Goal: Task Accomplishment & Management: Manage account settings

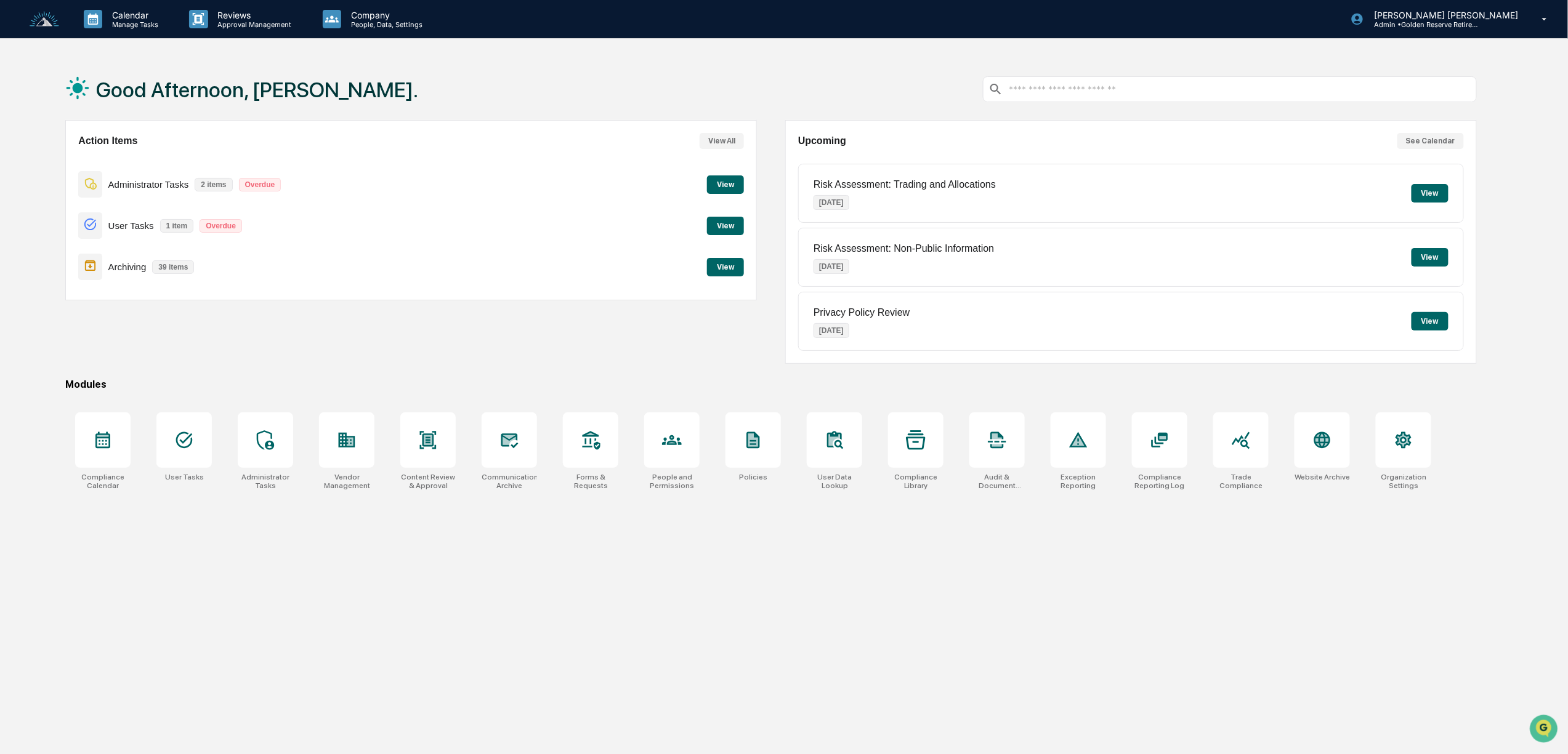
click at [719, 181] on button "View" at bounding box center [726, 184] width 37 height 18
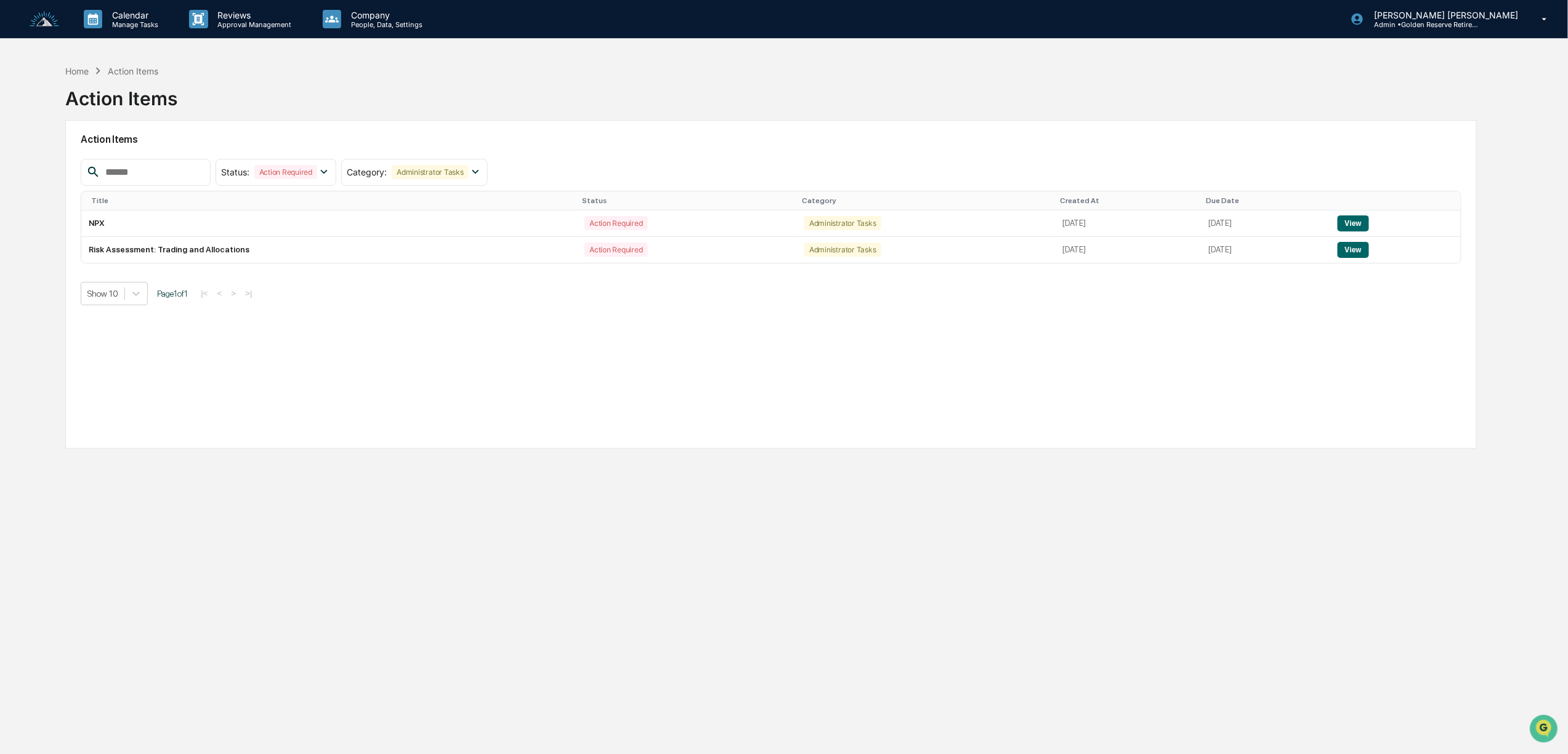
click at [38, 18] on img at bounding box center [44, 19] width 30 height 17
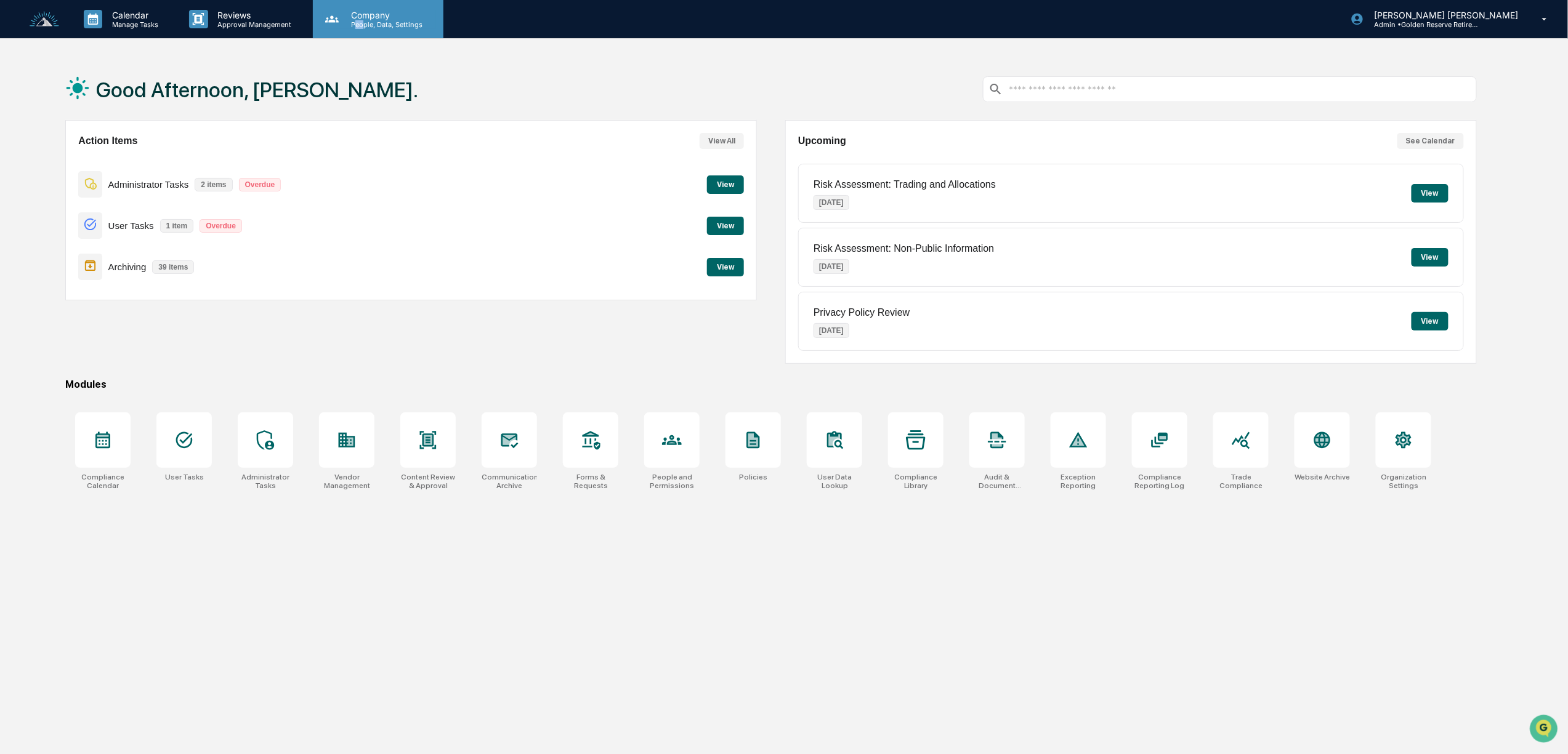
click at [356, 21] on p "People, Data, Settings" at bounding box center [384, 24] width 87 height 9
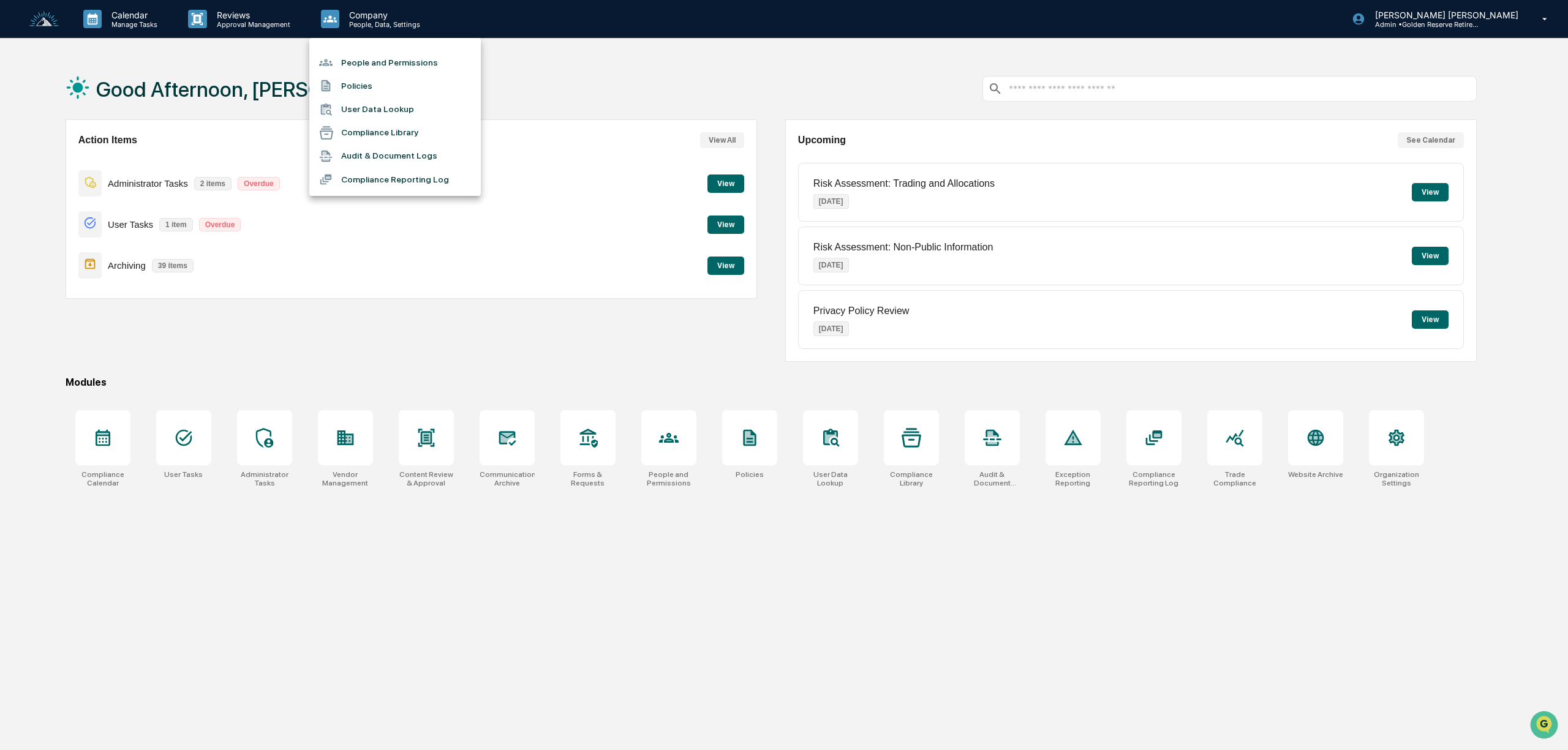
click at [123, 18] on div at bounding box center [784, 375] width 1568 height 750
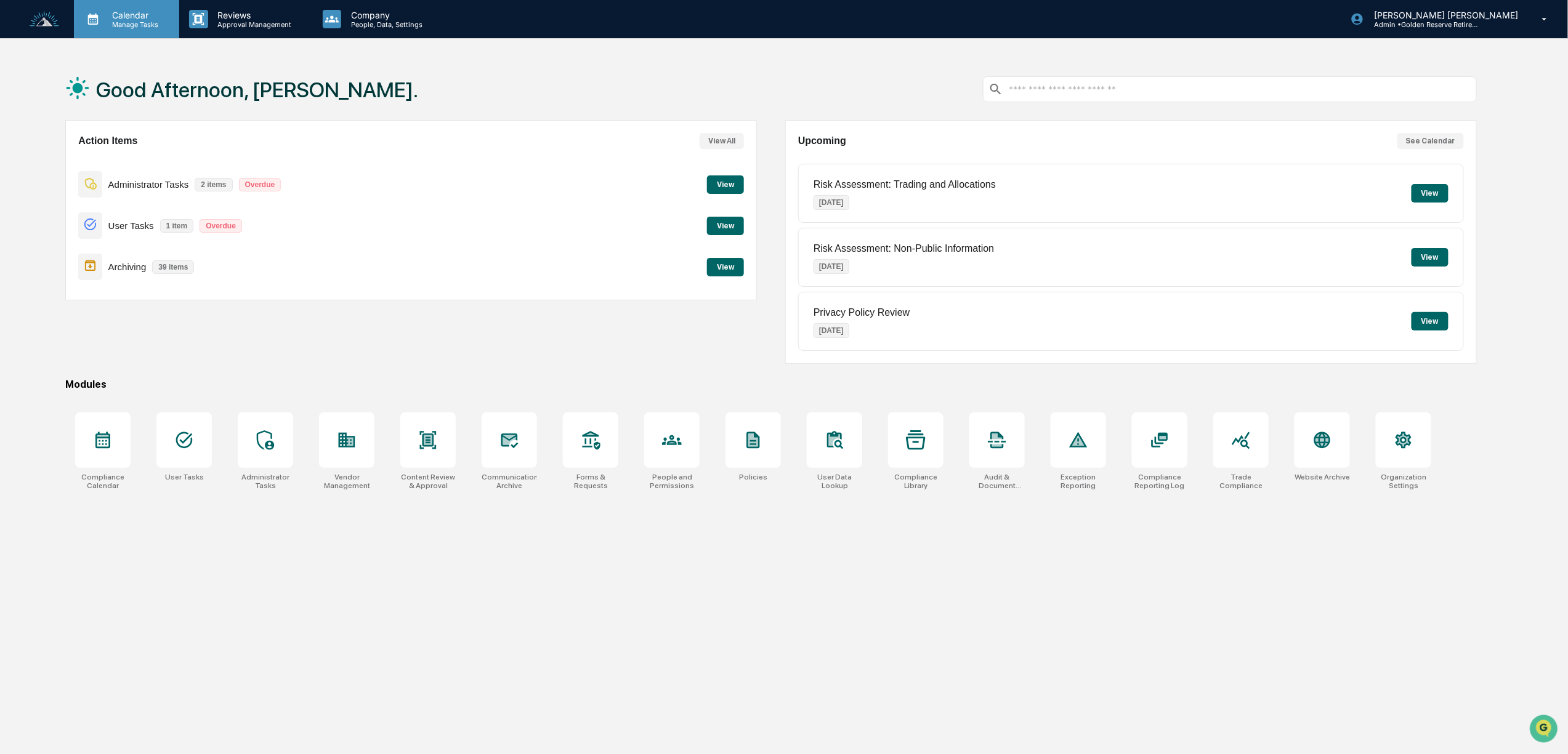
click at [121, 26] on p "Manage Tasks" at bounding box center [134, 24] width 62 height 9
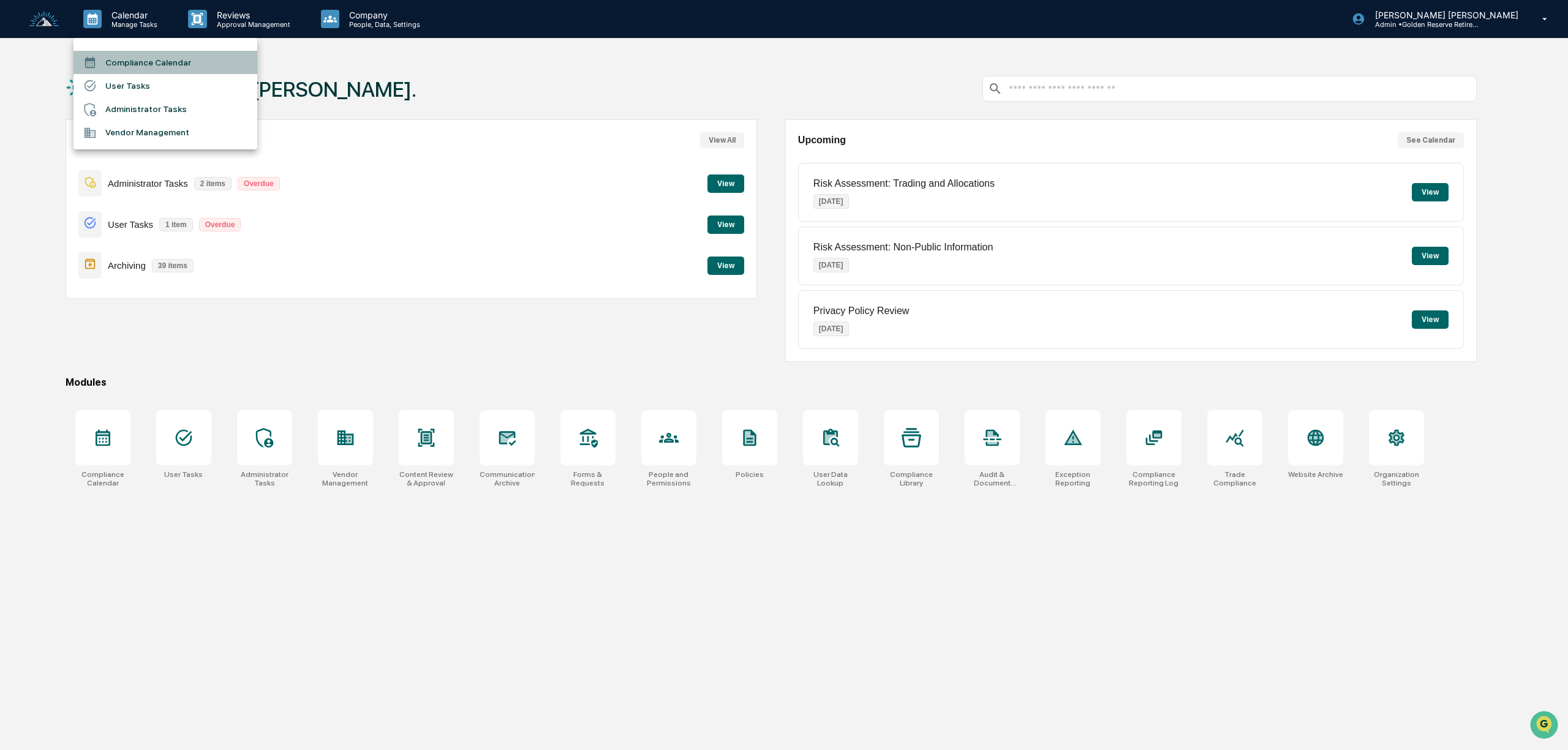
click at [139, 66] on li "Compliance Calendar" at bounding box center [165, 62] width 184 height 23
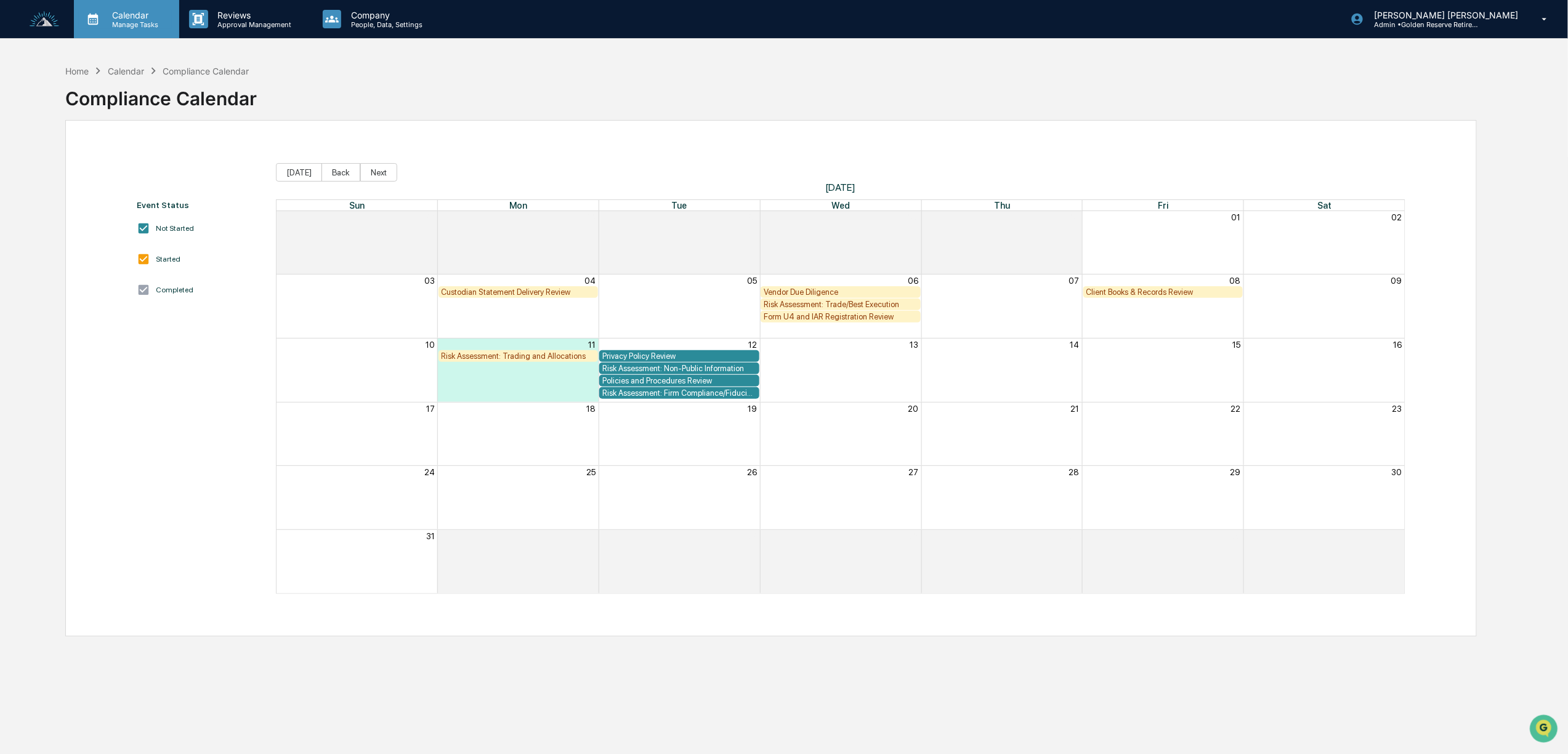
click at [116, 16] on p "Calendar" at bounding box center [134, 14] width 62 height 10
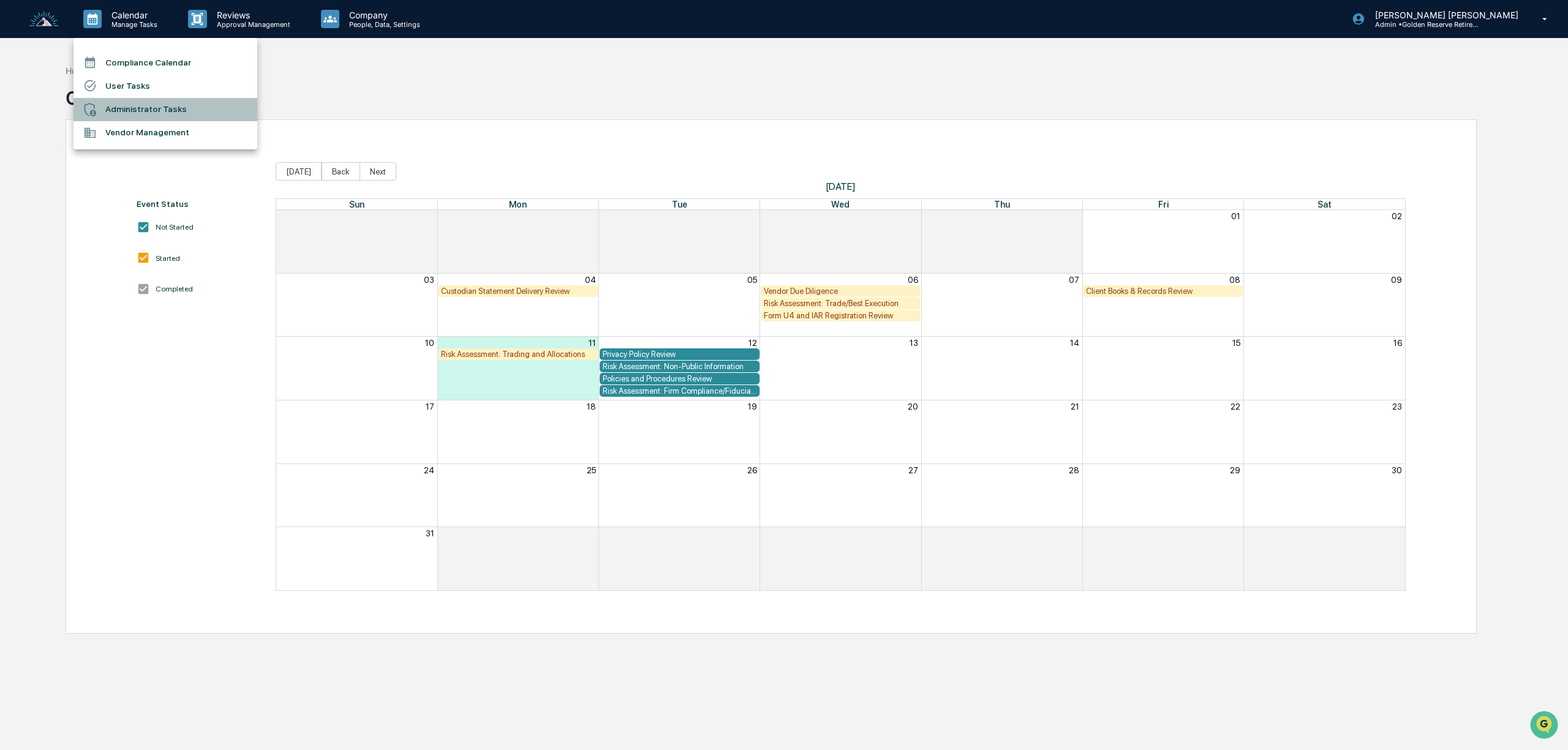
click at [120, 107] on li "Administrator Tasks" at bounding box center [165, 109] width 184 height 23
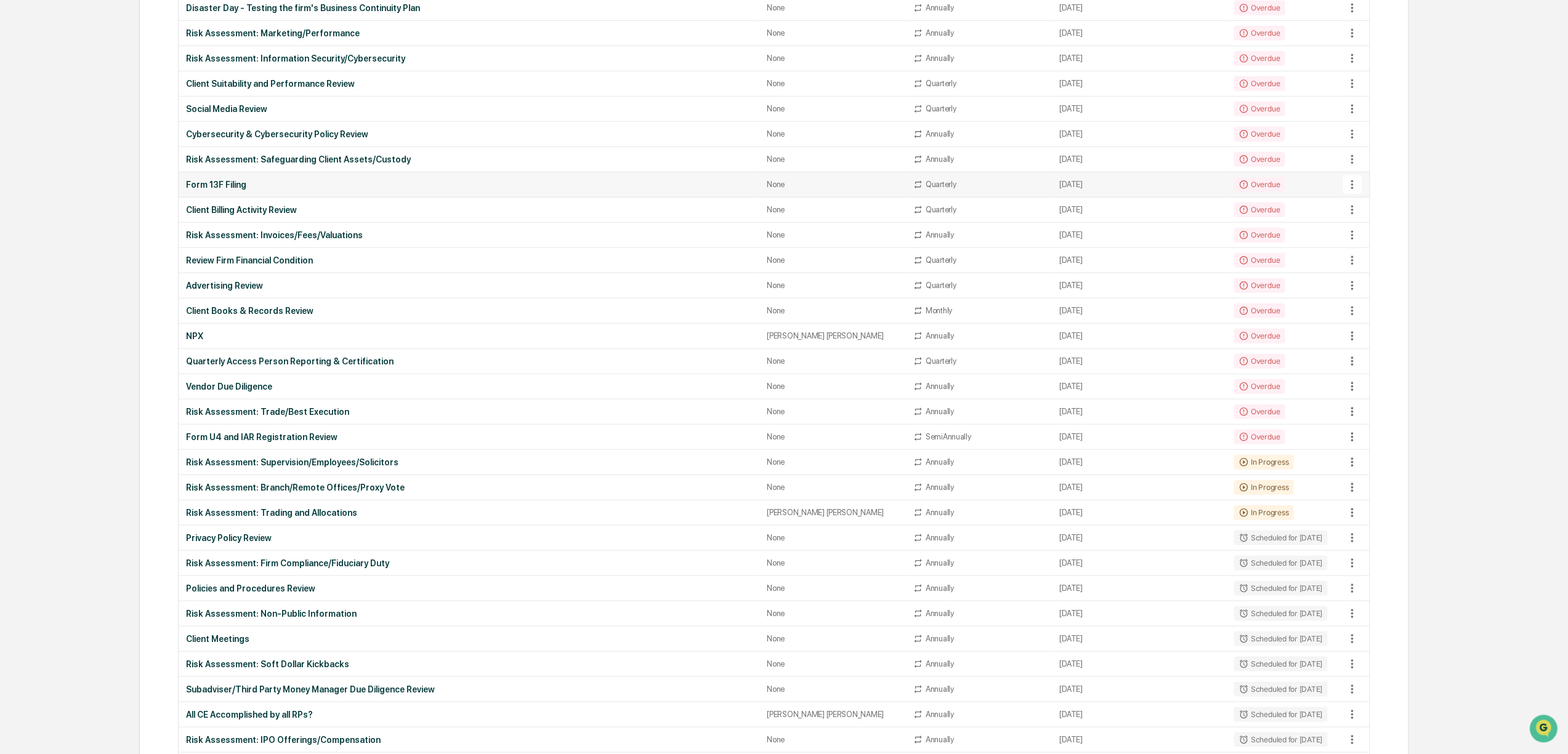
scroll to position [15, 0]
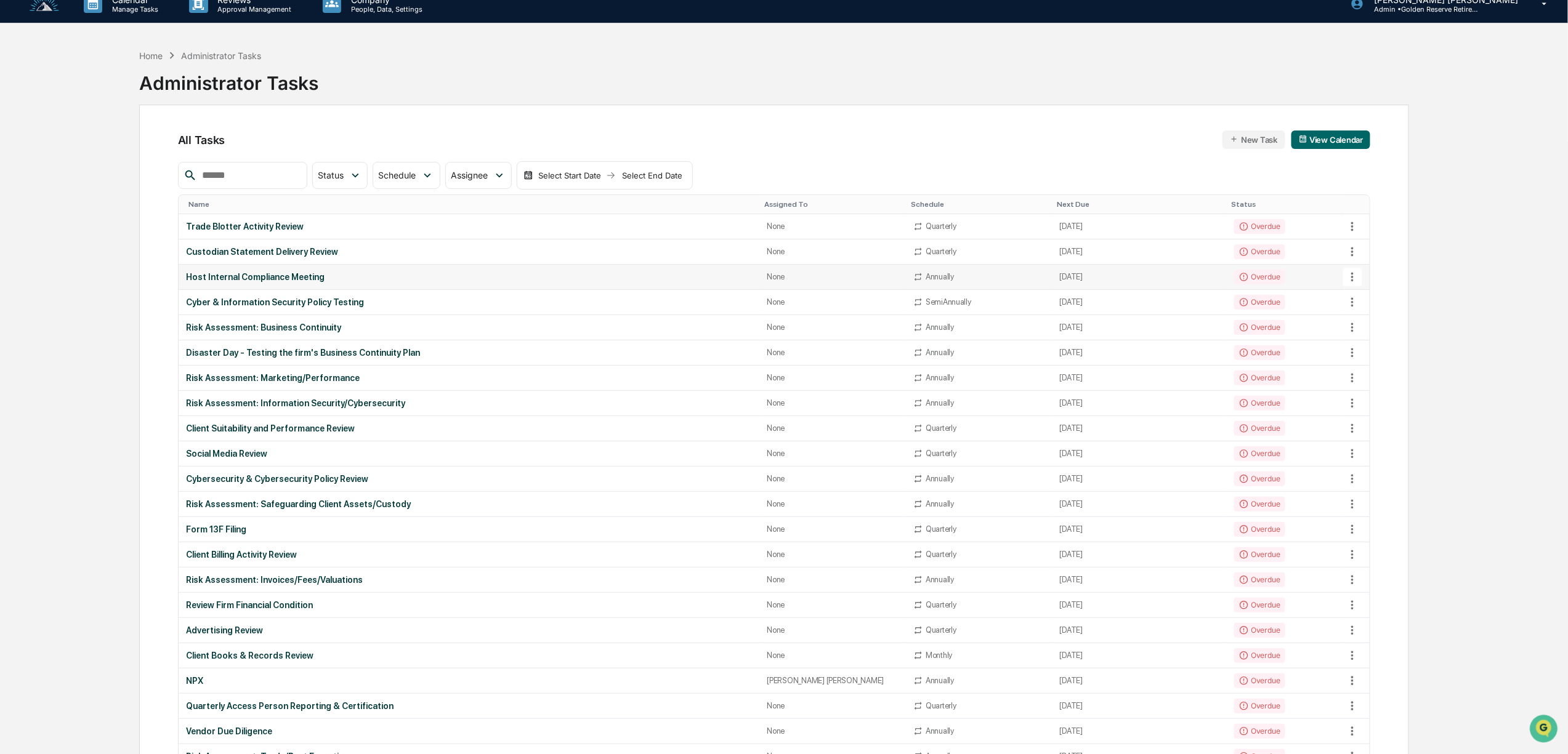
click at [1356, 279] on icon at bounding box center [1352, 277] width 14 height 14
click at [1368, 298] on li "View Task" at bounding box center [1400, 299] width 99 height 22
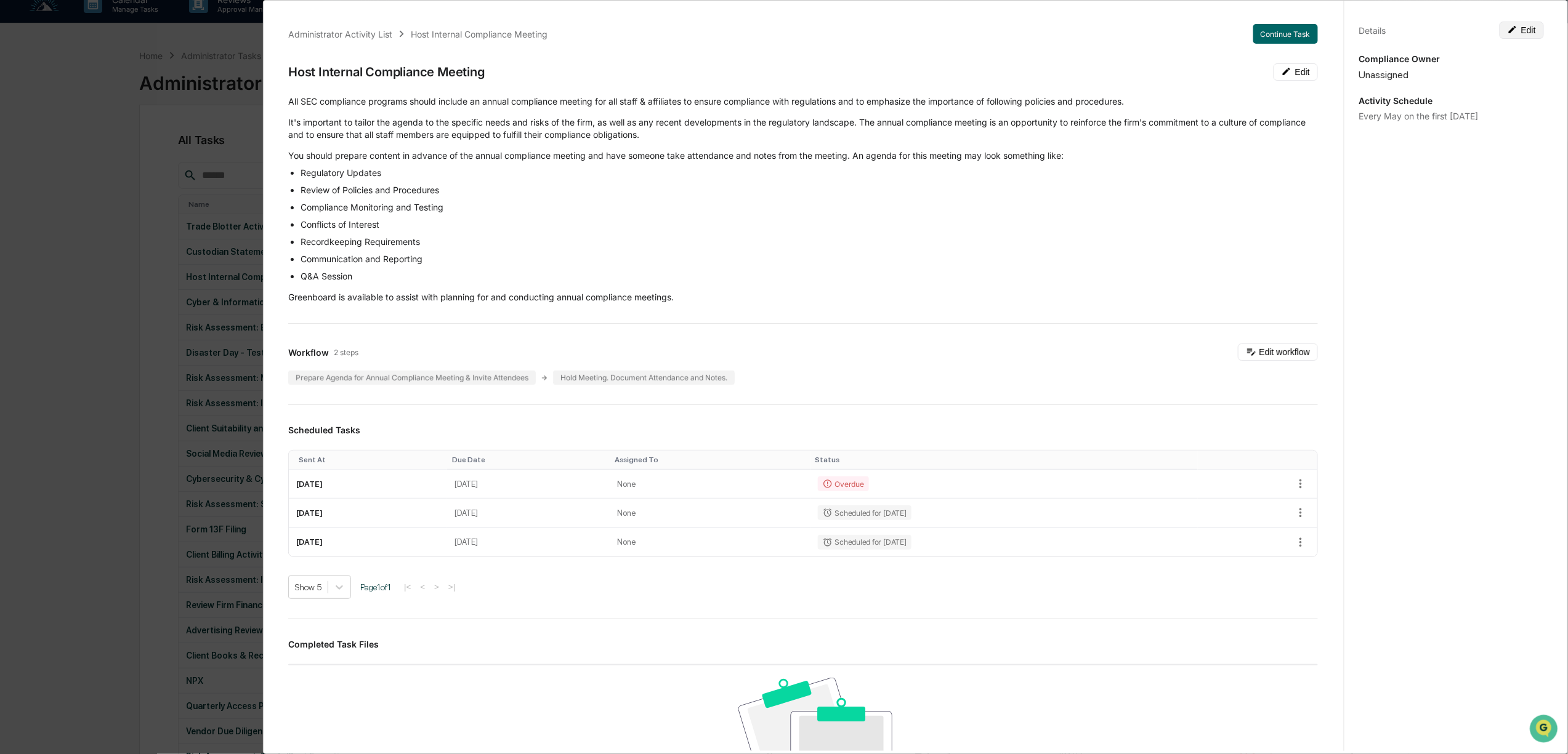
click at [1513, 30] on button "Edit" at bounding box center [1522, 30] width 44 height 18
click at [1518, 126] on textarea "**********" at bounding box center [1451, 130] width 166 height 13
drag, startPoint x: 1518, startPoint y: 126, endPoint x: 1390, endPoint y: 130, distance: 128.1
click at [1390, 130] on textarea "**********" at bounding box center [1451, 130] width 166 height 13
type textarea "**********"
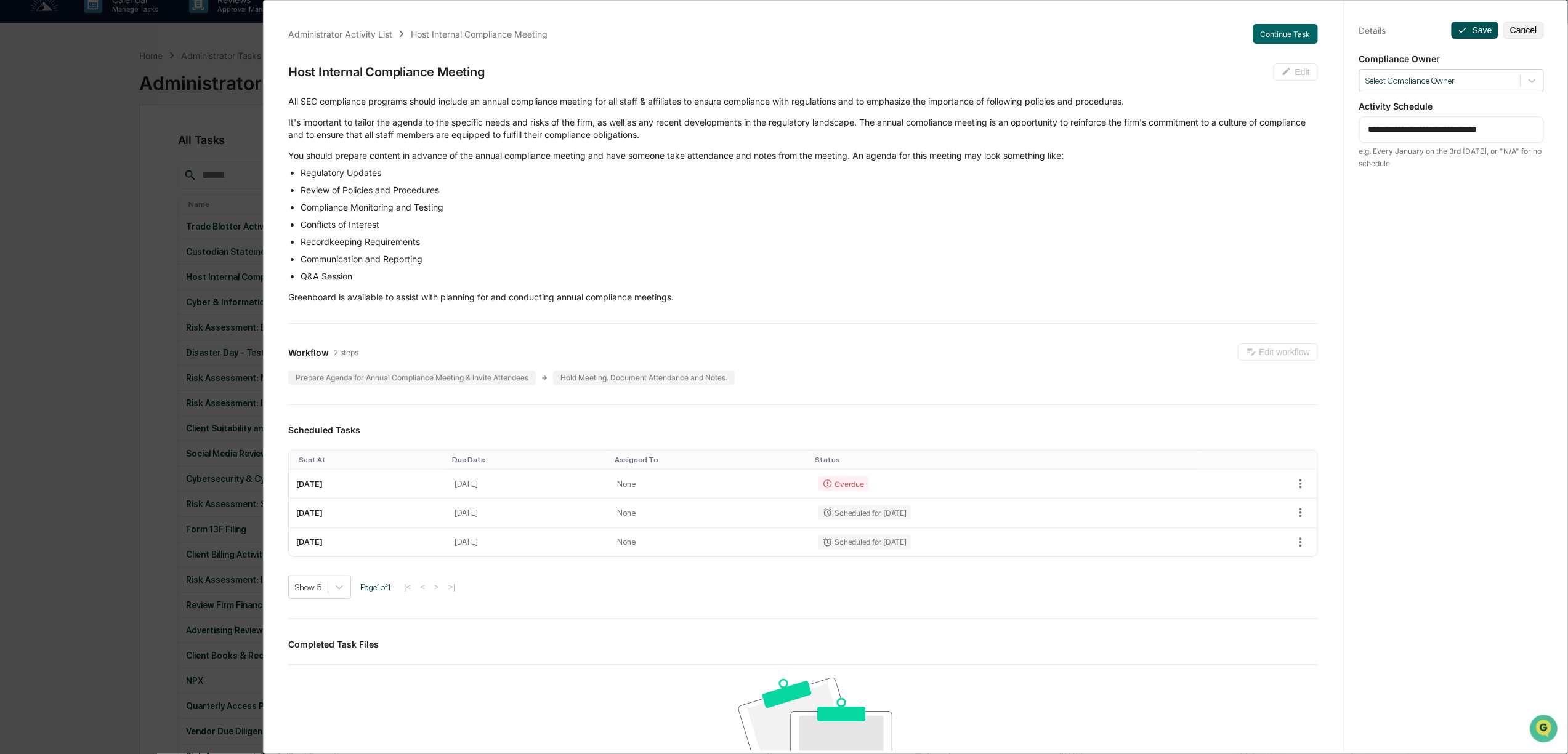
click at [1457, 26] on icon at bounding box center [1462, 30] width 10 height 10
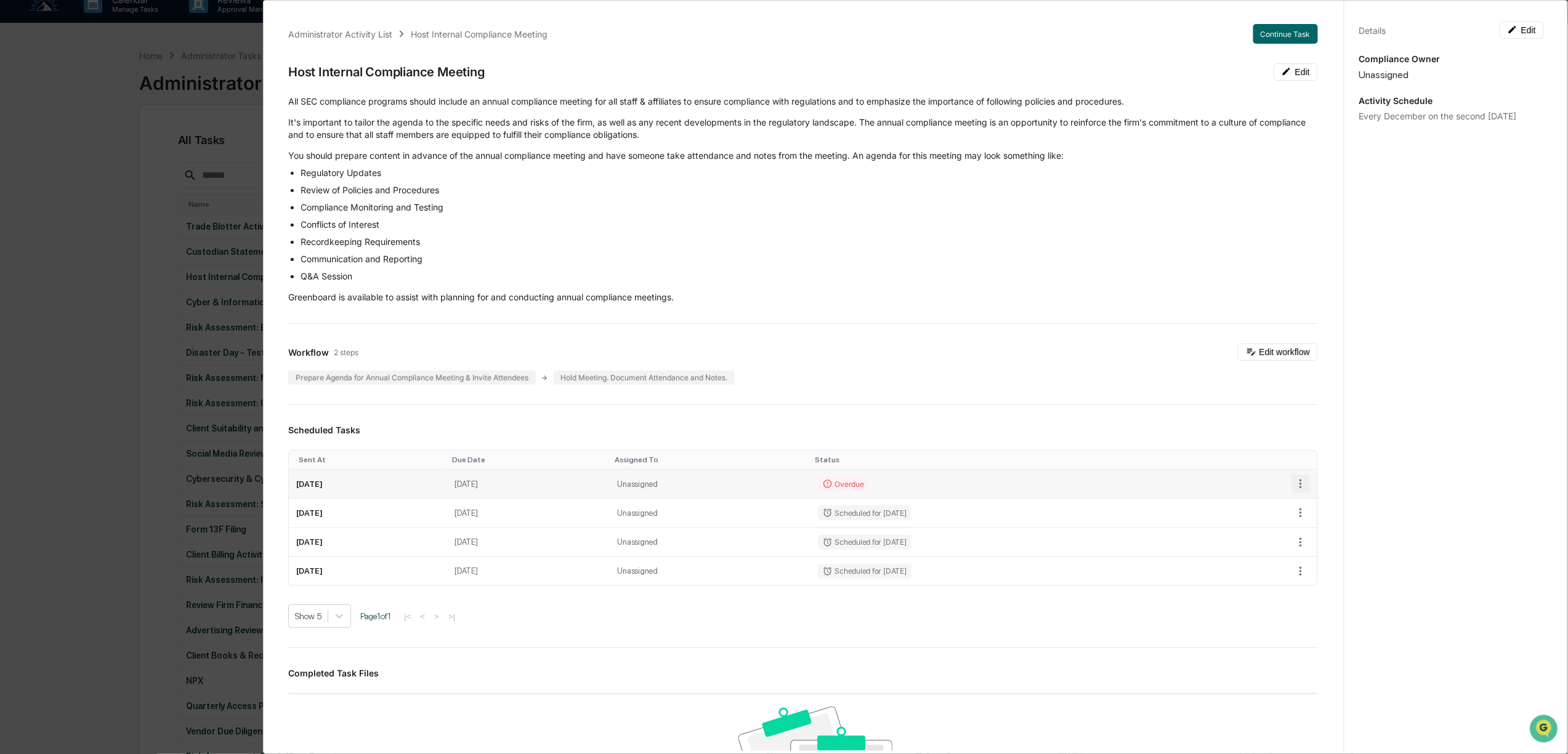
click at [1294, 487] on icon "button" at bounding box center [1301, 483] width 14 height 14
click at [1341, 531] on li "Delete task" at bounding box center [1334, 530] width 102 height 22
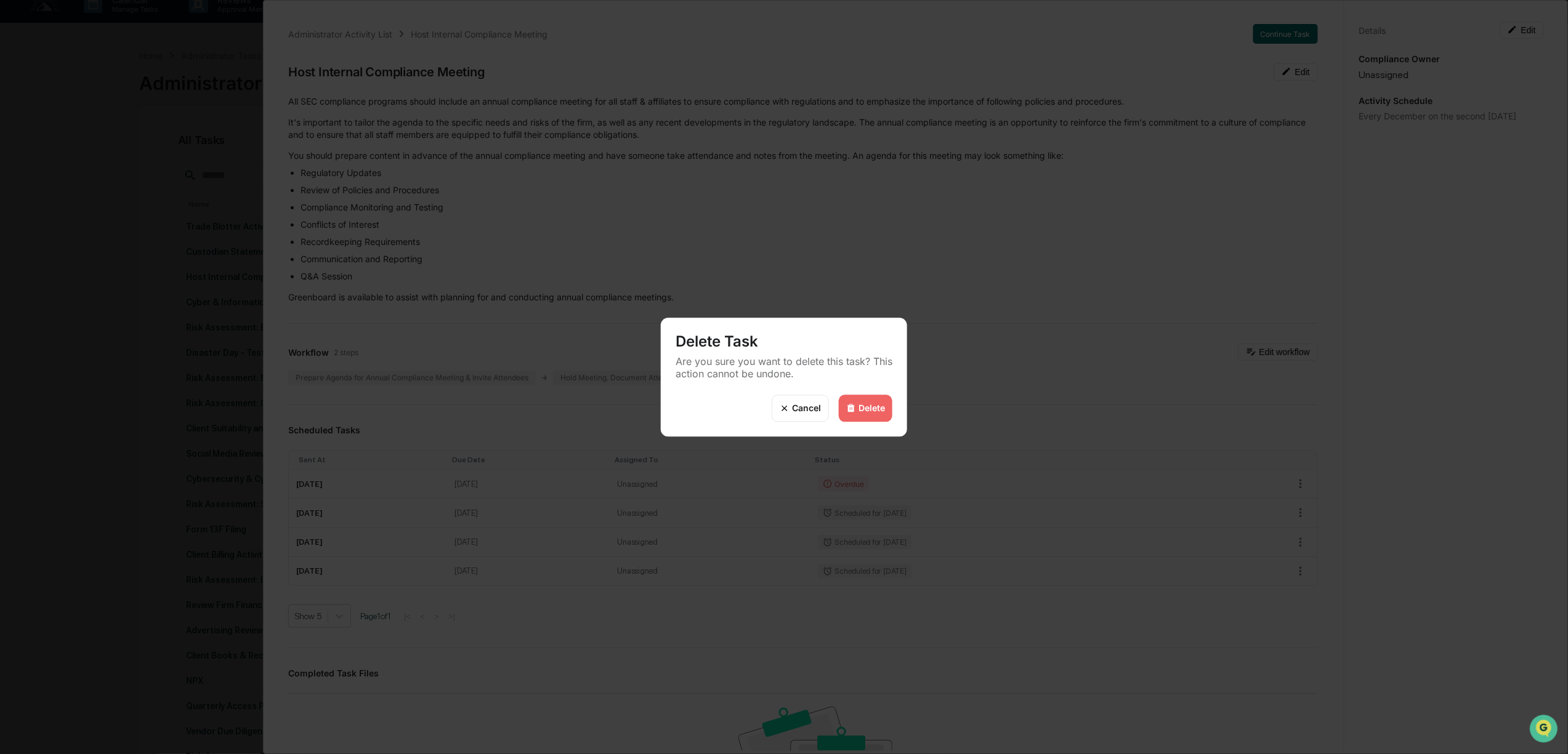
click at [855, 393] on div "Delete Task Are you sure you want to delete this task? This action cannot be un…" at bounding box center [784, 356] width 247 height 77
click at [873, 414] on div "Delete" at bounding box center [865, 408] width 54 height 27
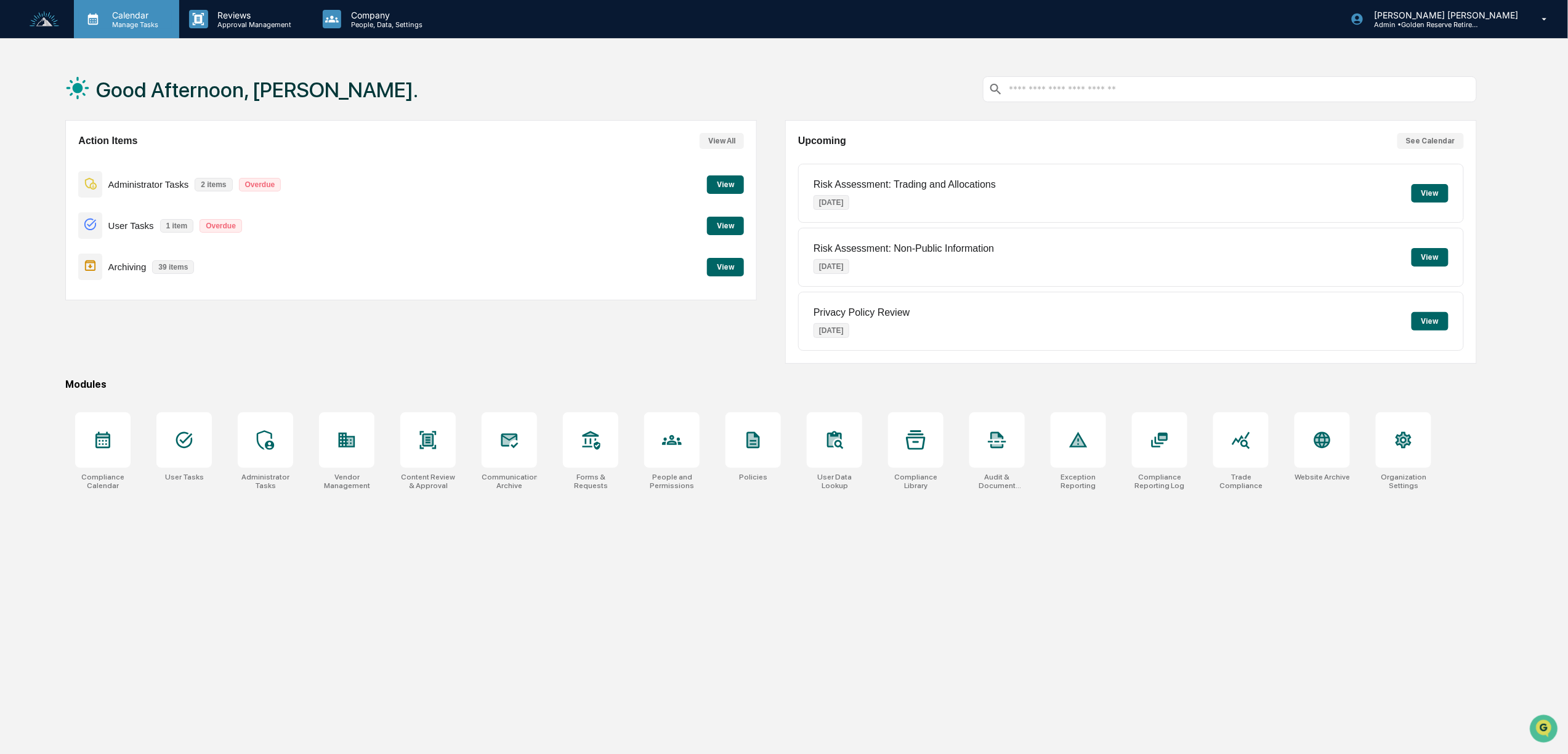
click at [121, 22] on p "Manage Tasks" at bounding box center [134, 24] width 62 height 9
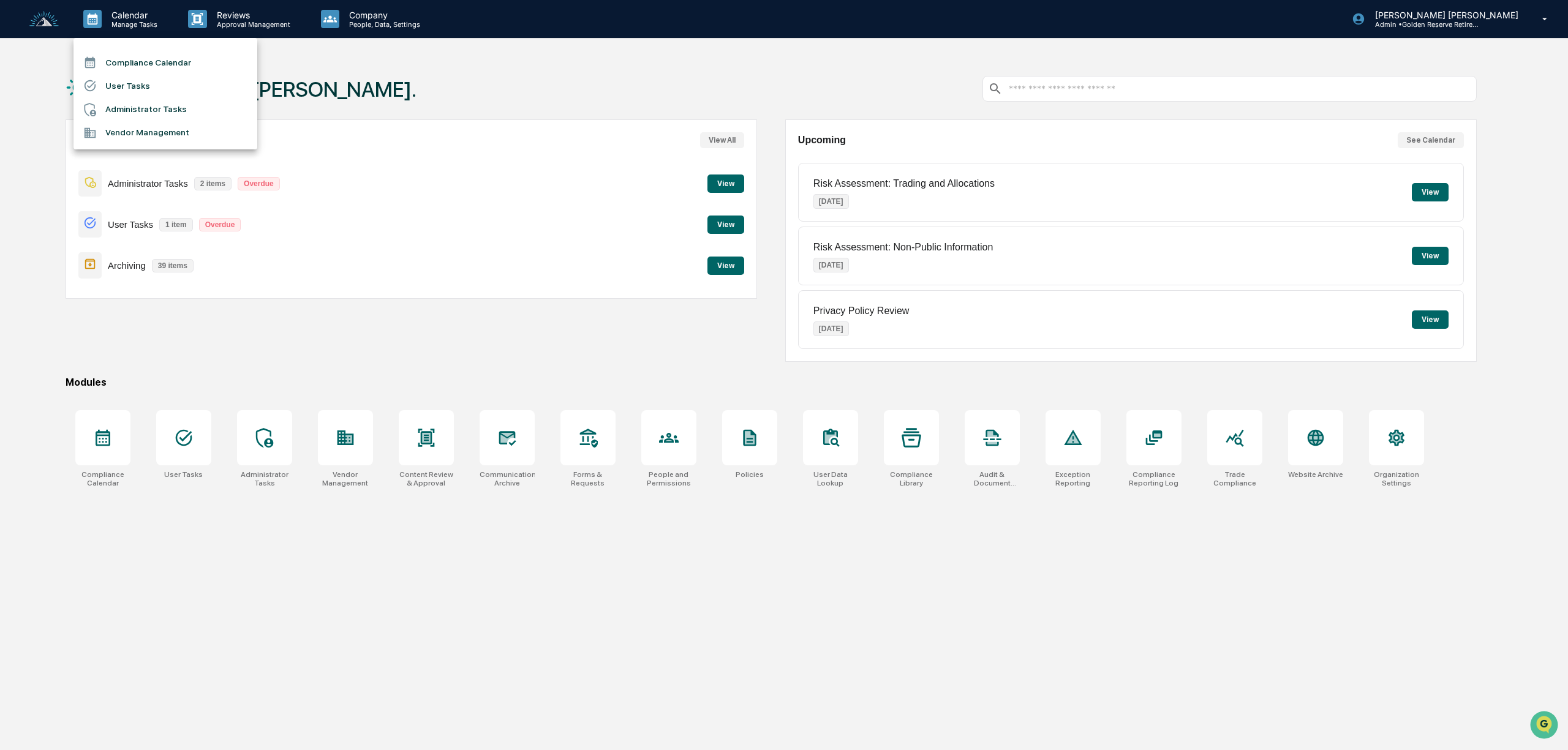
click at [148, 61] on li "Compliance Calendar" at bounding box center [165, 62] width 184 height 23
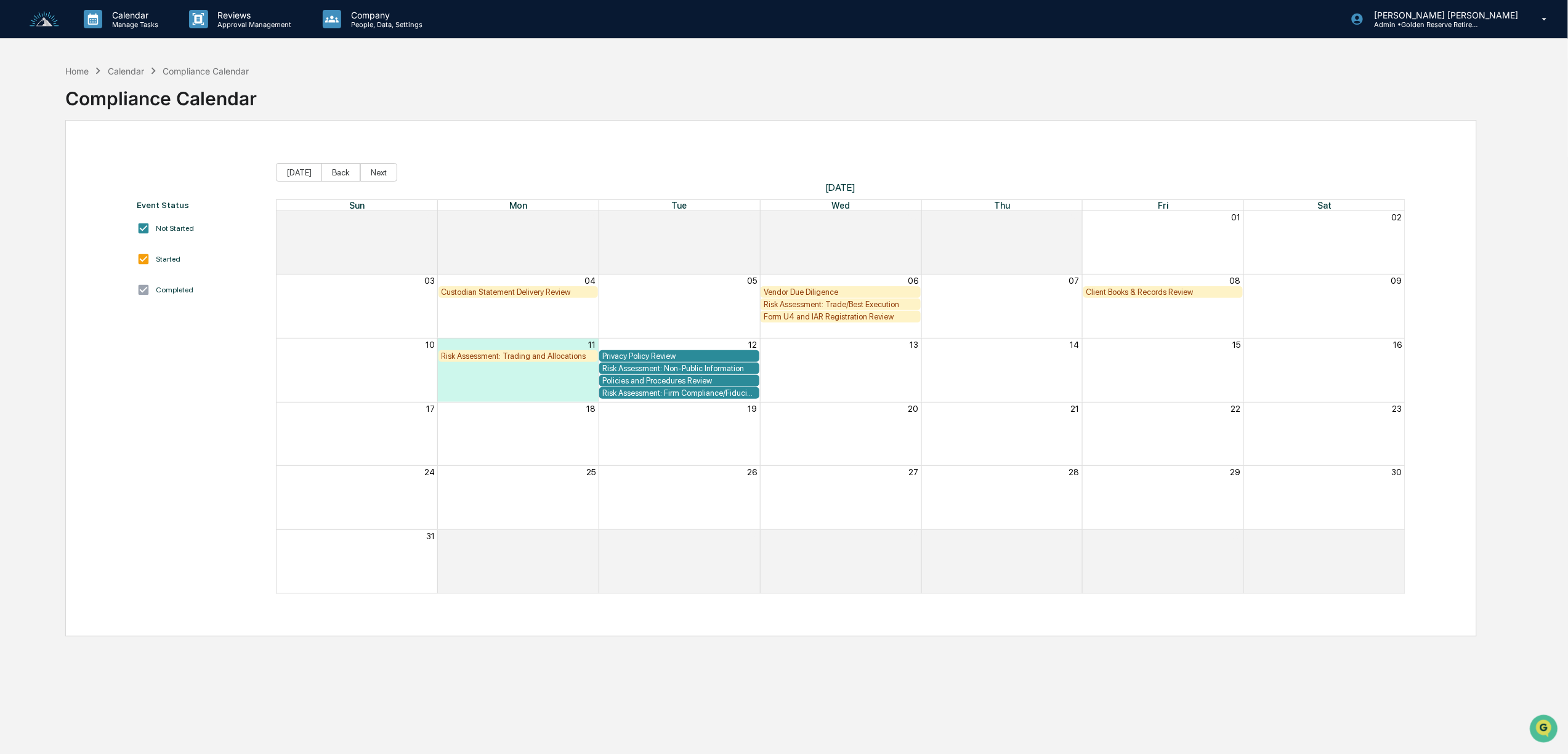
click at [47, 16] on img at bounding box center [44, 19] width 30 height 17
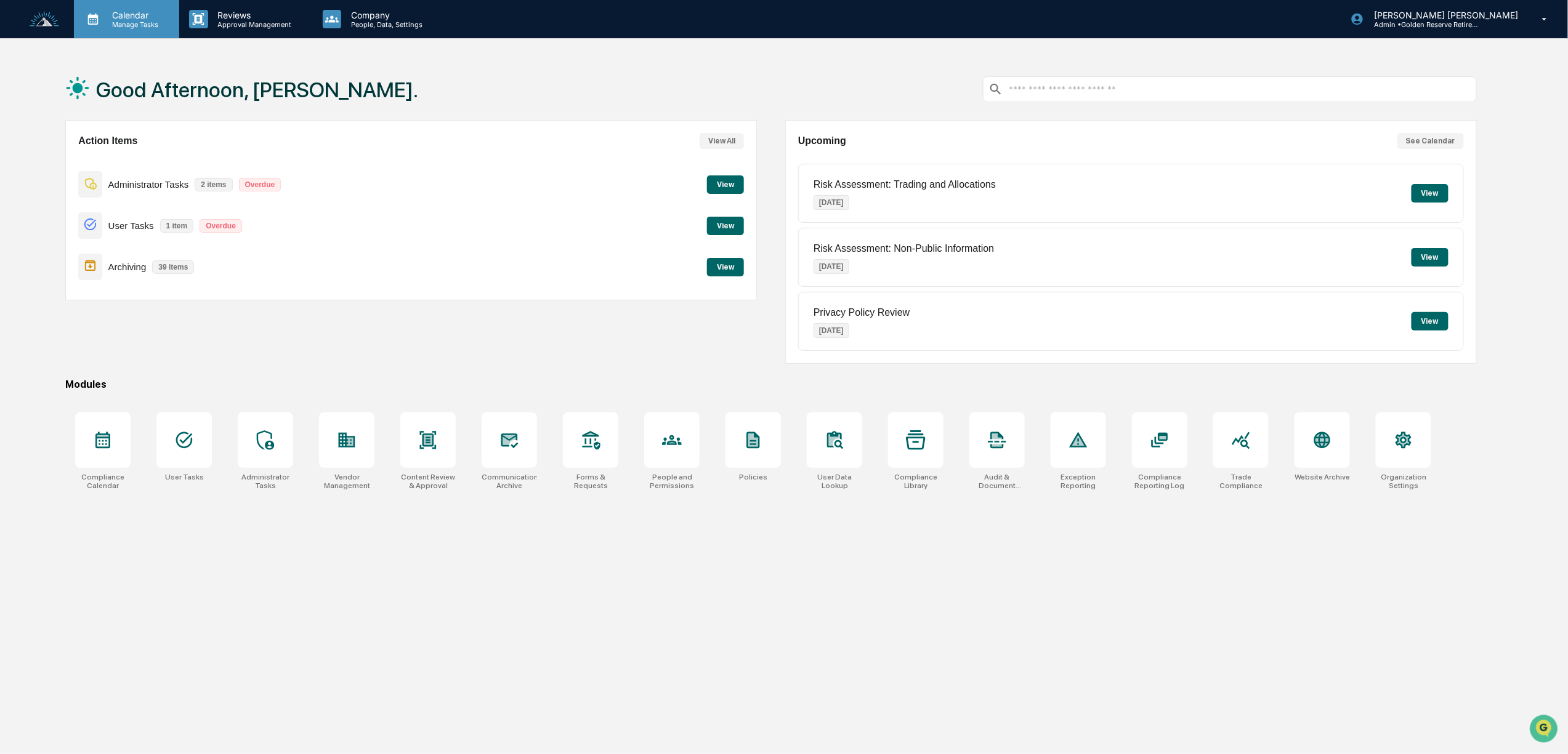
click at [128, 16] on p "Calendar" at bounding box center [134, 14] width 62 height 10
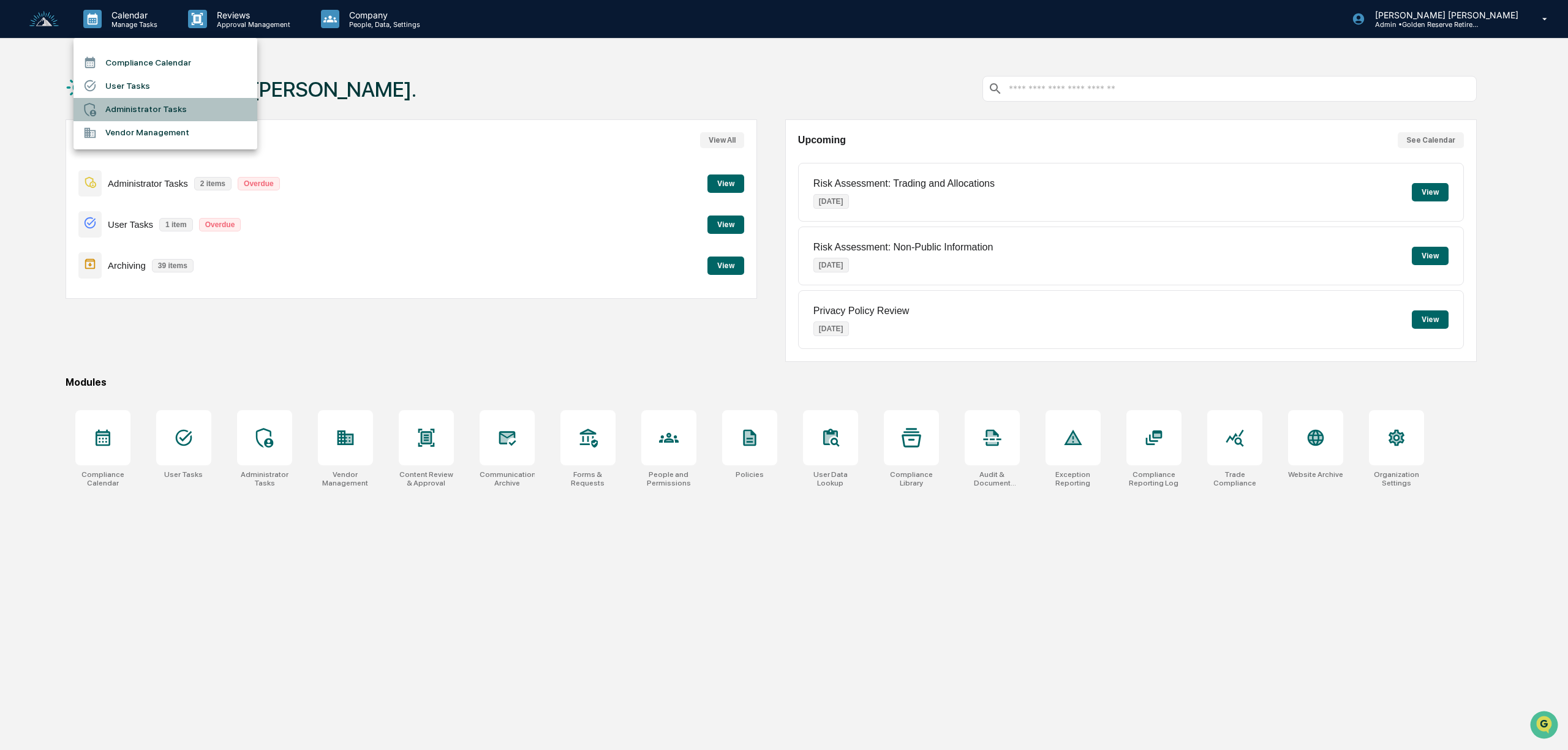
click at [155, 108] on li "Administrator Tasks" at bounding box center [165, 109] width 184 height 23
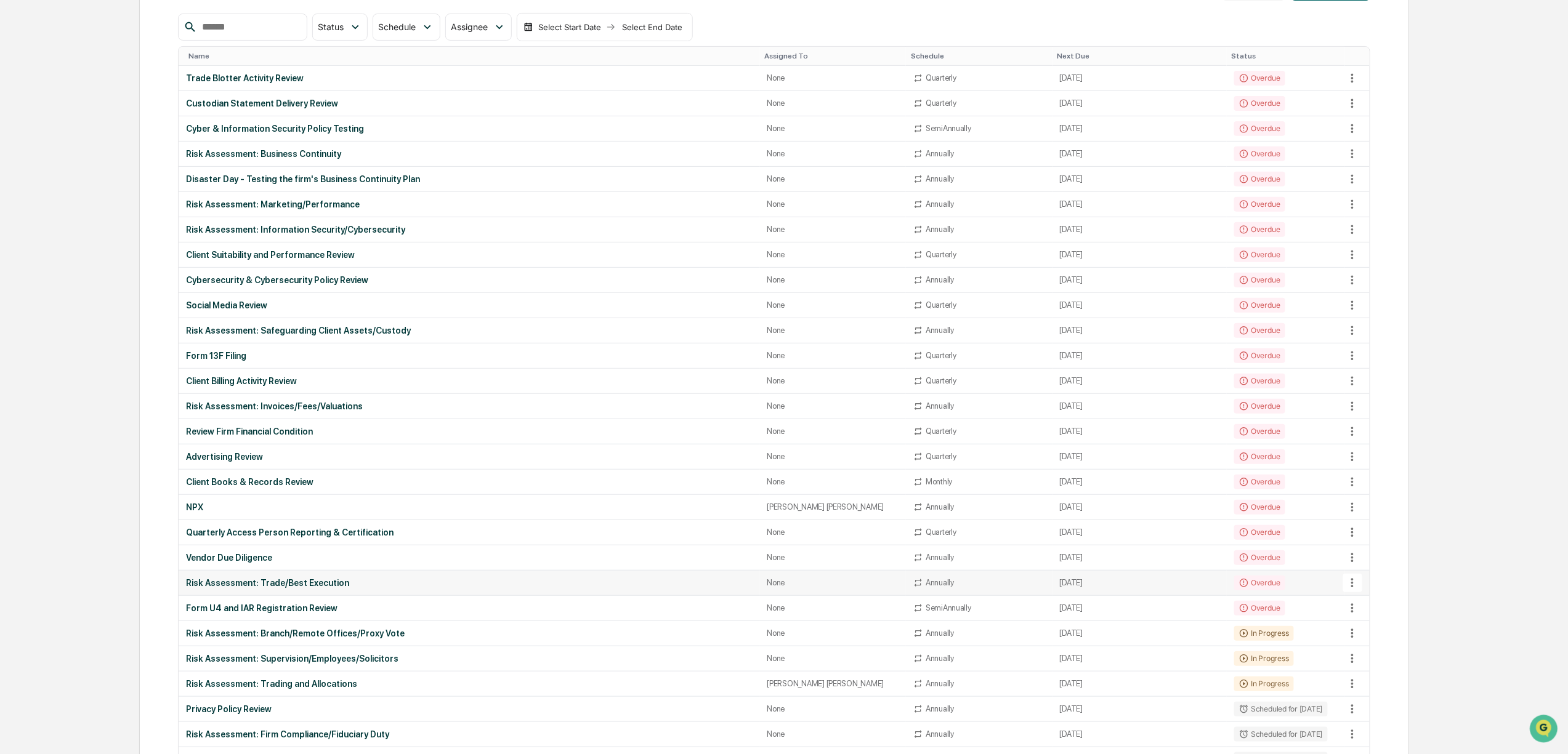
scroll to position [82, 0]
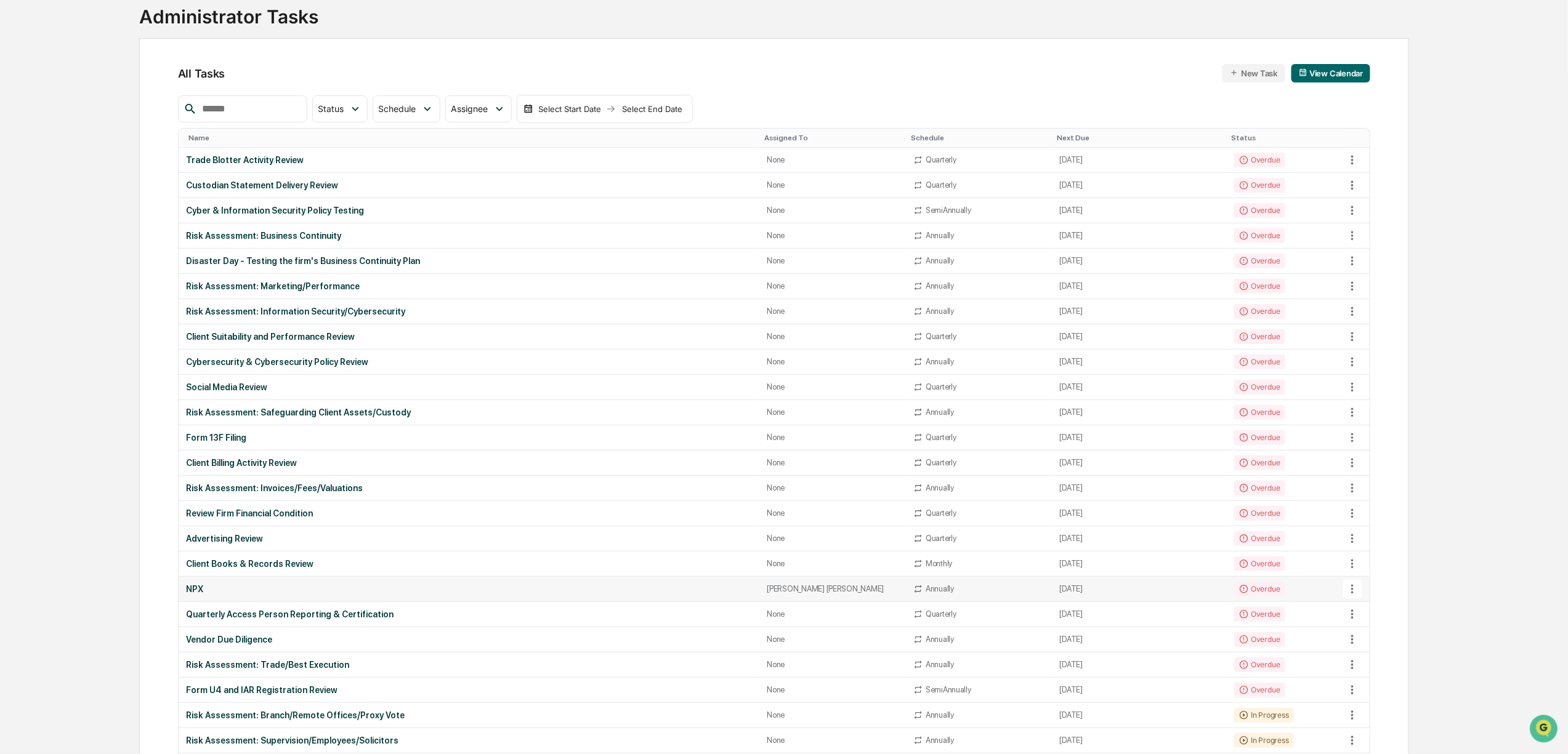
click at [710, 594] on div "NPX" at bounding box center [468, 589] width 566 height 10
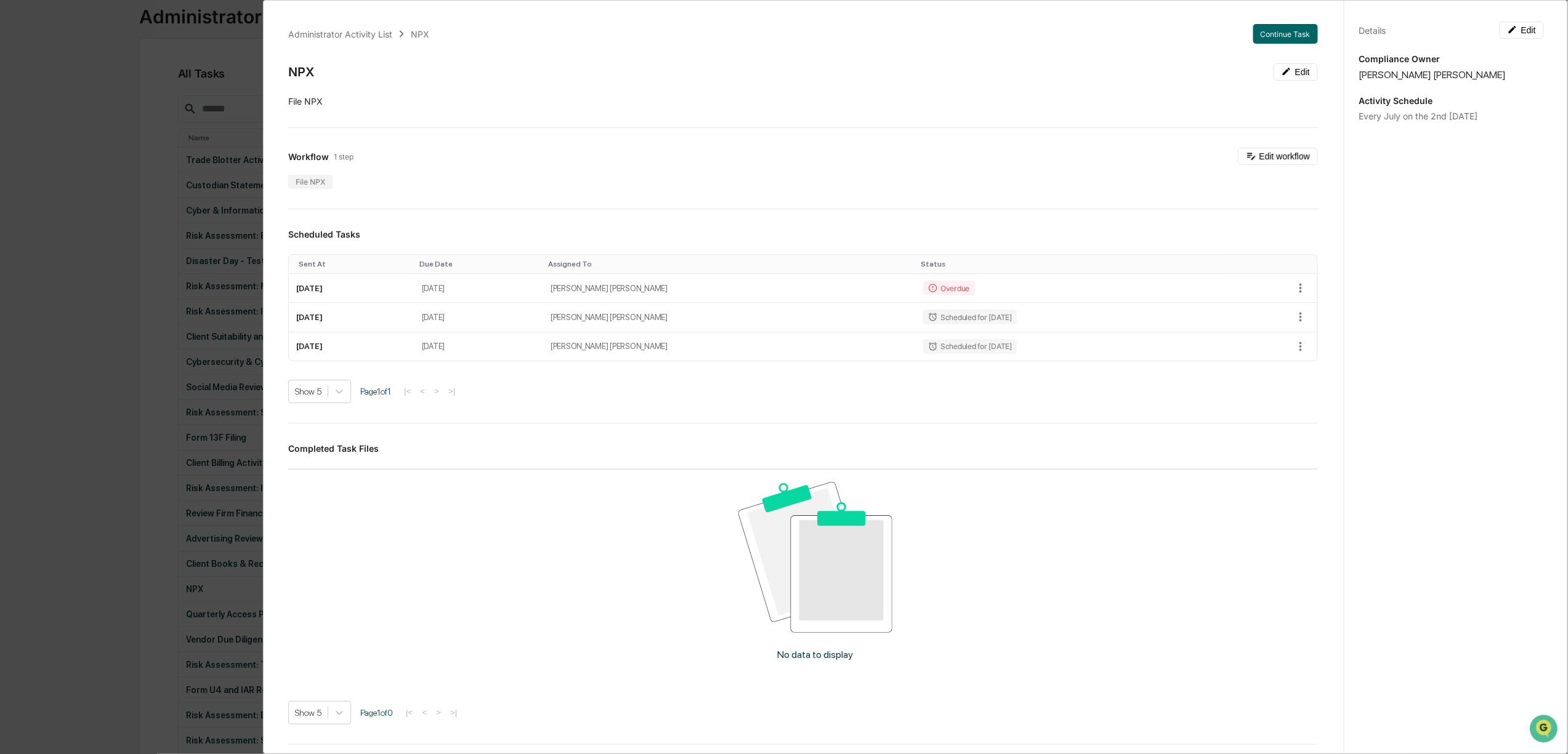
click at [52, 511] on div "Administrator Activity List NPX Continue Task NPX Edit ​File NPX Workflow 1 ste…" at bounding box center [784, 377] width 1568 height 754
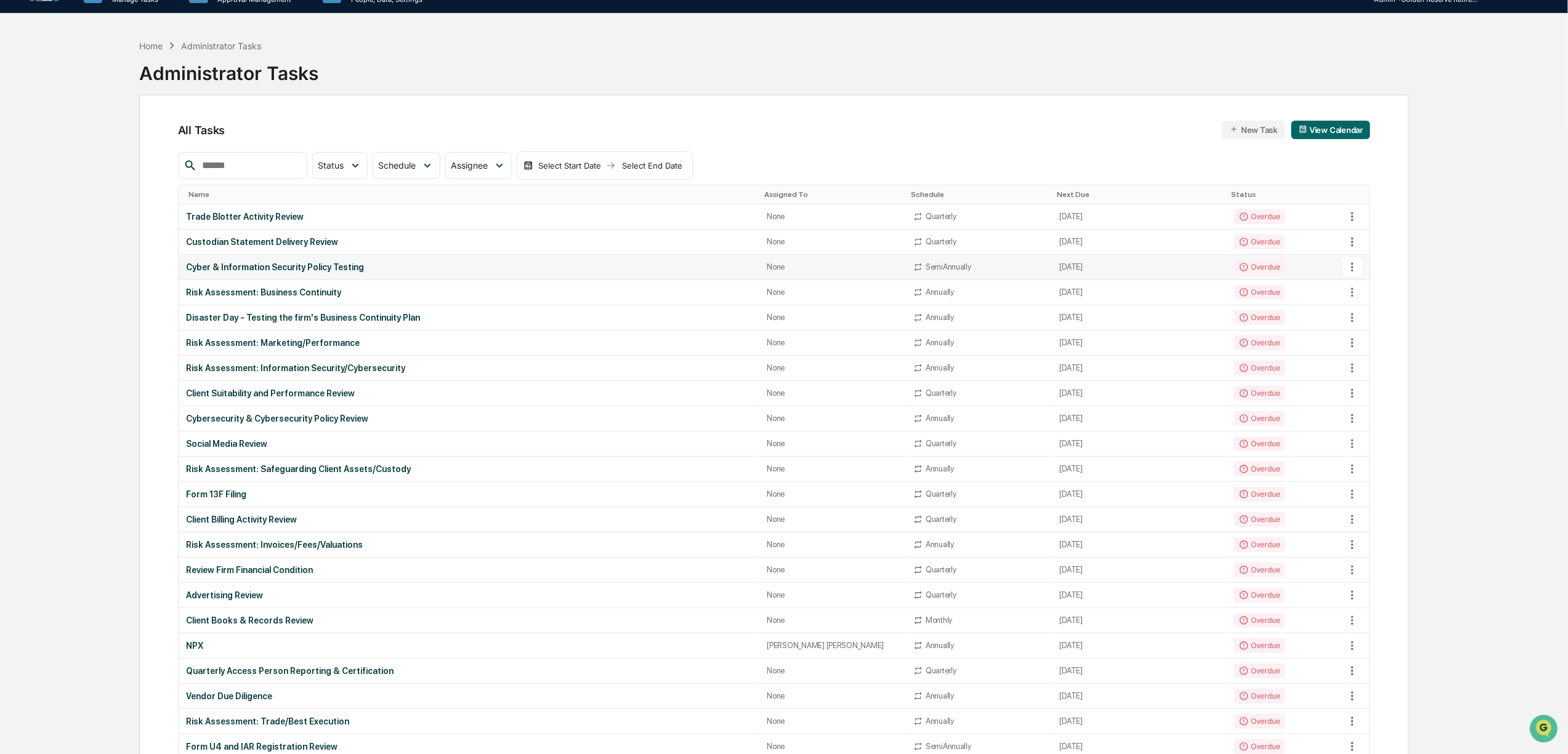
scroll to position [0, 0]
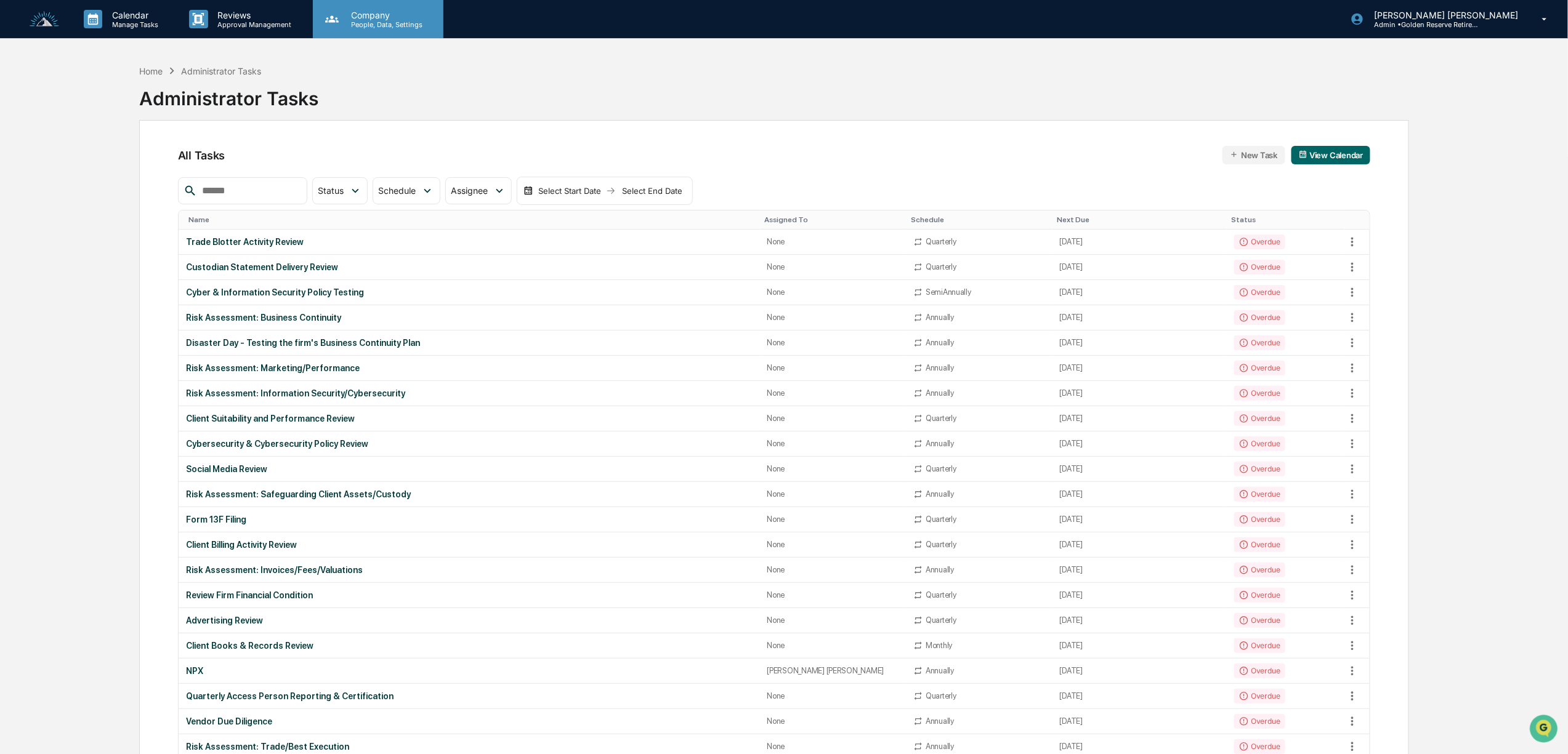
click at [397, 33] on div "Company People, Data, Settings" at bounding box center [378, 19] width 131 height 38
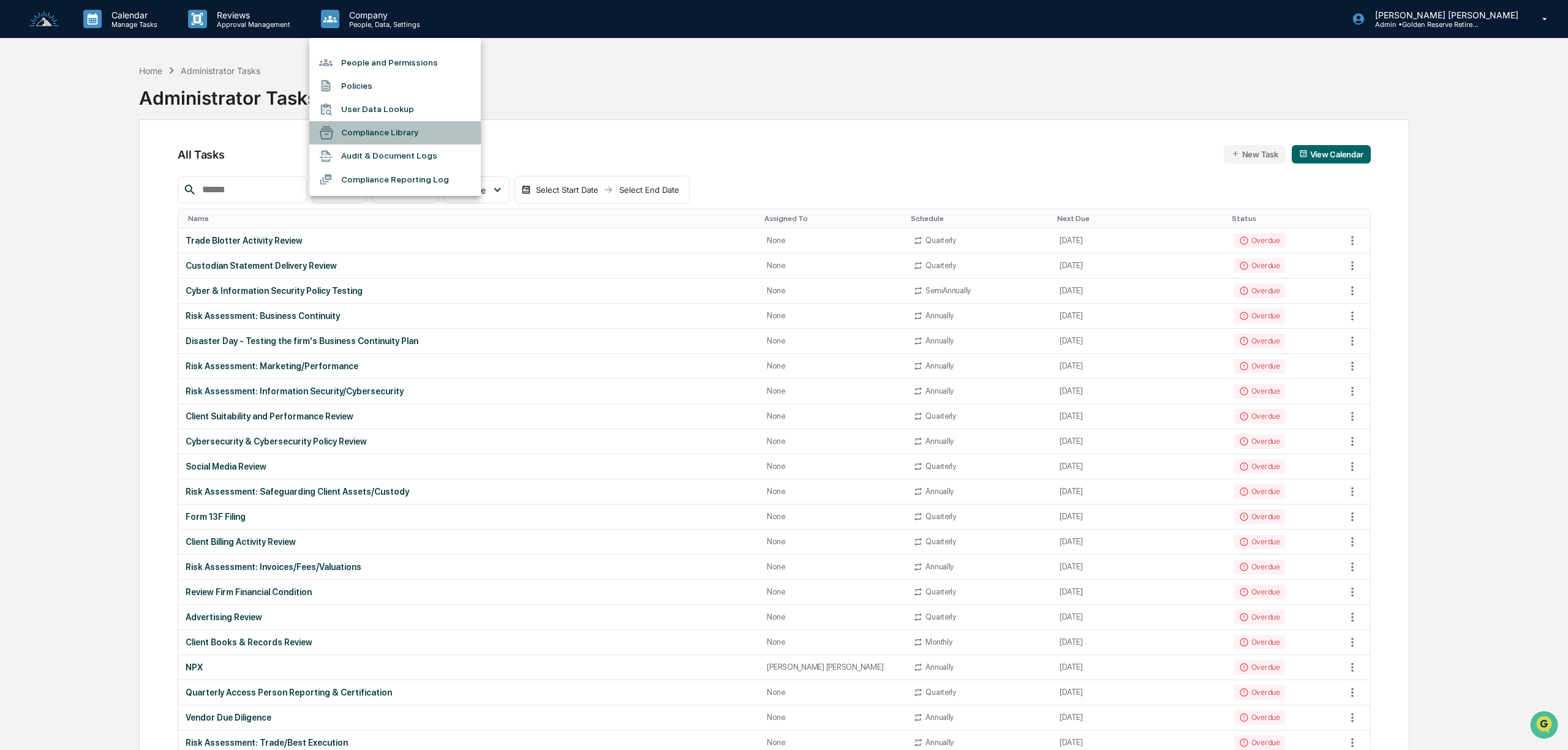
click at [401, 133] on li "Compliance Library" at bounding box center [394, 132] width 171 height 23
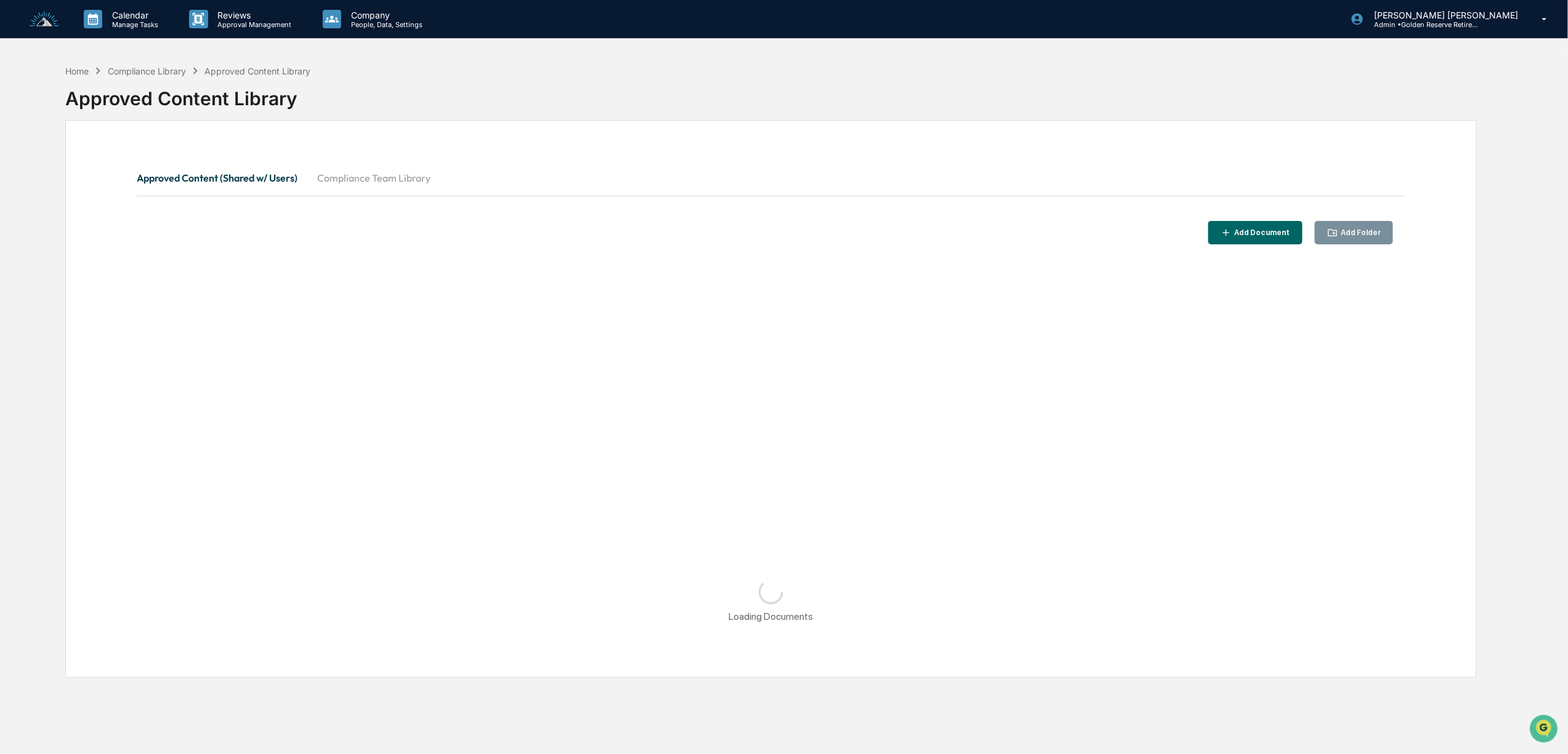
click at [412, 183] on button "Compliance Team Library" at bounding box center [374, 178] width 133 height 30
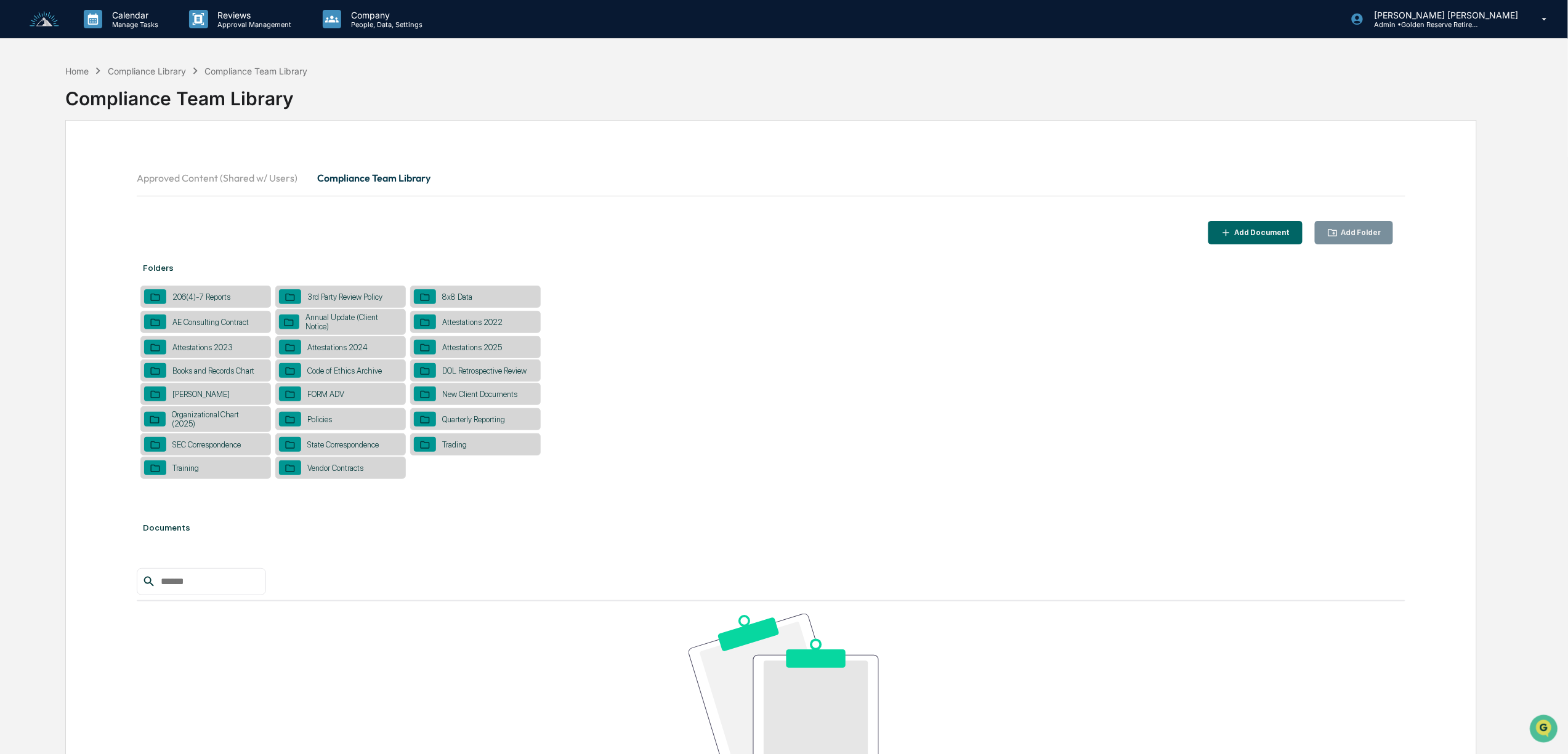
click at [1257, 237] on div "Add Document" at bounding box center [1261, 232] width 58 height 9
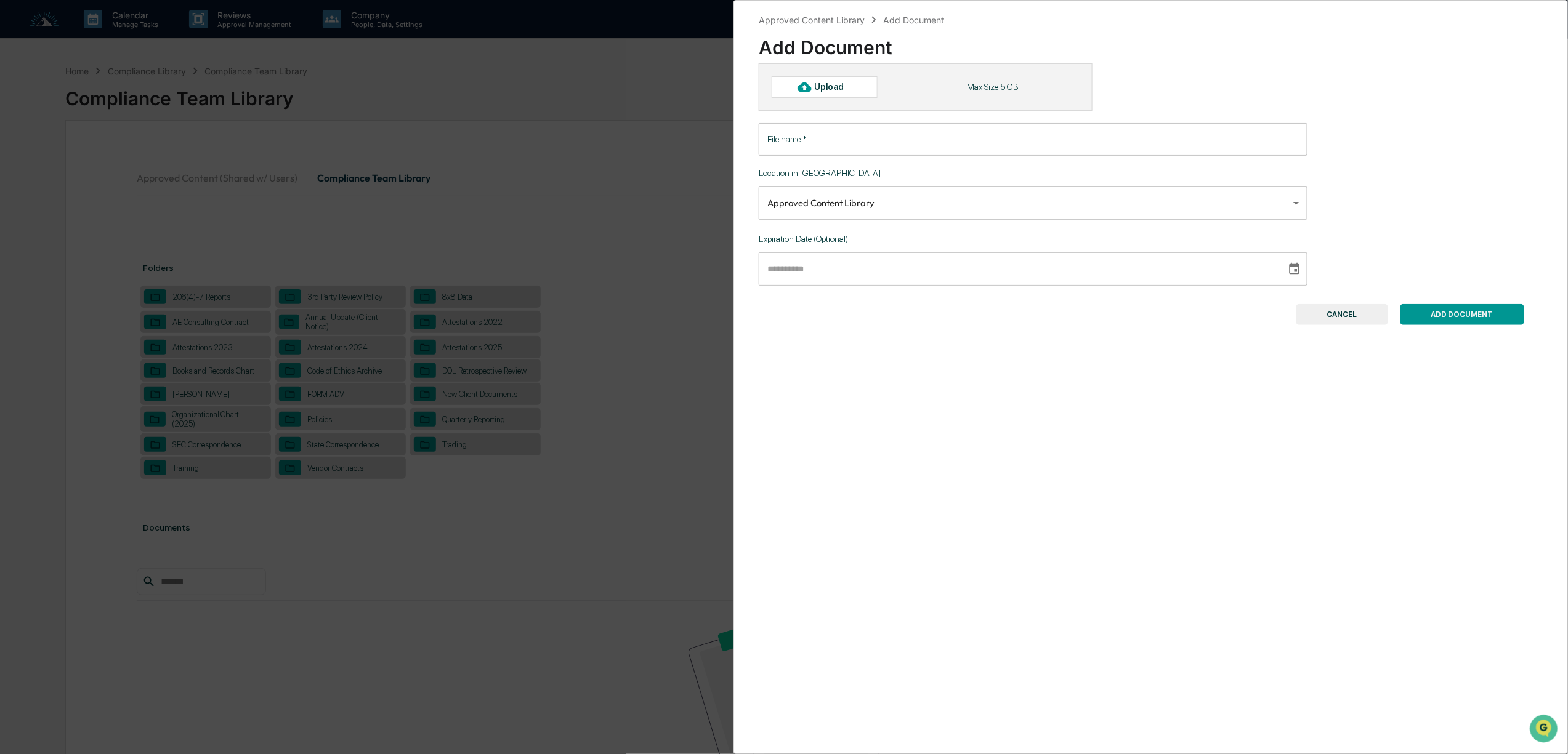
click at [627, 328] on div "Approved Content Library Add Document Add Document Upload Max Size 5 GB File na…" at bounding box center [784, 377] width 1568 height 754
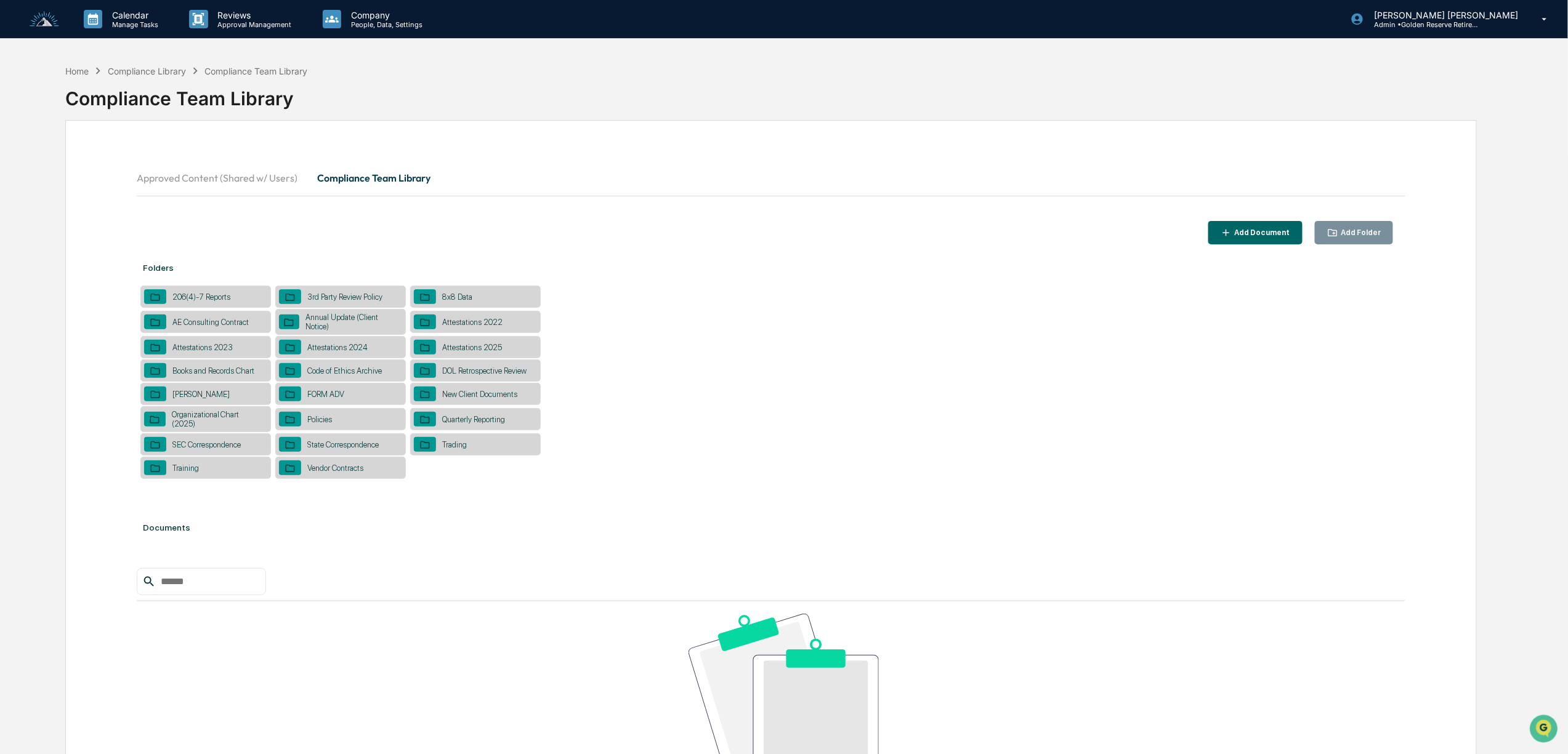
click at [1342, 228] on div "Add Folder" at bounding box center [1359, 232] width 42 height 9
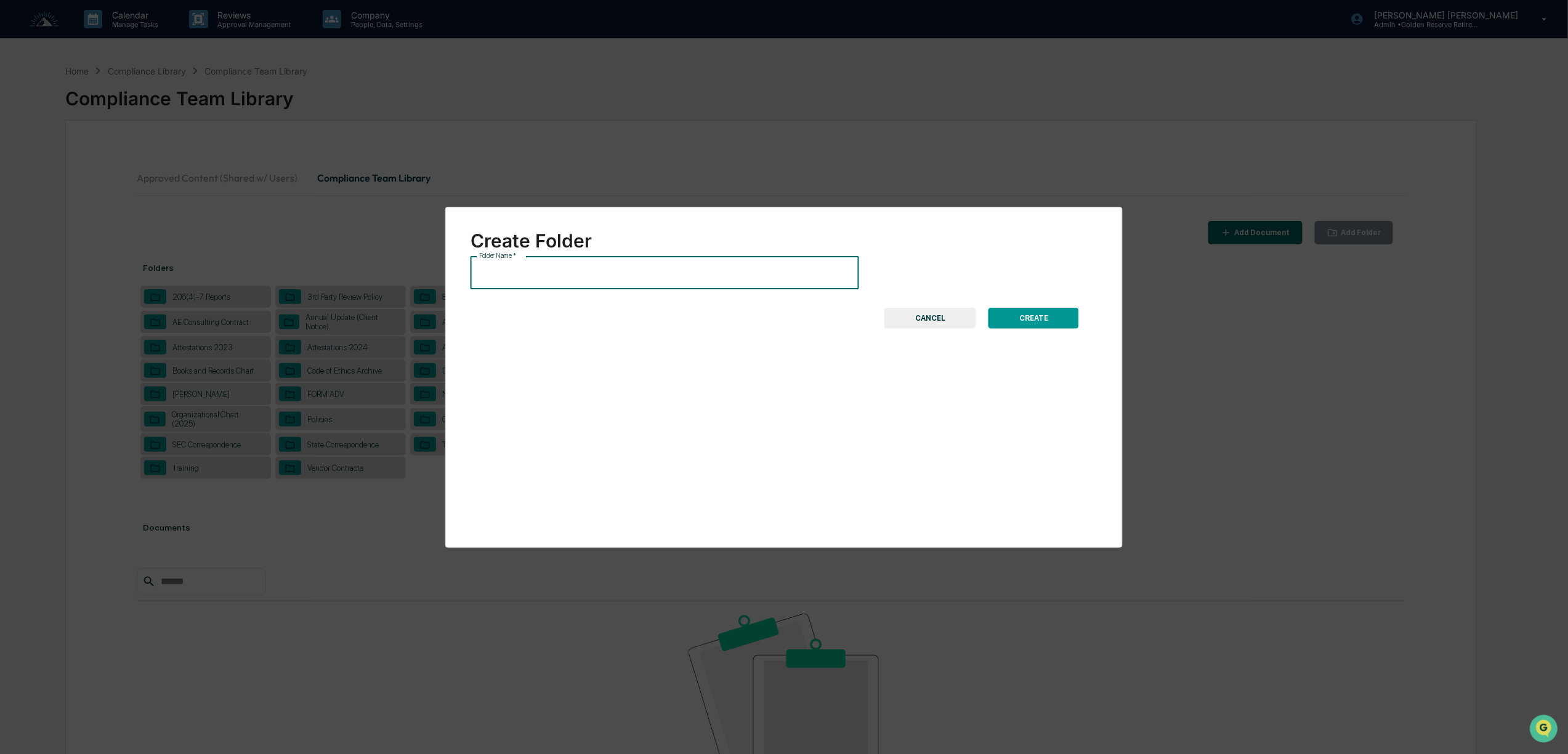
click at [653, 281] on input "Folder Name   *" at bounding box center [665, 273] width 388 height 33
type input "***"
click at [1058, 319] on button "CREATE" at bounding box center [1033, 319] width 90 height 21
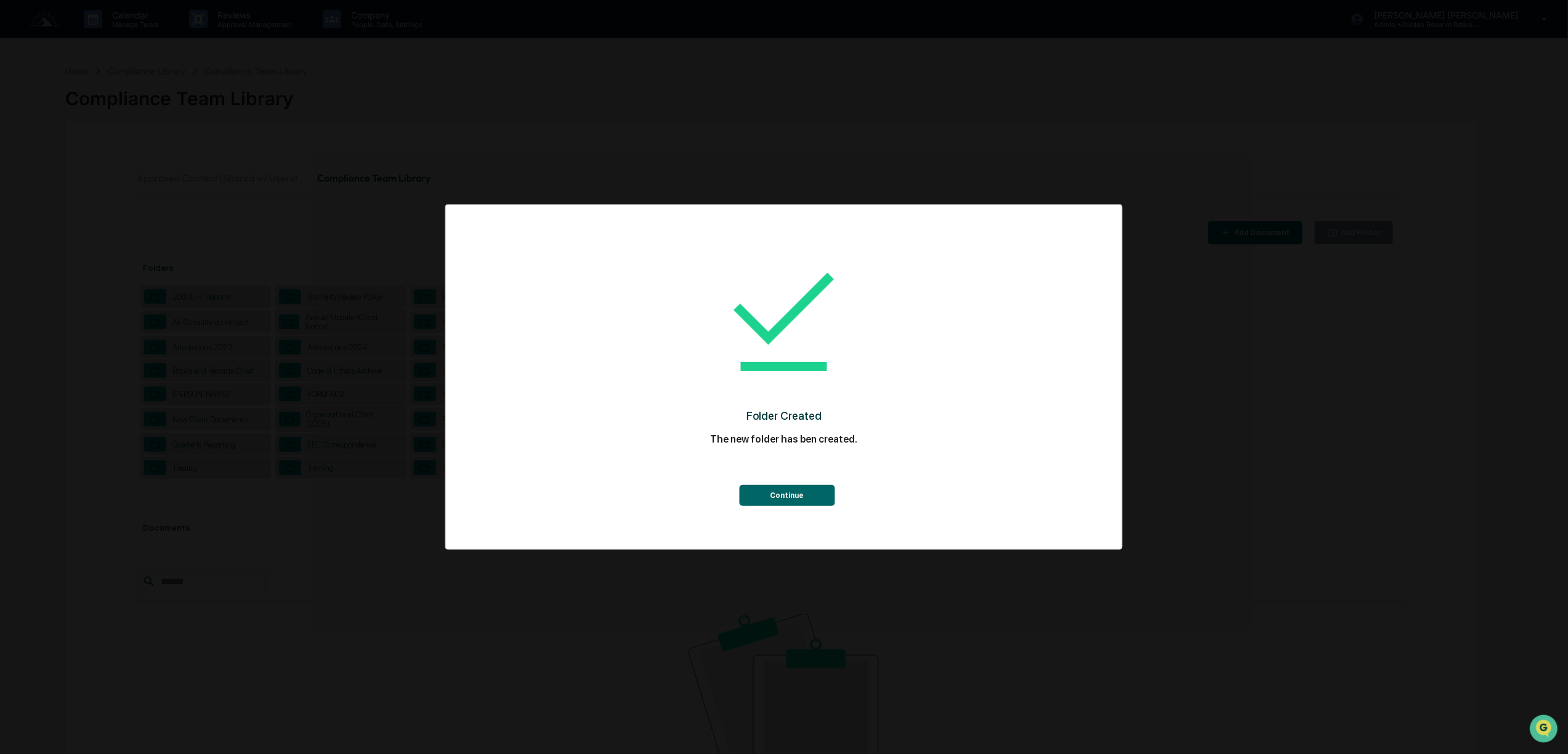
click at [798, 495] on button "Continue" at bounding box center [786, 495] width 95 height 21
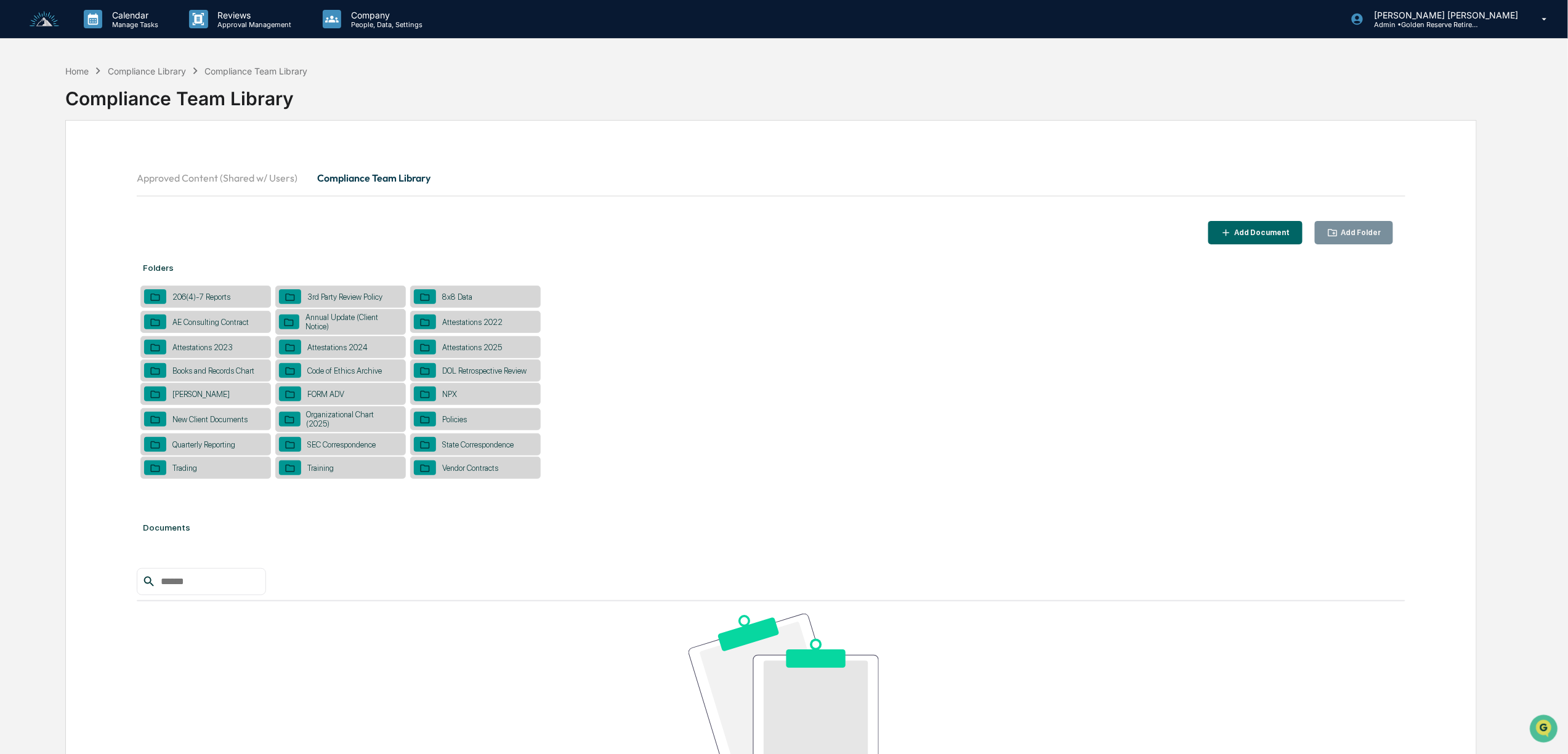
click at [468, 393] on div "NPX" at bounding box center [475, 394] width 131 height 22
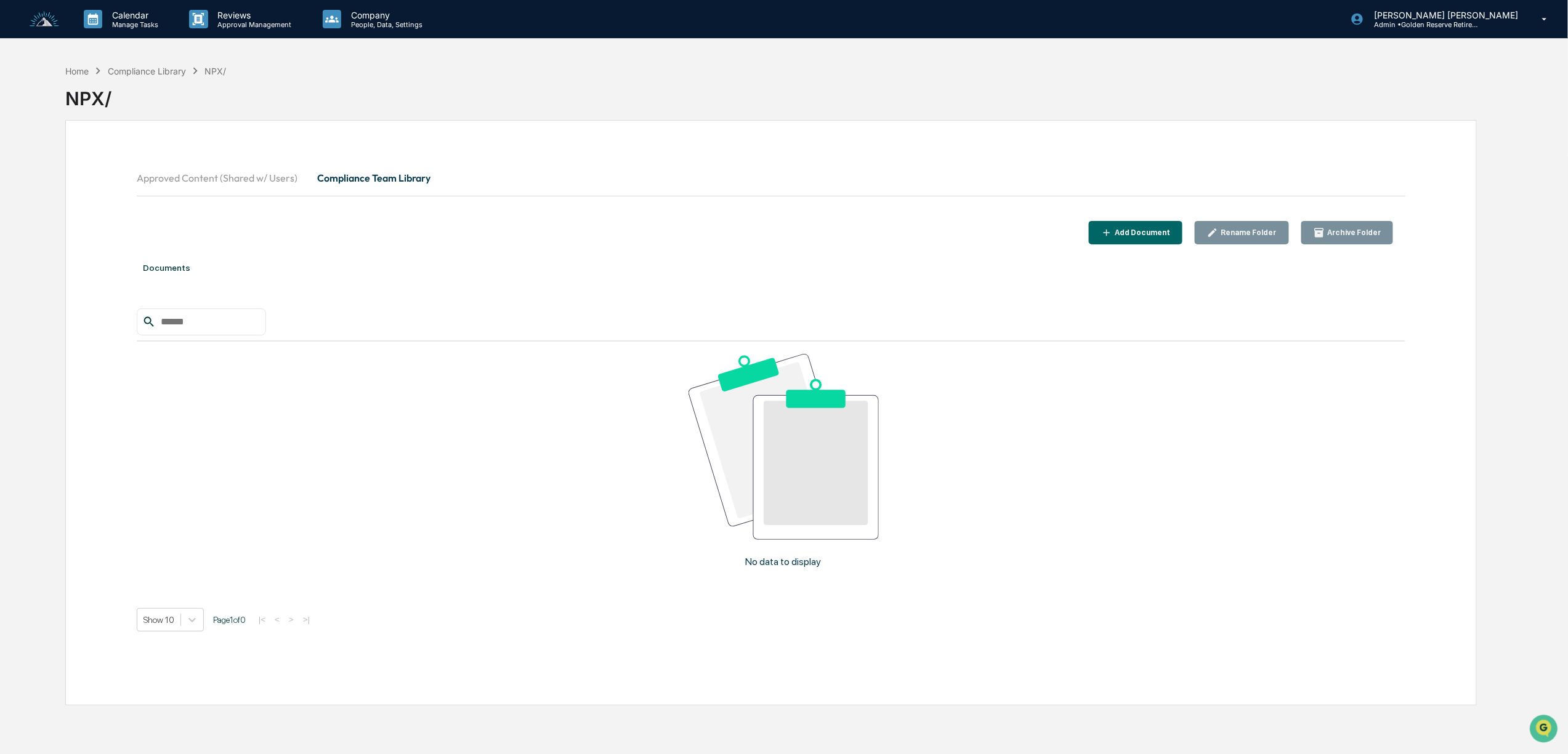
click at [1152, 230] on div "Add Document" at bounding box center [1141, 232] width 58 height 9
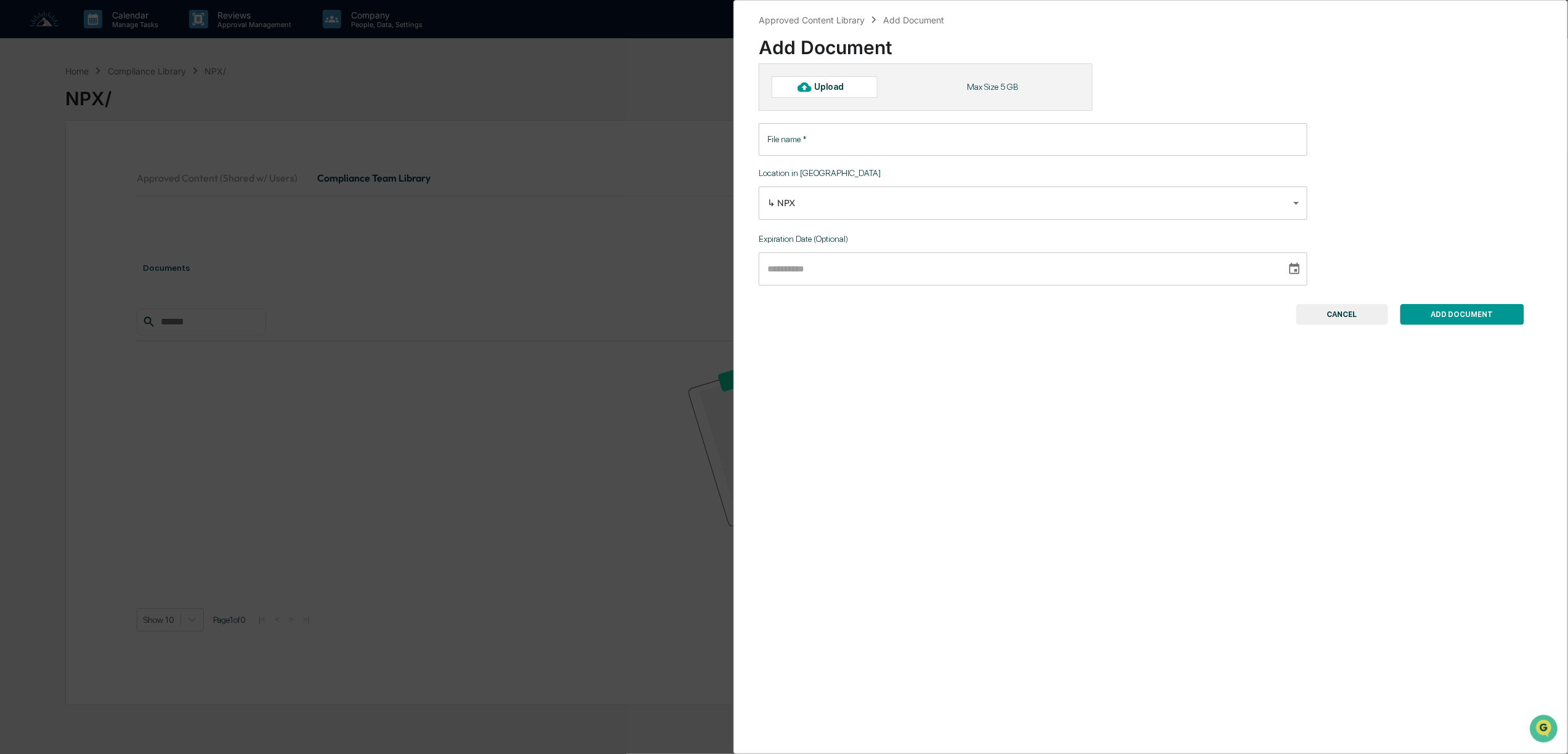
click at [853, 90] on div "Upload" at bounding box center [834, 86] width 40 height 10
type input "**********"
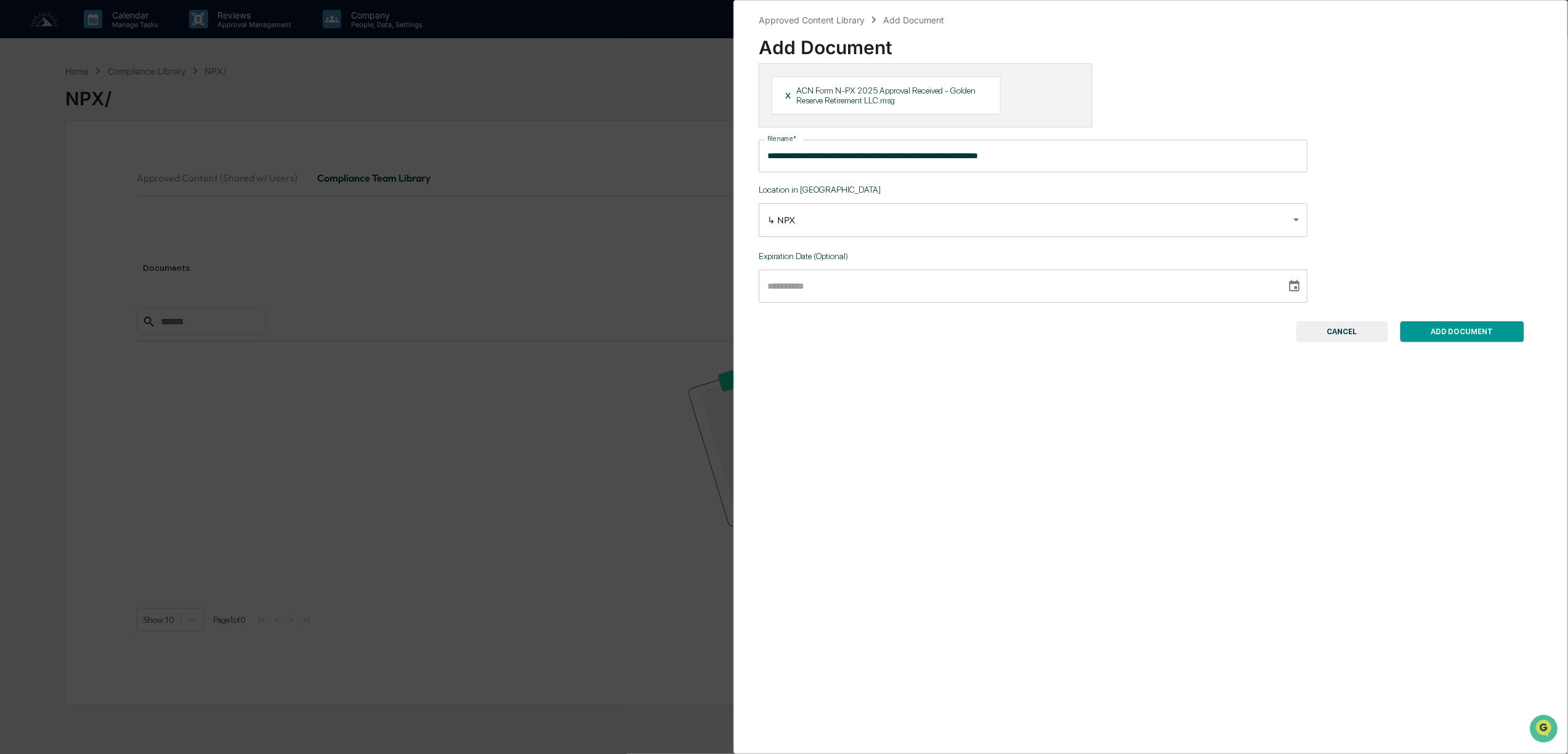
click at [1454, 340] on button "ADD DOCUMENT" at bounding box center [1462, 331] width 124 height 21
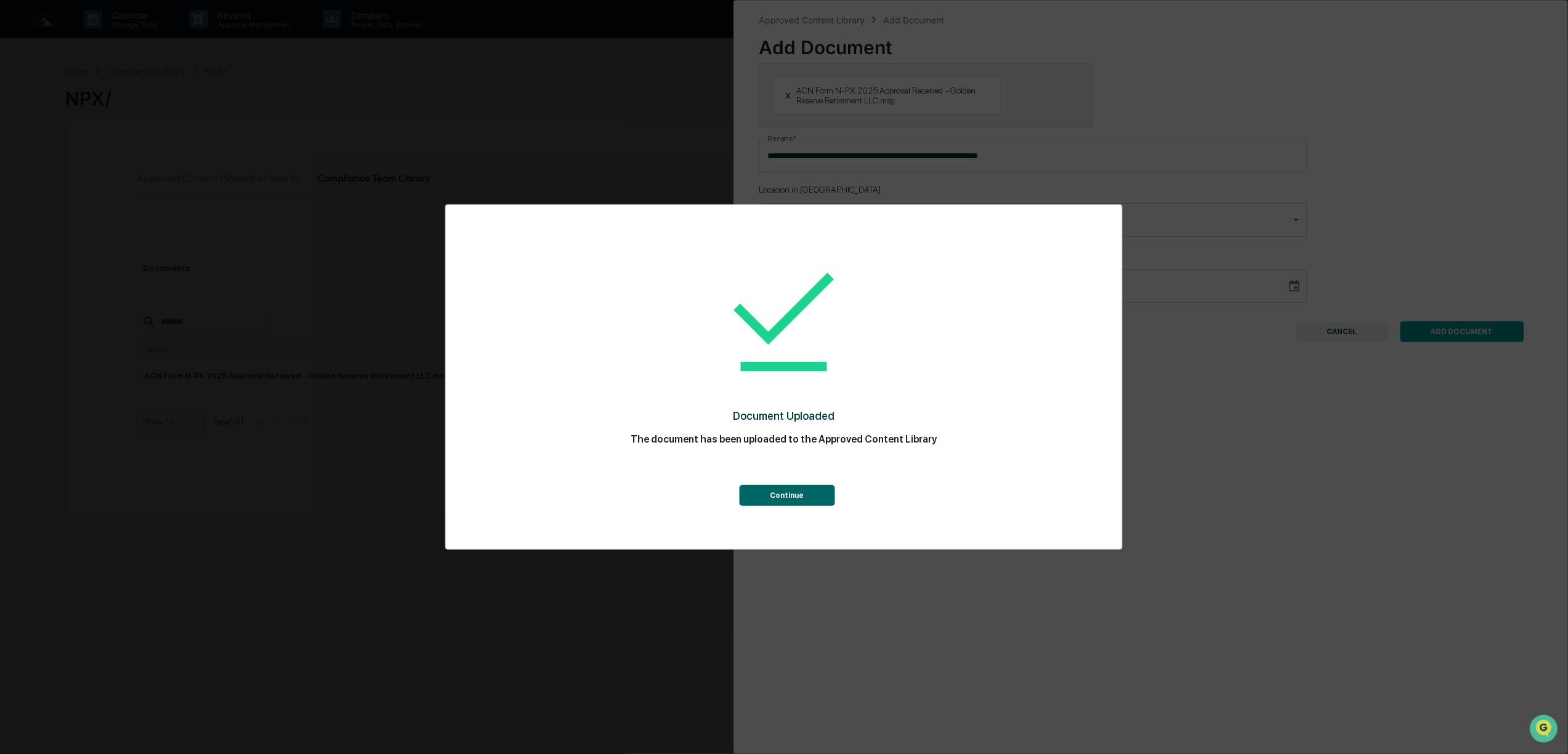
click at [785, 490] on button "Continue" at bounding box center [786, 495] width 95 height 21
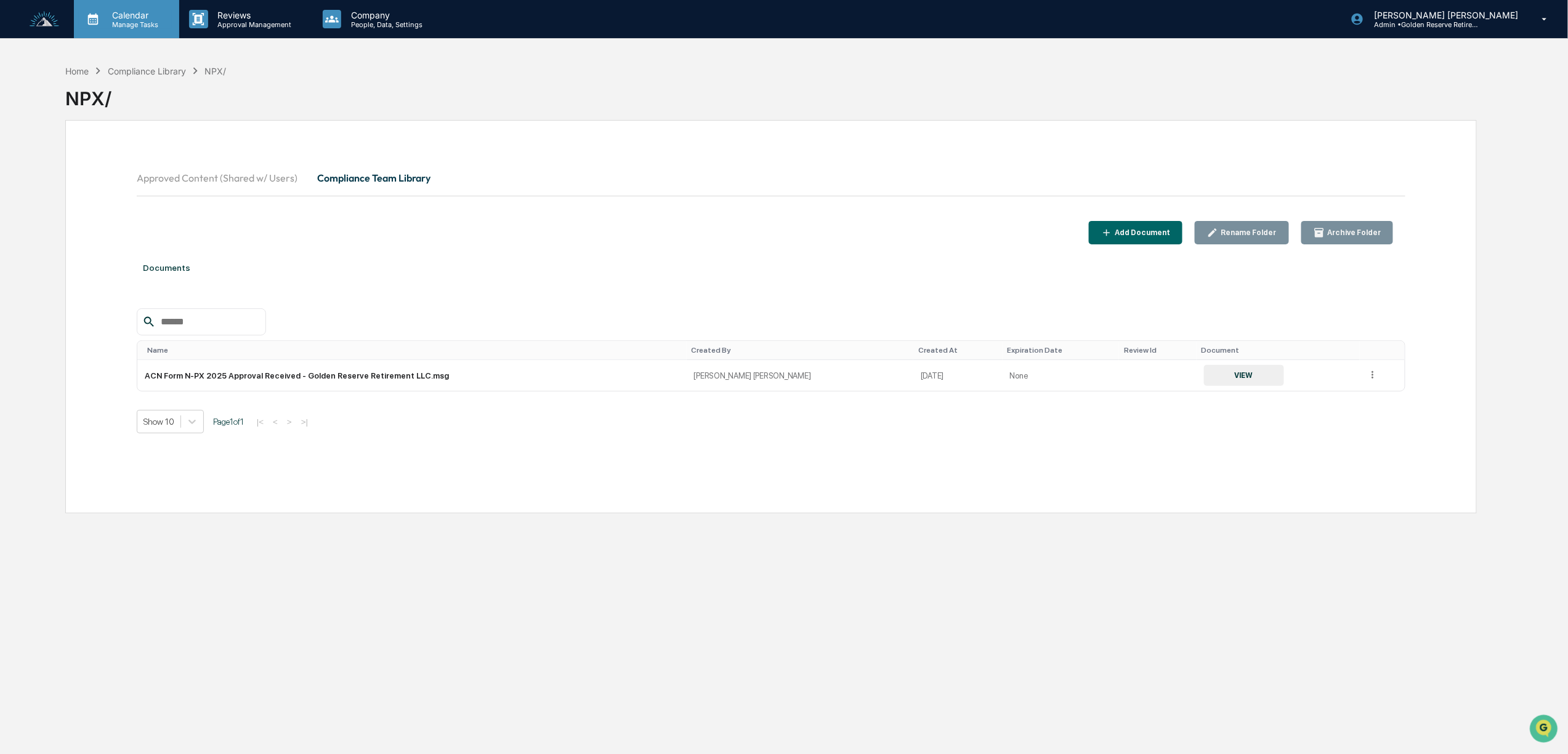
click at [121, 21] on p "Manage Tasks" at bounding box center [134, 24] width 62 height 9
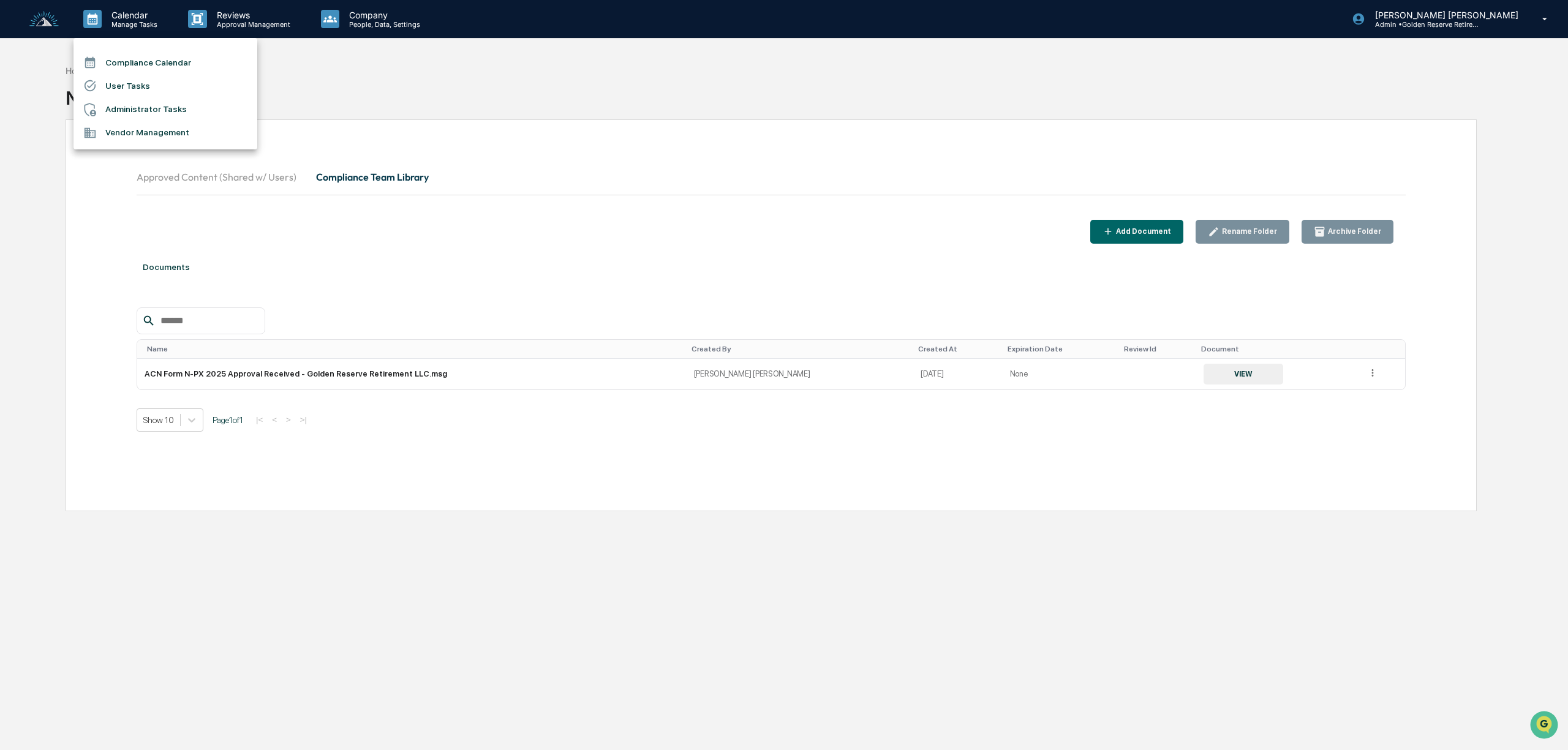
click at [118, 61] on li "Compliance Calendar" at bounding box center [165, 62] width 184 height 23
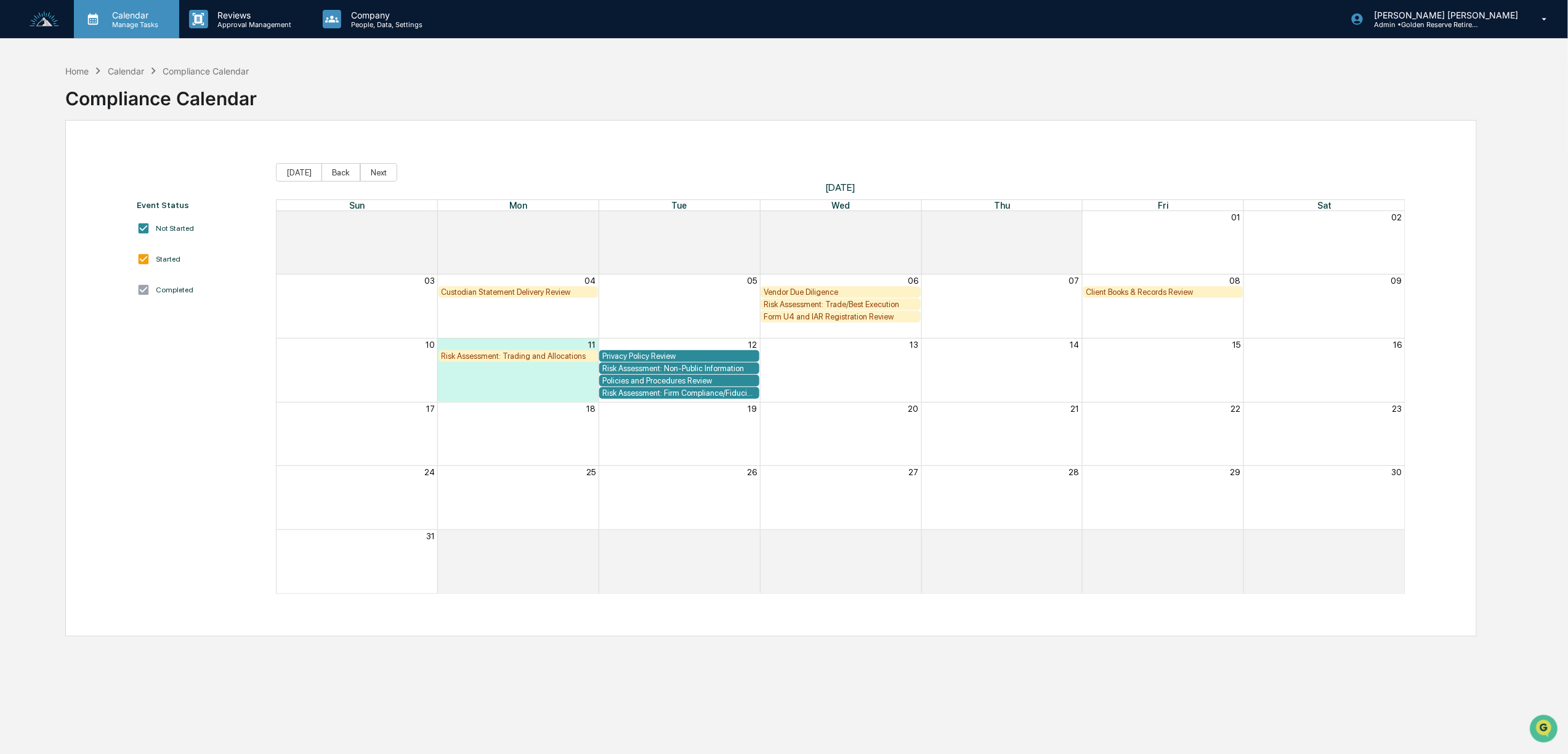
click at [107, 18] on p "Calendar" at bounding box center [134, 14] width 62 height 10
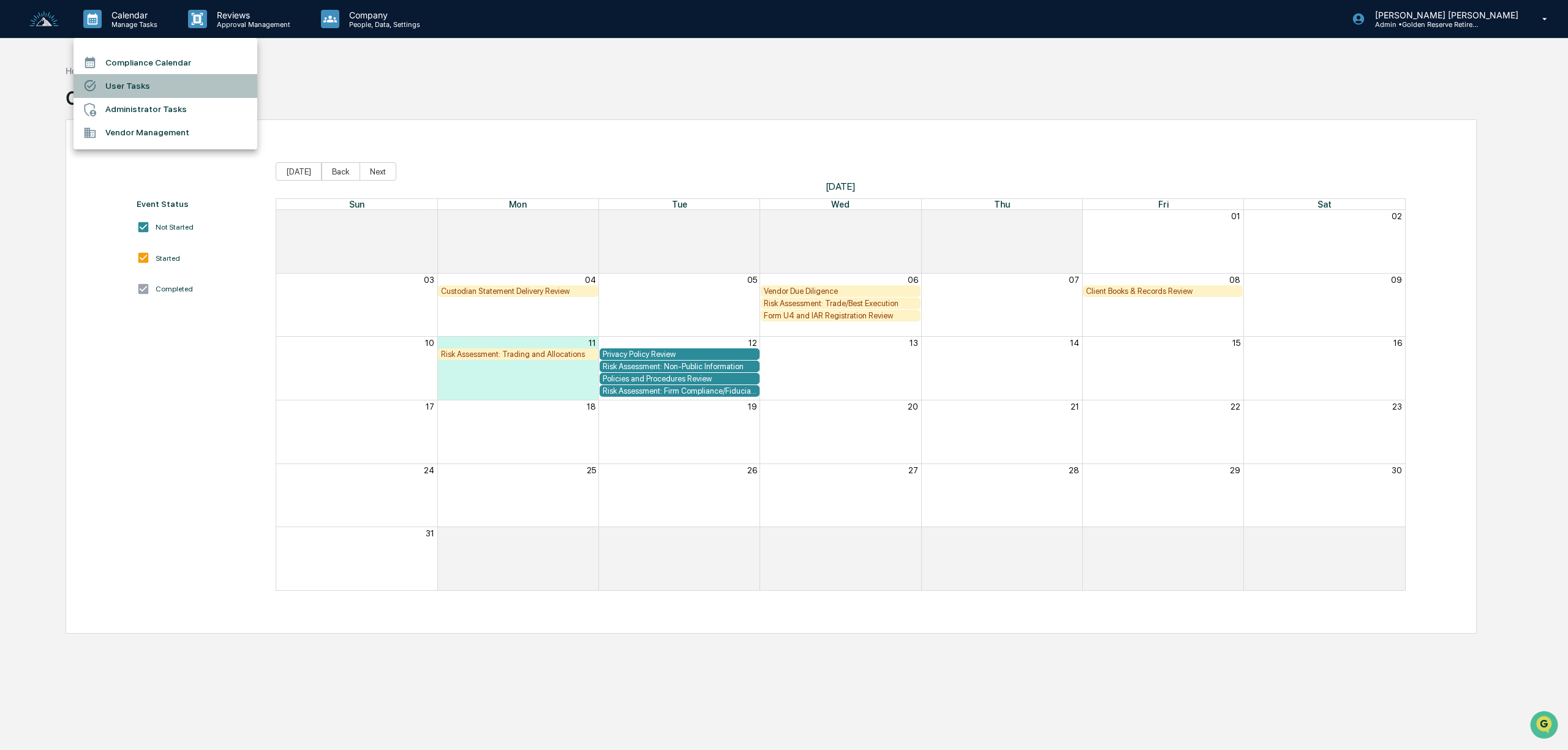
click at [131, 86] on li "User Tasks" at bounding box center [165, 85] width 184 height 23
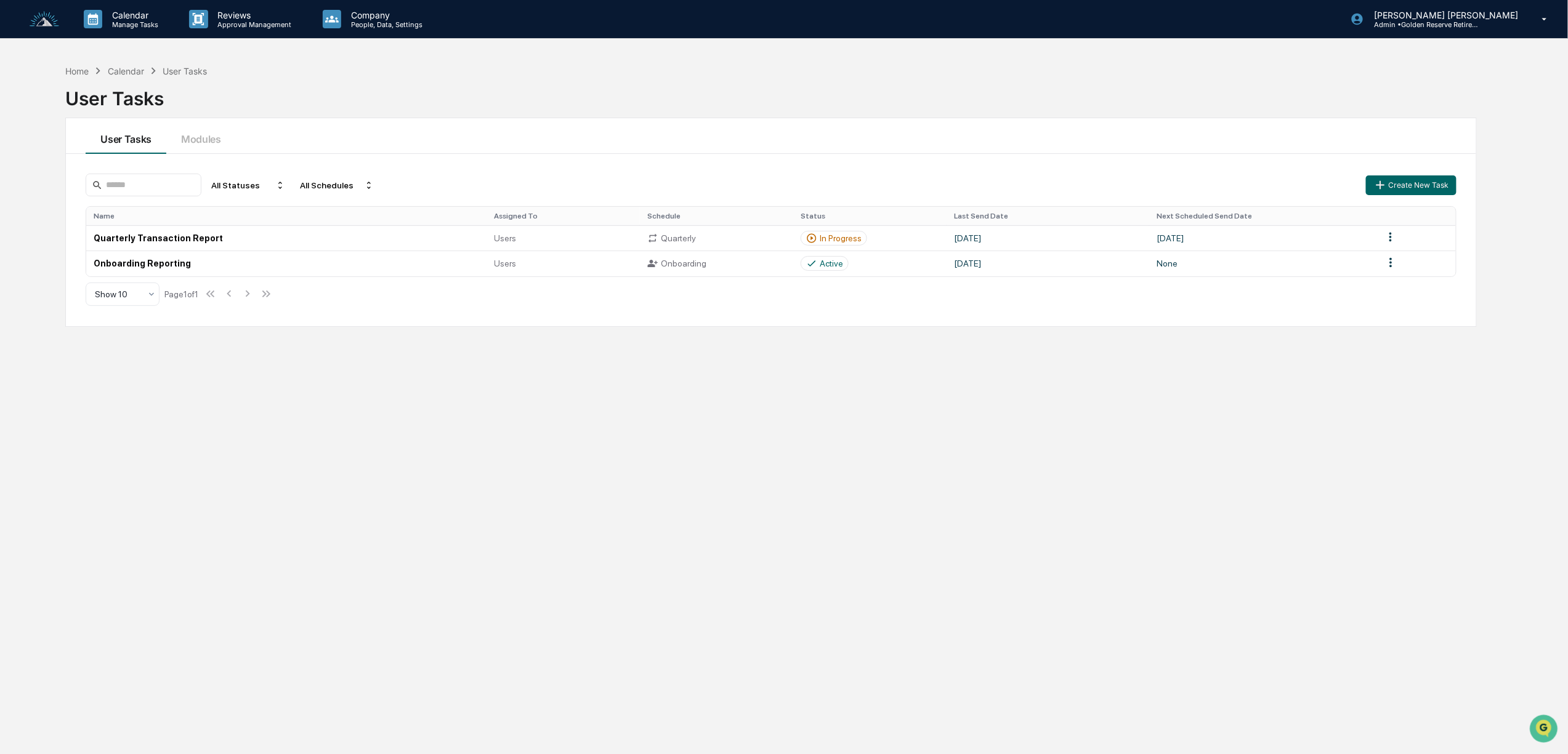
click at [46, 30] on link at bounding box center [51, 19] width 44 height 38
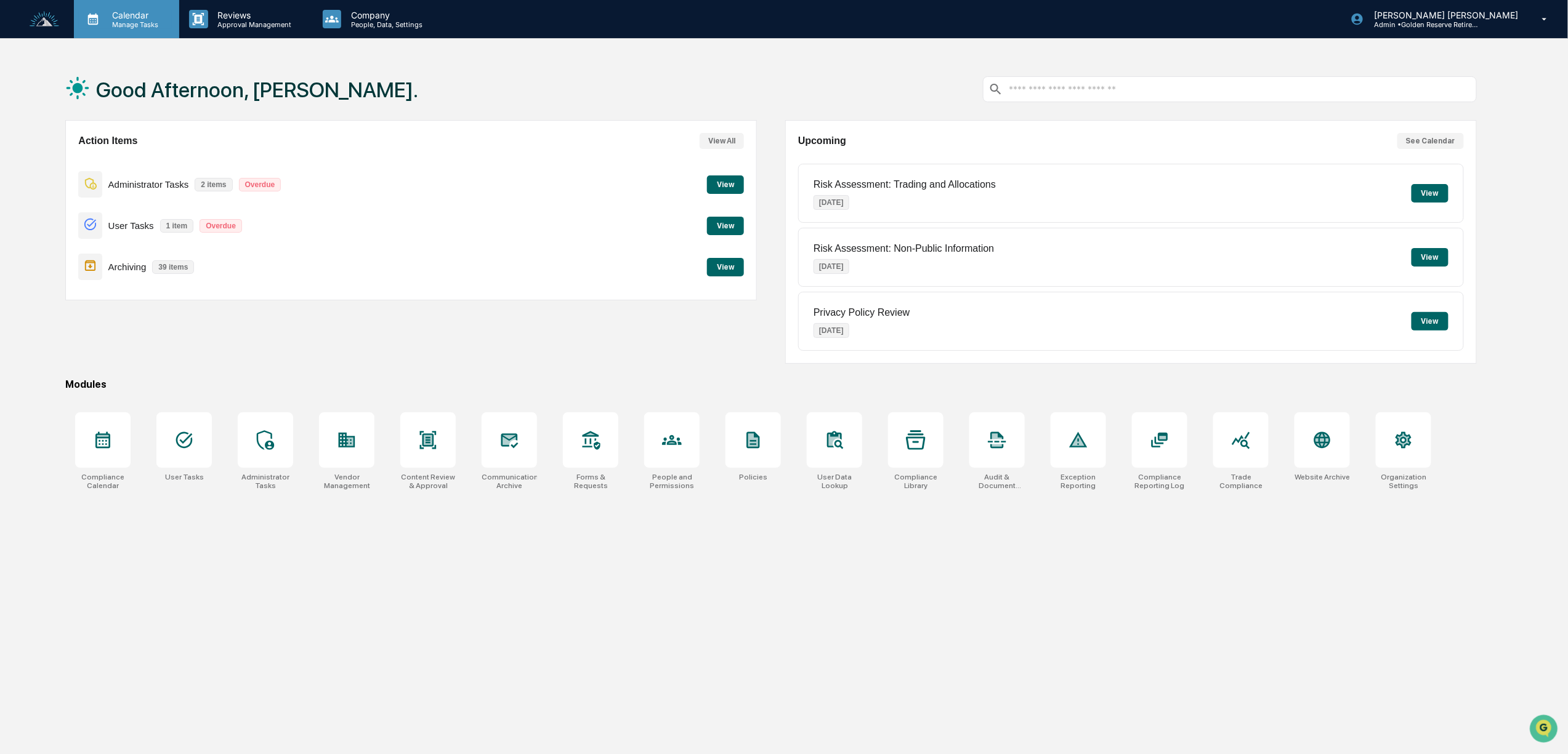
click at [132, 18] on p "Calendar" at bounding box center [134, 14] width 62 height 10
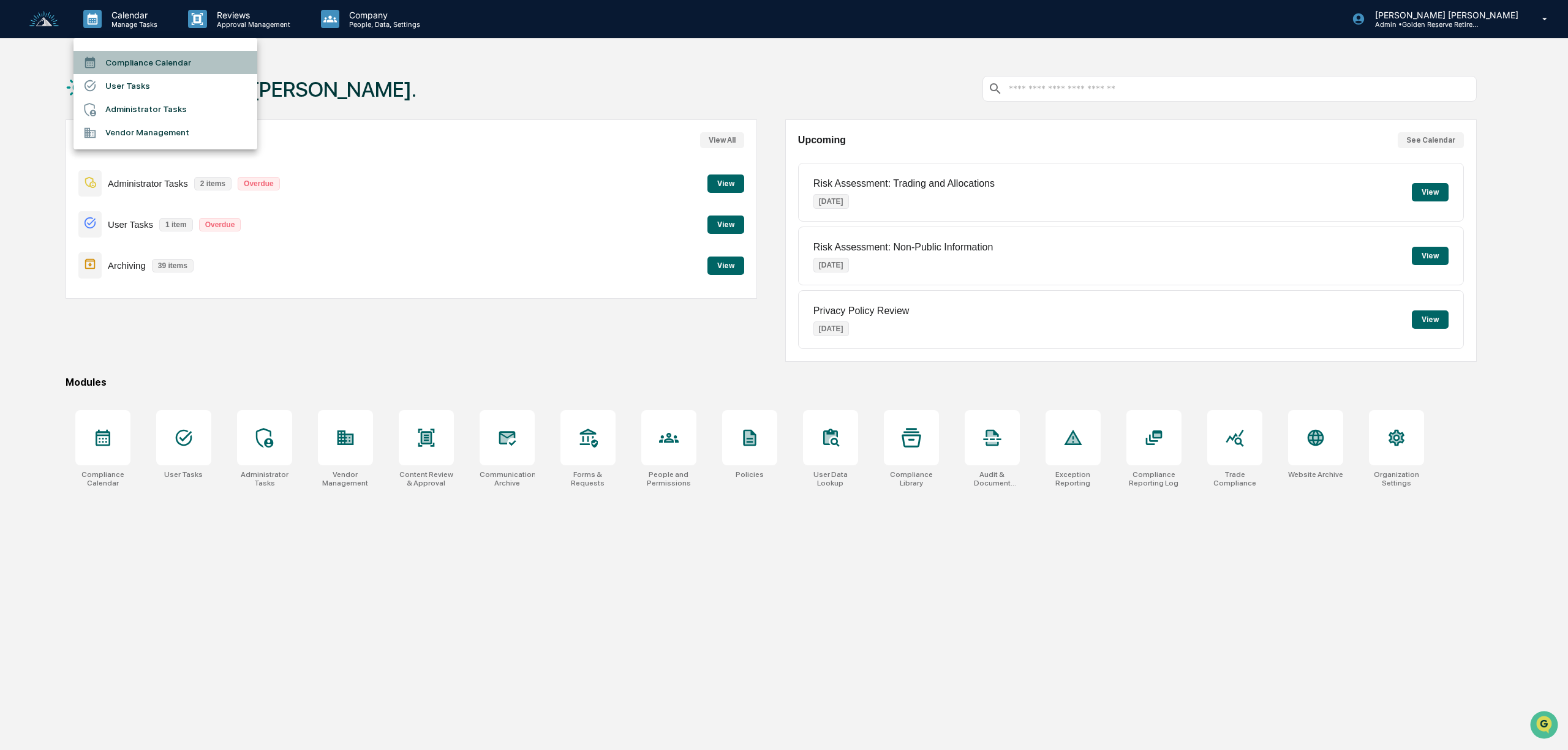
click at [157, 64] on li "Compliance Calendar" at bounding box center [165, 62] width 184 height 23
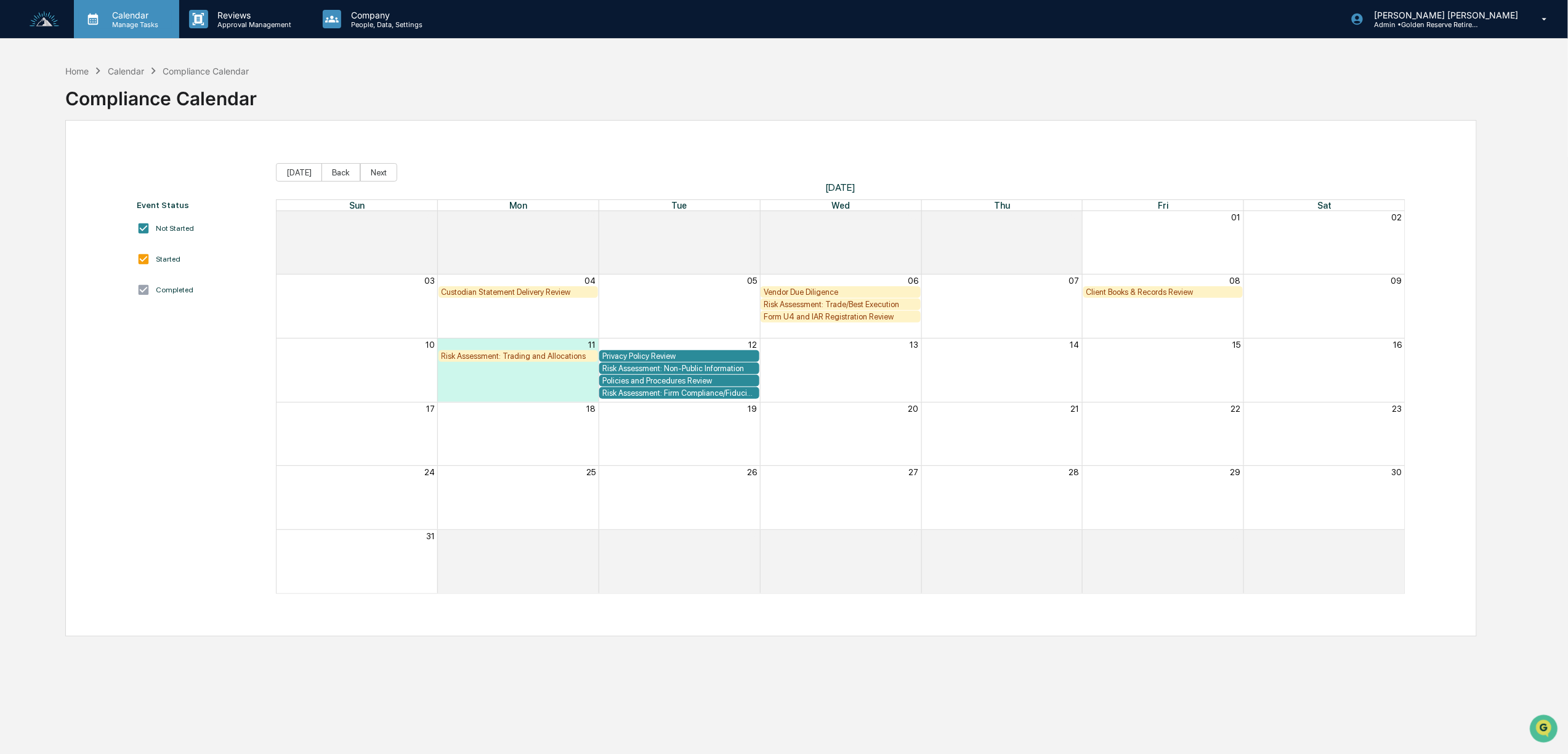
click at [111, 18] on p "Calendar" at bounding box center [134, 14] width 62 height 10
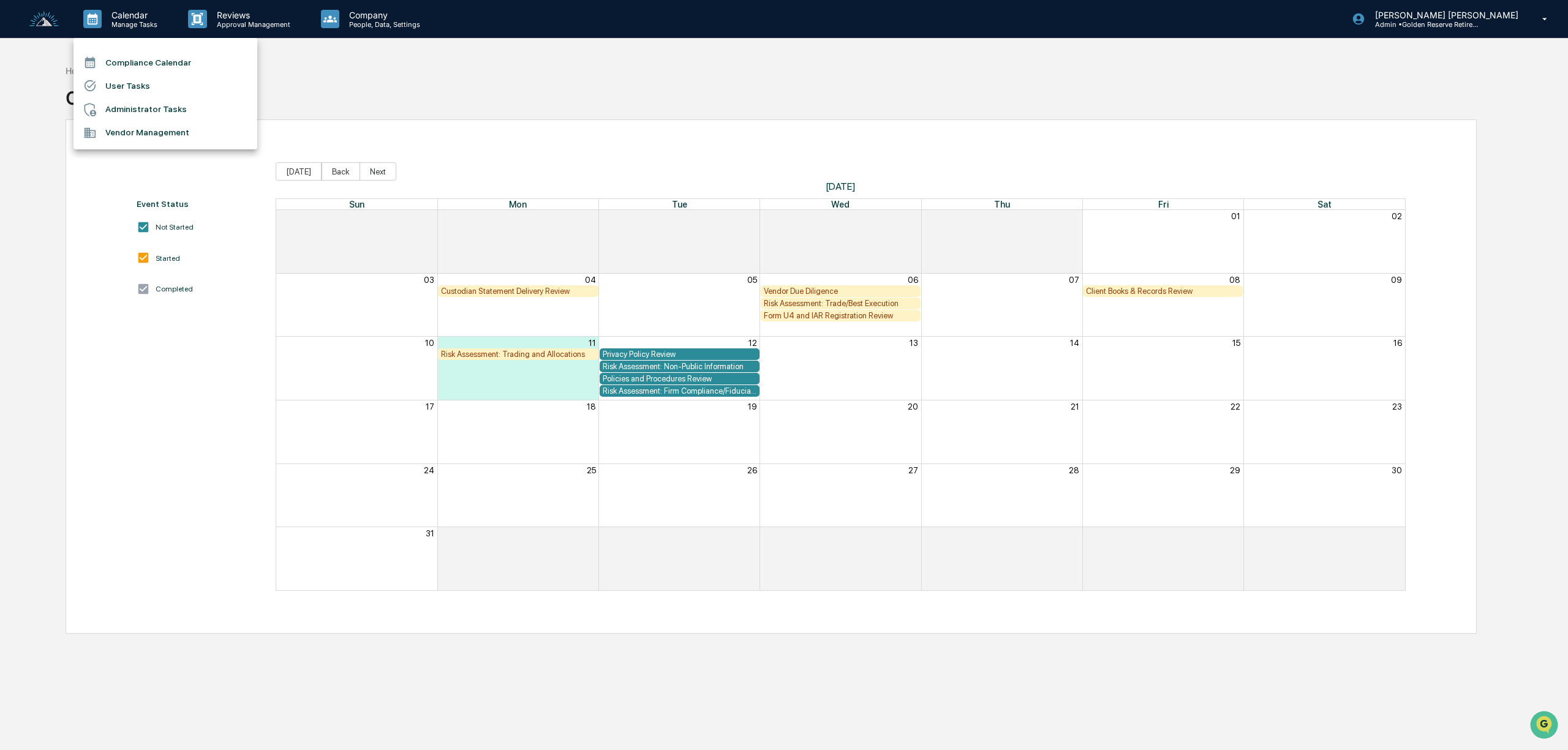
click at [133, 88] on li "User Tasks" at bounding box center [165, 85] width 184 height 23
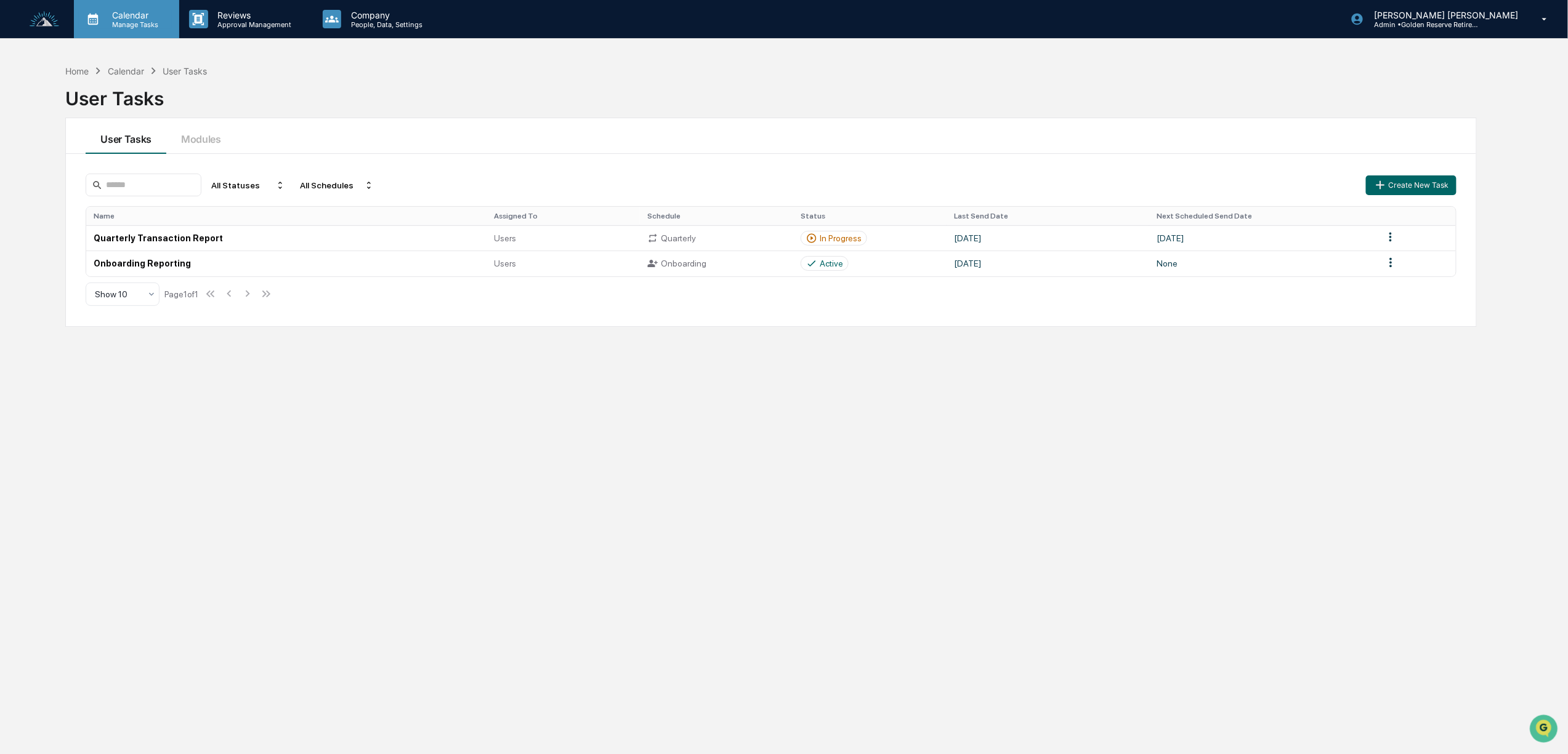
click at [132, 20] on p "Manage Tasks" at bounding box center [134, 24] width 62 height 9
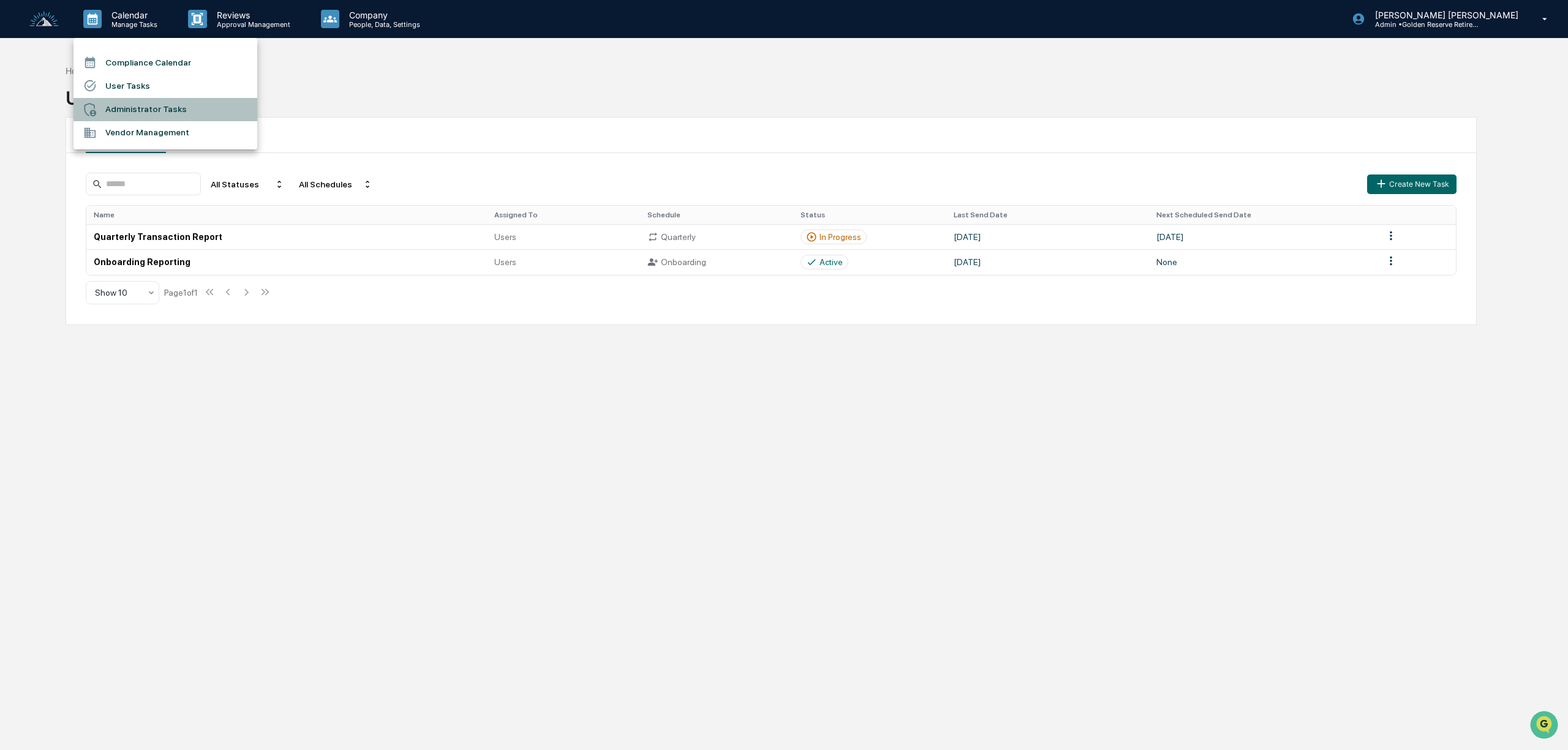
click at [143, 118] on li "Administrator Tasks" at bounding box center [165, 109] width 184 height 23
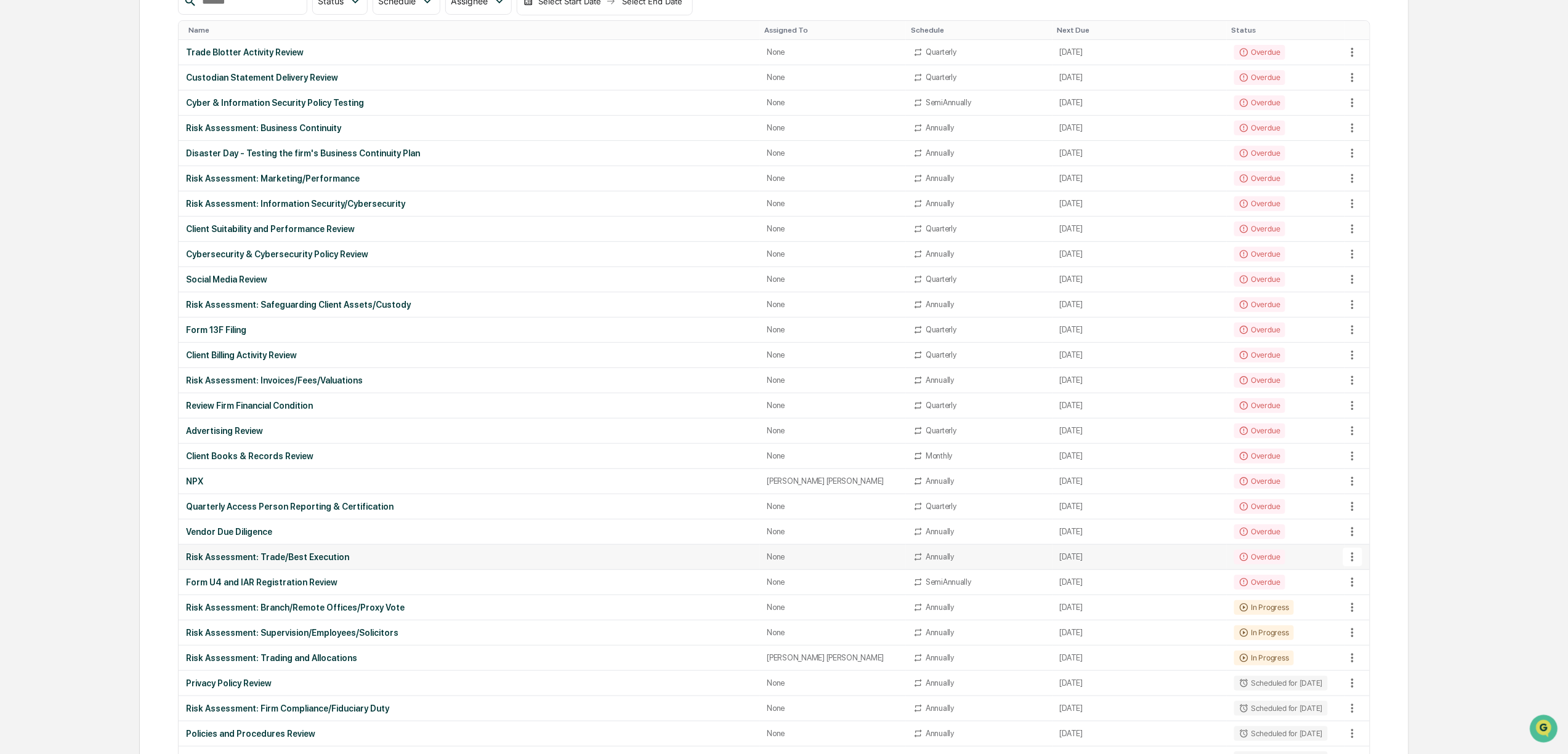
scroll to position [328, 0]
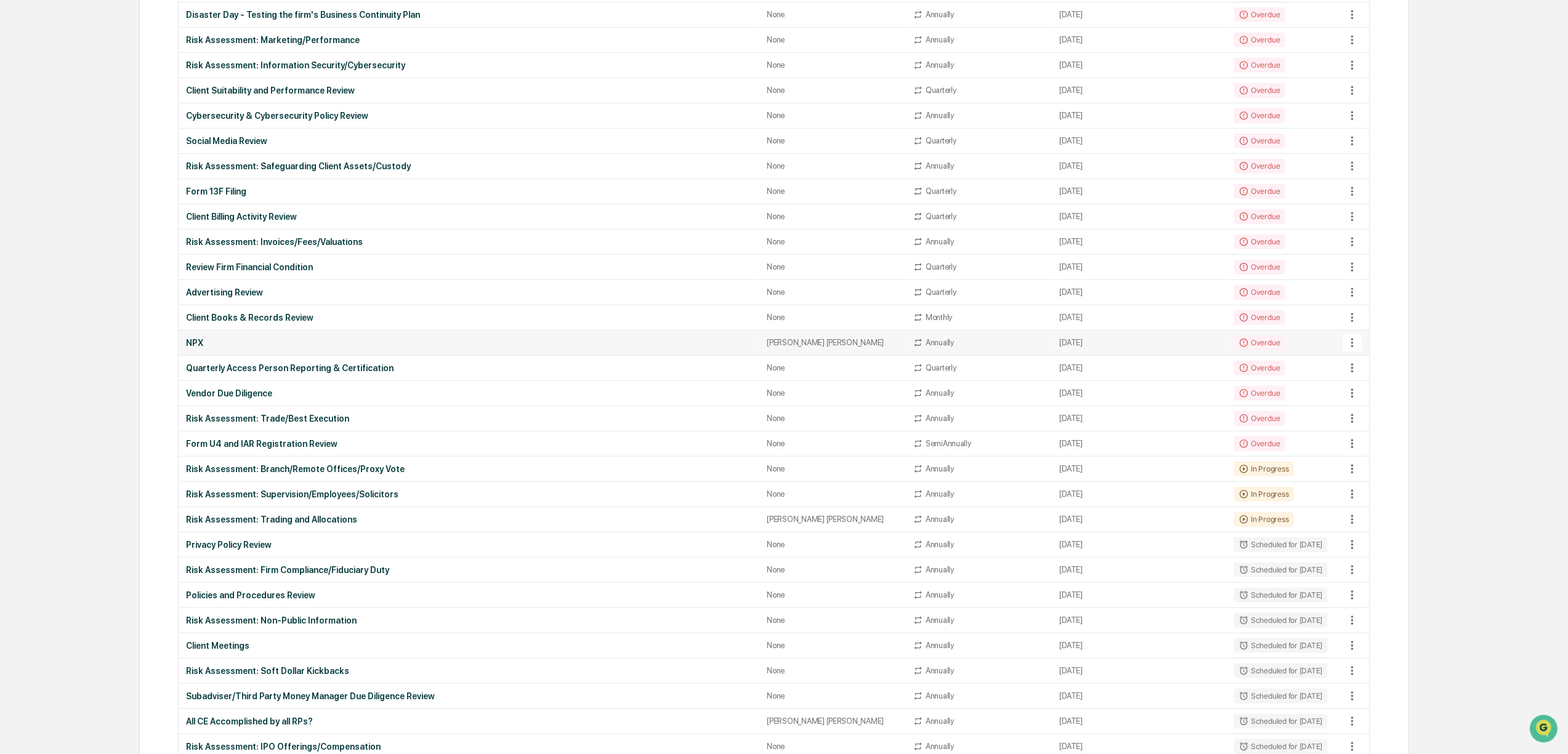
click at [236, 341] on div "NPX" at bounding box center [468, 343] width 566 height 10
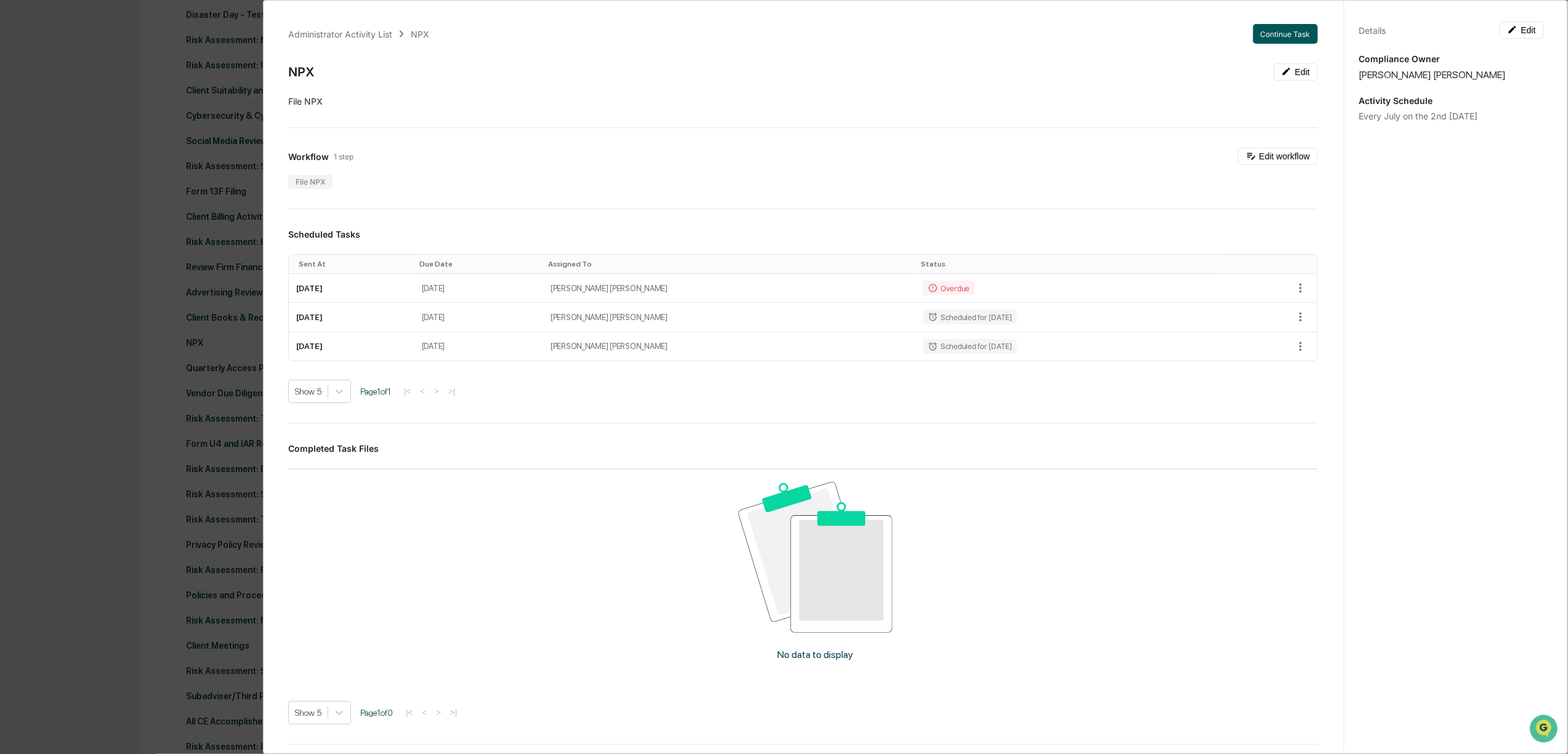
click at [1269, 28] on button "Continue Task" at bounding box center [1285, 34] width 65 height 20
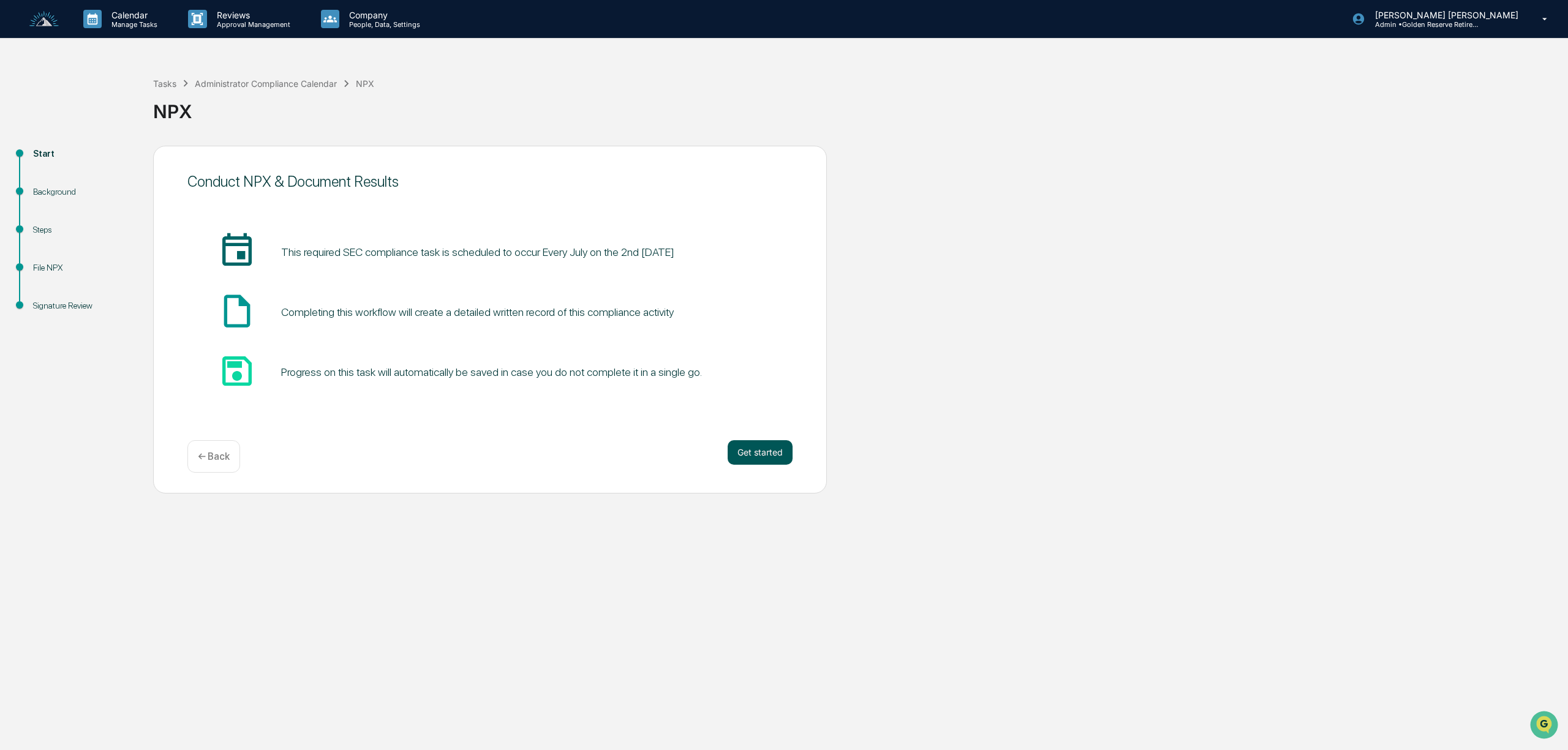
click at [770, 447] on button "Get started" at bounding box center [761, 452] width 65 height 25
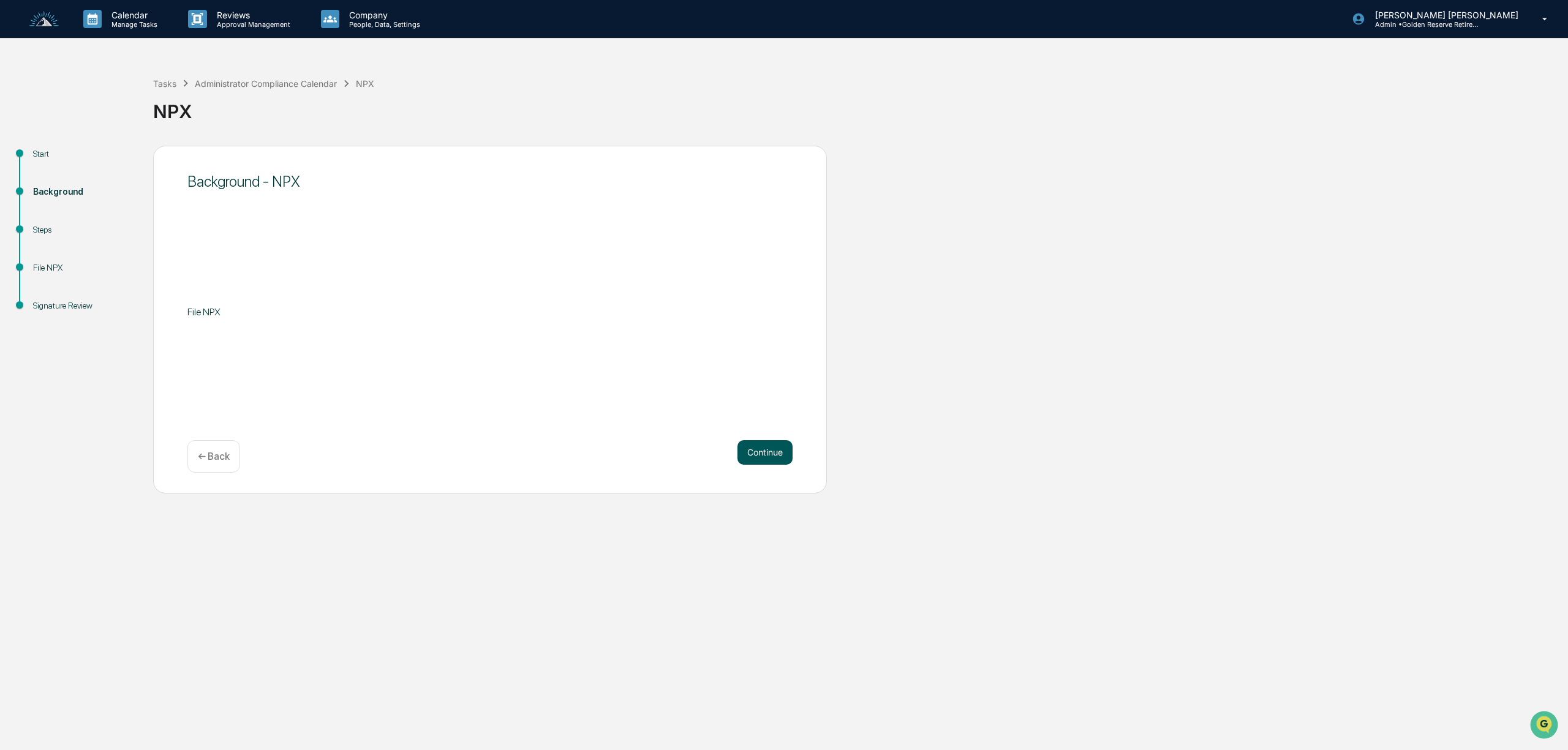
click at [757, 447] on button "Continue" at bounding box center [764, 452] width 55 height 25
click at [767, 448] on button "Continue" at bounding box center [764, 452] width 55 height 25
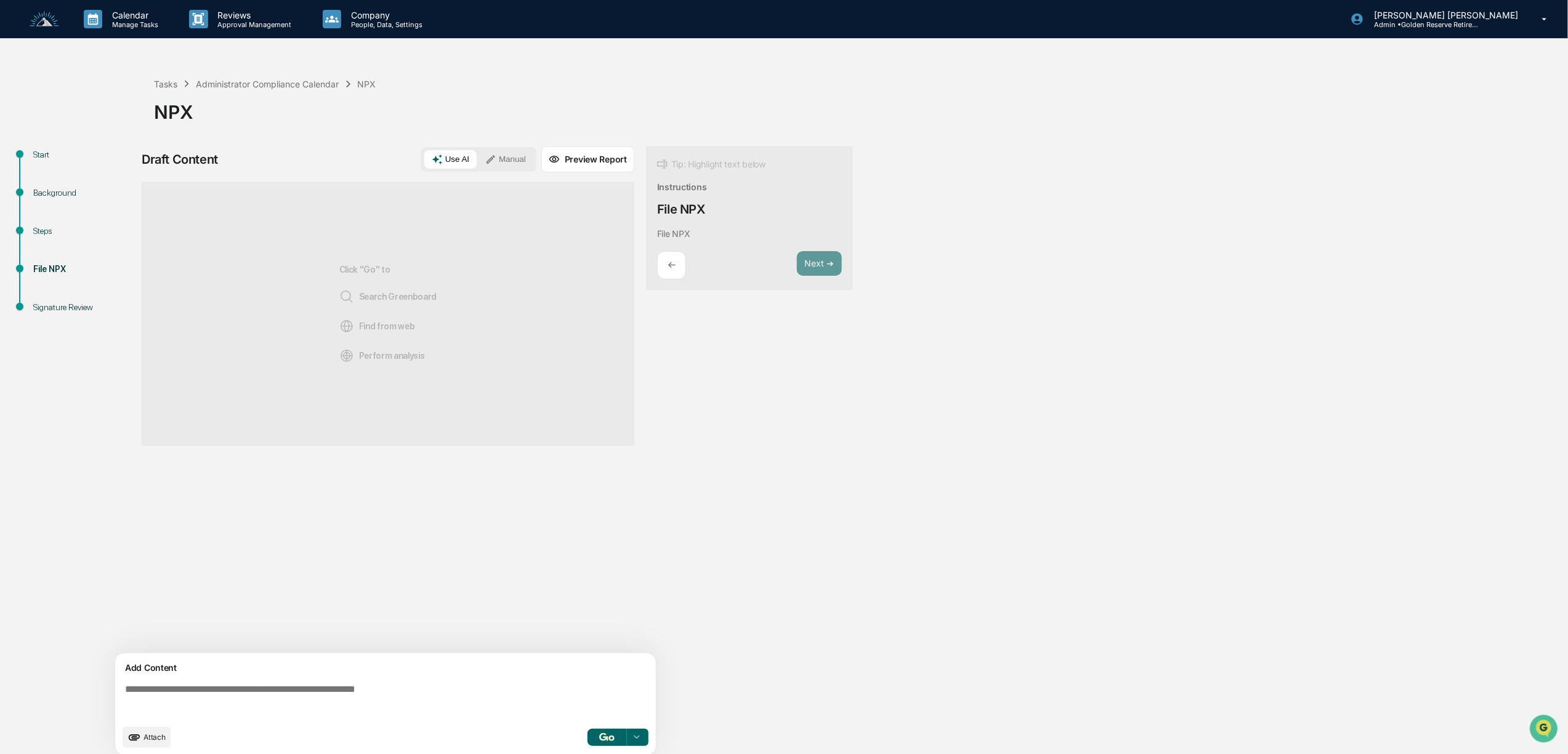
click at [503, 167] on button "Manual" at bounding box center [505, 159] width 55 height 18
click at [259, 250] on div "To complete this task, Review instructions Detail actions you took Add Block" at bounding box center [388, 314] width 493 height 263
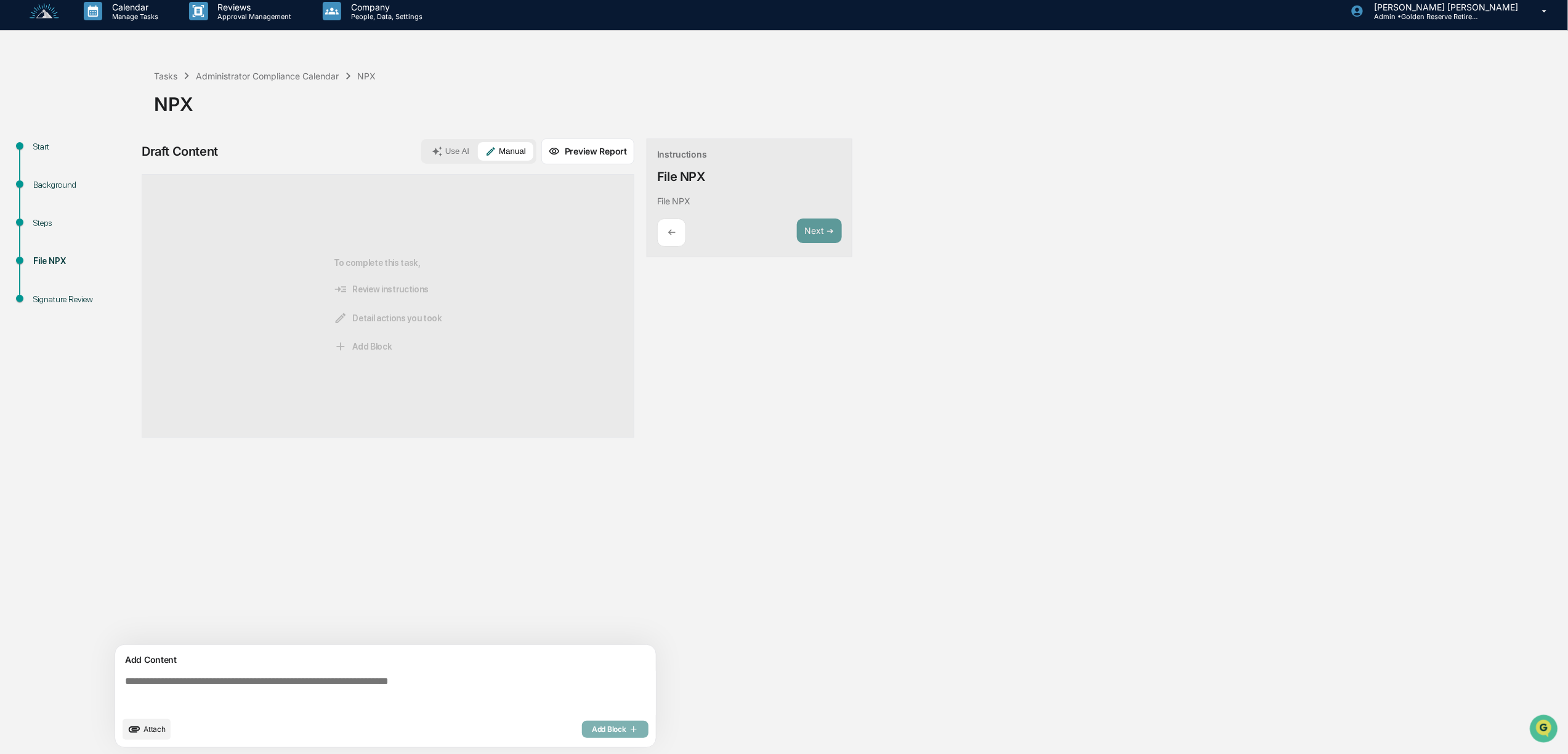
scroll to position [10, 0]
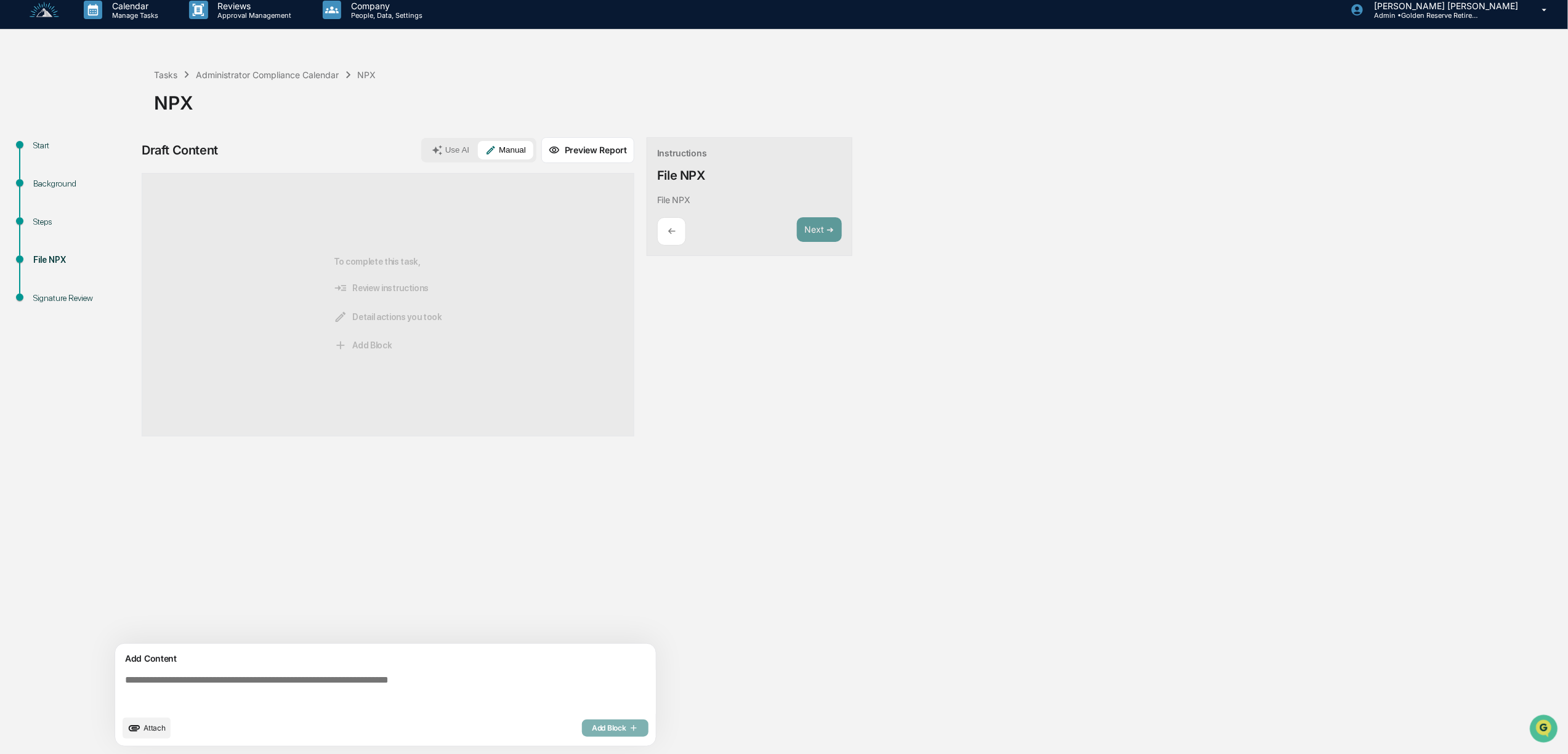
click at [231, 692] on textarea at bounding box center [388, 692] width 536 height 44
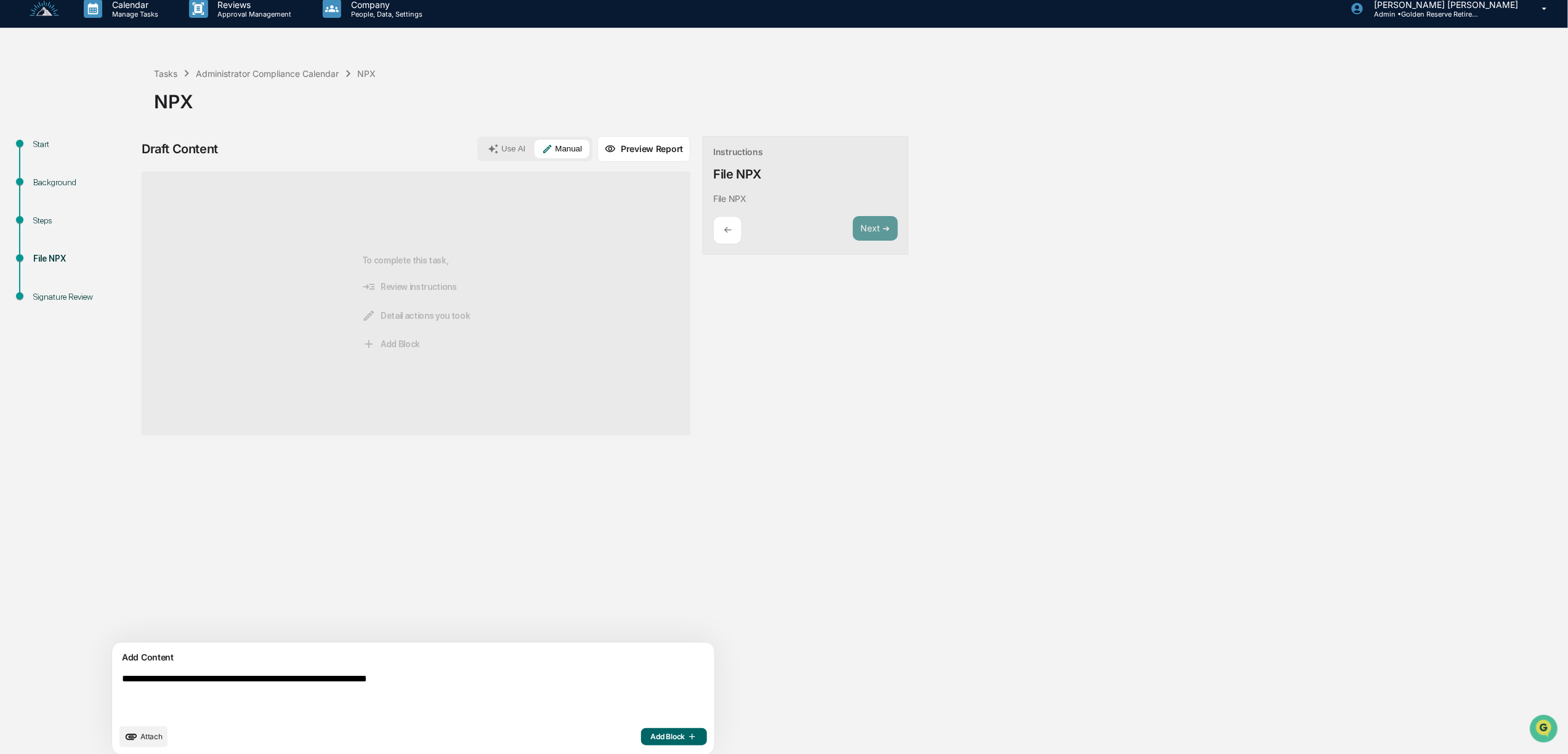
type textarea "**********"
click at [685, 736] on icon "button" at bounding box center [690, 736] width 12 height 10
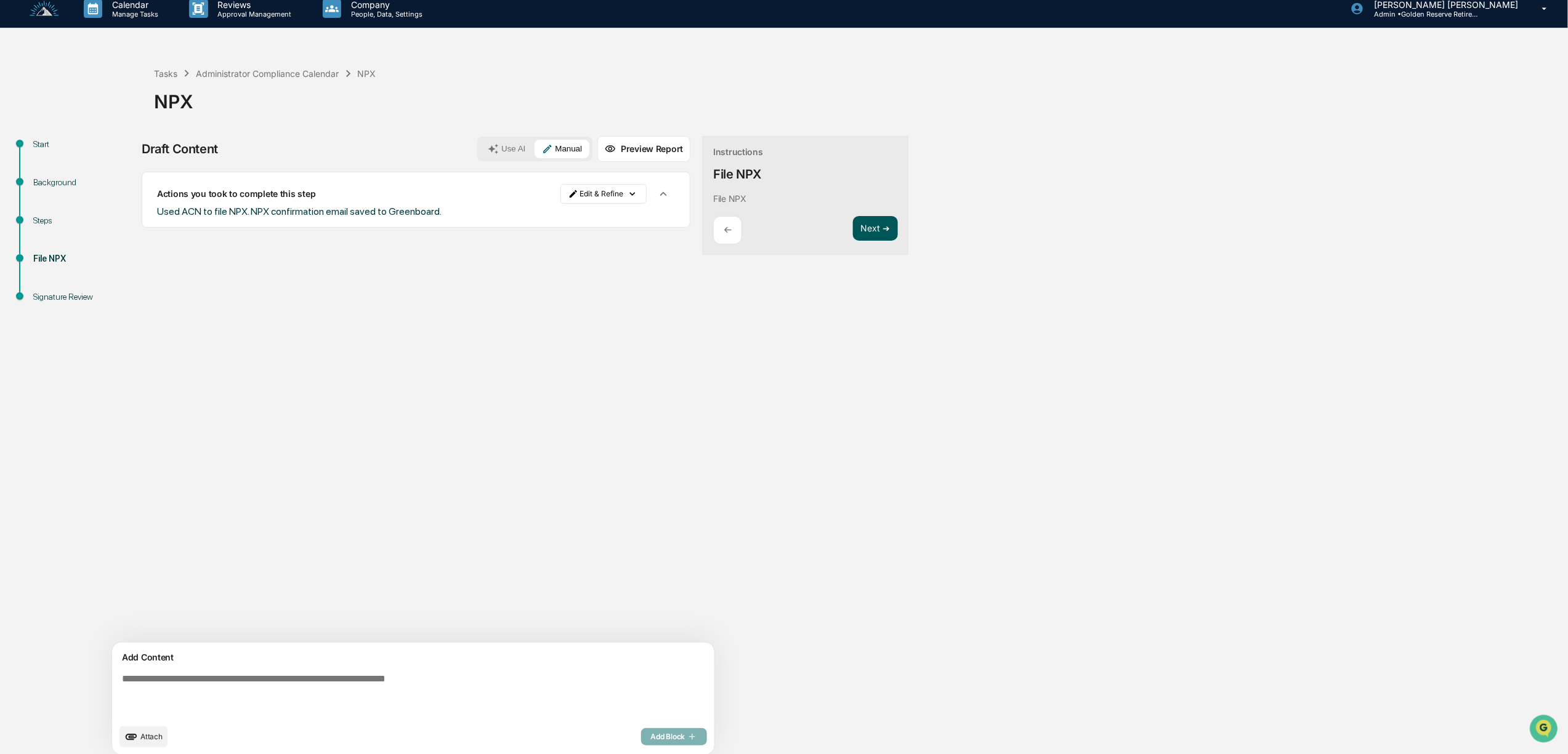
click at [853, 233] on button "Next ➔" at bounding box center [875, 229] width 45 height 26
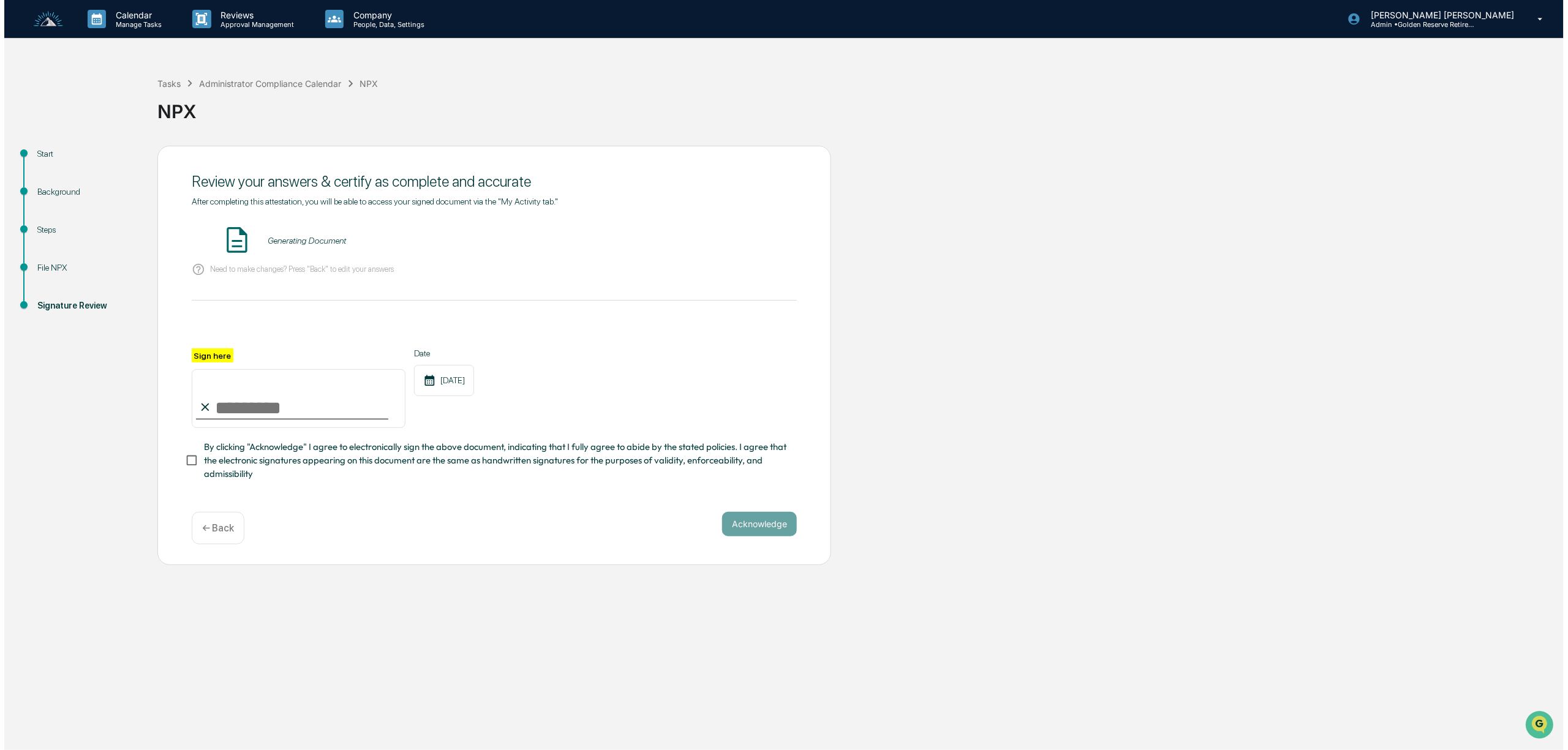
scroll to position [0, 0]
click at [718, 245] on button "VIEW" at bounding box center [722, 240] width 80 height 21
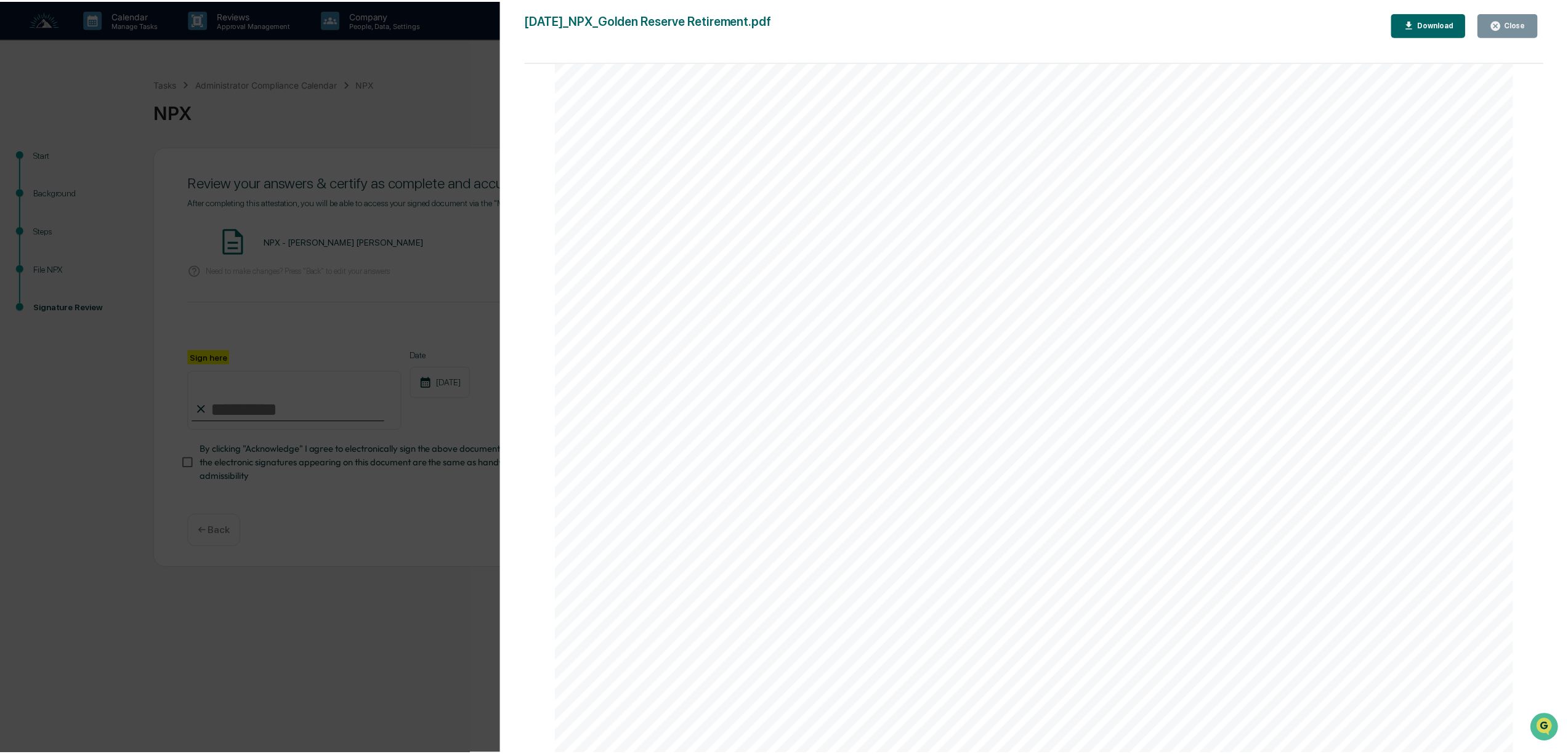
scroll to position [697, 0]
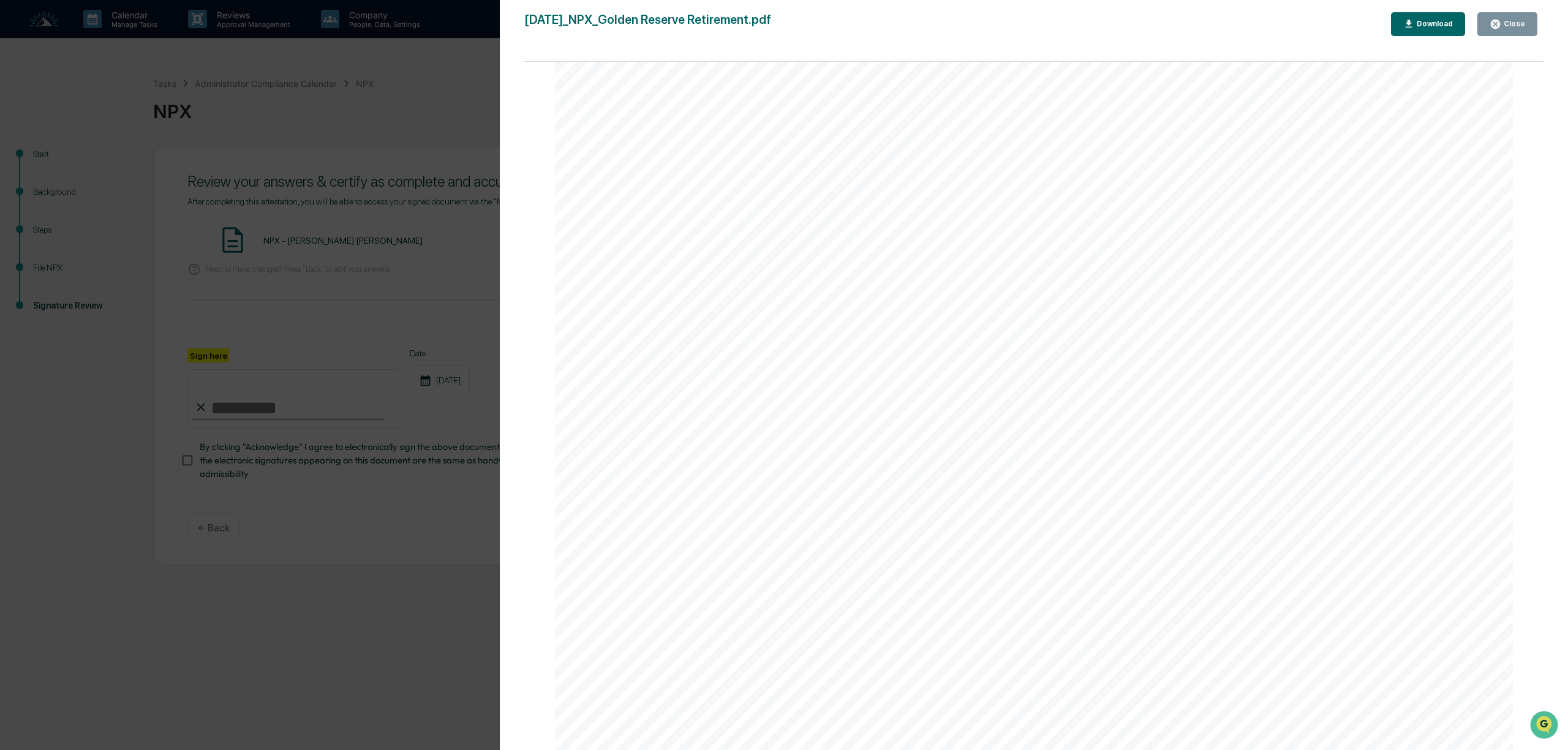
click at [1503, 25] on div "Close" at bounding box center [1513, 24] width 24 height 9
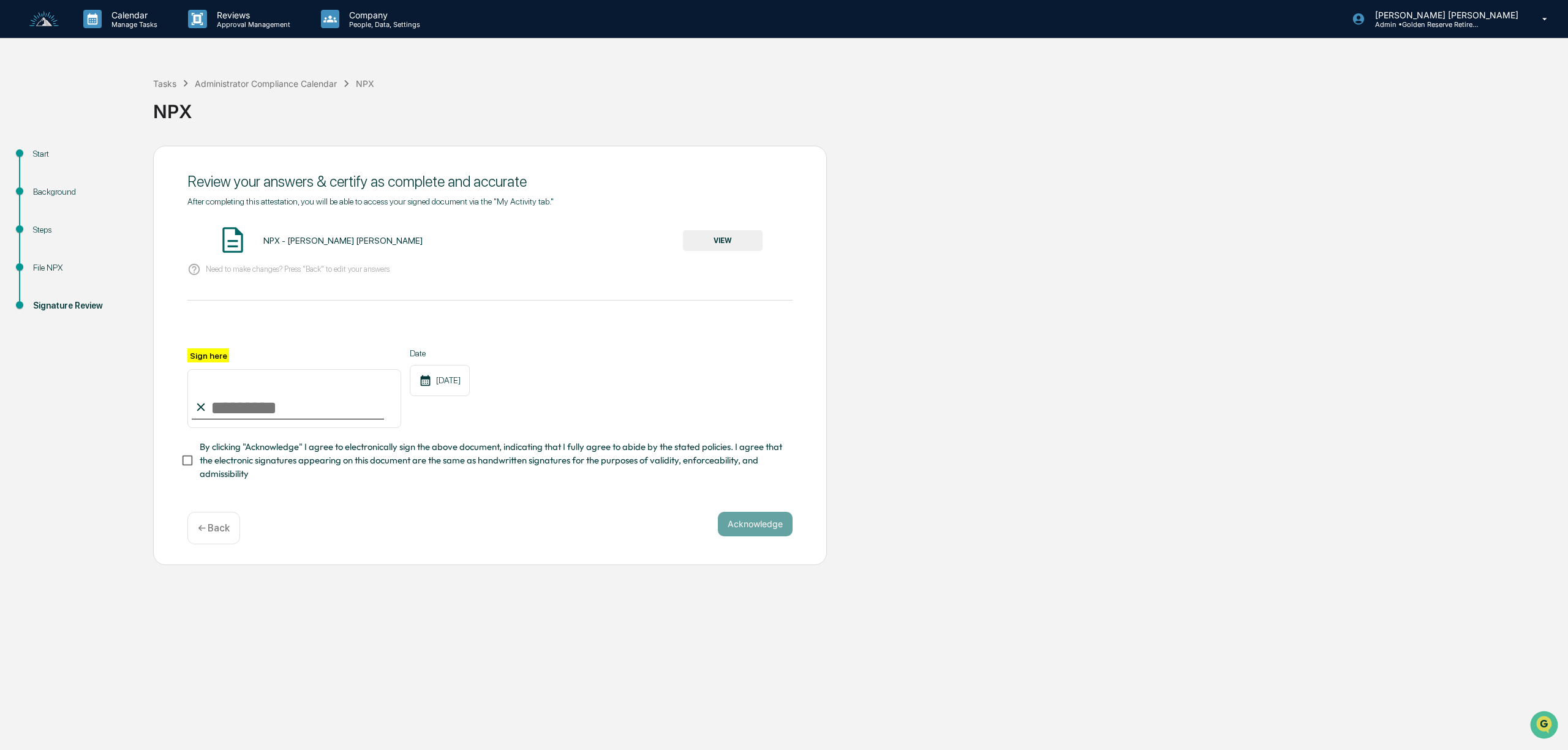
click at [262, 409] on input "Sign here" at bounding box center [294, 399] width 213 height 59
type input "**********"
click at [767, 532] on button "Acknowledge" at bounding box center [755, 524] width 75 height 25
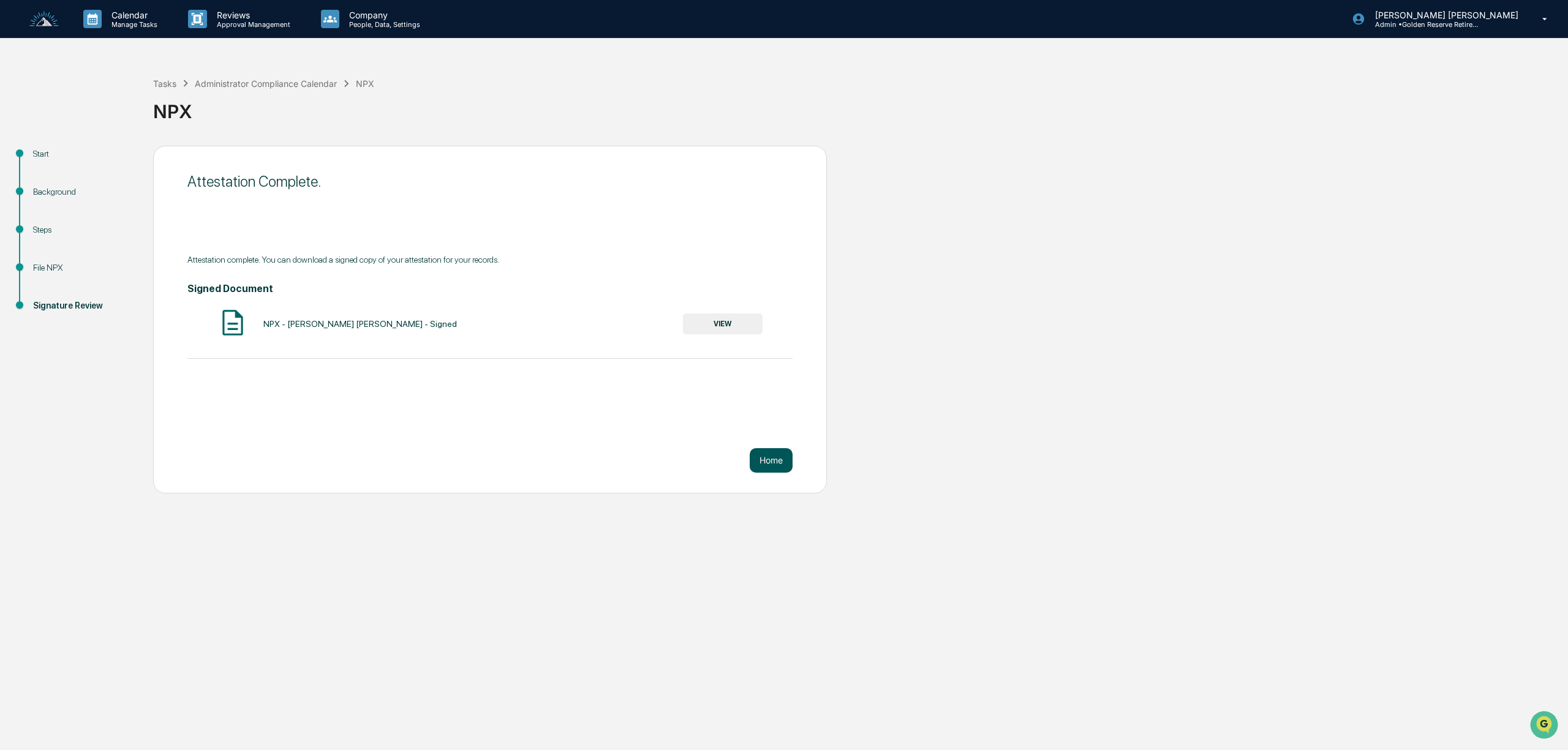
click at [779, 458] on button "Home" at bounding box center [771, 460] width 43 height 25
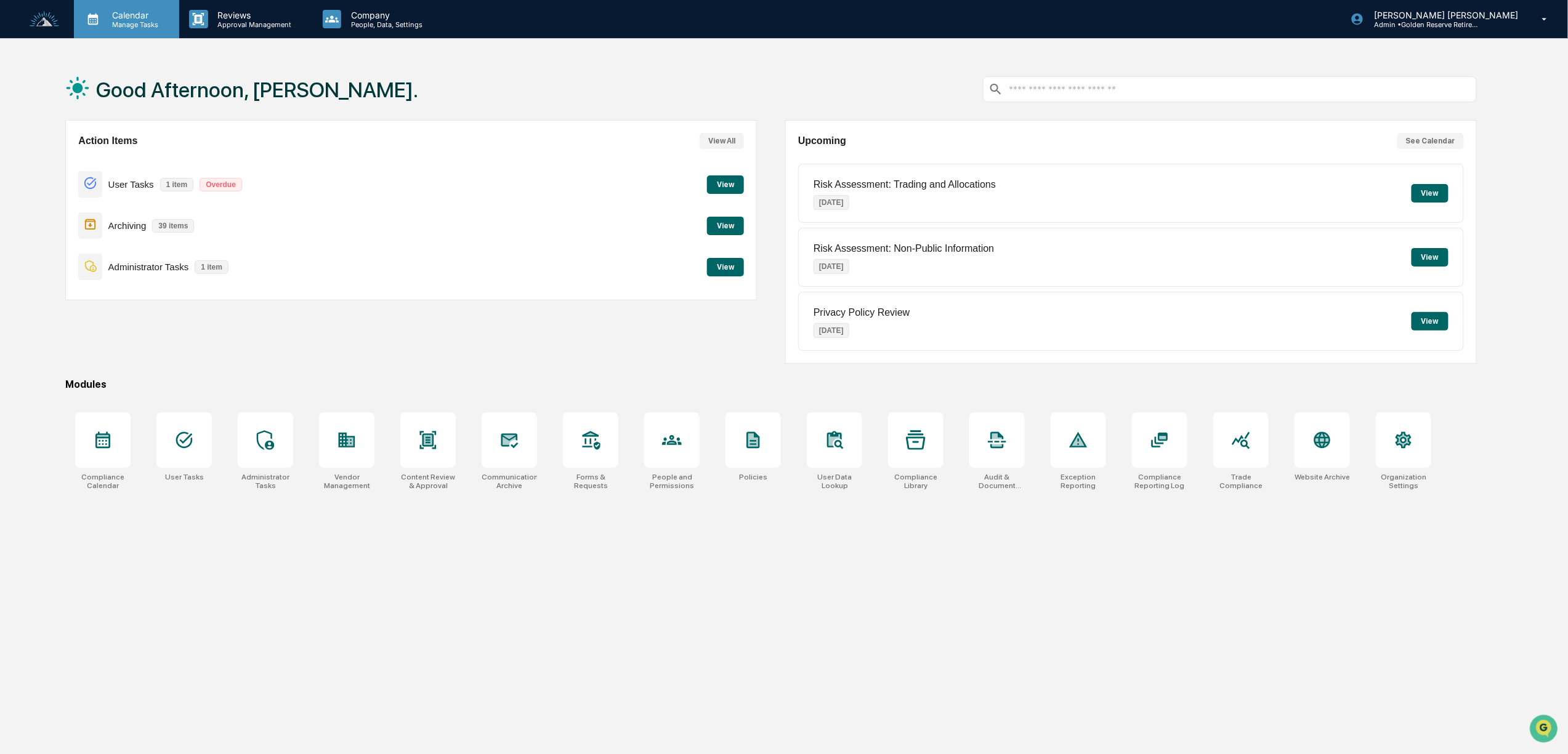
click at [113, 10] on p "Calendar" at bounding box center [134, 14] width 62 height 10
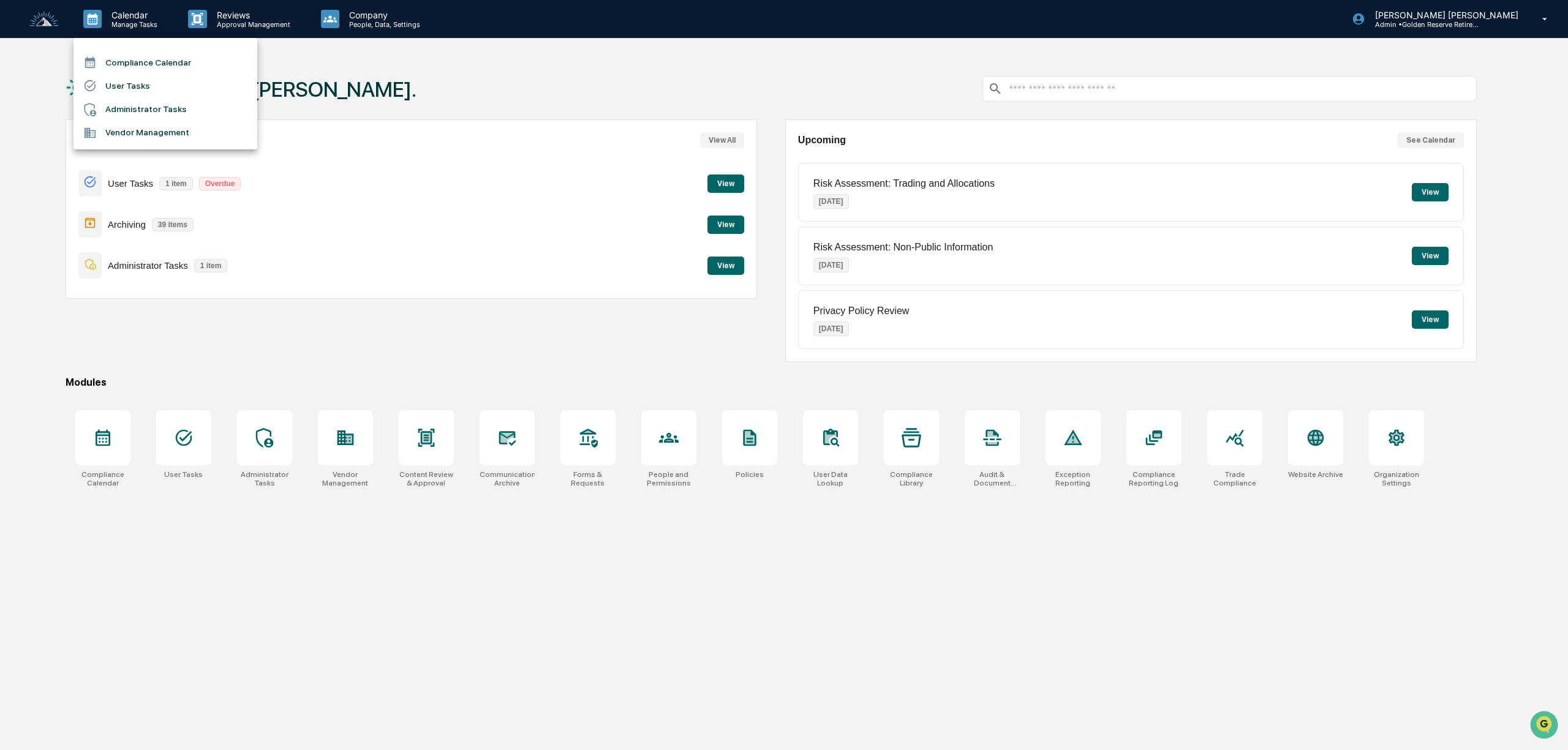
click at [173, 108] on li "Administrator Tasks" at bounding box center [165, 109] width 184 height 23
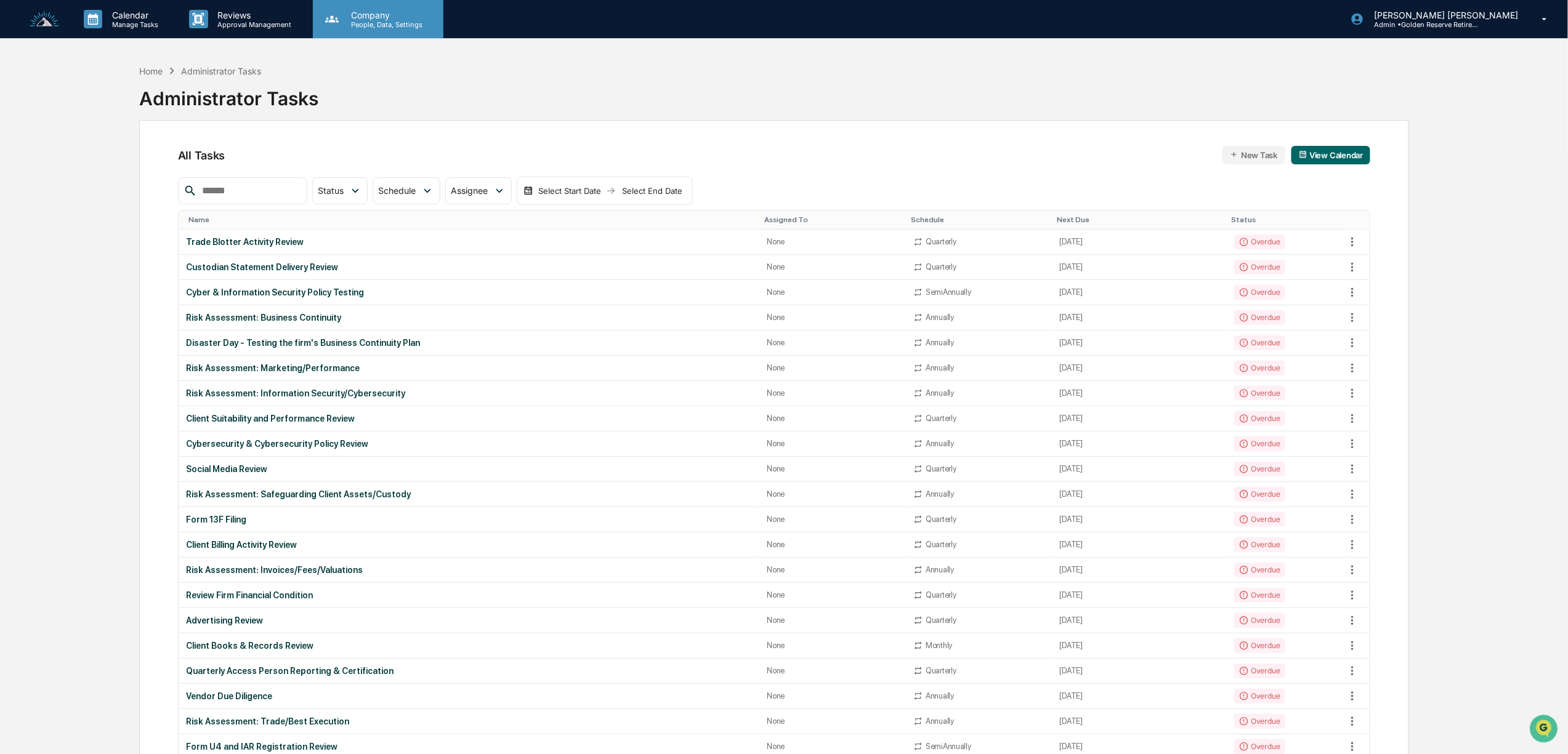
click at [373, 18] on p "Company" at bounding box center [384, 14] width 87 height 10
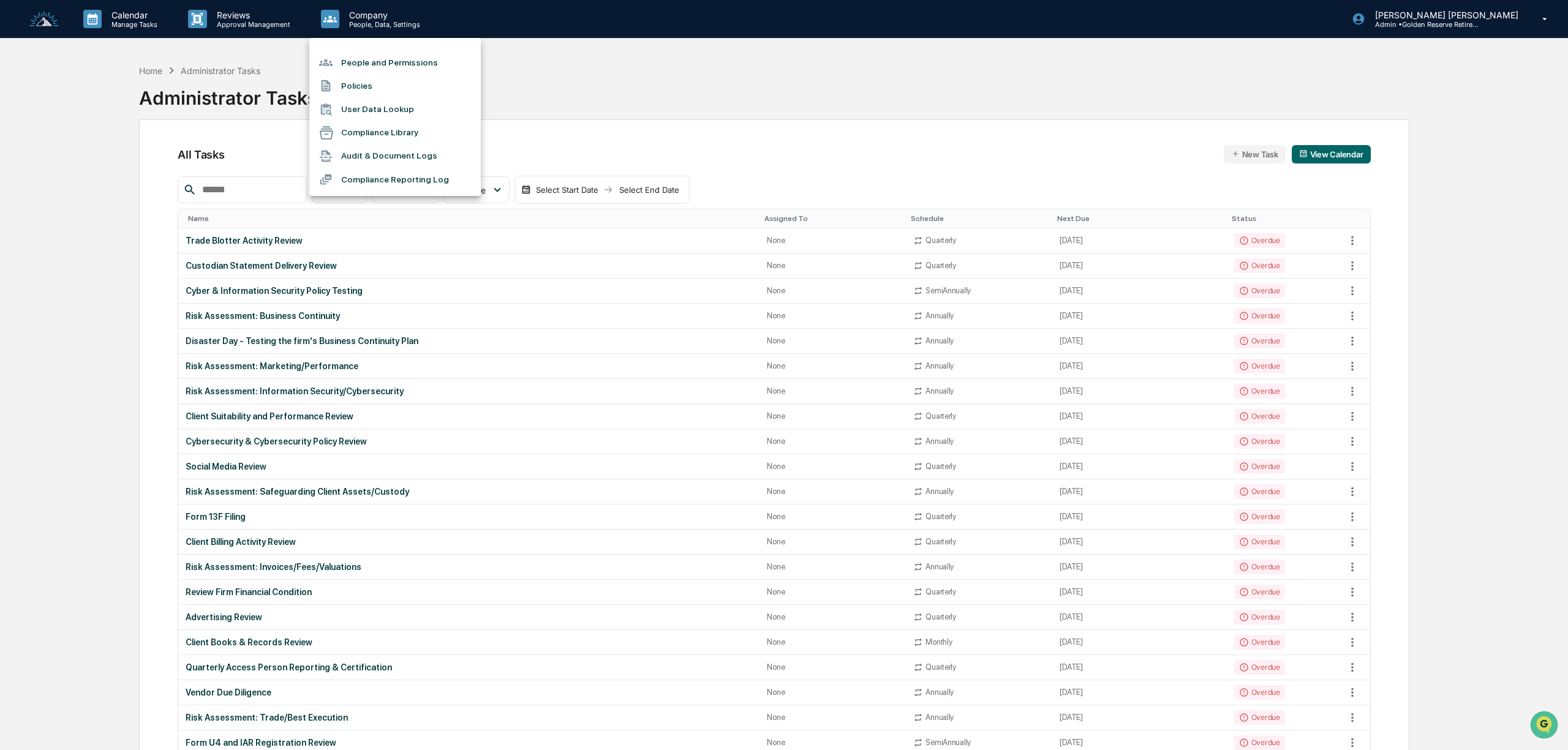
click at [381, 131] on li "Compliance Library" at bounding box center [394, 132] width 171 height 23
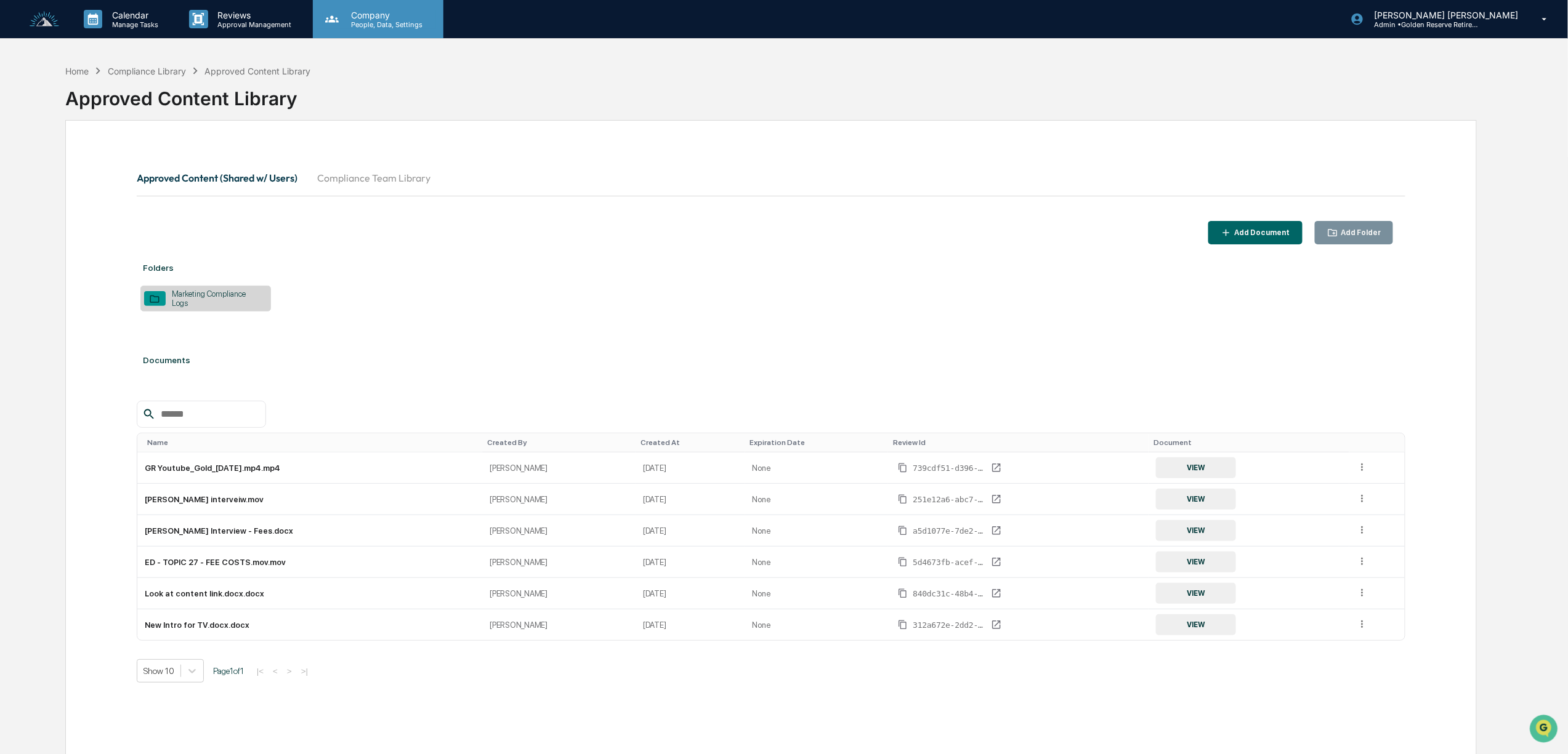
click at [371, 23] on p "People, Data, Settings" at bounding box center [384, 24] width 87 height 9
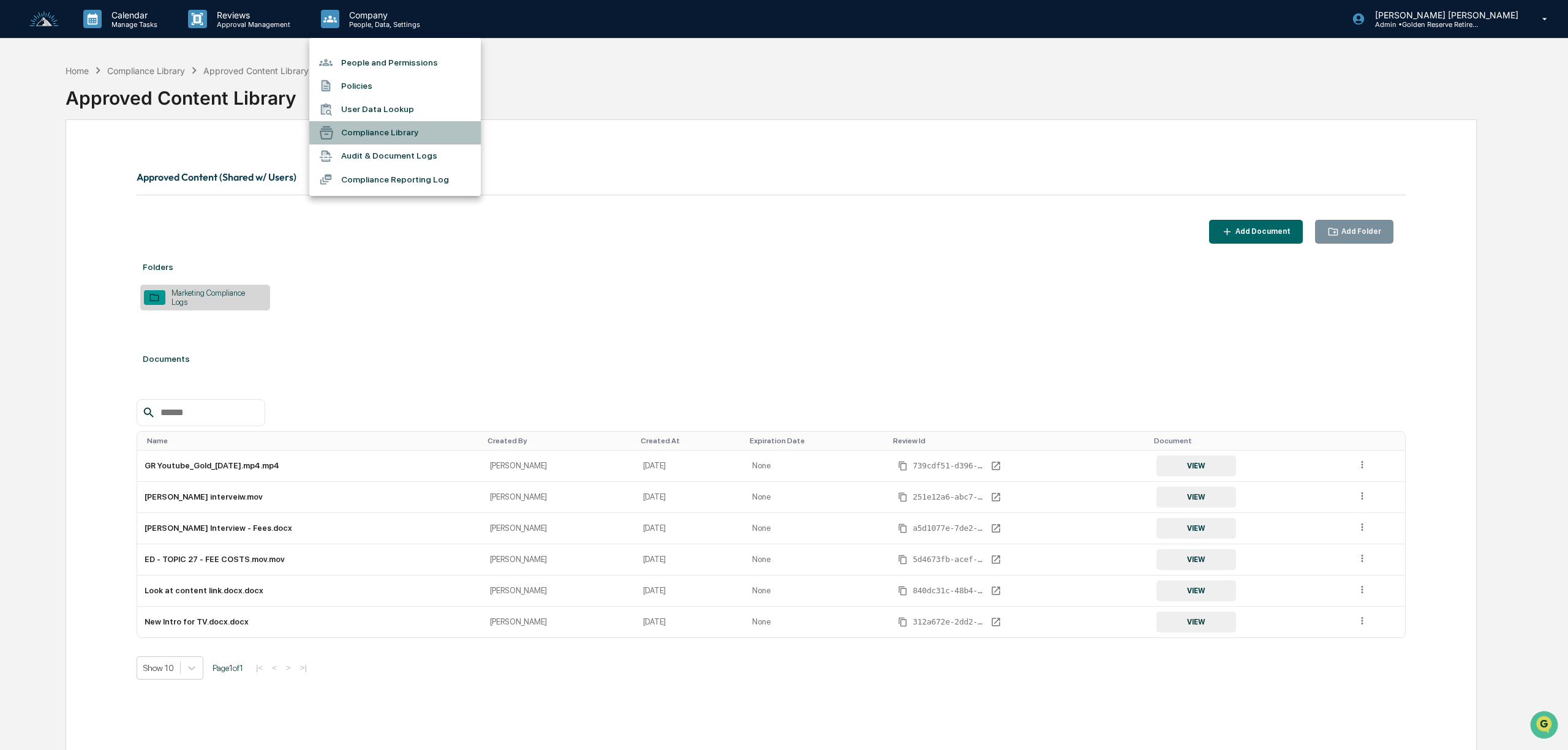
click at [389, 135] on li "Compliance Library" at bounding box center [394, 132] width 171 height 23
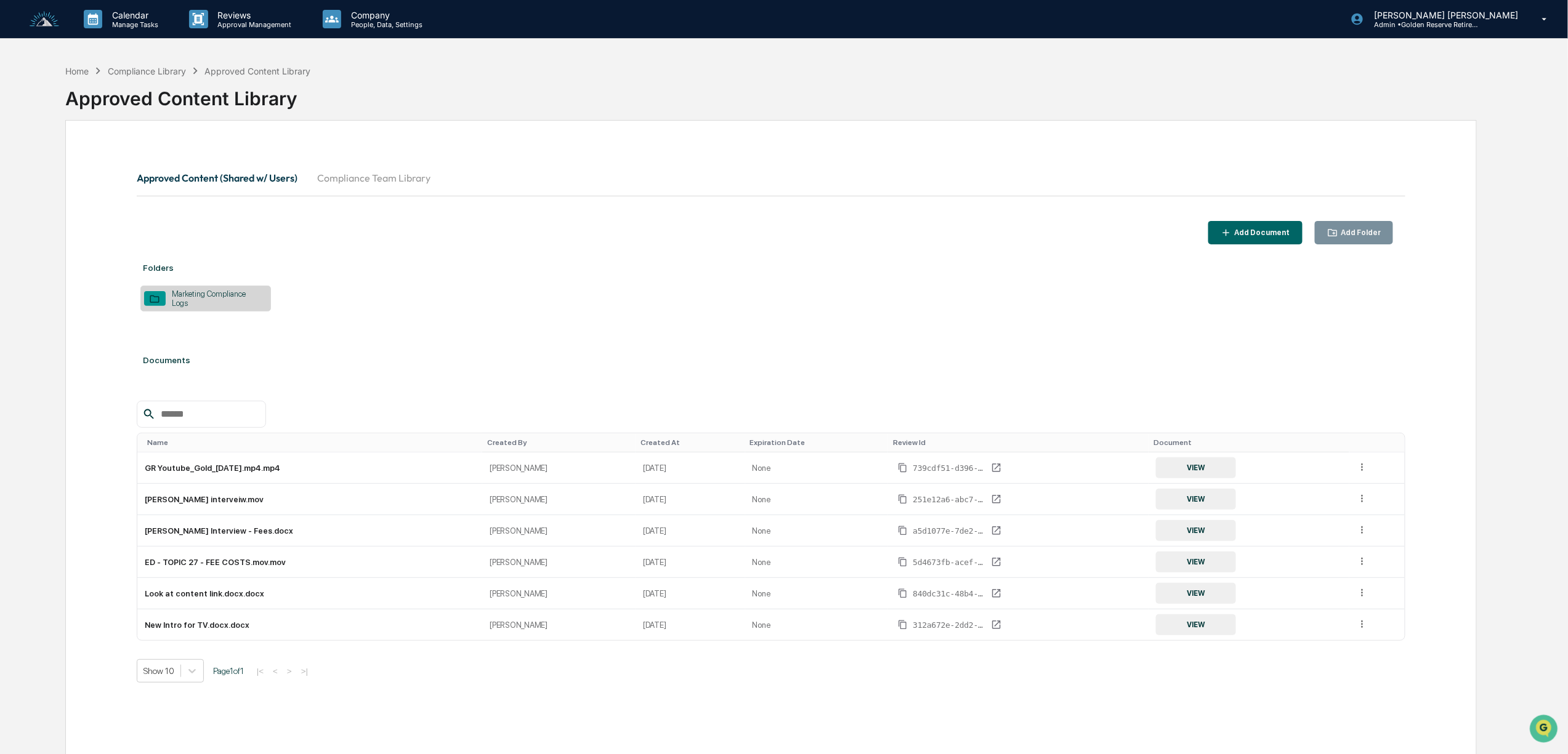
click at [402, 180] on button "Compliance Team Library" at bounding box center [374, 178] width 133 height 30
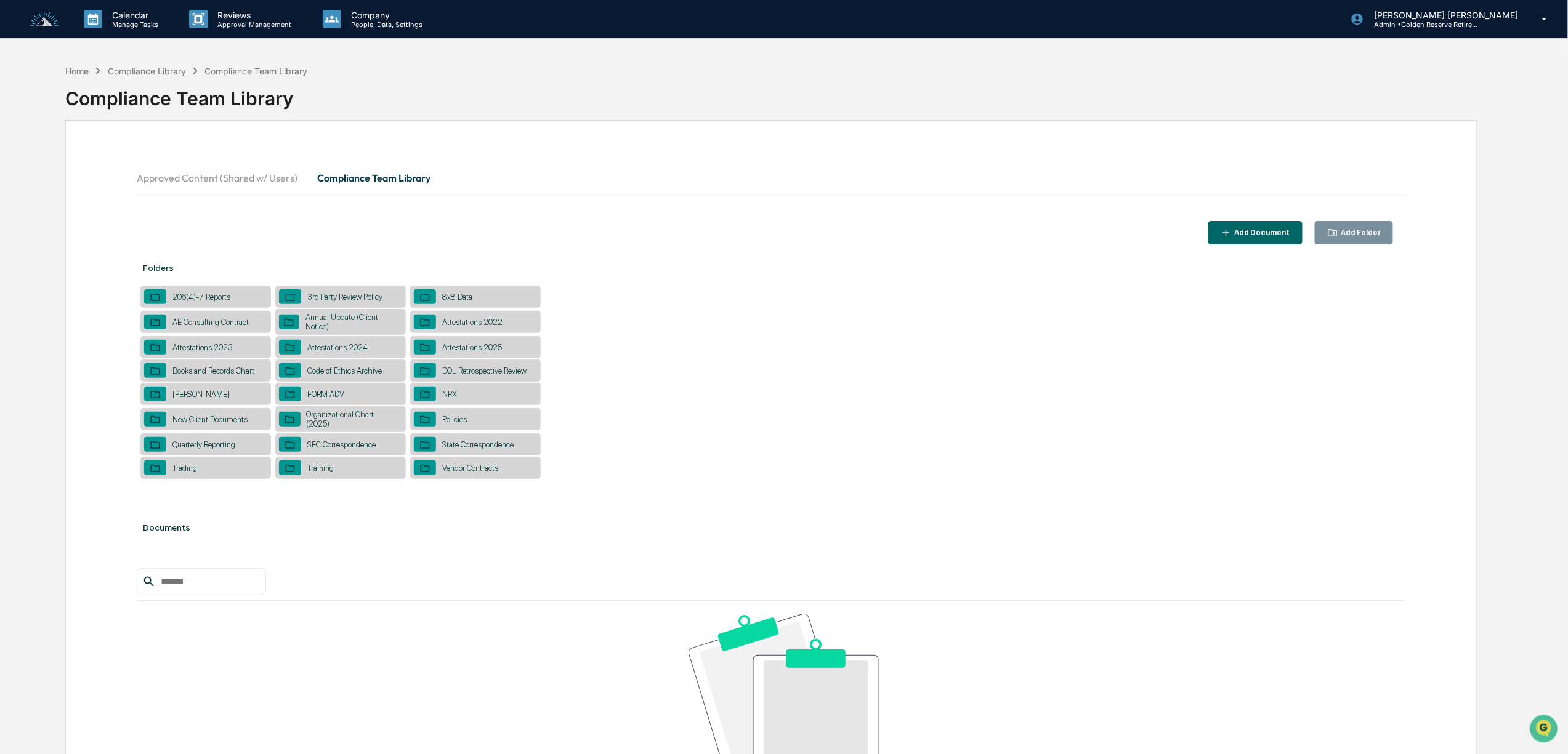
click at [461, 402] on div "NPX" at bounding box center [475, 394] width 131 height 22
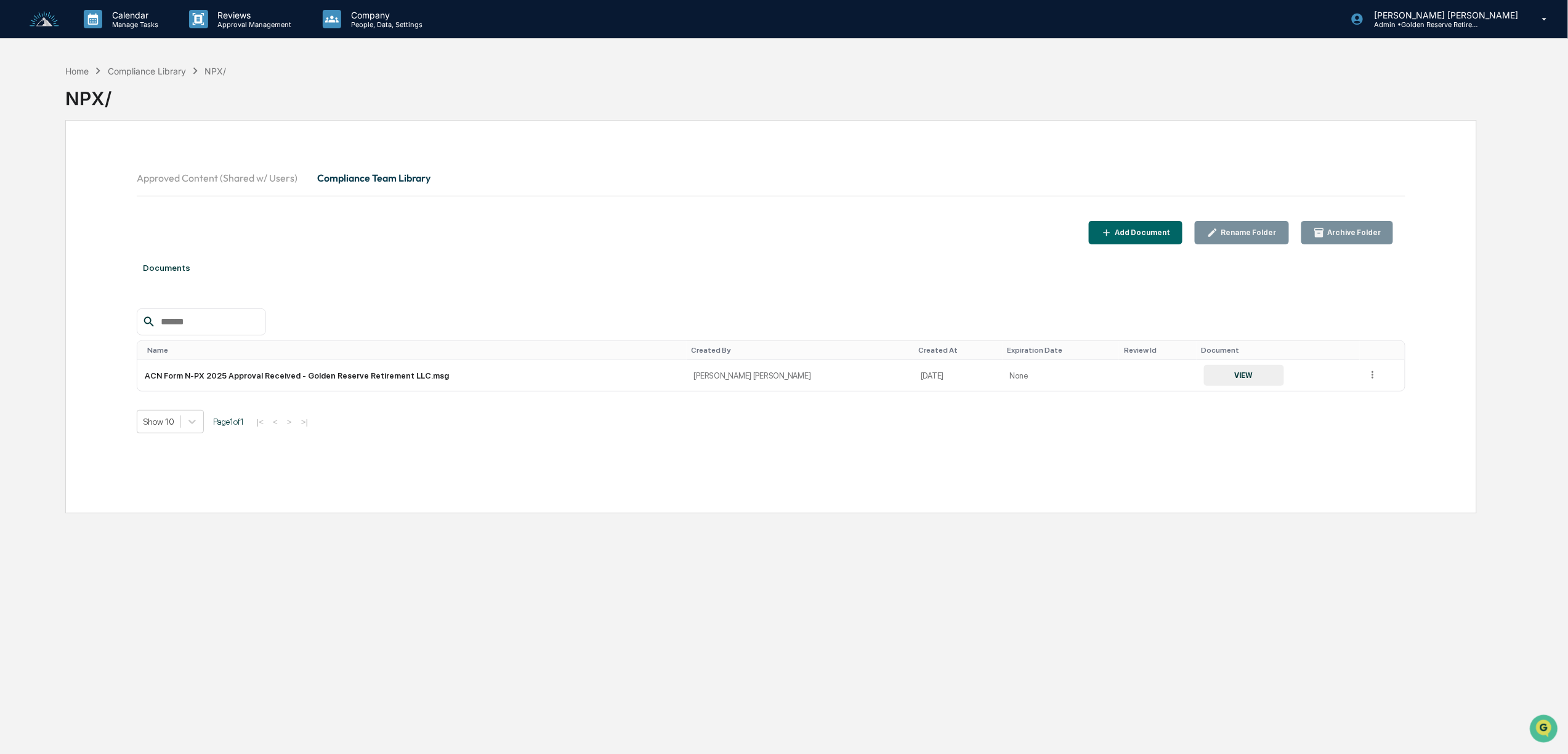
click at [1165, 231] on div "Add Document" at bounding box center [1141, 232] width 58 height 9
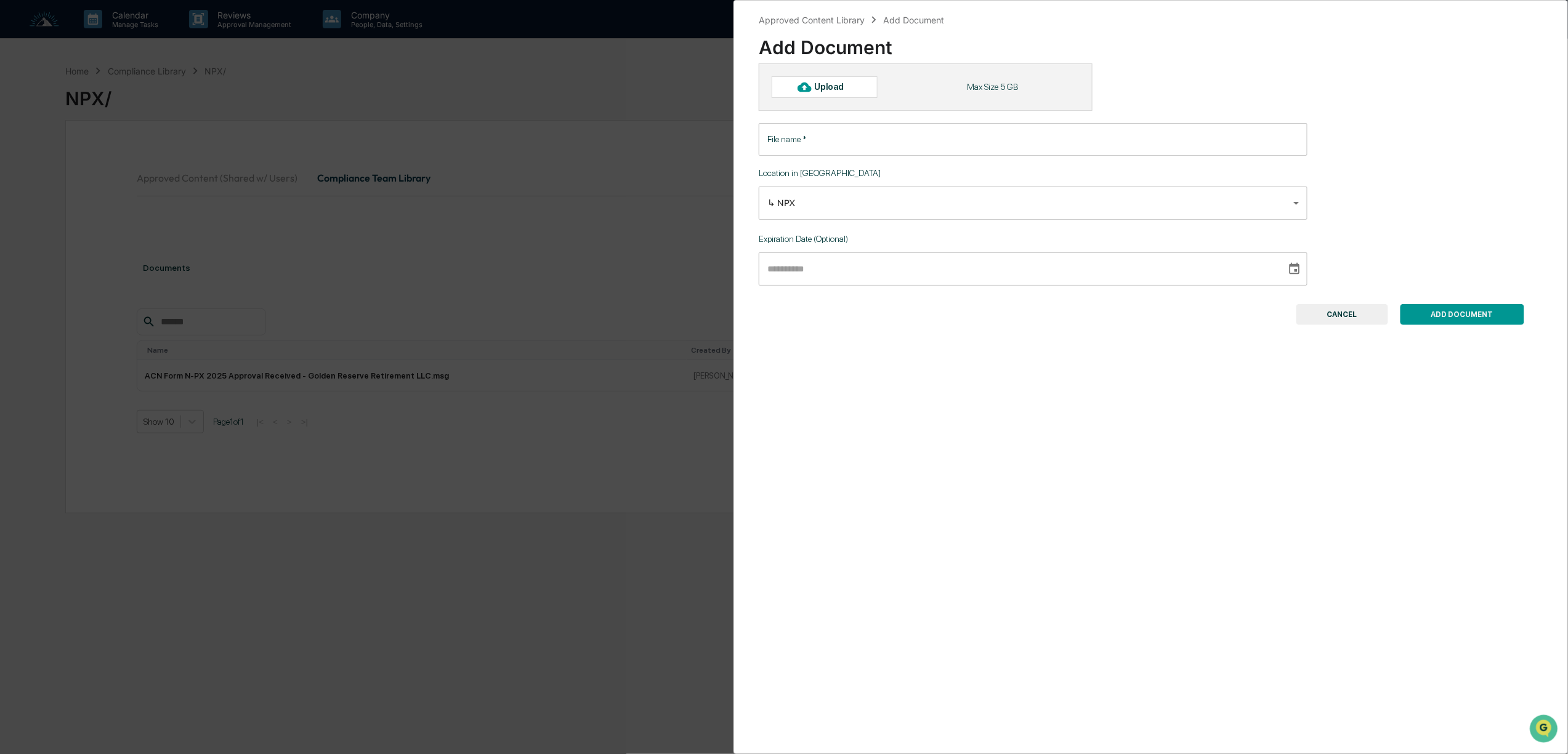
click at [830, 135] on input "File name   *" at bounding box center [1032, 139] width 549 height 33
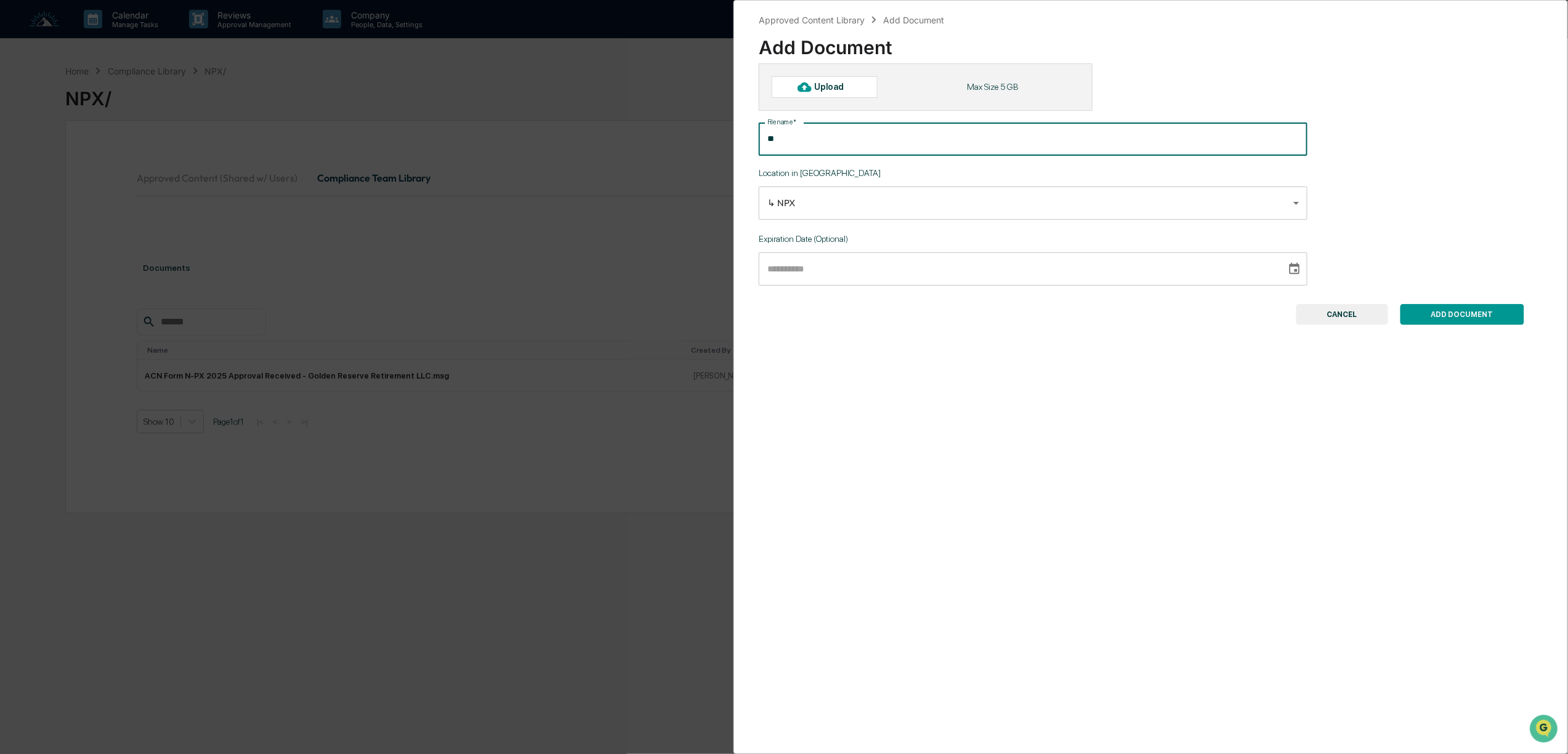
type input "*"
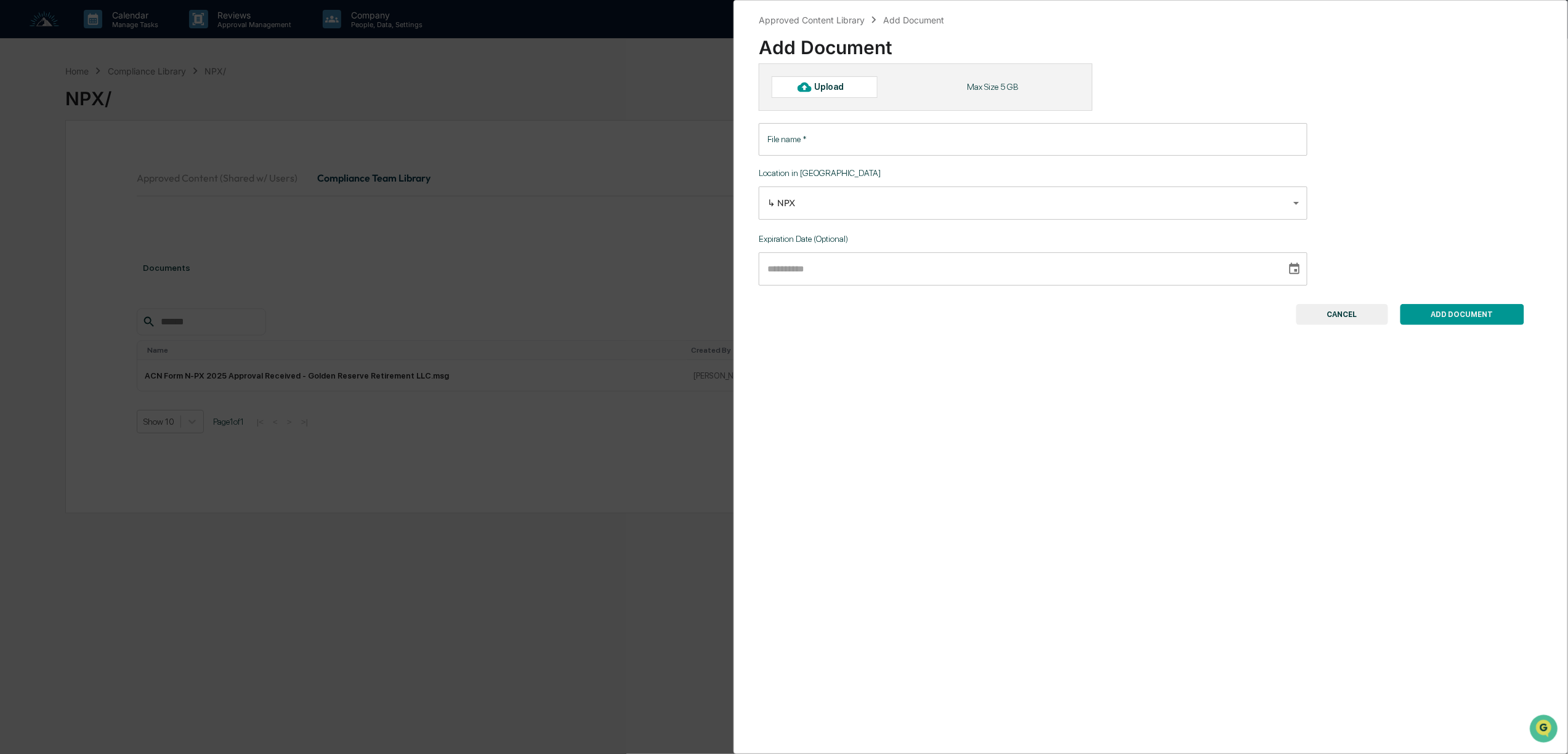
click at [836, 82] on div "Upload" at bounding box center [825, 86] width 106 height 21
type input "**********"
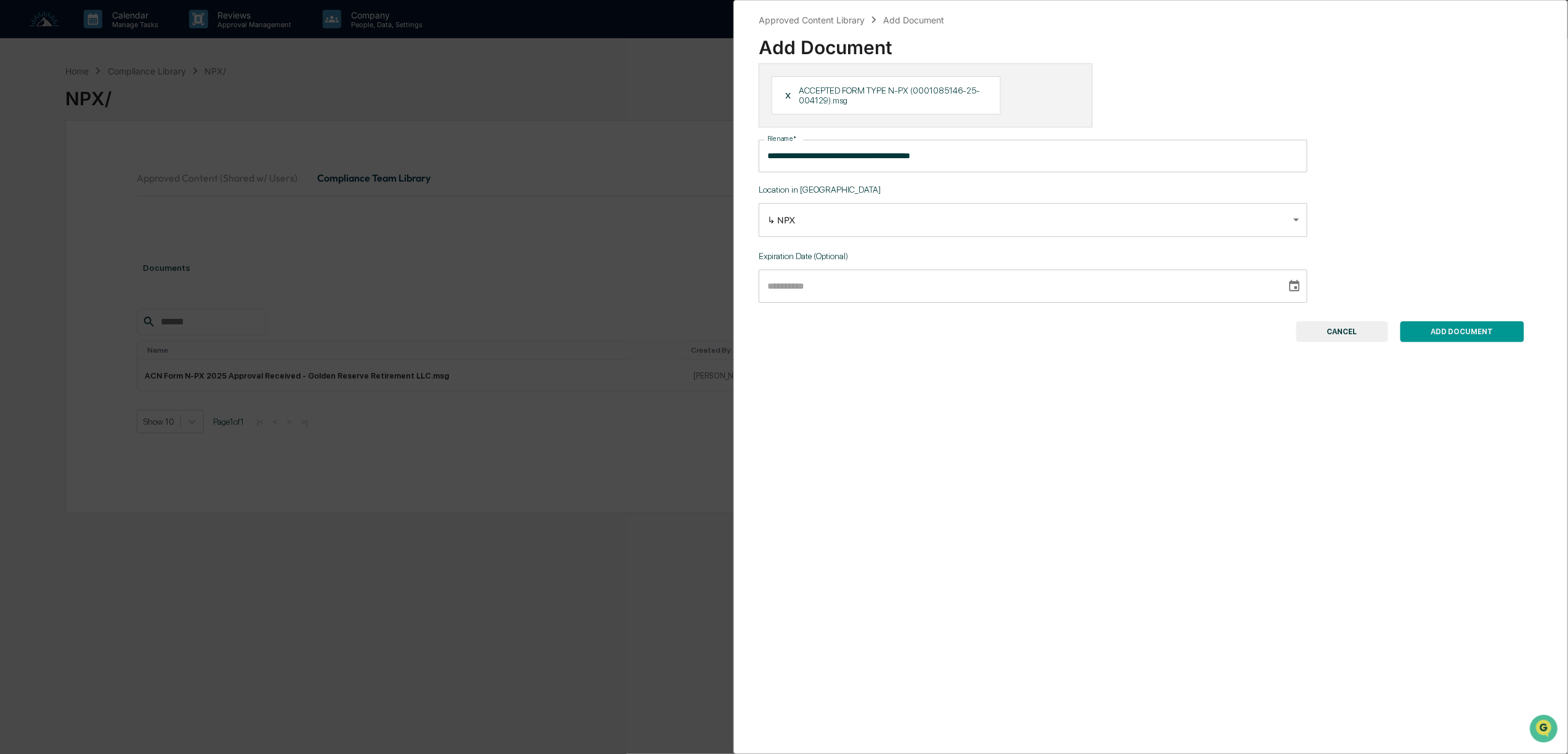
click at [1454, 334] on button "ADD DOCUMENT" at bounding box center [1462, 331] width 124 height 21
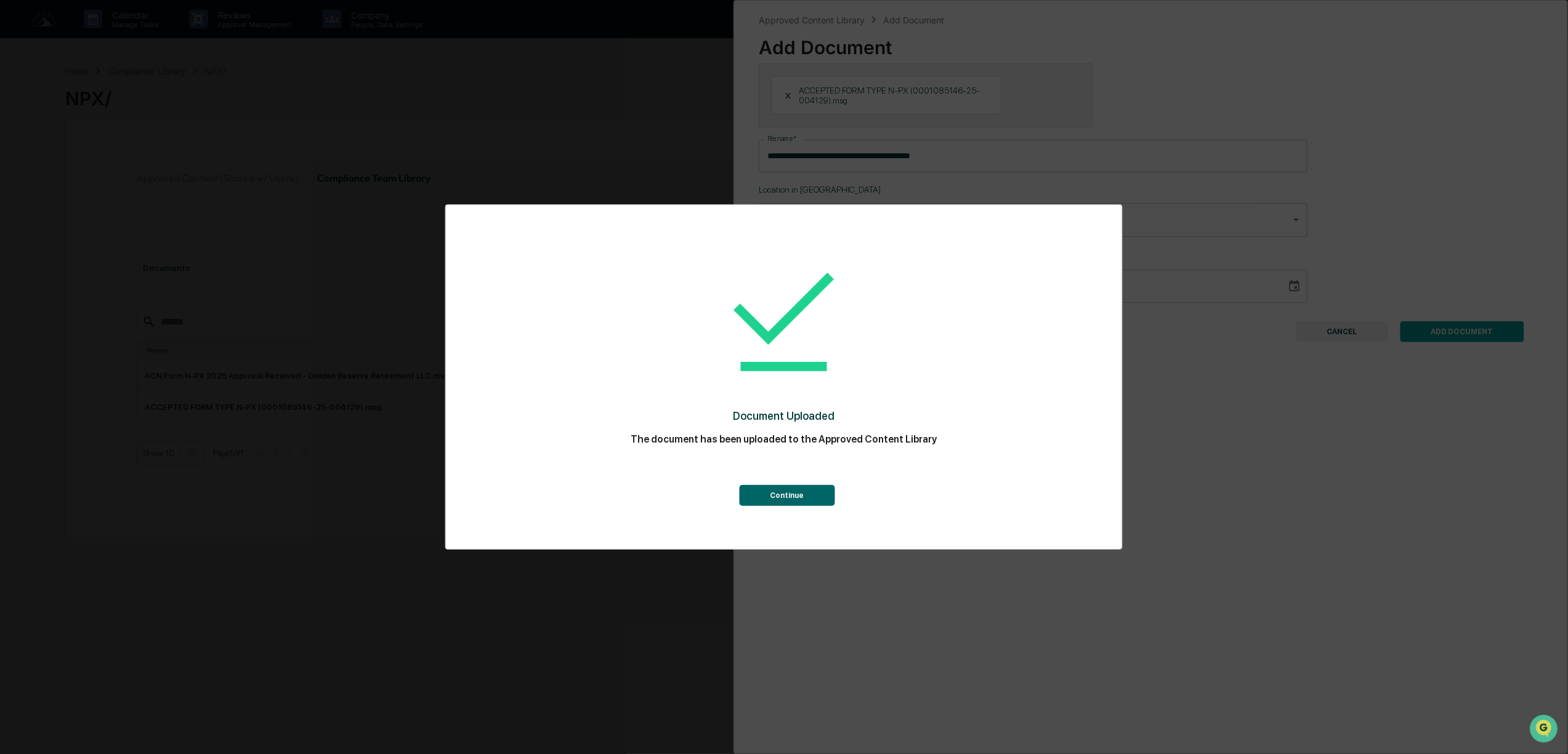
click at [815, 501] on button "Continue" at bounding box center [786, 495] width 95 height 21
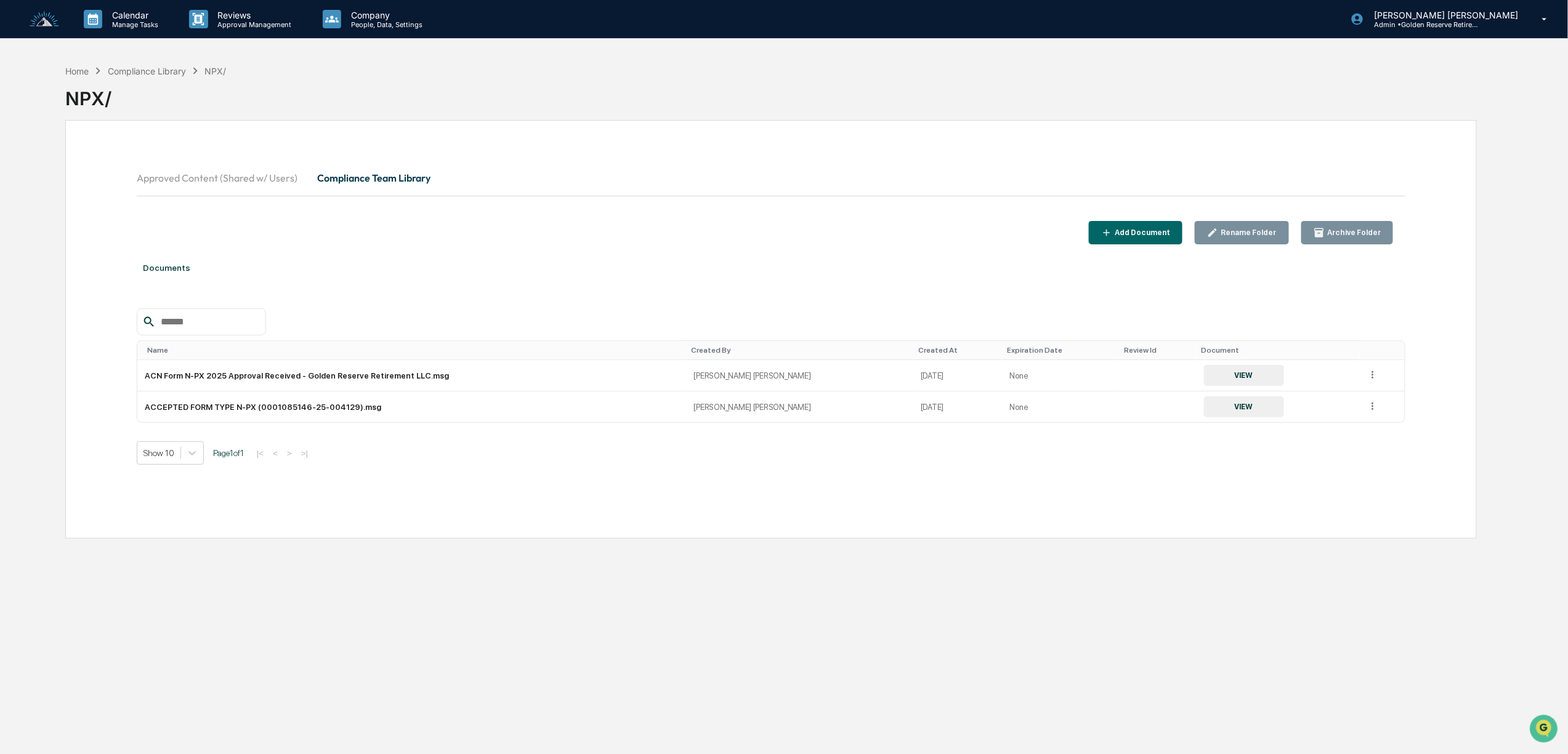
click at [239, 180] on button "Approved Content (Shared w/ Users)" at bounding box center [222, 178] width 171 height 30
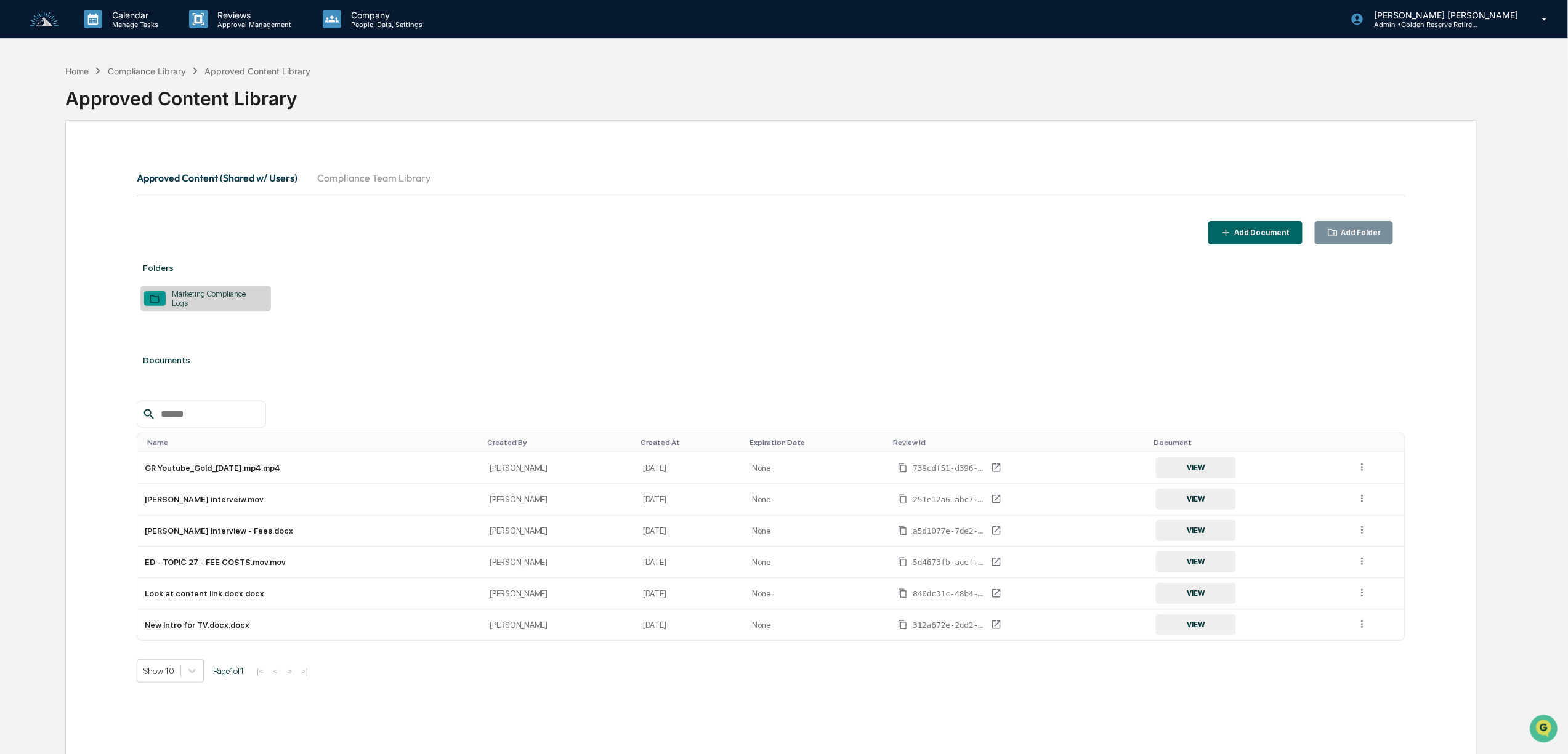
click at [343, 181] on button "Compliance Team Library" at bounding box center [374, 178] width 133 height 30
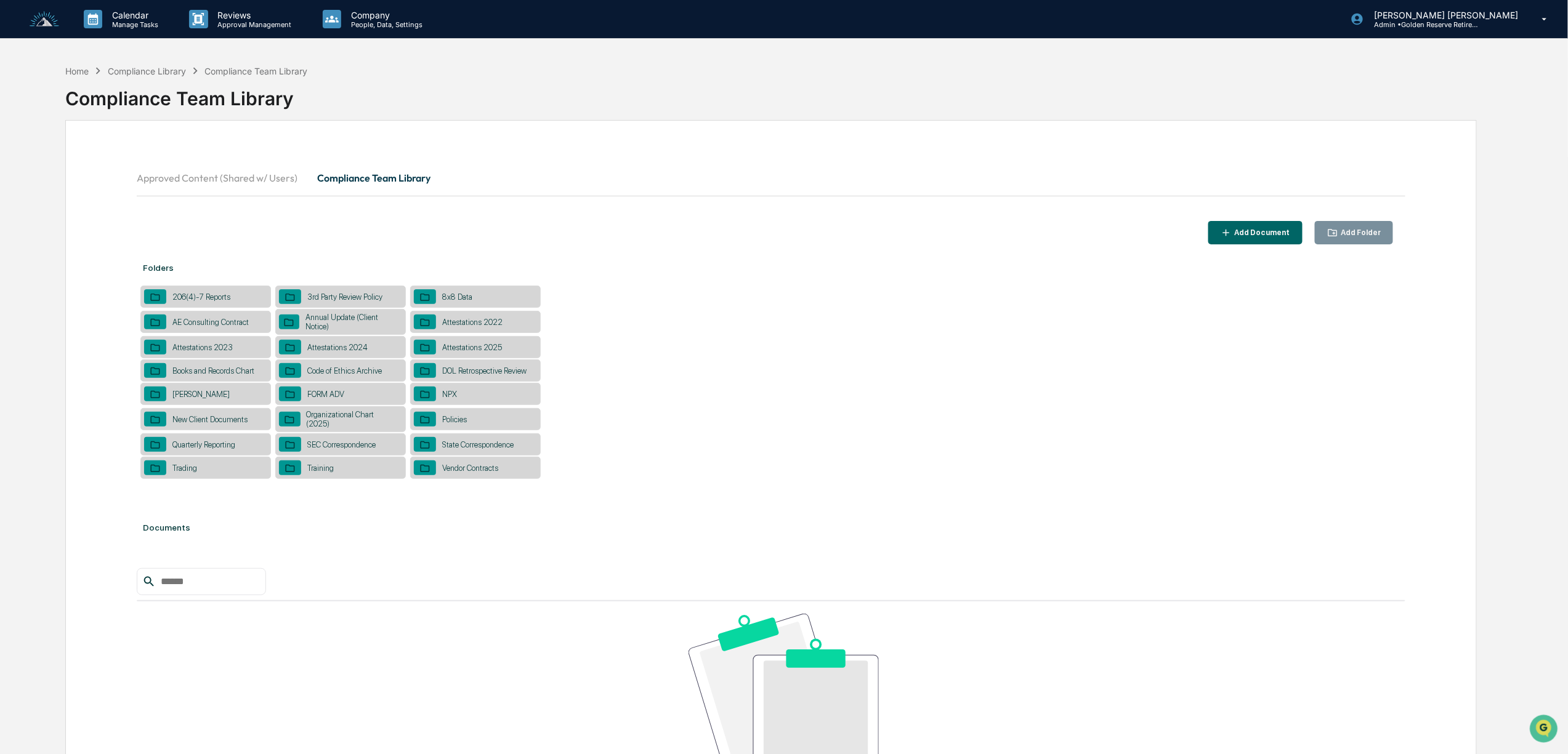
click at [204, 395] on div "Edgar" at bounding box center [205, 394] width 131 height 22
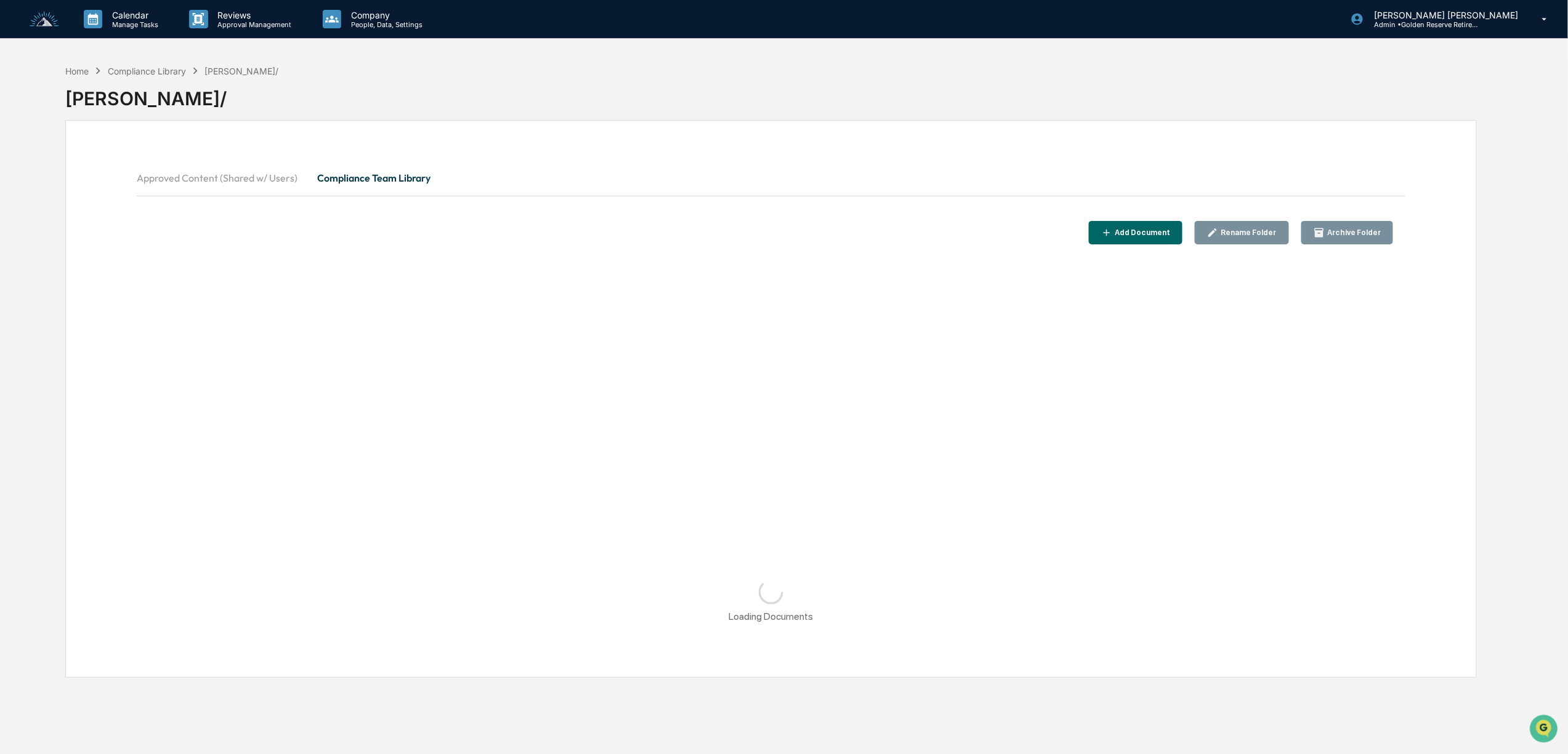
click at [204, 395] on div "Approved Content (Shared w/ Users) Compliance Team Library Add Document Rename …" at bounding box center [771, 399] width 1411 height 558
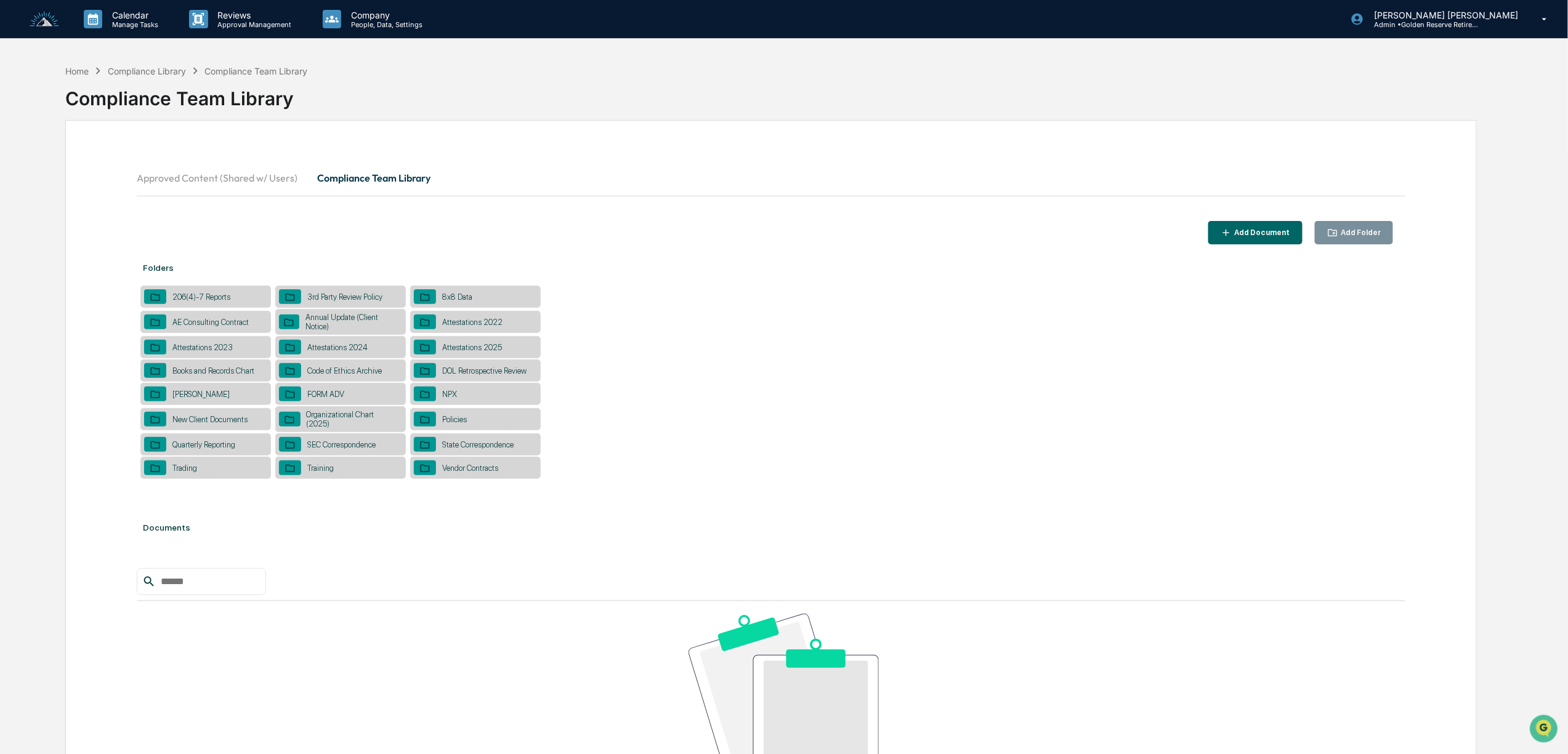
click at [487, 473] on div "Vendor Contracts" at bounding box center [469, 468] width 68 height 10
click at [223, 449] on div "Quarterly Reporting" at bounding box center [204, 445] width 75 height 10
click at [219, 390] on div "Edgar" at bounding box center [205, 394] width 131 height 22
click at [1369, 233] on div "Add Folder" at bounding box center [1359, 232] width 42 height 9
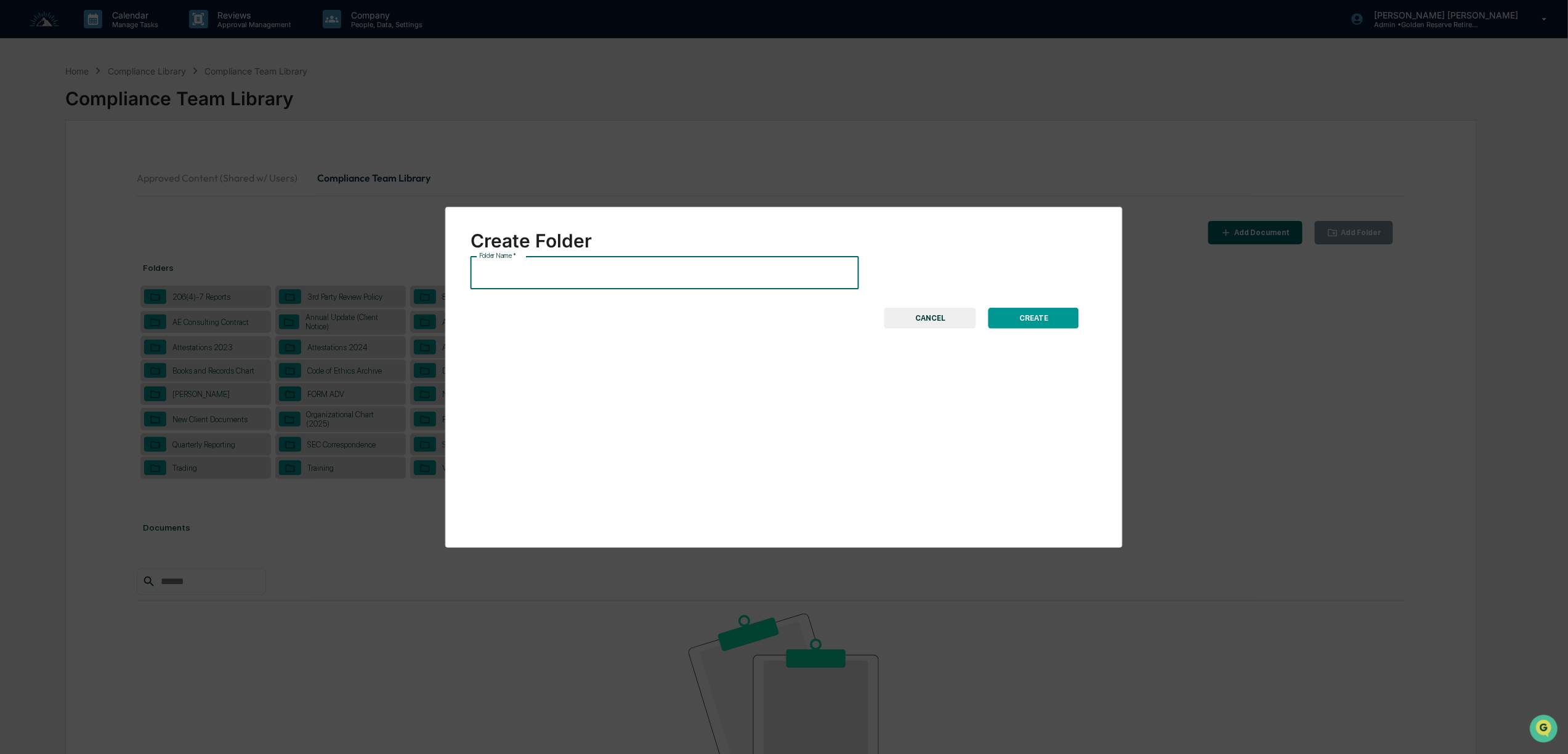
click at [673, 272] on input "Folder Name   *" at bounding box center [665, 273] width 388 height 33
type input "*"
type input "**********"
click at [1055, 313] on button "CREATE" at bounding box center [1033, 319] width 90 height 21
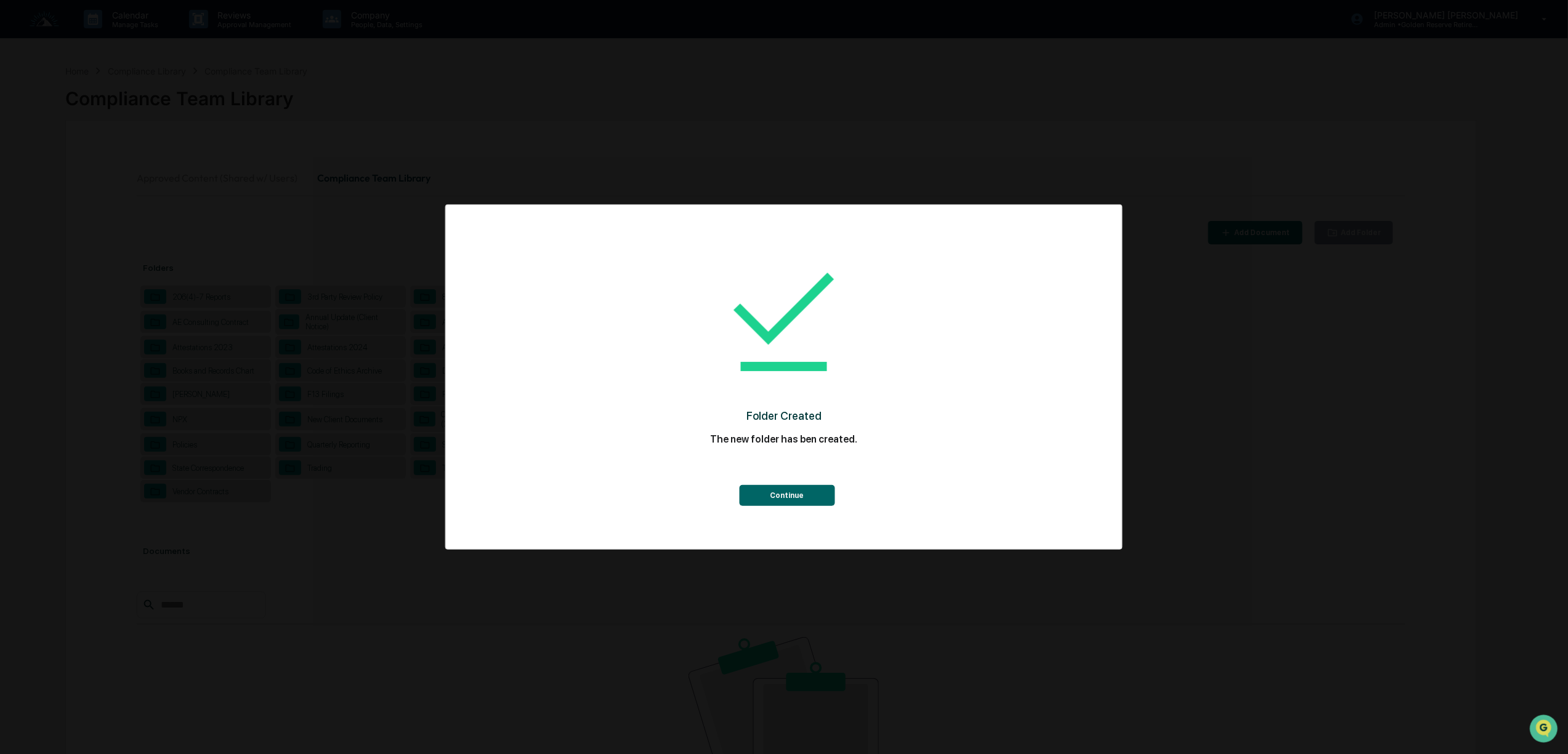
click at [787, 497] on button "Continue" at bounding box center [786, 495] width 95 height 21
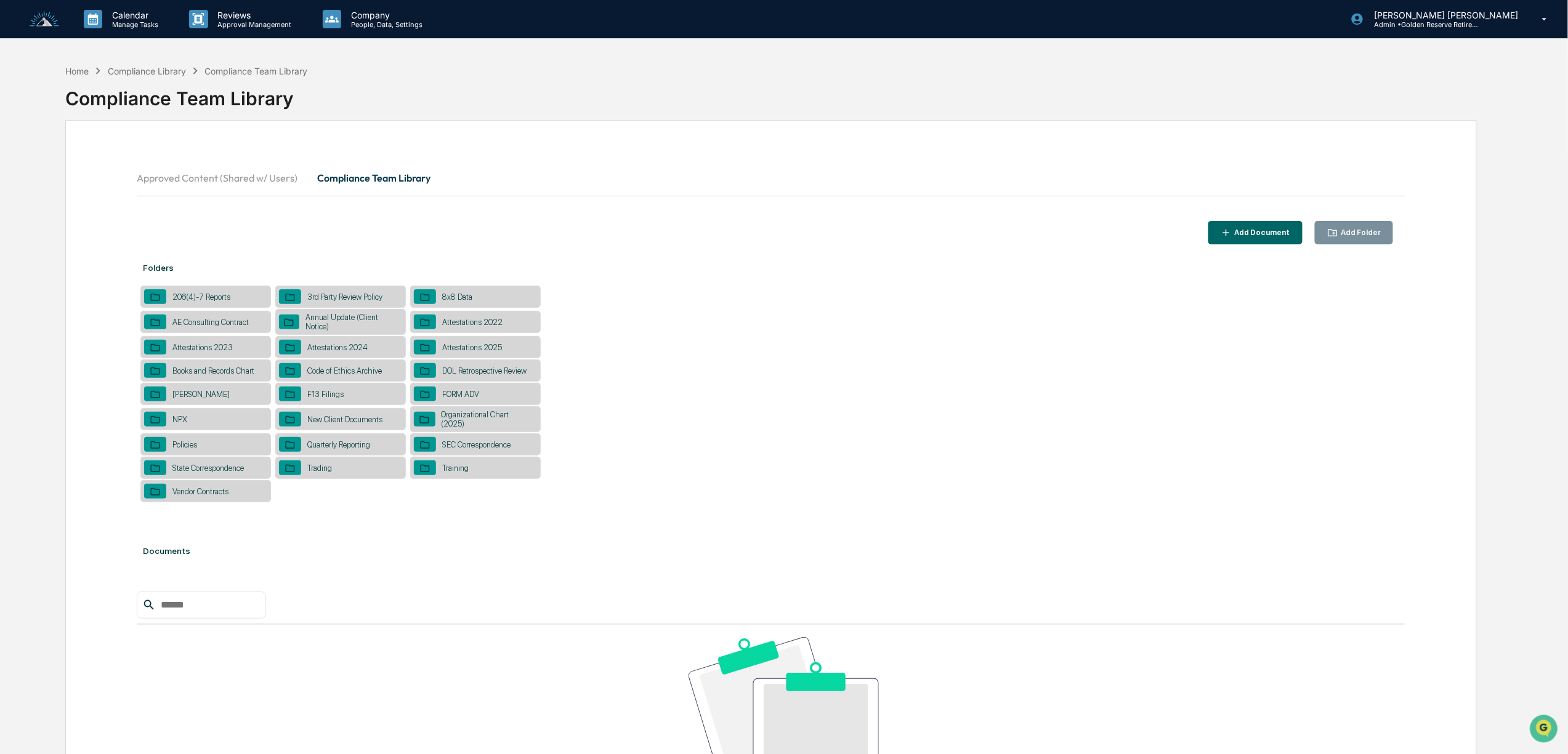
click at [328, 399] on div "F13 Filings" at bounding box center [325, 395] width 49 height 10
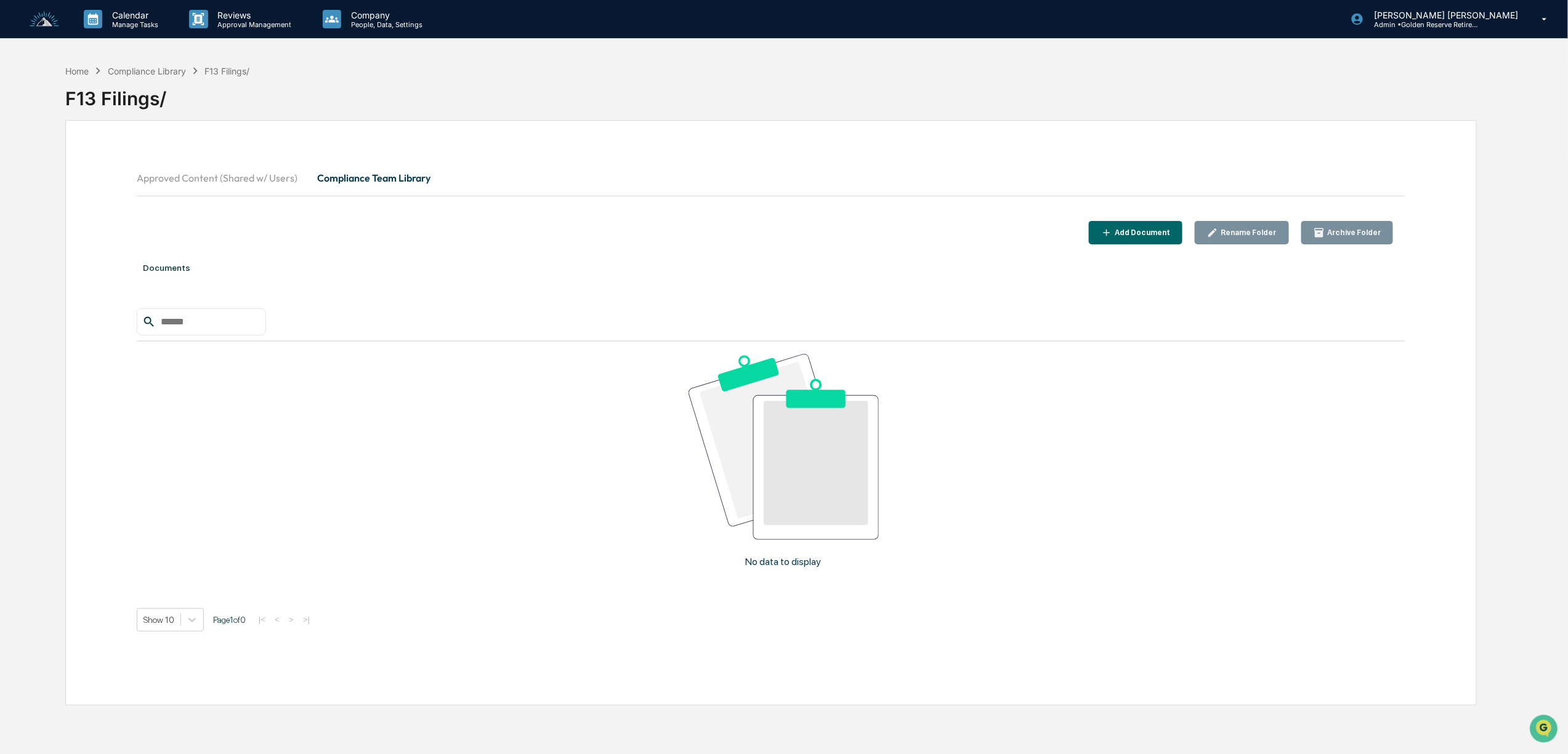
click at [1148, 231] on div "Add Document" at bounding box center [1141, 232] width 58 height 9
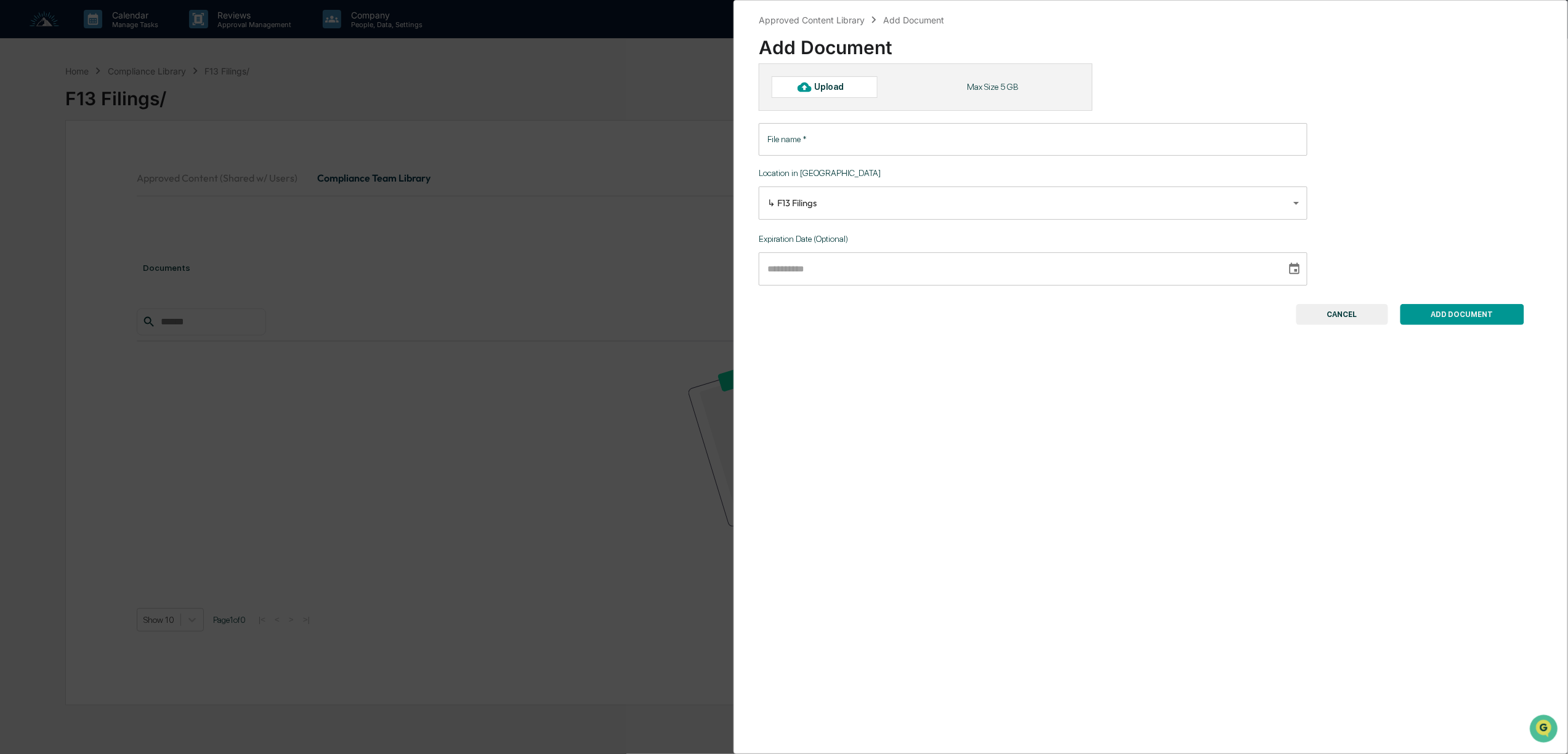
click at [810, 94] on icon at bounding box center [804, 86] width 14 height 14
type input "**********"
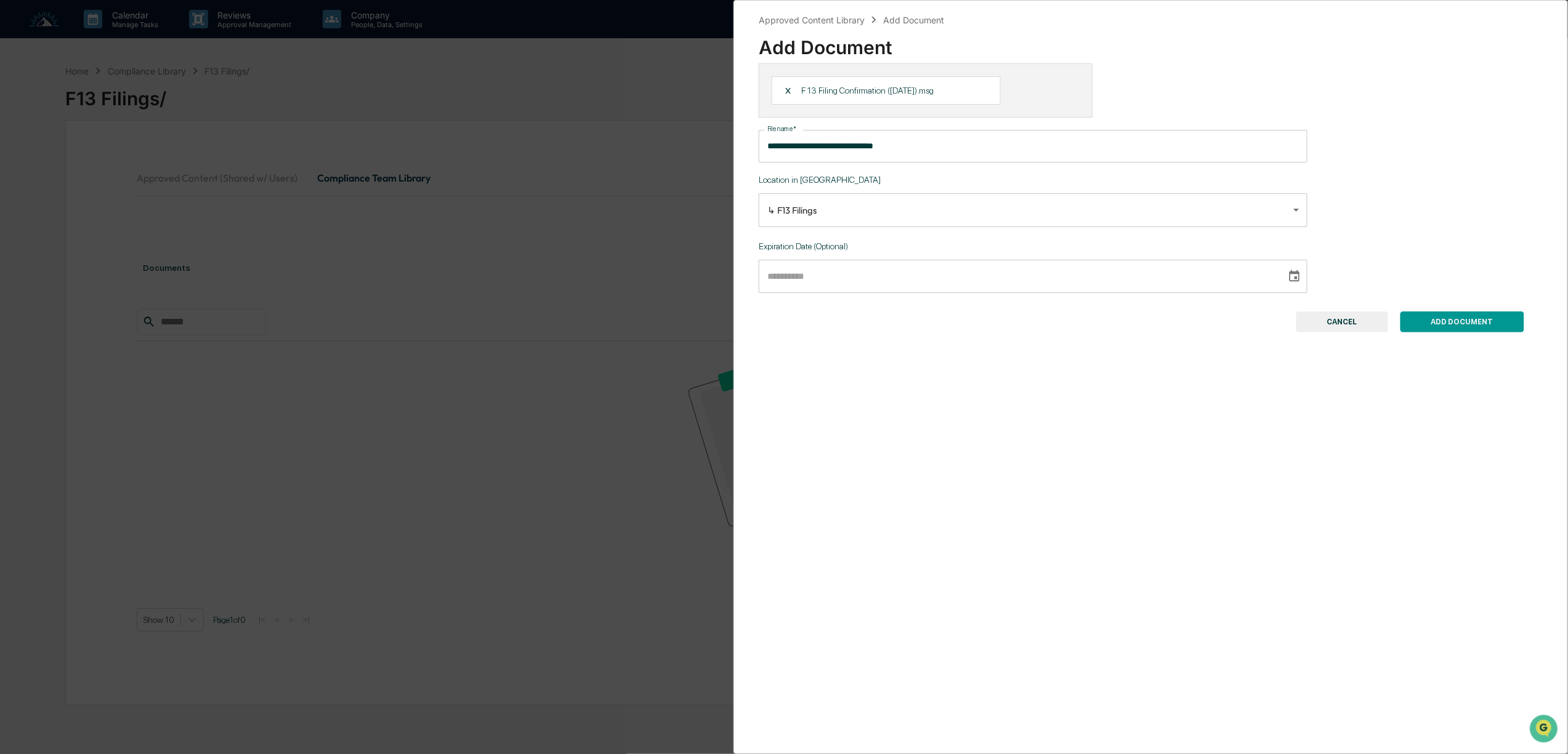
click at [1454, 321] on button "ADD DOCUMENT" at bounding box center [1462, 322] width 124 height 21
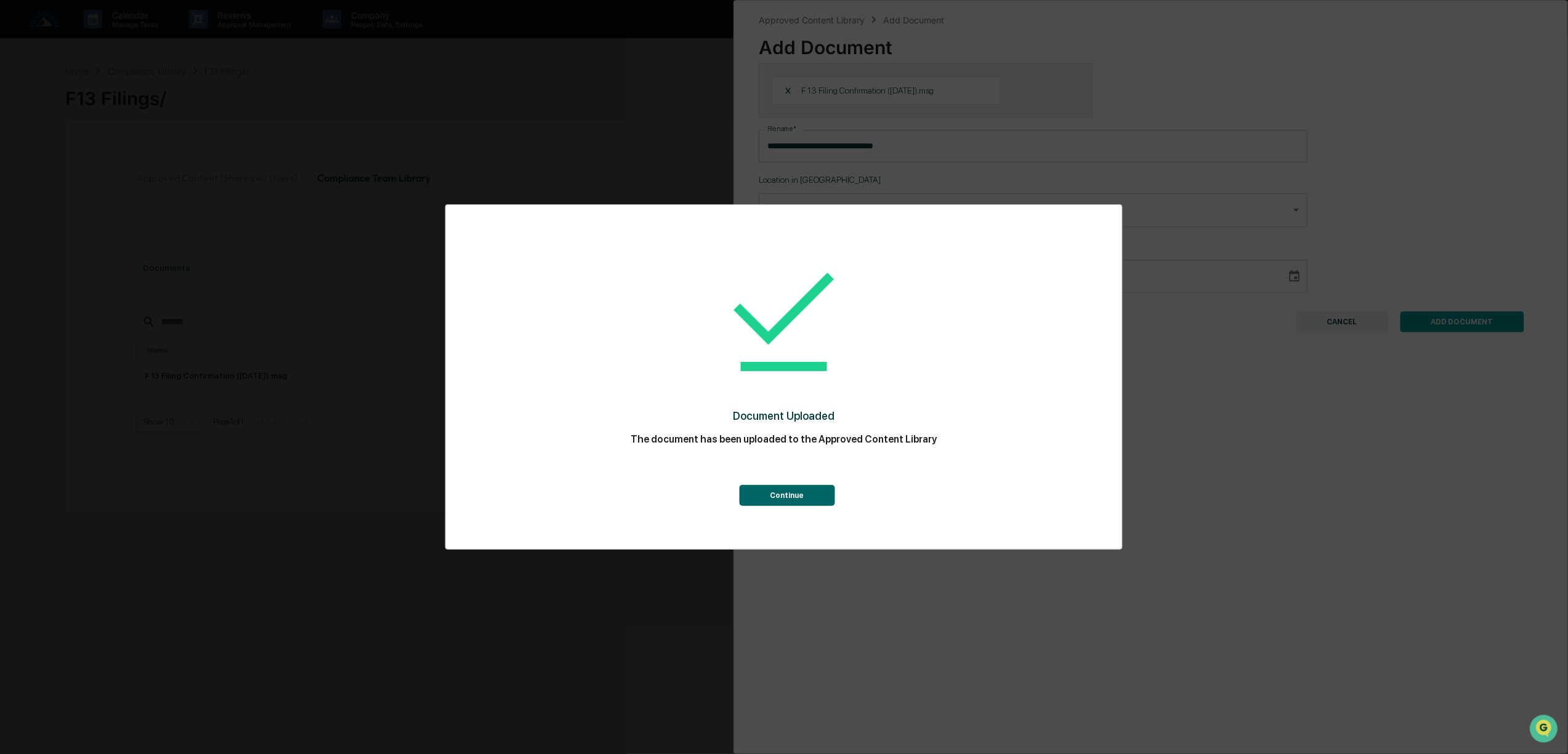
click at [783, 490] on button "Continue" at bounding box center [786, 495] width 95 height 21
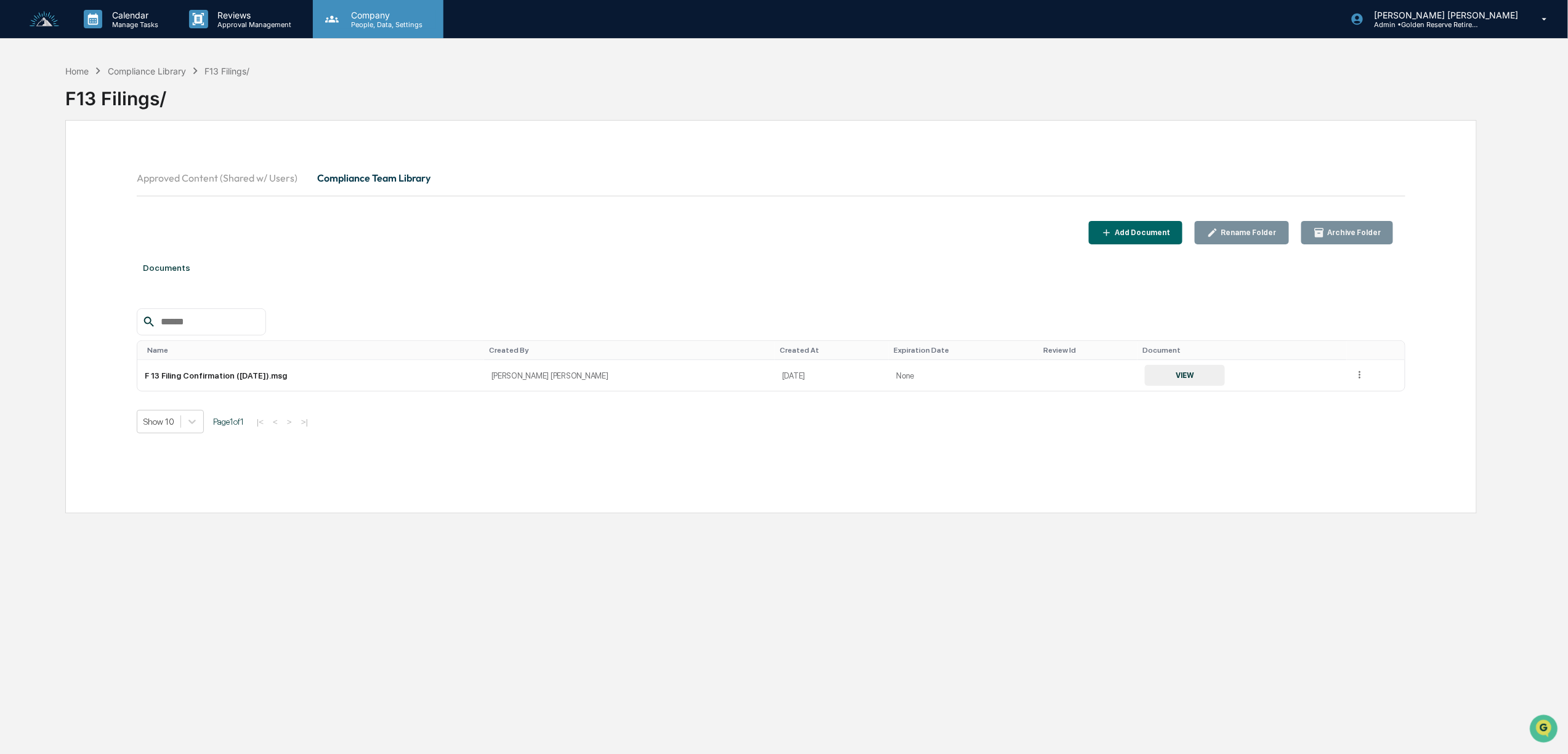
click at [366, 22] on p "People, Data, Settings" at bounding box center [384, 24] width 87 height 9
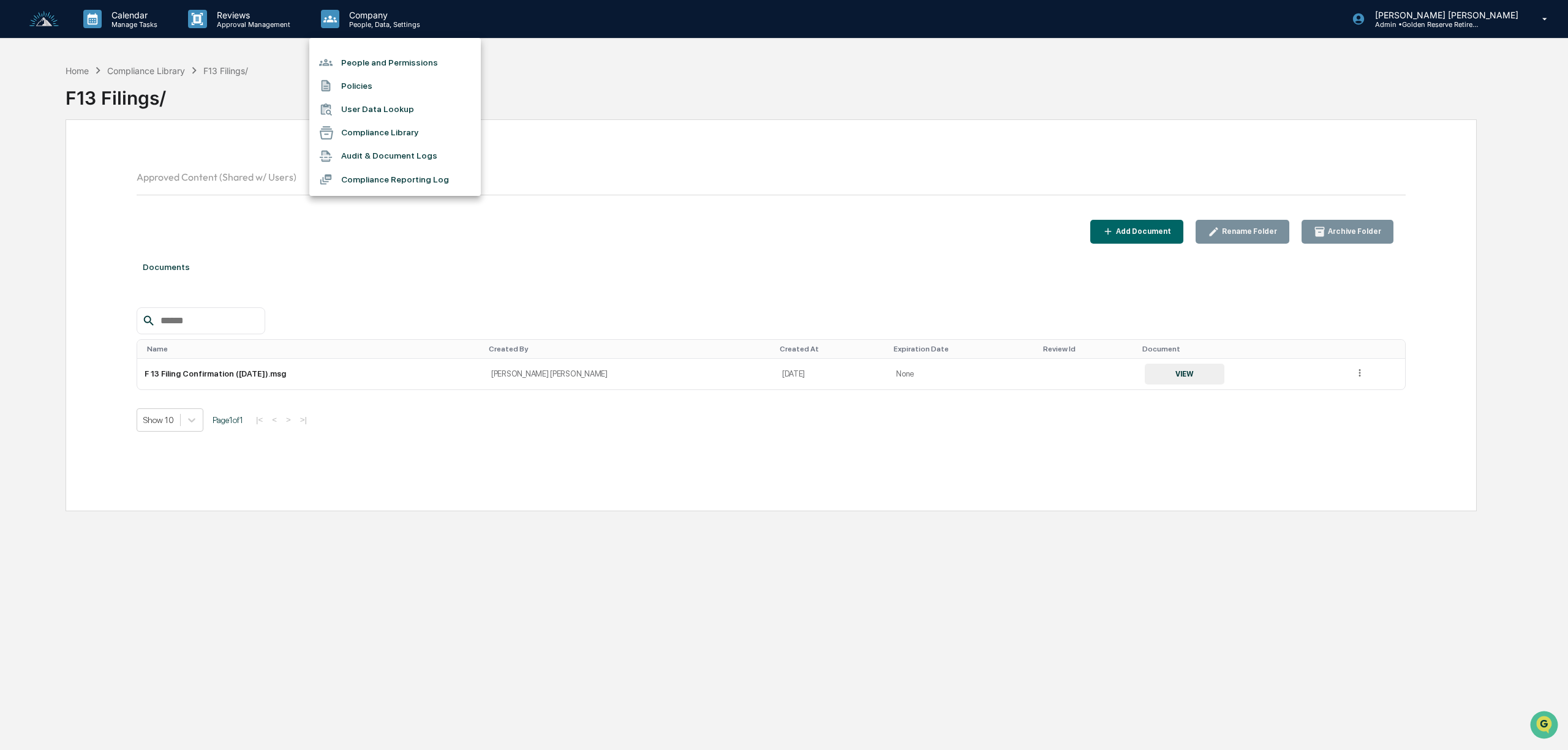
click at [126, 25] on div at bounding box center [784, 375] width 1568 height 750
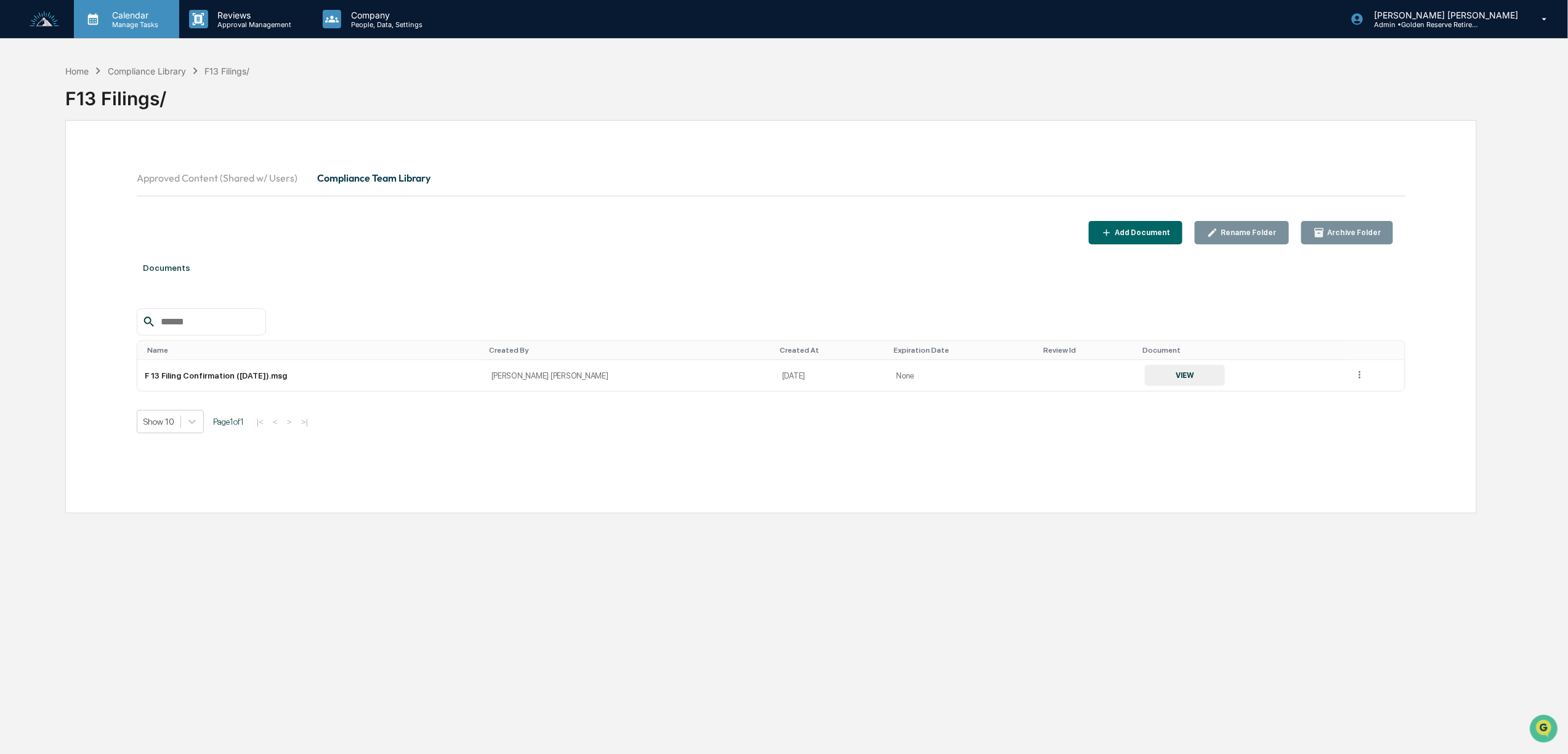
click at [123, 22] on p "Manage Tasks" at bounding box center [134, 24] width 62 height 9
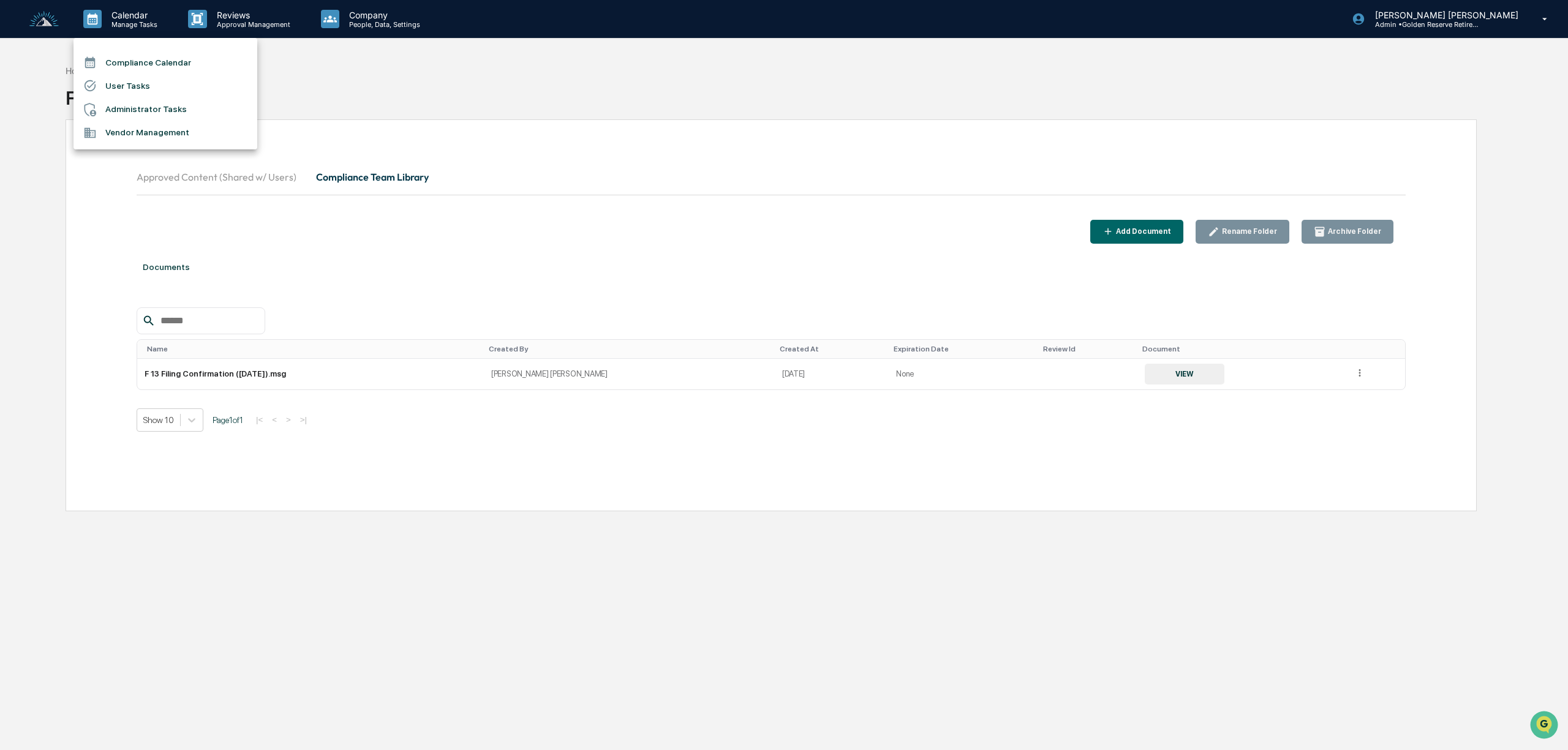
click at [139, 113] on li "Administrator Tasks" at bounding box center [165, 109] width 184 height 23
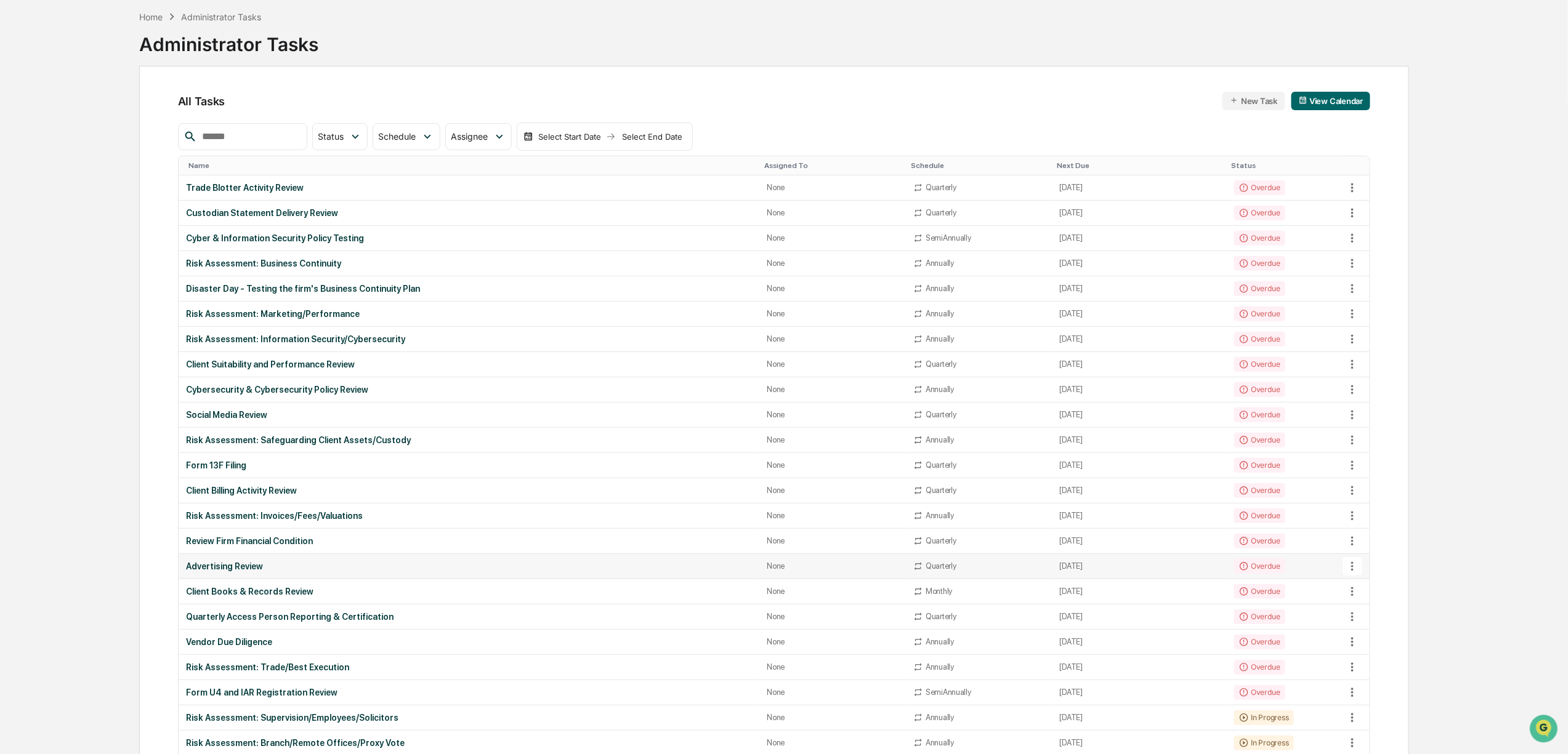
scroll to position [82, 0]
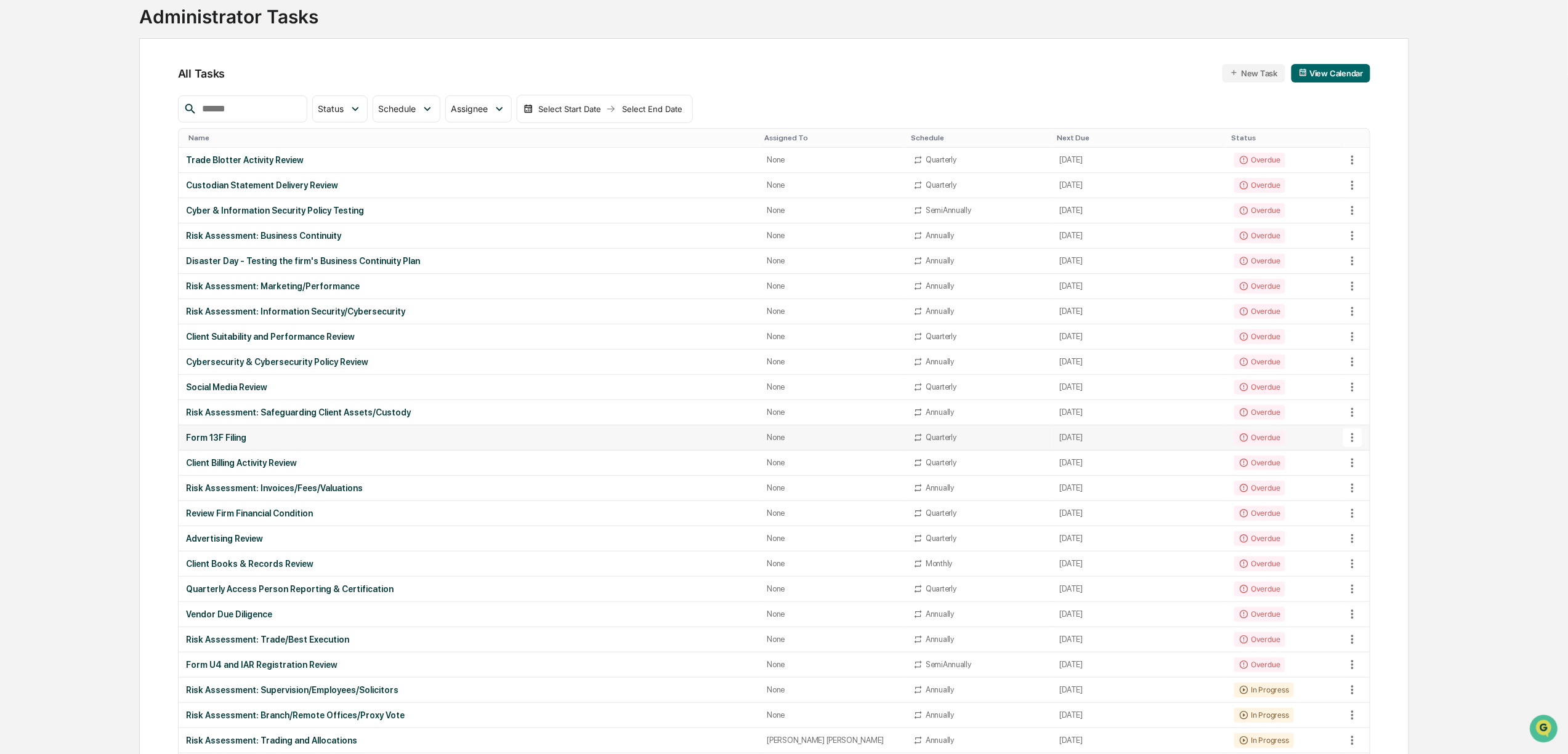
click at [1252, 443] on div "Overdue" at bounding box center [1260, 438] width 51 height 14
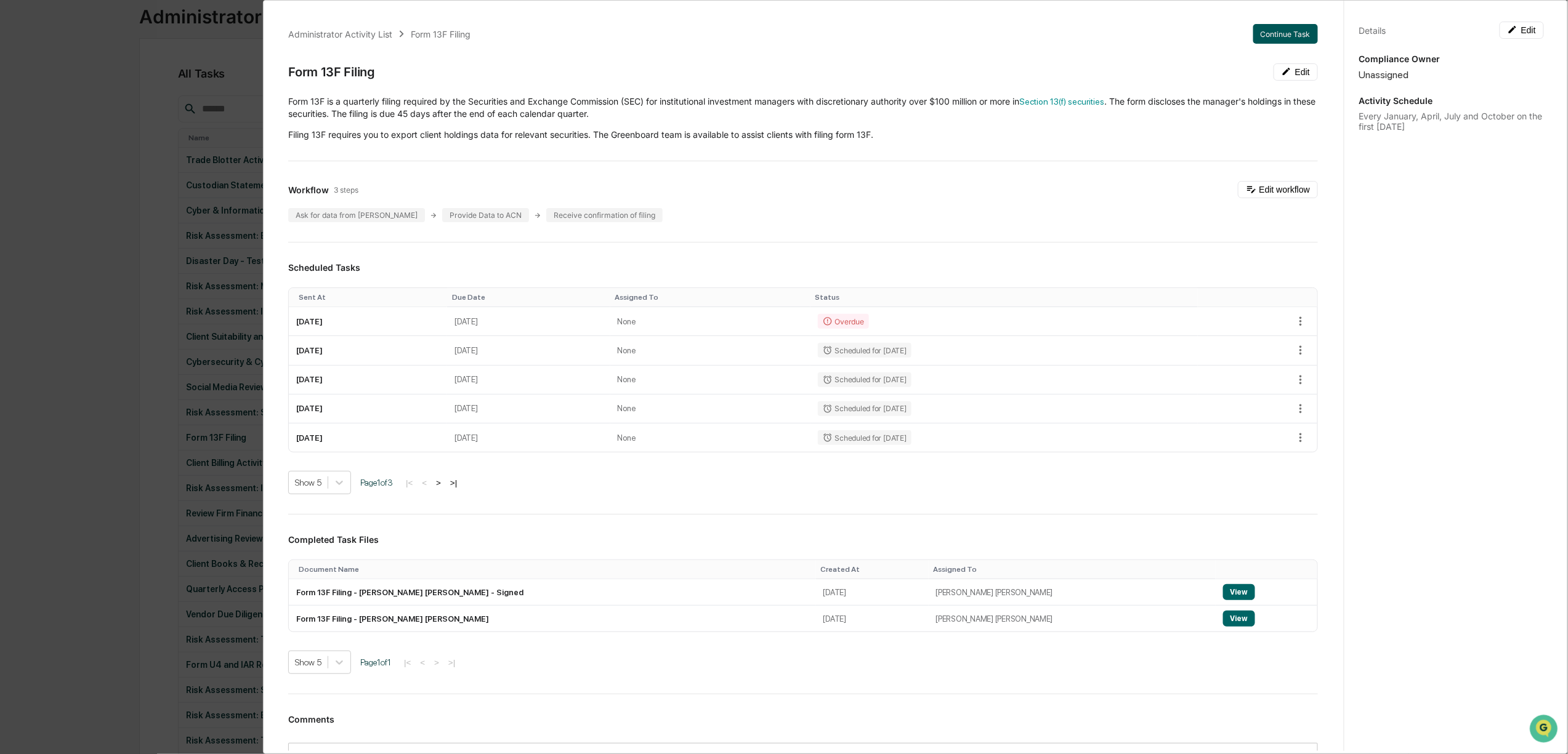
click at [1264, 33] on button "Continue Task" at bounding box center [1285, 34] width 65 height 20
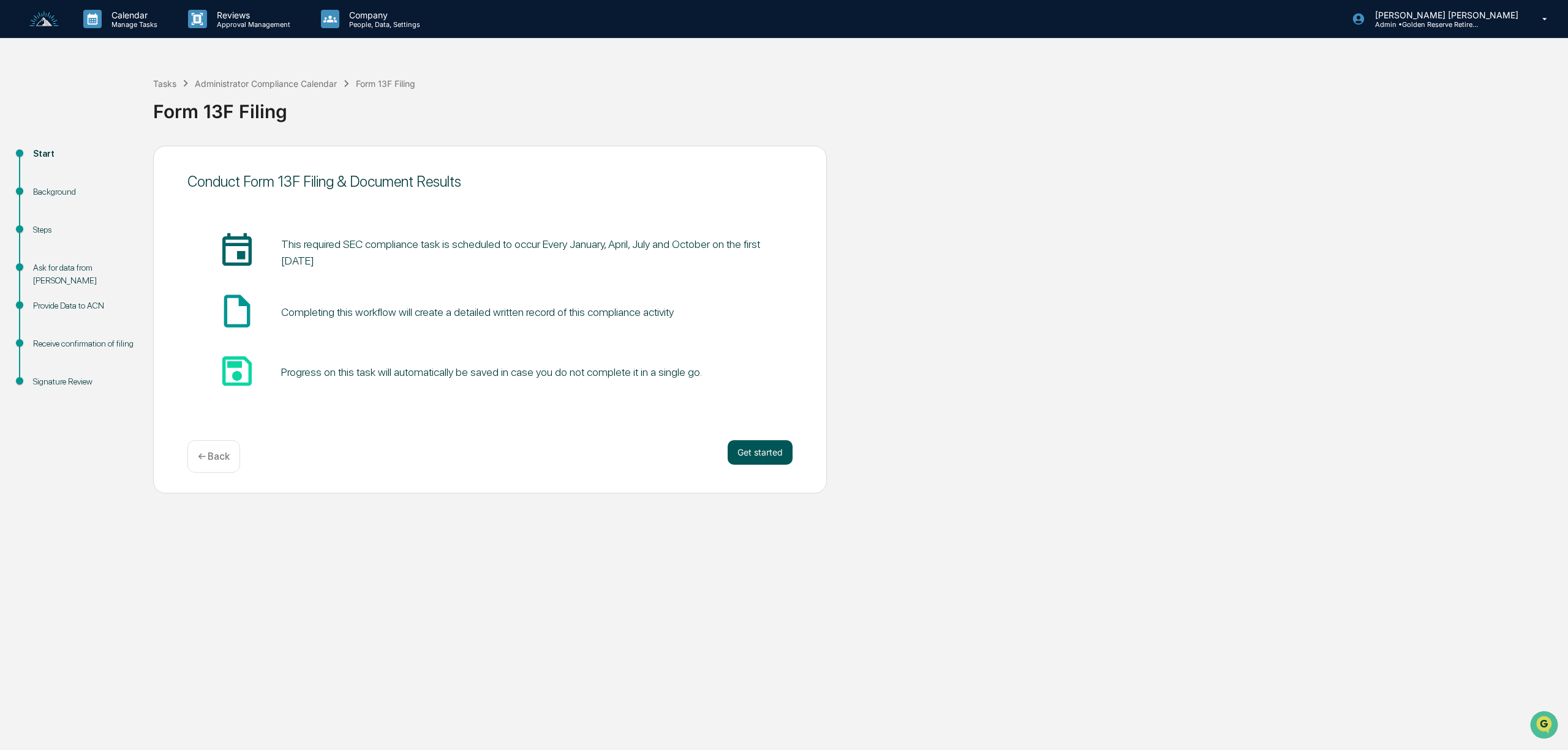
click at [772, 451] on button "Get started" at bounding box center [761, 452] width 65 height 25
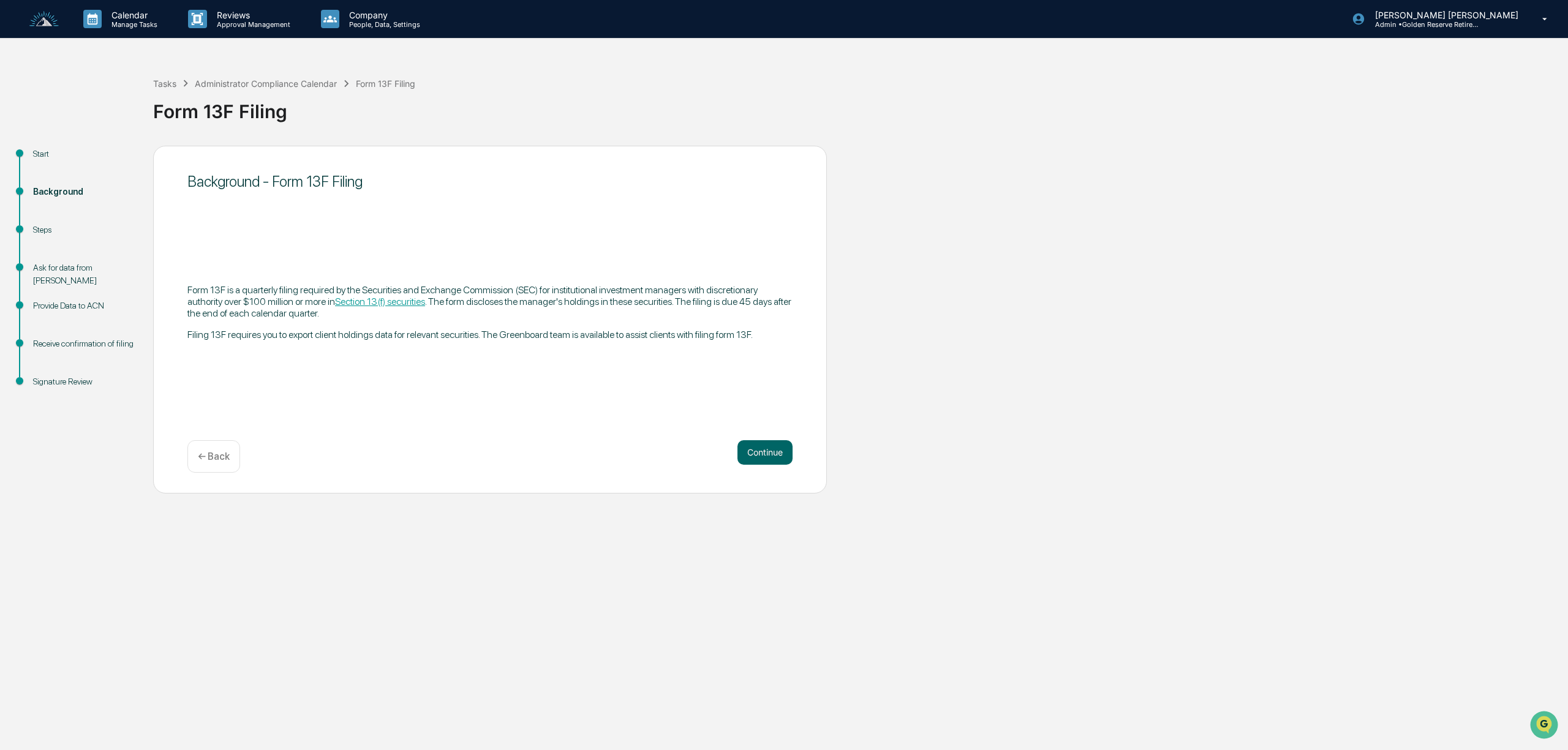
click at [772, 451] on button "Continue" at bounding box center [764, 452] width 55 height 25
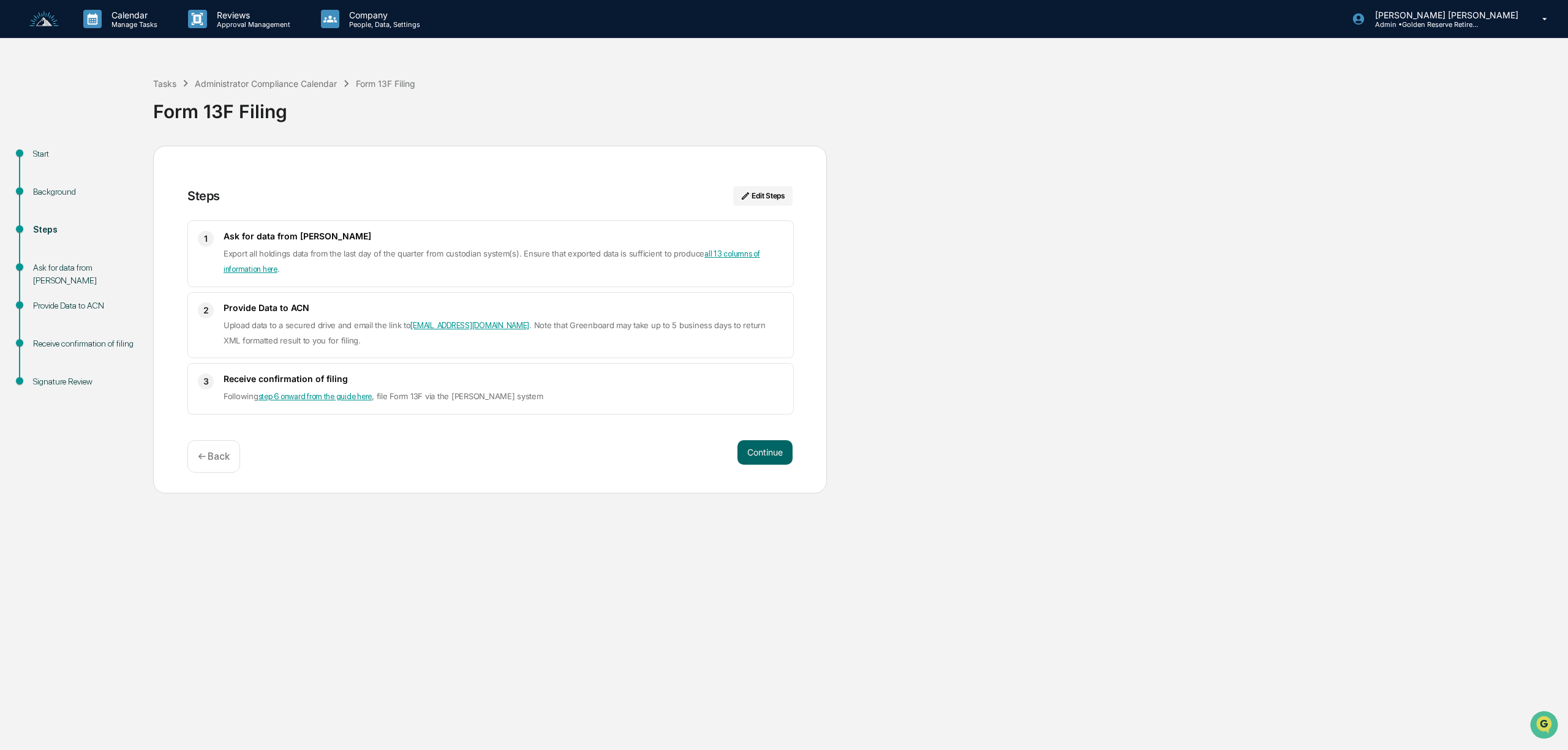
click at [772, 451] on button "Continue" at bounding box center [764, 452] width 55 height 25
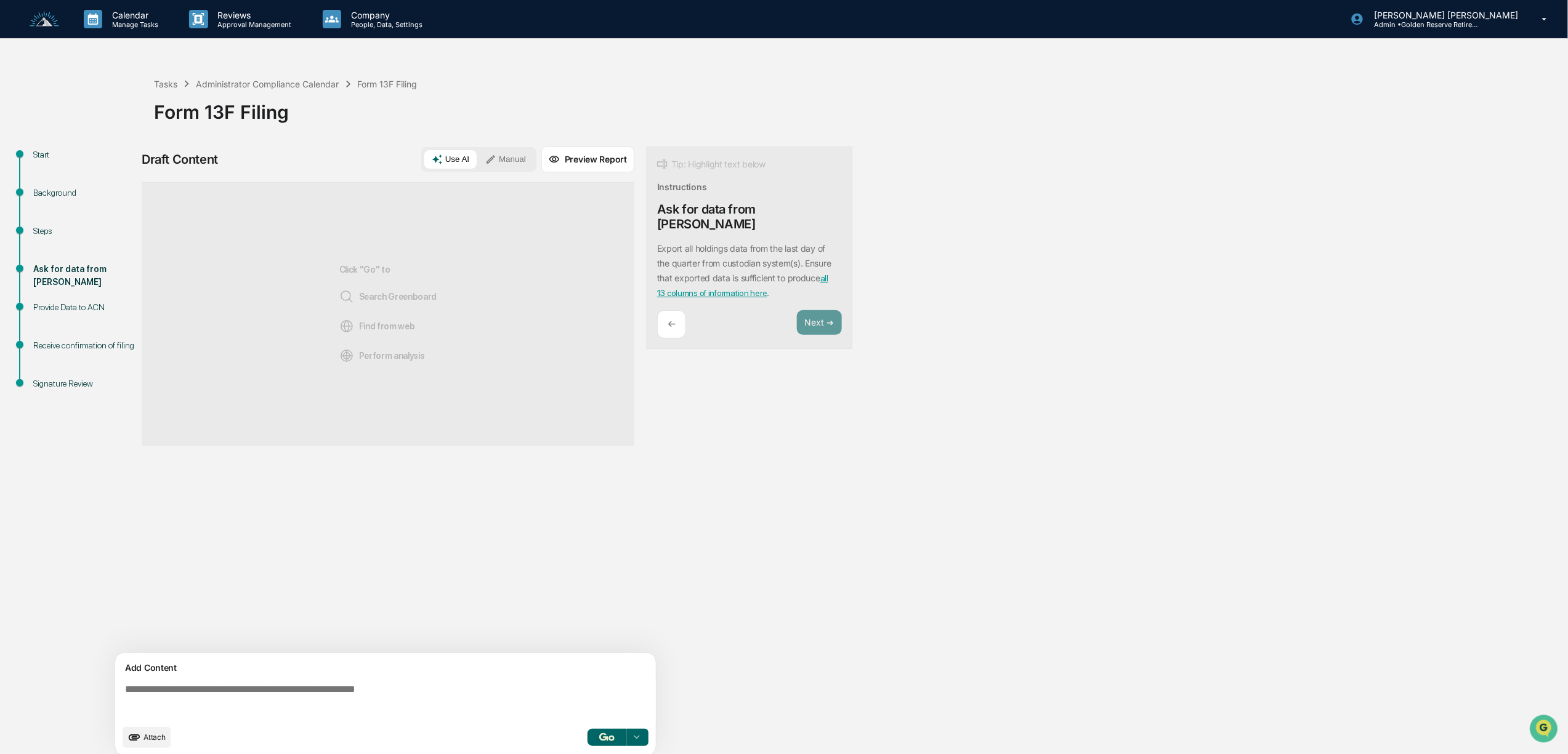
click at [511, 164] on button "Manual" at bounding box center [505, 159] width 55 height 18
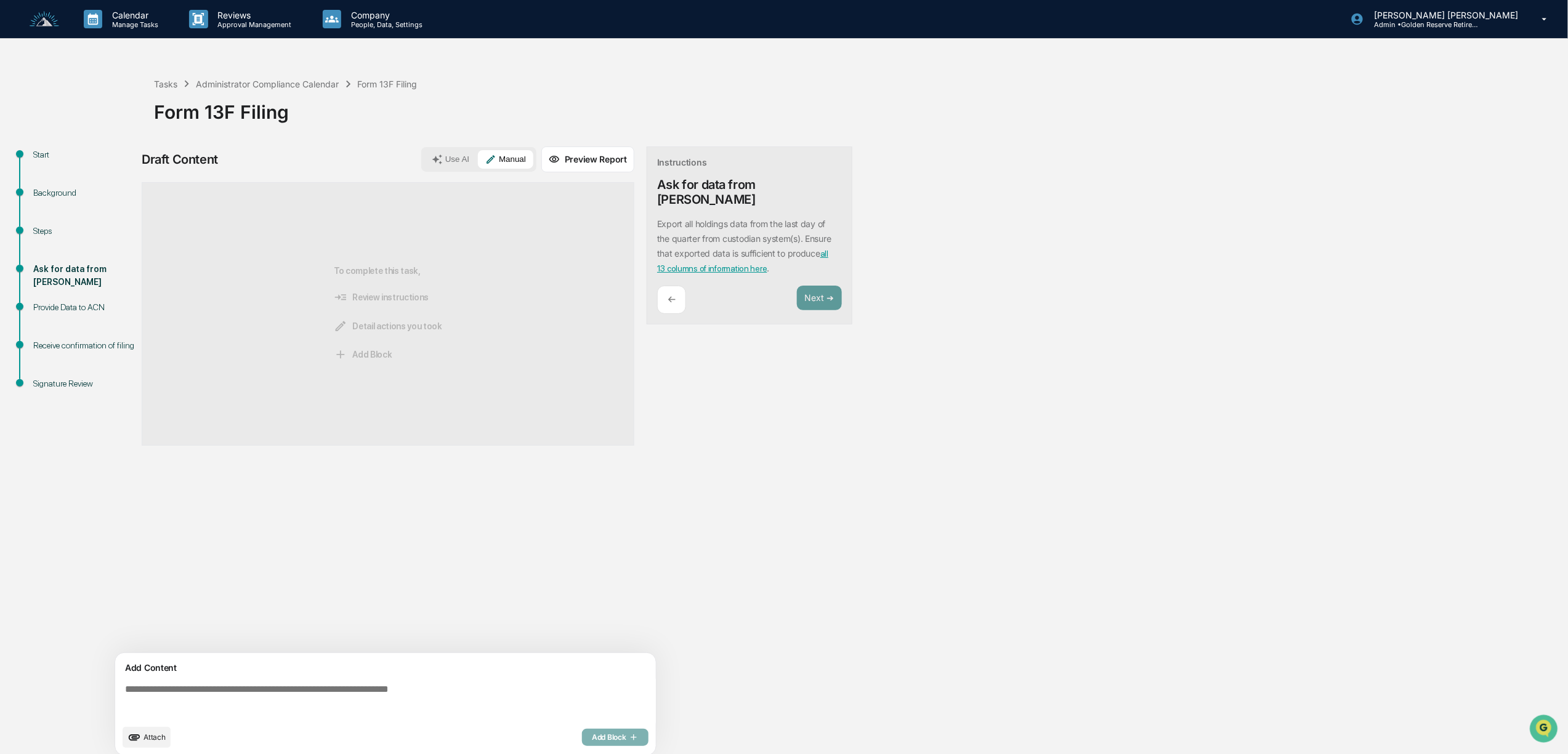
click at [313, 671] on div "Add Content" at bounding box center [385, 668] width 526 height 14
click at [304, 700] on textarea at bounding box center [388, 700] width 536 height 44
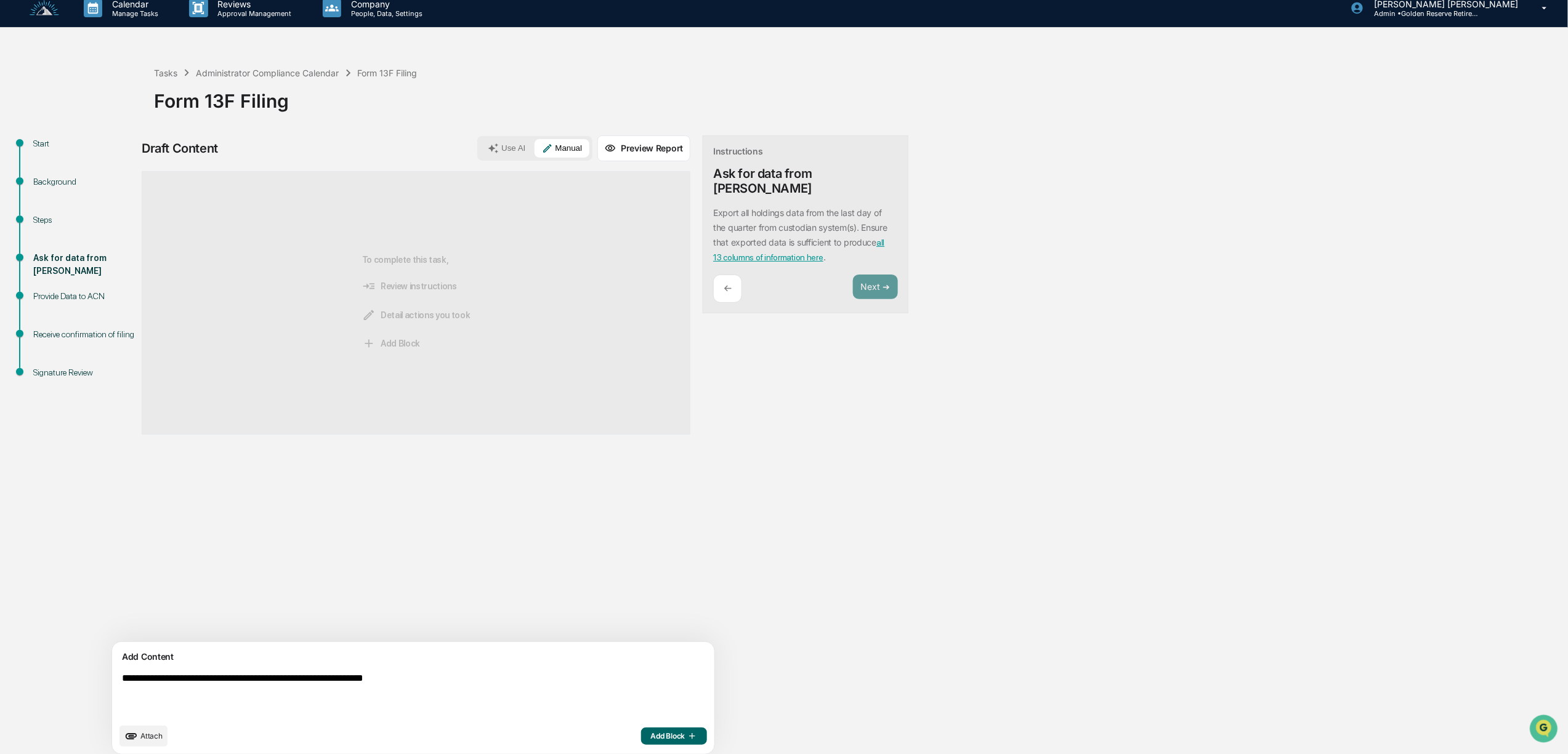
scroll to position [20, 0]
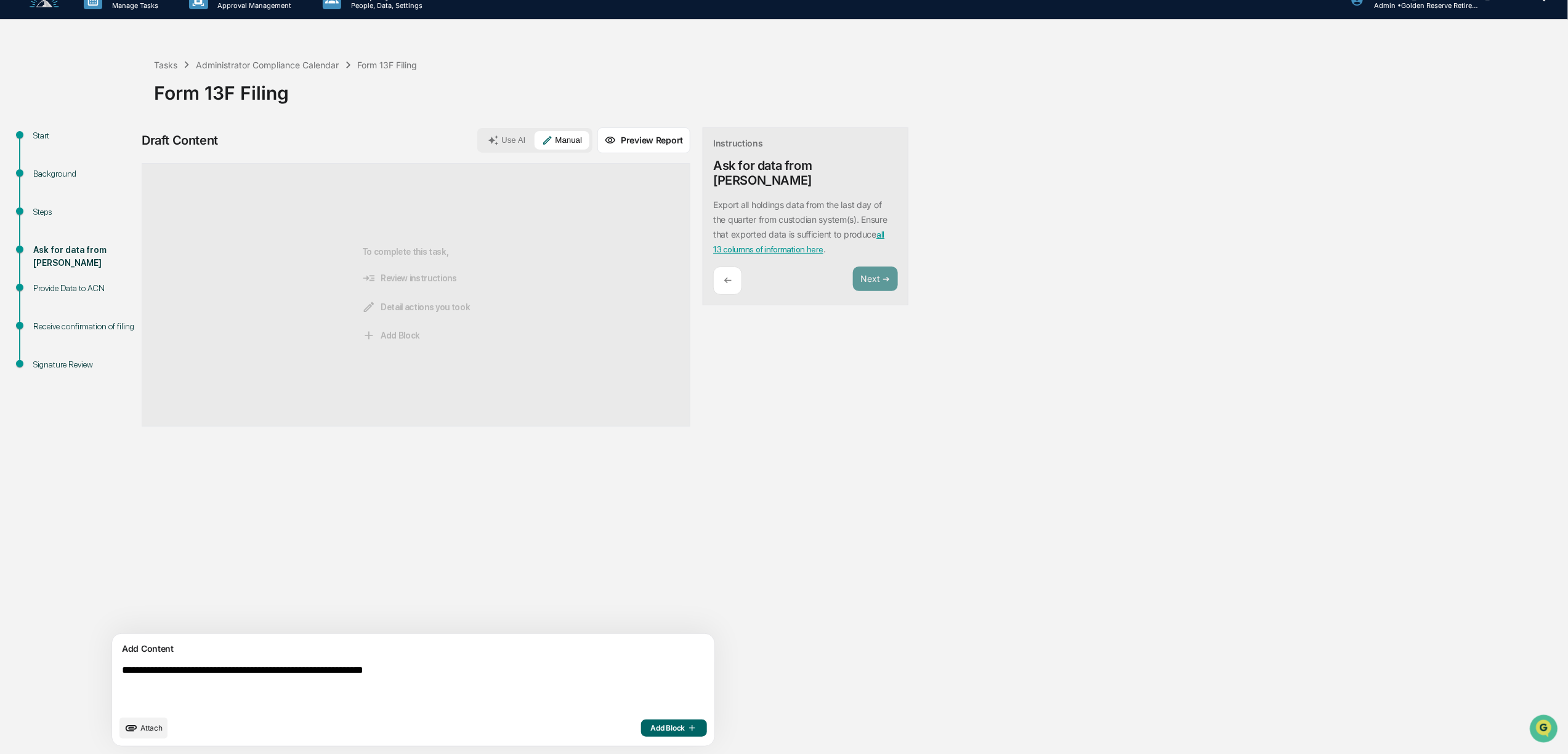
type textarea "**********"
click at [651, 727] on span "Add Block" at bounding box center [674, 728] width 46 height 10
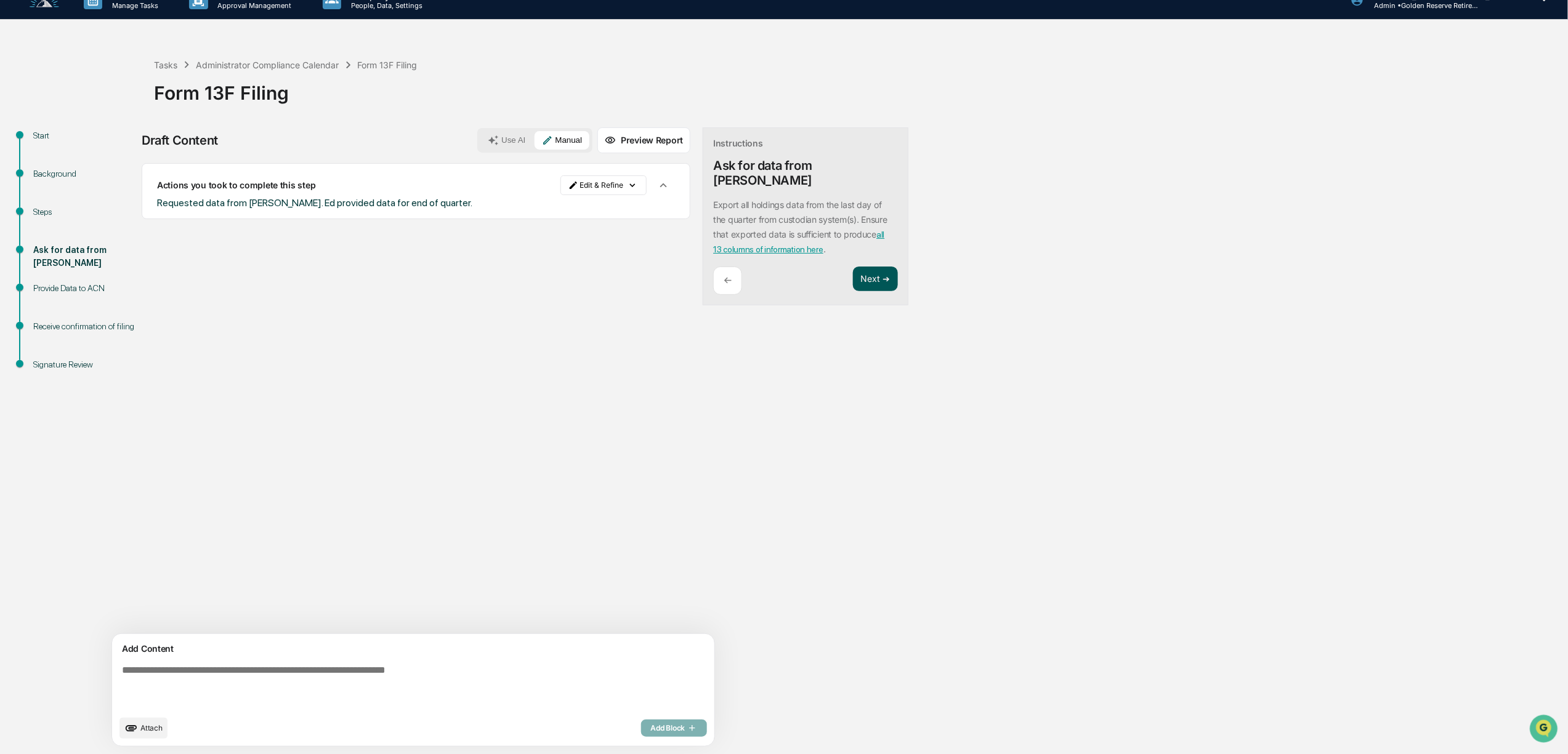
click at [853, 267] on button "Next ➔" at bounding box center [875, 279] width 45 height 26
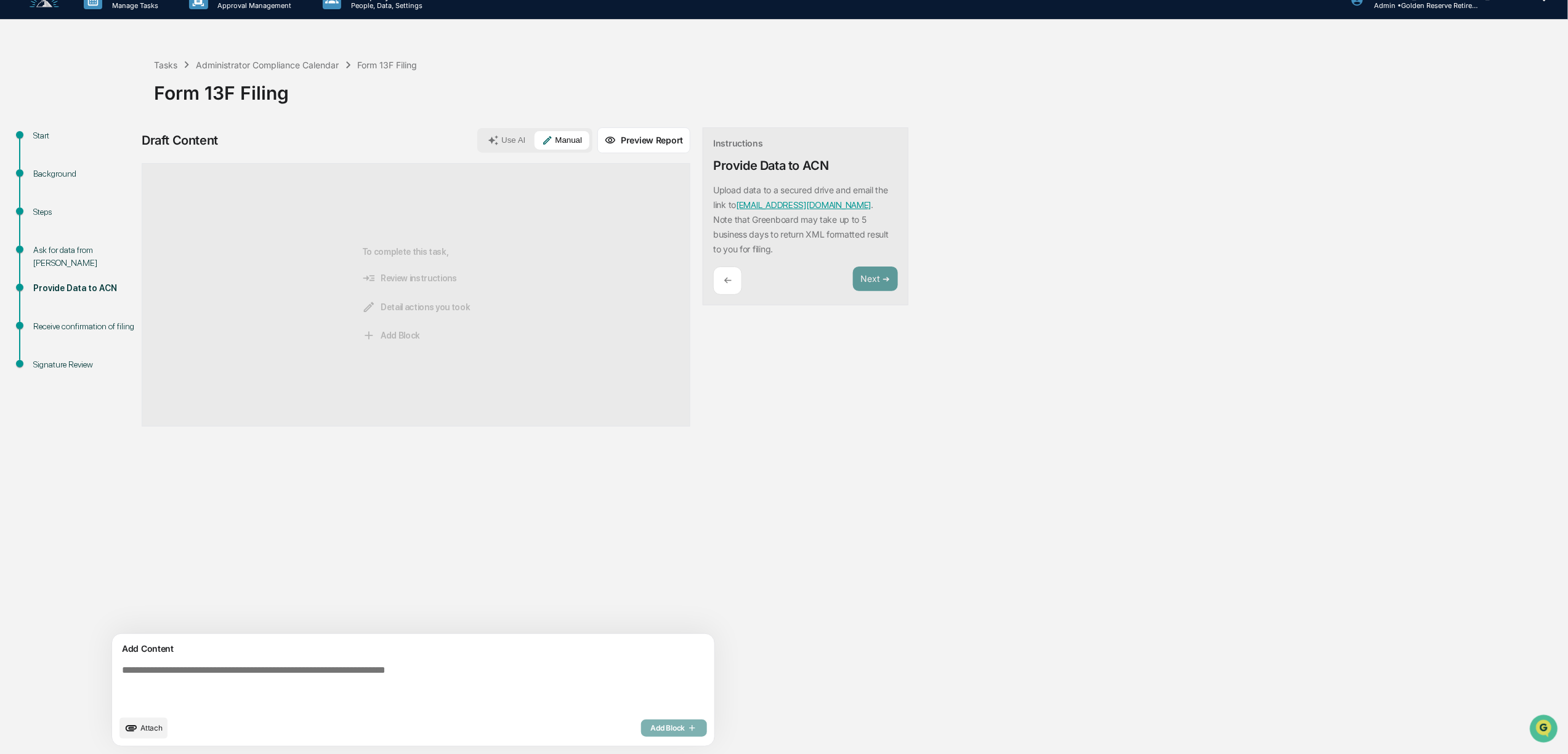
click at [284, 681] on textarea at bounding box center [384, 687] width 535 height 54
type textarea "**********"
click at [651, 729] on span "Add Block" at bounding box center [674, 728] width 46 height 10
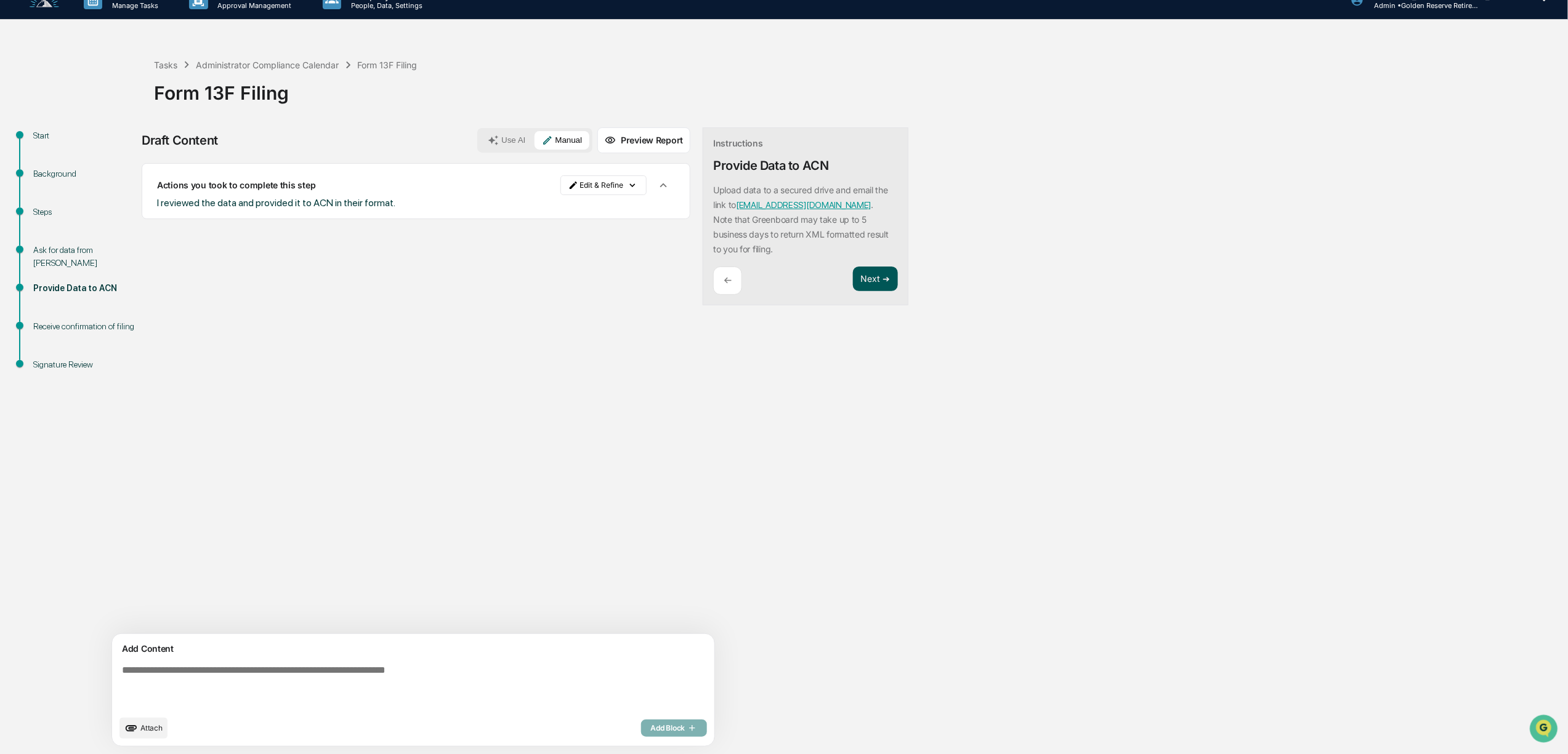
click at [853, 277] on button "Next ➔" at bounding box center [875, 279] width 45 height 26
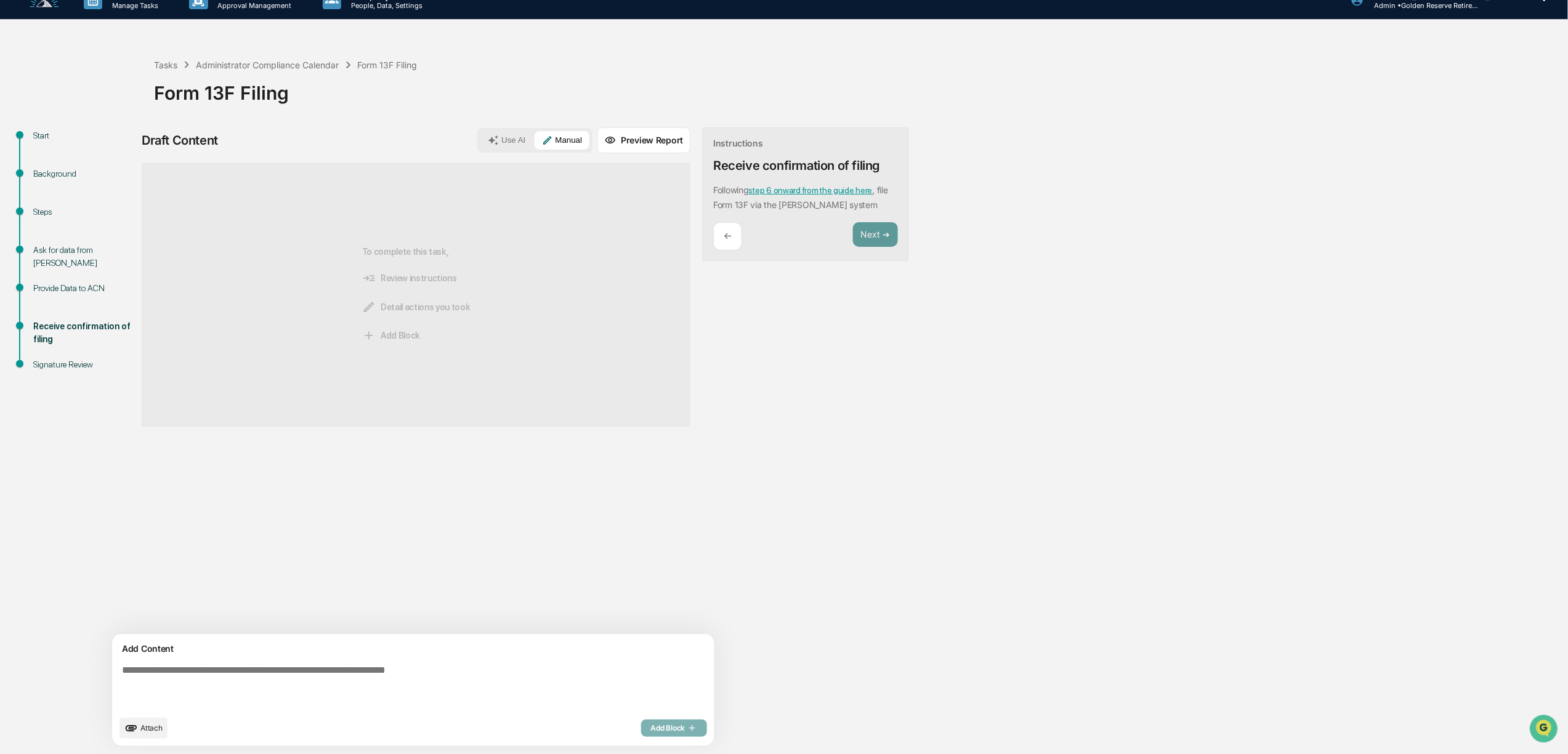
click at [330, 670] on textarea at bounding box center [384, 687] width 535 height 54
type textarea "**********"
click at [651, 726] on span "Add Block" at bounding box center [674, 728] width 46 height 10
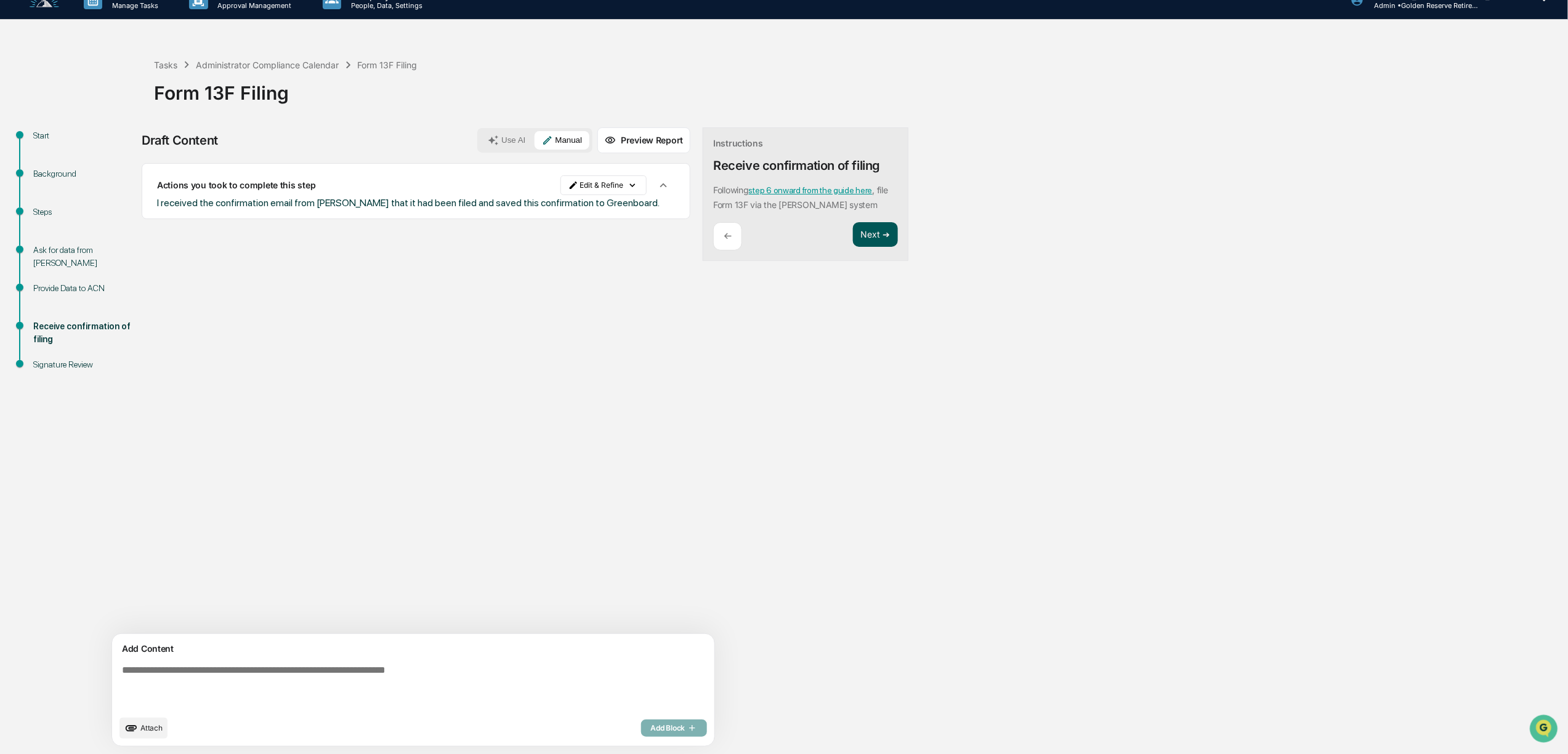
click at [853, 235] on button "Next ➔" at bounding box center [875, 235] width 45 height 26
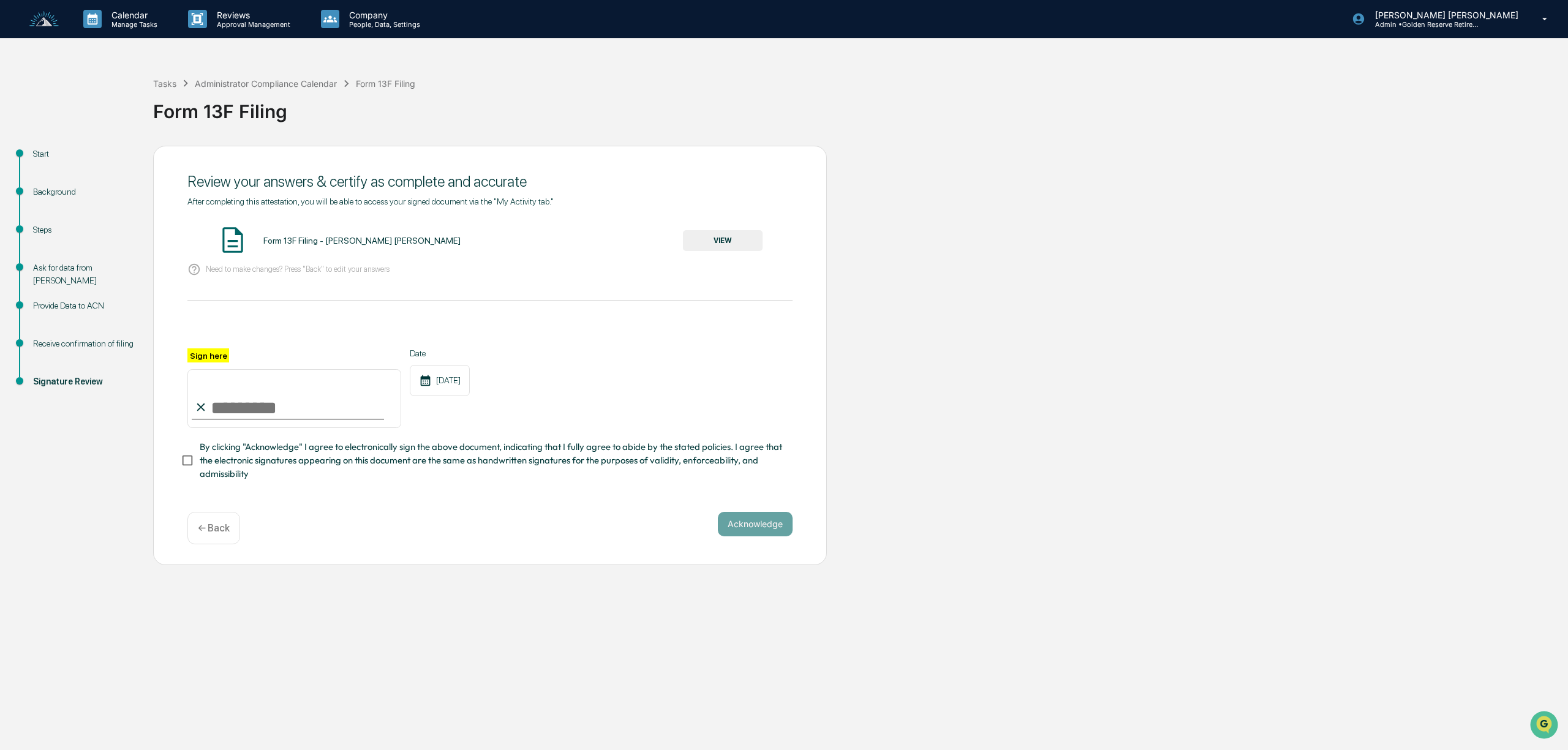
click at [740, 239] on button "VIEW" at bounding box center [722, 240] width 80 height 21
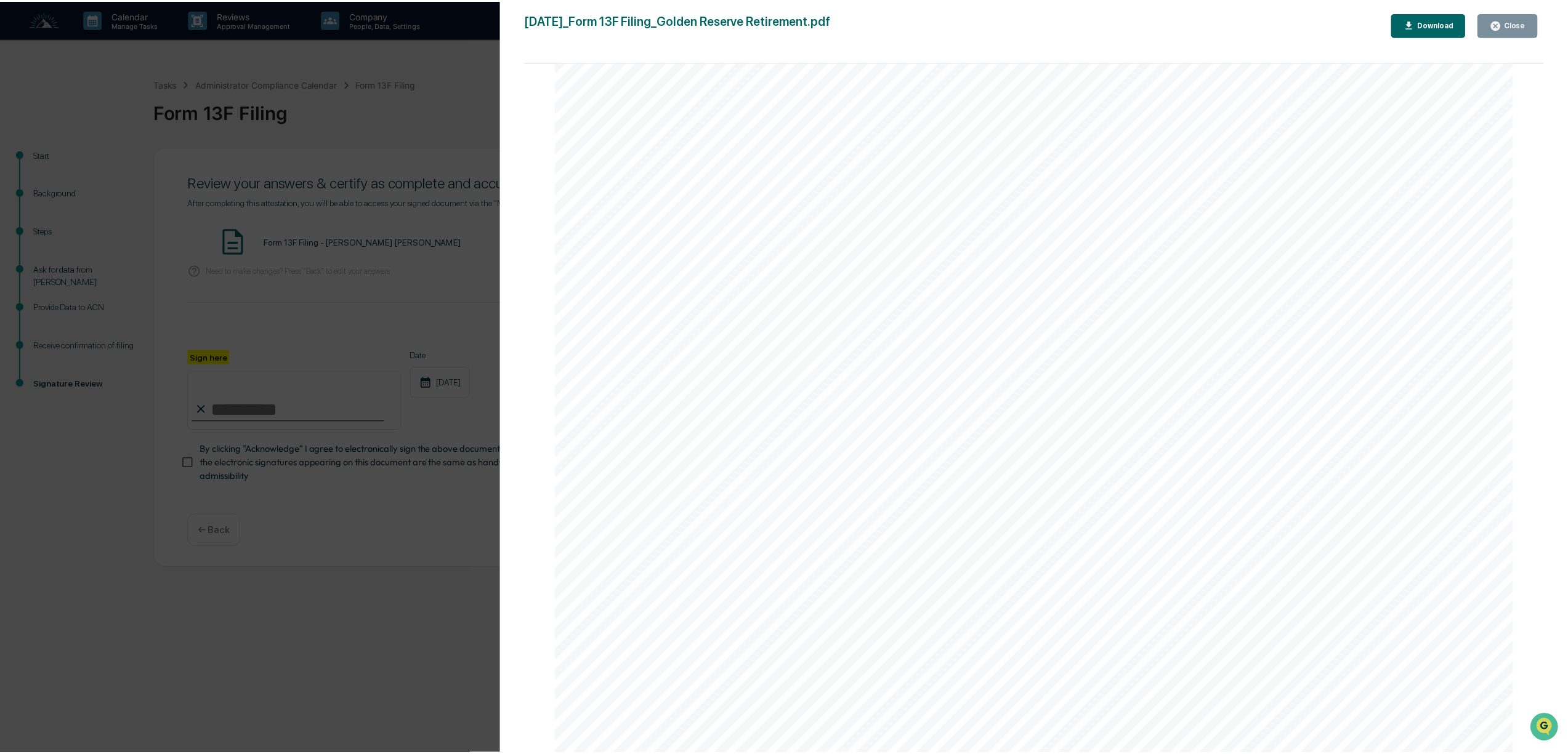
scroll to position [574, 0]
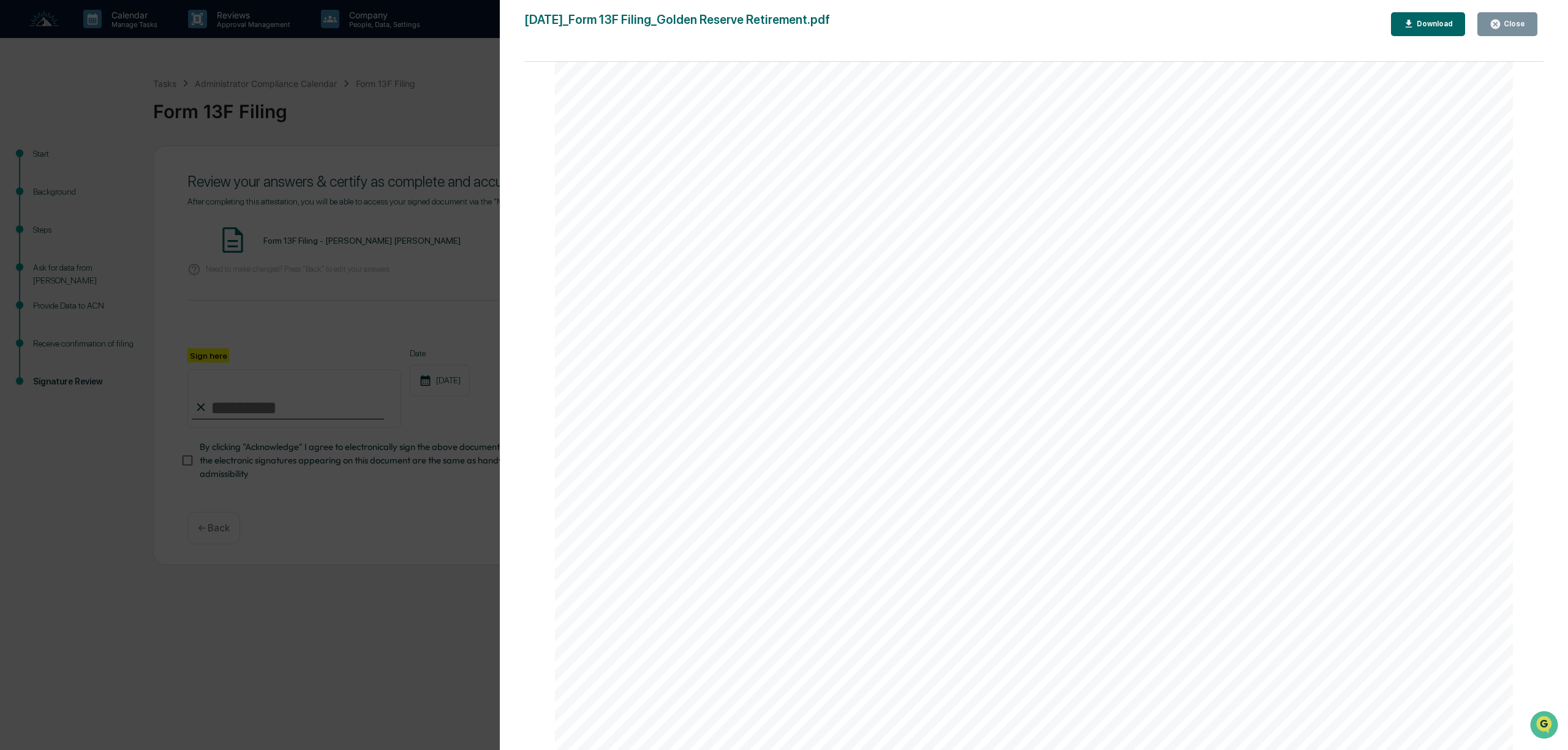
click at [1497, 18] on icon "button" at bounding box center [1495, 24] width 12 height 12
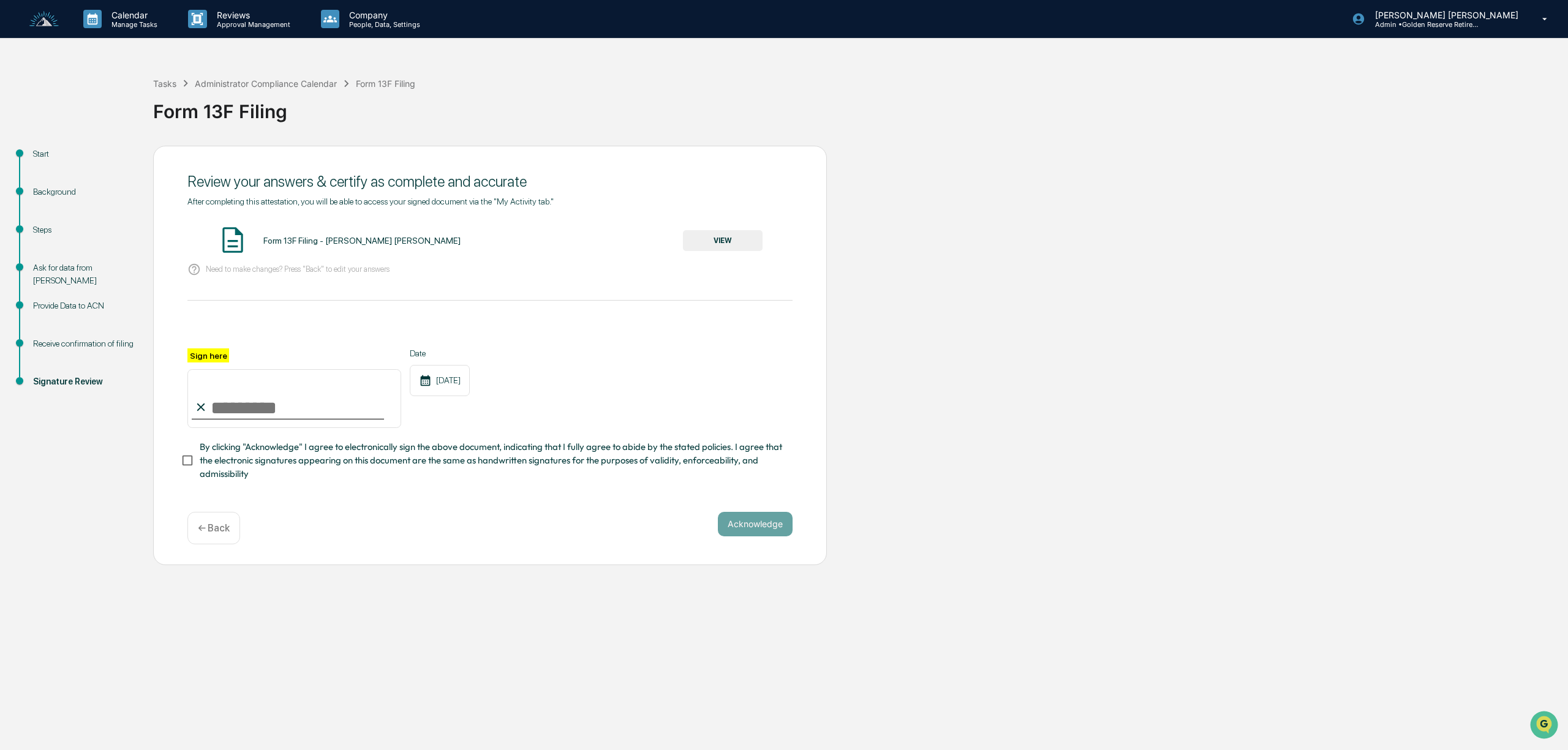
click at [263, 404] on input "Sign here" at bounding box center [294, 399] width 213 height 59
type input "**********"
click at [770, 534] on button "Acknowledge" at bounding box center [755, 524] width 75 height 25
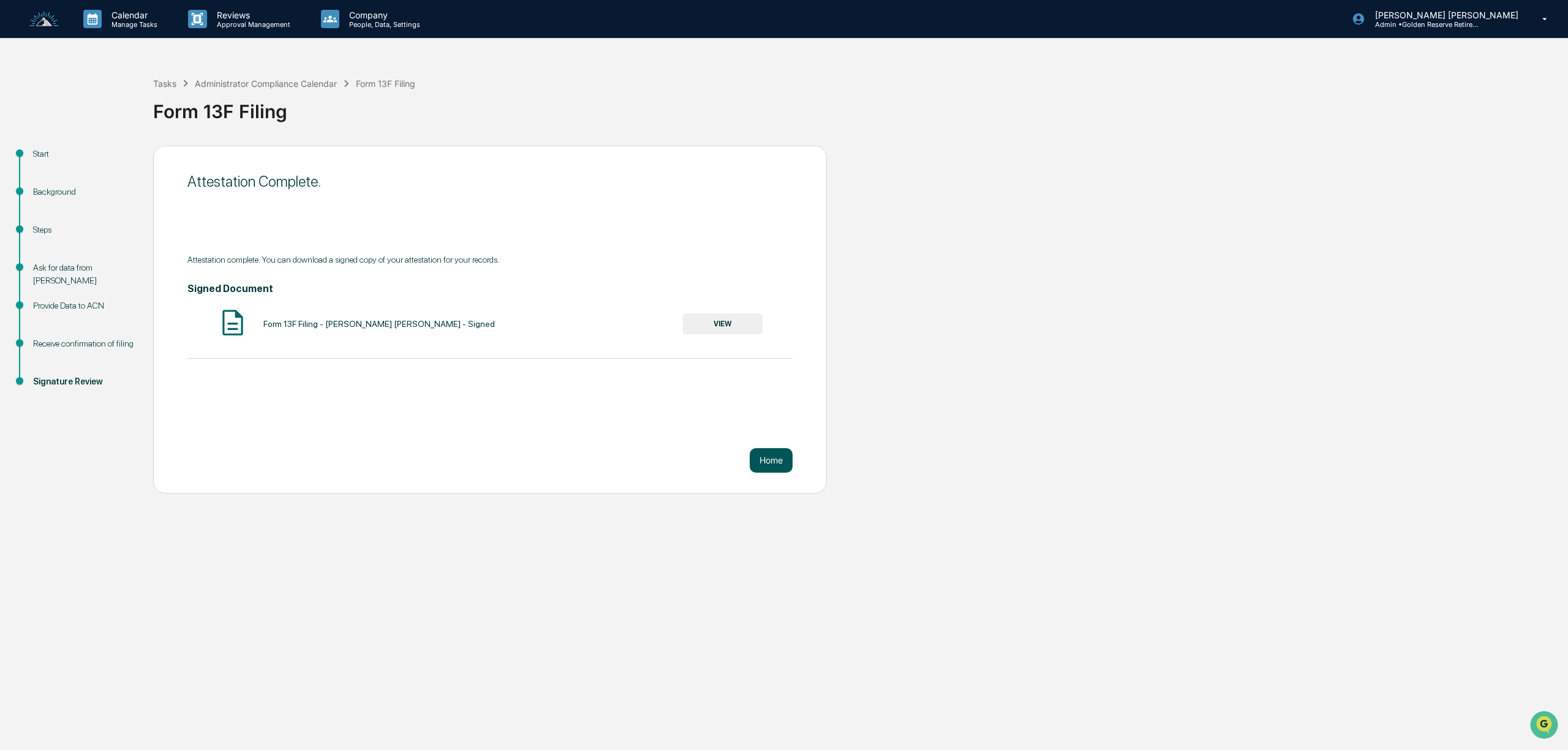
click at [775, 461] on button "Home" at bounding box center [771, 460] width 43 height 25
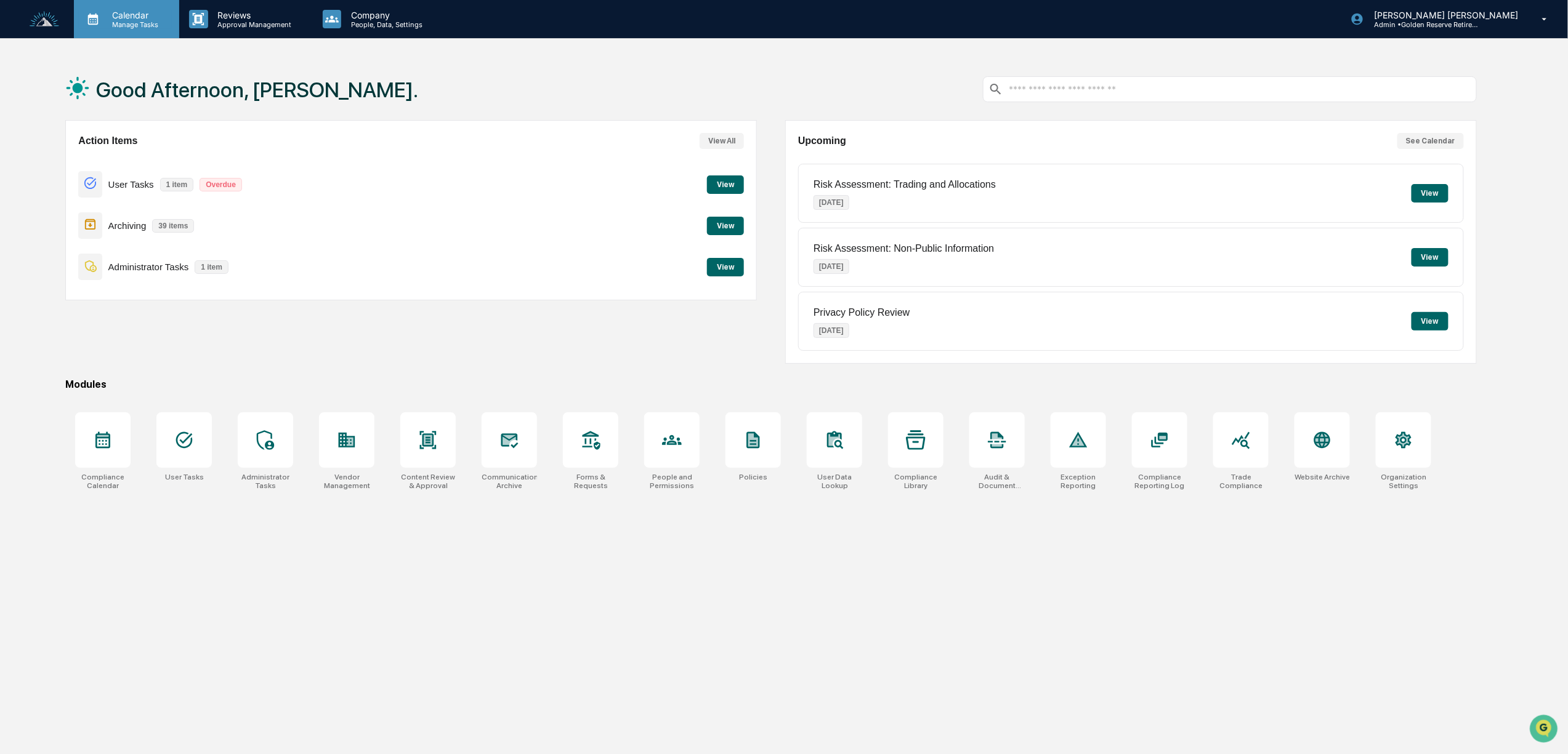
click at [94, 22] on icon at bounding box center [93, 19] width 10 height 12
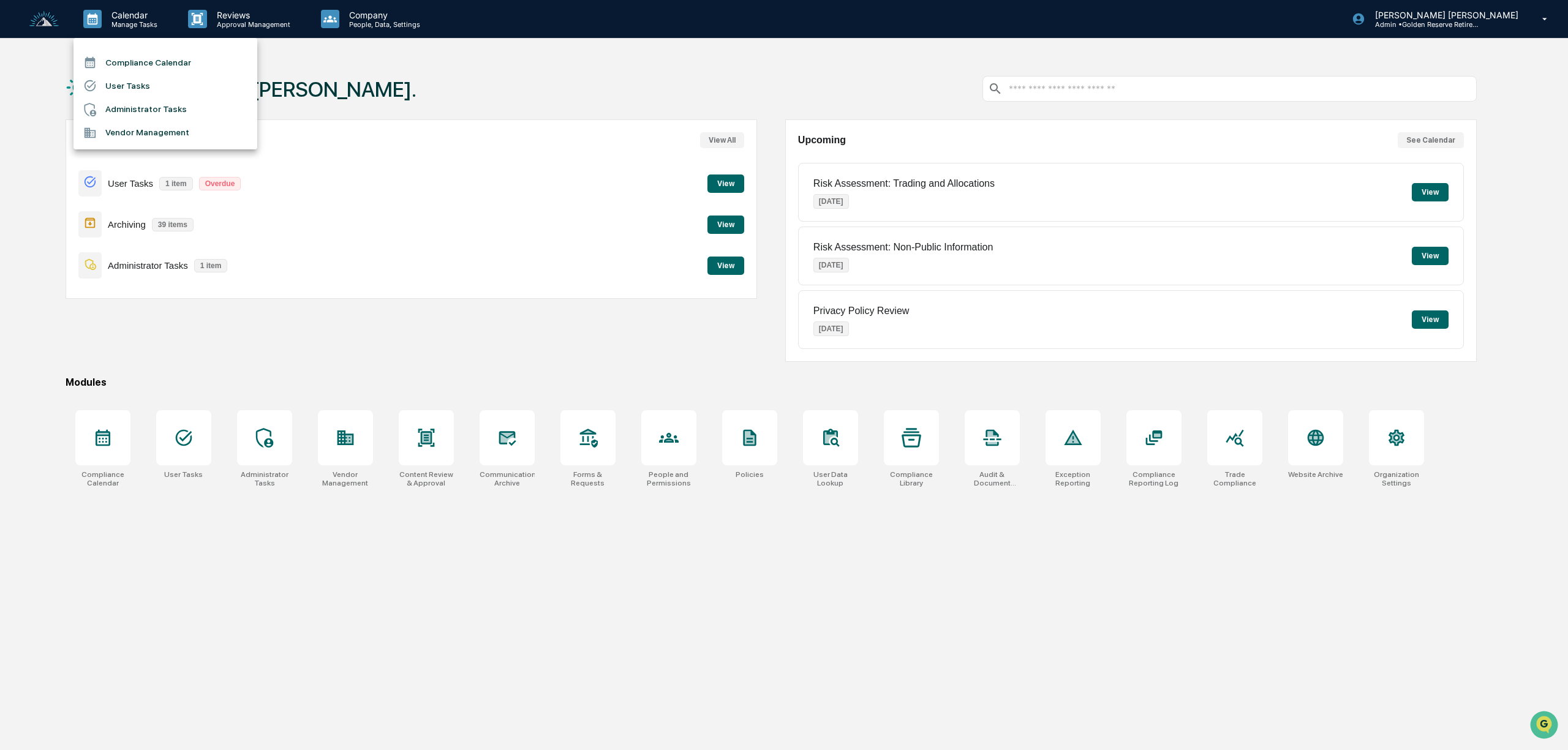
click at [155, 81] on li "User Tasks" at bounding box center [165, 85] width 184 height 23
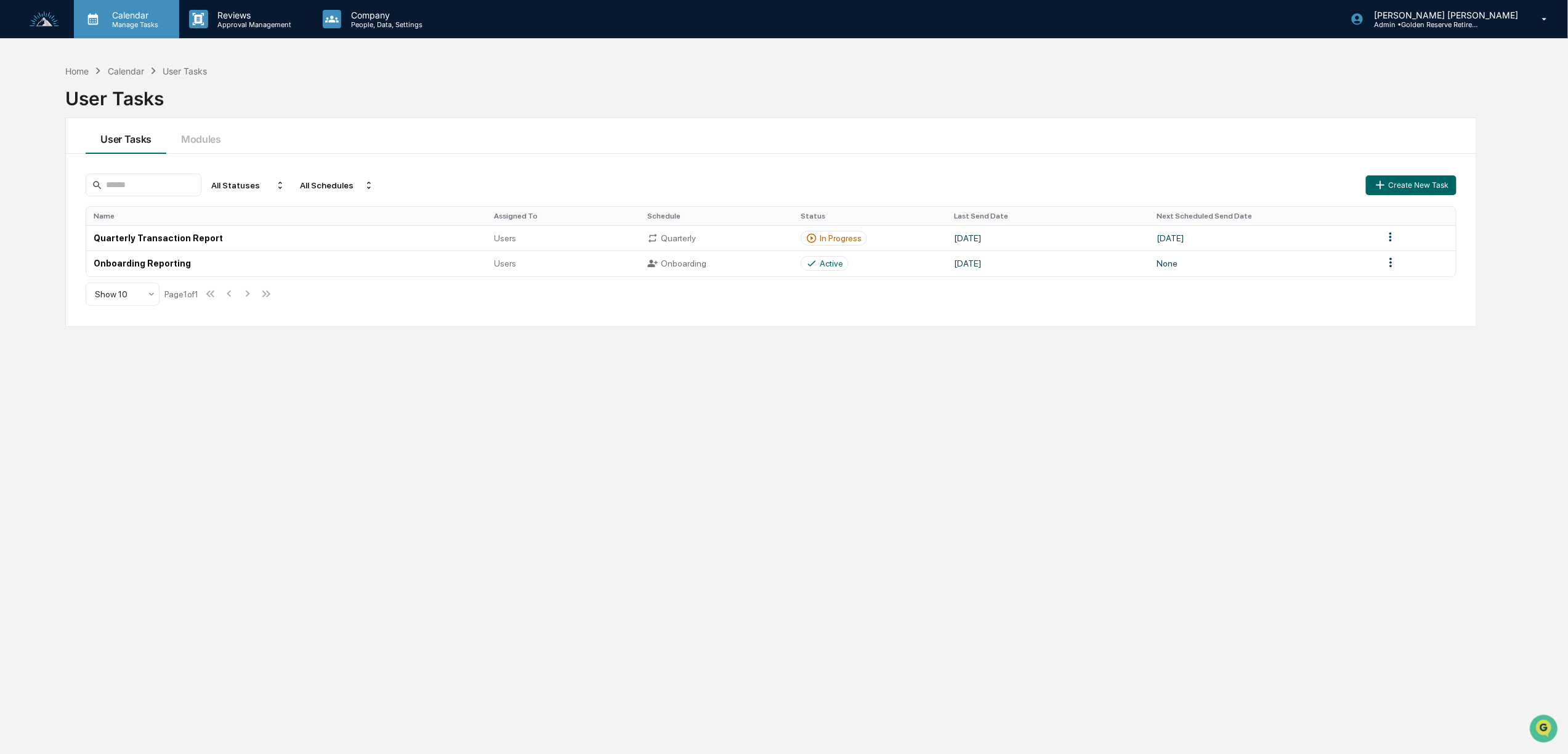
click at [171, 30] on div "Calendar Manage Tasks" at bounding box center [127, 19] width 106 height 38
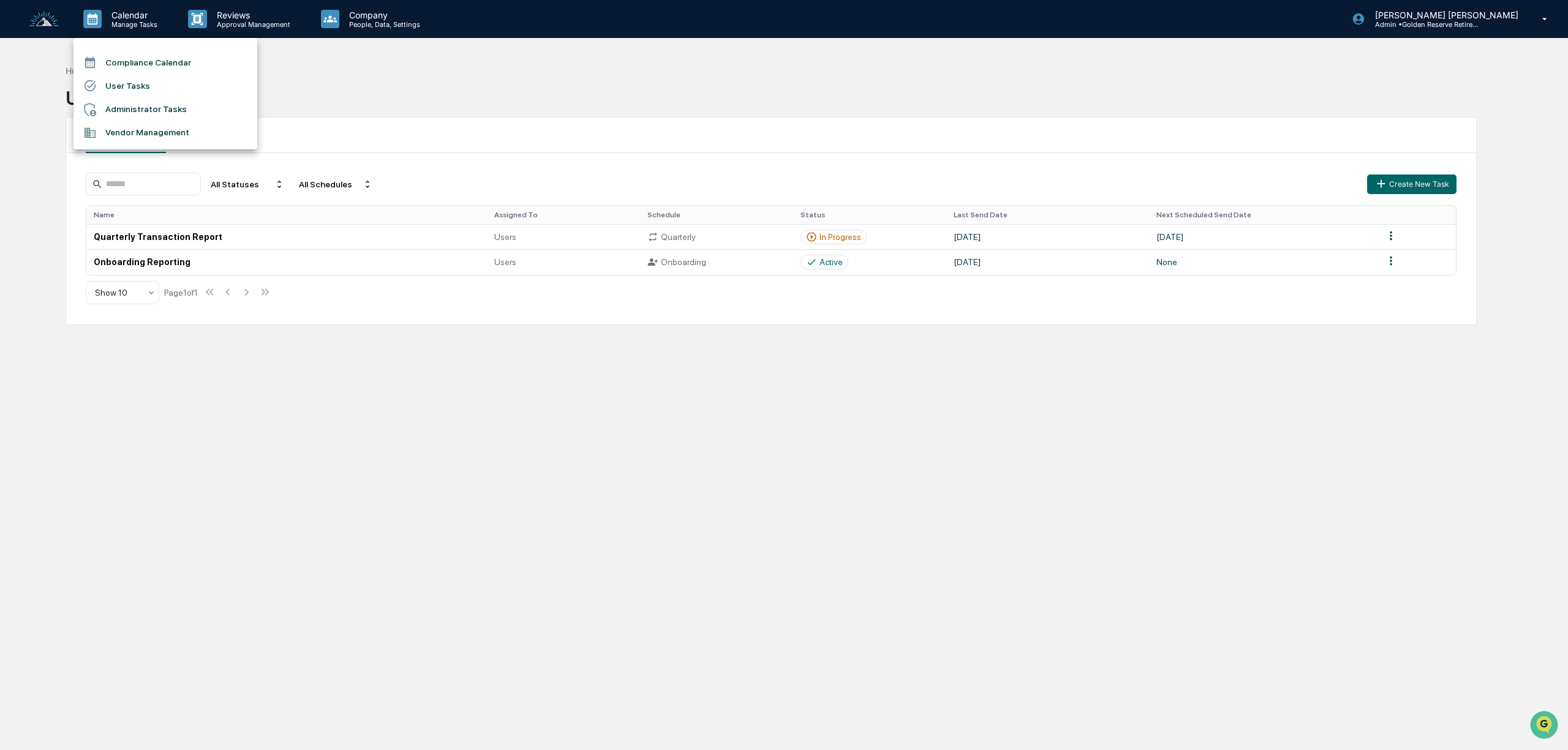
click at [179, 66] on li "Compliance Calendar" at bounding box center [165, 62] width 184 height 23
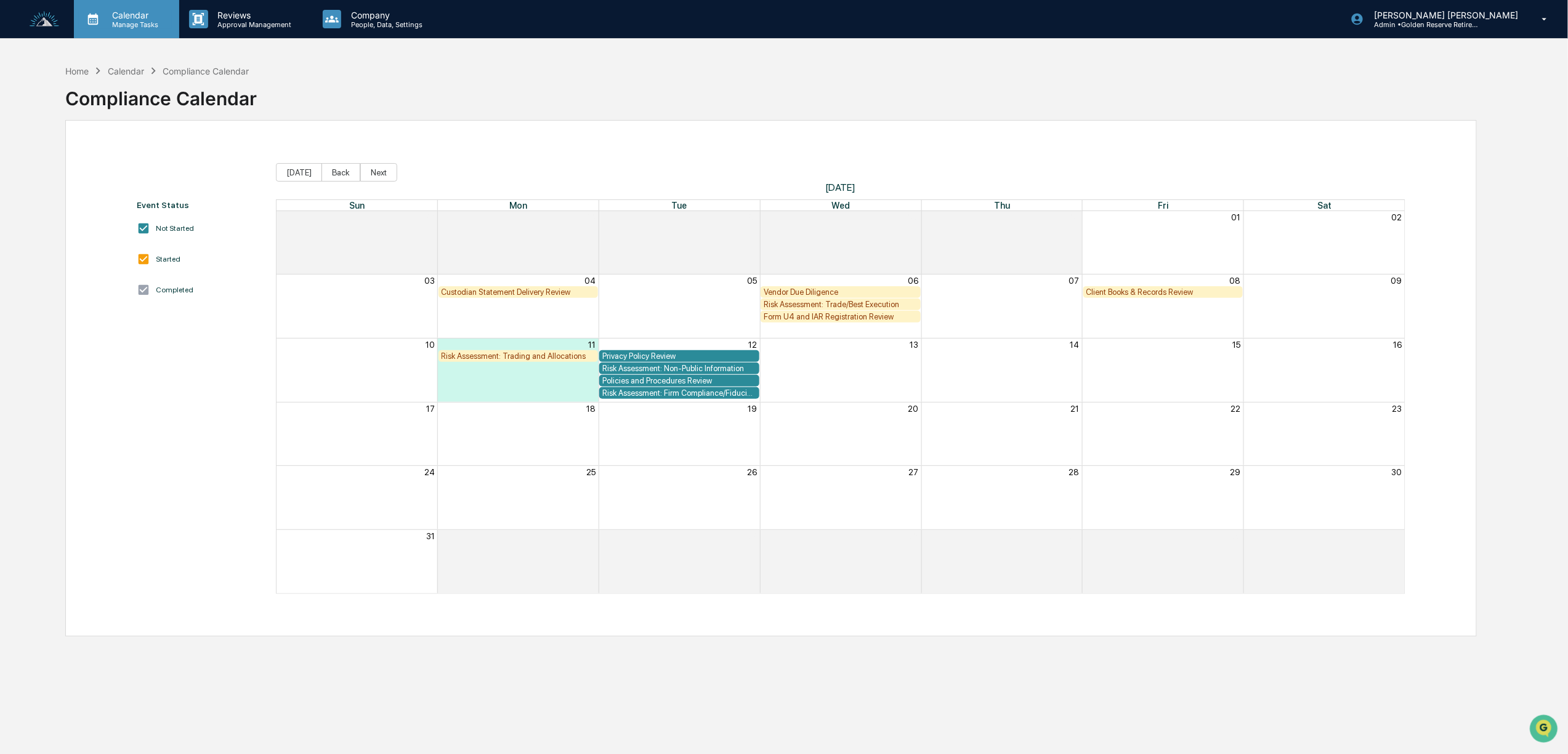
click at [139, 13] on p "Calendar" at bounding box center [134, 14] width 62 height 10
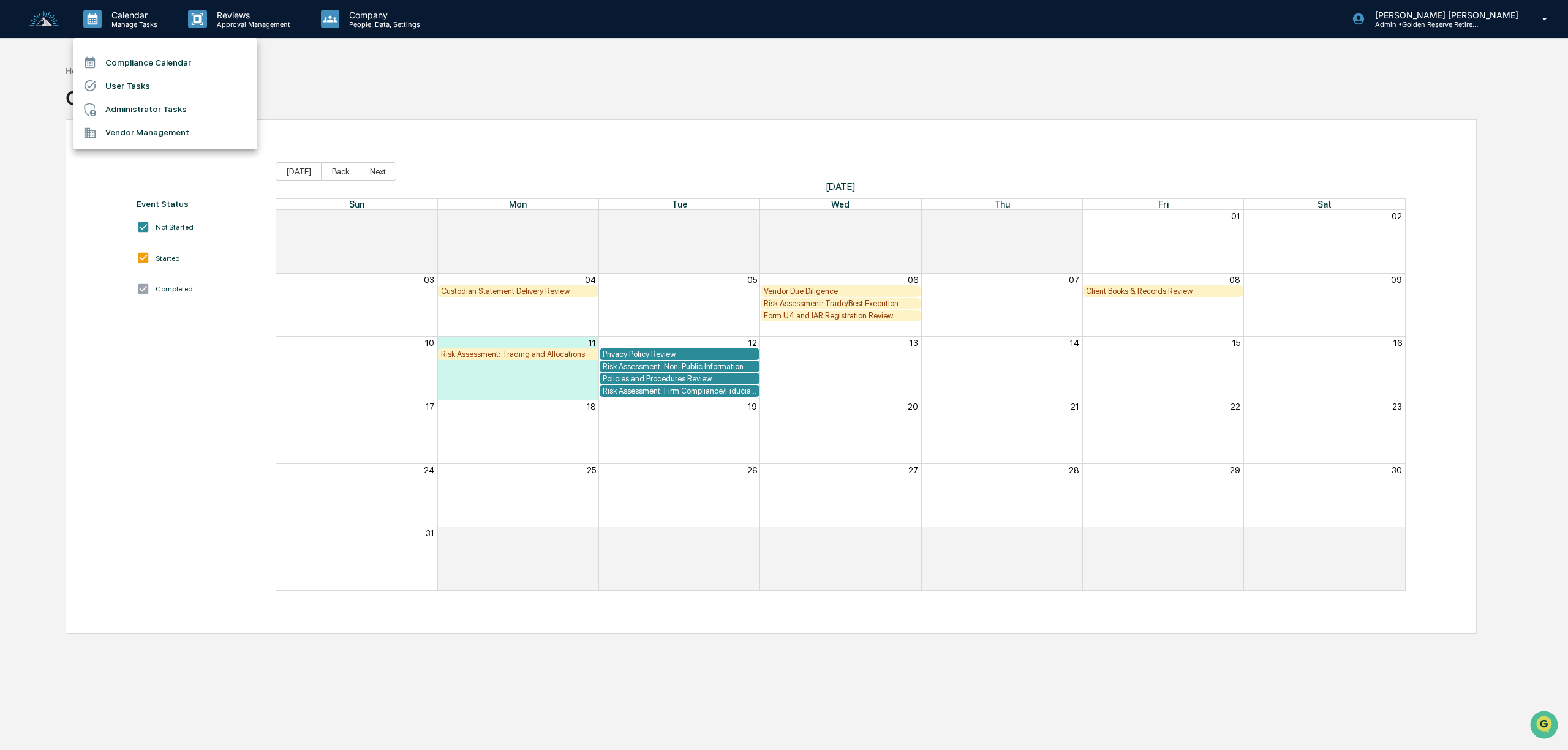
click at [139, 104] on li "Administrator Tasks" at bounding box center [165, 109] width 184 height 23
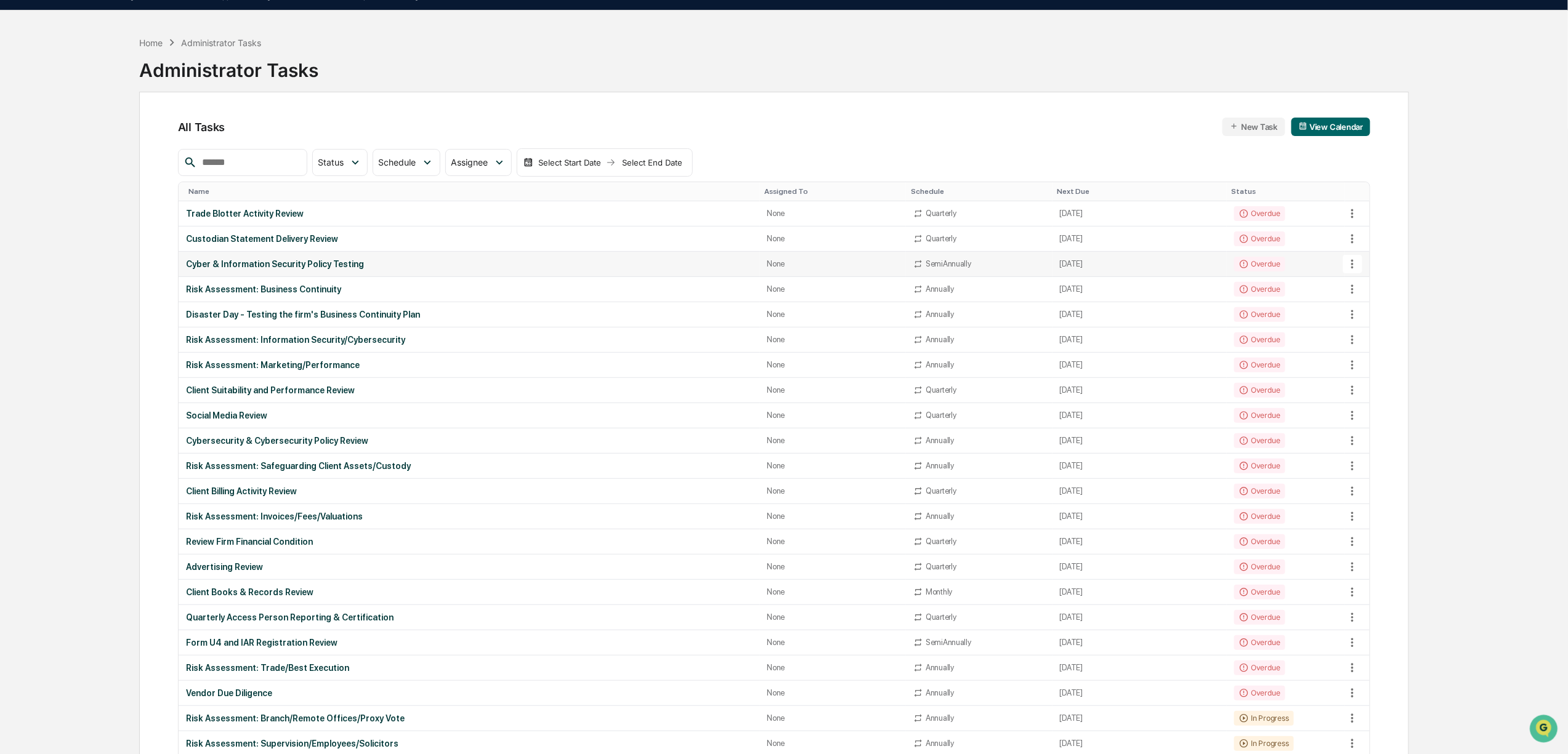
scroll to position [15, 0]
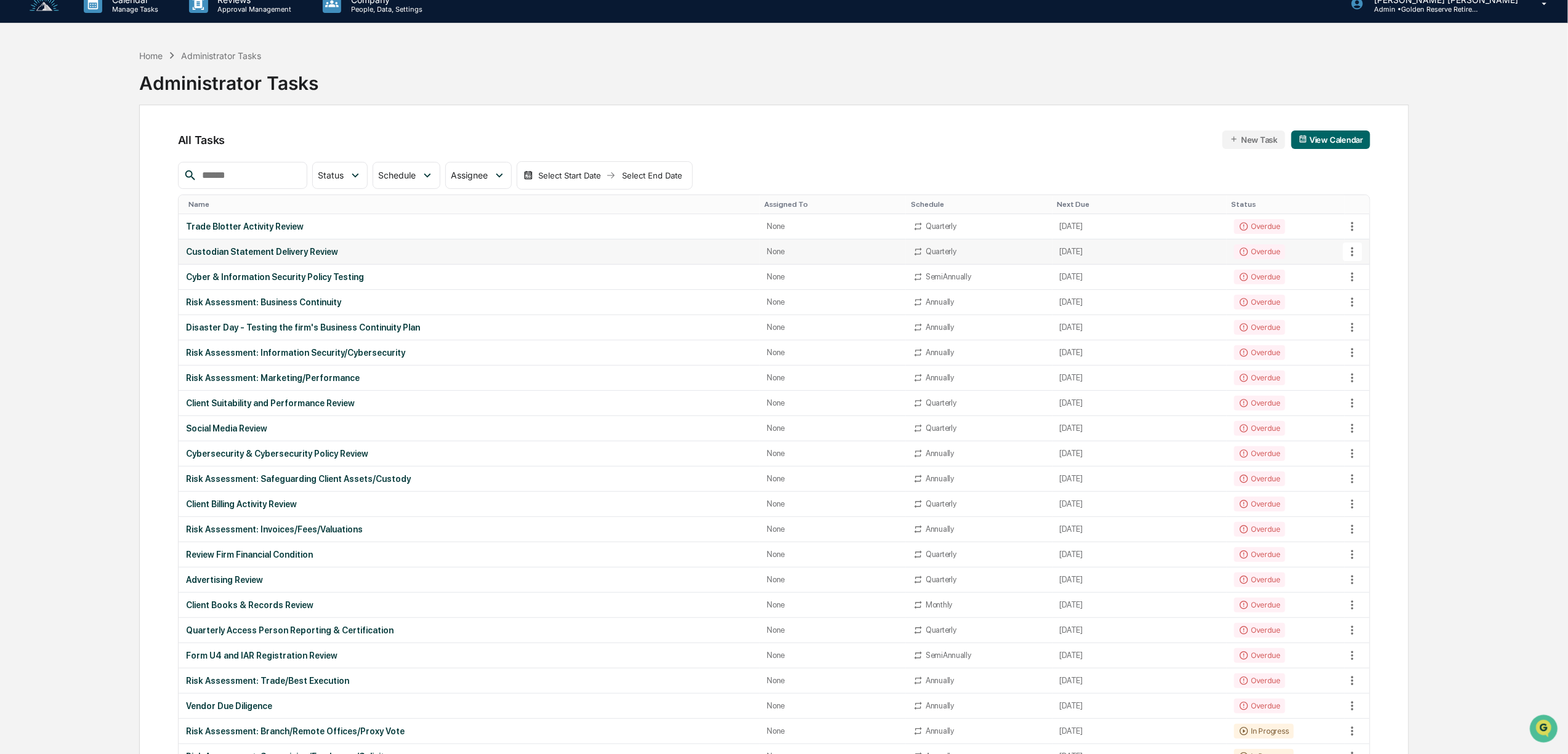
click at [344, 247] on div "Custodian Statement Delivery Review" at bounding box center [468, 251] width 566 height 10
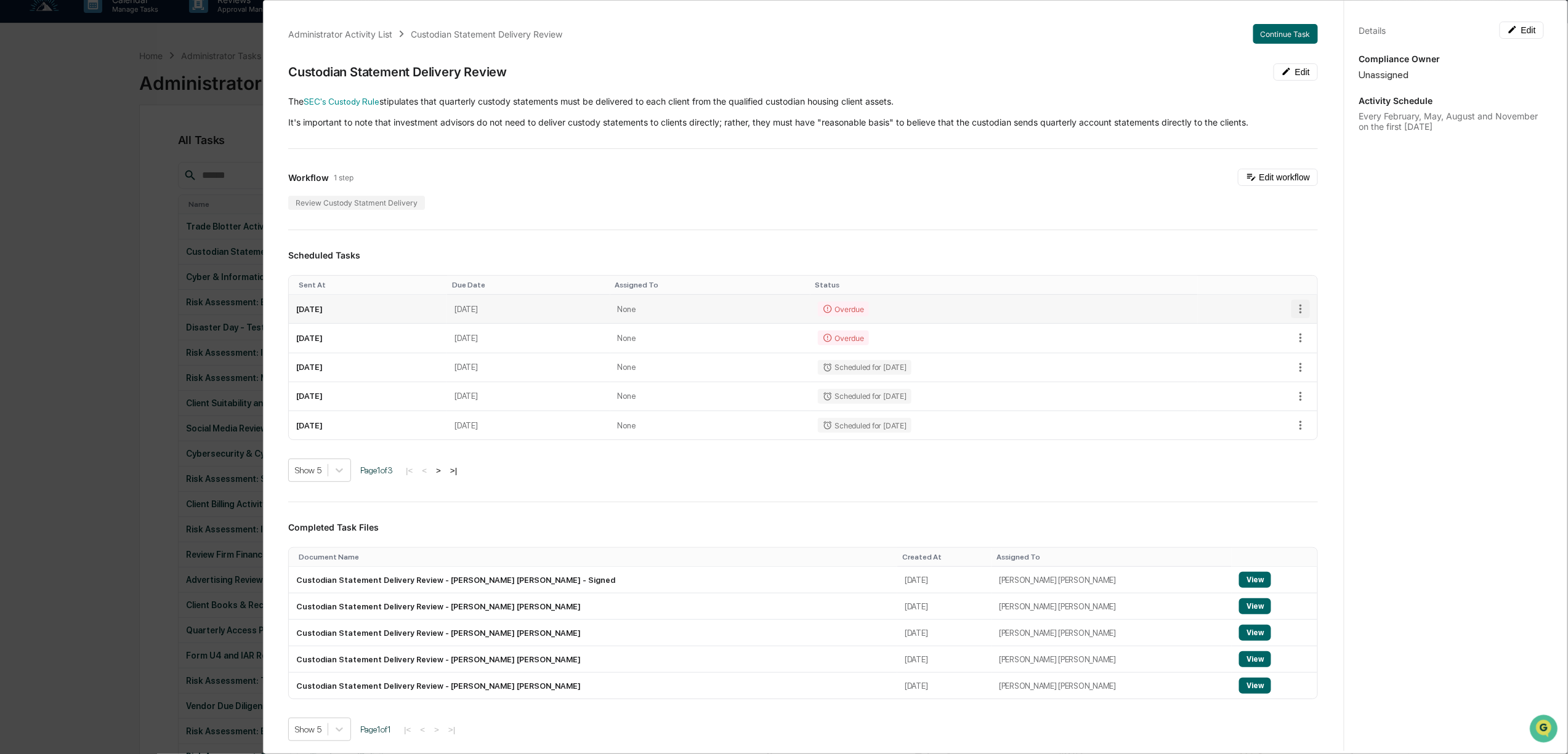
click at [1294, 313] on icon "button" at bounding box center [1301, 309] width 14 height 14
click at [1336, 360] on li "Delete task" at bounding box center [1334, 355] width 102 height 22
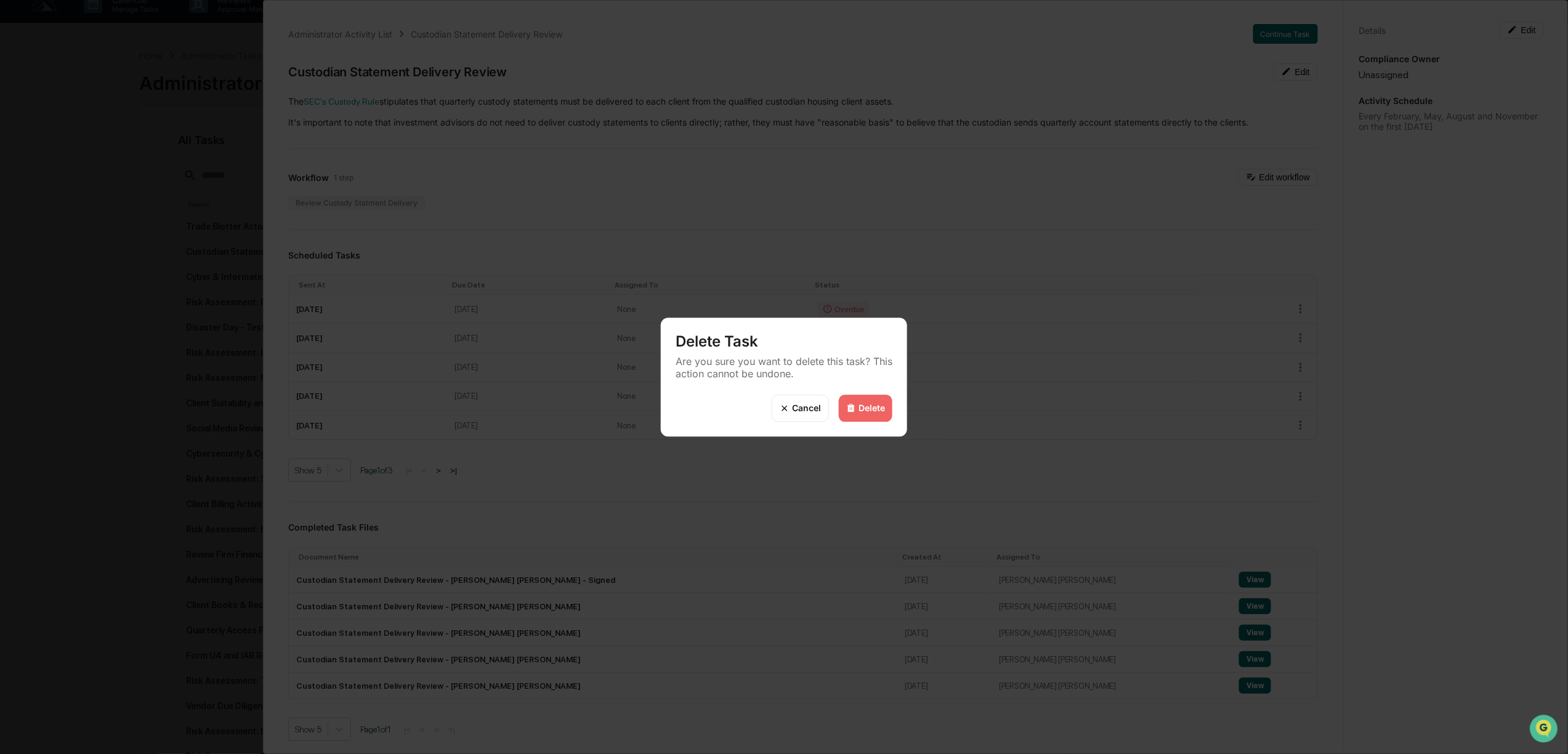
click at [862, 410] on div "Delete" at bounding box center [871, 408] width 26 height 10
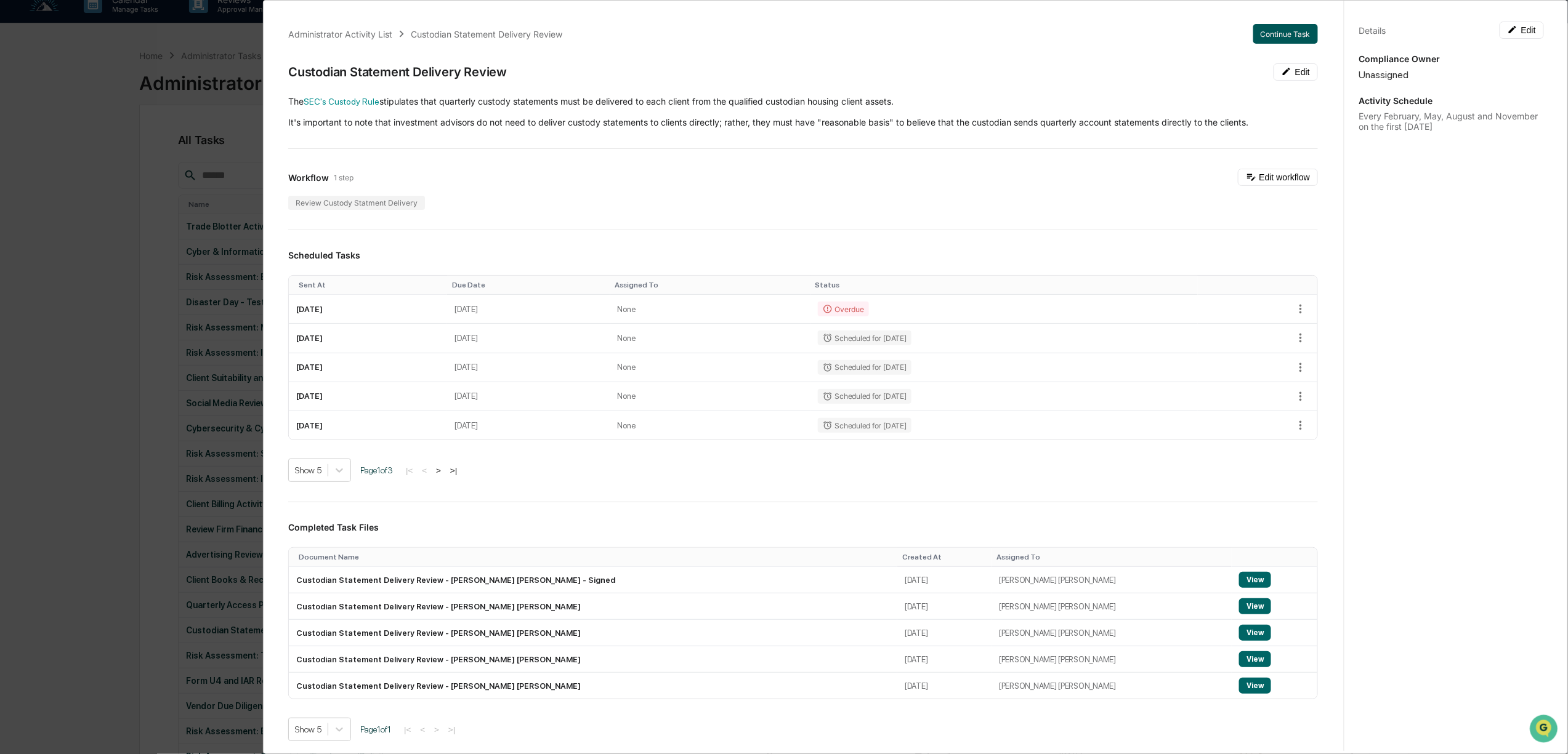
click at [1268, 38] on button "Continue Task" at bounding box center [1285, 34] width 65 height 20
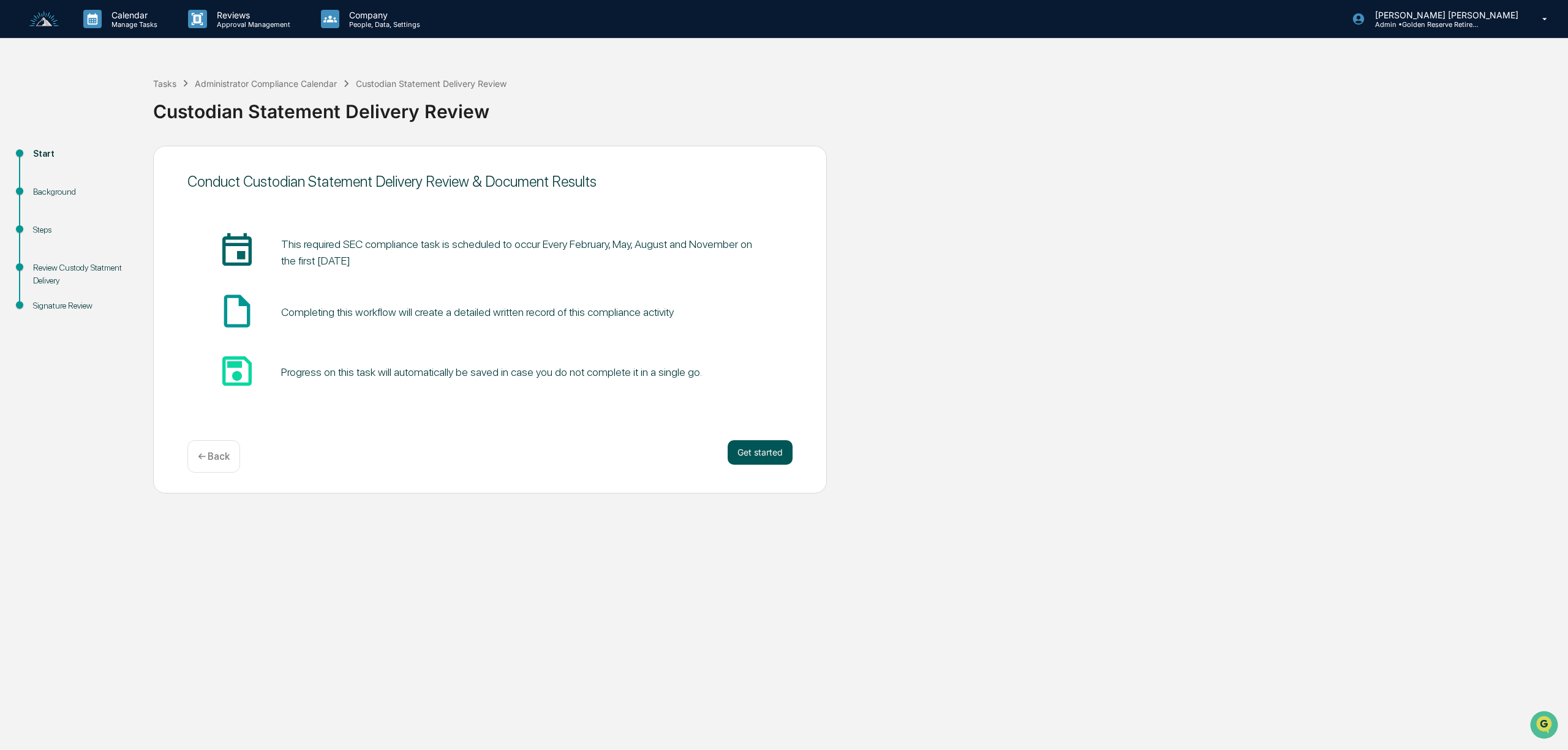
click at [757, 455] on button "Get started" at bounding box center [761, 452] width 65 height 25
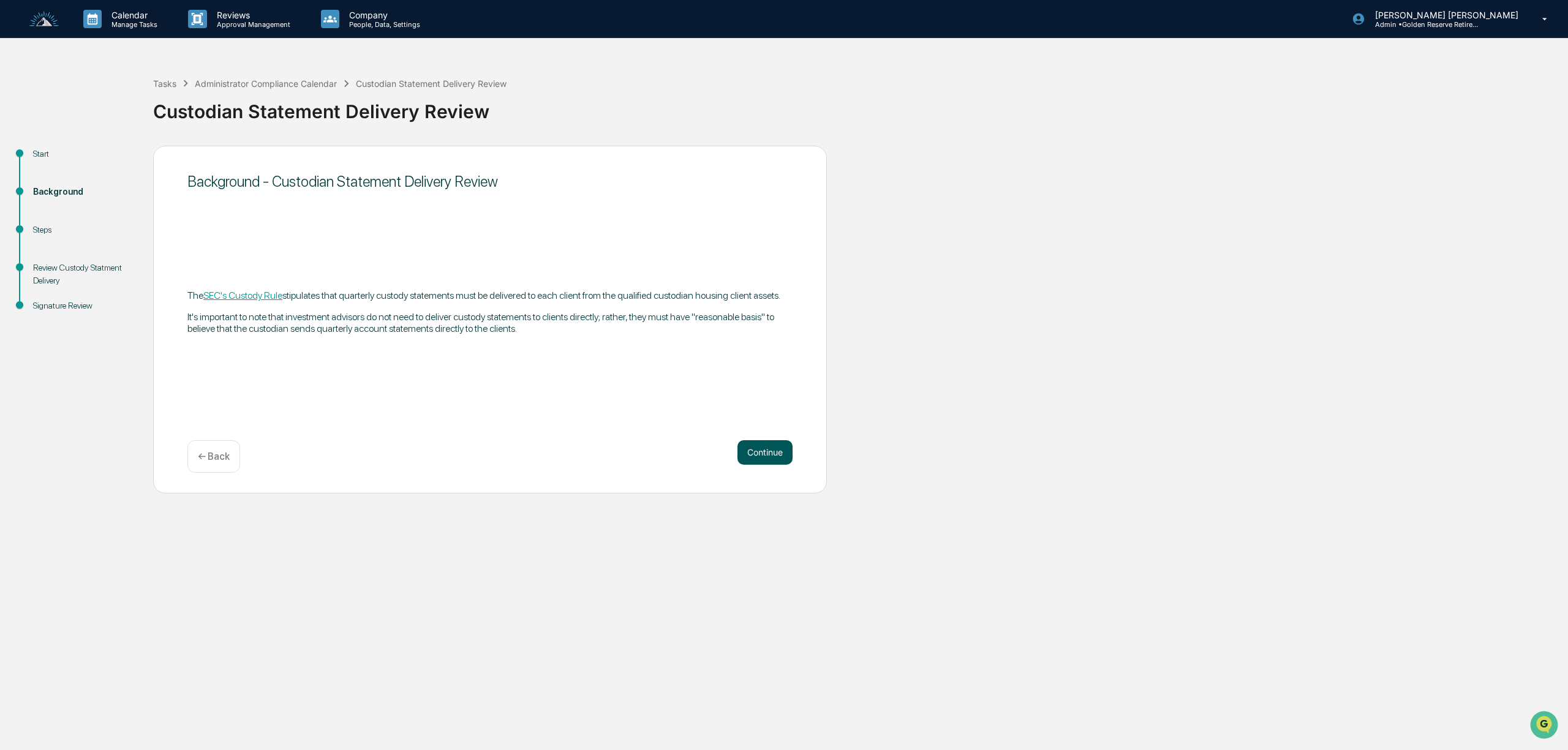
click at [761, 448] on button "Continue" at bounding box center [764, 452] width 55 height 25
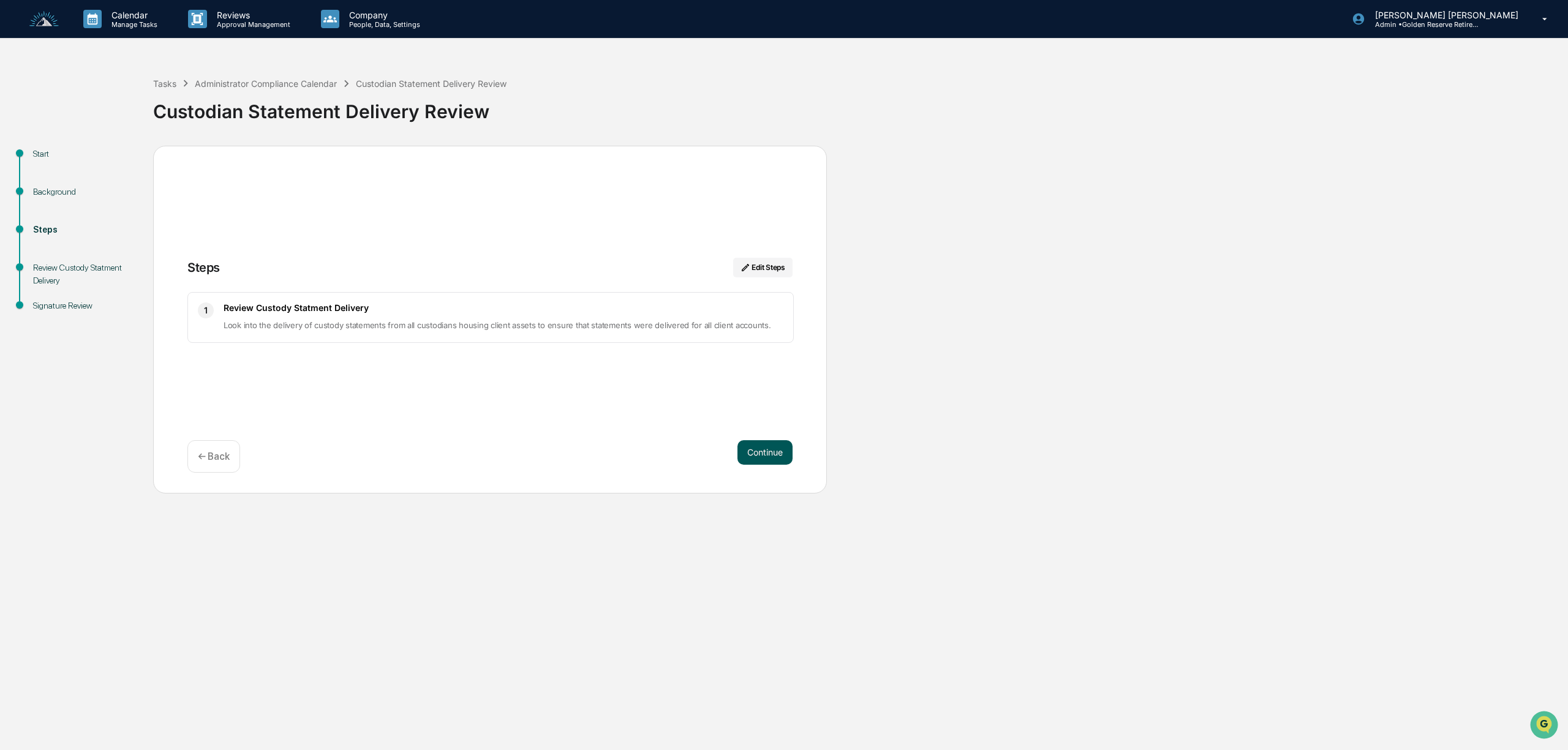
click at [777, 454] on button "Continue" at bounding box center [764, 452] width 55 height 25
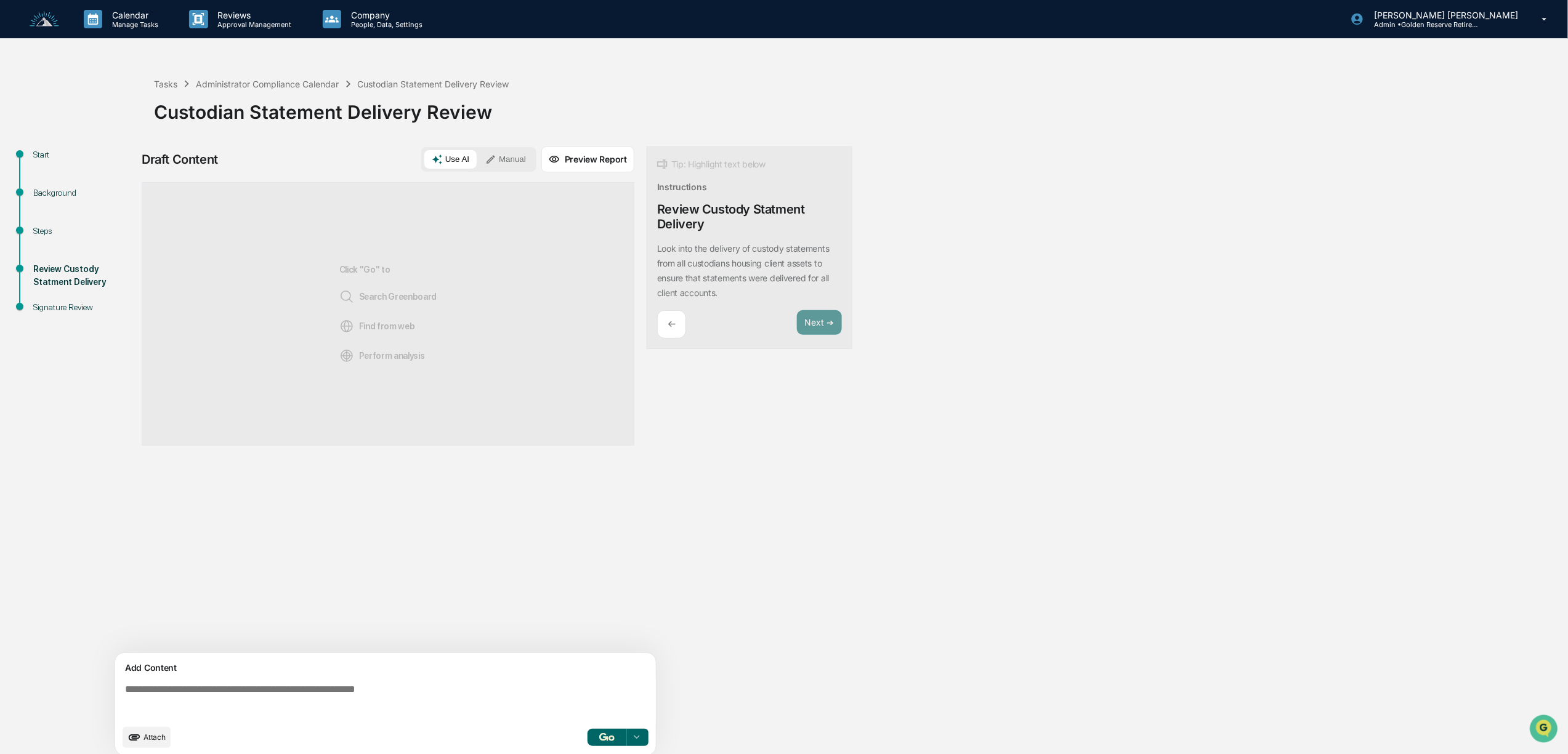
click at [456, 163] on button "Use AI" at bounding box center [450, 159] width 52 height 18
click at [611, 737] on img "button" at bounding box center [606, 737] width 14 height 8
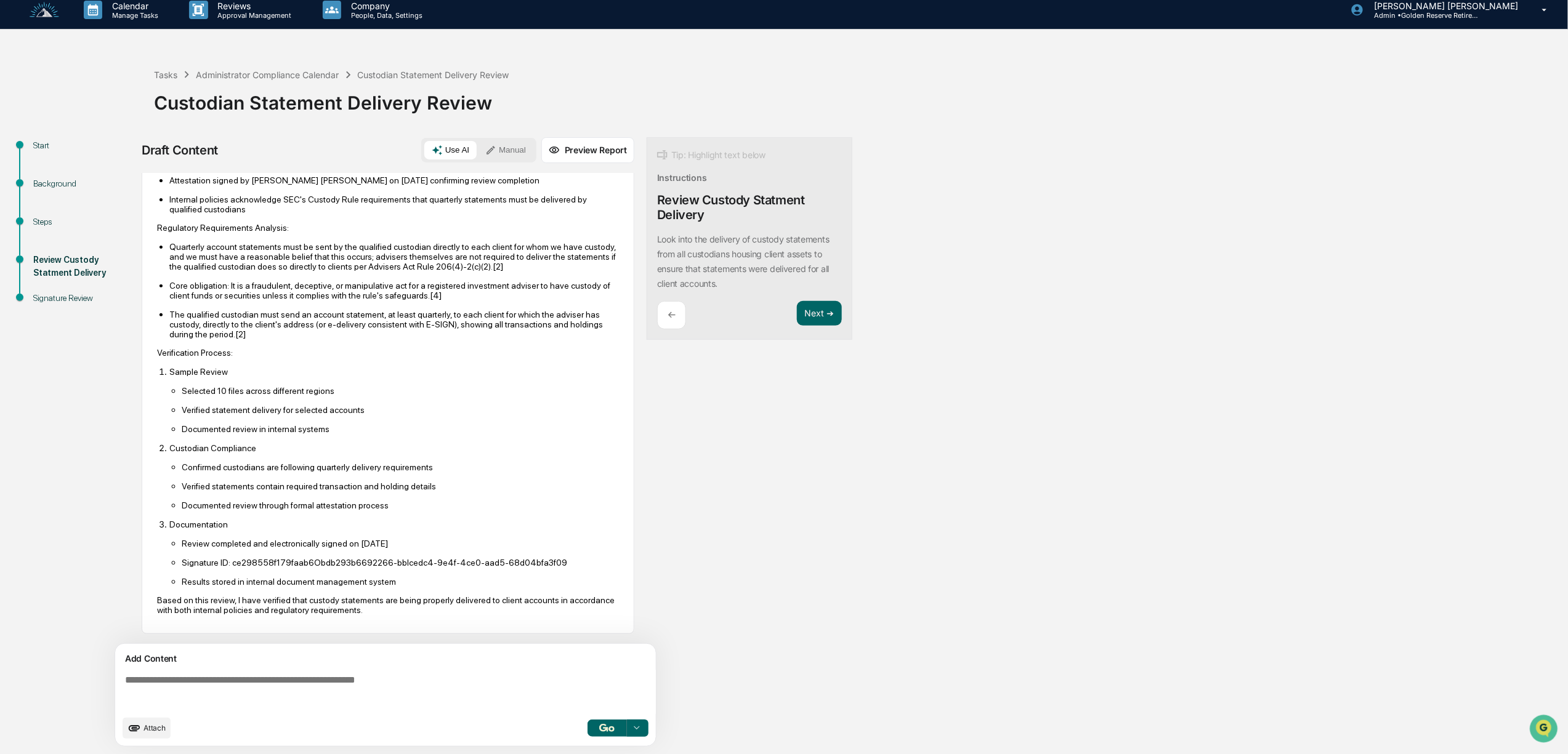
scroll to position [121, 0]
click at [220, 198] on p "Internal policies acknowledge SEC's Custody Rule requirements that quarterly st…" at bounding box center [393, 204] width 449 height 20
click at [46, 217] on div "Steps" at bounding box center [84, 222] width 101 height 13
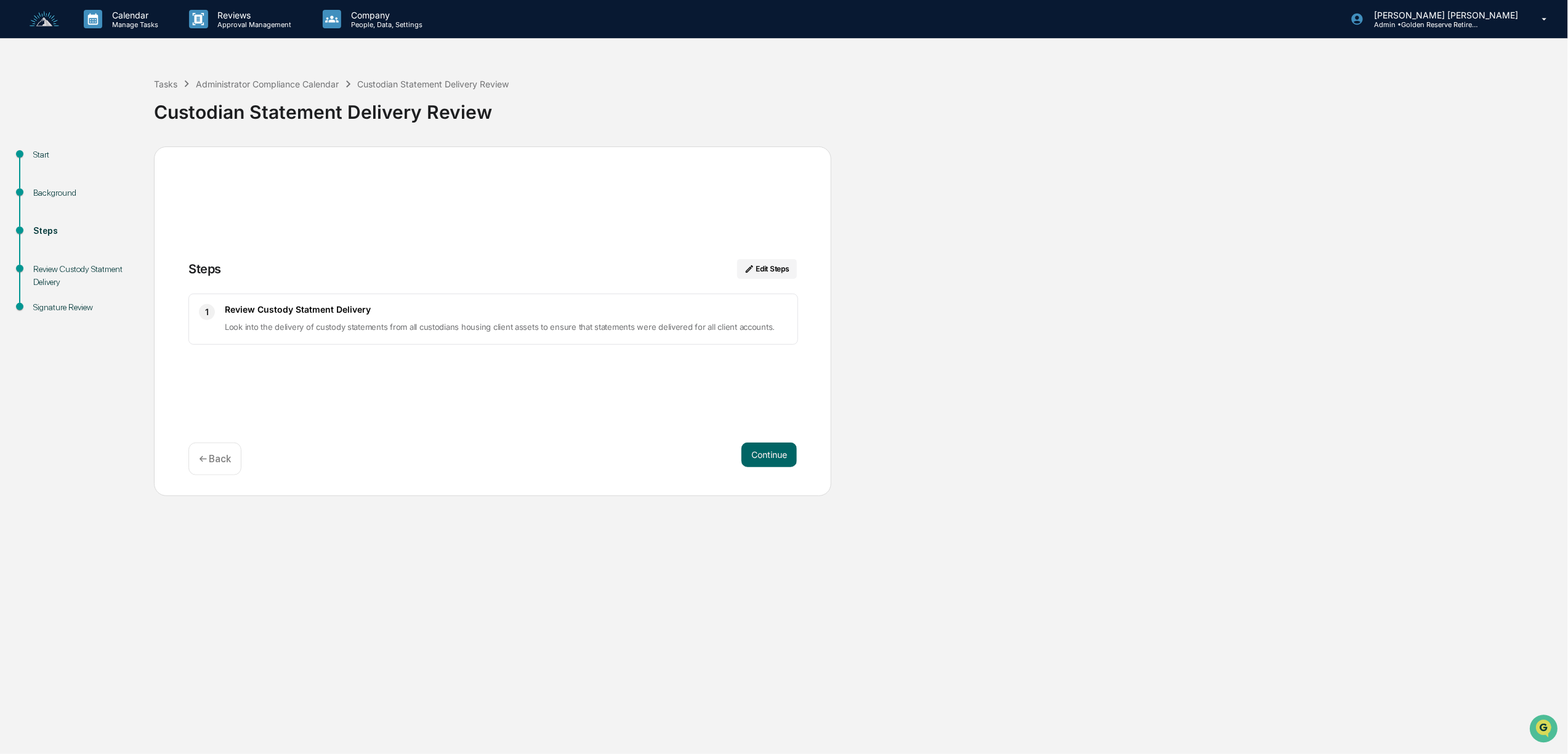
scroll to position [0, 0]
click at [453, 321] on p "Look into the delivery of custody statements from all custodians housing client…" at bounding box center [506, 327] width 563 height 14
click at [765, 451] on button "Continue" at bounding box center [769, 455] width 55 height 25
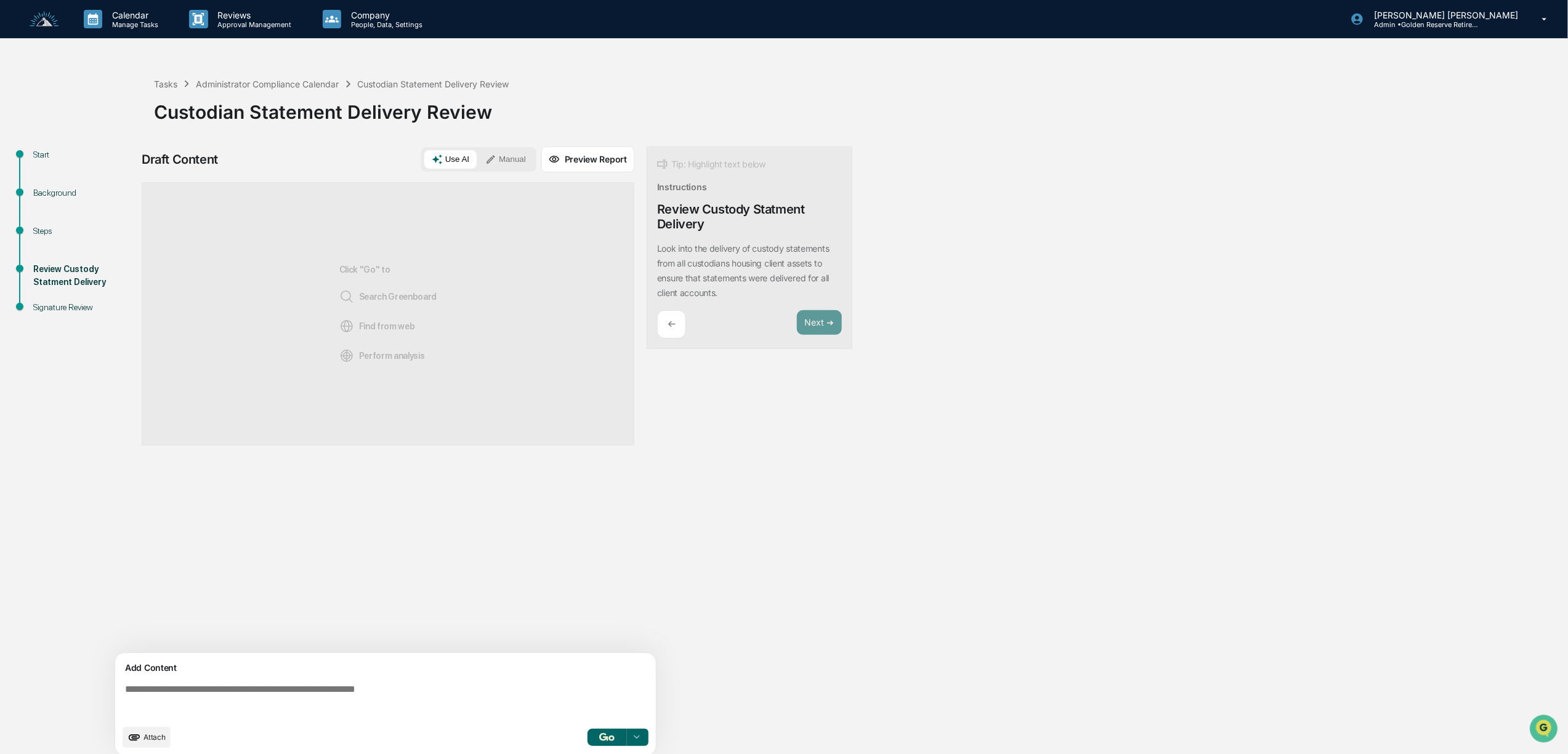
click at [215, 686] on textarea at bounding box center [388, 700] width 536 height 44
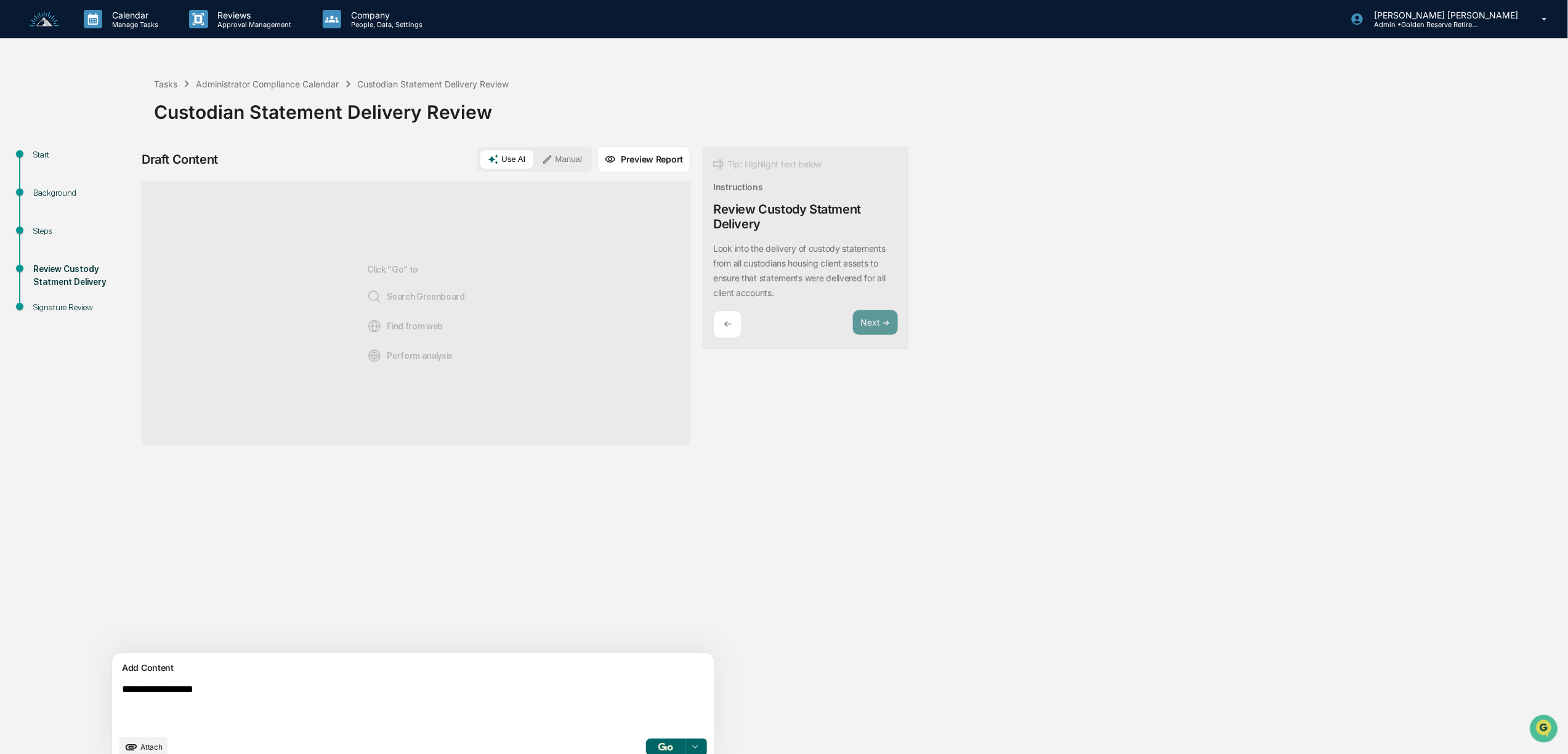
type textarea "**********"
drag, startPoint x: 234, startPoint y: 702, endPoint x: 115, endPoint y: 641, distance: 133.7
click at [115, 641] on div "**********" at bounding box center [784, 459] width 1556 height 627
click at [343, 697] on textarea "**********" at bounding box center [384, 706] width 535 height 54
drag, startPoint x: 245, startPoint y: 683, endPoint x: 68, endPoint y: 691, distance: 177.2
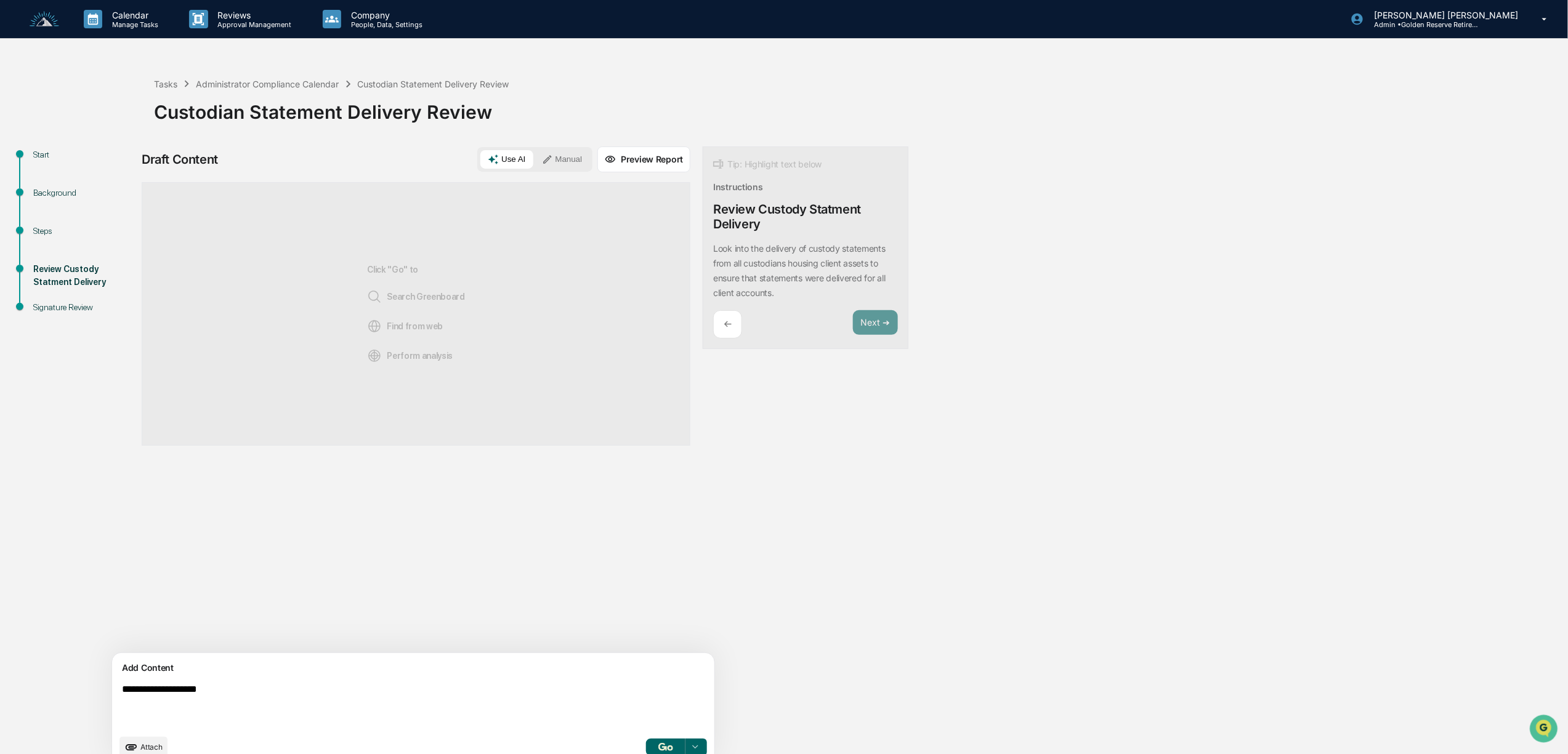
click at [68, 691] on div "**********" at bounding box center [784, 459] width 1556 height 627
click at [62, 199] on div "Background" at bounding box center [84, 193] width 101 height 13
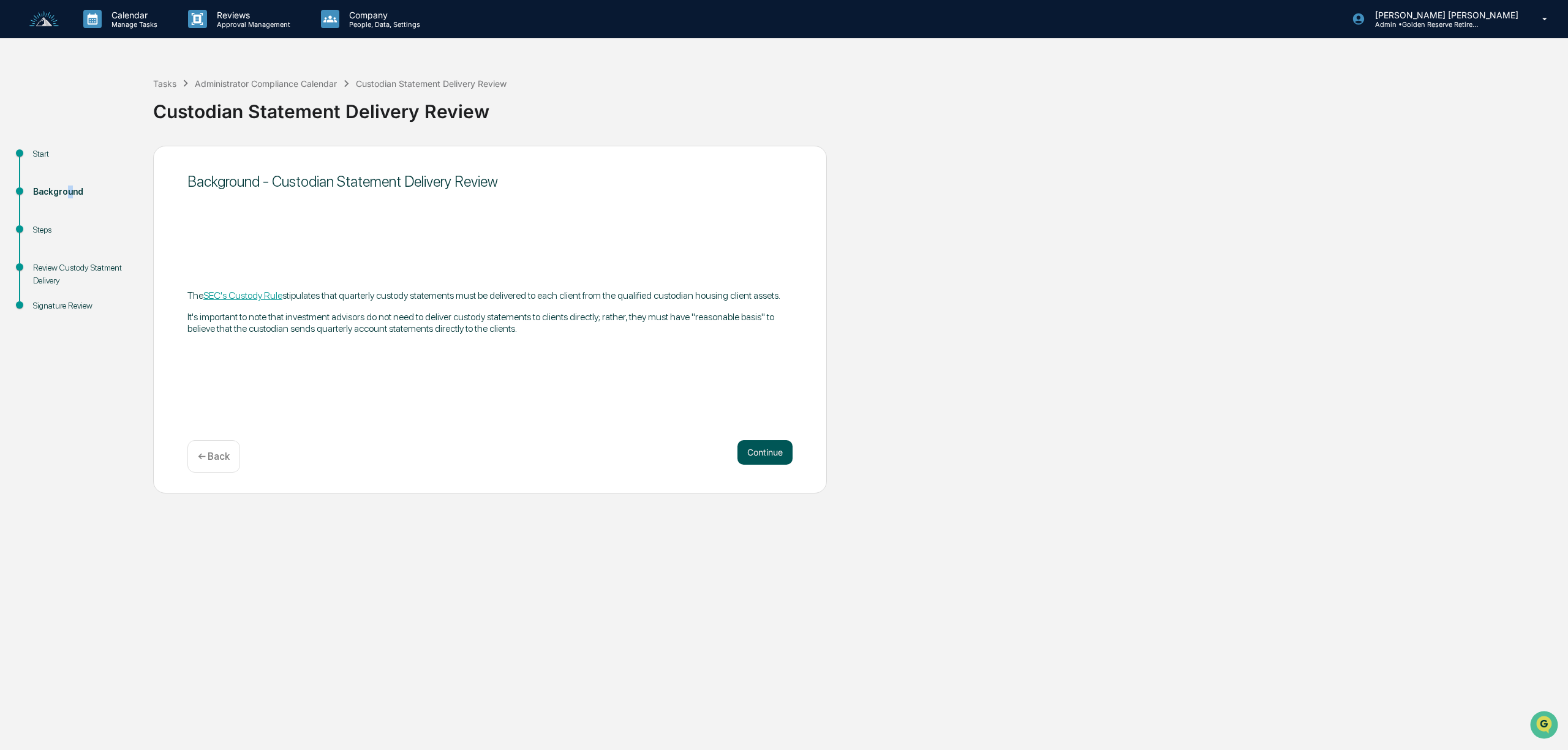
click at [769, 449] on button "Continue" at bounding box center [764, 452] width 55 height 25
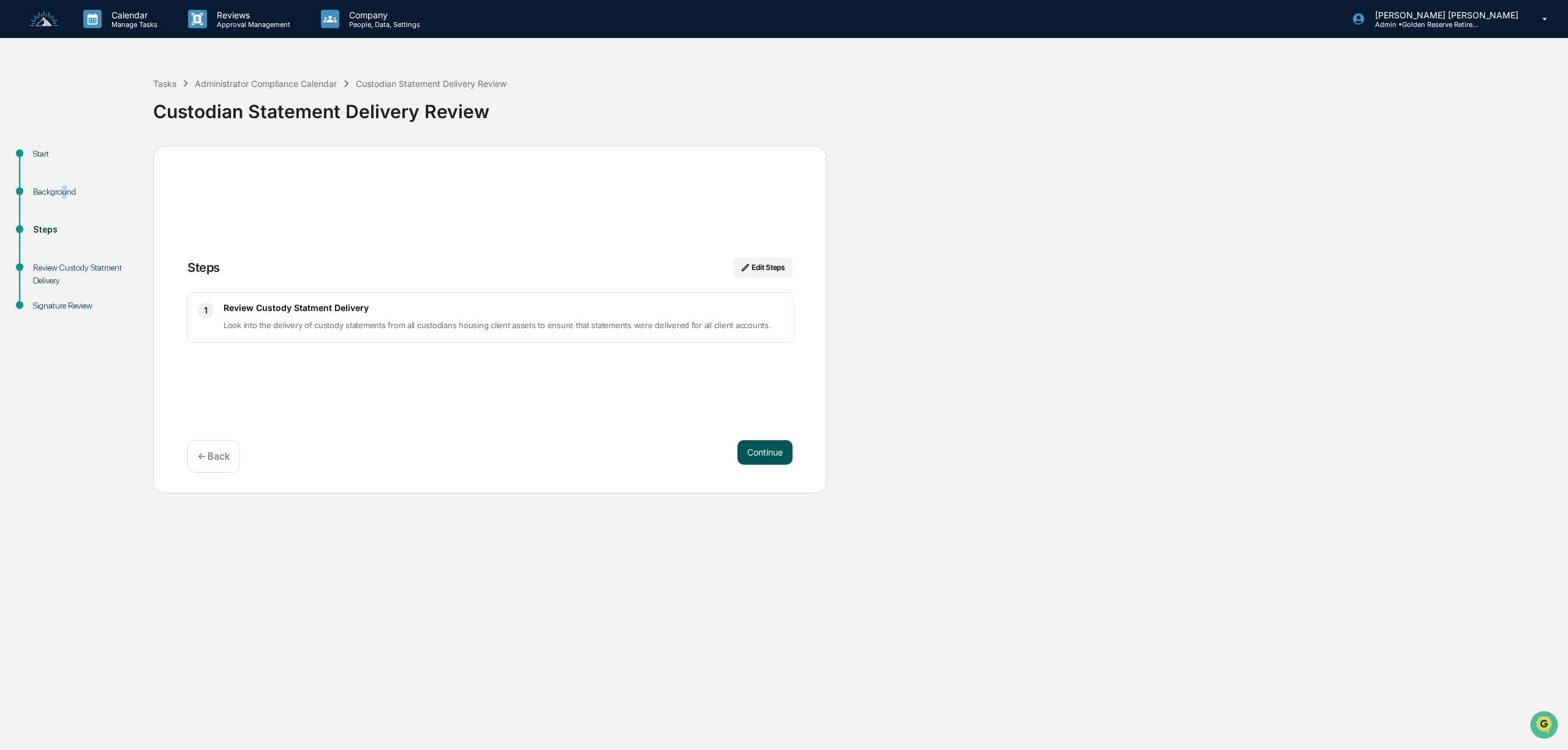
click at [749, 449] on button "Continue" at bounding box center [764, 452] width 55 height 25
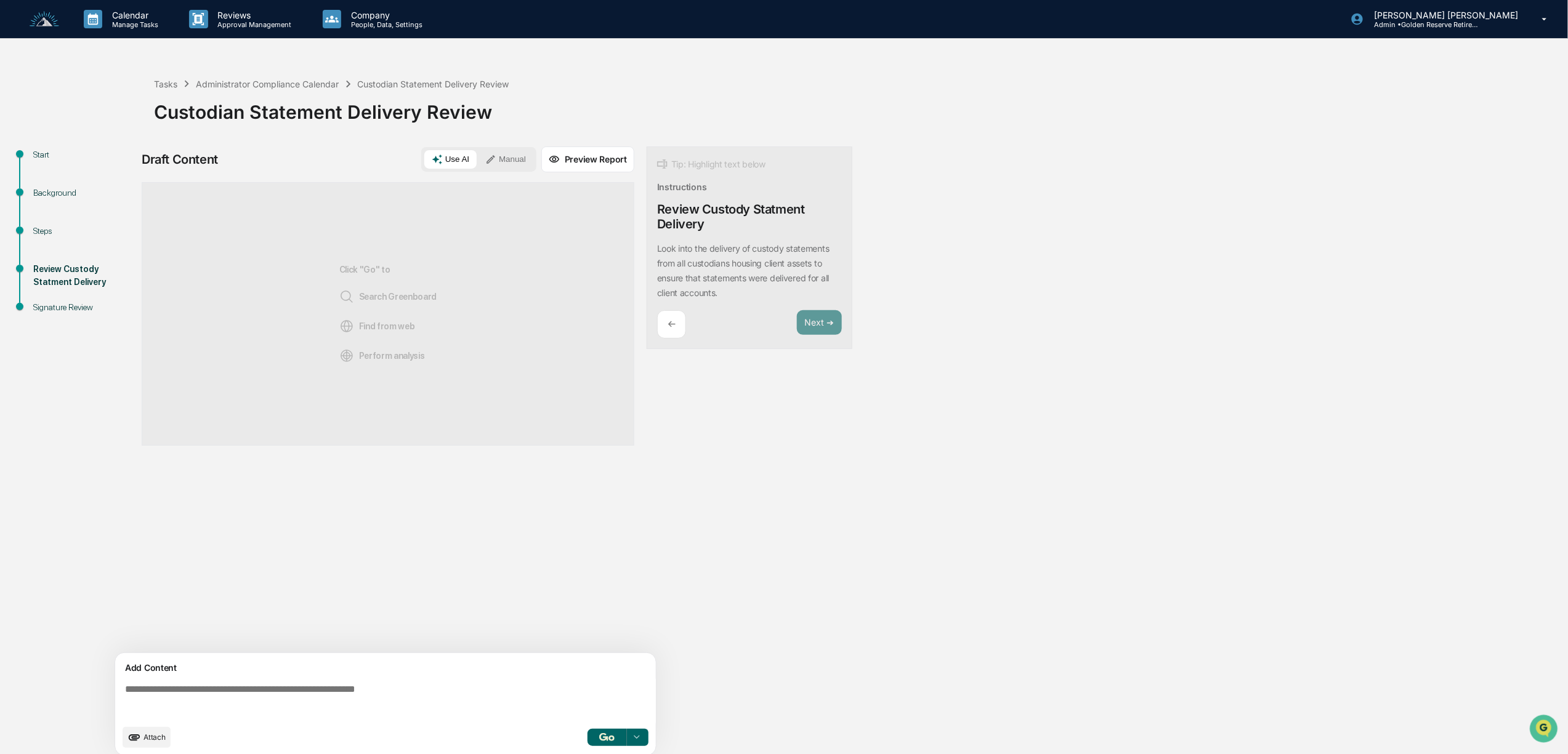
click at [316, 684] on textarea at bounding box center [388, 700] width 536 height 44
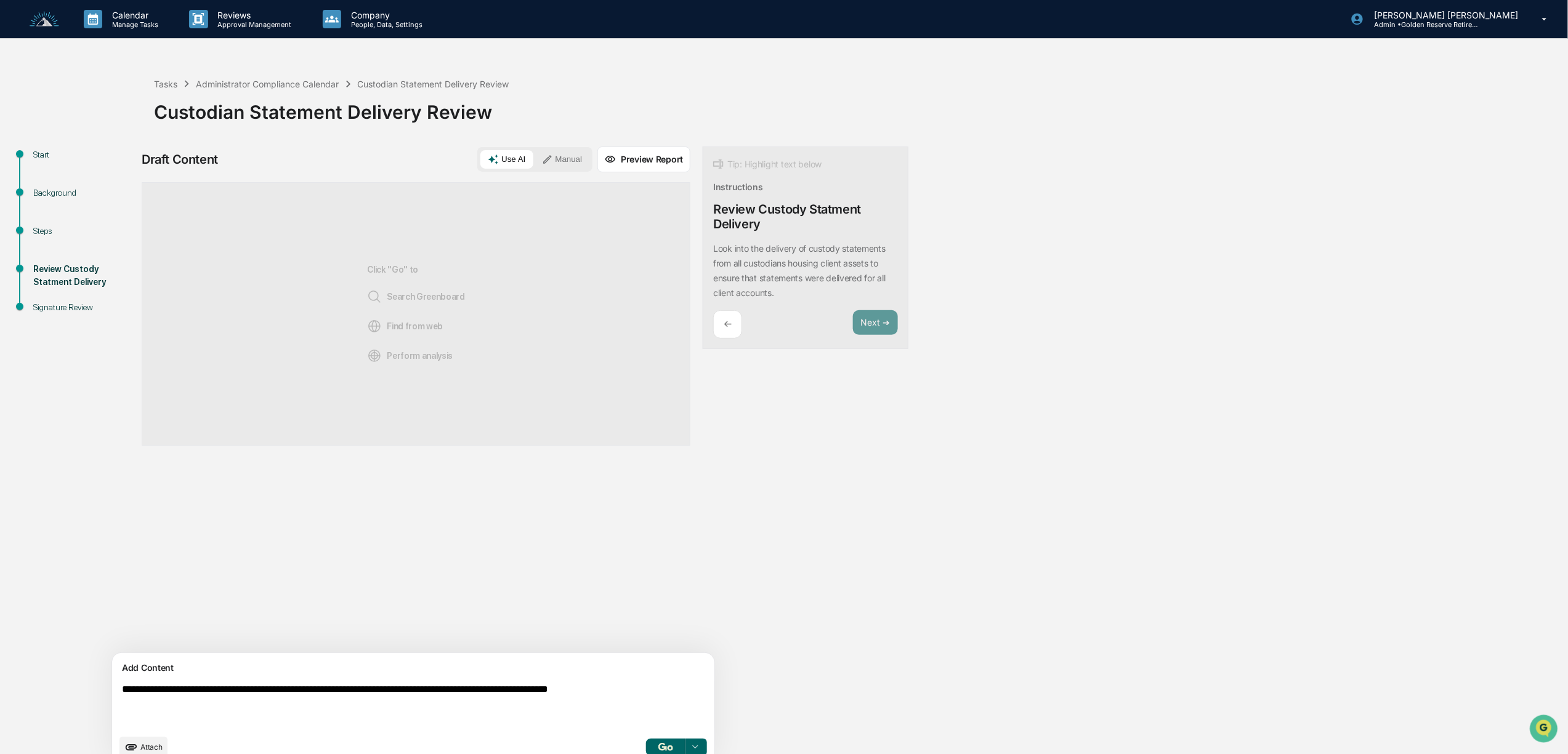
type textarea "**********"
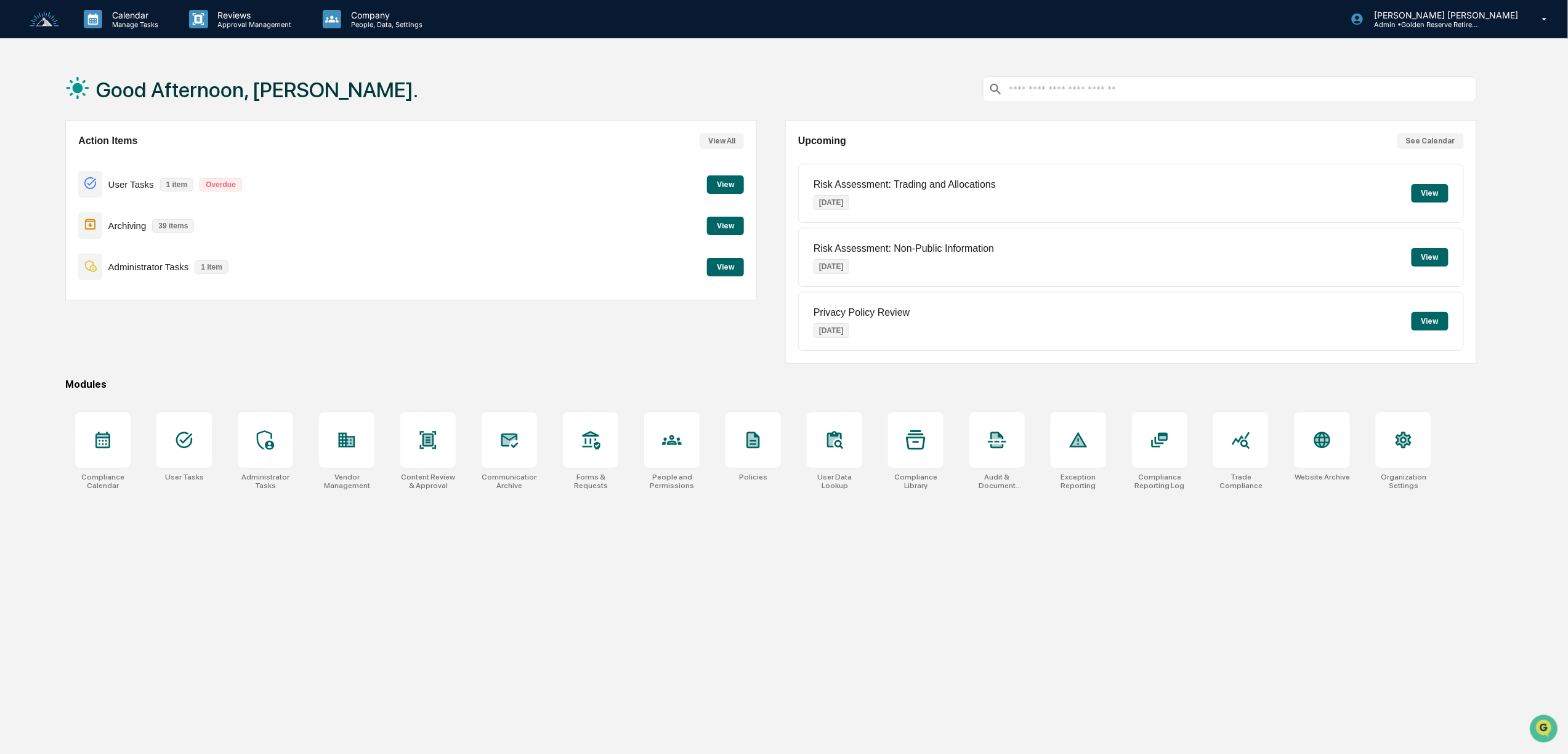
click at [42, 20] on img at bounding box center [44, 19] width 30 height 17
click at [101, 28] on icon at bounding box center [93, 18] width 18 height 18
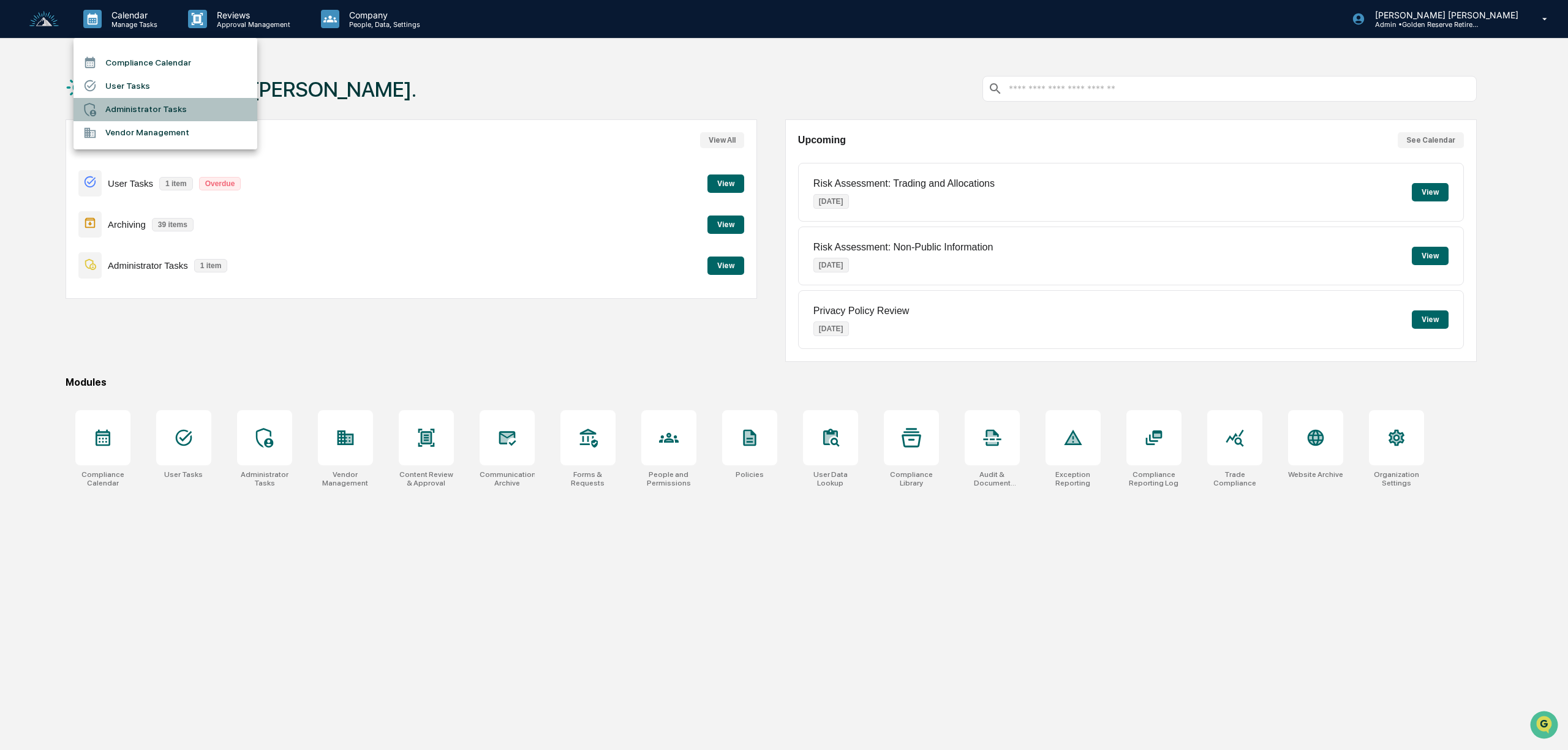
click at [121, 111] on li "Administrator Tasks" at bounding box center [165, 109] width 184 height 23
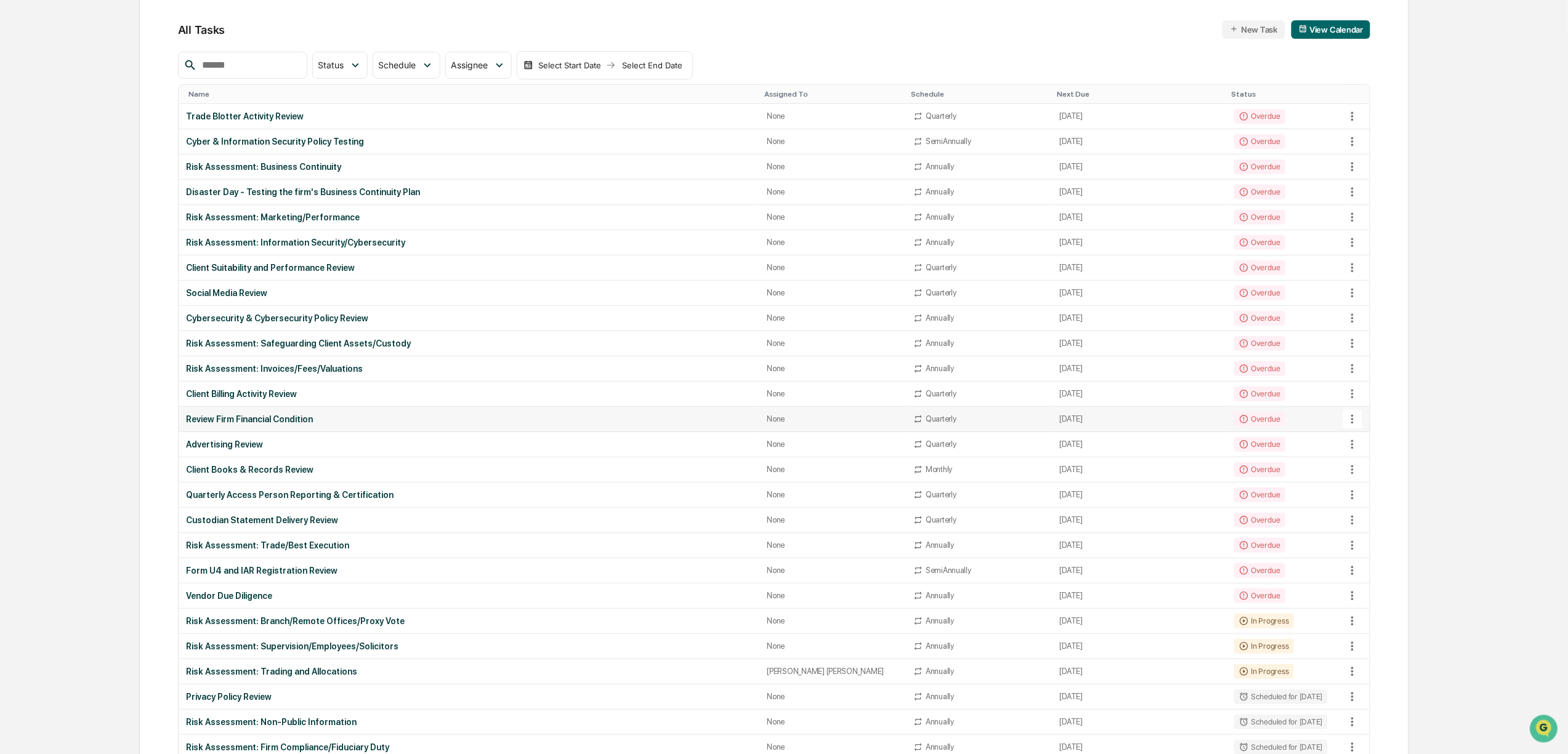
scroll to position [164, 0]
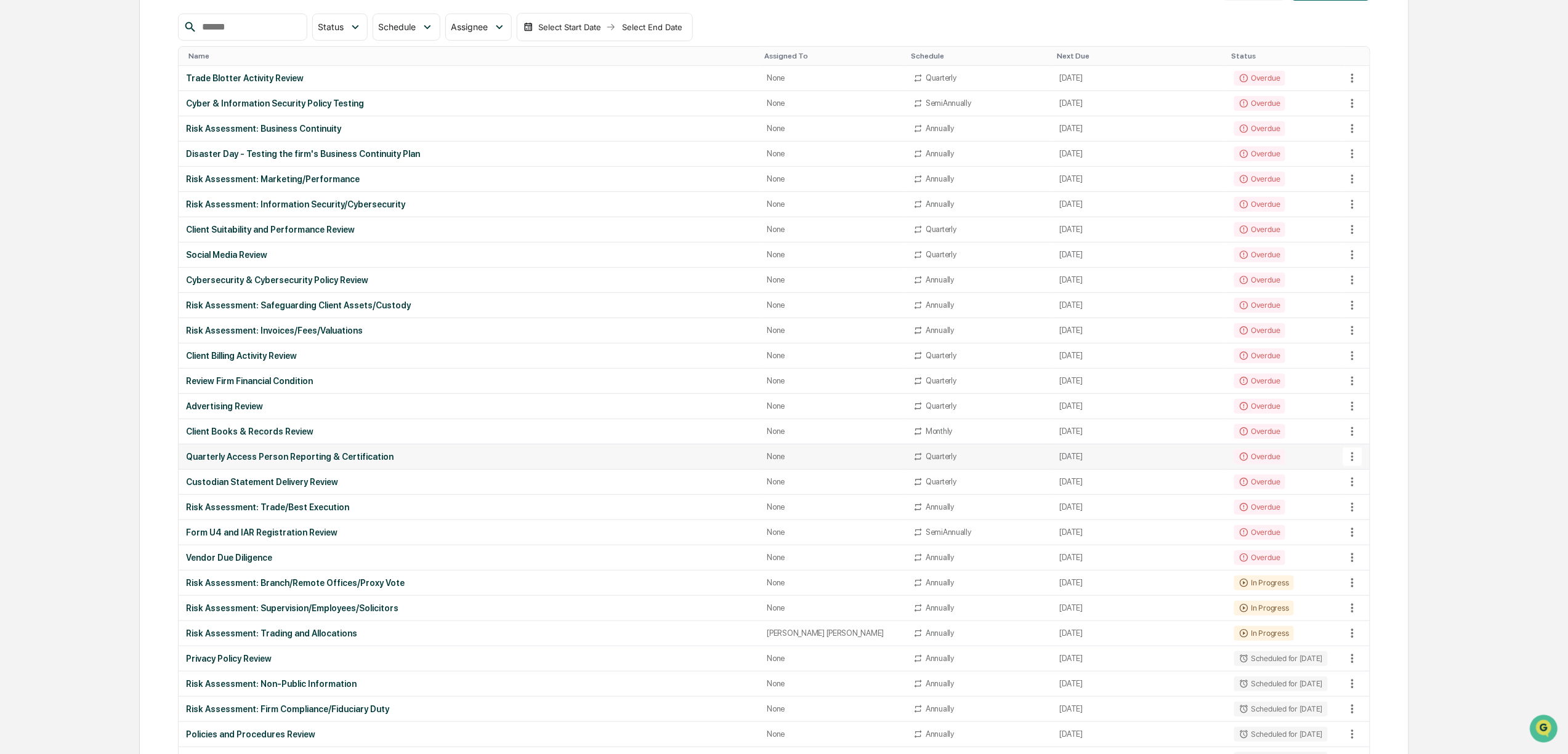
click at [371, 461] on div "Quarterly Access Person Reporting & Certification" at bounding box center [468, 456] width 566 height 10
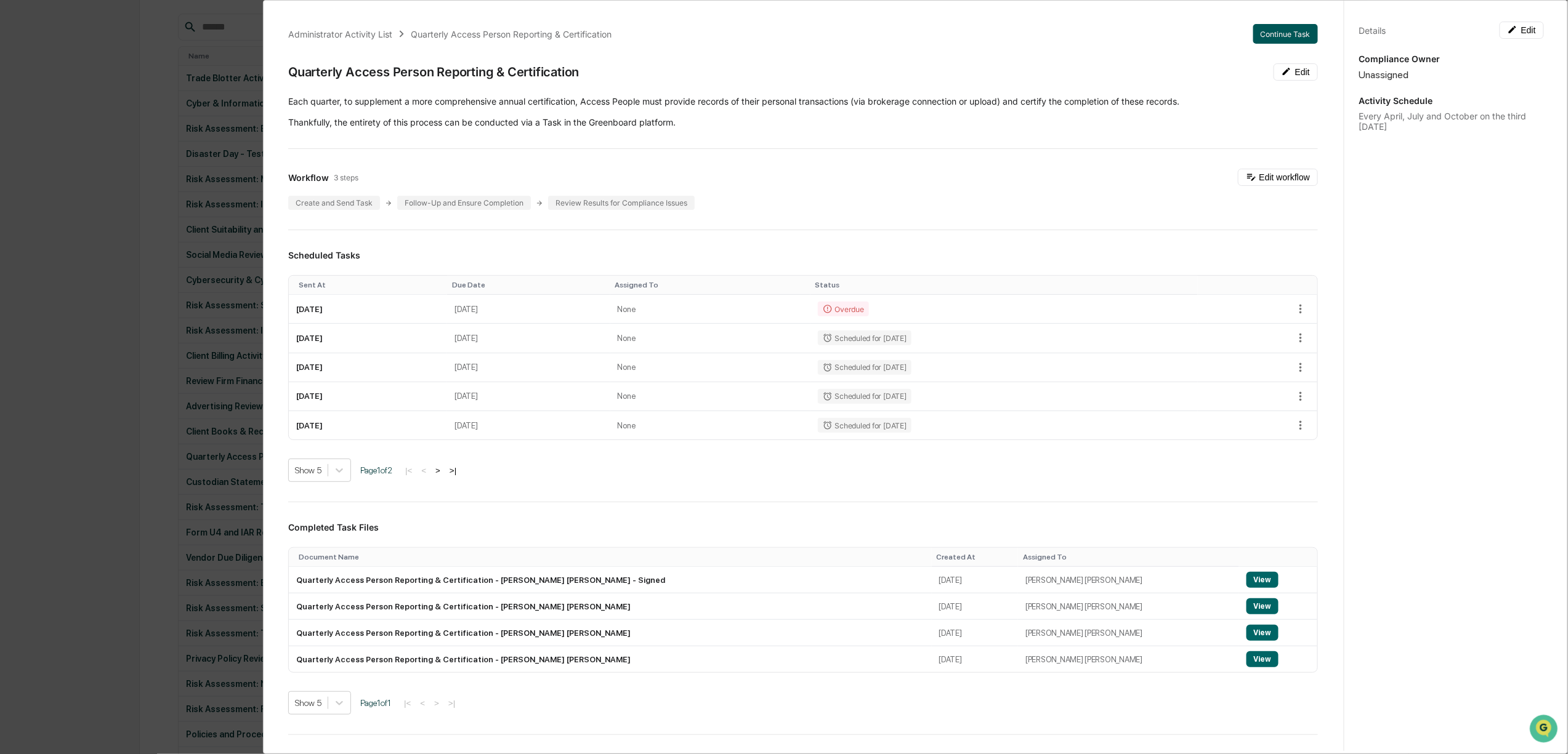
click at [1267, 33] on button "Continue Task" at bounding box center [1285, 34] width 65 height 20
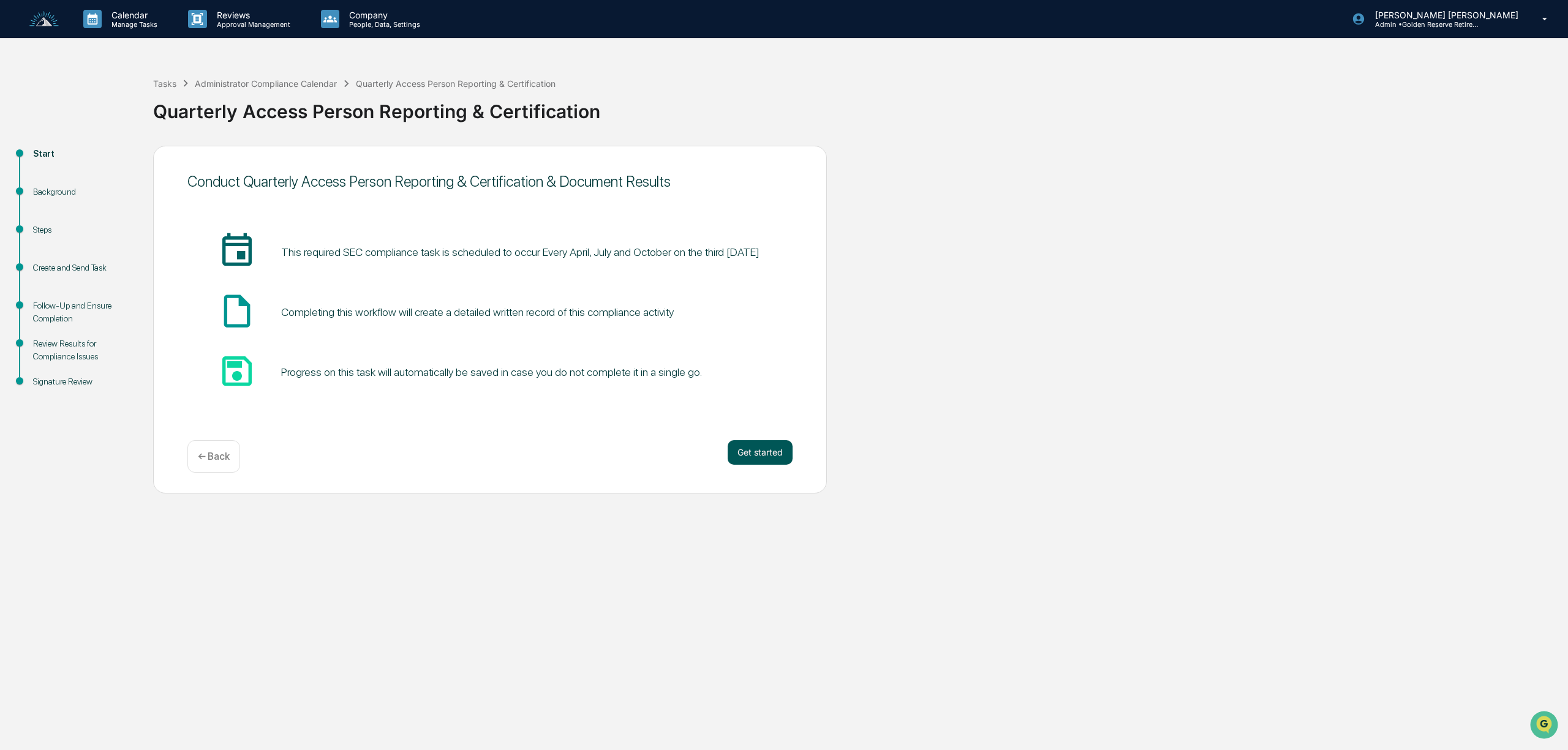
click at [757, 451] on button "Get started" at bounding box center [761, 452] width 65 height 25
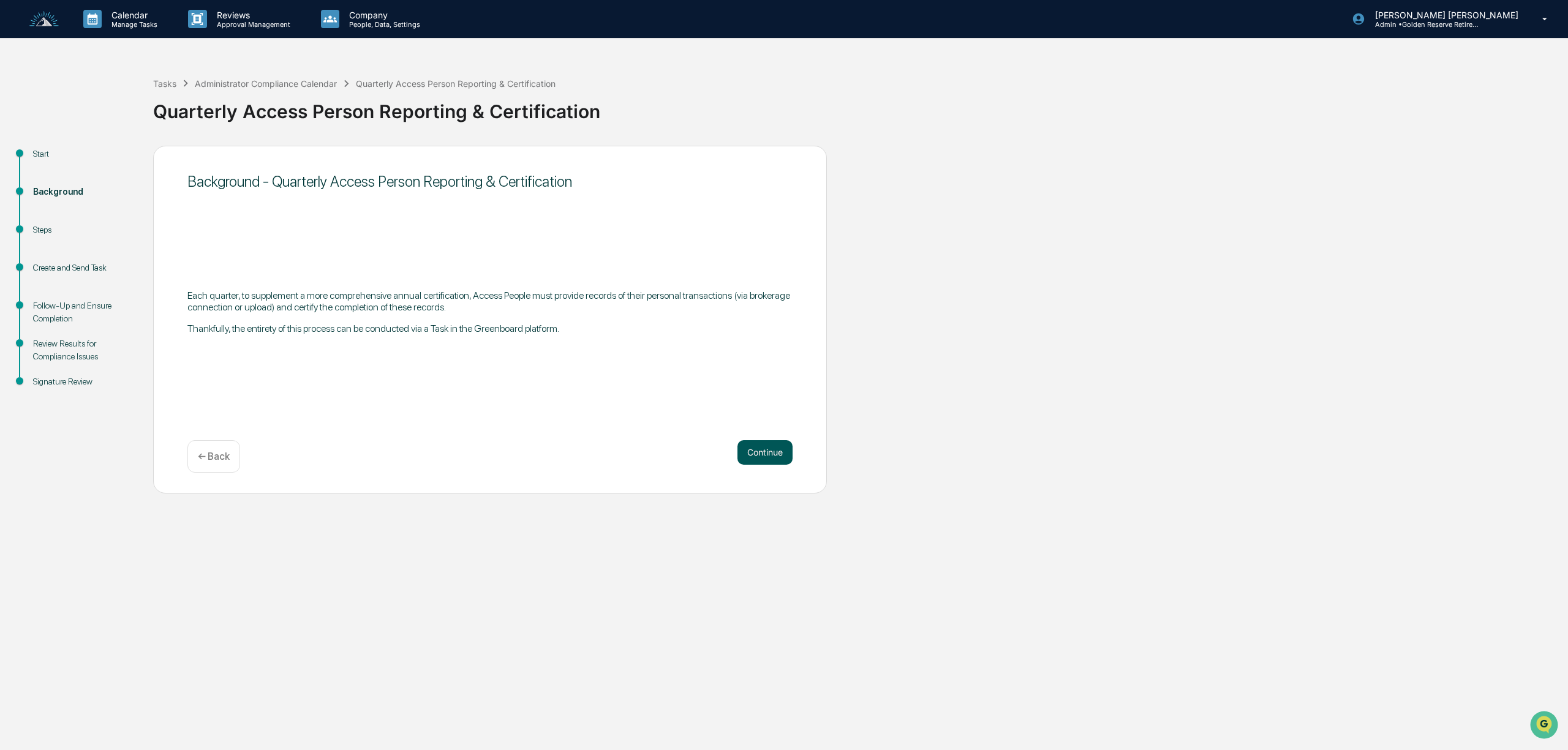
click at [776, 451] on button "Continue" at bounding box center [764, 452] width 55 height 25
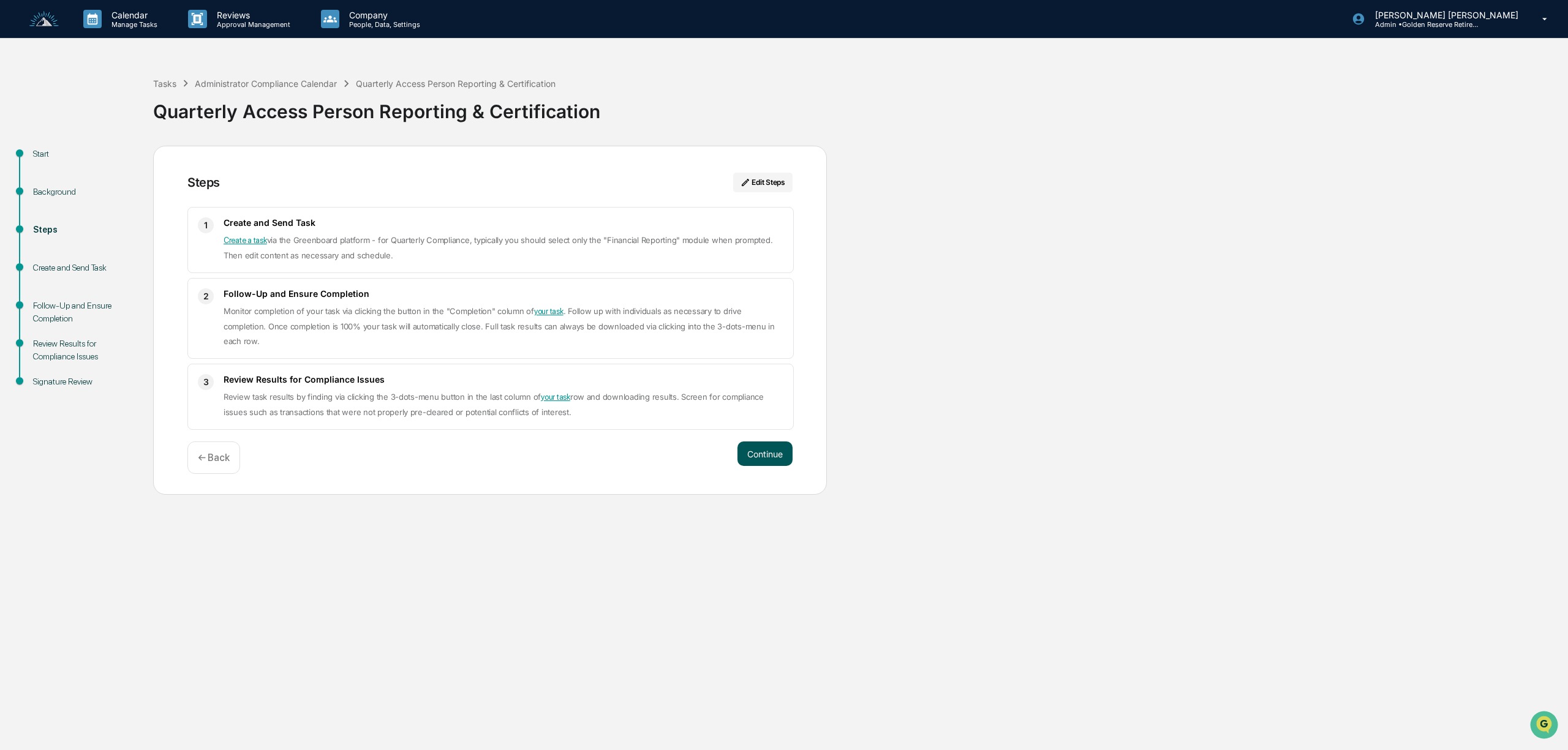
click at [762, 453] on button "Continue" at bounding box center [764, 453] width 55 height 25
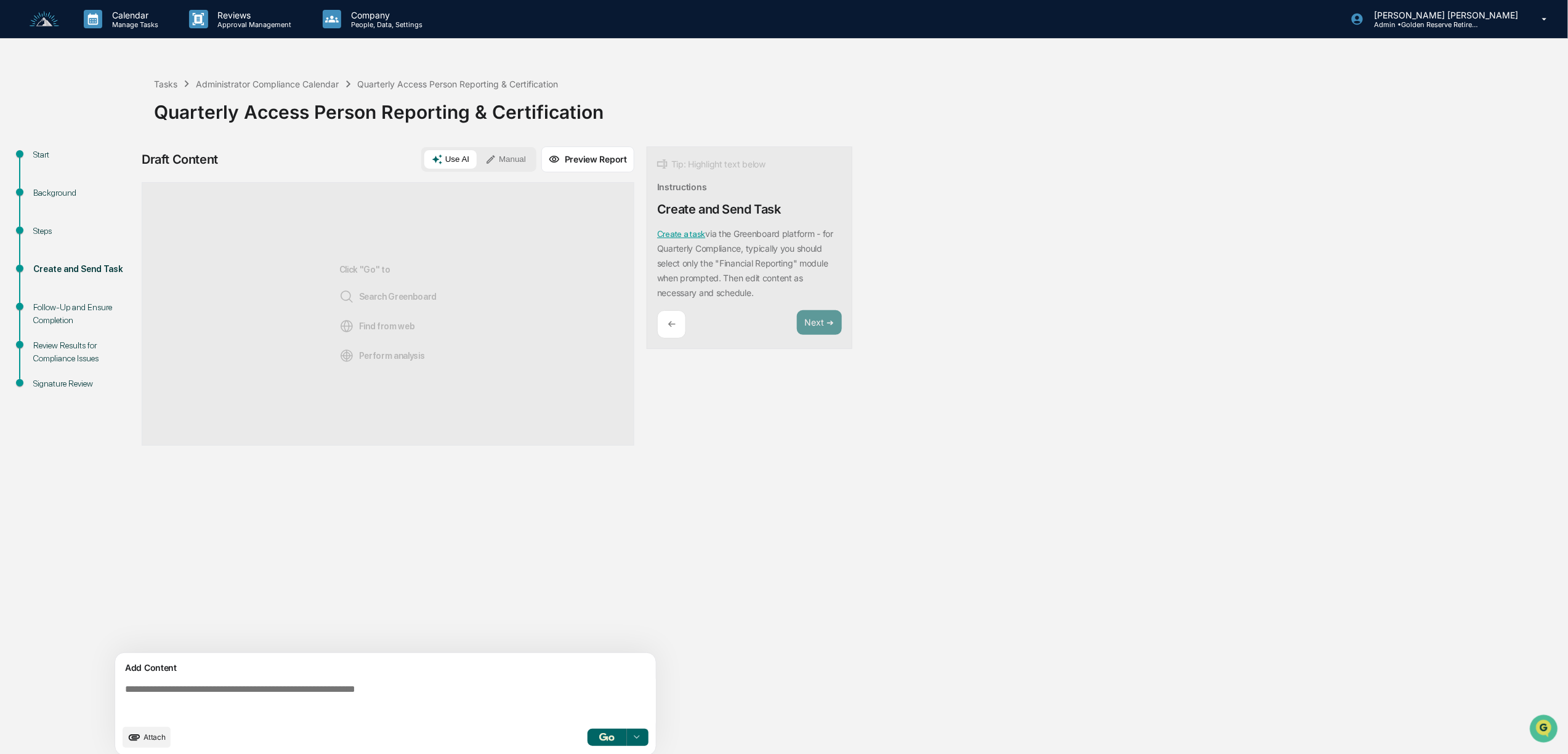
click at [589, 158] on button "Preview Report" at bounding box center [588, 159] width 93 height 26
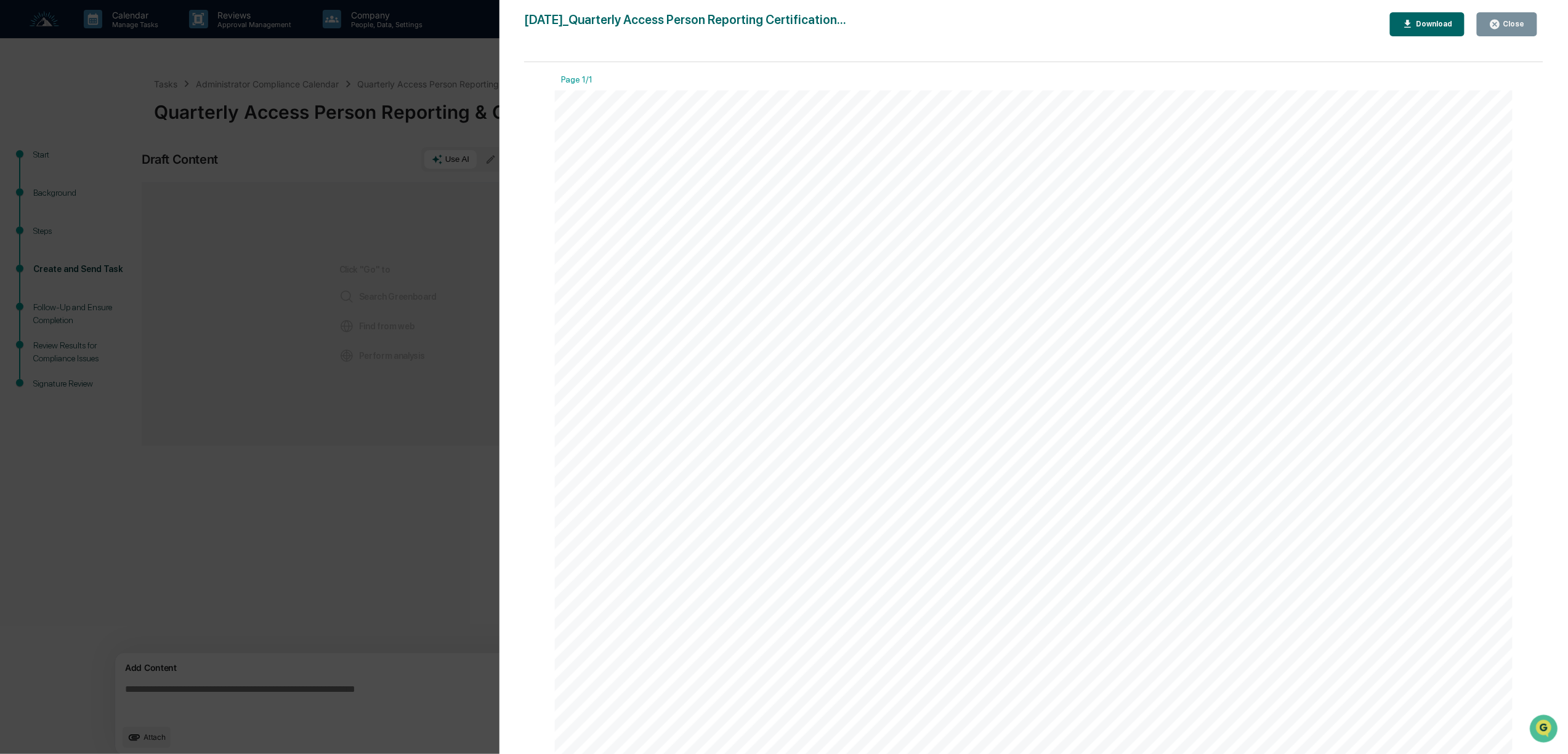
click at [1516, 27] on div "Close" at bounding box center [1513, 24] width 24 height 9
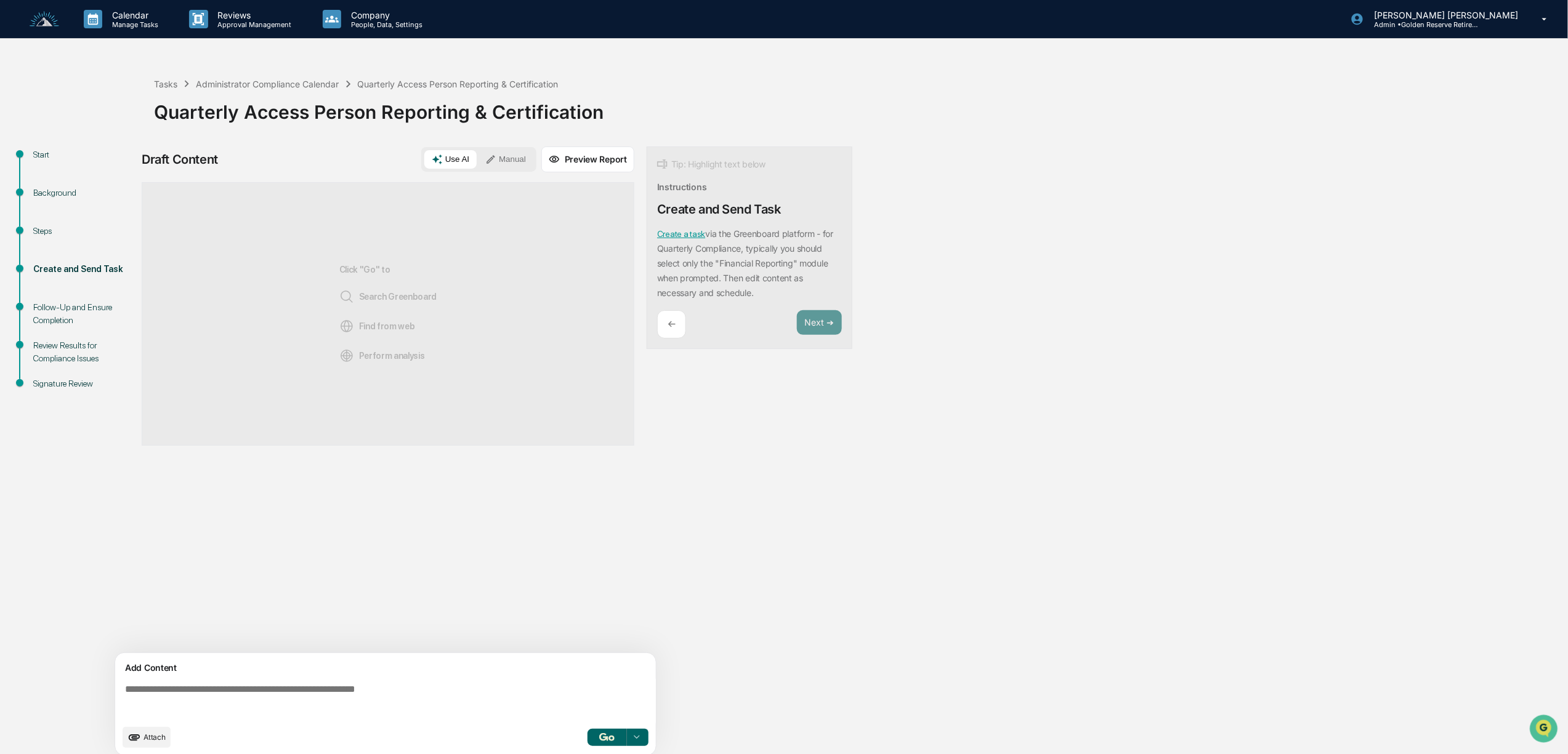
click at [612, 737] on img "button" at bounding box center [606, 737] width 14 height 8
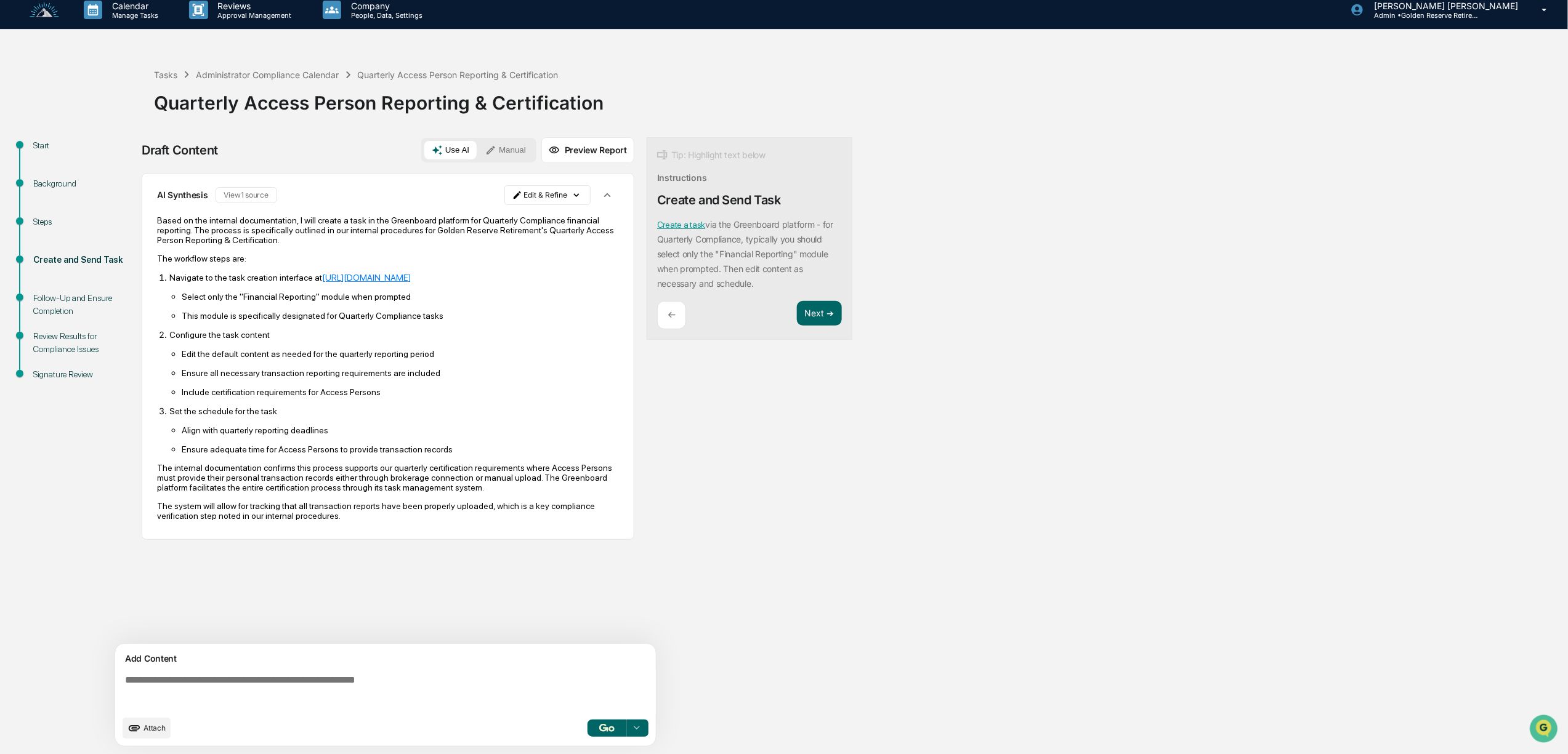
click at [299, 521] on p "The system will allow for tracking that all transaction reports have been prope…" at bounding box center [388, 511] width 462 height 20
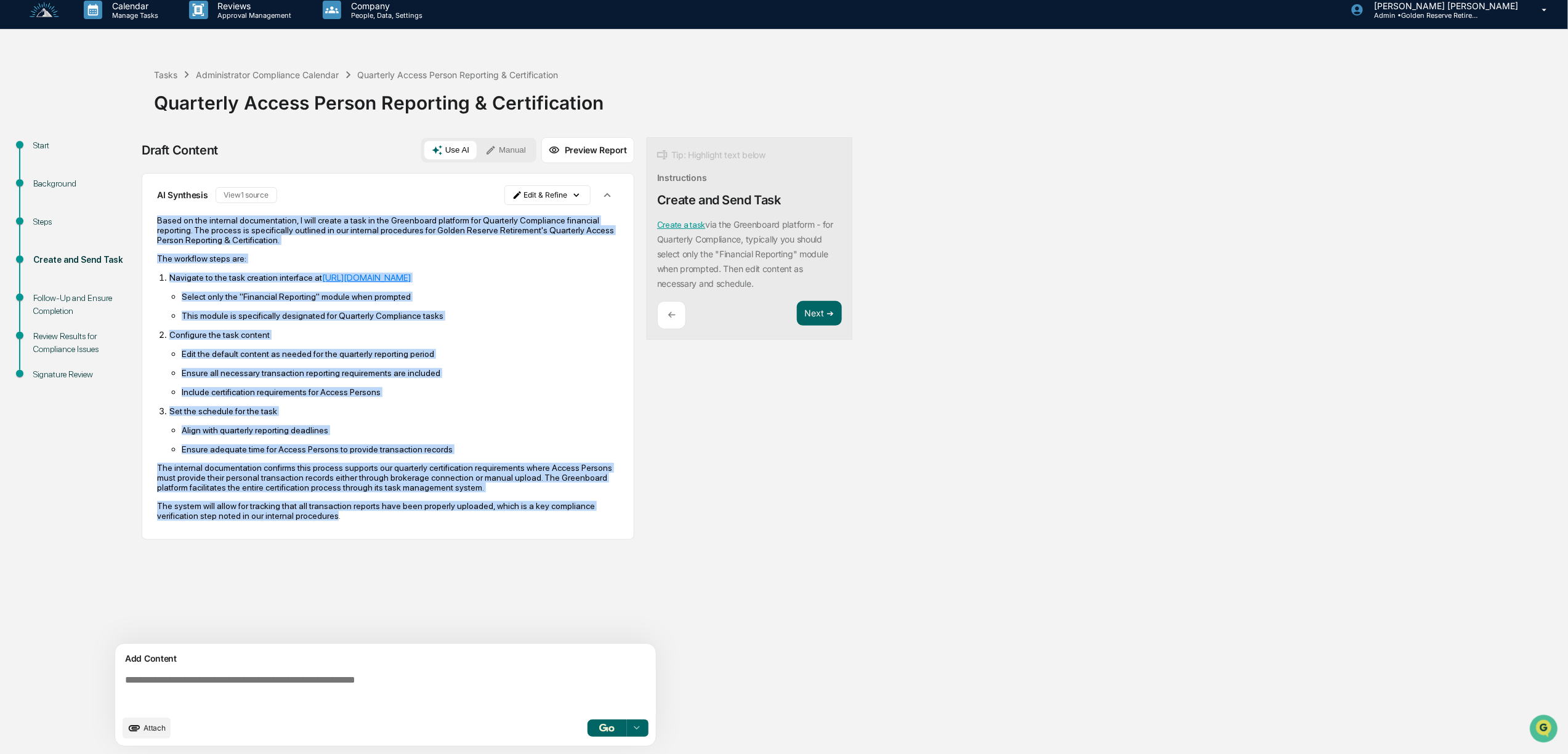
drag, startPoint x: 287, startPoint y: 526, endPoint x: 158, endPoint y: 220, distance: 332.1
click at [158, 220] on div "Based on the internal documentation, I will create a task in the Greenboard pla…" at bounding box center [388, 367] width 462 height 305
click at [505, 154] on button "Manual" at bounding box center [505, 150] width 55 height 18
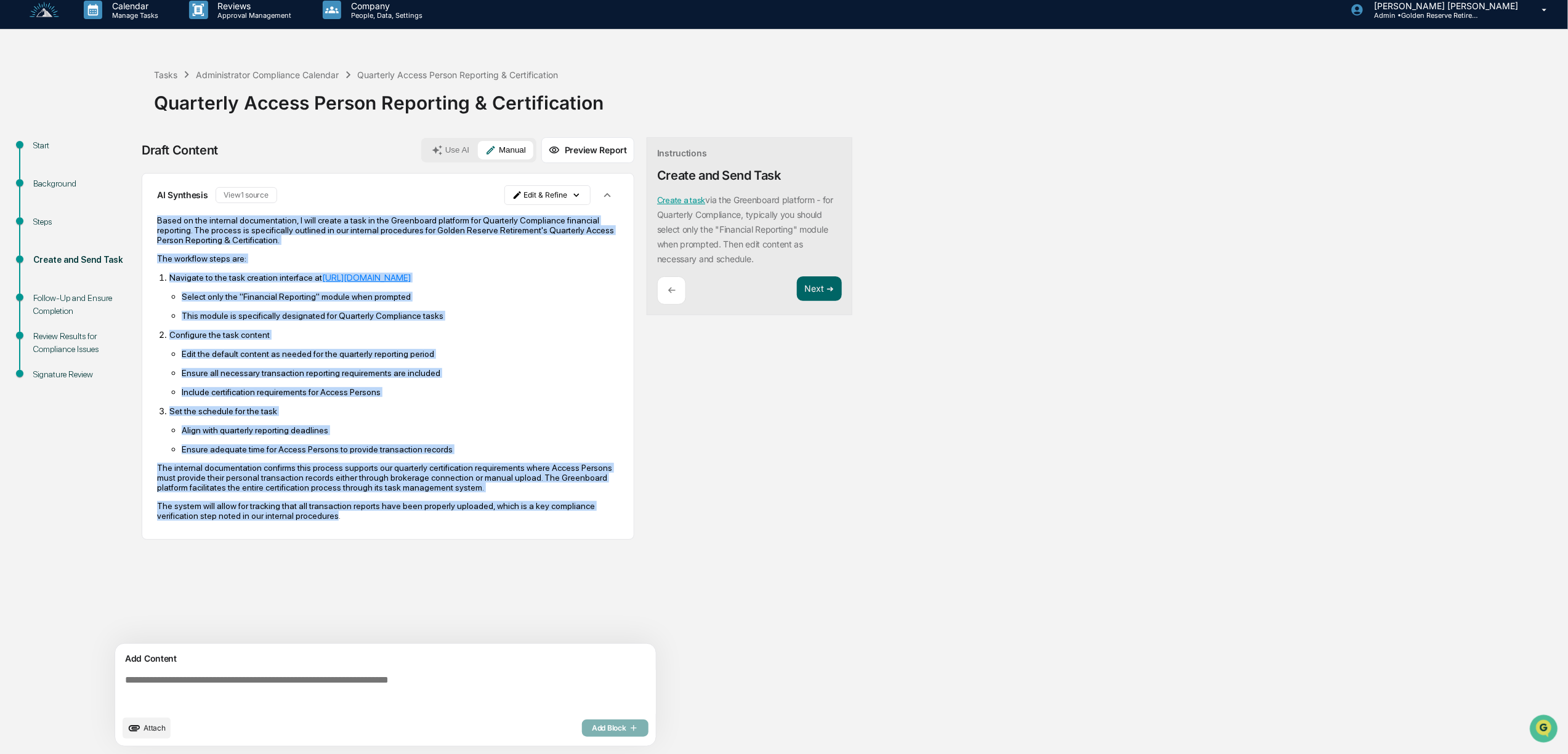
click at [505, 149] on button "Manual" at bounding box center [505, 150] width 55 height 18
click at [375, 441] on ul "Align with quarterly reporting deadlines Ensure adequate time for Access Person…" at bounding box center [393, 439] width 449 height 30
drag, startPoint x: 324, startPoint y: 535, endPoint x: 158, endPoint y: 206, distance: 368.5
click at [158, 206] on div "AI Synthesis View 1 source Edit & Refine Based on the internal documentation, I…" at bounding box center [388, 356] width 493 height 367
click at [299, 529] on div "Based on the internal documentation, I will create a task in the Greenboard pla…" at bounding box center [388, 367] width 462 height 323
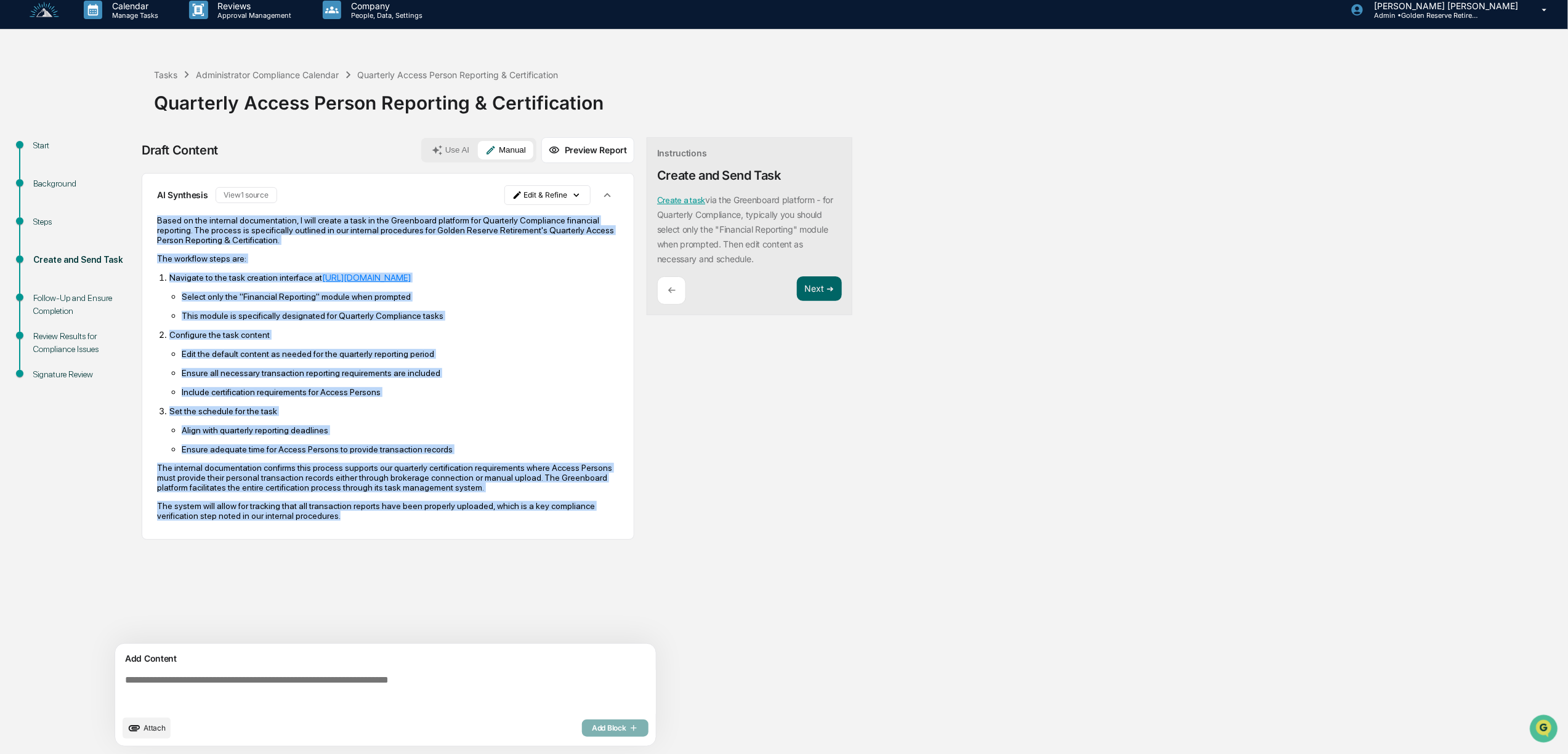
drag, startPoint x: 297, startPoint y: 526, endPoint x: 159, endPoint y: 223, distance: 332.9
click at [159, 223] on div "Based on the internal documentation, I will create a task in the Greenboard pla…" at bounding box center [388, 367] width 462 height 305
click at [553, 319] on p "This module is specifically designated for Quarterly Compliance tasks" at bounding box center [400, 315] width 437 height 10
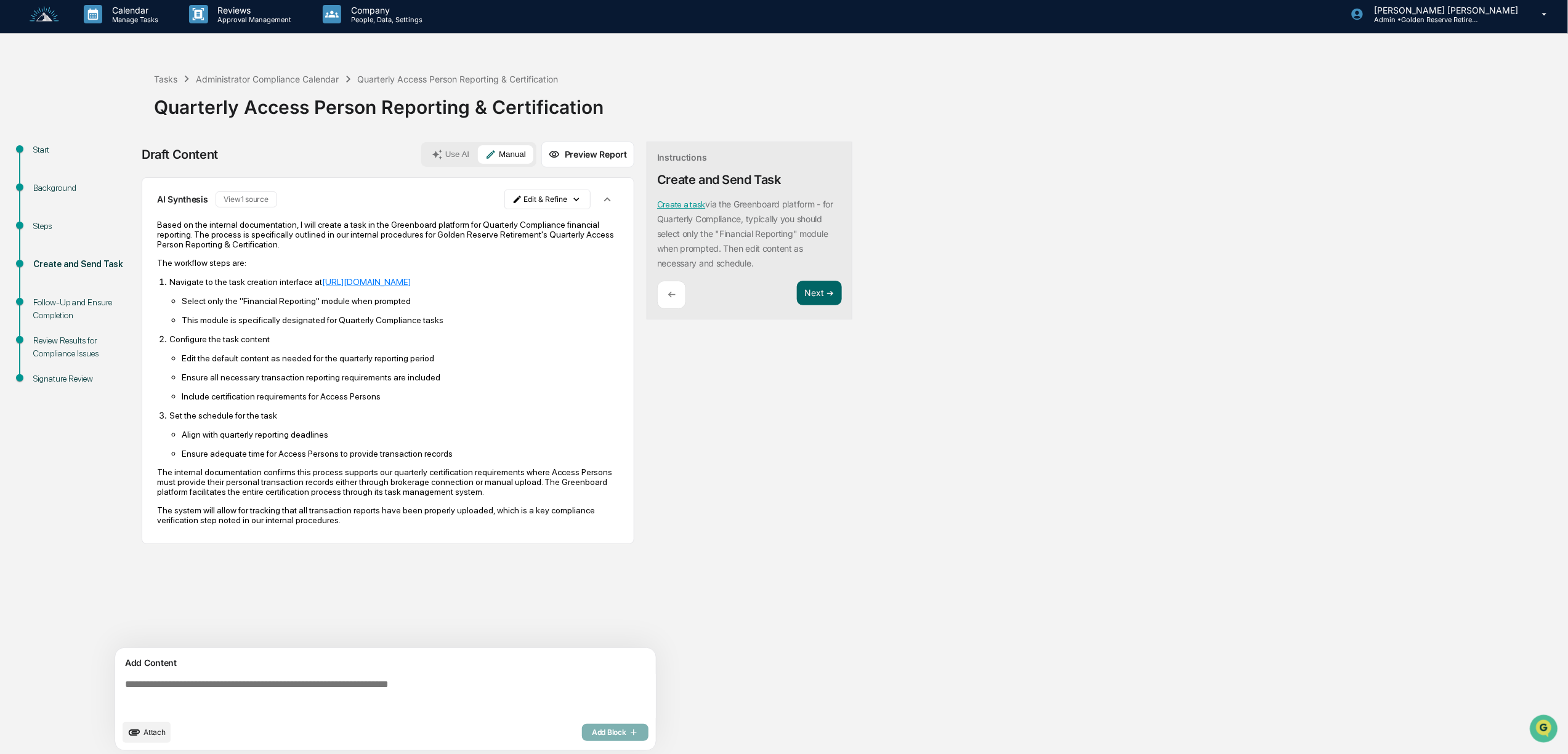
scroll to position [0, 0]
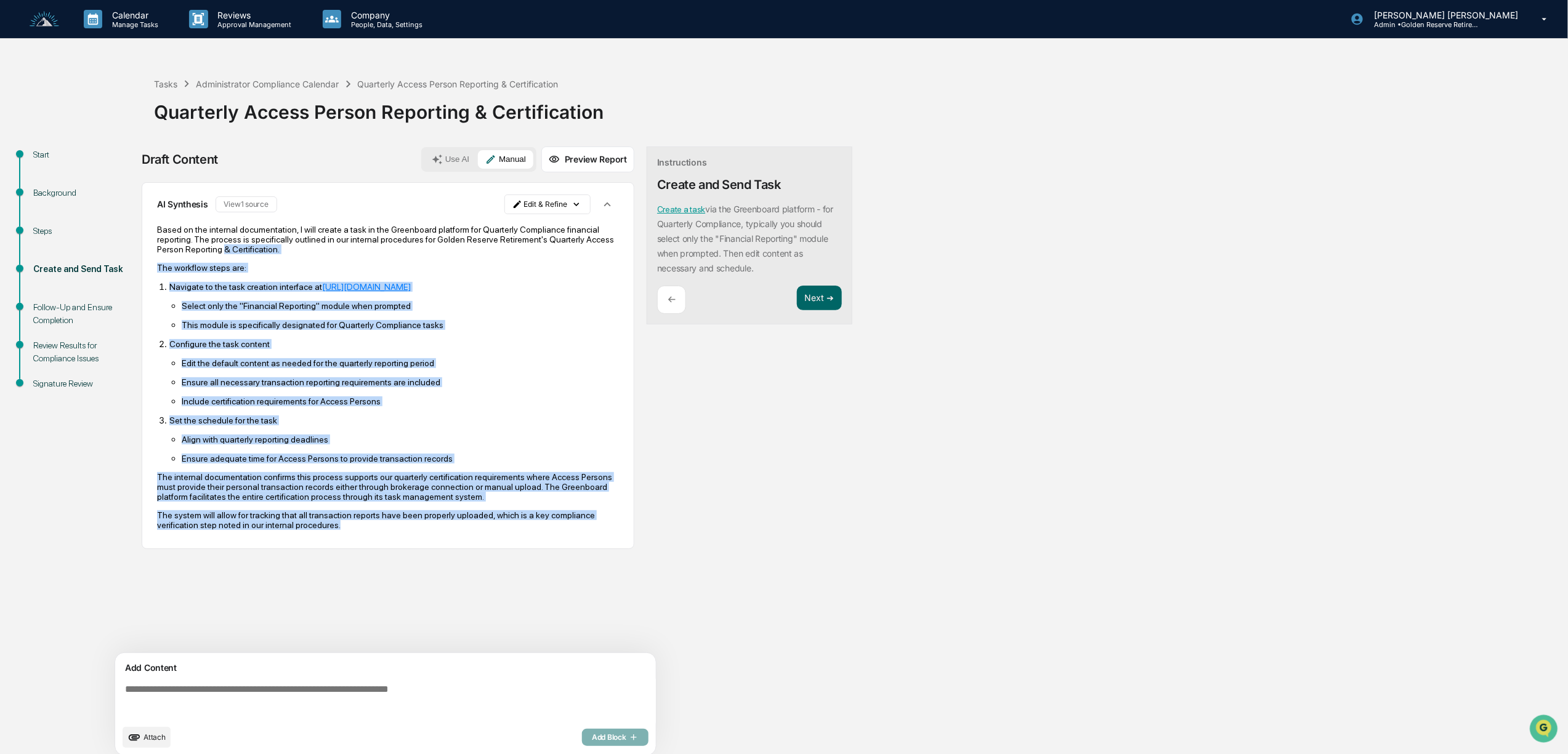
drag, startPoint x: 302, startPoint y: 539, endPoint x: 151, endPoint y: 249, distance: 327.0
click at [151, 249] on div "AI Synthesis View 1 source Edit & Refine Based on the internal documentation, I…" at bounding box center [388, 366] width 493 height 367
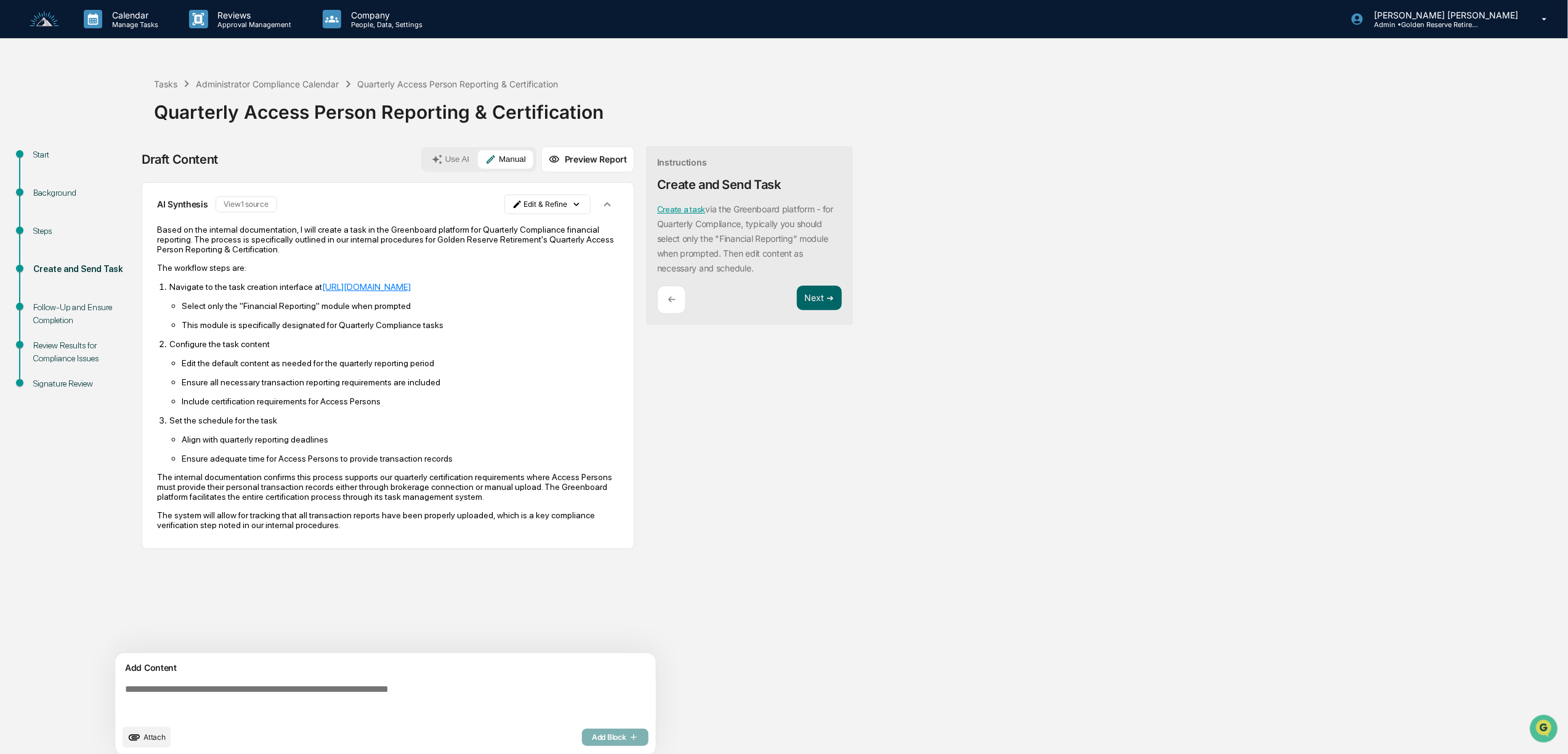
click at [211, 703] on textarea at bounding box center [388, 700] width 536 height 44
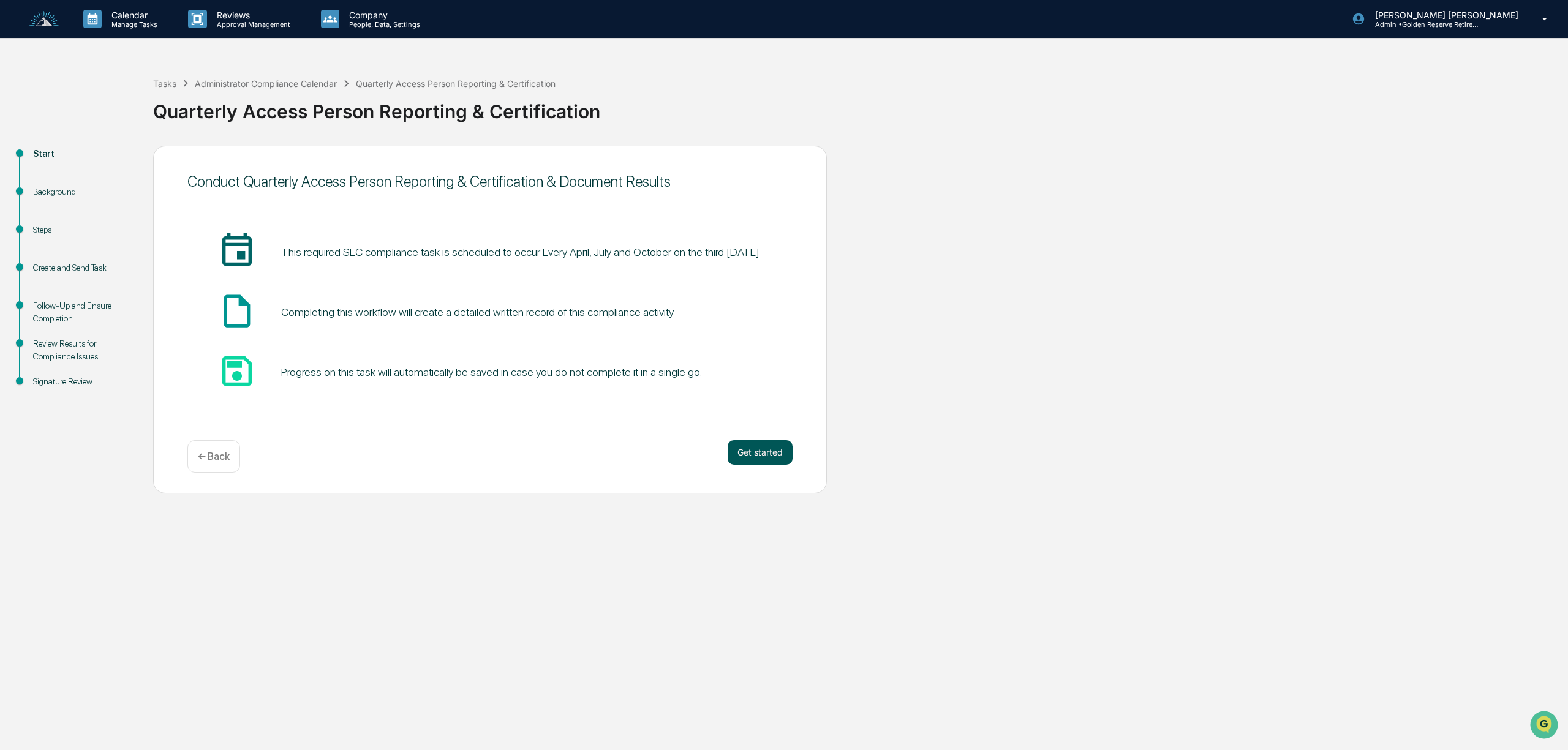
click at [764, 455] on button "Get started" at bounding box center [761, 452] width 65 height 25
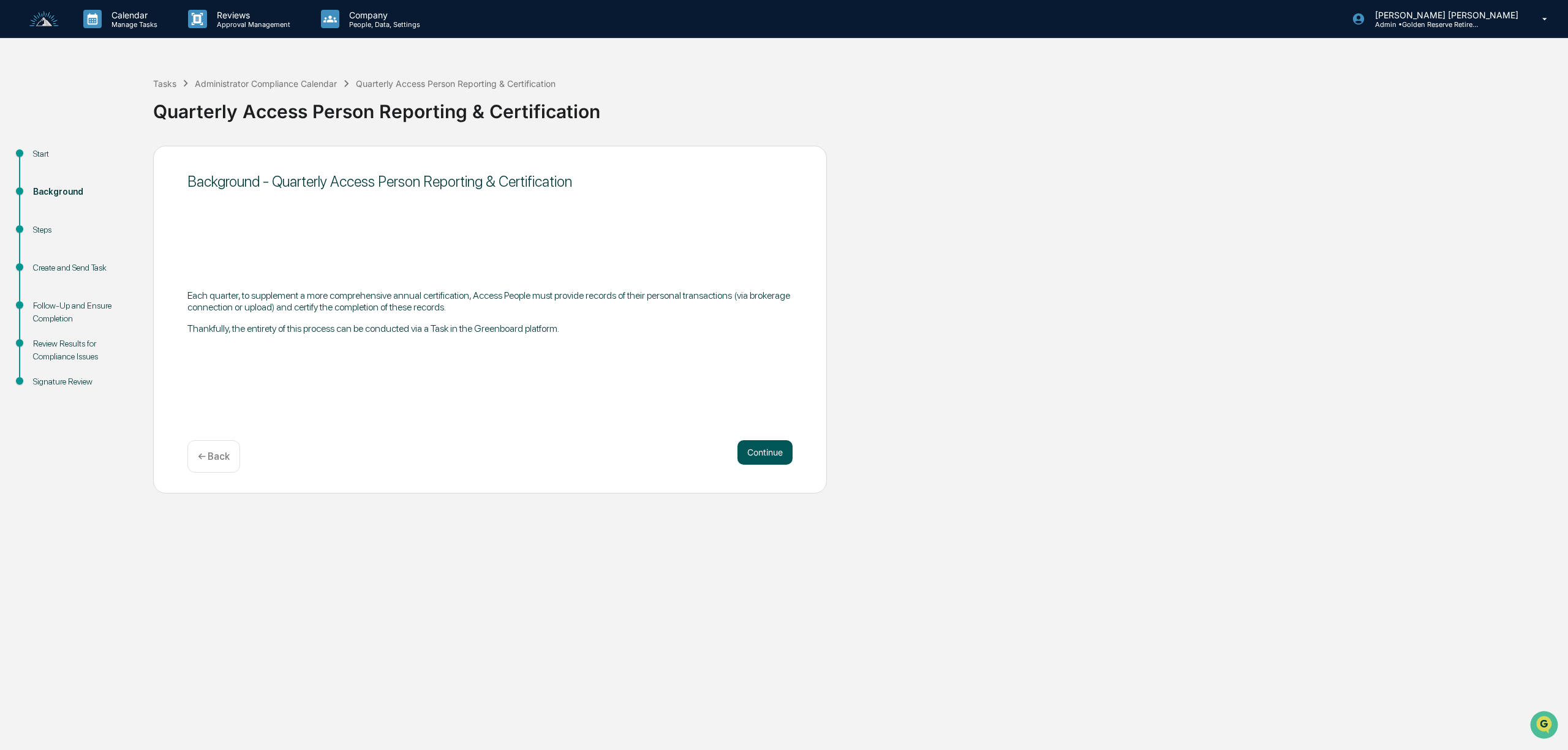
click at [765, 455] on button "Continue" at bounding box center [764, 452] width 55 height 25
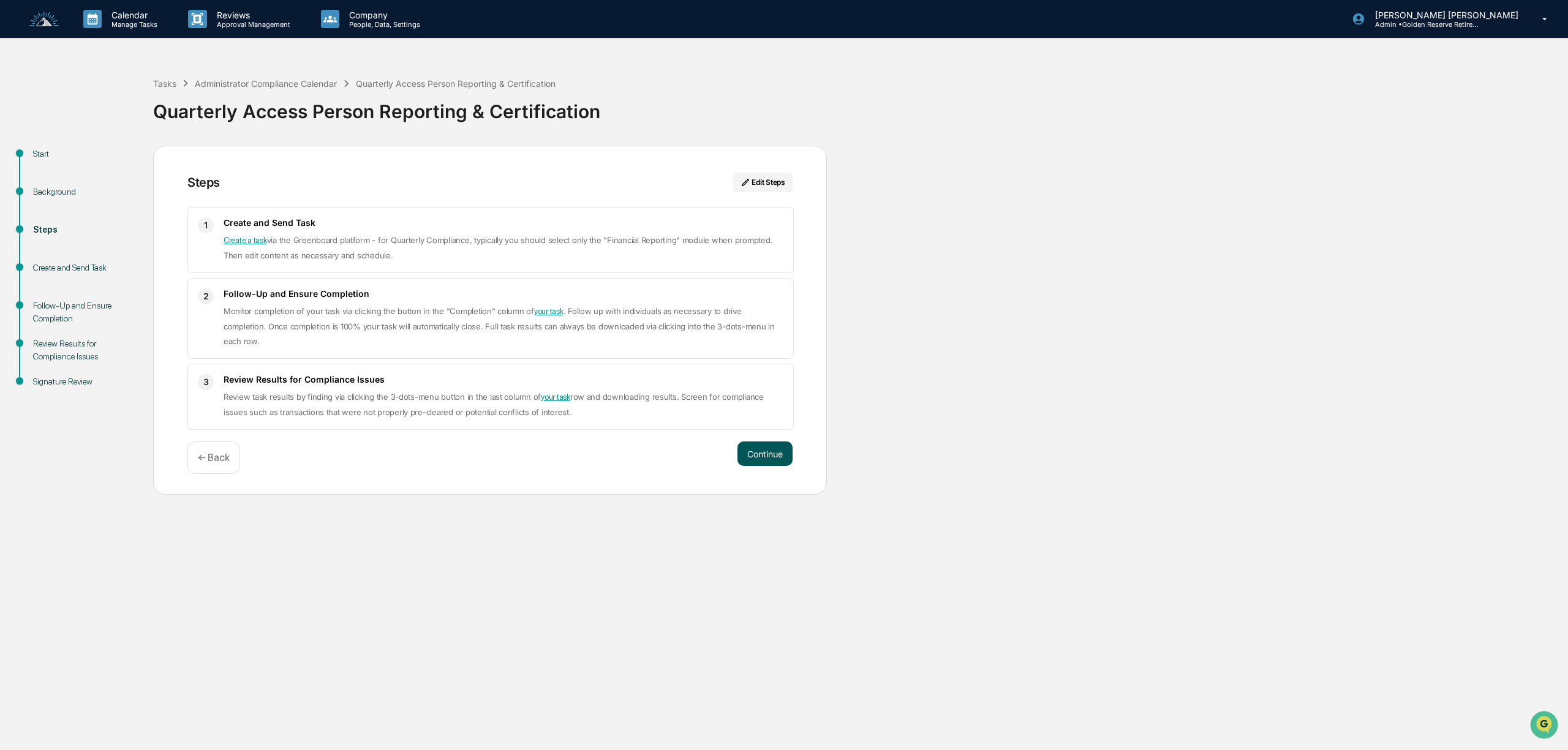
click at [779, 447] on button "Continue" at bounding box center [764, 453] width 55 height 25
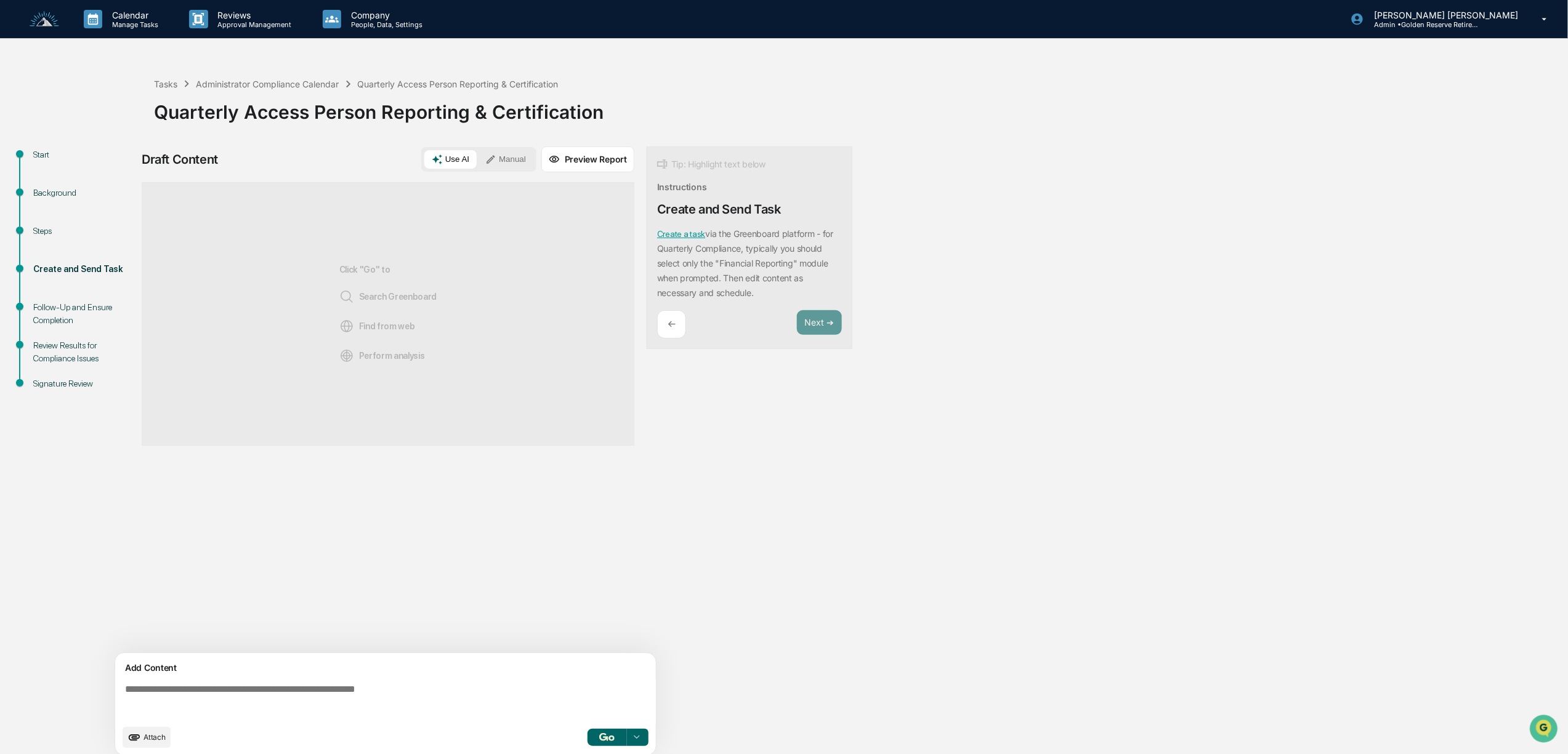
click at [247, 685] on textarea at bounding box center [388, 700] width 536 height 44
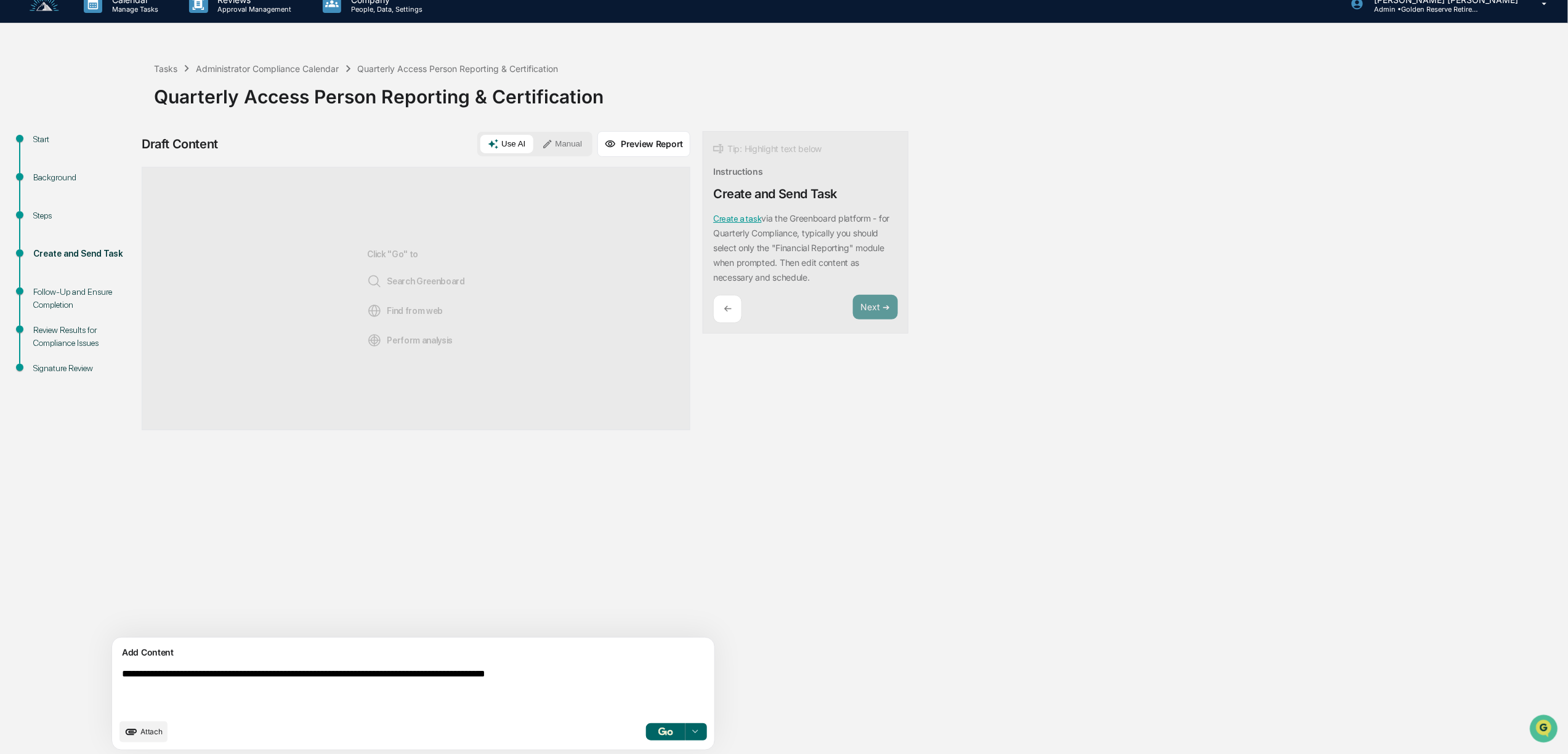
scroll to position [20, 0]
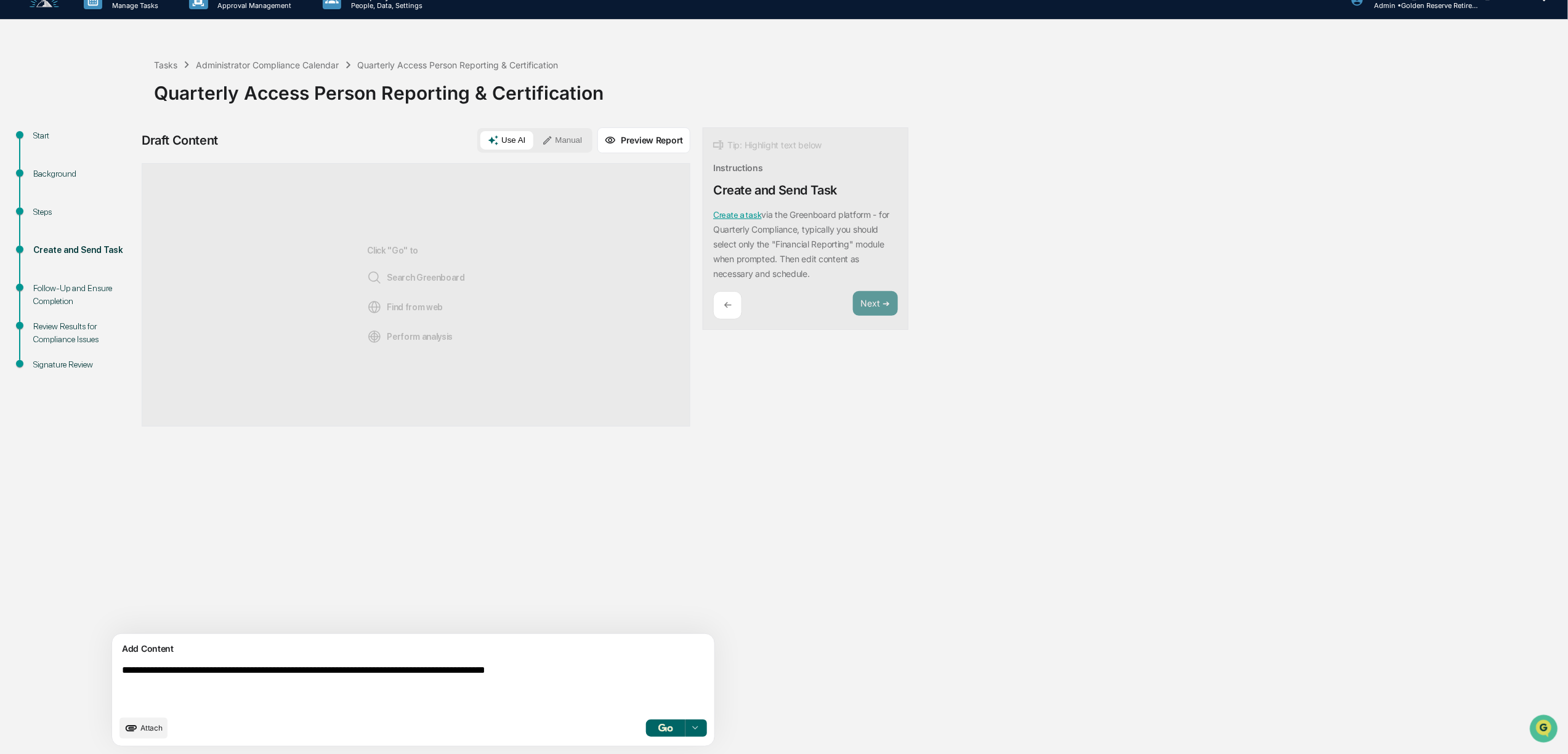
type textarea "**********"
click at [658, 728] on img "button" at bounding box center [665, 728] width 14 height 8
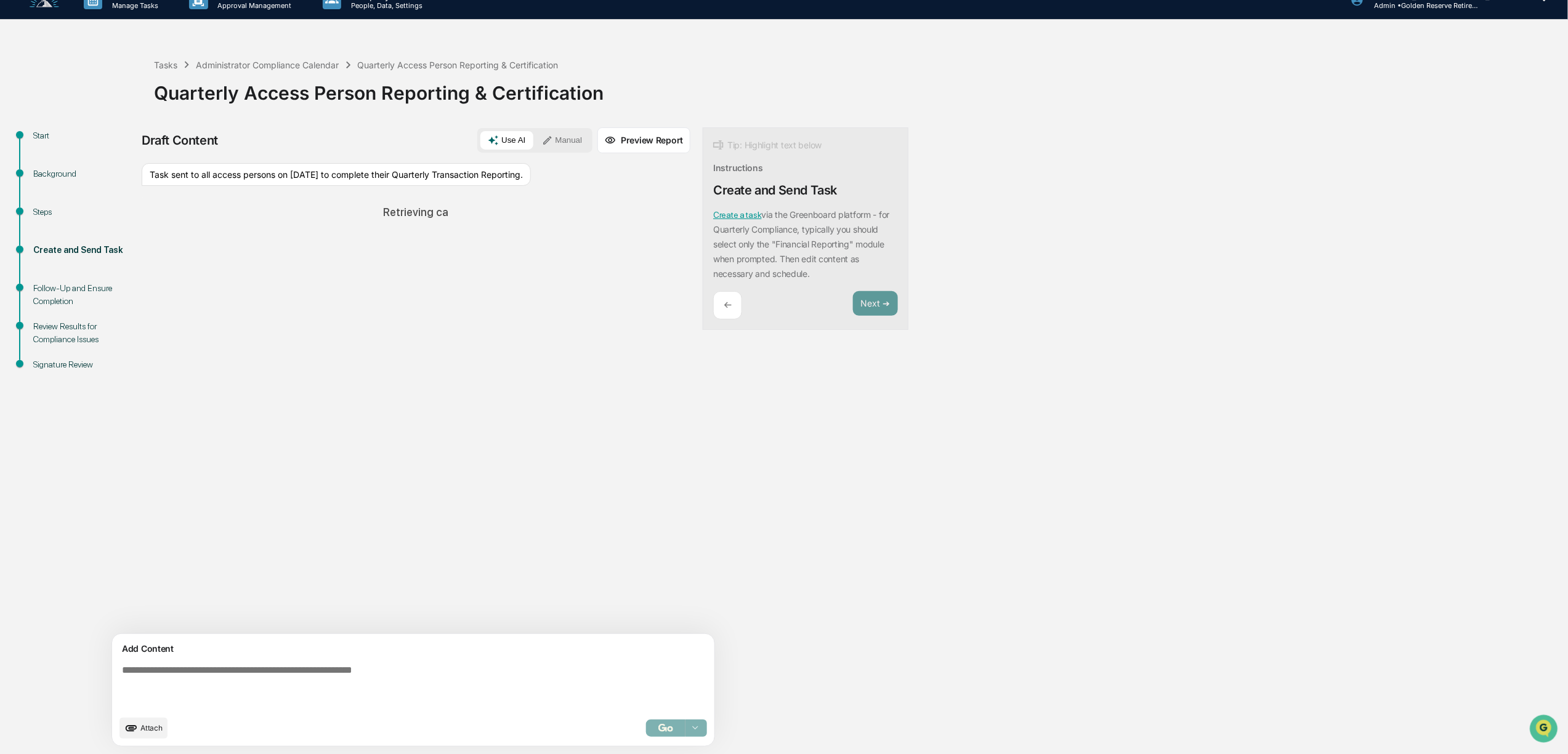
click at [535, 141] on button "Manual" at bounding box center [562, 140] width 55 height 18
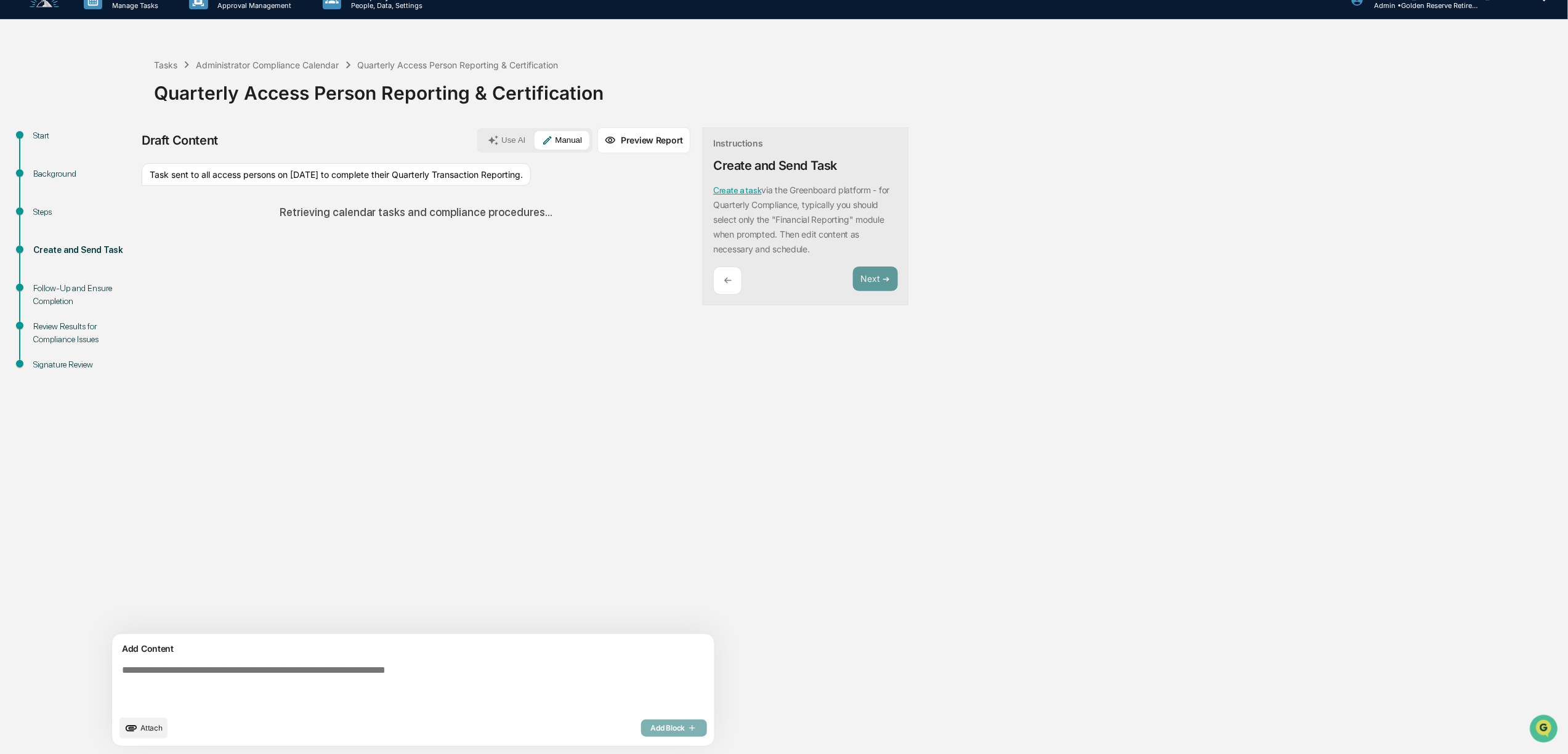
drag, startPoint x: 260, startPoint y: 185, endPoint x: 127, endPoint y: 162, distance: 135.0
click at [127, 164] on div "Start Background Steps Create and Send Task Follow-Up and Ensure Completion Rev…" at bounding box center [784, 440] width 1556 height 627
copy div "Background Steps Create and Send Task Follow-Up and Ensure Completion Review Re…"
click at [180, 678] on textarea at bounding box center [384, 687] width 535 height 54
paste textarea "**********"
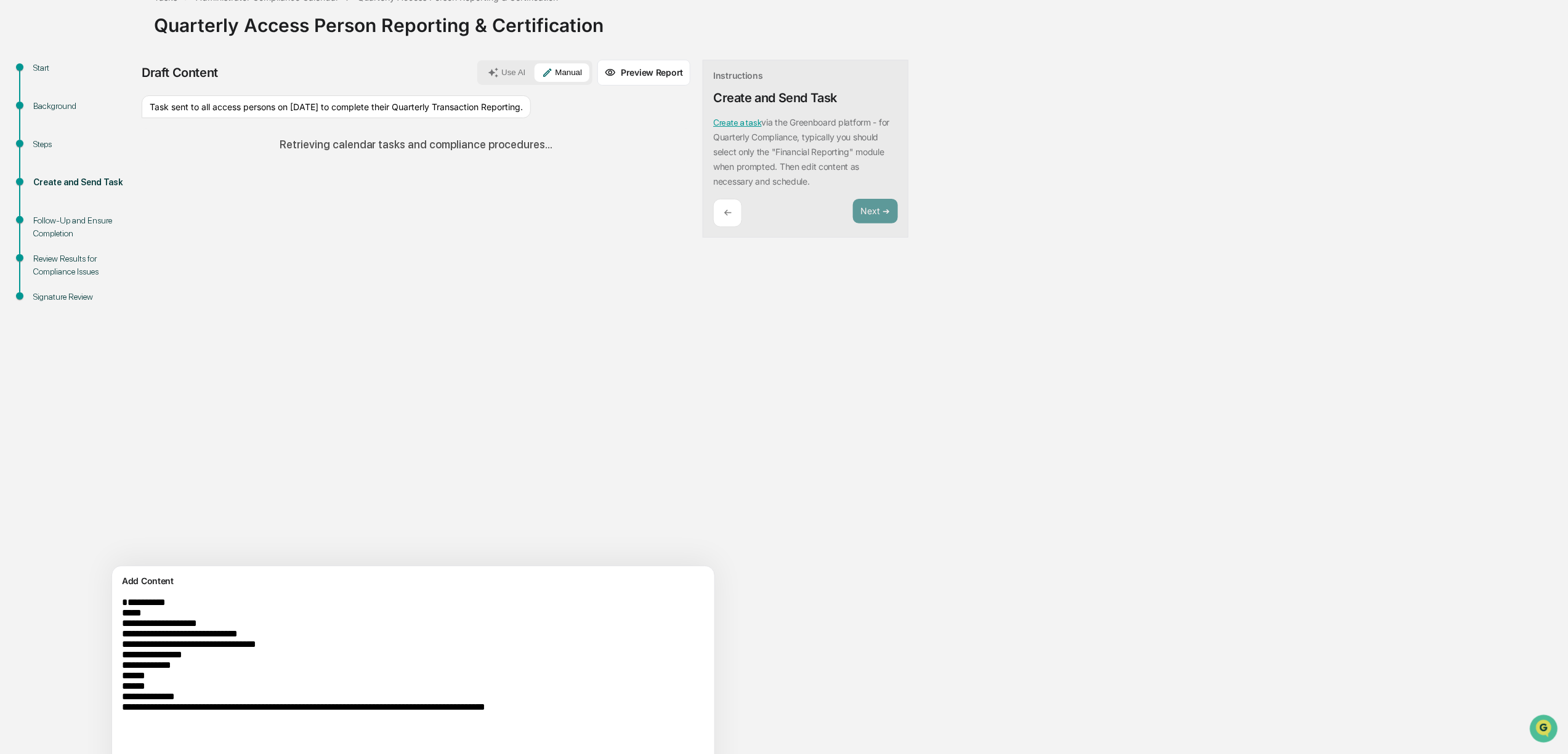
scroll to position [134, 0]
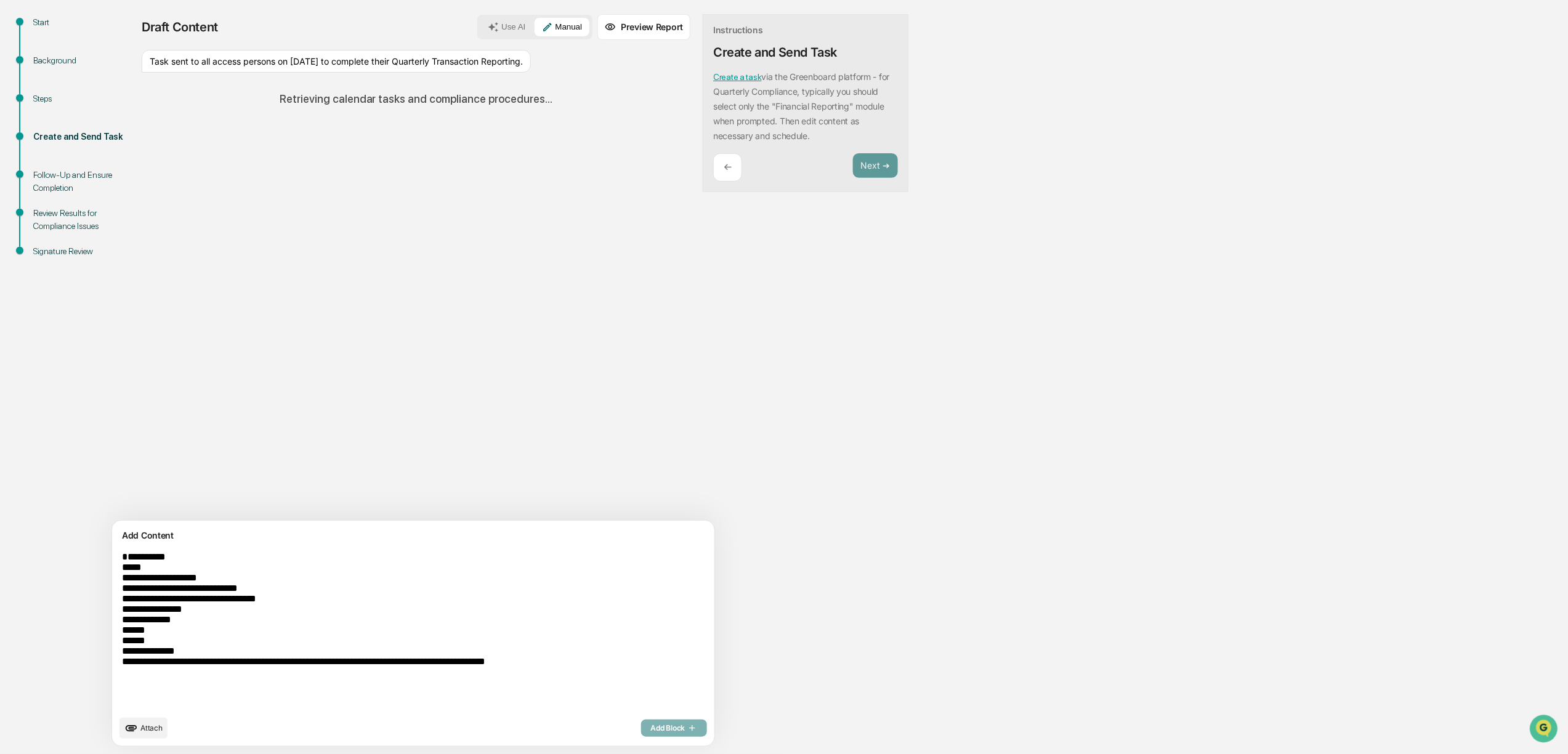
drag, startPoint x: 621, startPoint y: 692, endPoint x: 100, endPoint y: 614, distance: 526.8
click at [100, 614] on div "**********" at bounding box center [784, 384] width 1556 height 740
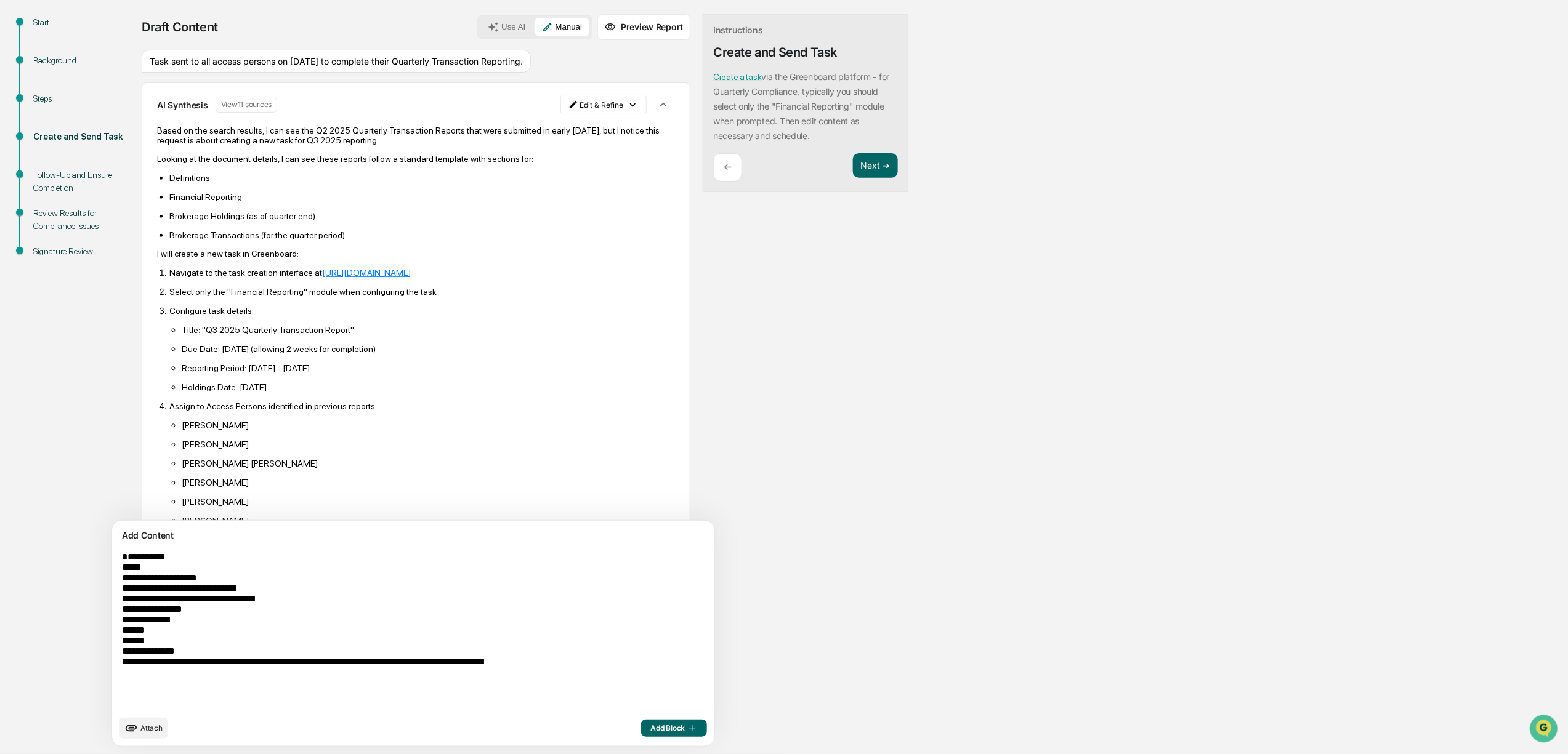
click at [375, 657] on textarea "**********" at bounding box center [384, 630] width 535 height 167
click at [368, 668] on textarea "**********" at bounding box center [384, 630] width 535 height 167
drag, startPoint x: 225, startPoint y: 685, endPoint x: 115, endPoint y: 559, distance: 167.3
click at [114, 563] on div "**********" at bounding box center [413, 633] width 604 height 227
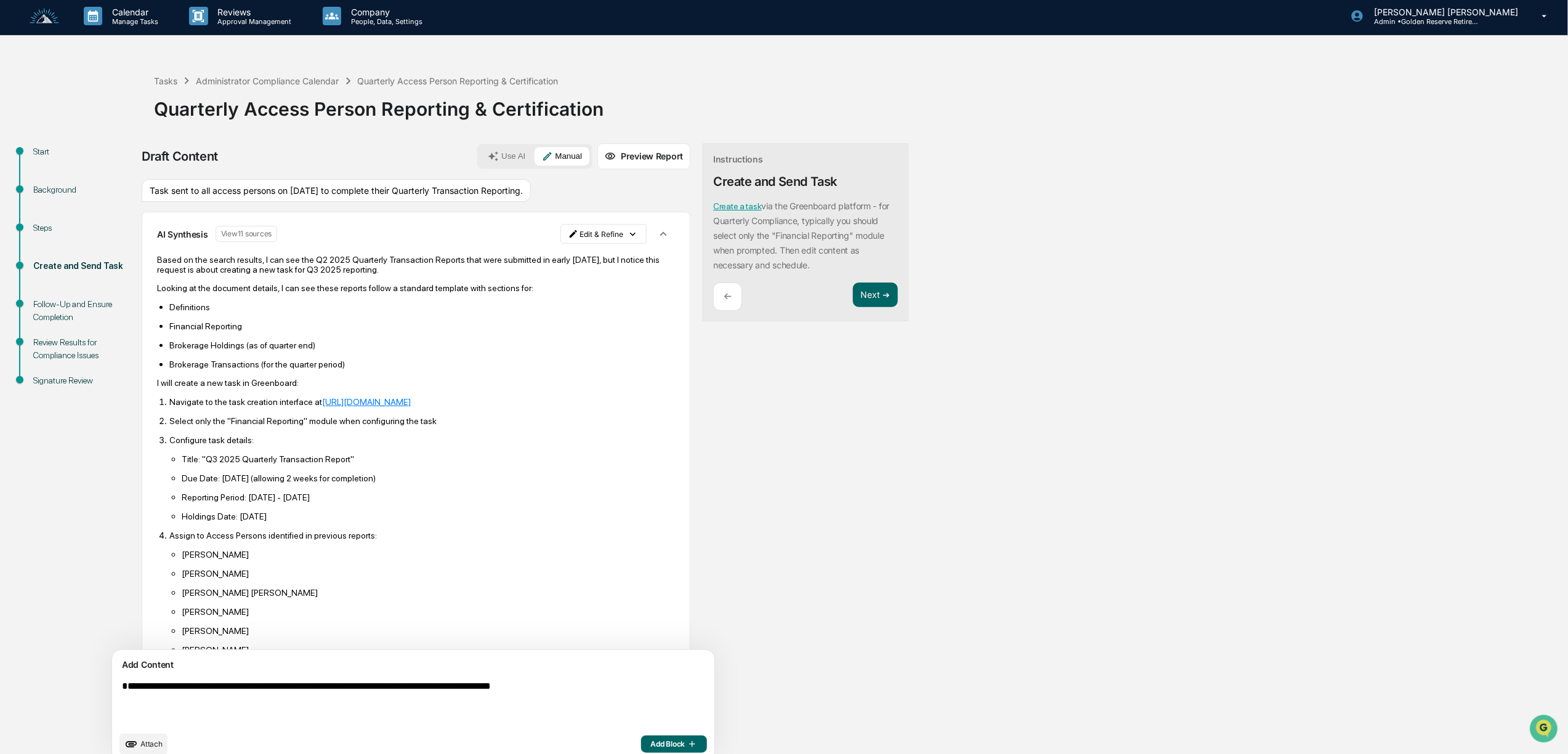
scroll to position [0, 0]
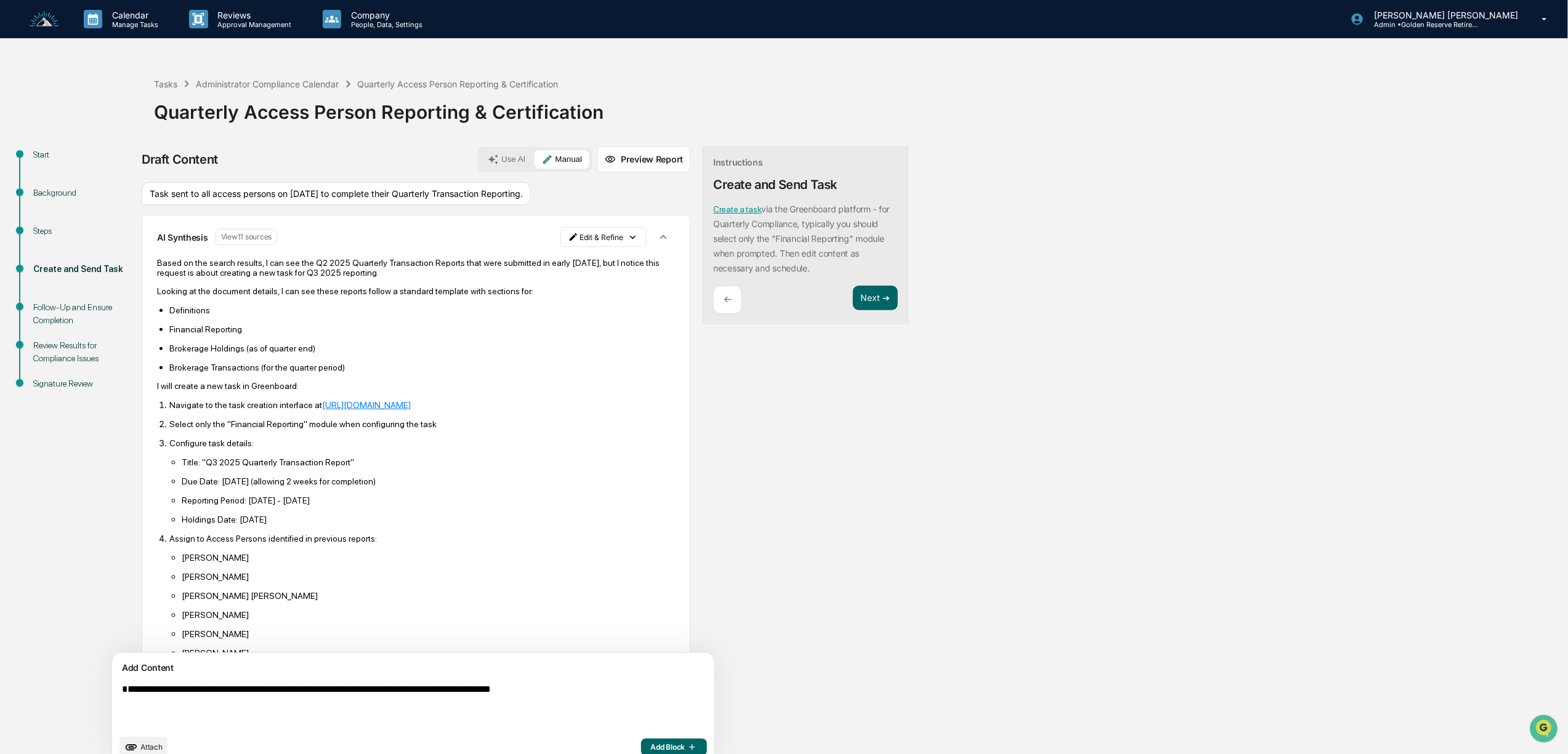
type textarea "**********"
click at [365, 350] on ul "Definitions Financial Reporting Brokerage Holdings (as of quarter end) Brokerag…" at bounding box center [416, 339] width 518 height 68
click at [549, 249] on html "Calendar Manage Tasks Reviews Approval Management Company People, Data, Setting…" at bounding box center [788, 377] width 1577 height 754
click at [521, 275] on div "Edit Result" at bounding box center [540, 276] width 90 height 20
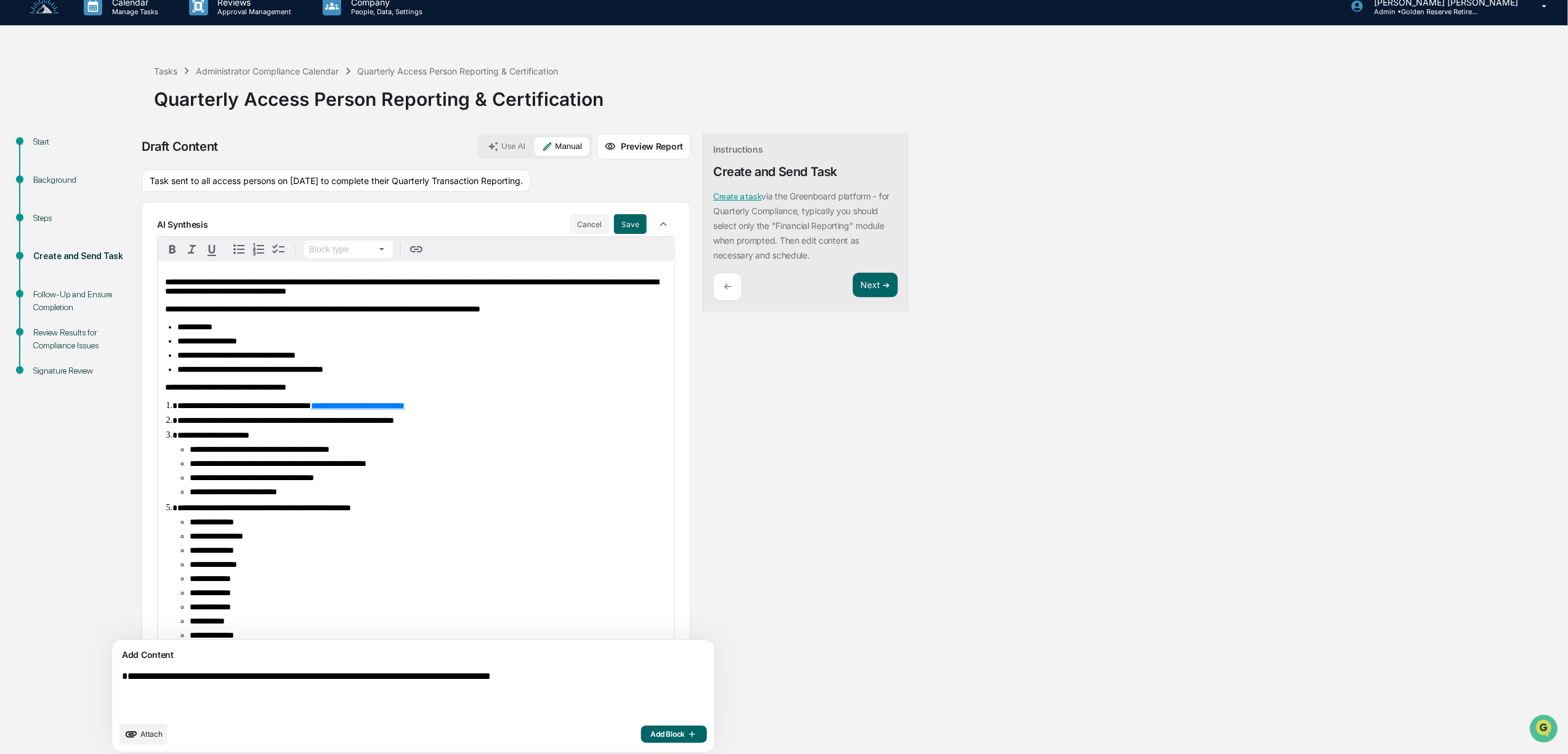
scroll to position [20, 0]
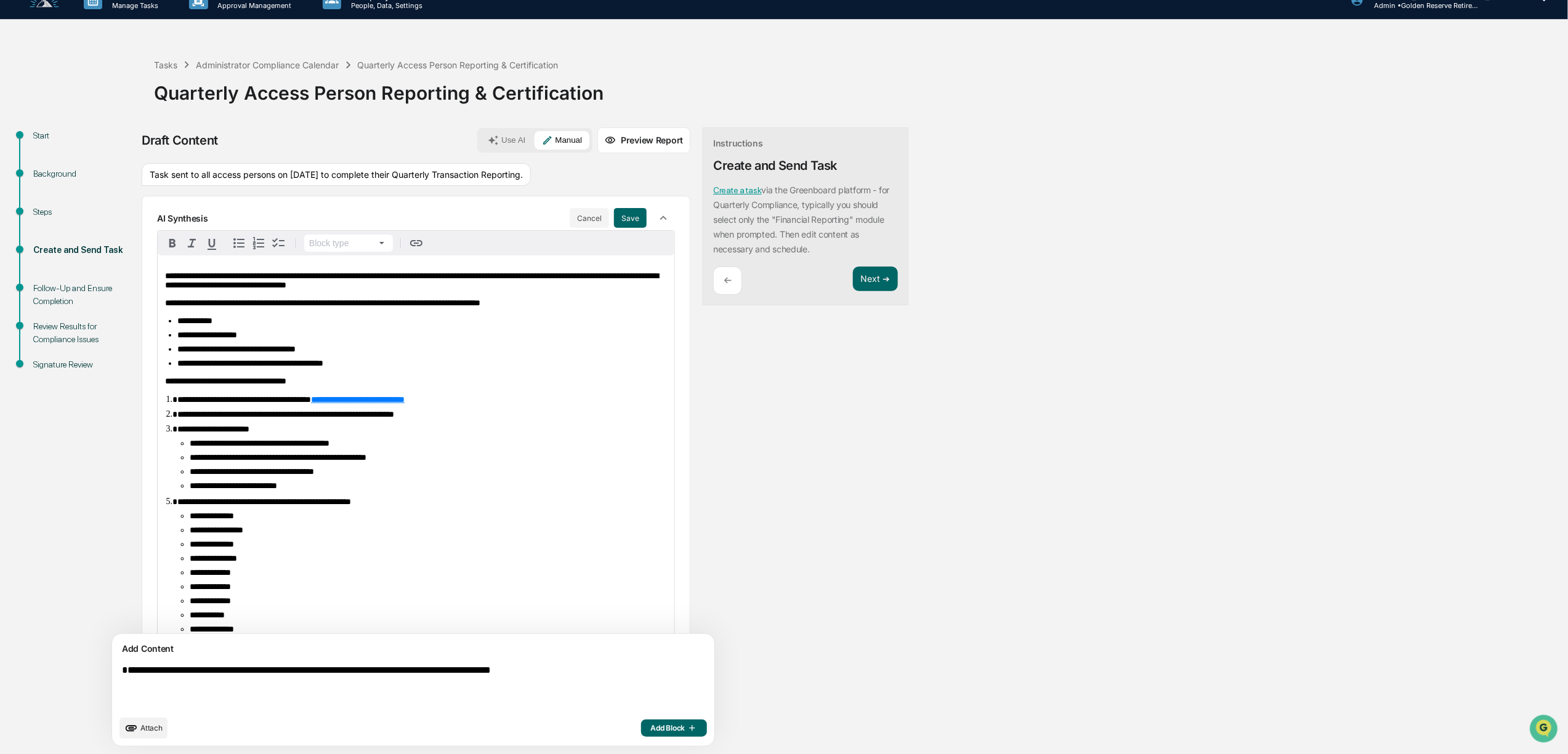
drag, startPoint x: 596, startPoint y: 682, endPoint x: 151, endPoint y: 665, distance: 445.3
click at [151, 665] on textarea "**********" at bounding box center [384, 687] width 535 height 54
click at [595, 289] on span "**********" at bounding box center [412, 280] width 493 height 18
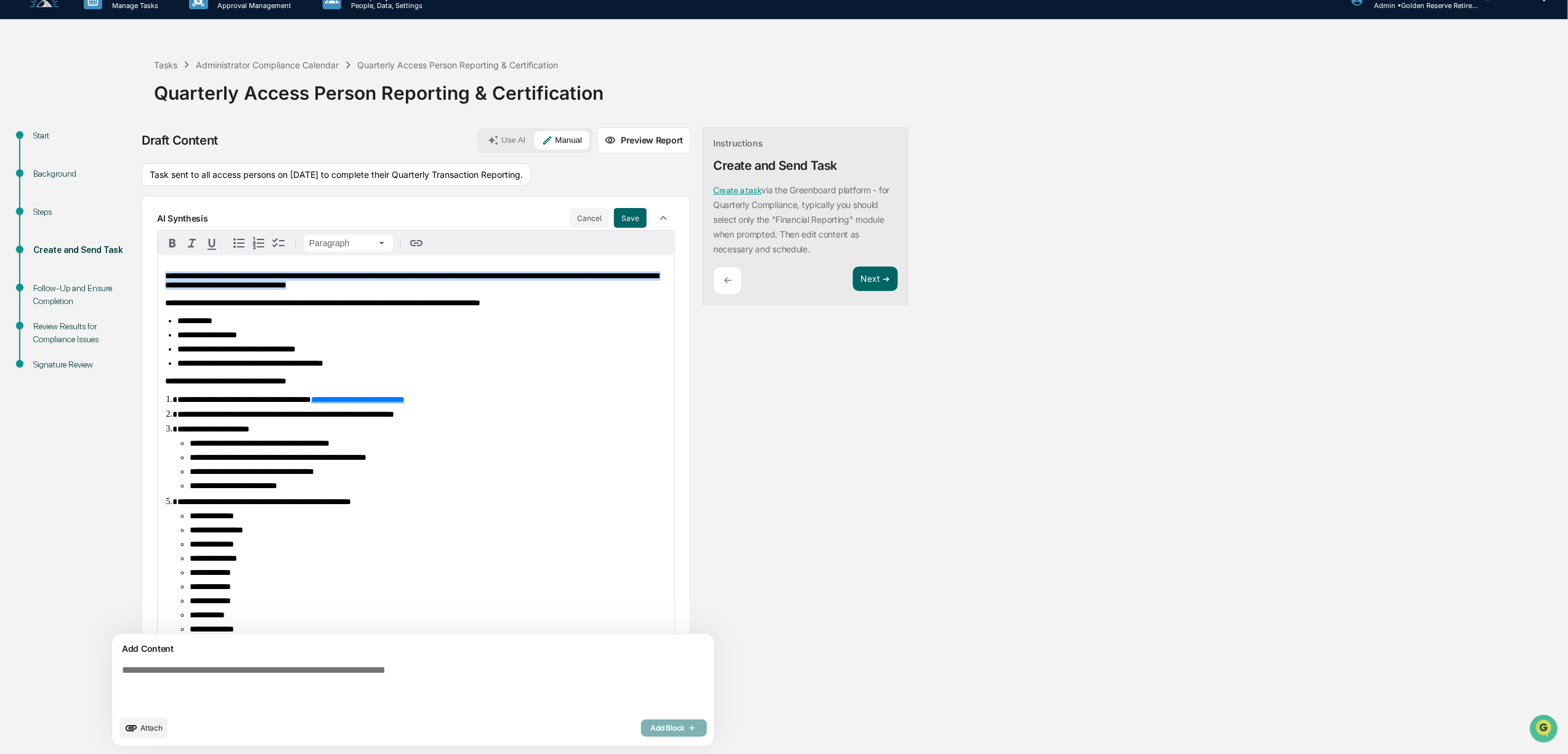
drag, startPoint x: 452, startPoint y: 300, endPoint x: 155, endPoint y: 279, distance: 297.7
click at [155, 279] on div "**********" at bounding box center [416, 459] width 549 height 527
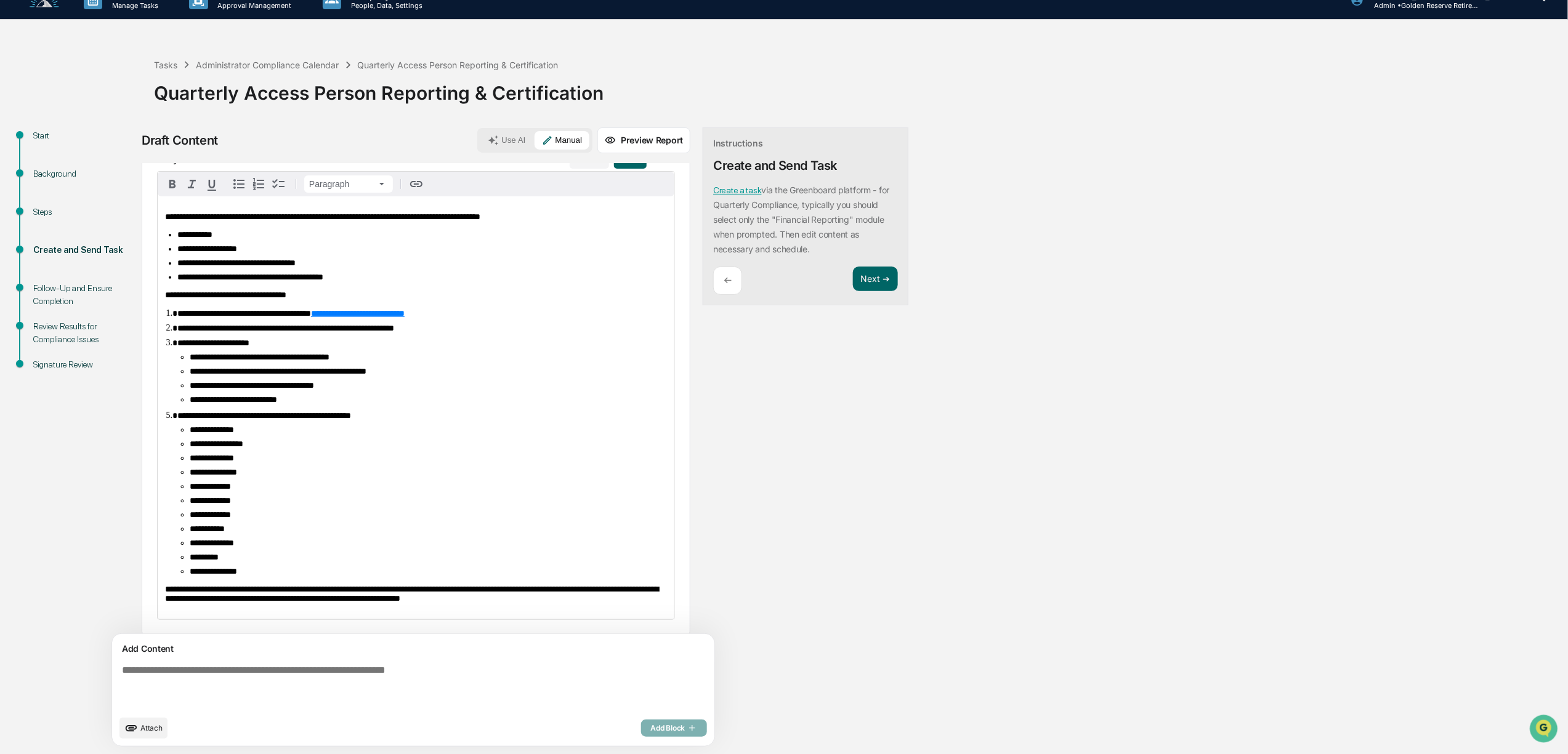
scroll to position [121, 0]
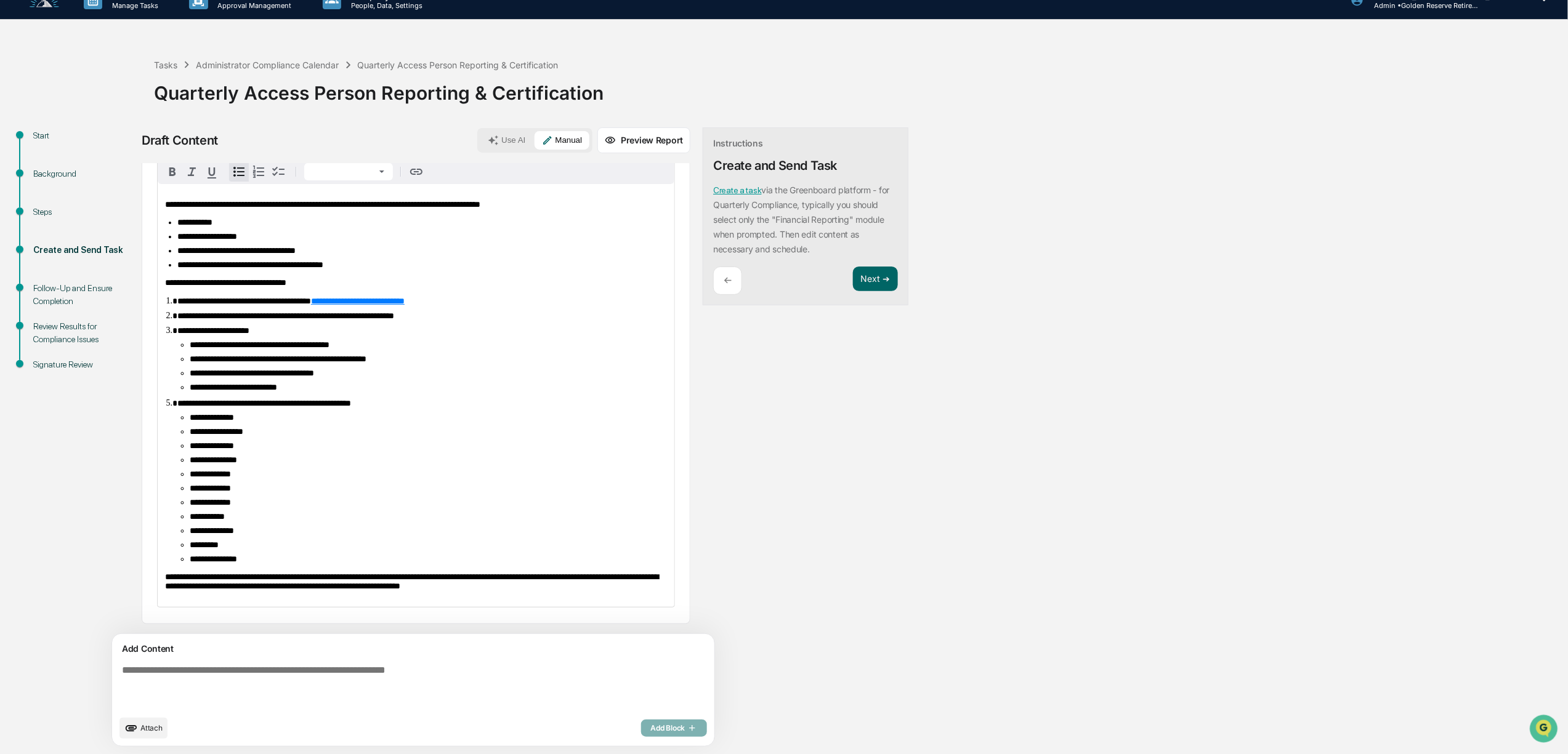
drag, startPoint x: 267, startPoint y: 556, endPoint x: 338, endPoint y: 545, distance: 71.8
click at [338, 545] on ul "**********" at bounding box center [421, 488] width 489 height 150
click at [402, 530] on ul "**********" at bounding box center [421, 488] width 489 height 150
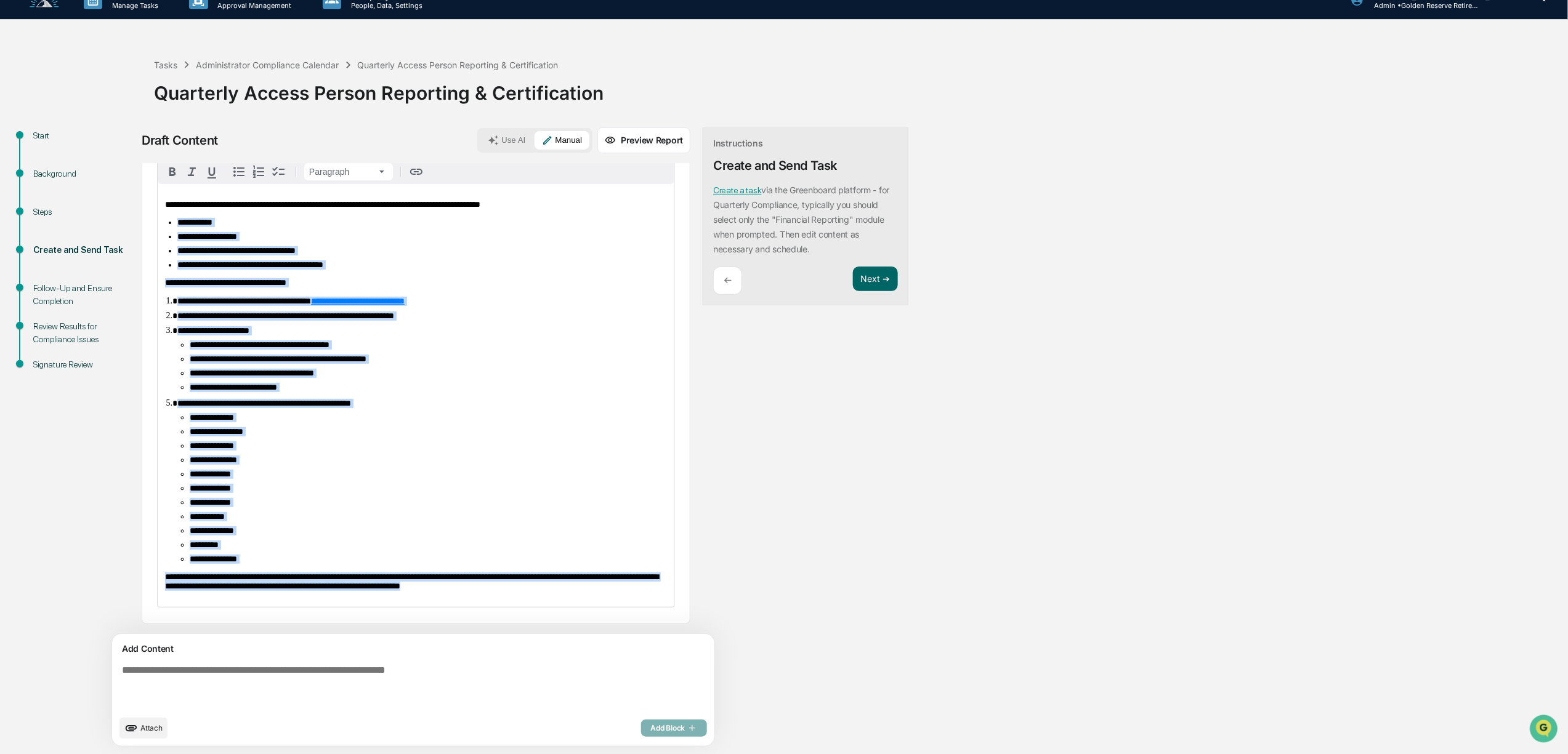
scroll to position [0, 0]
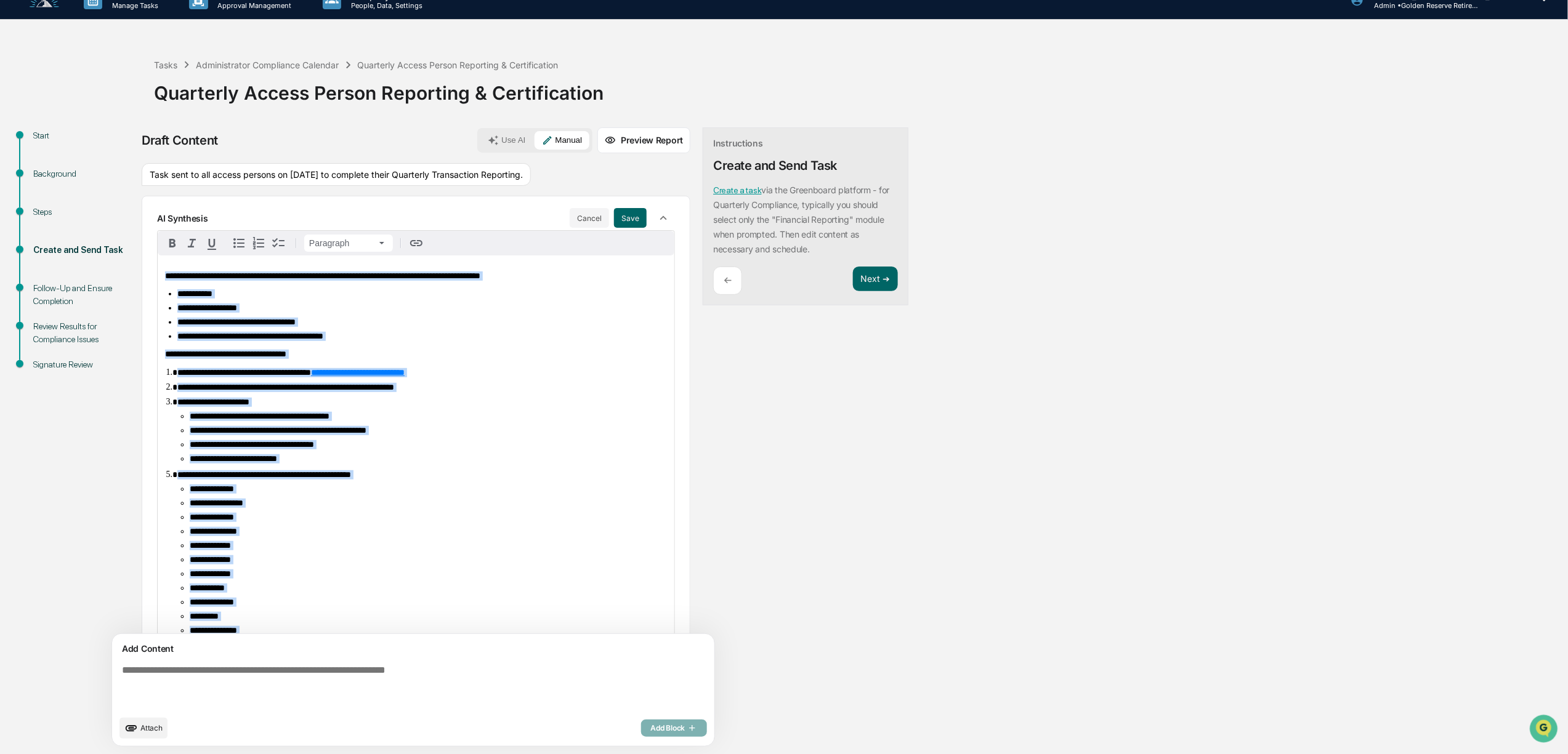
drag, startPoint x: 591, startPoint y: 588, endPoint x: 90, endPoint y: 134, distance: 676.1
click at [90, 134] on div "**********" at bounding box center [784, 440] width 1556 height 627
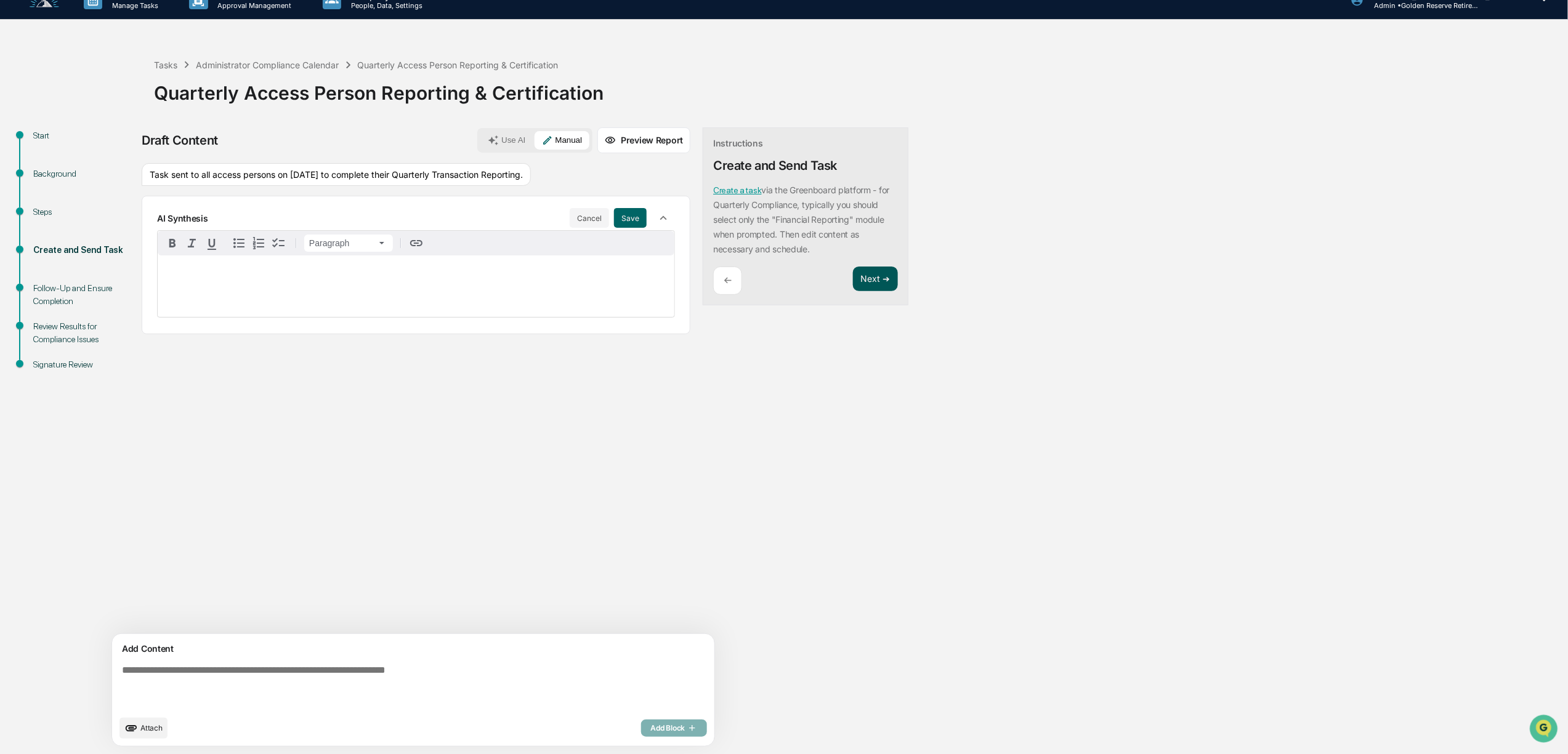
click at [853, 281] on button "Next ➔" at bounding box center [875, 279] width 45 height 26
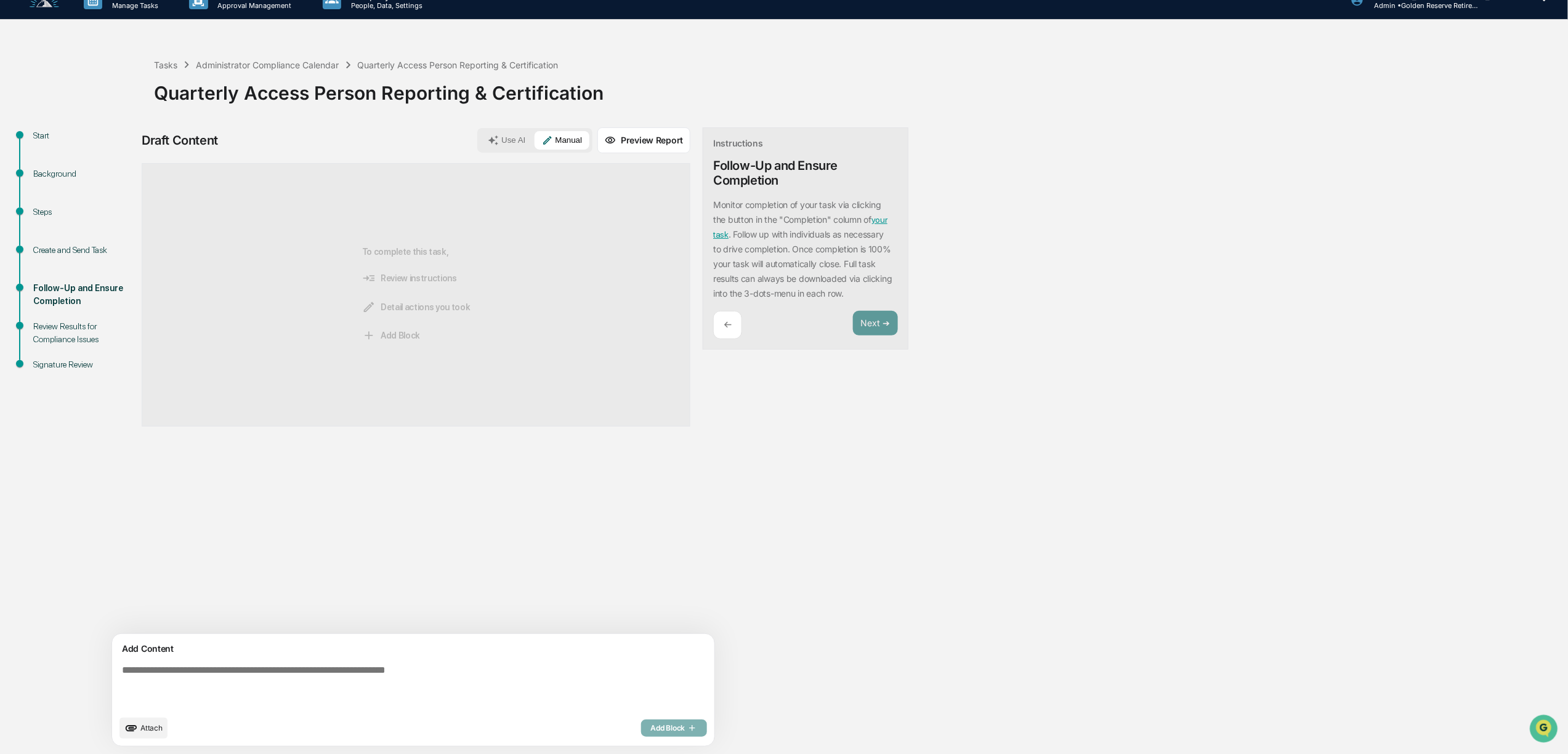
click at [480, 138] on button "Use AI" at bounding box center [506, 140] width 52 height 18
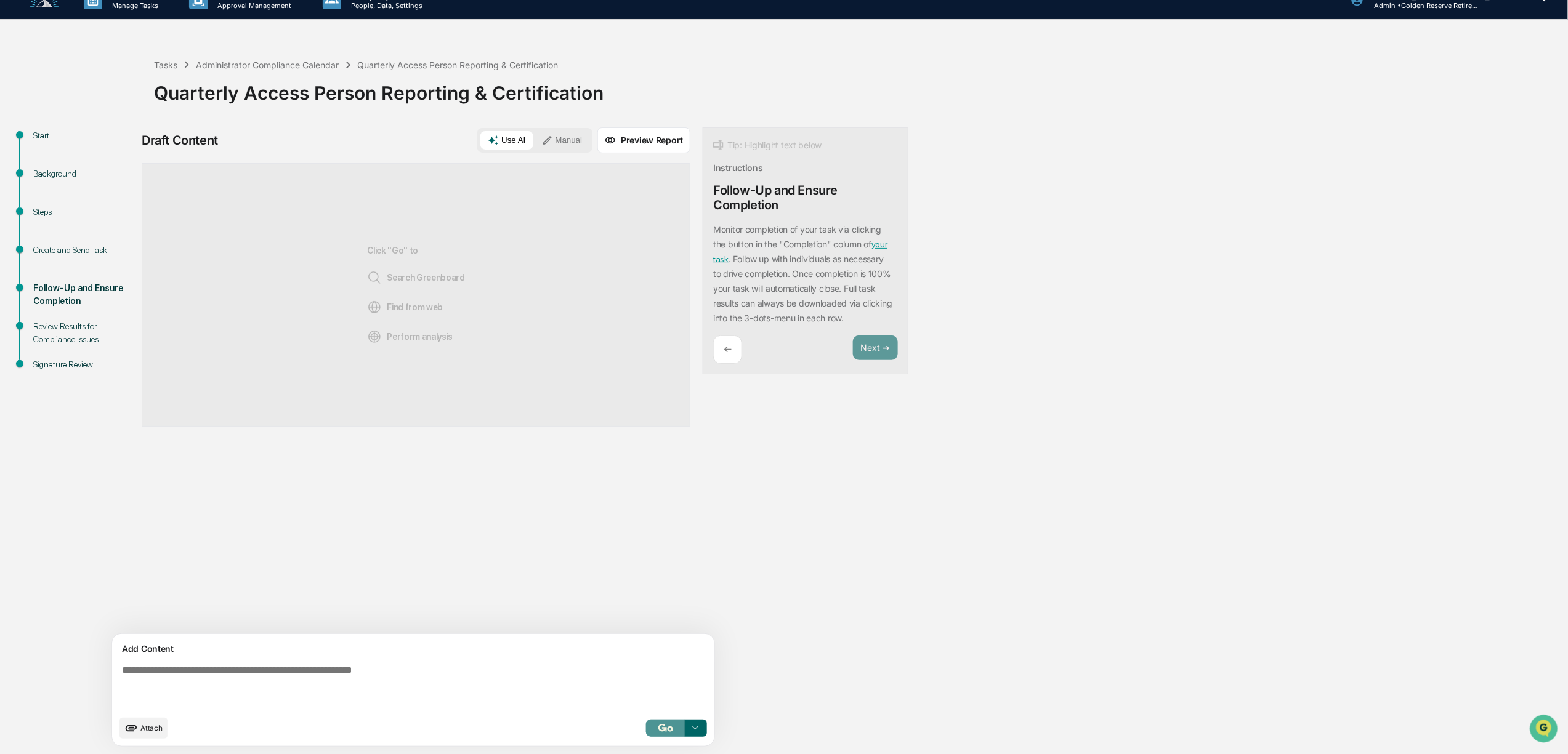
click at [658, 725] on img "button" at bounding box center [665, 728] width 14 height 8
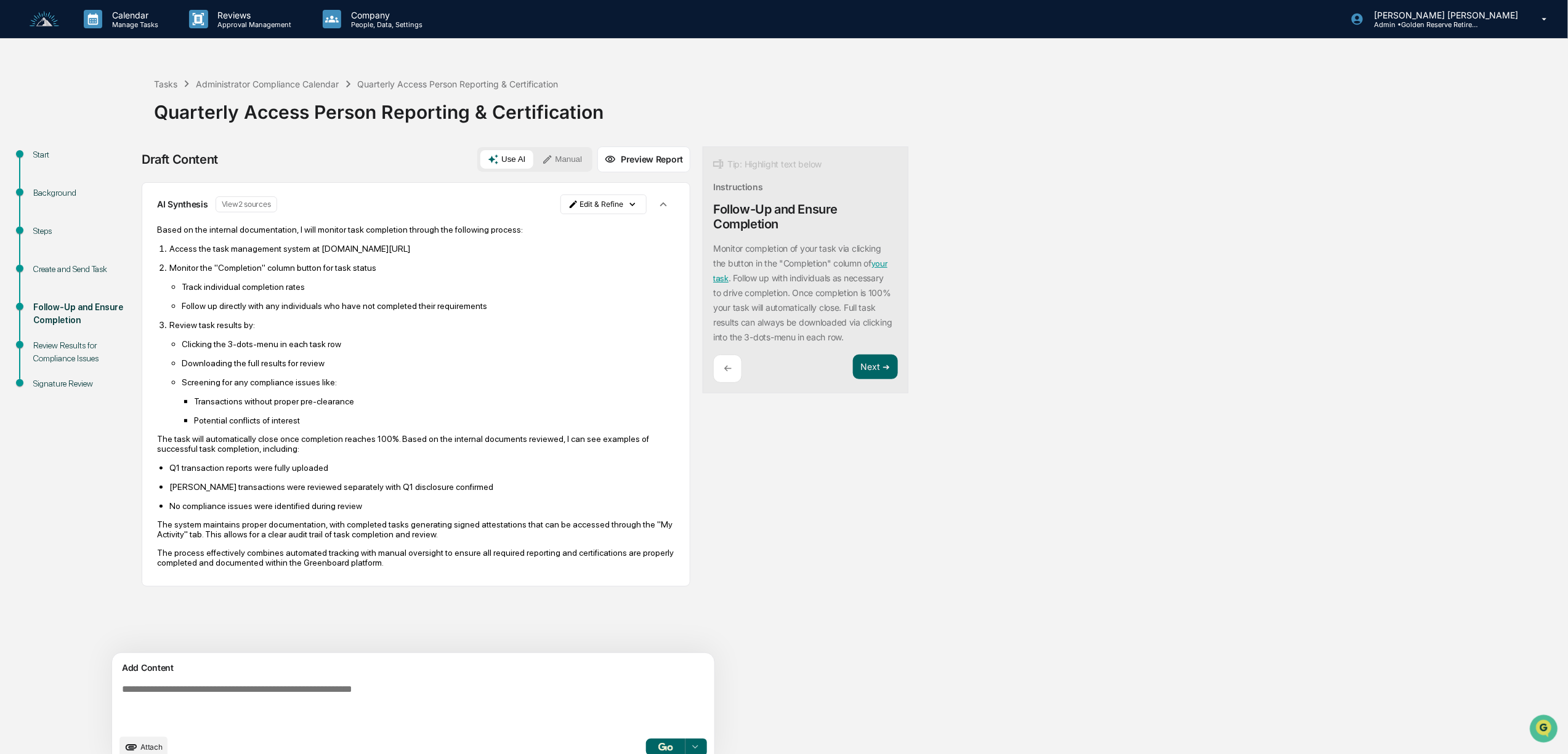
click at [179, 473] on p "Q1 transaction reports were fully uploaded" at bounding box center [421, 467] width 505 height 10
click at [181, 473] on p "Q1 transaction reports were fully uploaded" at bounding box center [421, 467] width 505 height 10
click at [176, 473] on p "Q1 transaction reports were fully uploaded" at bounding box center [421, 467] width 505 height 10
click at [180, 473] on p "Q1 transaction reports were fully uploaded" at bounding box center [421, 467] width 505 height 10
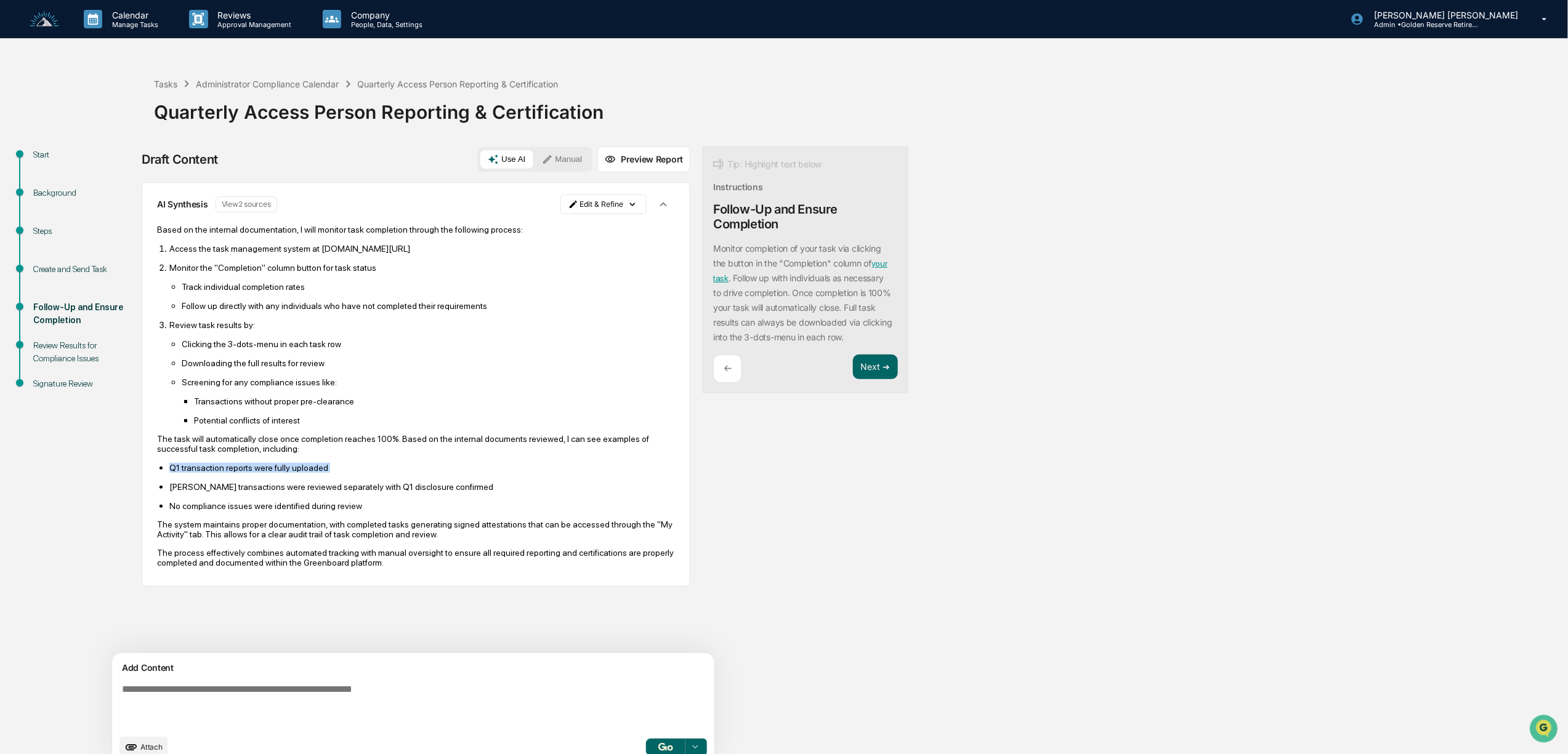
click at [180, 473] on p "Q1 transaction reports were fully uploaded" at bounding box center [421, 467] width 505 height 10
click at [183, 473] on p "Q1 transaction reports were fully uploaded" at bounding box center [421, 467] width 505 height 10
click at [180, 471] on p "Q1 transaction reports were fully uploaded" at bounding box center [421, 467] width 505 height 10
click at [362, 28] on div "Company People, Data, Settings" at bounding box center [378, 19] width 131 height 38
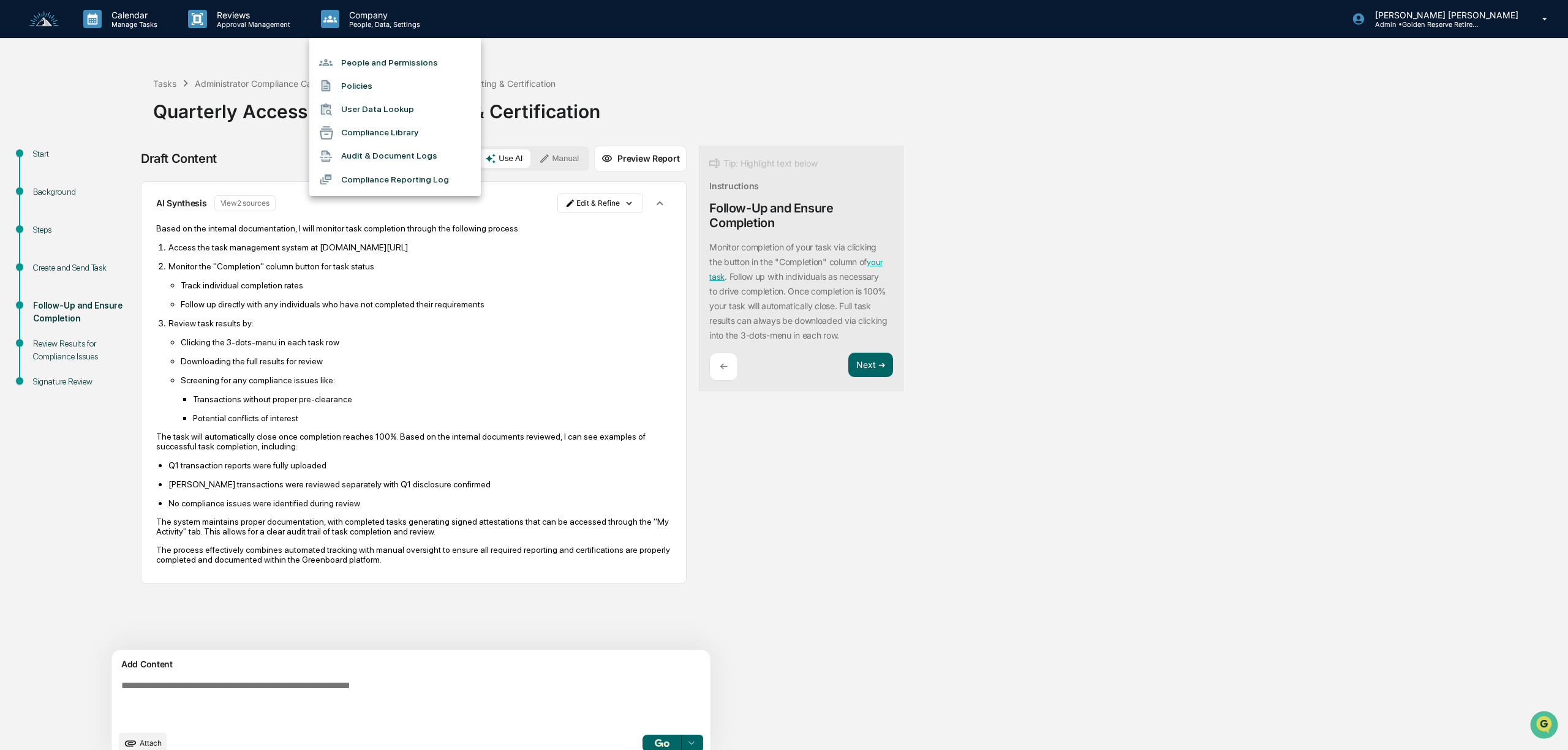
click at [123, 16] on div at bounding box center [784, 375] width 1568 height 750
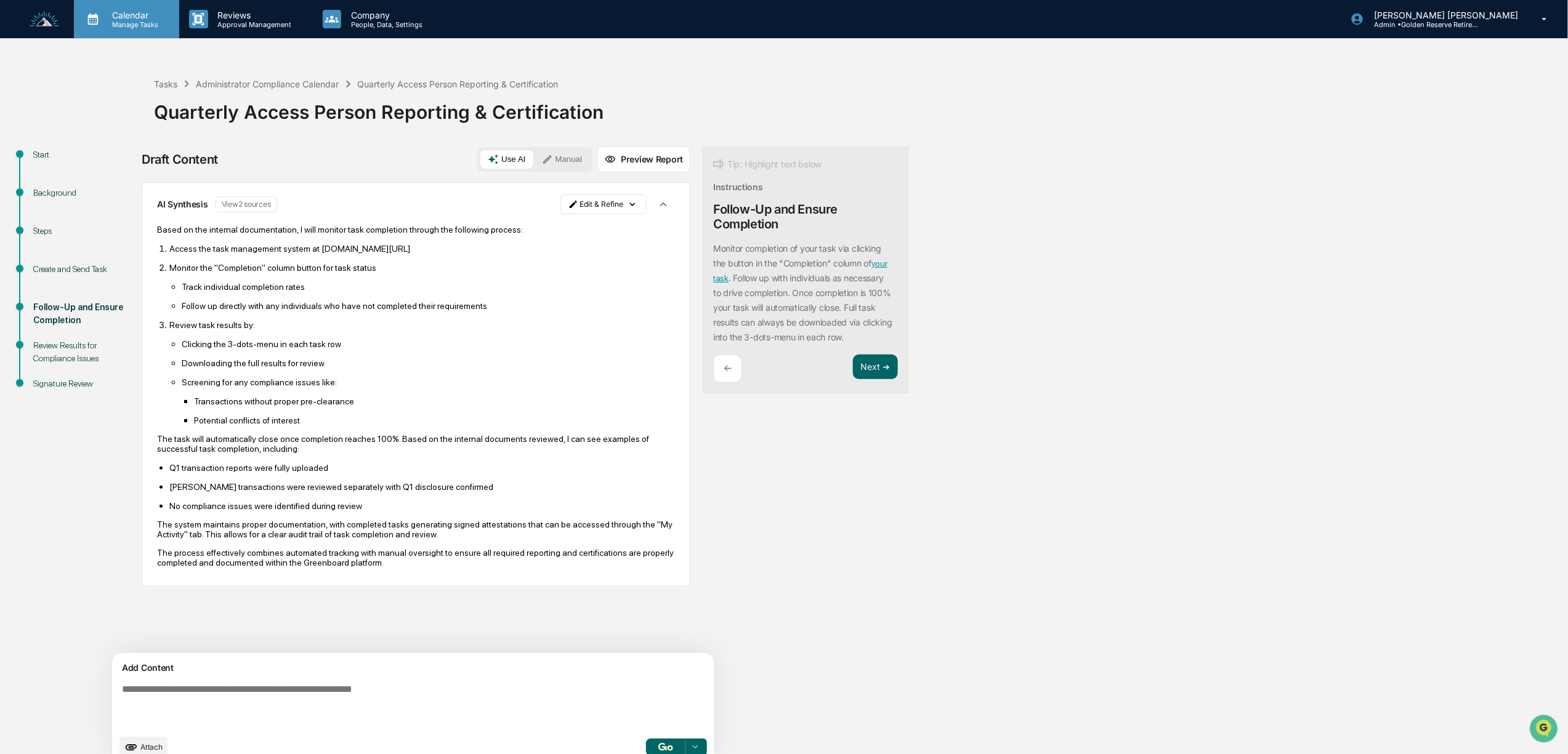
click at [131, 28] on p "Manage Tasks" at bounding box center [134, 24] width 62 height 9
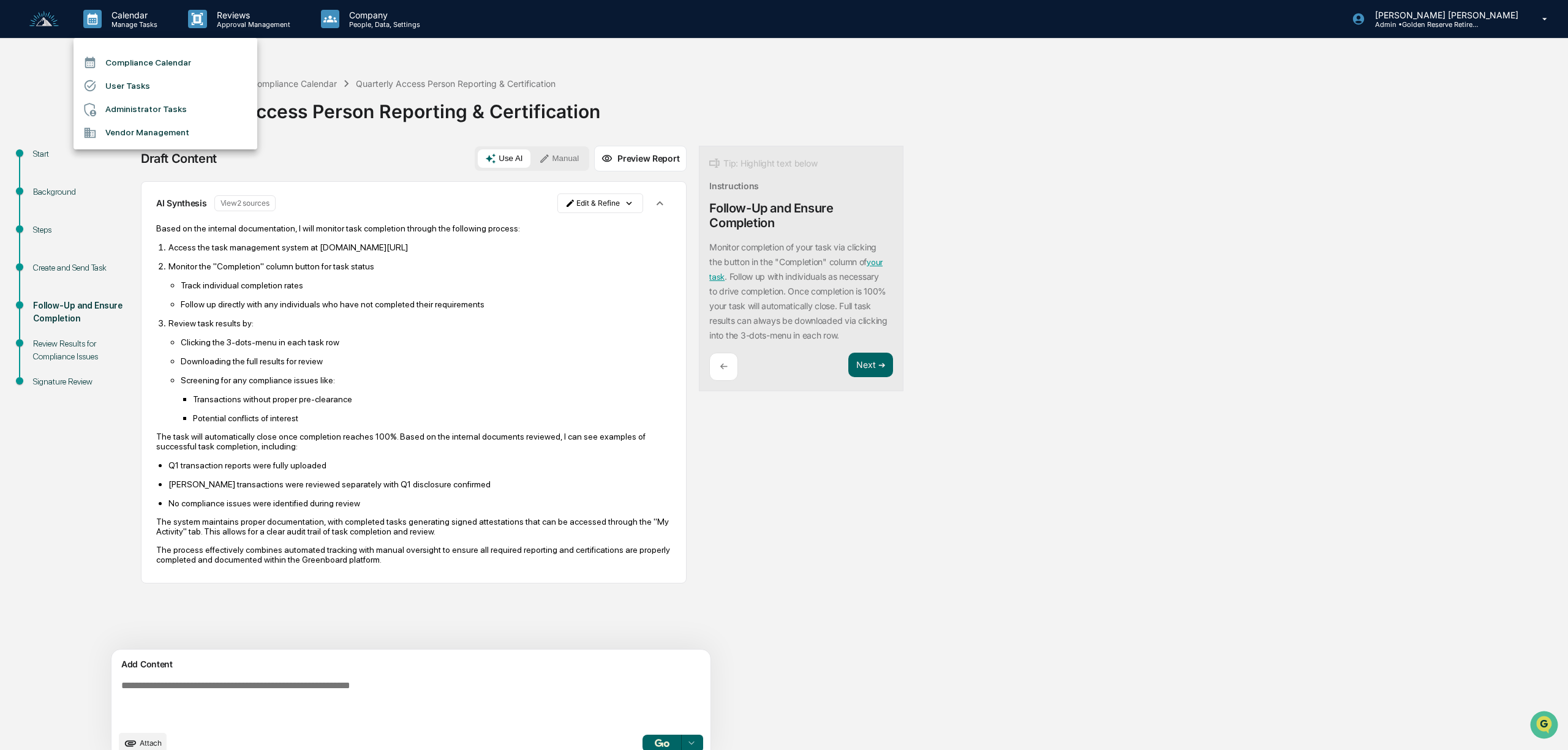
click at [150, 68] on li "Compliance Calendar" at bounding box center [165, 62] width 184 height 23
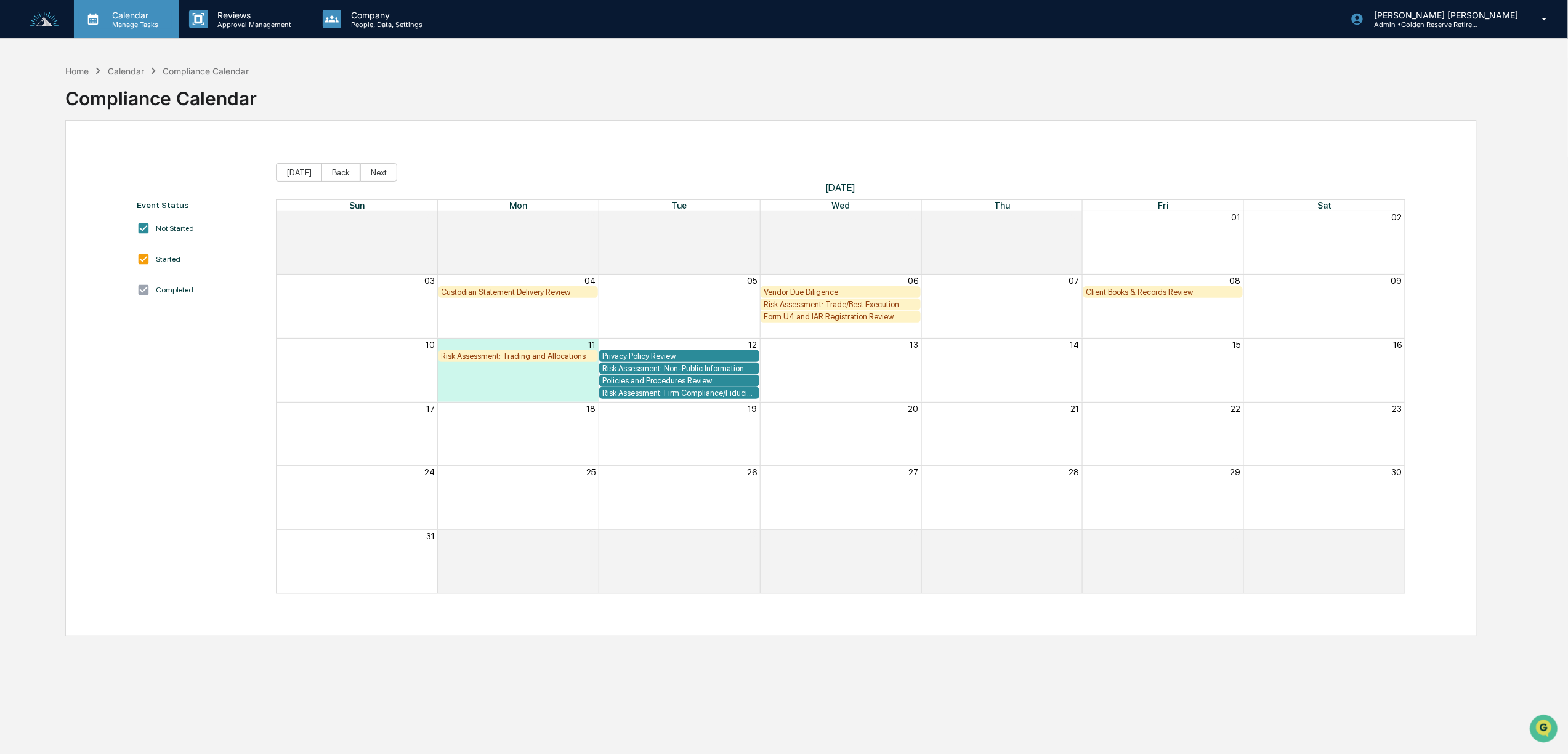
click at [131, 26] on p "Manage Tasks" at bounding box center [134, 24] width 62 height 9
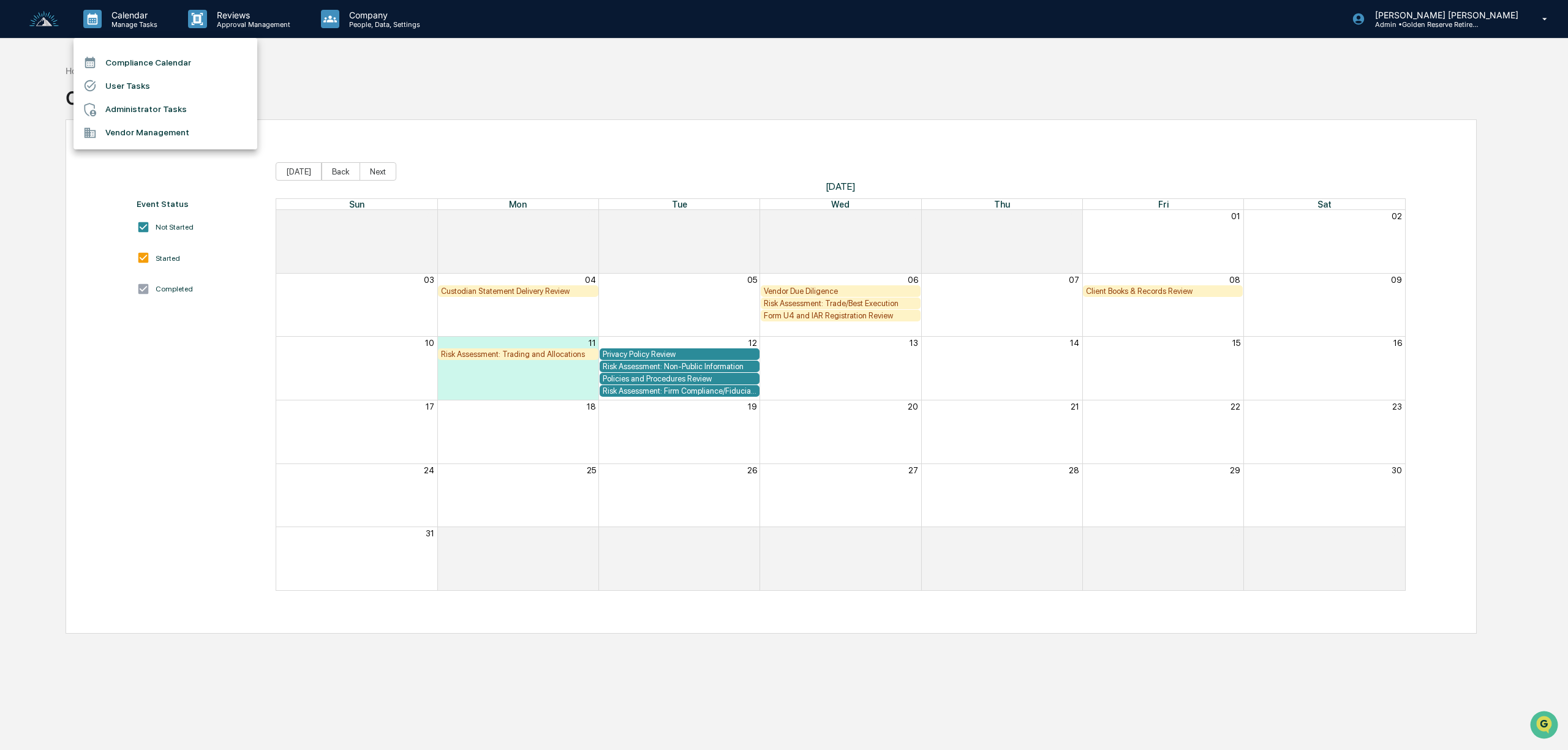
click at [375, 22] on div at bounding box center [784, 375] width 1568 height 750
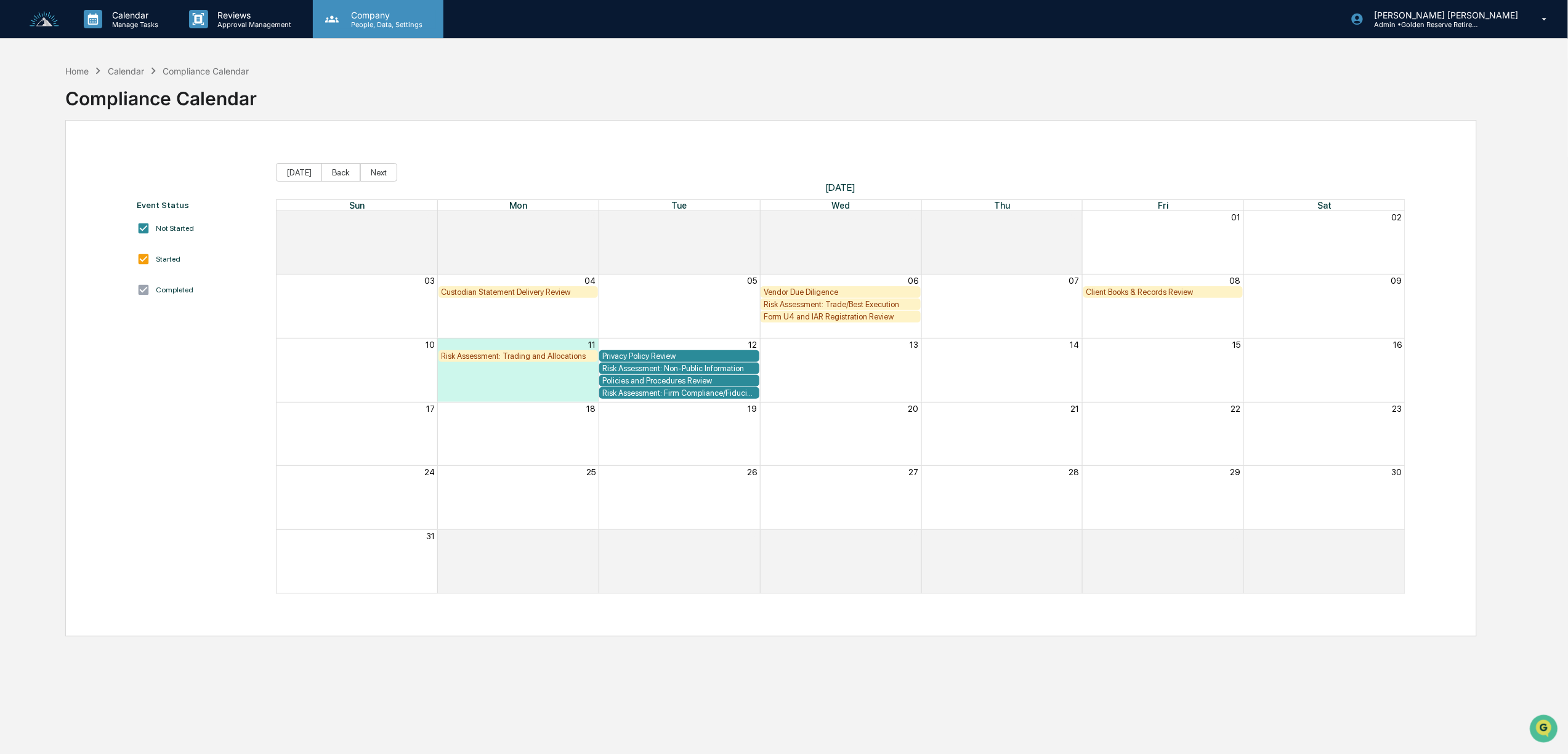
click at [356, 15] on p "Company" at bounding box center [384, 14] width 87 height 10
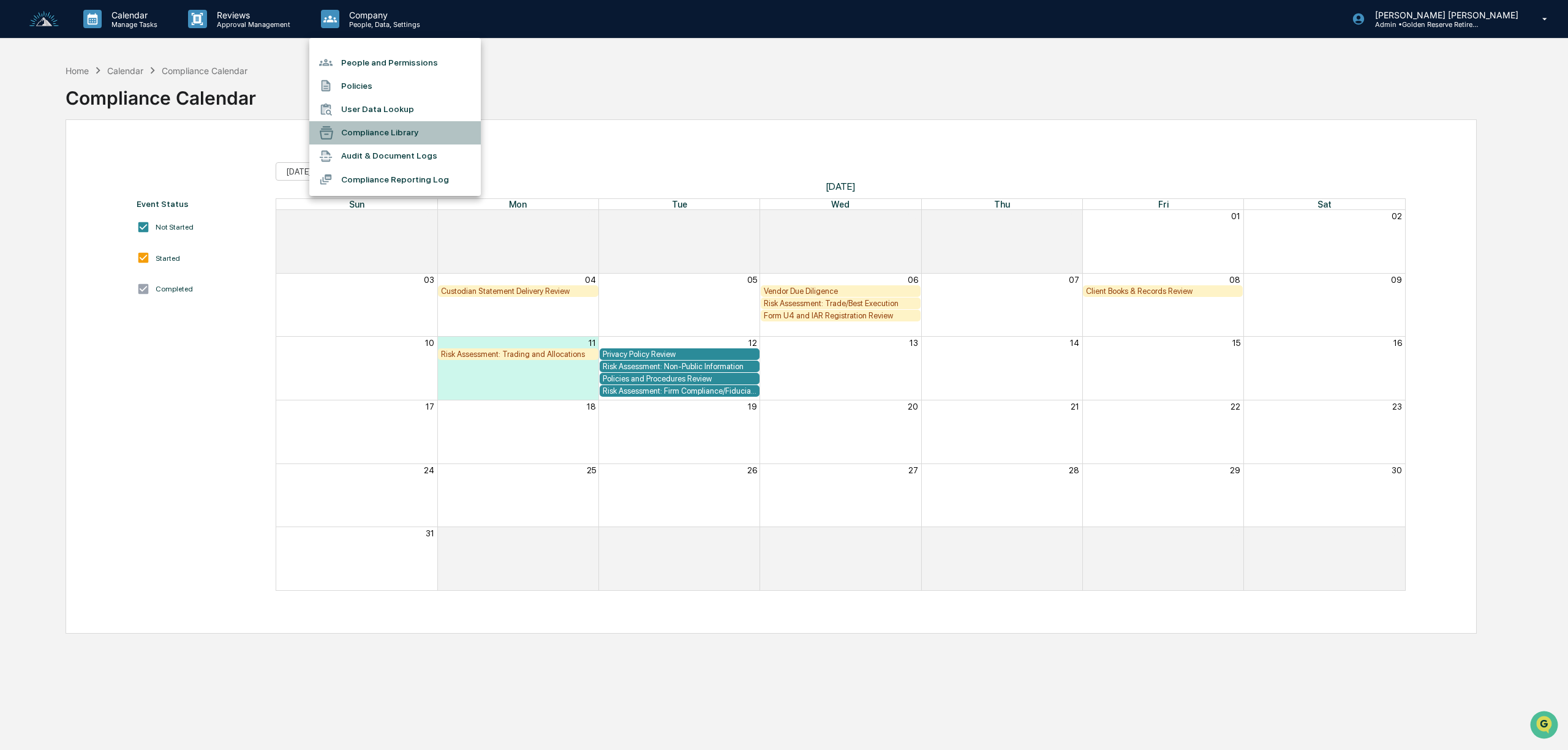
click at [377, 130] on li "Compliance Library" at bounding box center [394, 132] width 171 height 23
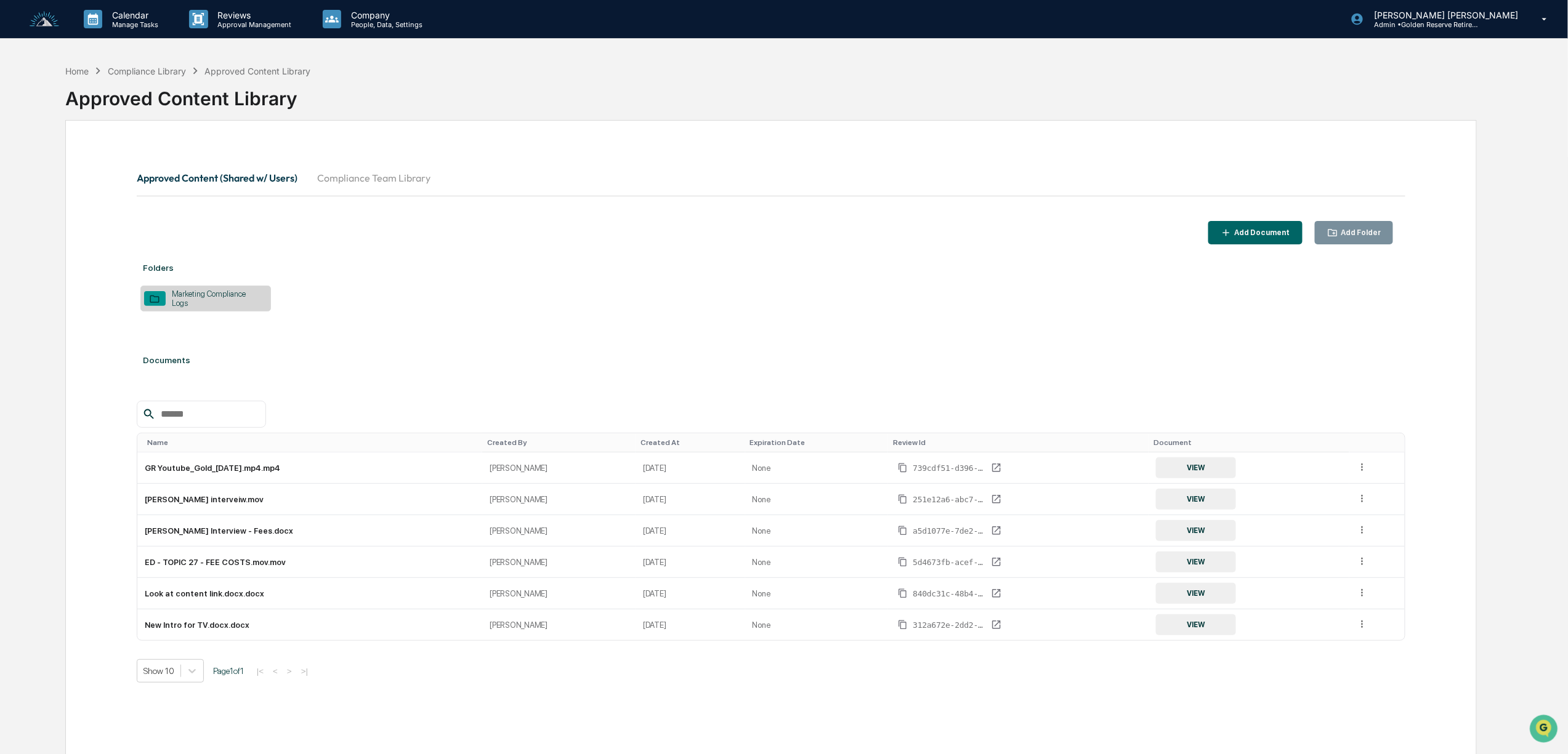
click at [380, 178] on button "Compliance Team Library" at bounding box center [374, 178] width 133 height 30
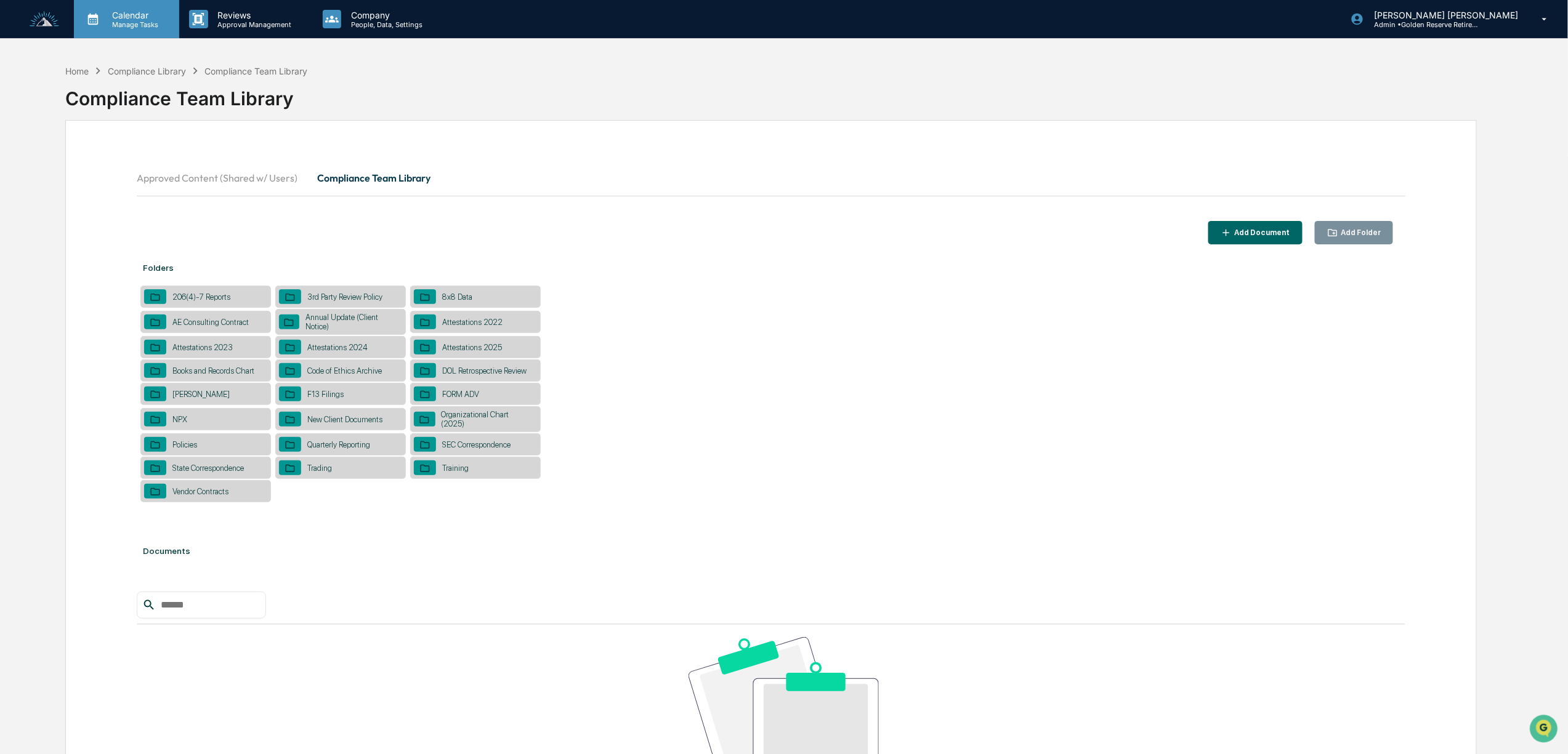
click at [126, 14] on p "Calendar" at bounding box center [134, 14] width 62 height 10
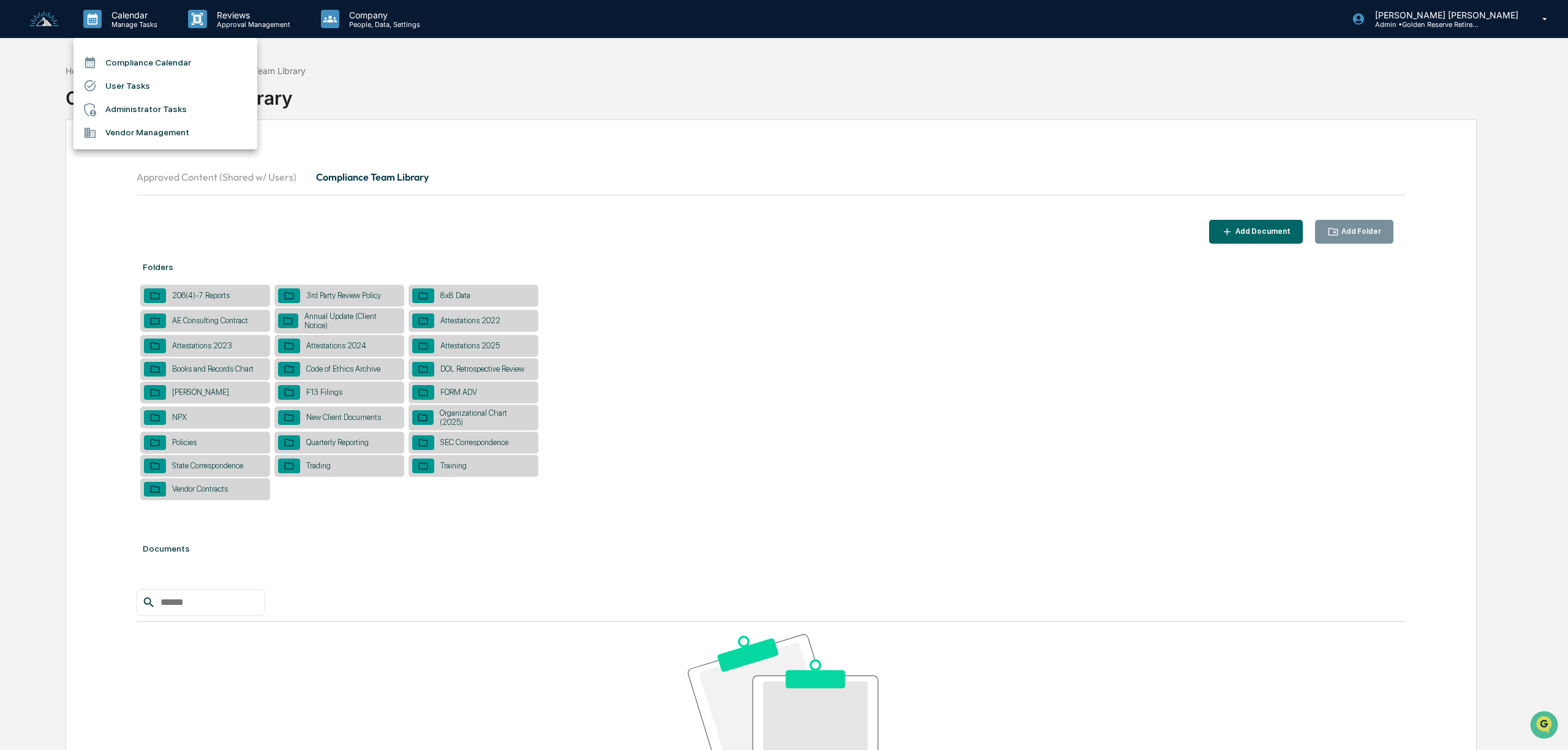
click at [219, 22] on div at bounding box center [784, 375] width 1568 height 750
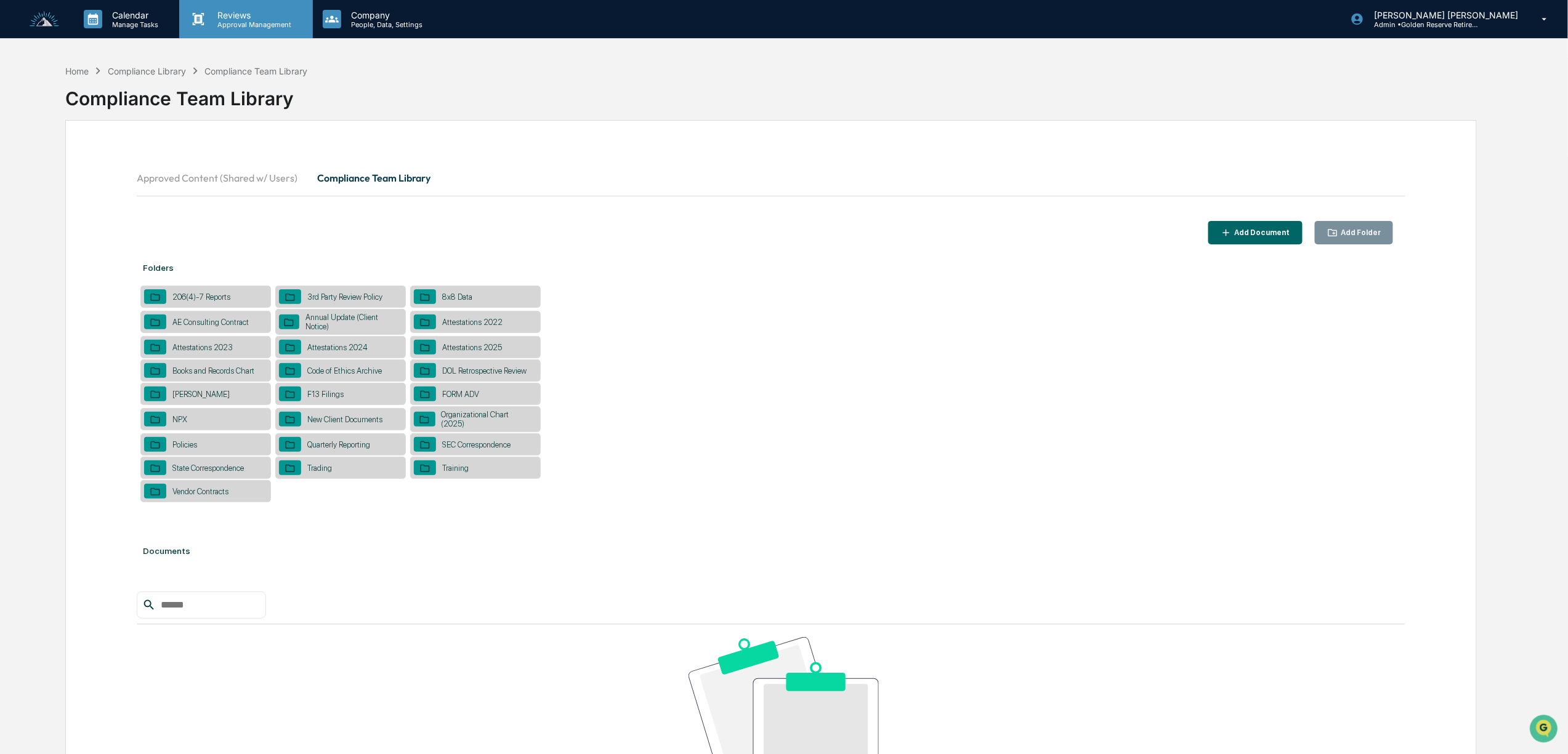
click at [245, 22] on p "Approval Management" at bounding box center [253, 24] width 90 height 9
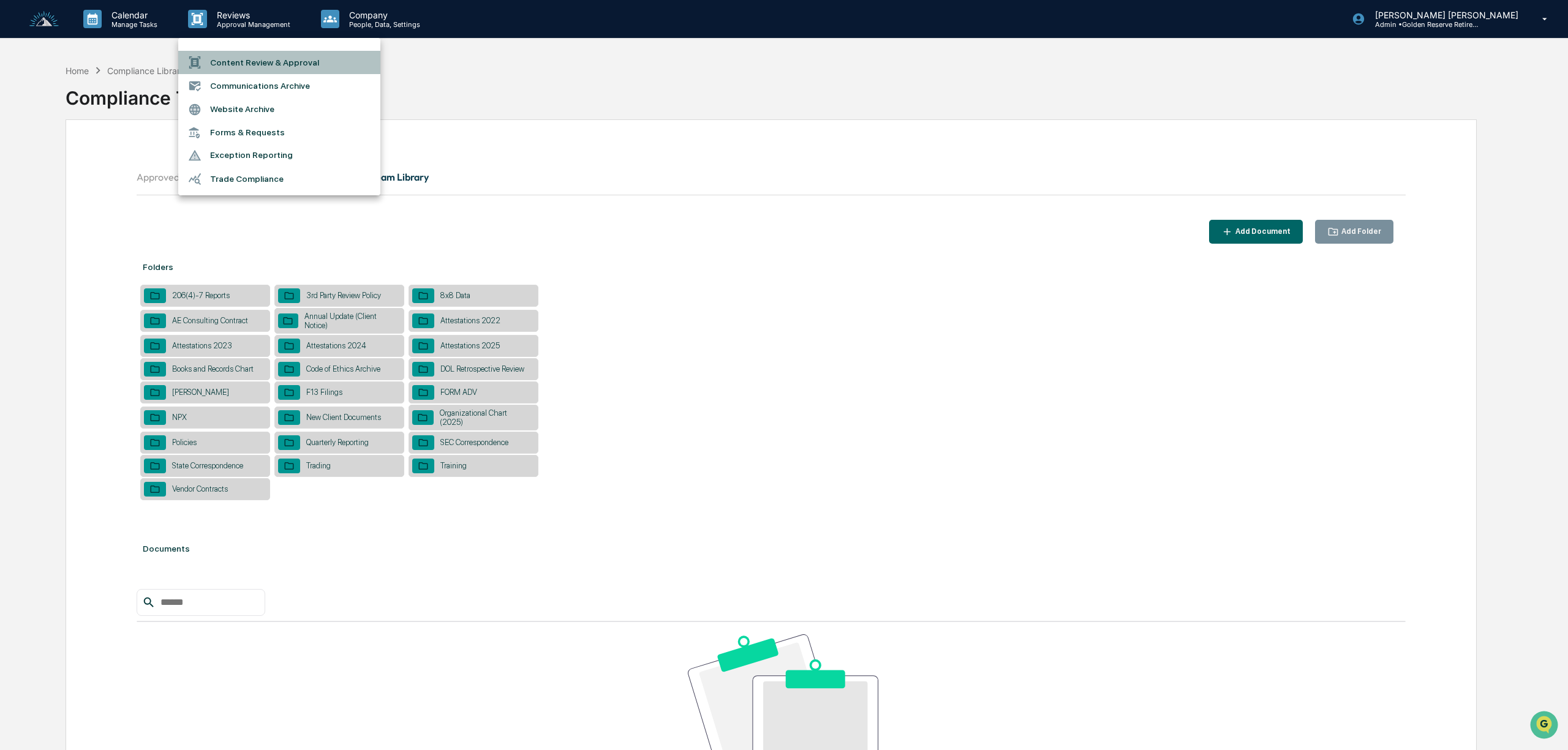
click at [278, 64] on li "Content Review & Approval" at bounding box center [280, 62] width 202 height 23
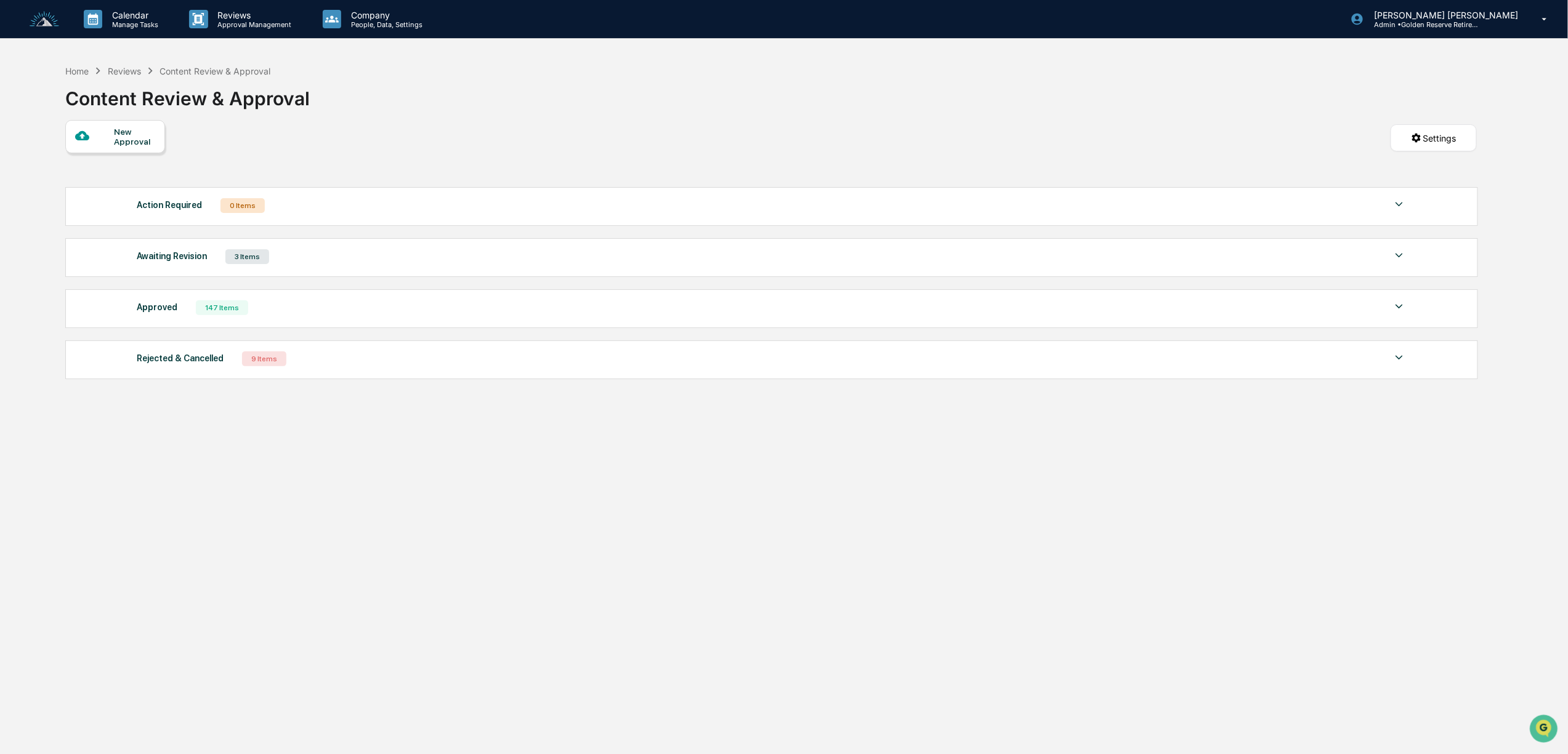
click at [45, 15] on img at bounding box center [44, 19] width 30 height 17
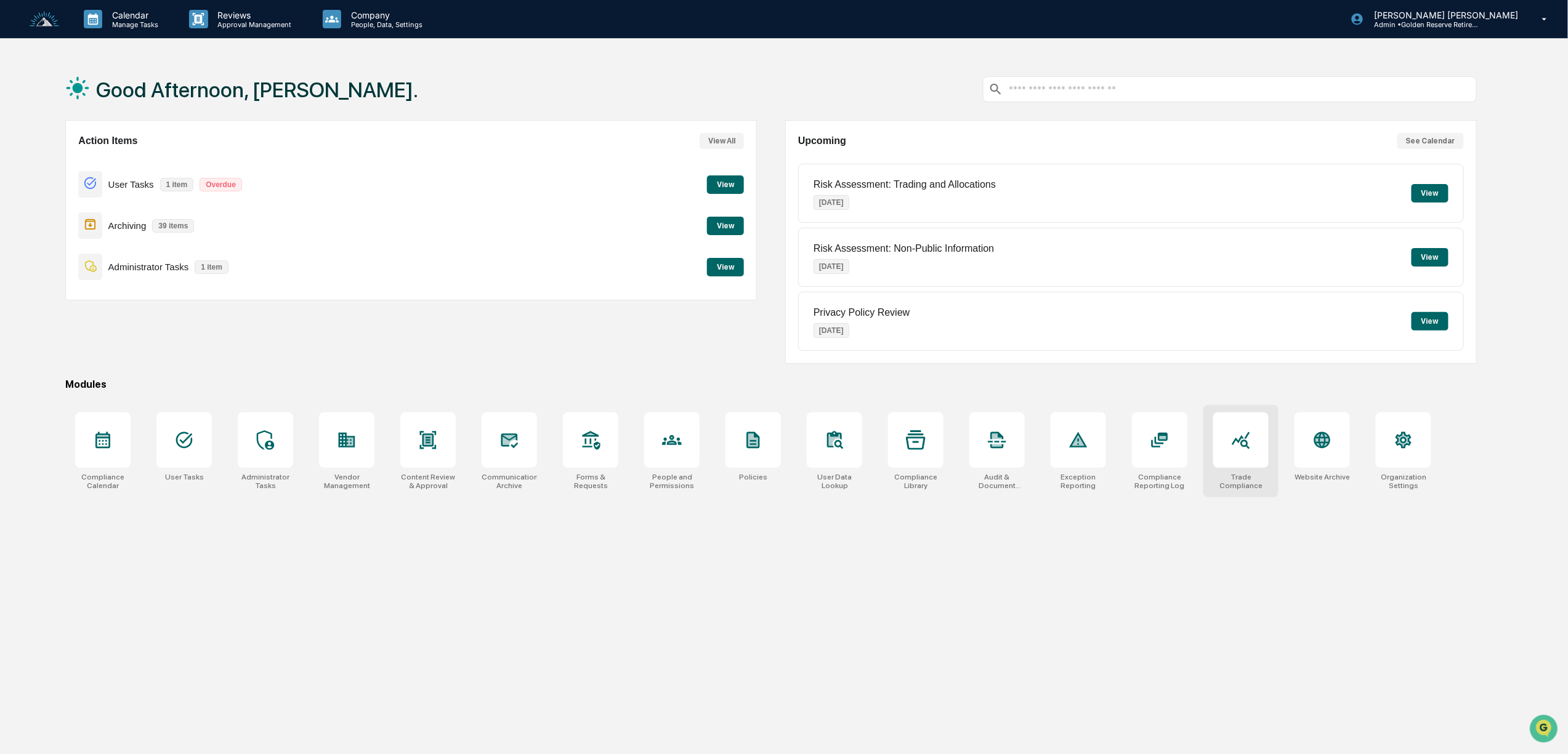
click at [1237, 466] on div at bounding box center [1240, 439] width 55 height 55
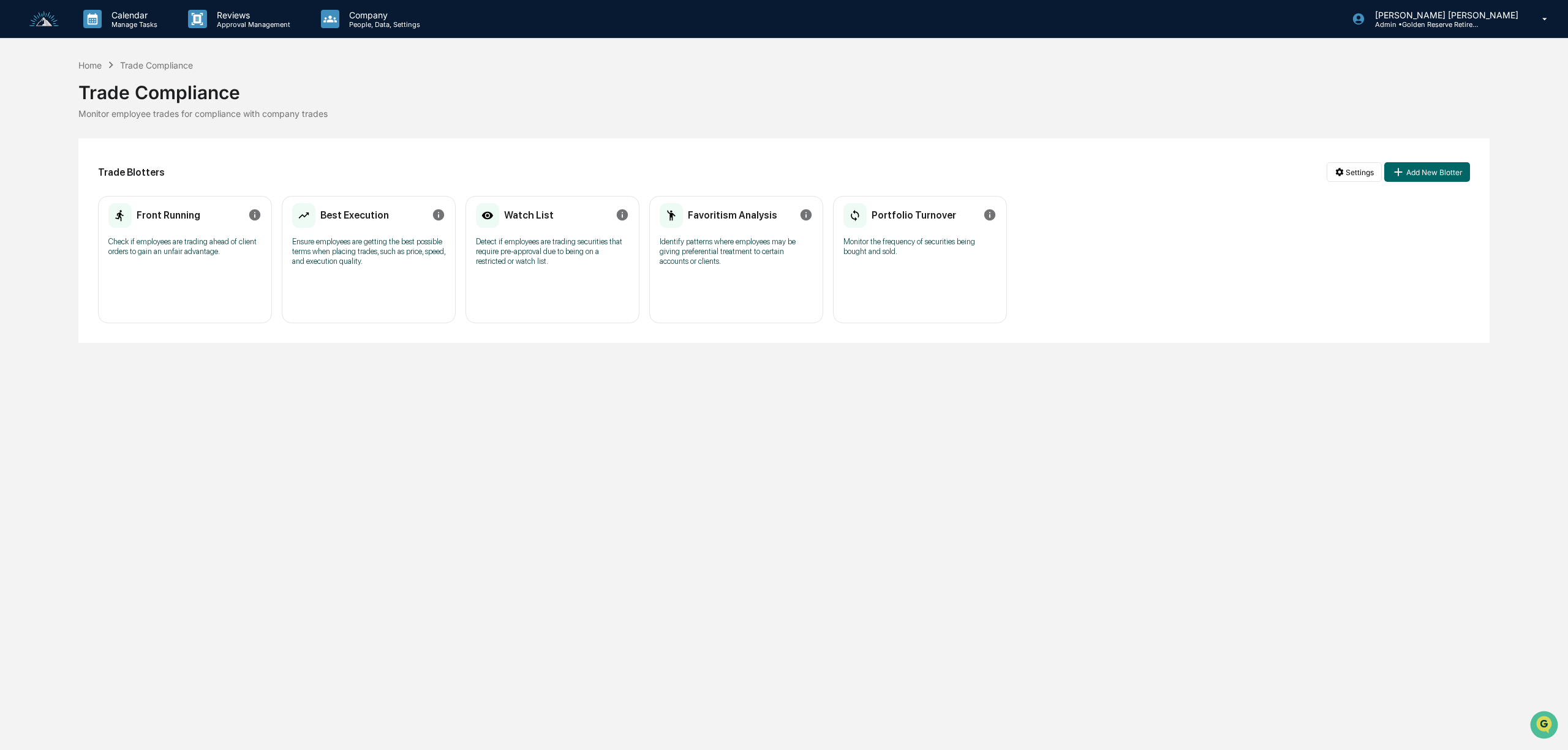
click at [233, 238] on p "Check if employees are trading ahead of client orders to gain an unfair advanta…" at bounding box center [185, 247] width 153 height 20
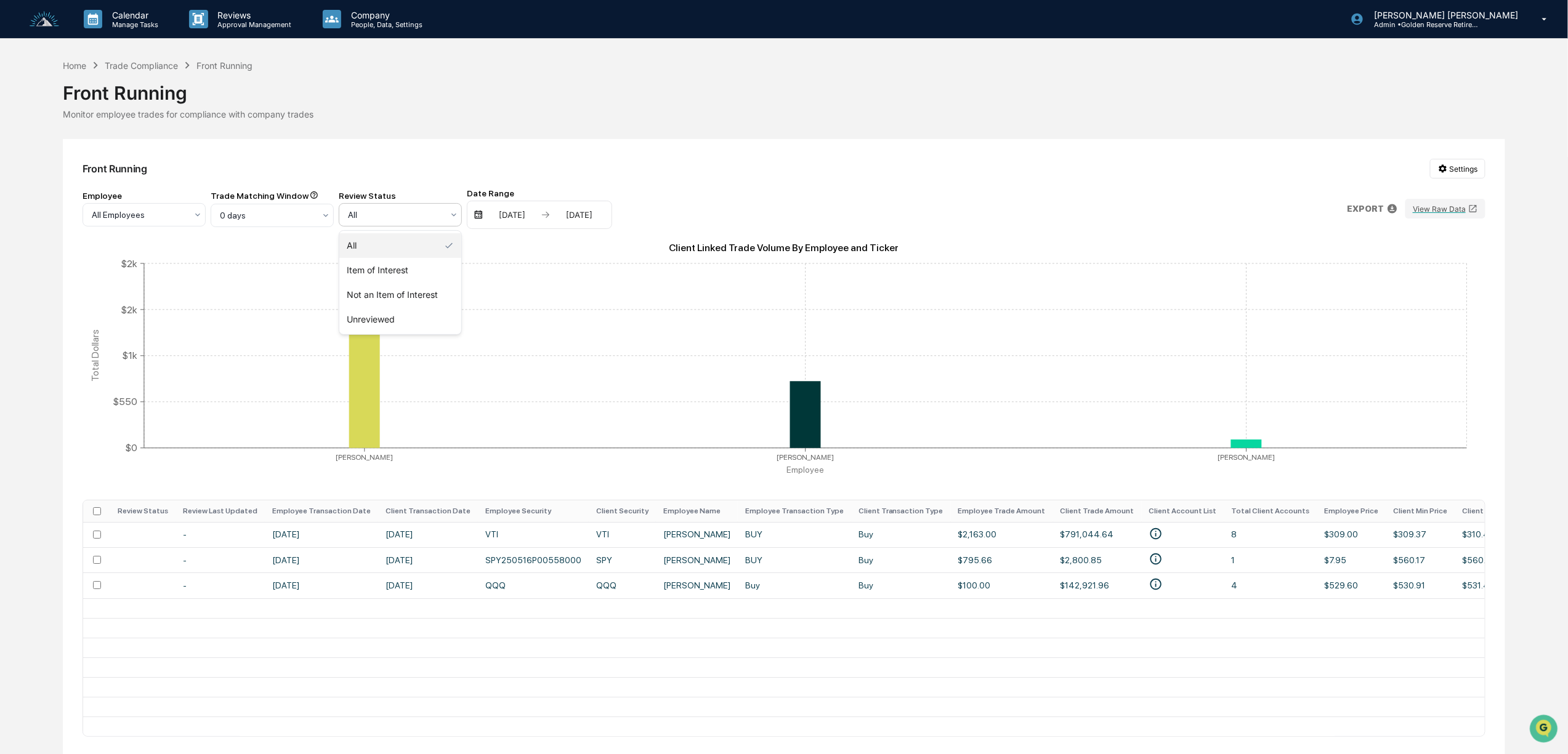
click at [404, 210] on div at bounding box center [395, 215] width 94 height 12
click at [425, 279] on div "Item of Interest" at bounding box center [400, 270] width 122 height 25
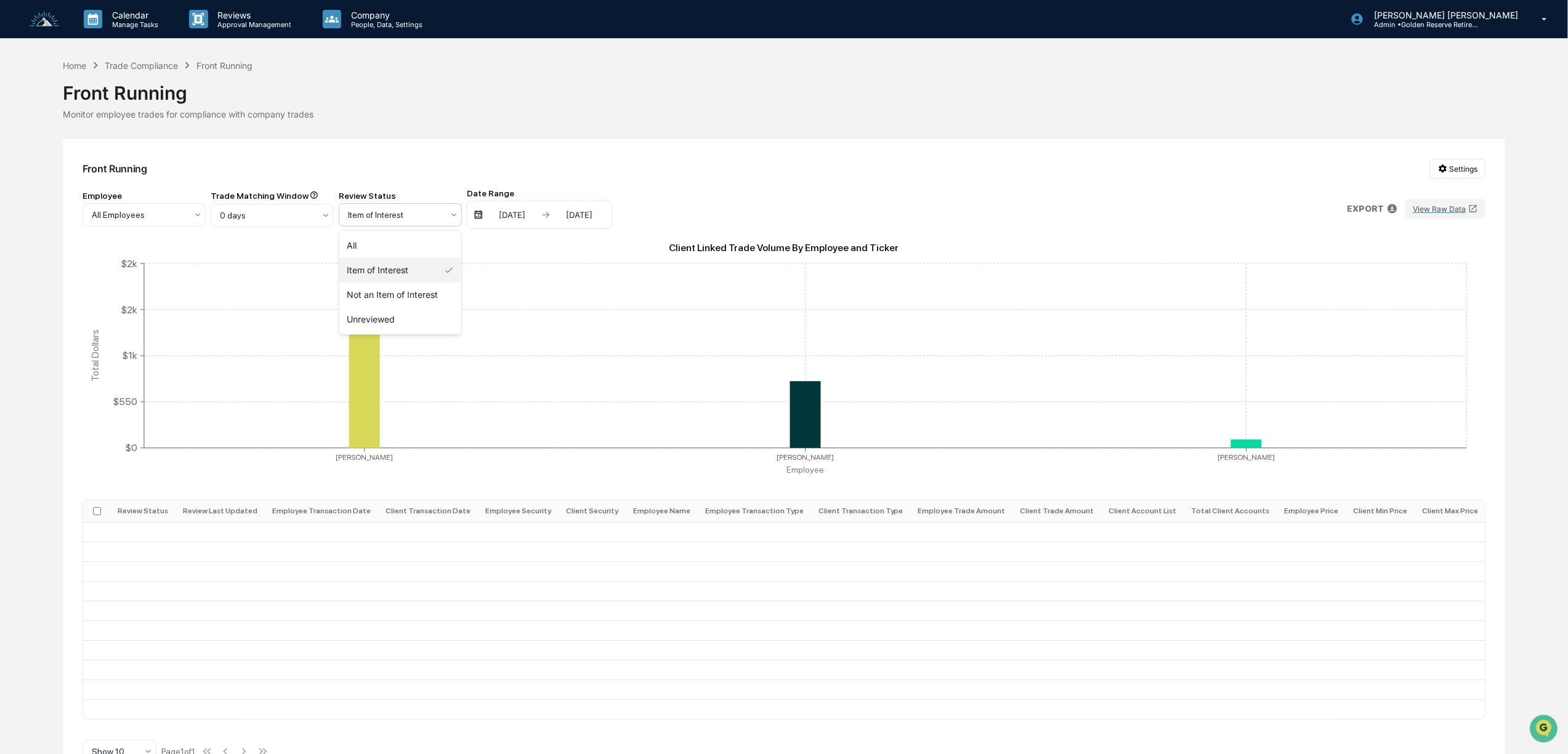
click at [407, 215] on div at bounding box center [395, 215] width 94 height 12
click at [425, 296] on div "Not an Item of Interest" at bounding box center [400, 295] width 122 height 25
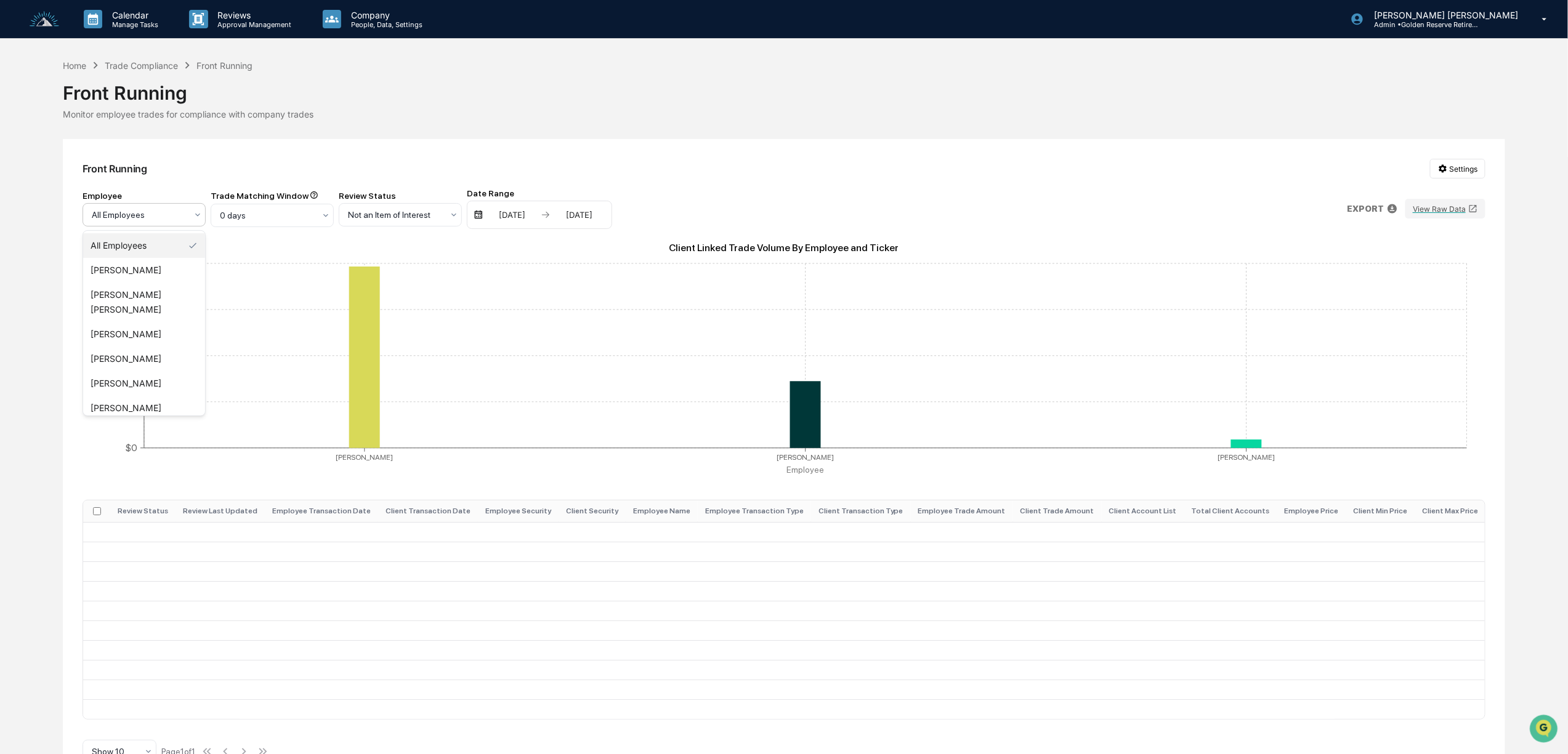
click at [167, 217] on div at bounding box center [139, 215] width 94 height 12
click at [911, 167] on div "Front Running Settings" at bounding box center [784, 168] width 1403 height 20
click at [141, 66] on div "Trade Compliance" at bounding box center [142, 65] width 74 height 10
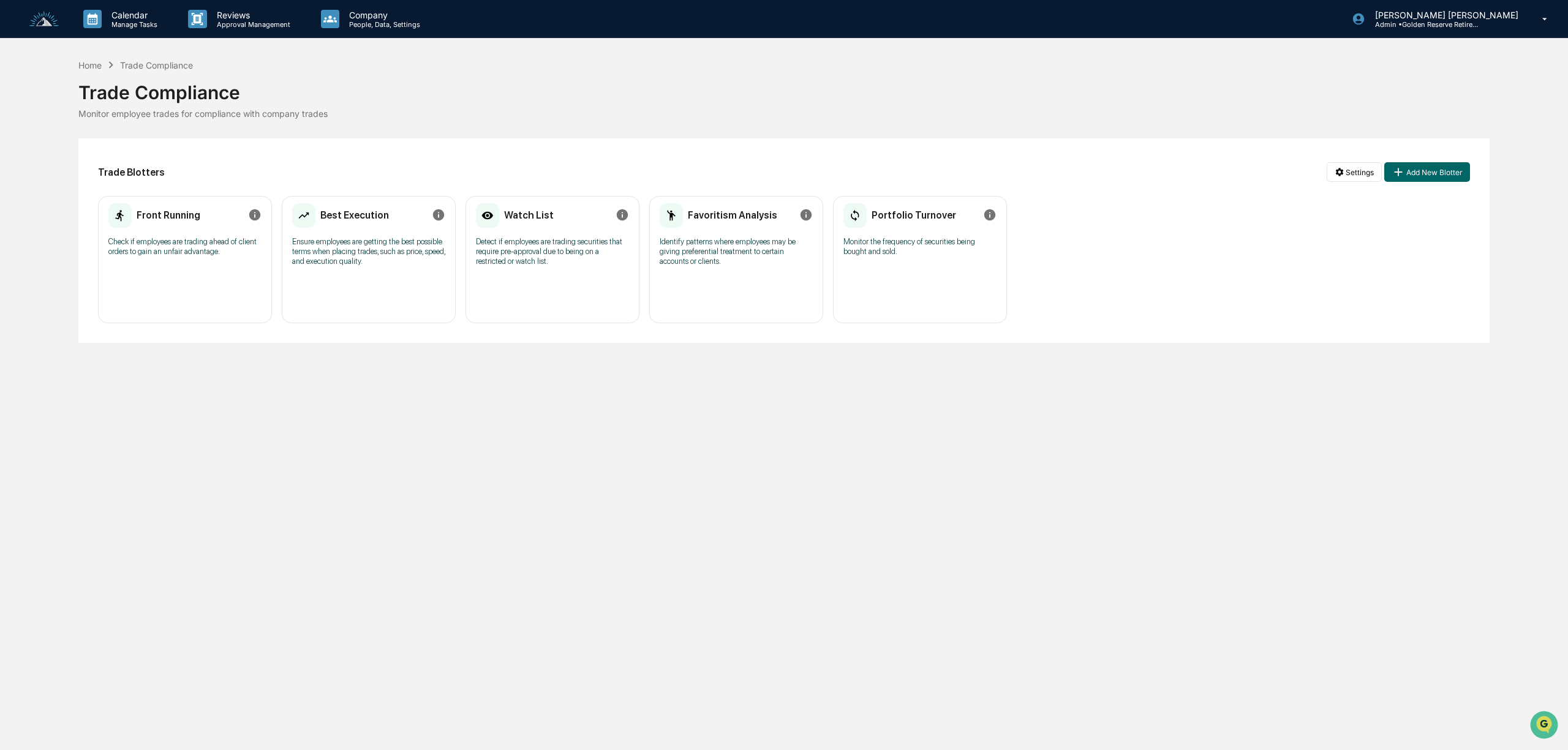
click at [401, 251] on p "Ensure employees are getting the best possible terms when placing trades, such …" at bounding box center [369, 252] width 153 height 29
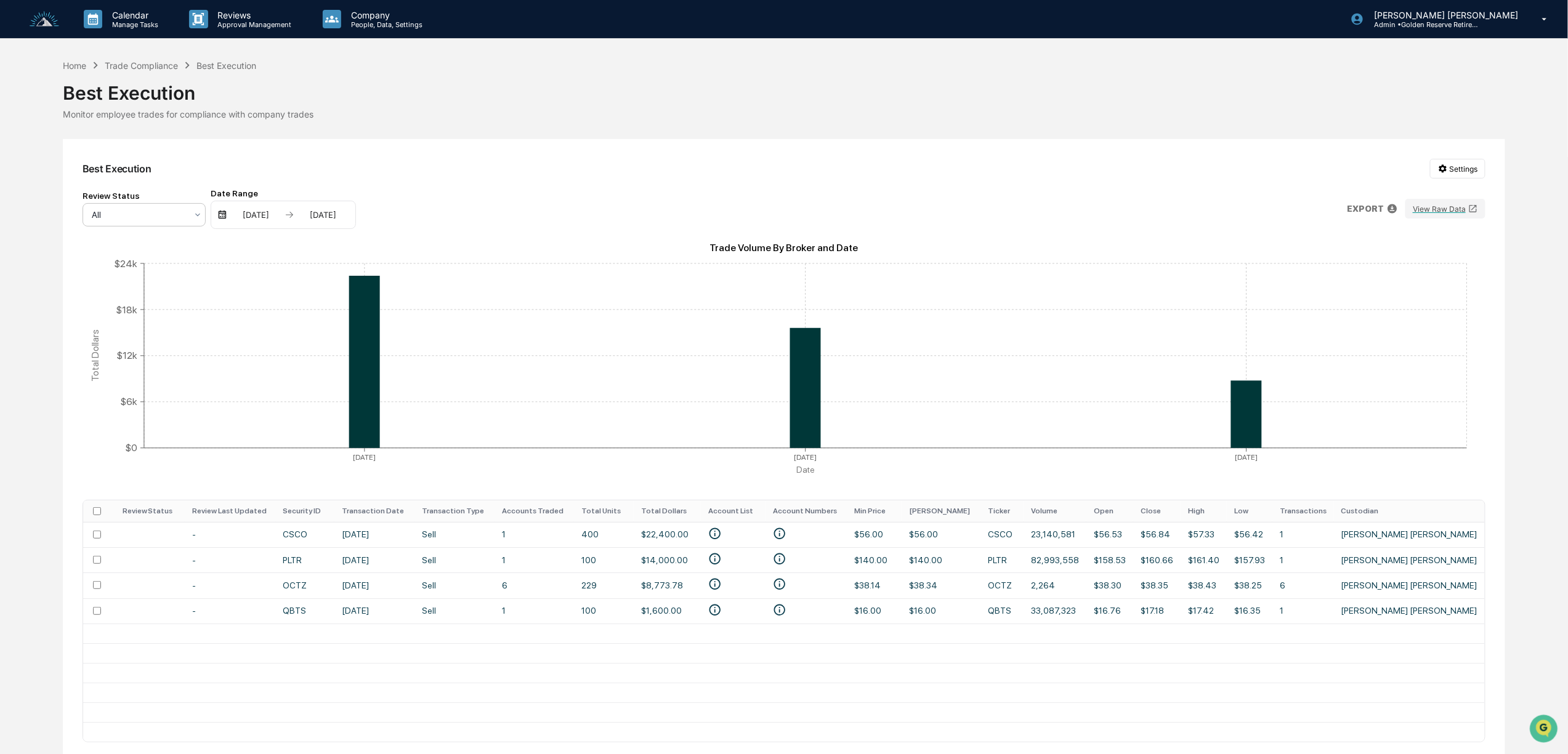
click at [178, 211] on div at bounding box center [139, 215] width 94 height 12
click at [382, 180] on div "Best Execution Settings Review Status All Date Range [DATE] [DATE] EXPORT View …" at bounding box center [783, 473] width 1442 height 668
click at [144, 71] on div "Home Trade Compliance Best Execution" at bounding box center [159, 65] width 194 height 14
click at [148, 65] on div "Trade Compliance" at bounding box center [142, 65] width 74 height 10
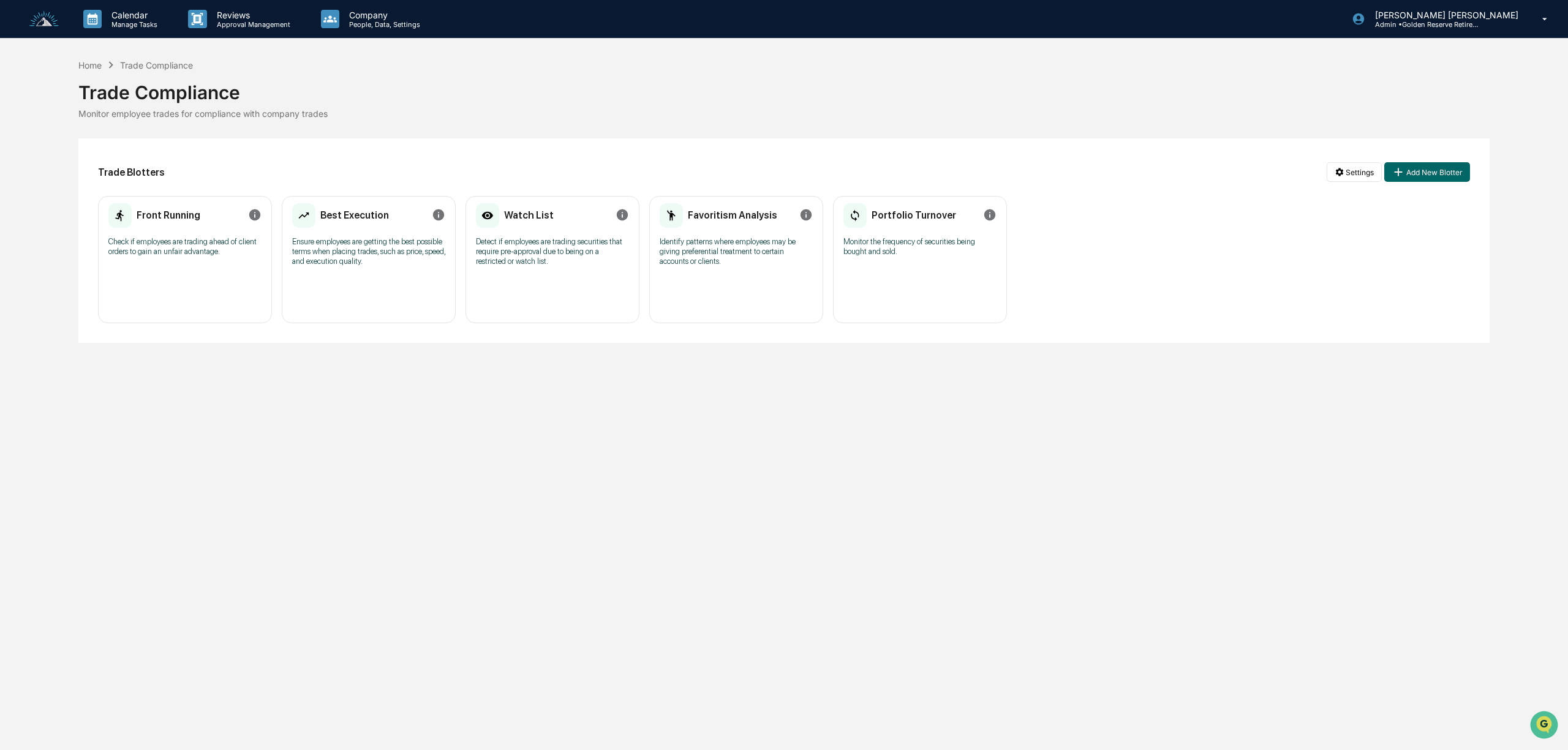
click at [557, 250] on p "Detect if employees are trading securities that require pre-approval due to bei…" at bounding box center [553, 252] width 153 height 29
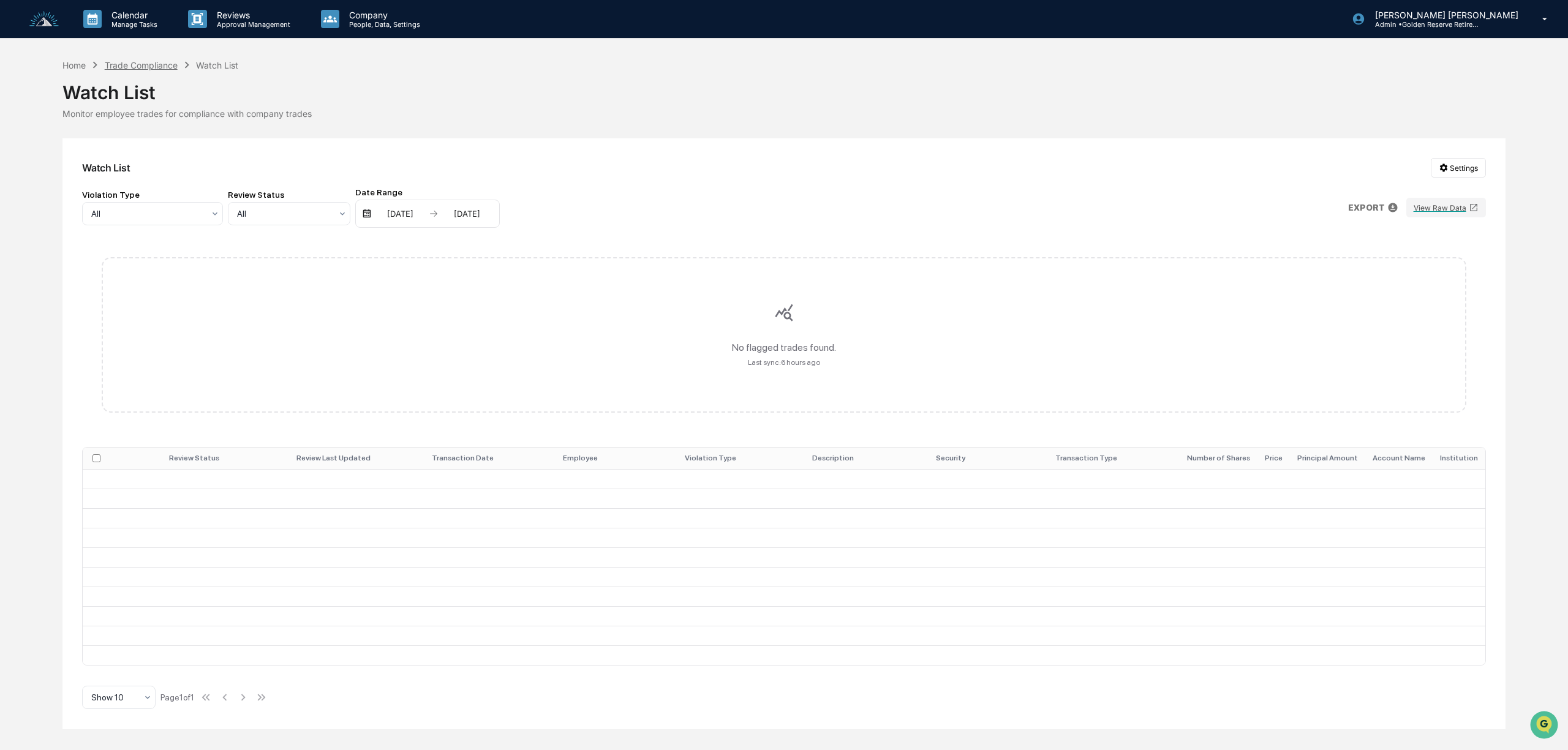
click at [159, 61] on div "Trade Compliance" at bounding box center [142, 64] width 73 height 10
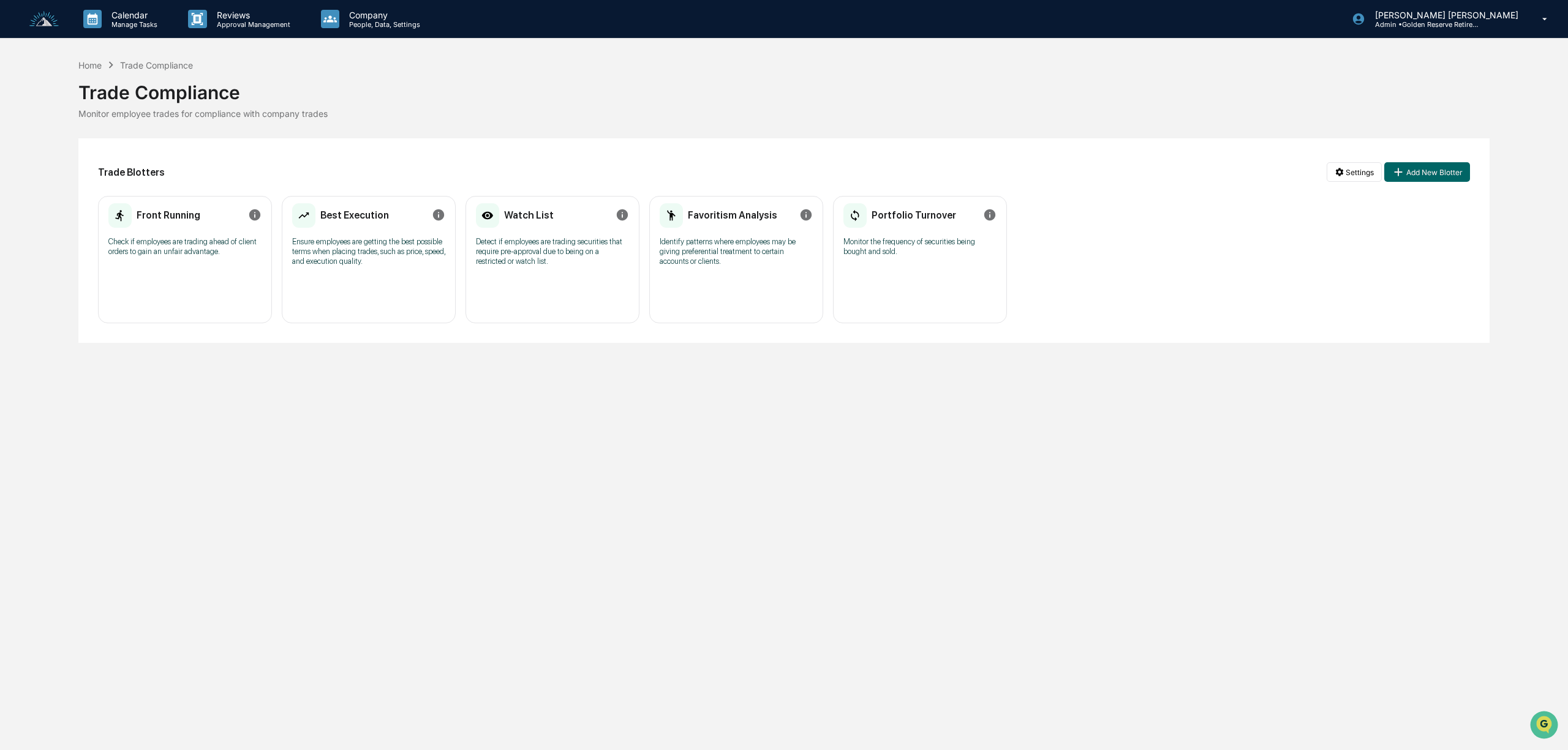
click at [754, 258] on p "Identify patterns where employees may be giving preferential treatment to certa…" at bounding box center [736, 252] width 153 height 29
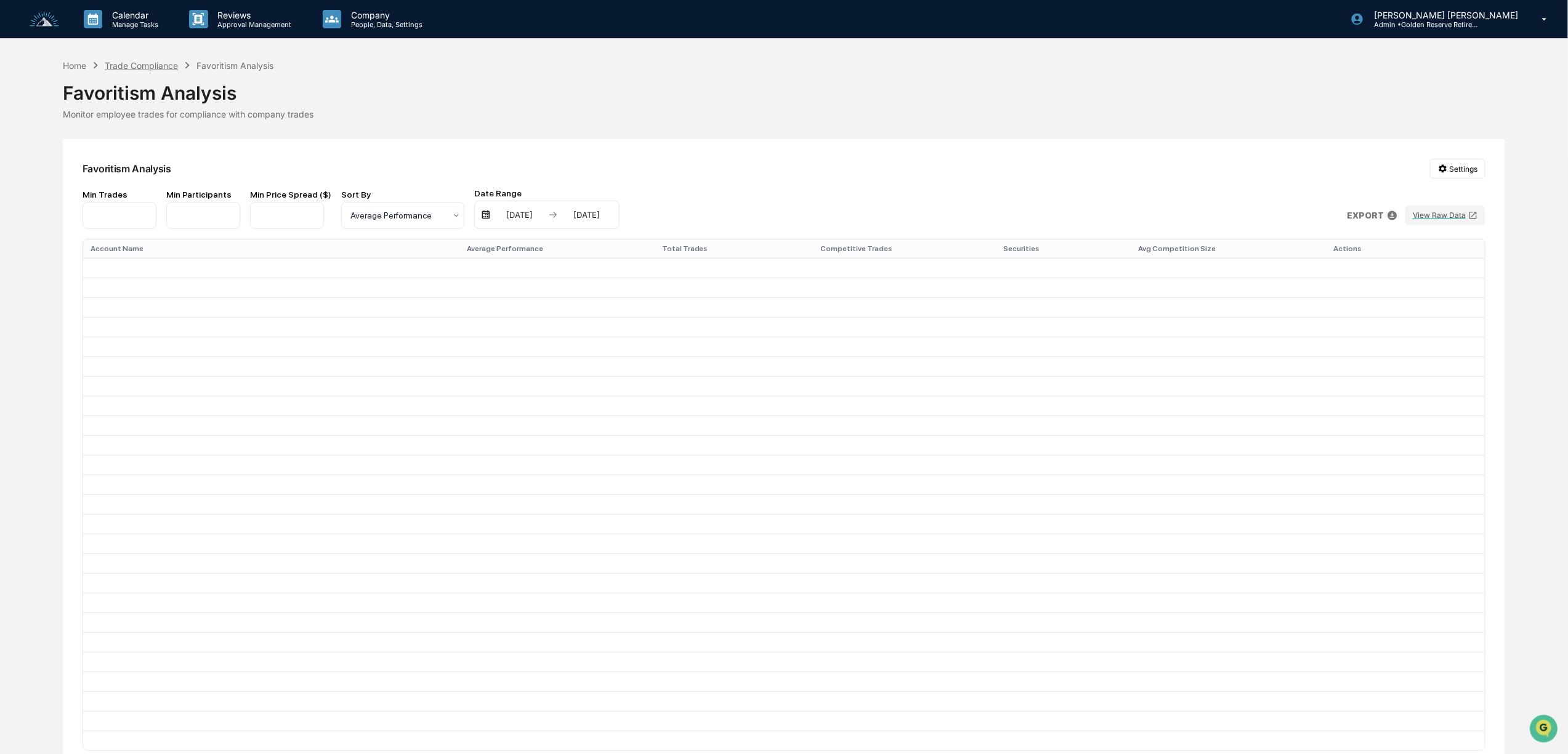
click at [143, 67] on div "Trade Compliance" at bounding box center [142, 65] width 74 height 10
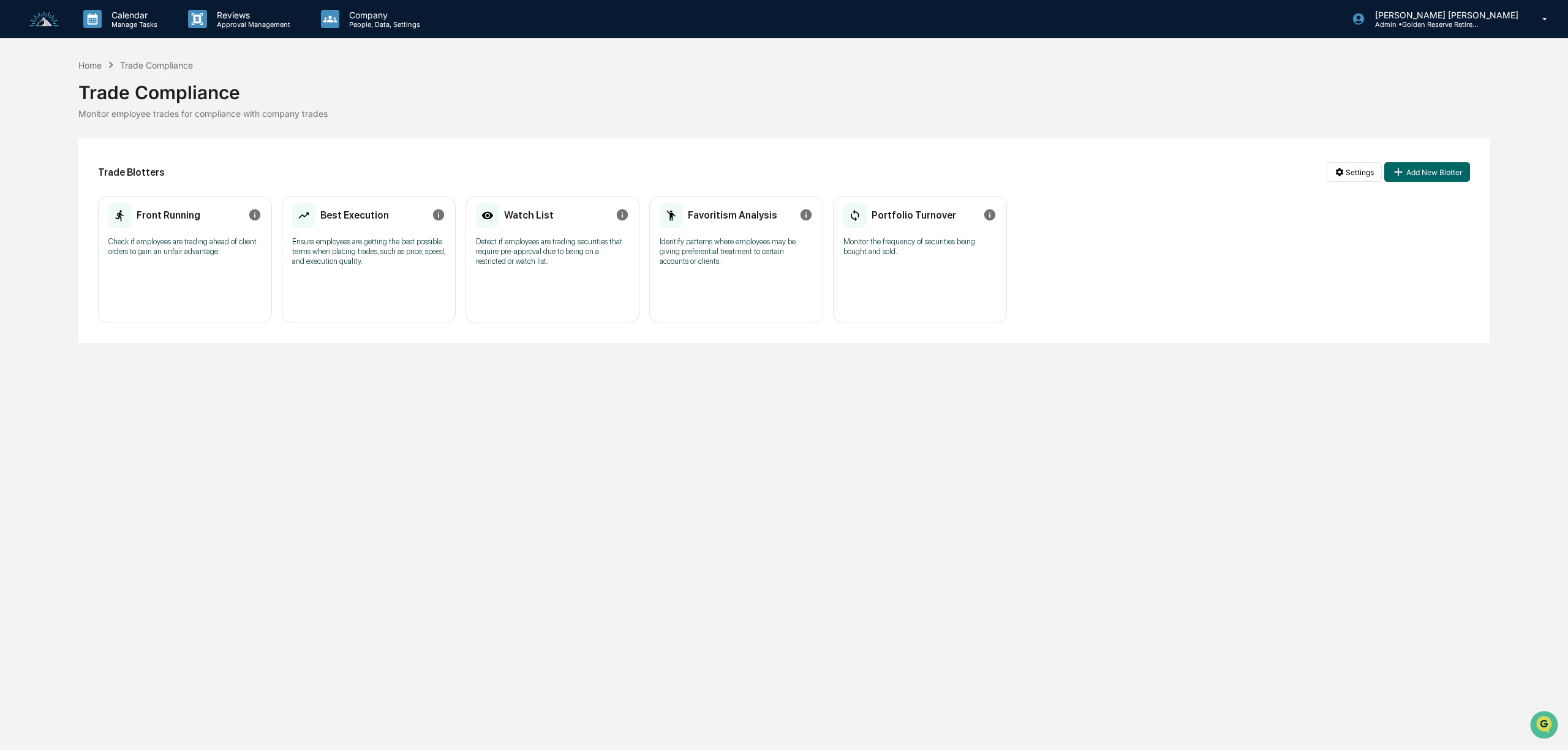
click at [917, 216] on h2 "Portfolio Turnover" at bounding box center [913, 215] width 84 height 12
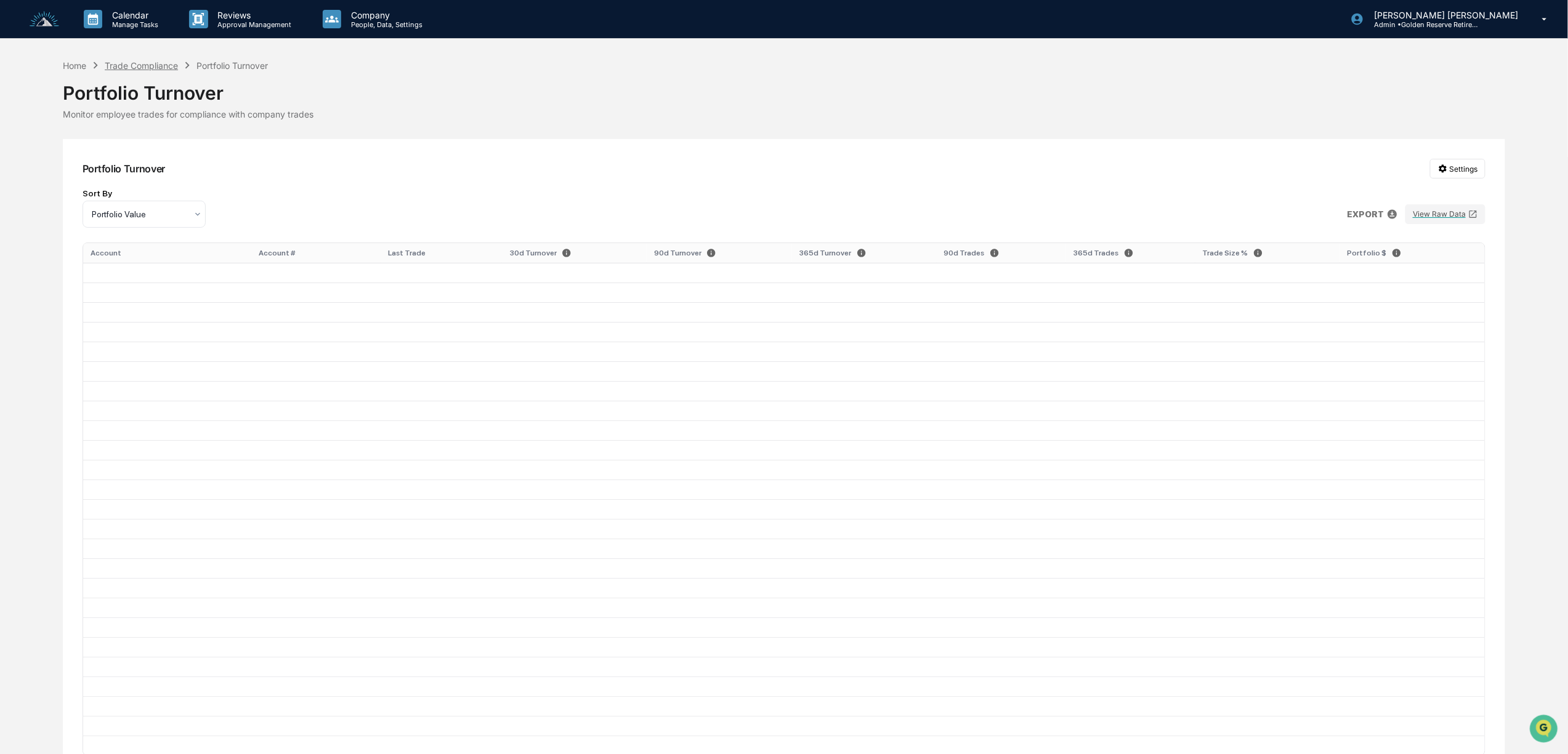
click at [151, 62] on div "Trade Compliance" at bounding box center [142, 65] width 74 height 10
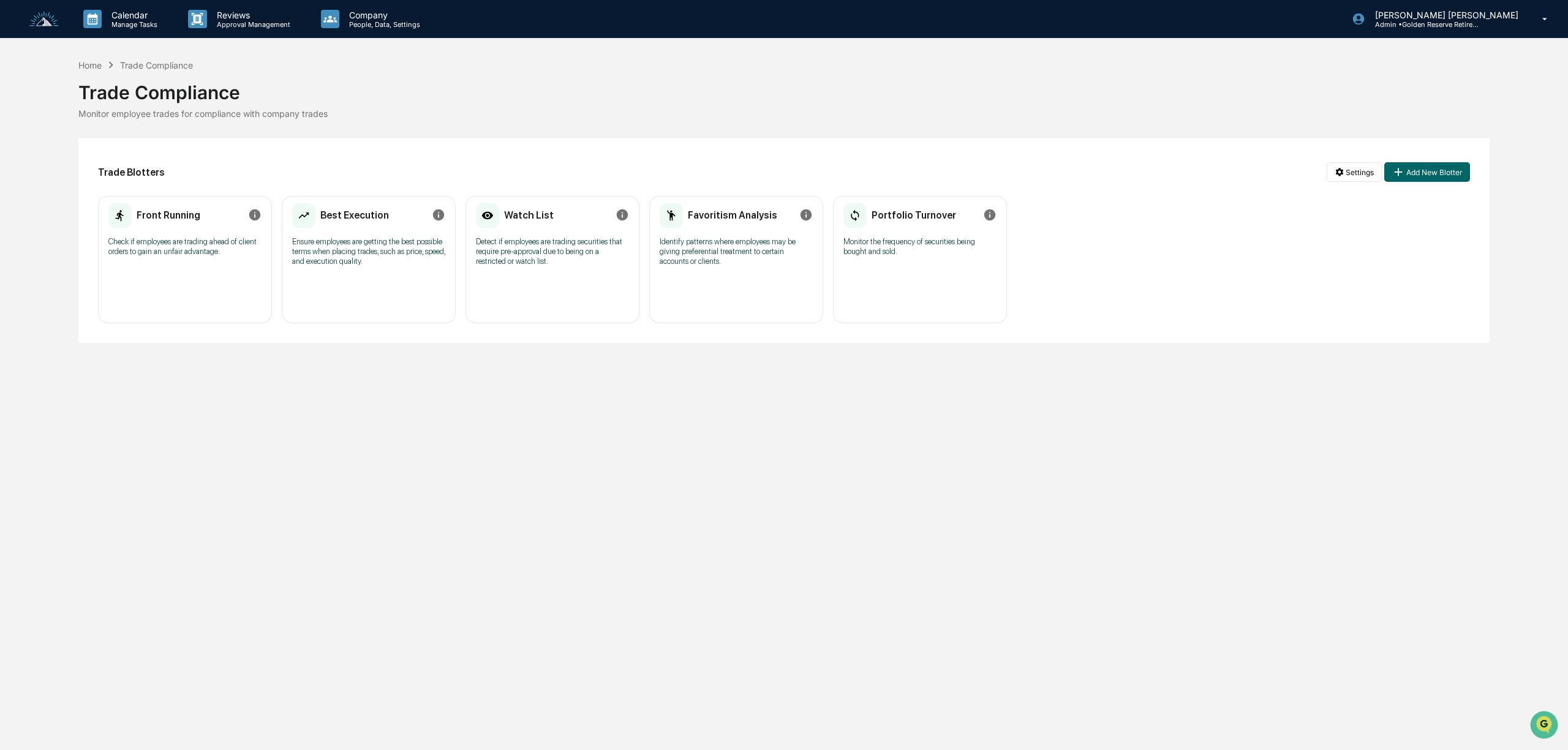
click at [255, 211] on icon "Info" at bounding box center [255, 215] width 12 height 12
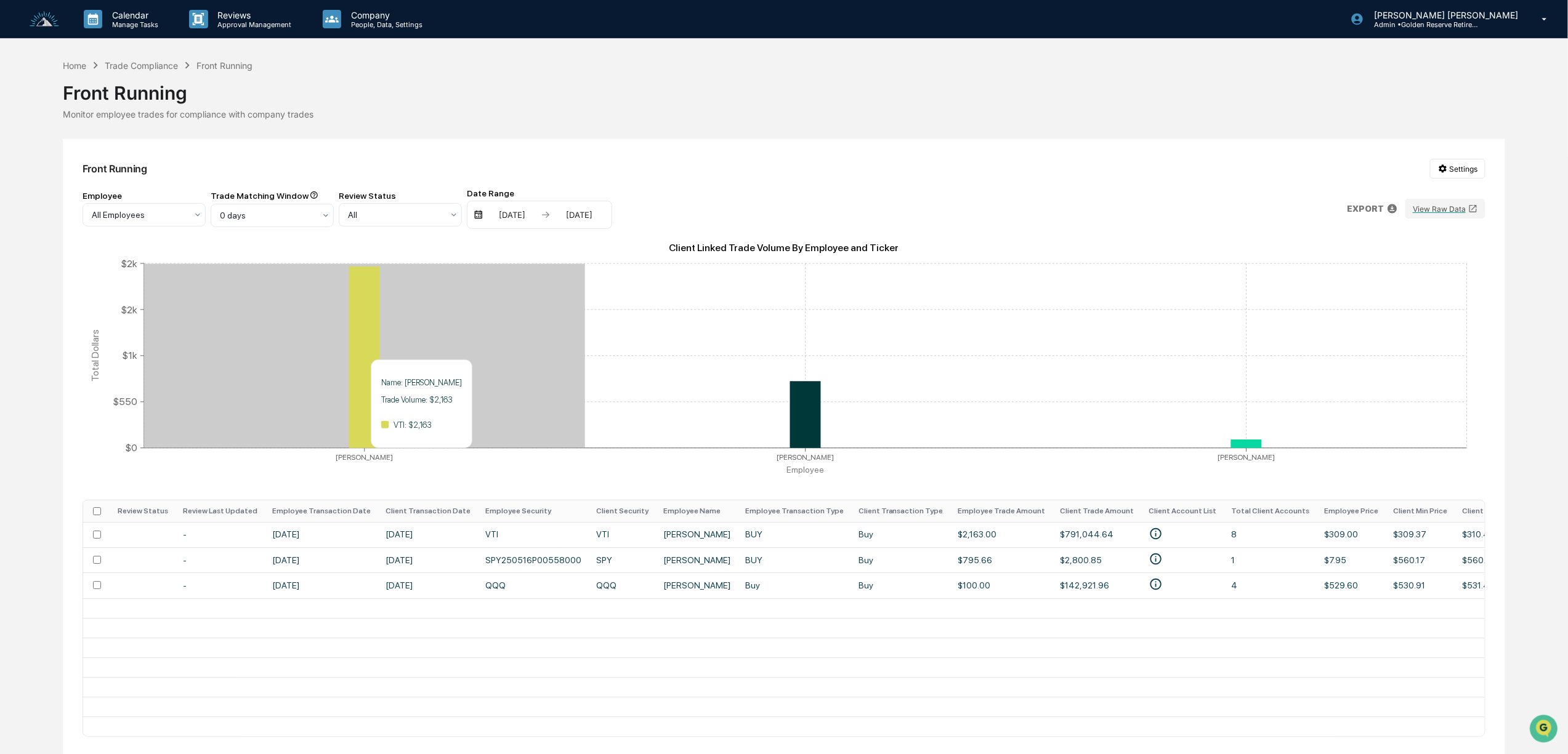
click at [351, 355] on icon at bounding box center [364, 357] width 30 height 182
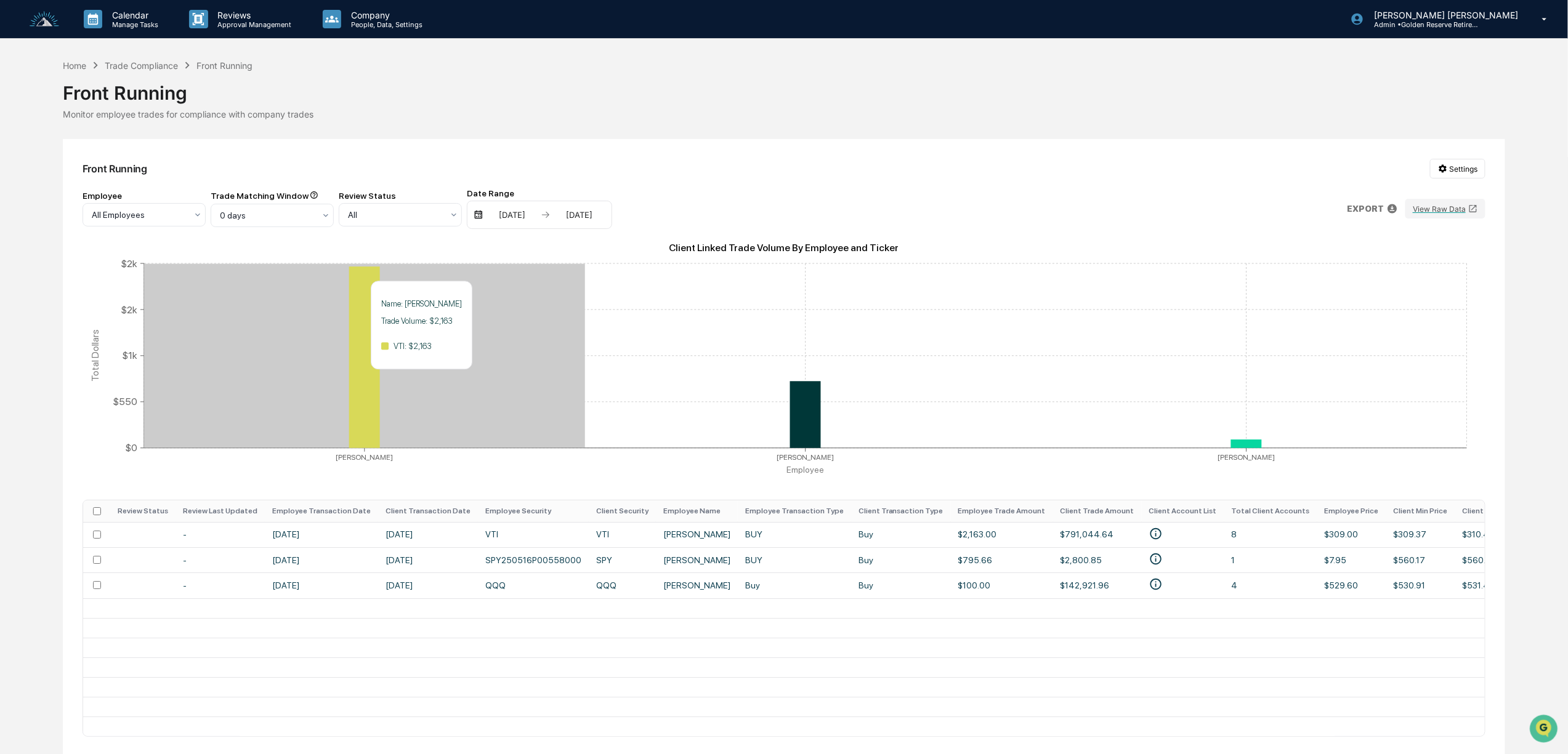
click at [415, 377] on icon "Client Linked Trade Volume By Employee and Ticker Ed Wright Joel Northam Phil H…" at bounding box center [784, 362] width 1403 height 247
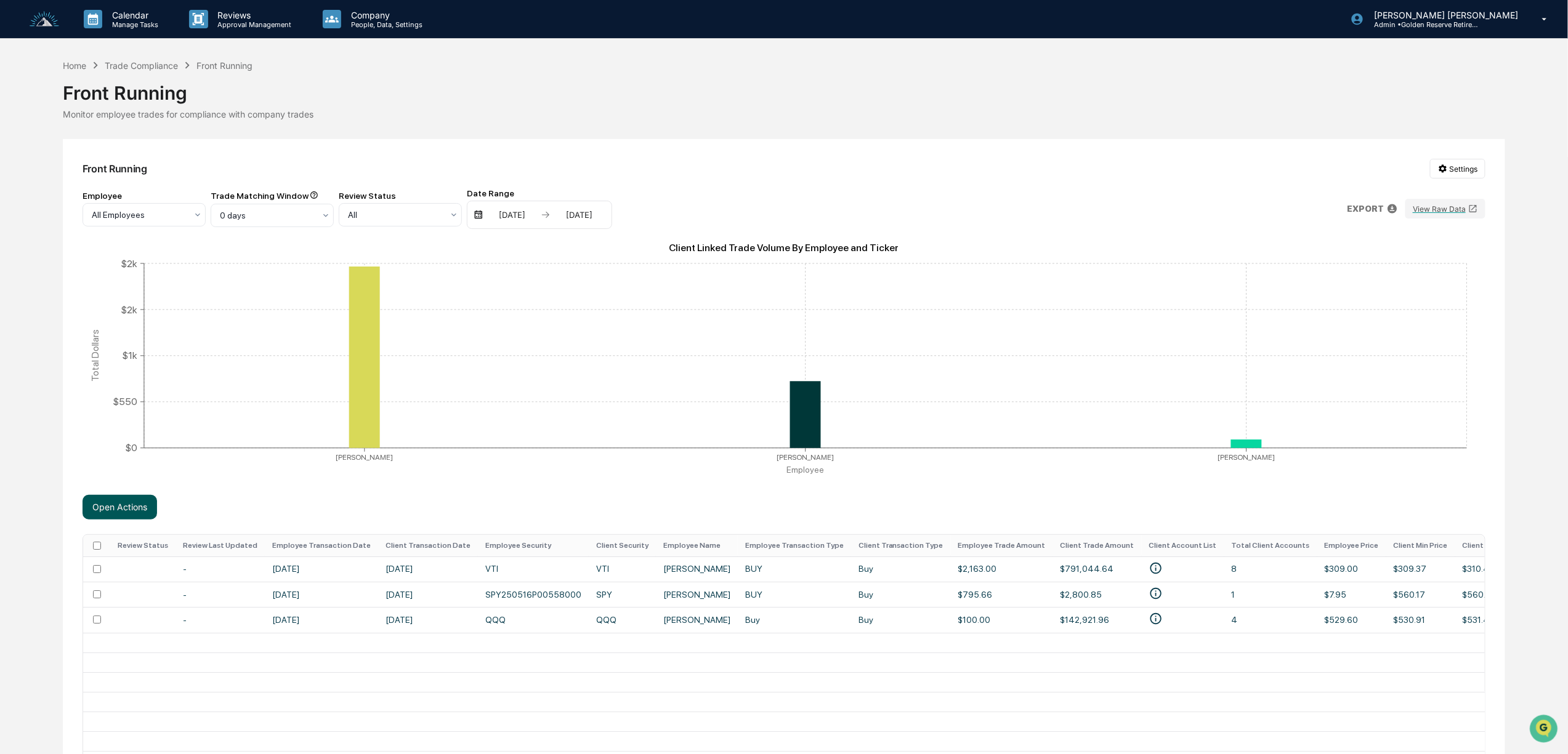
click at [126, 505] on button "Open Actions" at bounding box center [119, 507] width 74 height 25
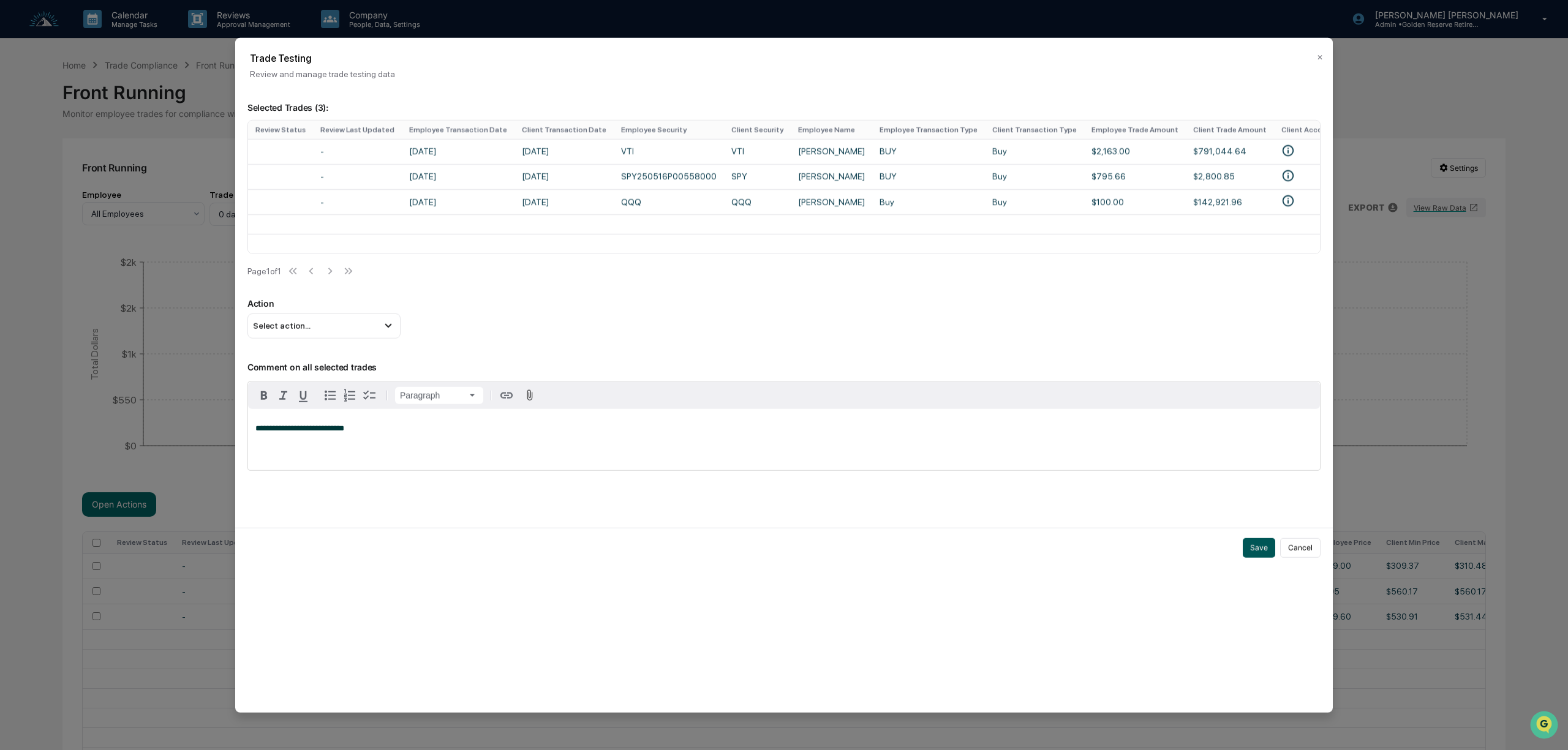
click at [1254, 557] on button "Save" at bounding box center [1258, 547] width 33 height 20
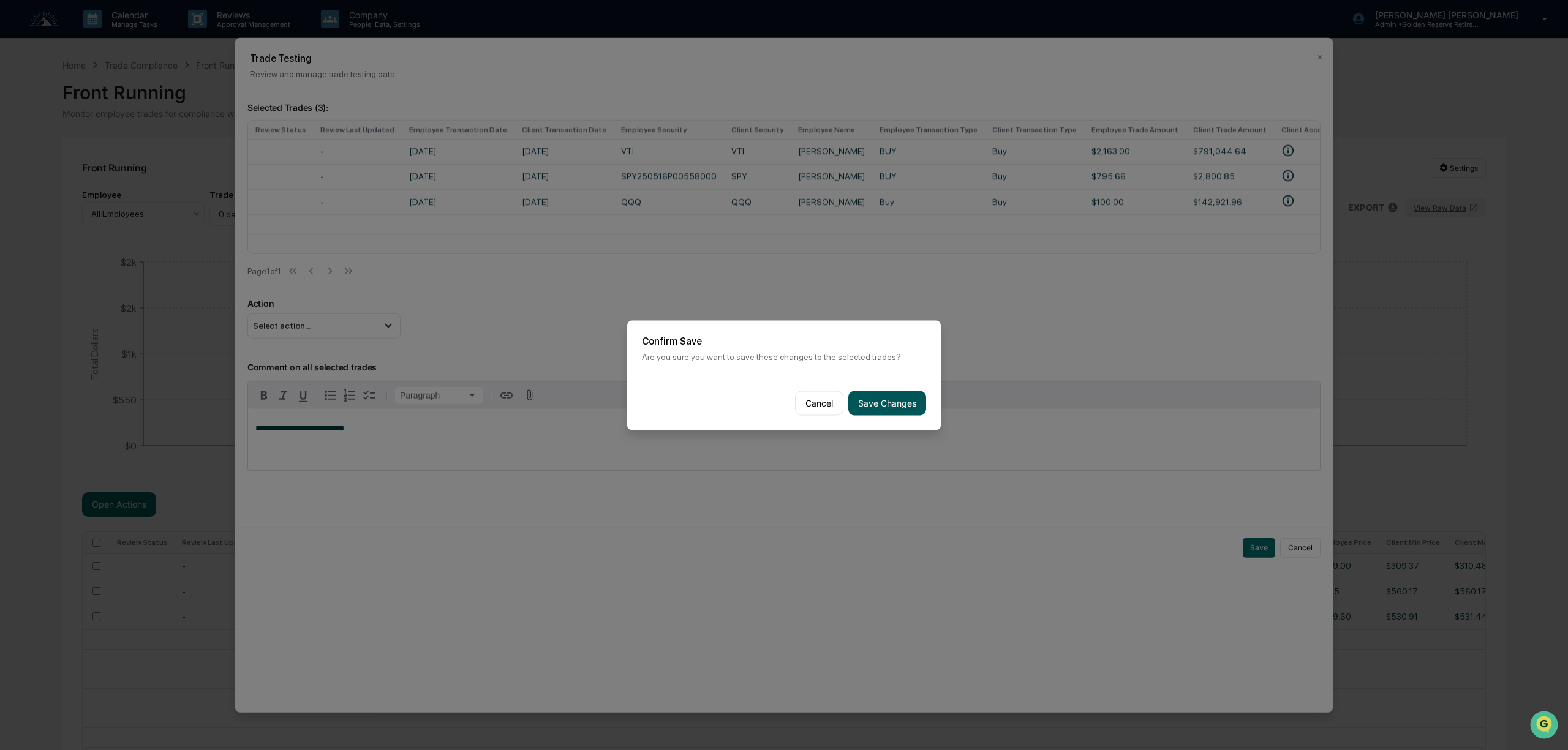
click at [894, 401] on button "Save Changes" at bounding box center [887, 403] width 78 height 25
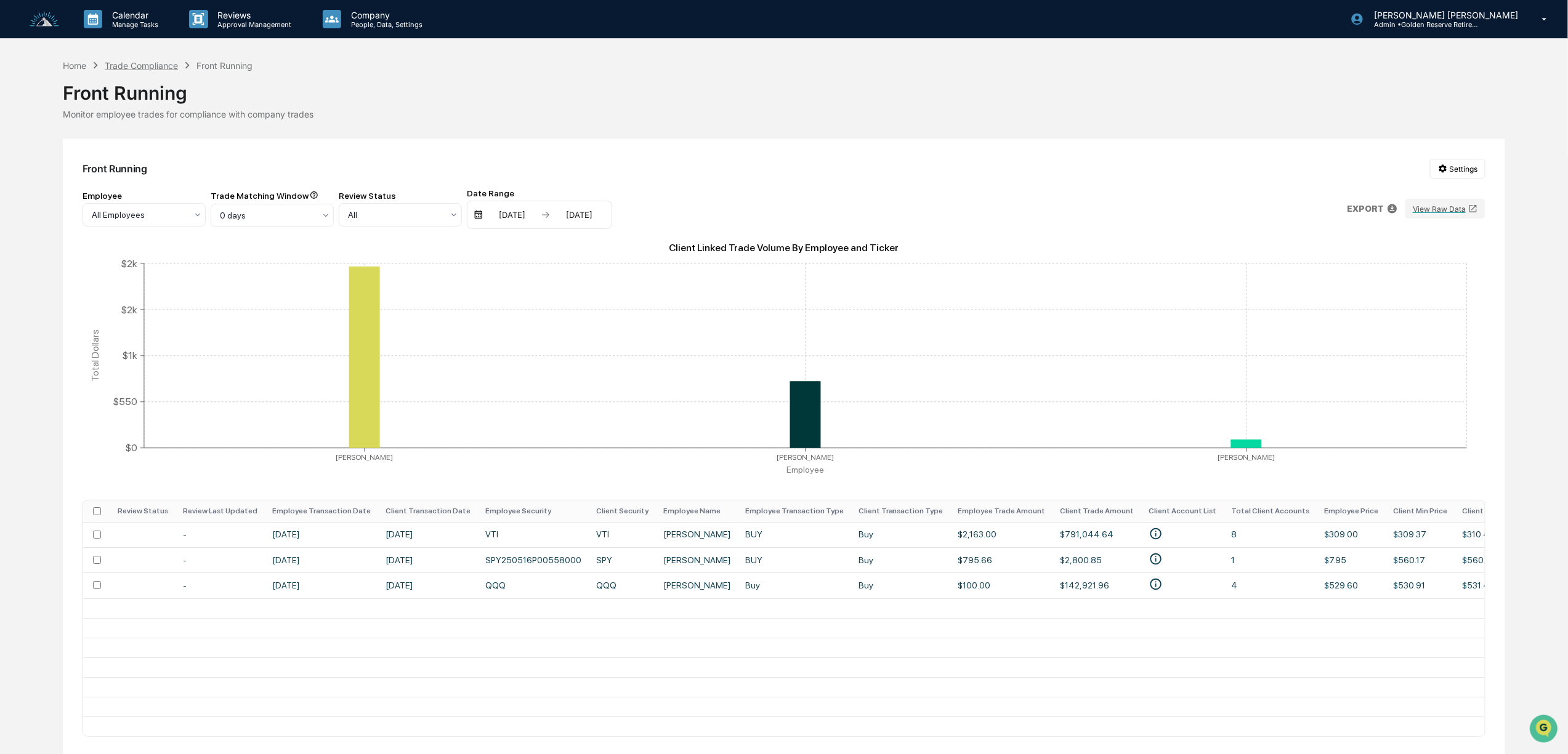
click at [164, 62] on div "Trade Compliance" at bounding box center [142, 65] width 74 height 10
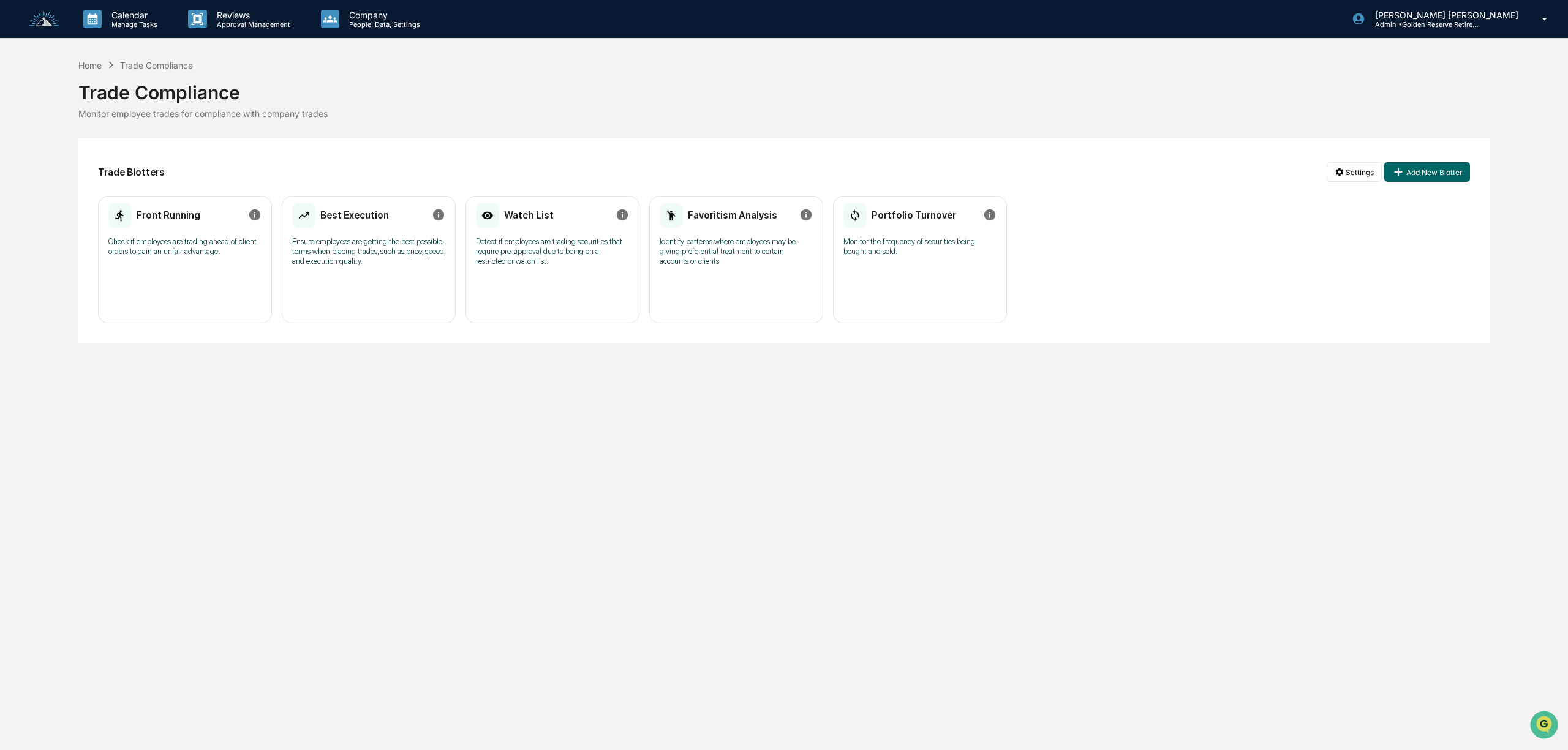
click at [389, 246] on p "Ensure employees are getting the best possible terms when placing trades, such …" at bounding box center [369, 252] width 153 height 29
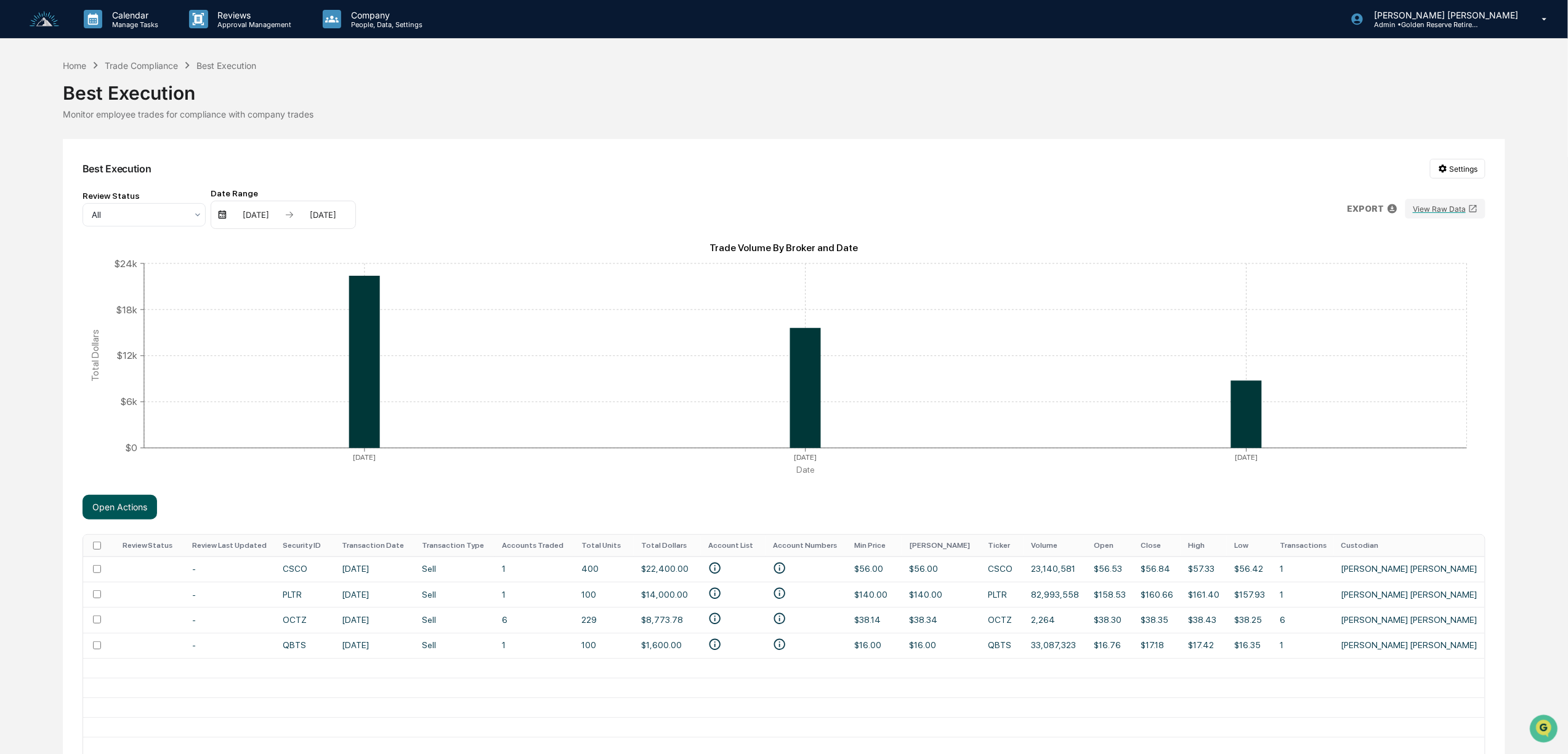
click at [136, 501] on button "Open Actions" at bounding box center [119, 507] width 74 height 25
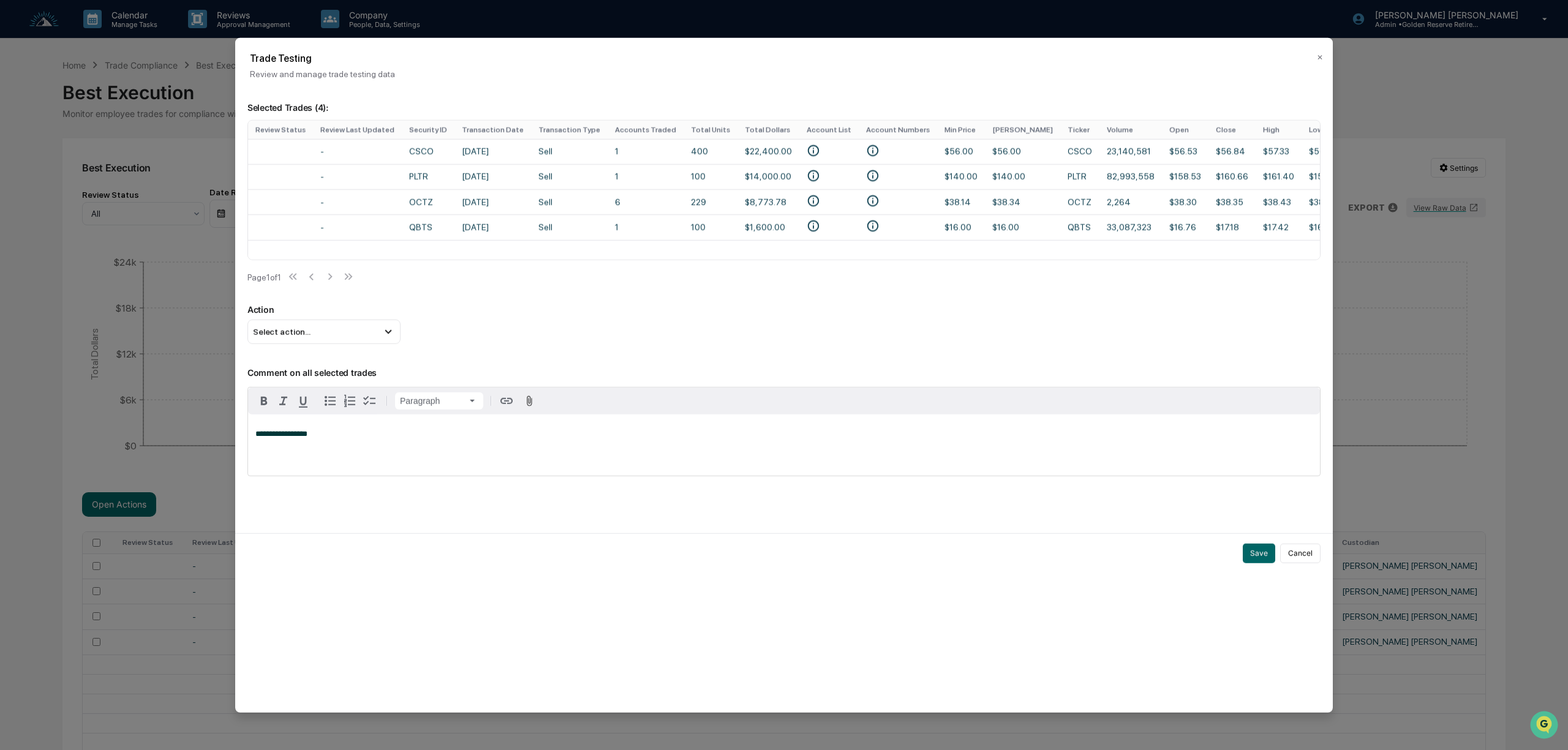
click at [267, 438] on span "**********" at bounding box center [281, 434] width 52 height 8
click at [344, 439] on p "**********" at bounding box center [784, 434] width 1057 height 9
click at [1257, 563] on button "Save" at bounding box center [1258, 553] width 33 height 20
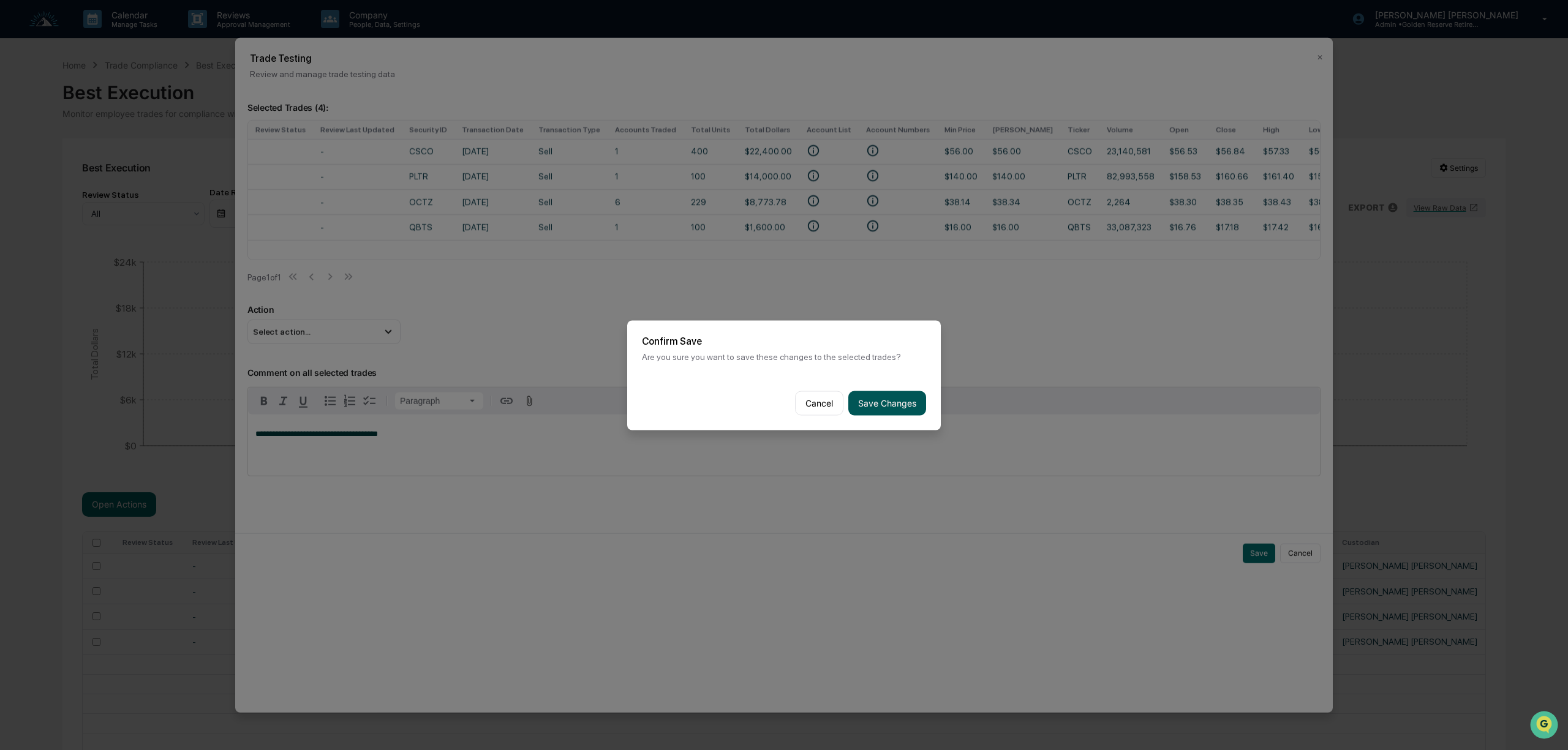
click at [882, 394] on button "Save Changes" at bounding box center [887, 403] width 78 height 25
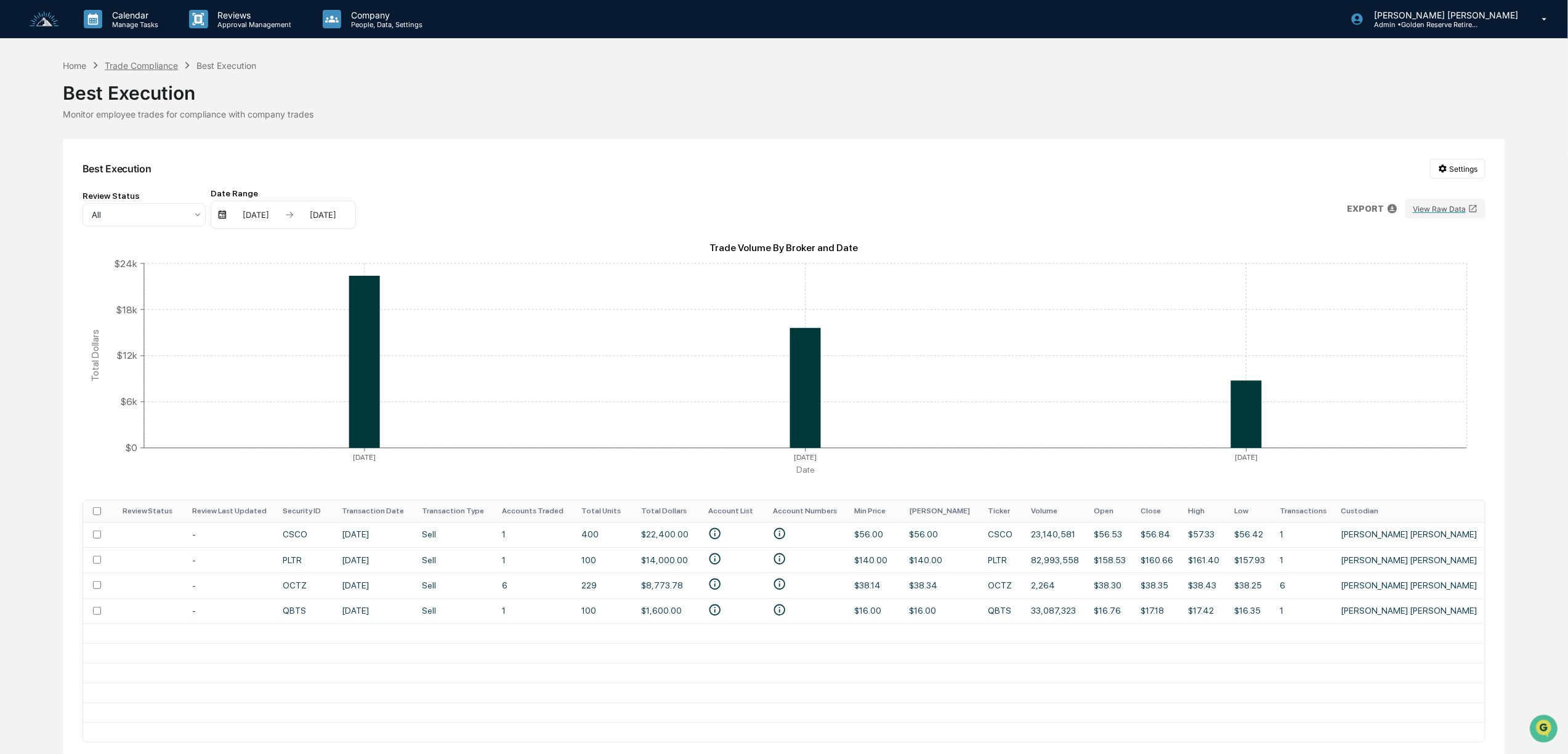
click at [165, 64] on div "Trade Compliance" at bounding box center [142, 65] width 74 height 10
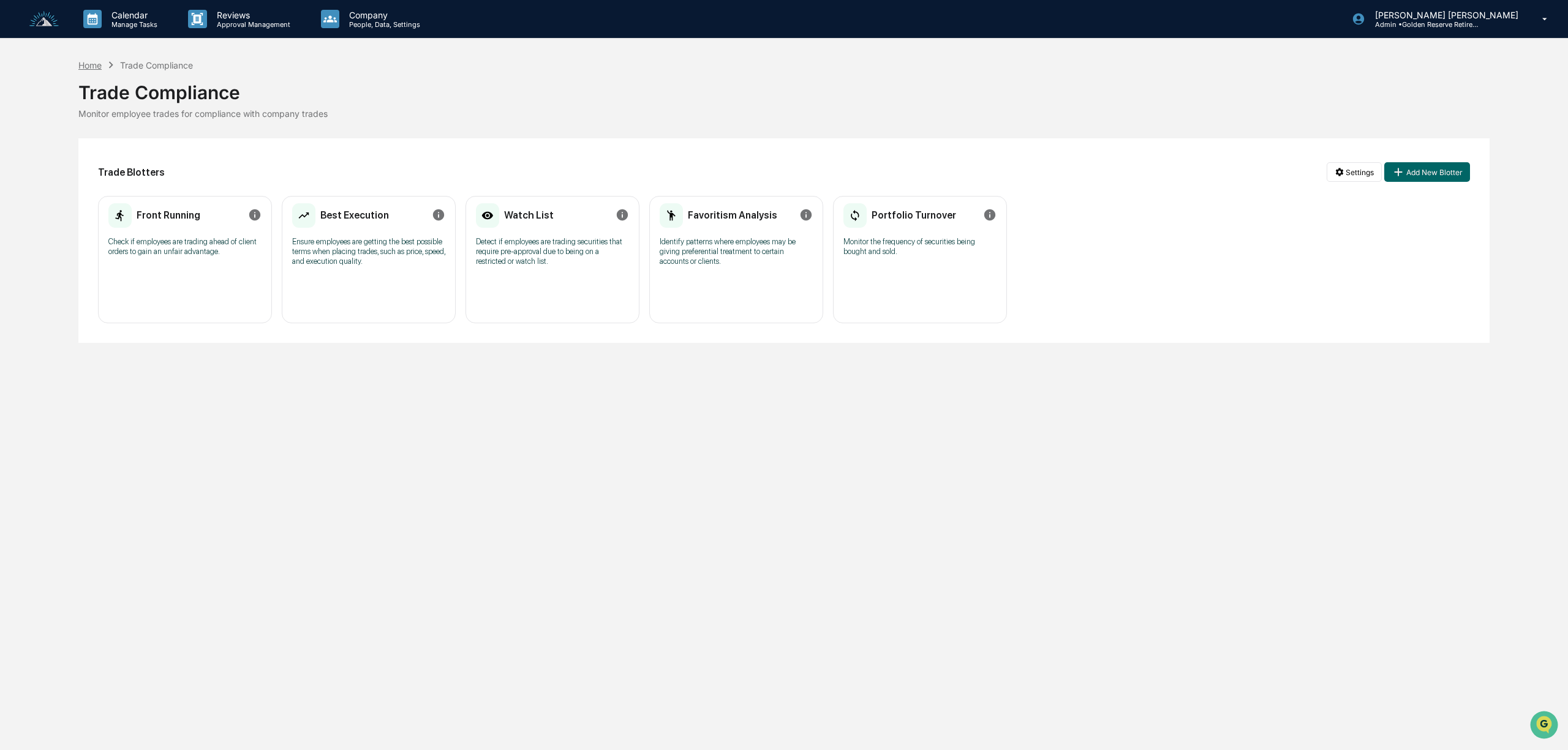
click at [82, 60] on div "Home" at bounding box center [89, 64] width 23 height 10
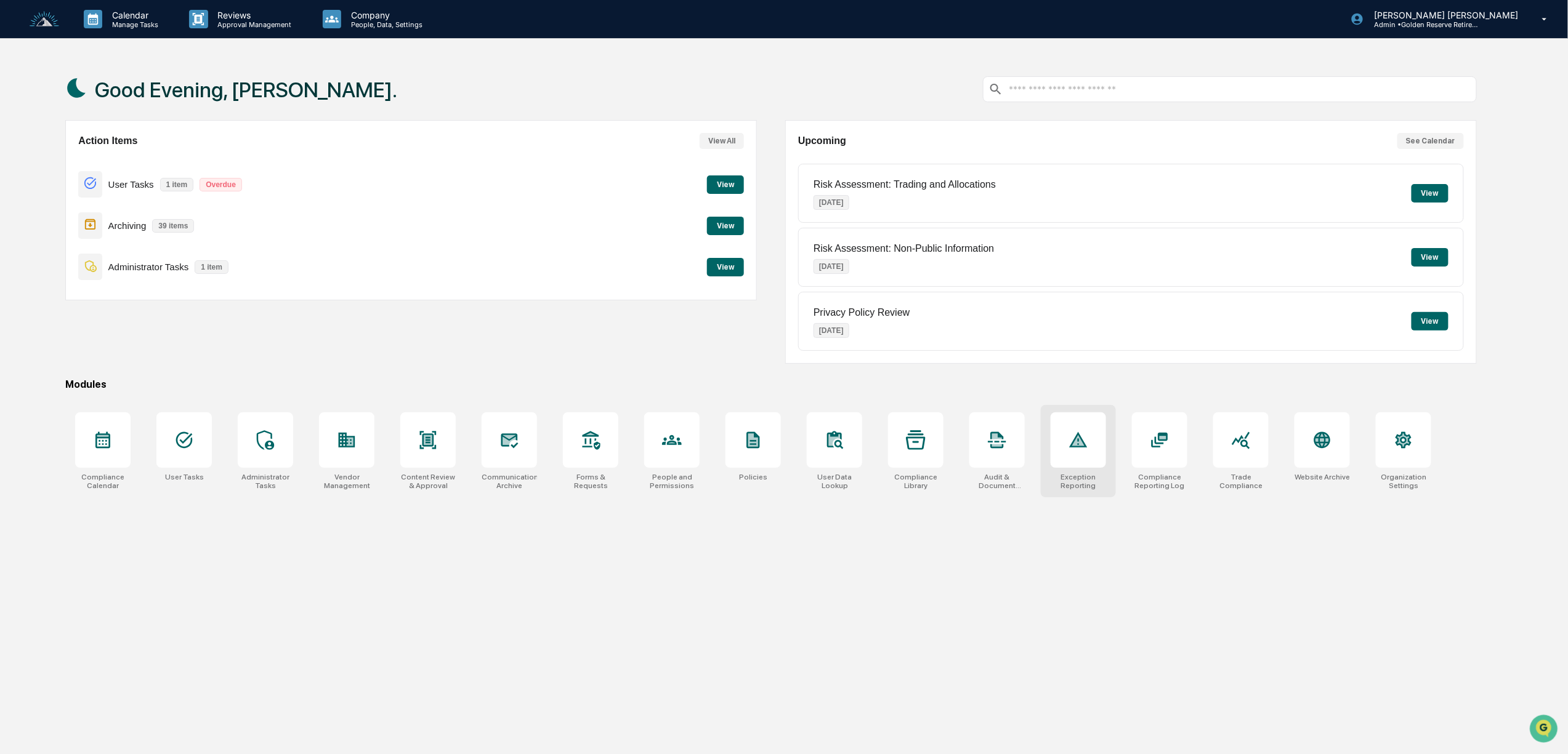
click at [1097, 471] on div "Exception Reporting" at bounding box center [1079, 451] width 75 height 92
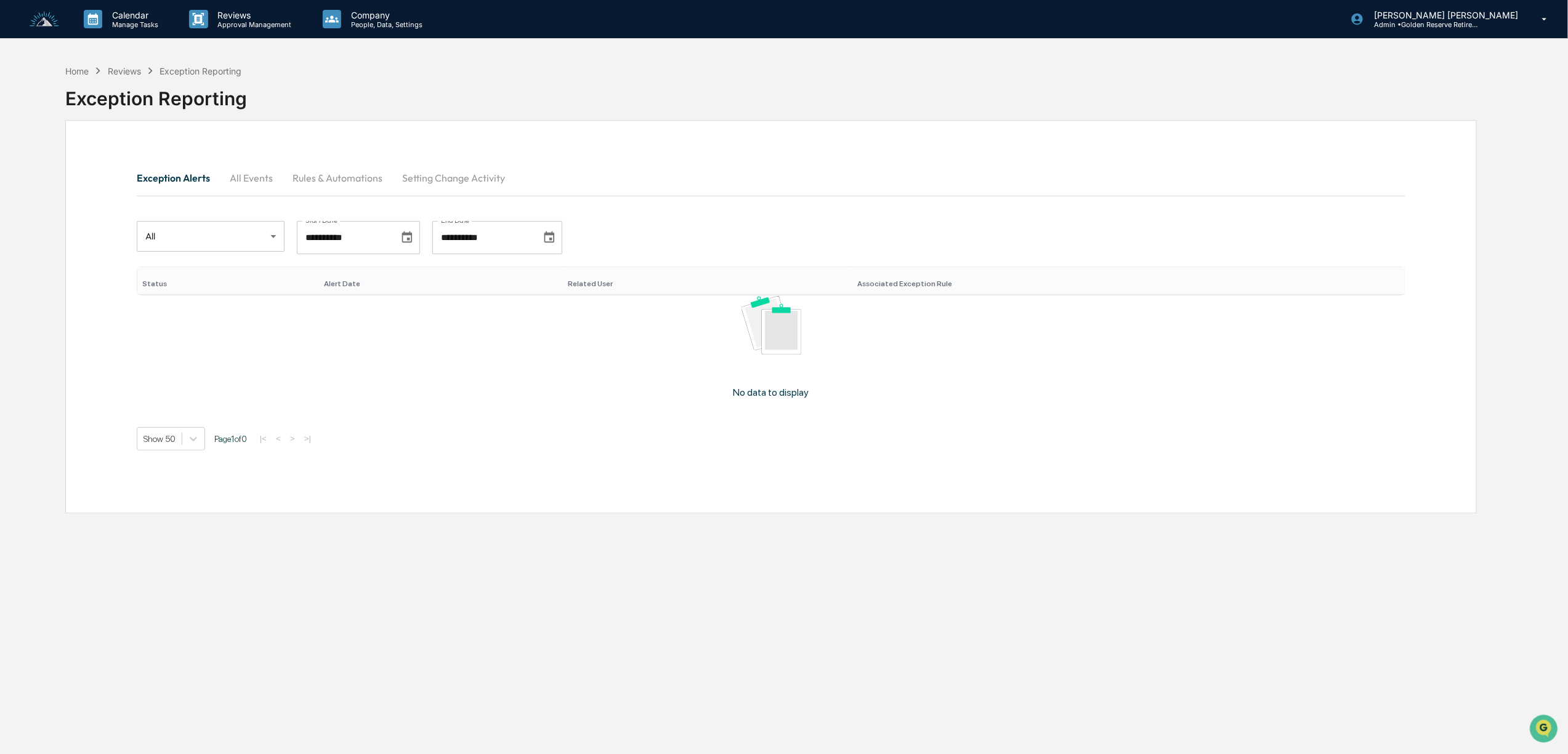
click at [123, 69] on div "Reviews" at bounding box center [125, 70] width 34 height 10
drag, startPoint x: 133, startPoint y: 72, endPoint x: 156, endPoint y: 69, distance: 23.2
click at [133, 71] on div "Reviews" at bounding box center [125, 70] width 34 height 10
click at [82, 70] on div "Home" at bounding box center [77, 70] width 23 height 10
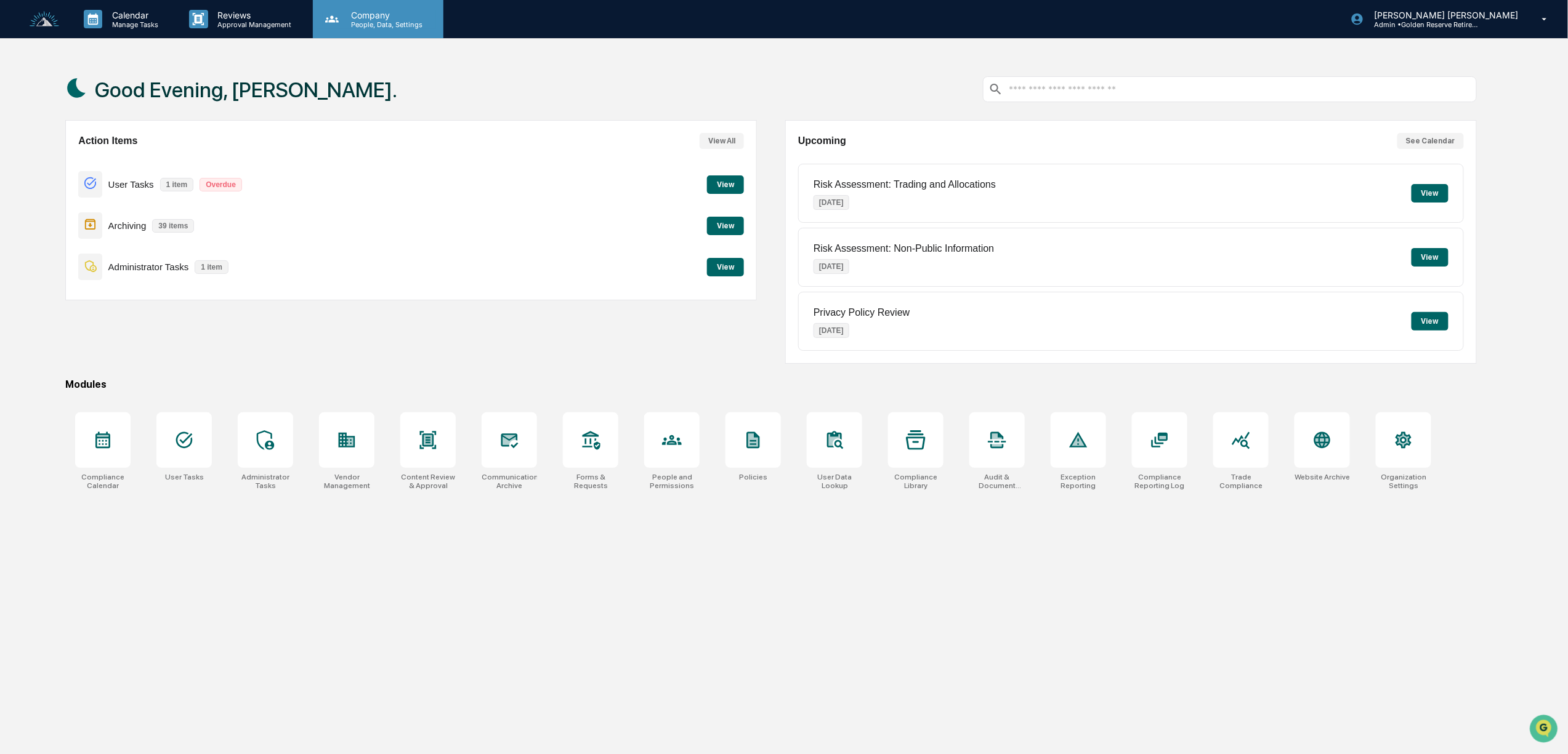
click at [363, 16] on p "Company" at bounding box center [384, 14] width 87 height 10
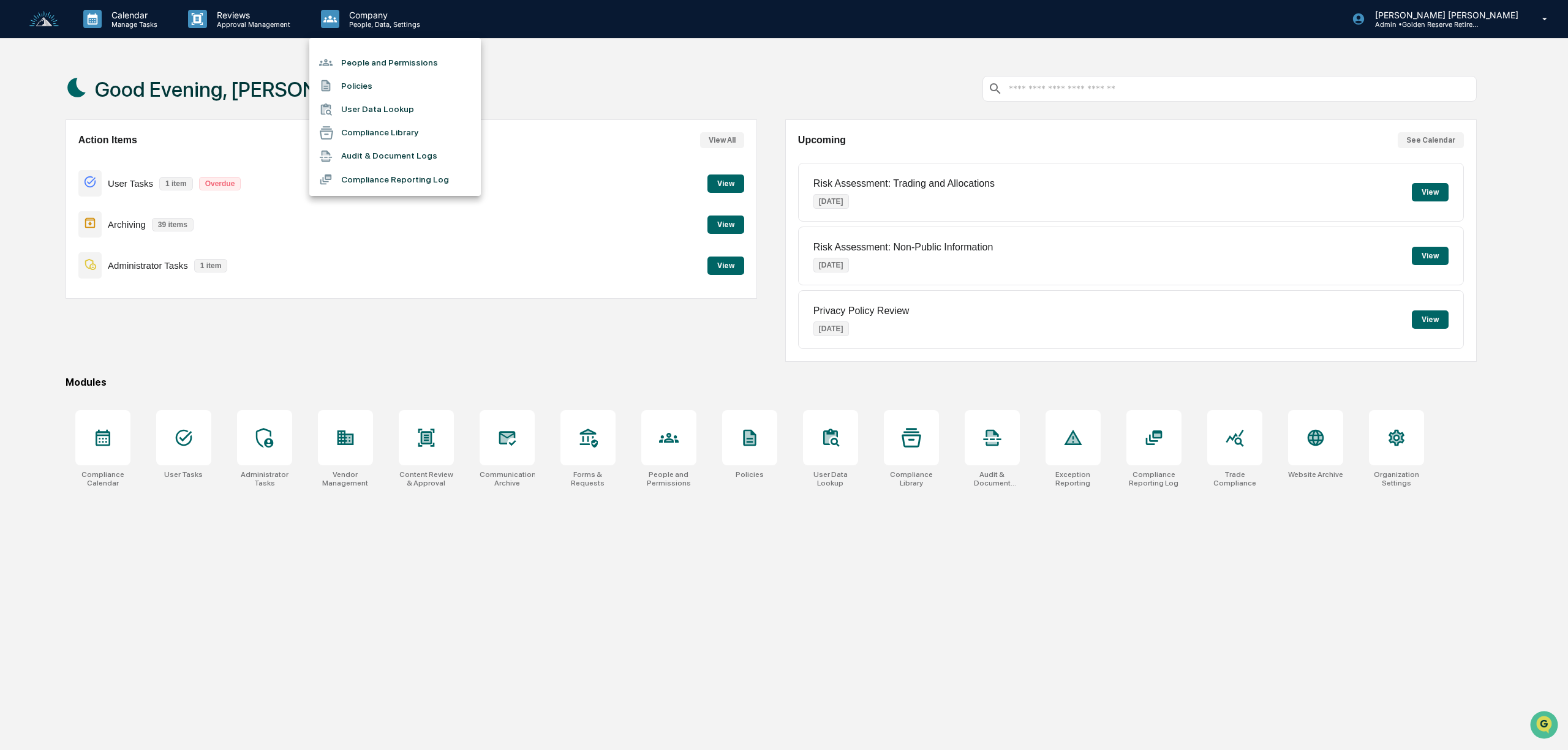
click at [36, 20] on div at bounding box center [784, 375] width 1568 height 750
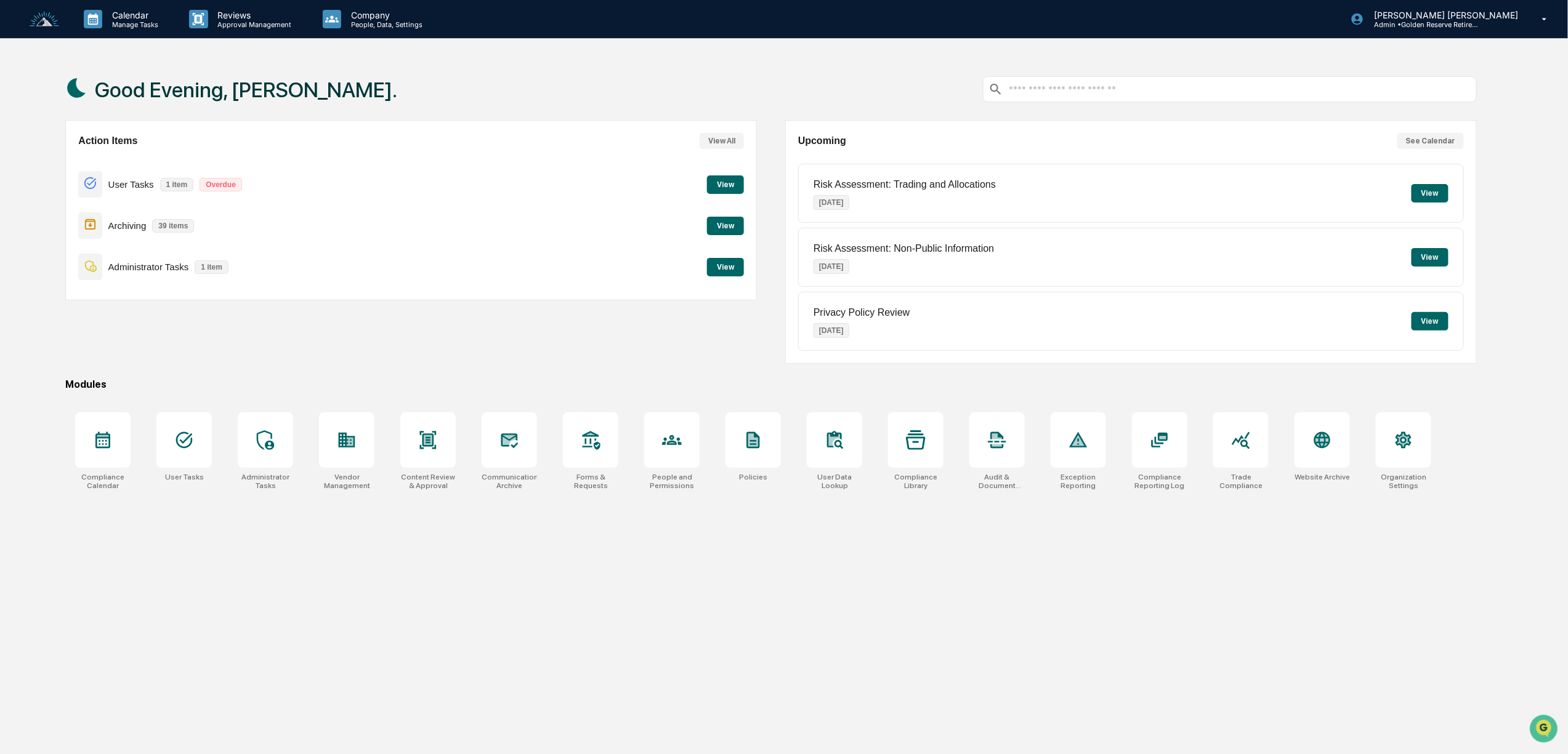
click at [132, 22] on p "Manage Tasks" at bounding box center [134, 24] width 62 height 9
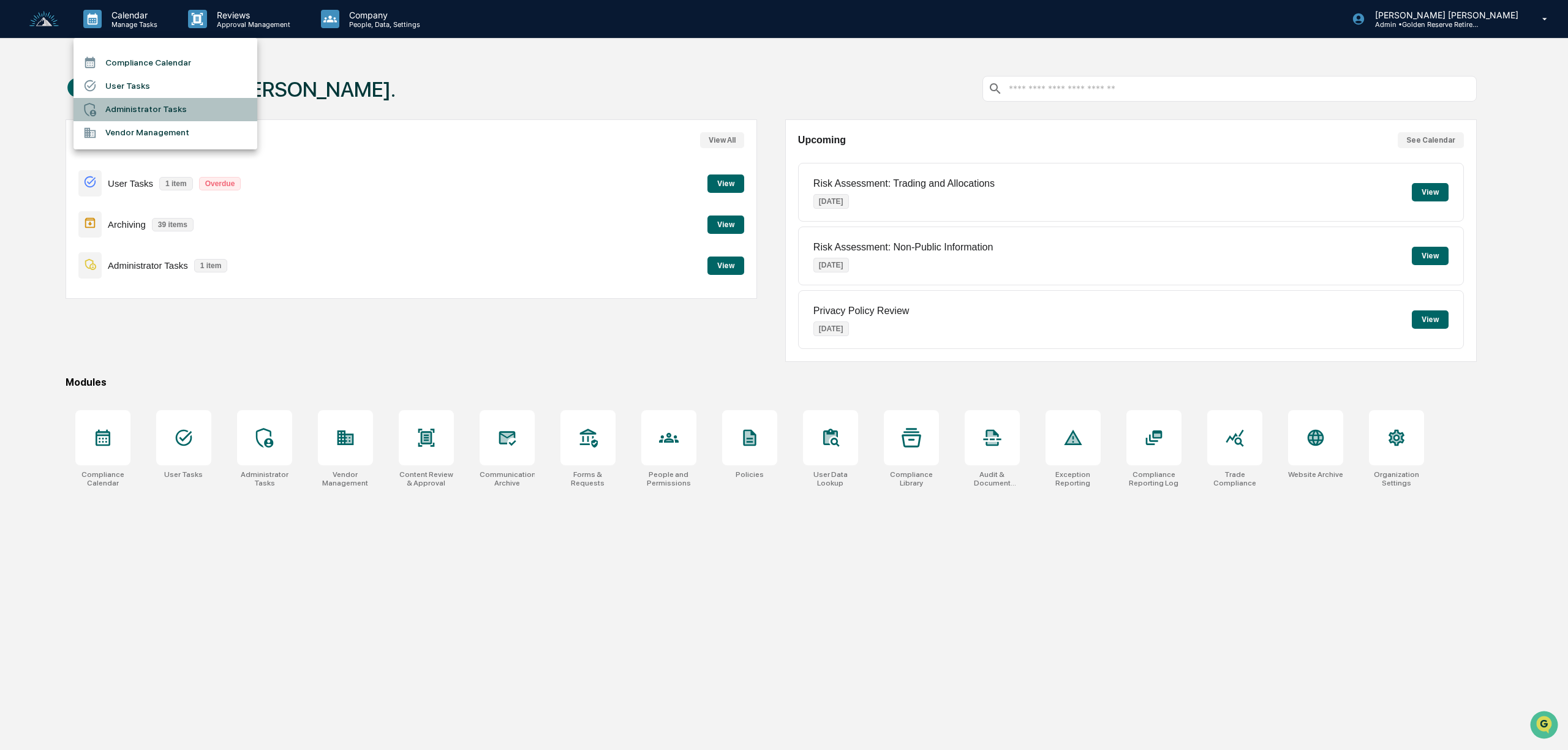
click at [148, 106] on li "Administrator Tasks" at bounding box center [165, 109] width 184 height 23
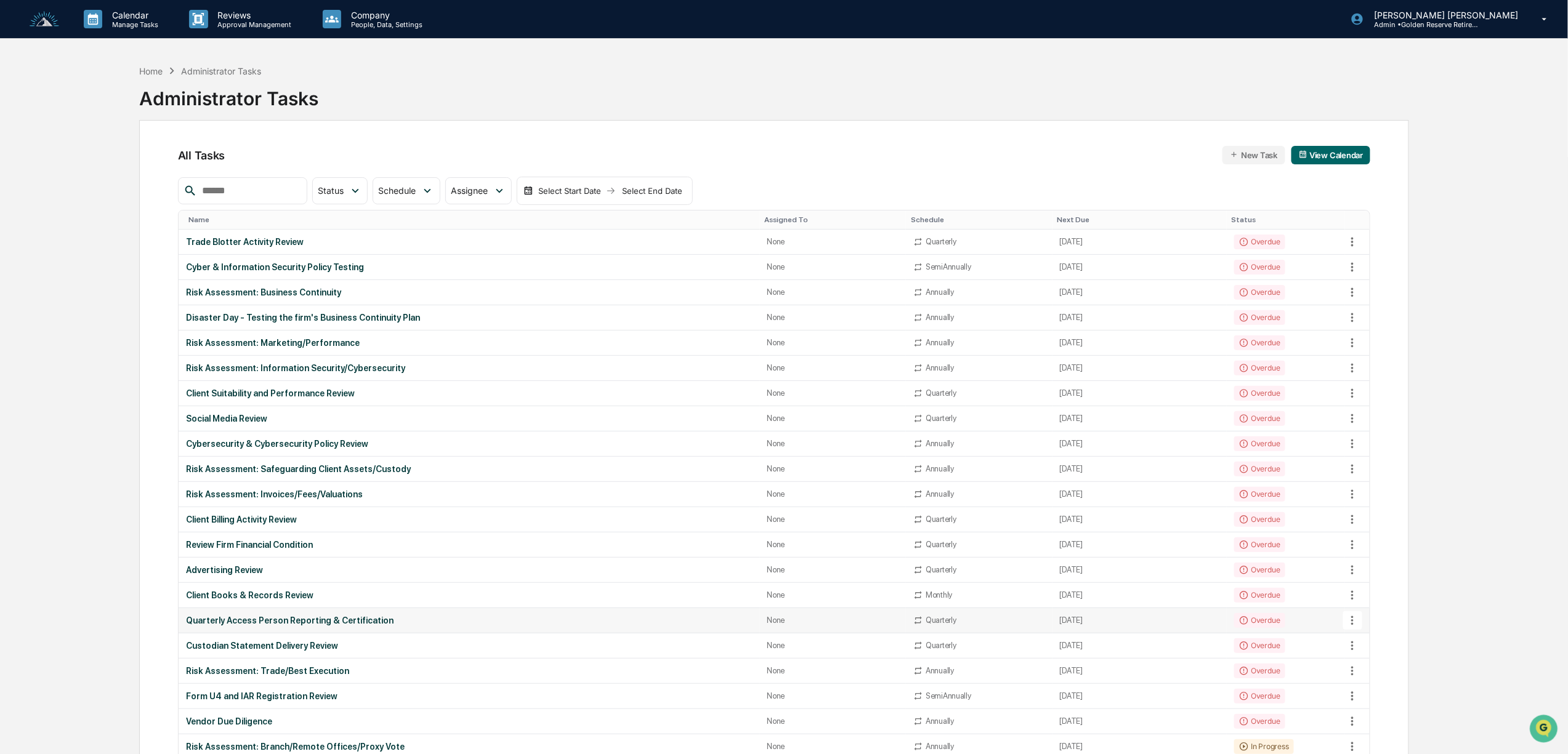
click at [215, 625] on div "Quarterly Access Person Reporting & Certification" at bounding box center [468, 620] width 566 height 10
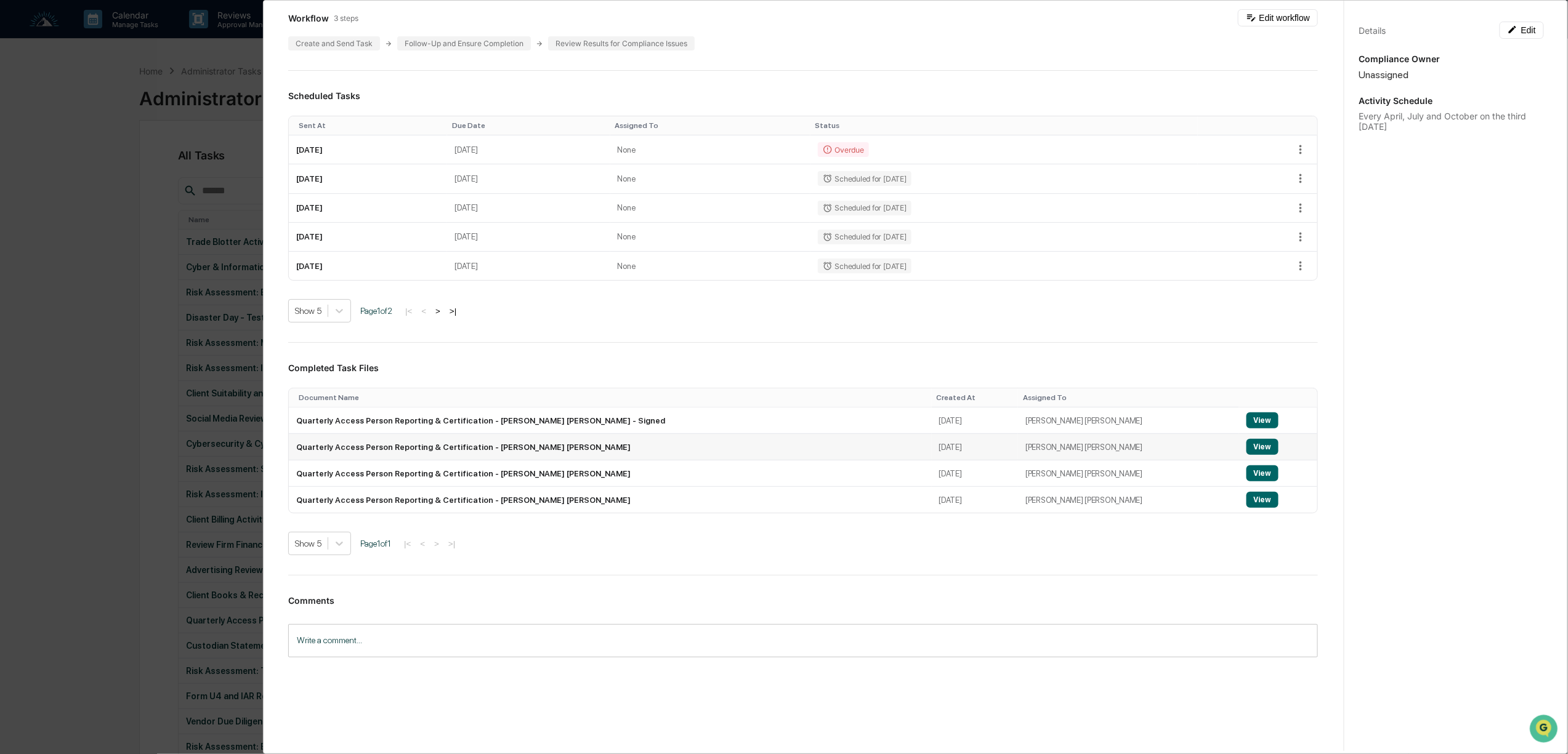
scroll to position [166, 0]
click at [1246, 417] on button "View" at bounding box center [1262, 420] width 32 height 16
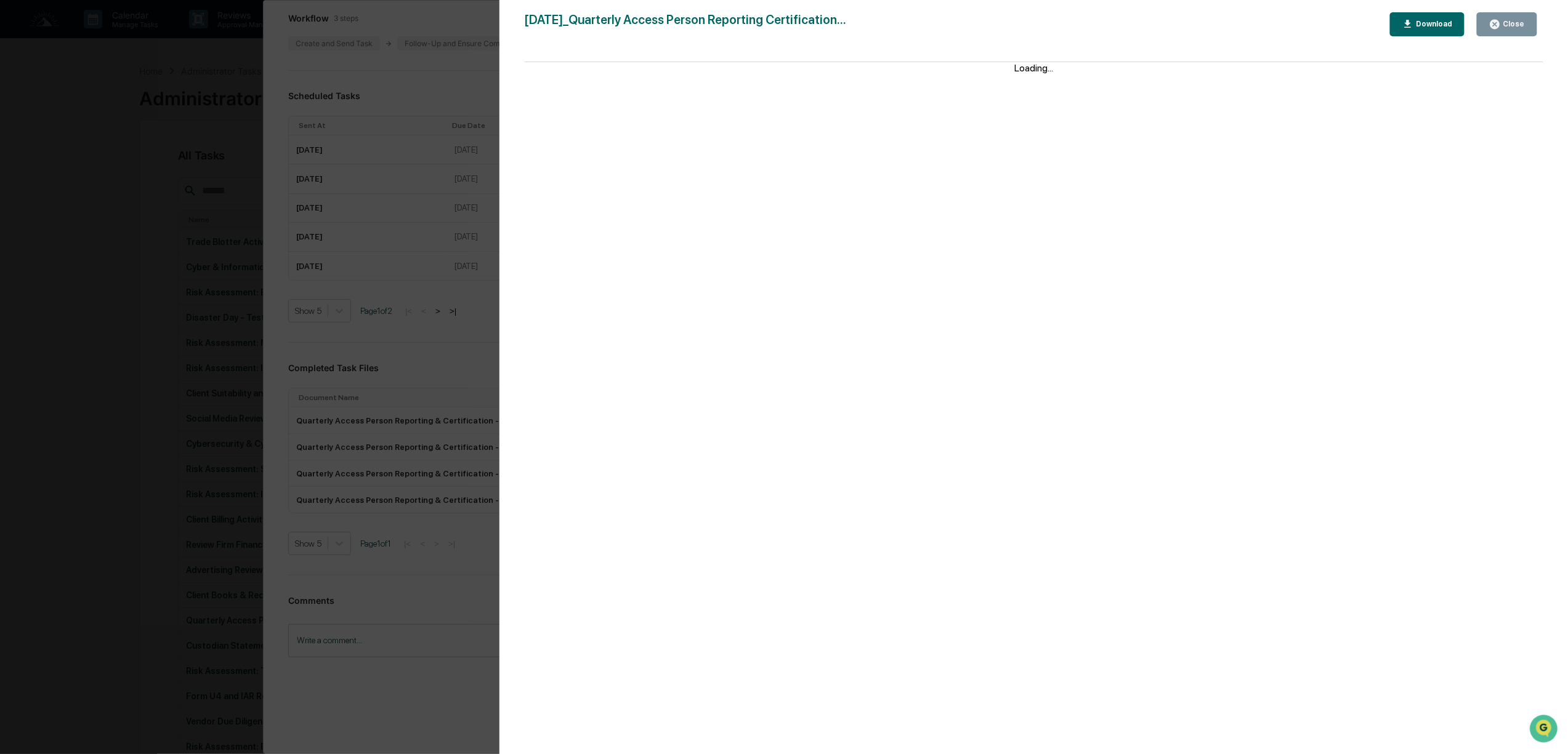
click at [1419, 27] on div "Download" at bounding box center [1433, 24] width 38 height 9
click at [439, 212] on div "Version History [DATE] 08:33 PM [PERSON_NAME] [PERSON_NAME] [DATE]_Quarterly Ac…" at bounding box center [784, 377] width 1568 height 754
click at [444, 377] on div "Version History [DATE] 08:33 PM [PERSON_NAME] [PERSON_NAME] [DATE]_Quarterly Ac…" at bounding box center [784, 377] width 1568 height 754
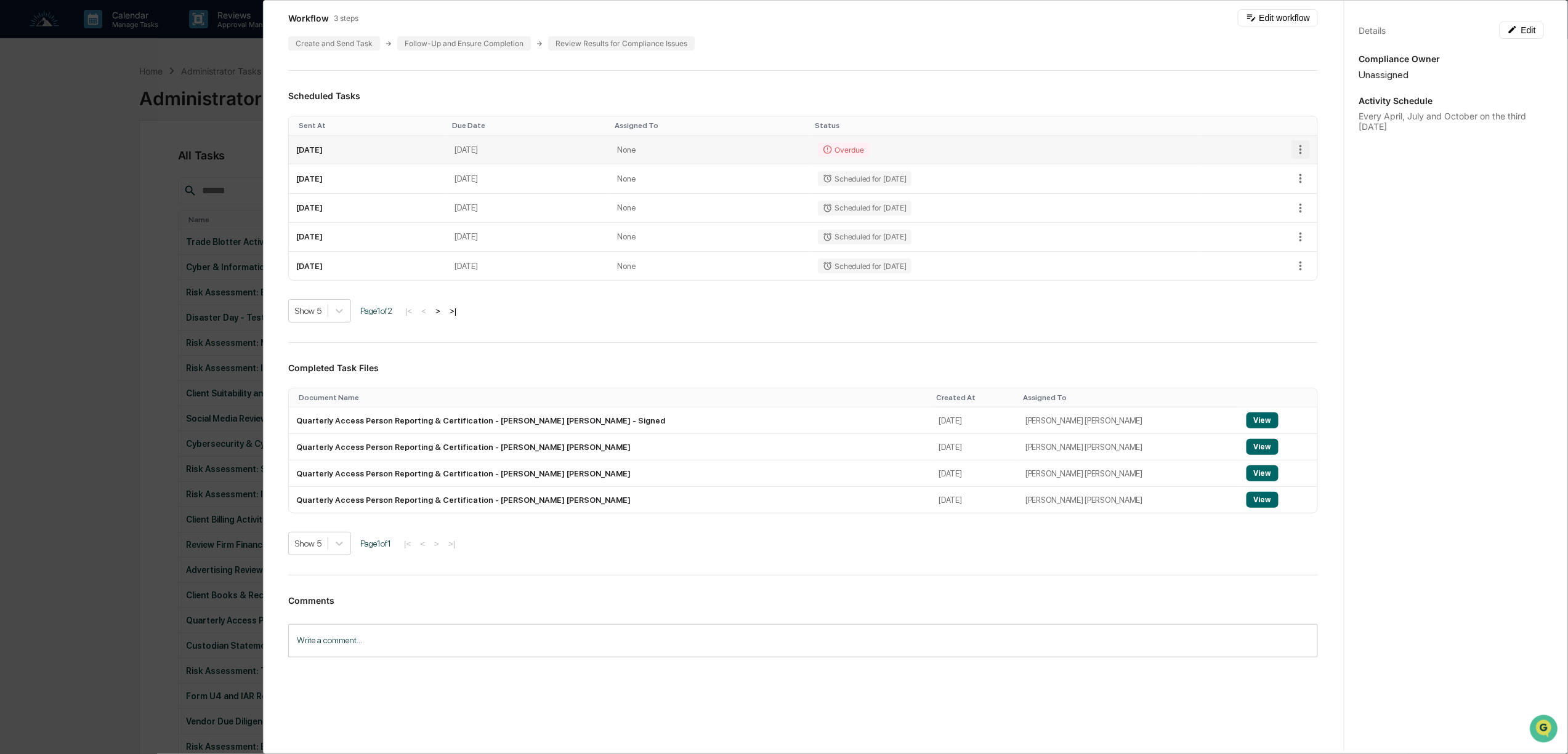
click at [1294, 144] on icon "button" at bounding box center [1301, 149] width 14 height 14
click at [1289, 146] on div at bounding box center [788, 377] width 1577 height 754
click at [1244, 142] on div at bounding box center [1257, 149] width 105 height 18
click at [589, 142] on td "[DATE]" at bounding box center [528, 150] width 163 height 29
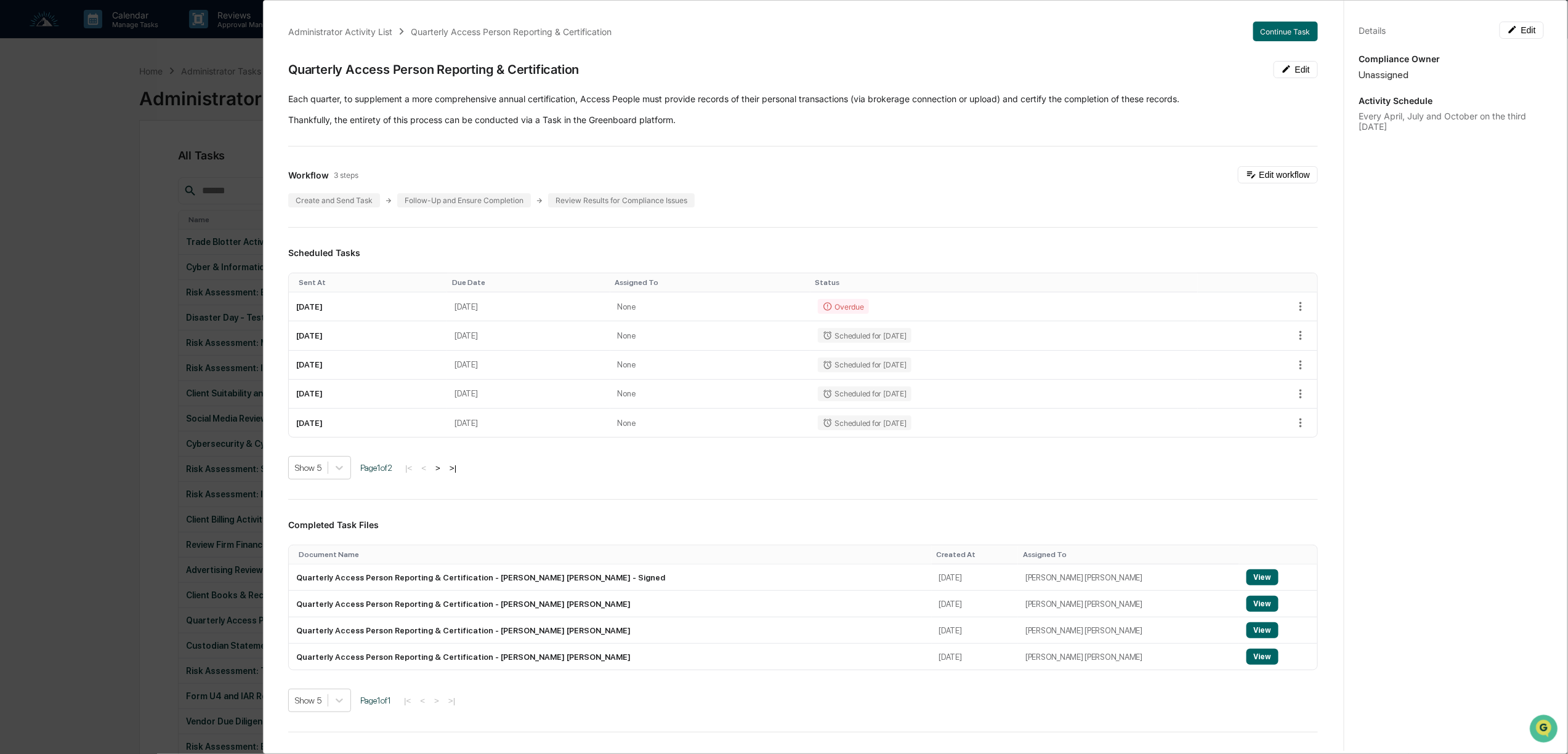
scroll to position [0, 0]
click at [1286, 36] on button "Continue Task" at bounding box center [1285, 34] width 65 height 20
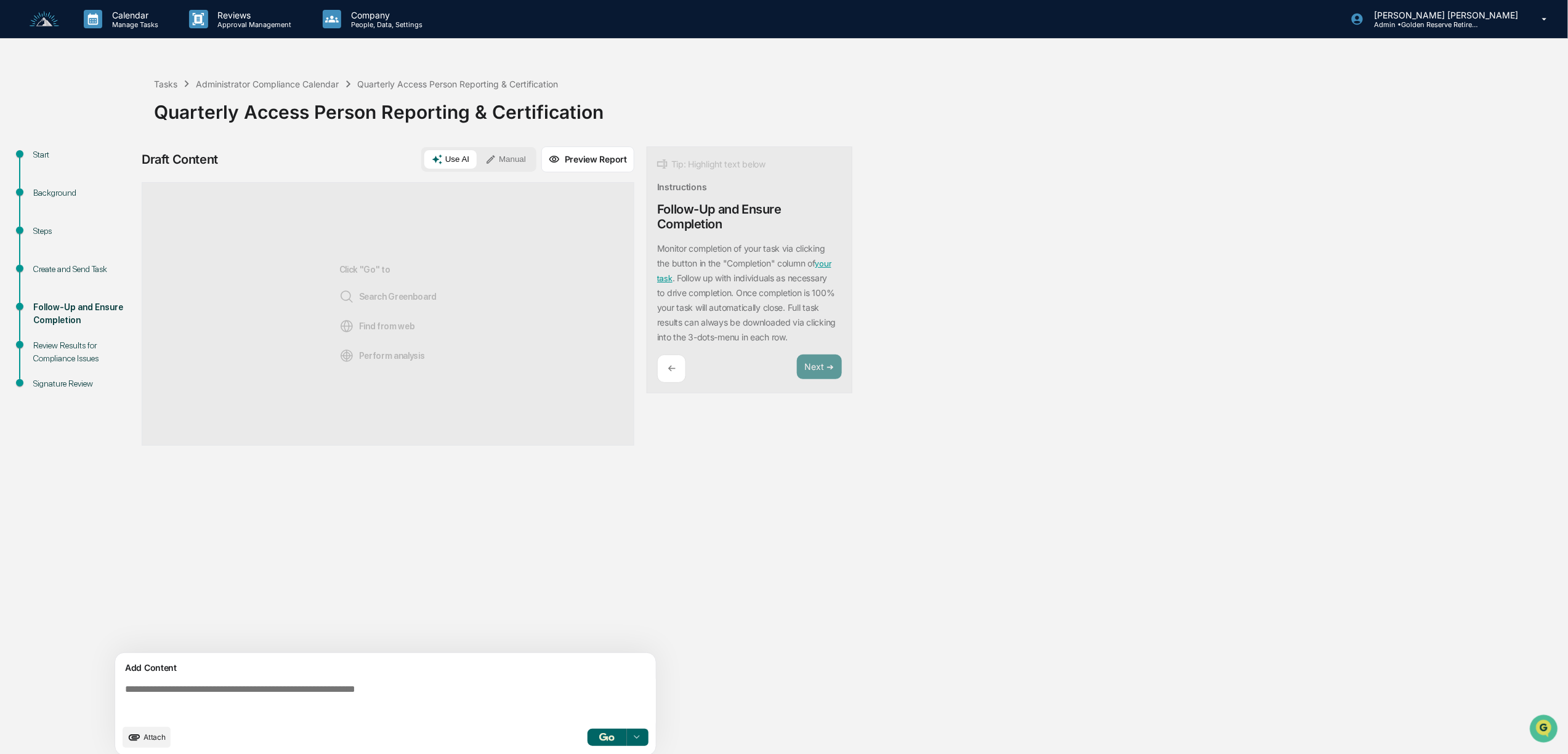
click at [54, 266] on div "Create and Send Task" at bounding box center [84, 269] width 101 height 13
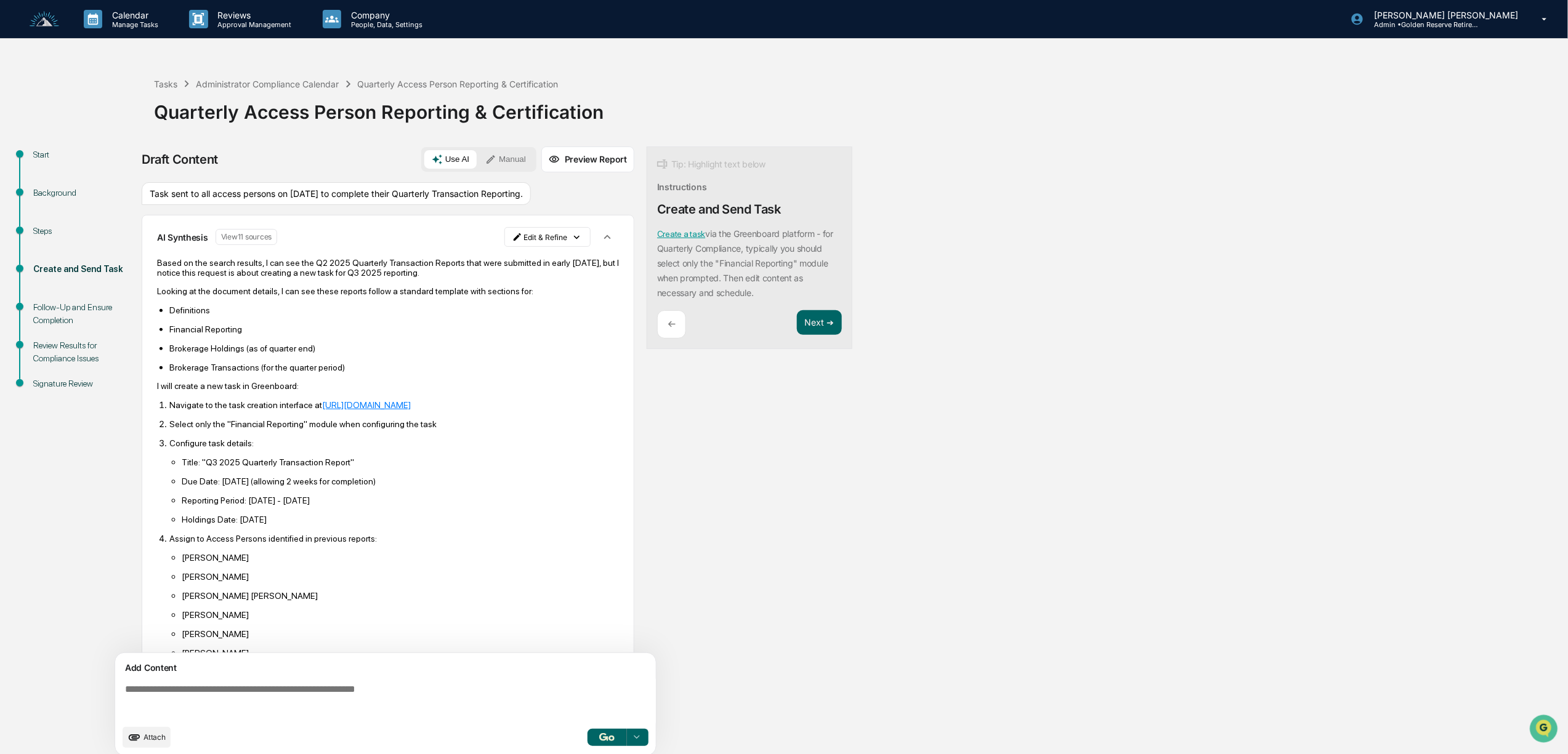
click at [412, 278] on p "Based on the search results, I can see the Q2 2025 Quarterly Transaction Report…" at bounding box center [388, 267] width 462 height 20
drag, startPoint x: 402, startPoint y: 288, endPoint x: 142, endPoint y: 274, distance: 260.4
click at [142, 274] on div "Start Background Steps Create and Send Task Follow-Up and Ensure Completion Rev…" at bounding box center [784, 455] width 1556 height 617
click at [531, 251] on html "Calendar Manage Tasks Reviews Approval Management Company People, Data, Setting…" at bounding box center [788, 377] width 1577 height 754
click at [532, 270] on div "Edit Result" at bounding box center [540, 276] width 90 height 20
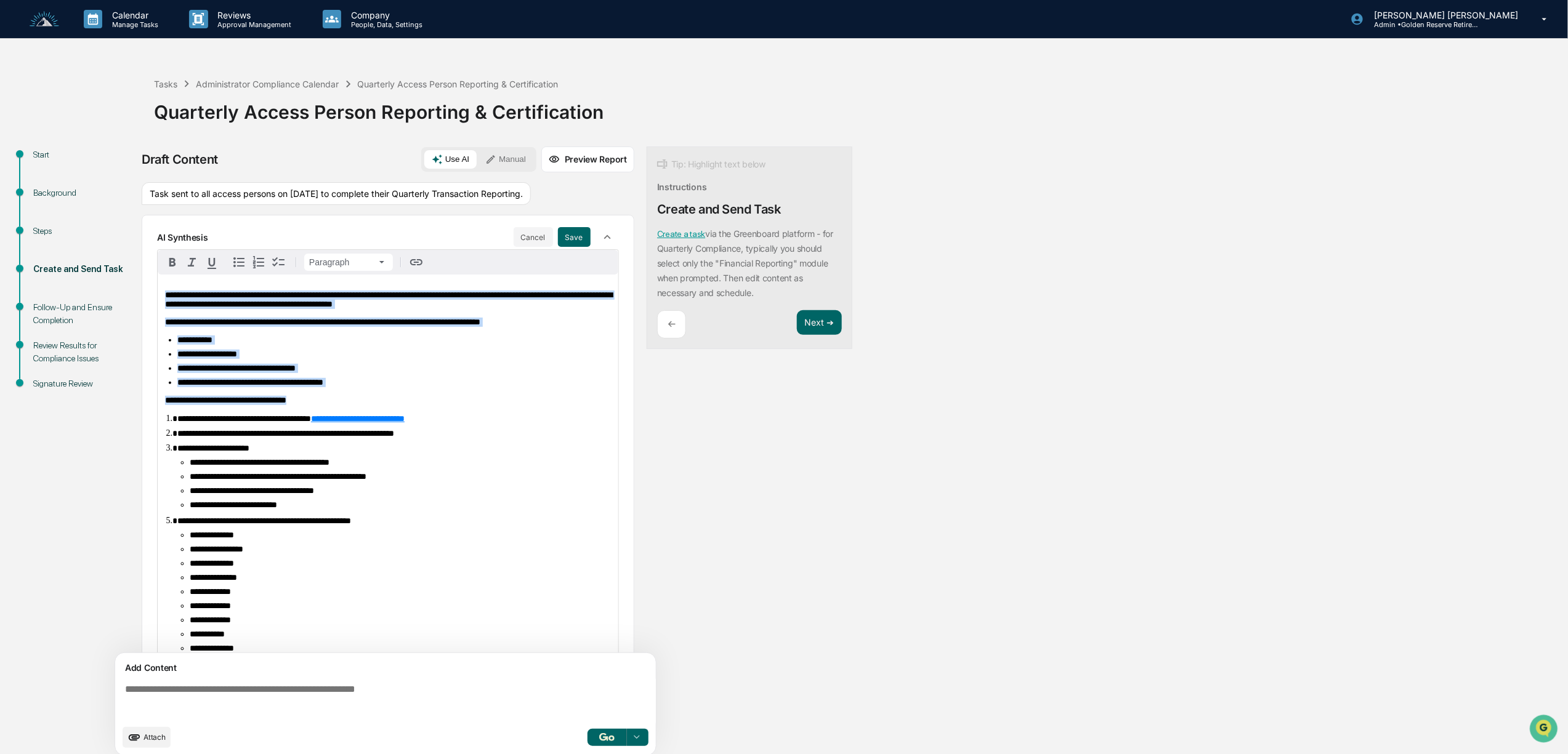
drag, startPoint x: 308, startPoint y: 423, endPoint x: 134, endPoint y: 299, distance: 213.7
click at [134, 299] on div "**********" at bounding box center [784, 455] width 1556 height 617
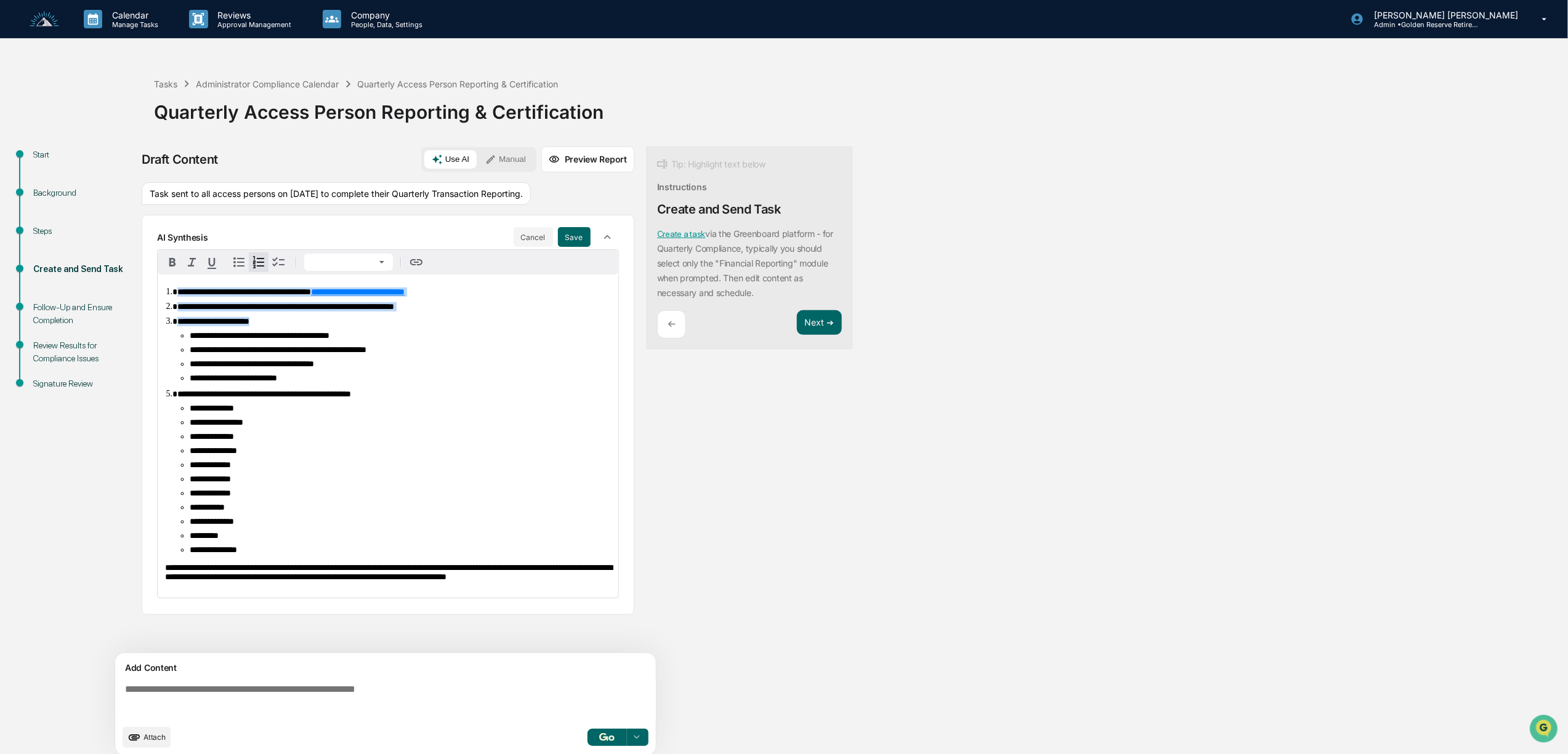
drag, startPoint x: 299, startPoint y: 335, endPoint x: 151, endPoint y: 291, distance: 154.4
click at [151, 291] on div "**********" at bounding box center [388, 414] width 493 height 399
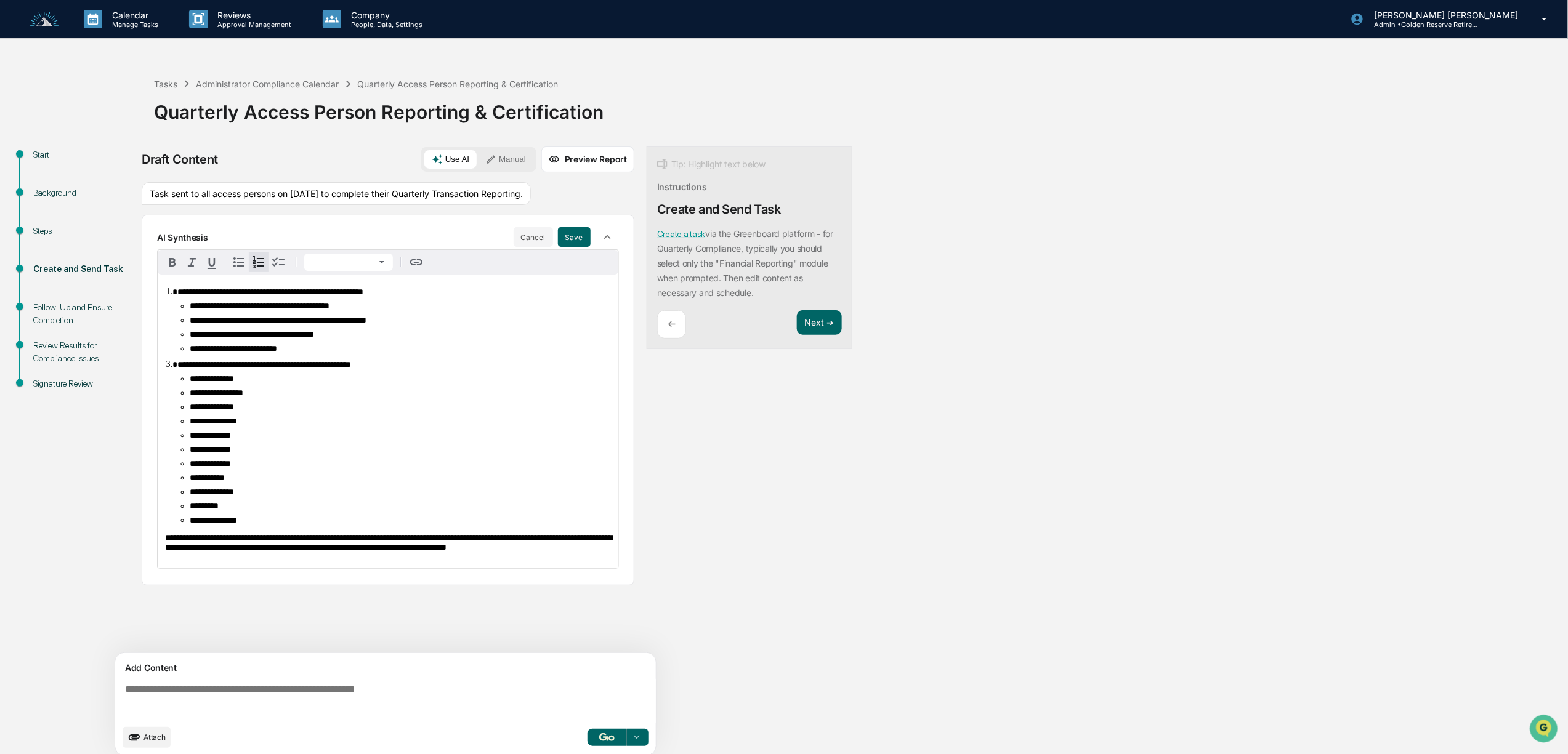
click at [376, 339] on li "**********" at bounding box center [400, 335] width 421 height 10
click at [320, 353] on li "**********" at bounding box center [400, 349] width 421 height 10
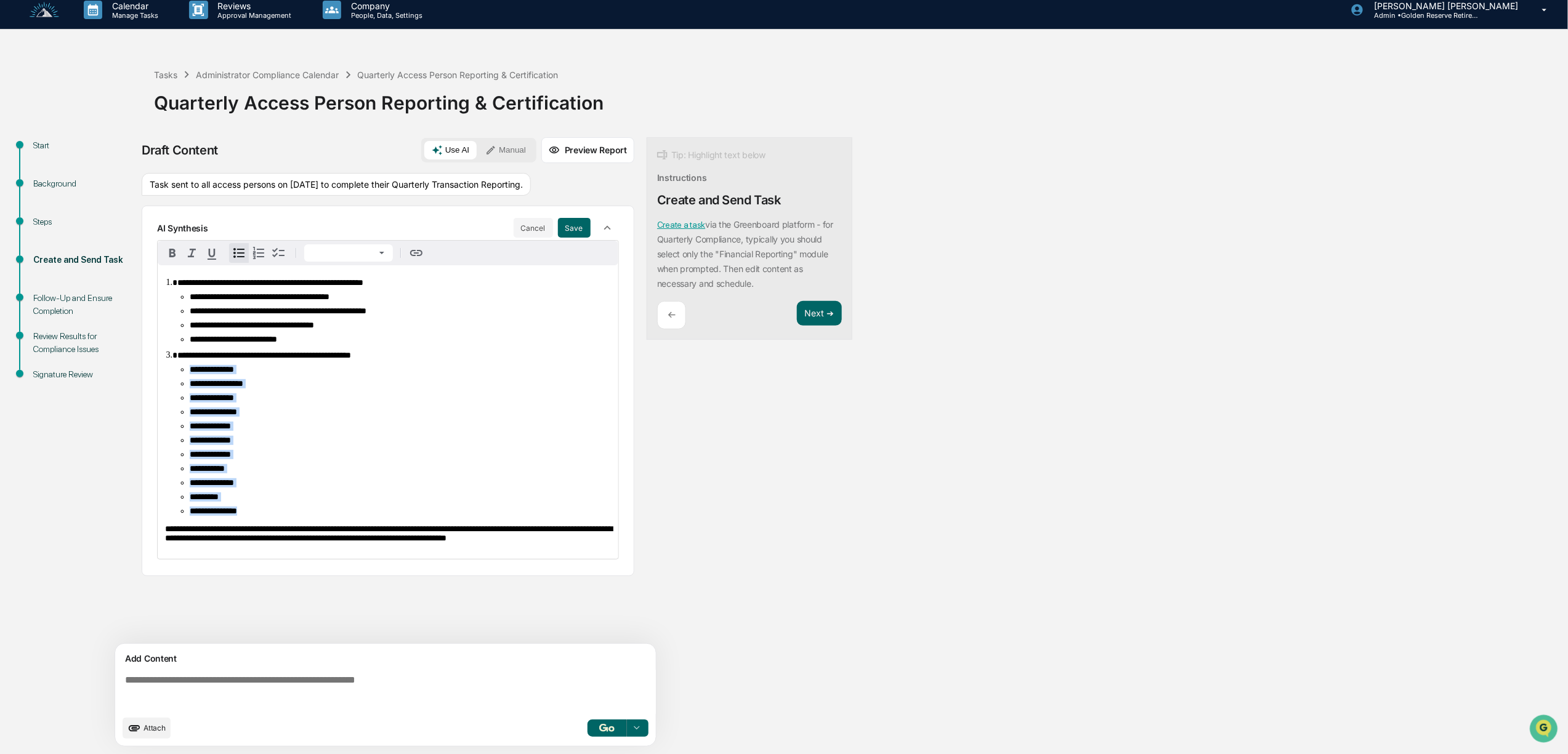
drag, startPoint x: 264, startPoint y: 547, endPoint x: 181, endPoint y: 383, distance: 183.8
click at [181, 383] on ol "**********" at bounding box center [388, 397] width 446 height 239
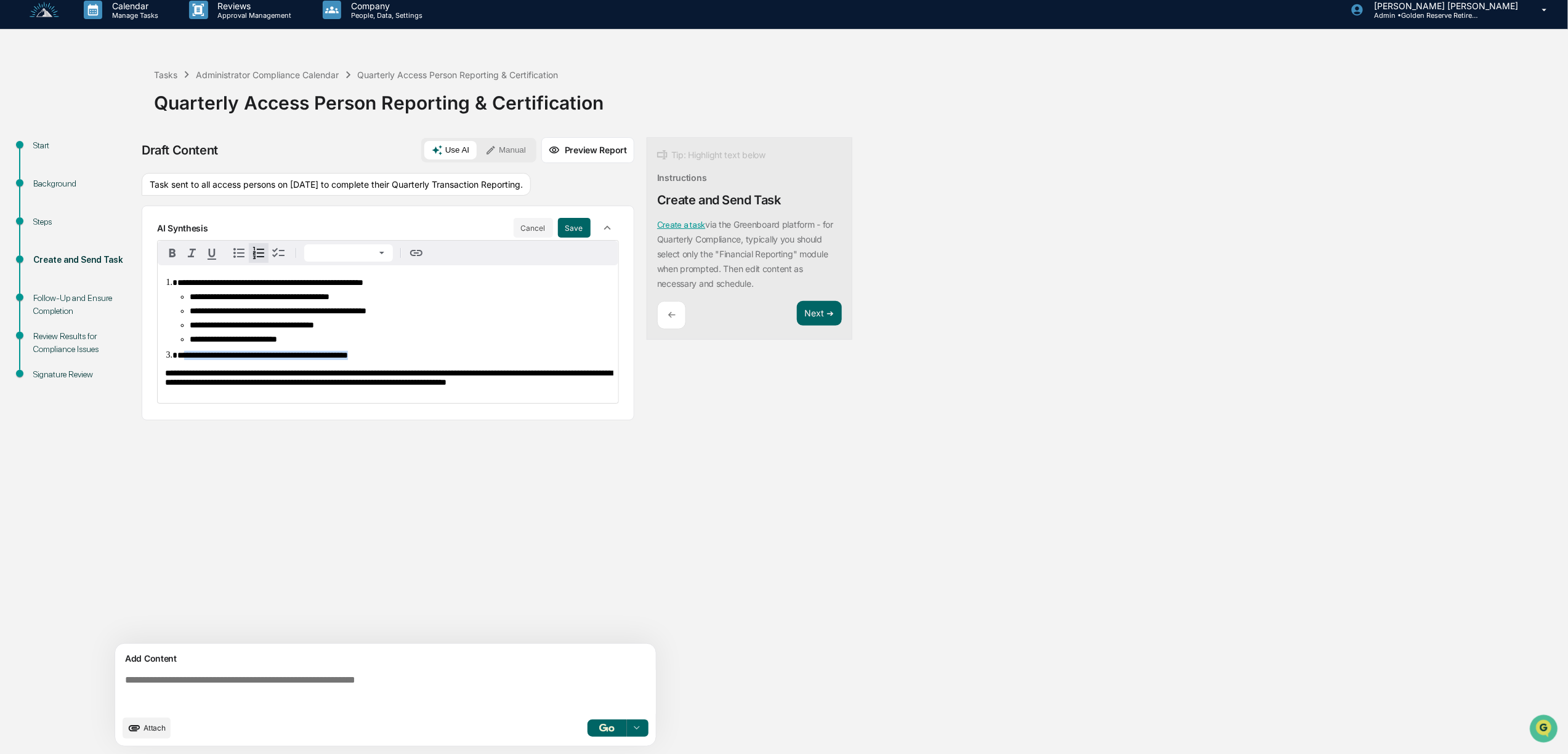
drag, startPoint x: 421, startPoint y: 371, endPoint x: 187, endPoint y: 366, distance: 234.1
click at [187, 360] on ol "**********" at bounding box center [388, 319] width 446 height 82
click at [821, 314] on button "Next ➔" at bounding box center [819, 314] width 45 height 26
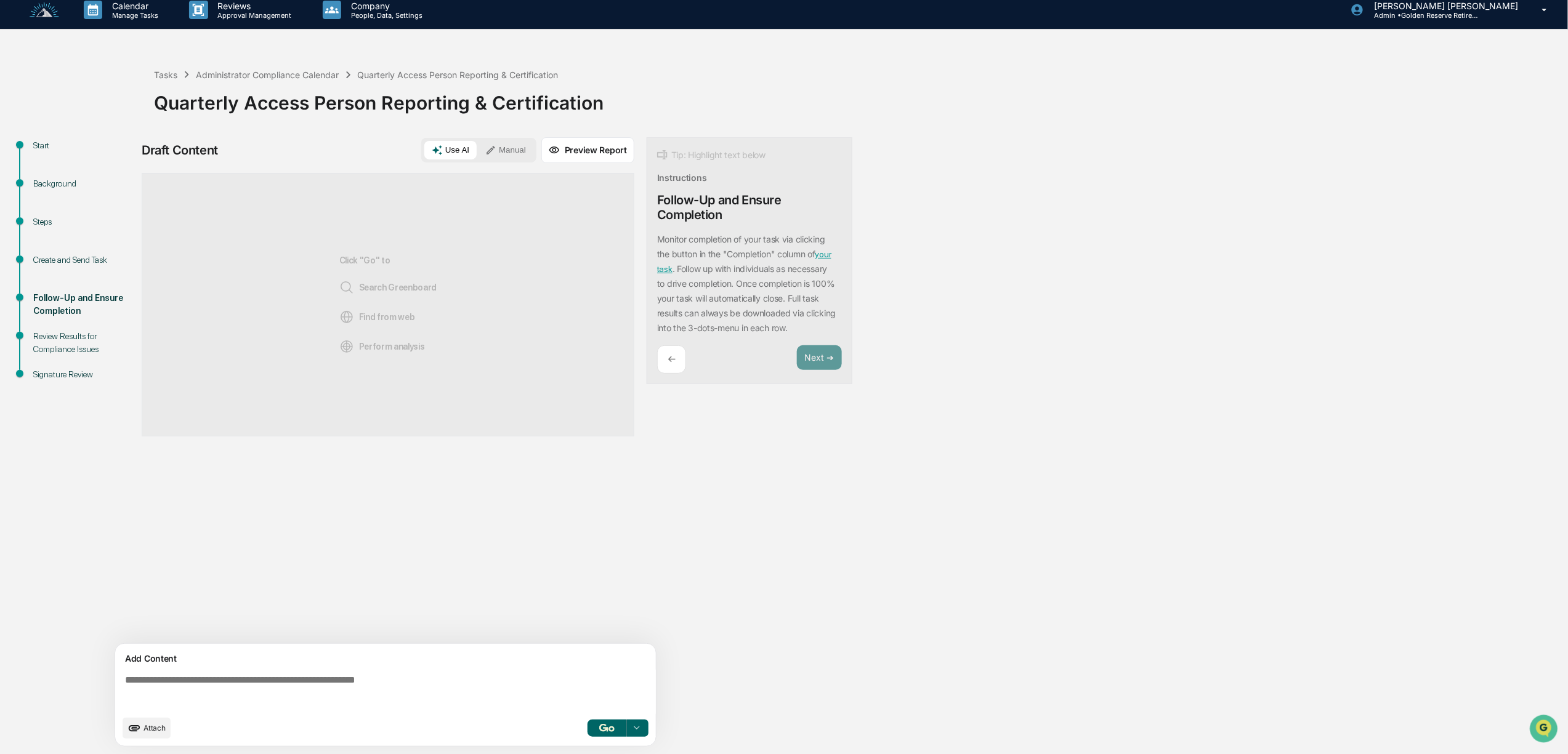
click at [455, 146] on button "Use AI" at bounding box center [450, 150] width 52 height 18
click at [460, 149] on button "Use AI" at bounding box center [450, 150] width 52 height 18
click at [605, 725] on img "button" at bounding box center [606, 728] width 14 height 8
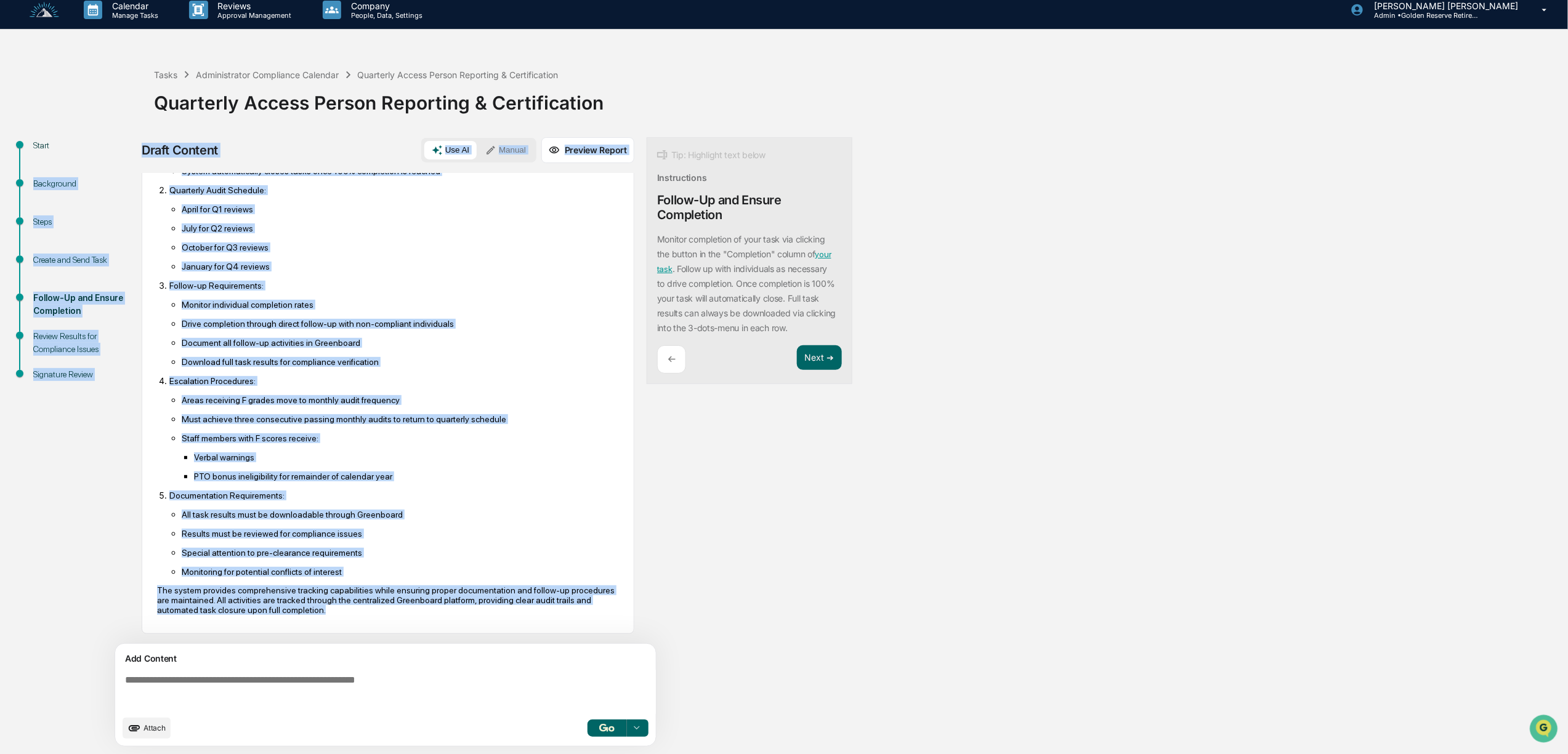
scroll to position [0, 0]
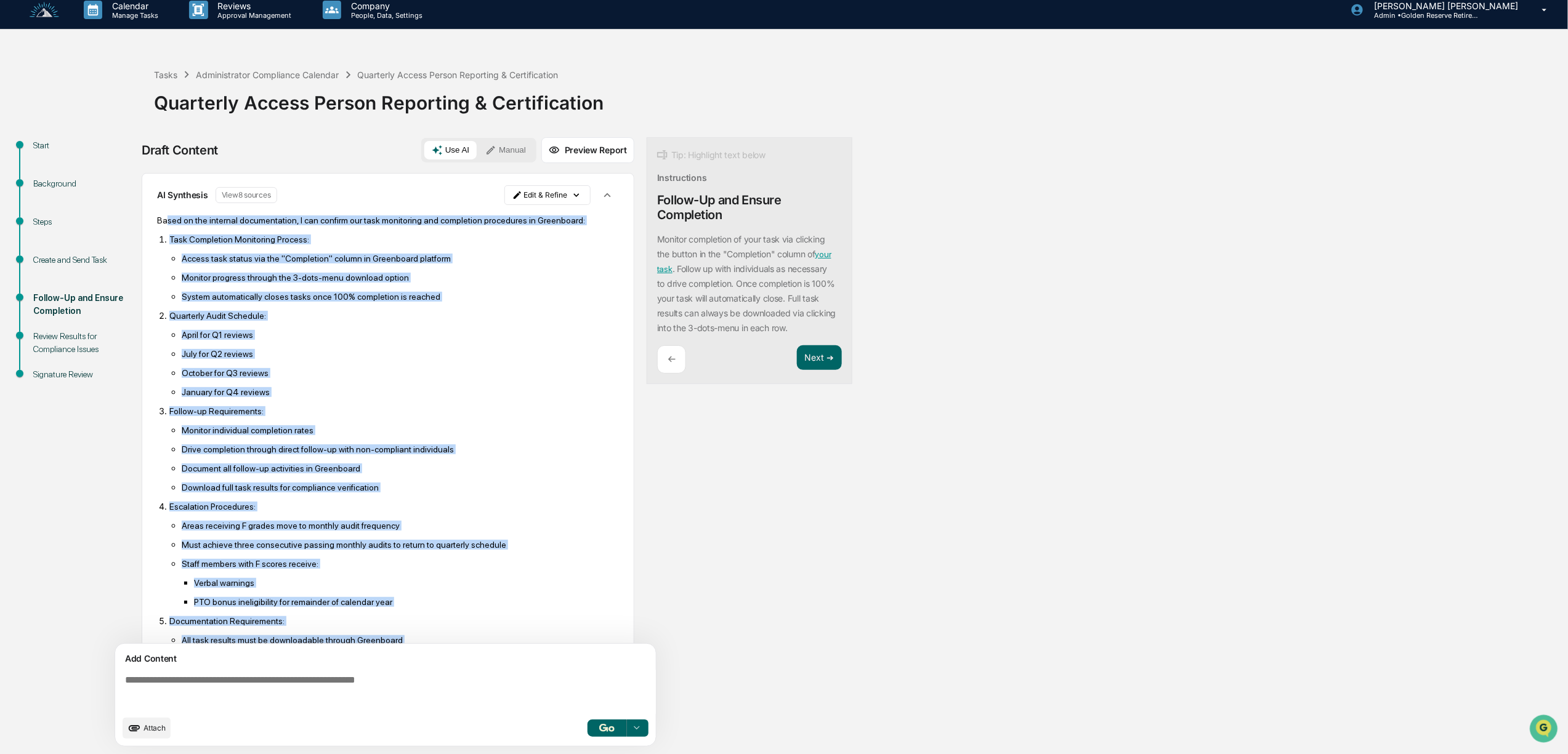
drag, startPoint x: 304, startPoint y: 613, endPoint x: 166, endPoint y: 212, distance: 424.1
click at [166, 212] on div "Based on the internal documentation, I can confirm our task monitoring and comp…" at bounding box center [388, 478] width 462 height 543
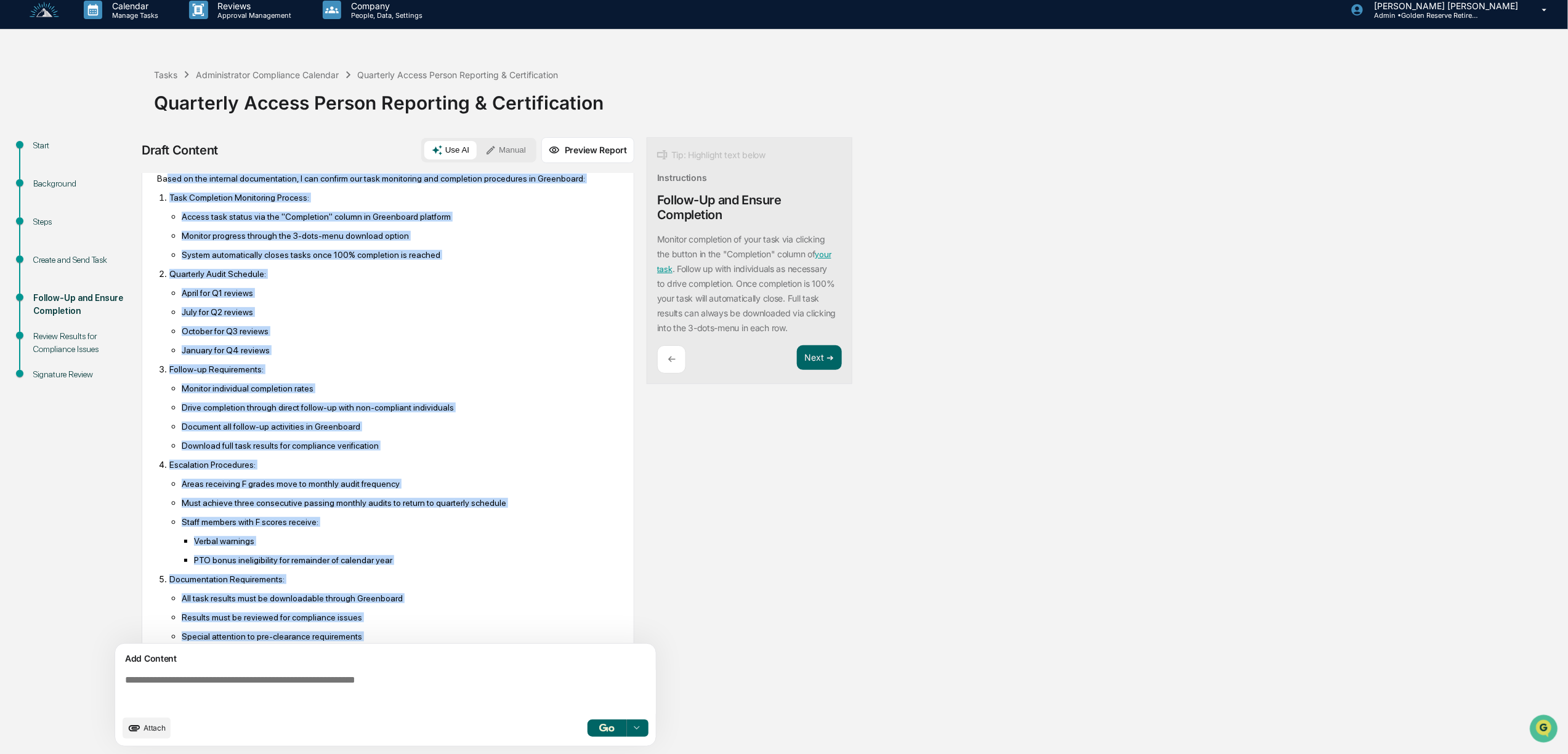
scroll to position [134, 0]
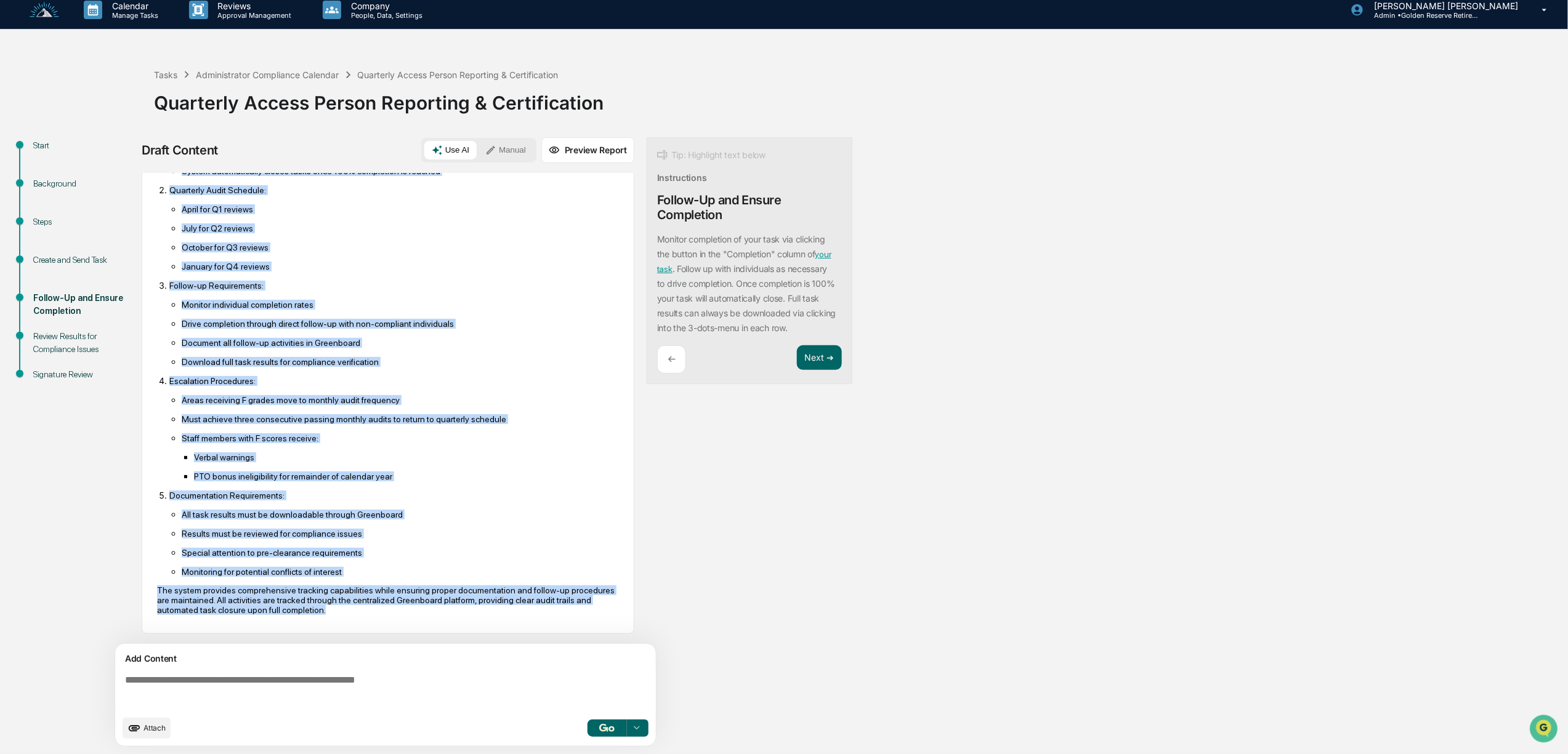
click at [516, 148] on button "Manual" at bounding box center [505, 150] width 55 height 18
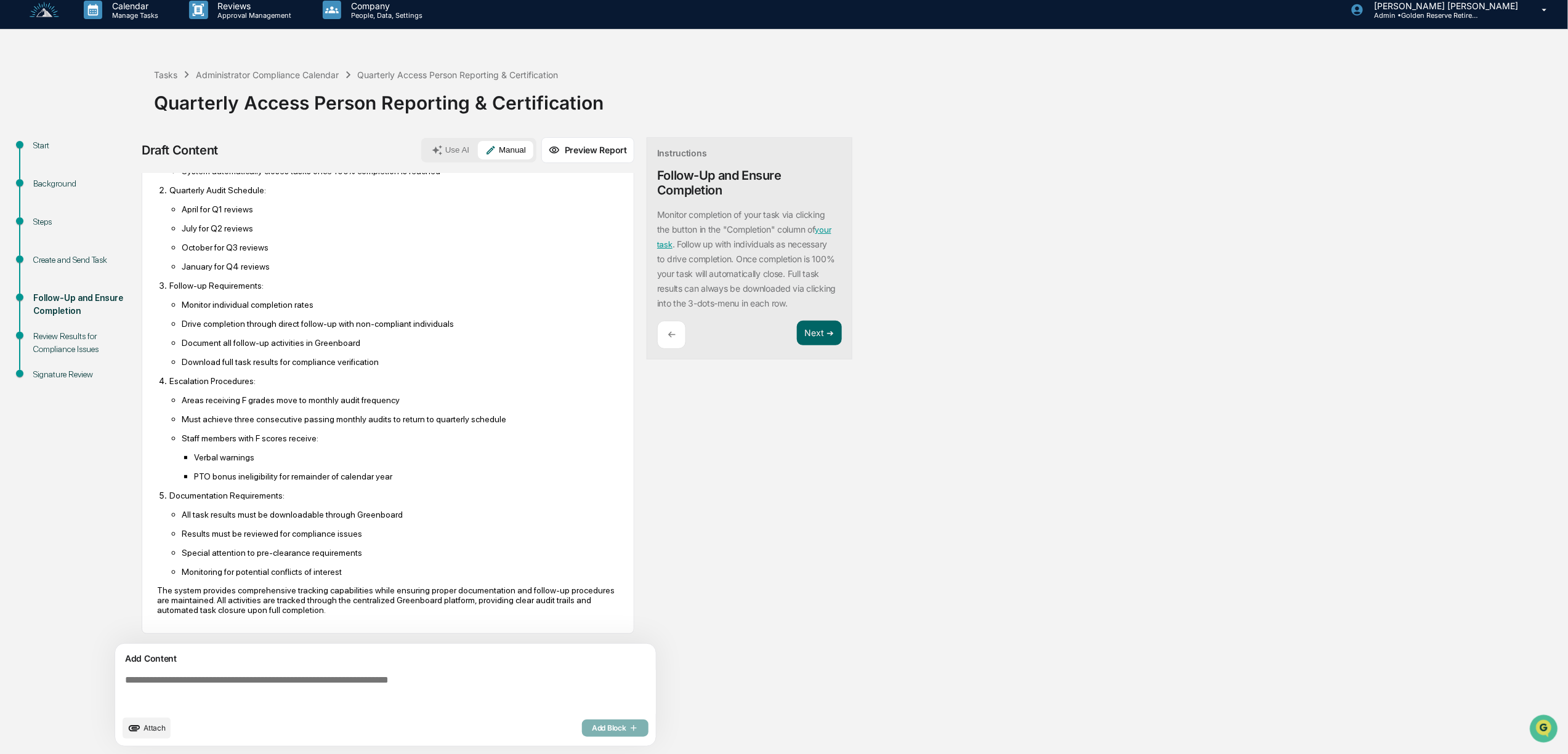
click at [251, 691] on textarea at bounding box center [388, 692] width 536 height 44
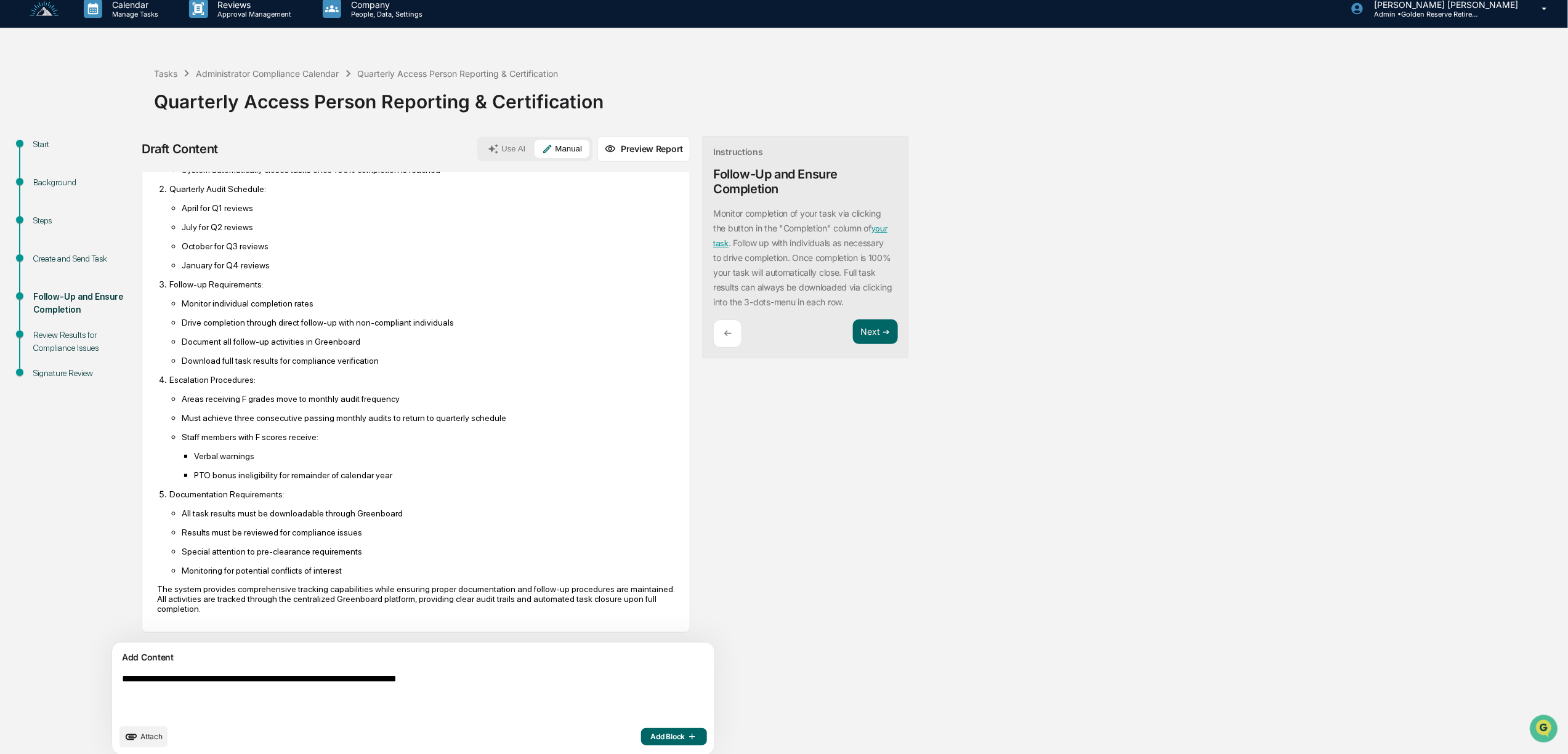
type textarea "**********"
click at [651, 735] on span "Add Block" at bounding box center [674, 736] width 46 height 10
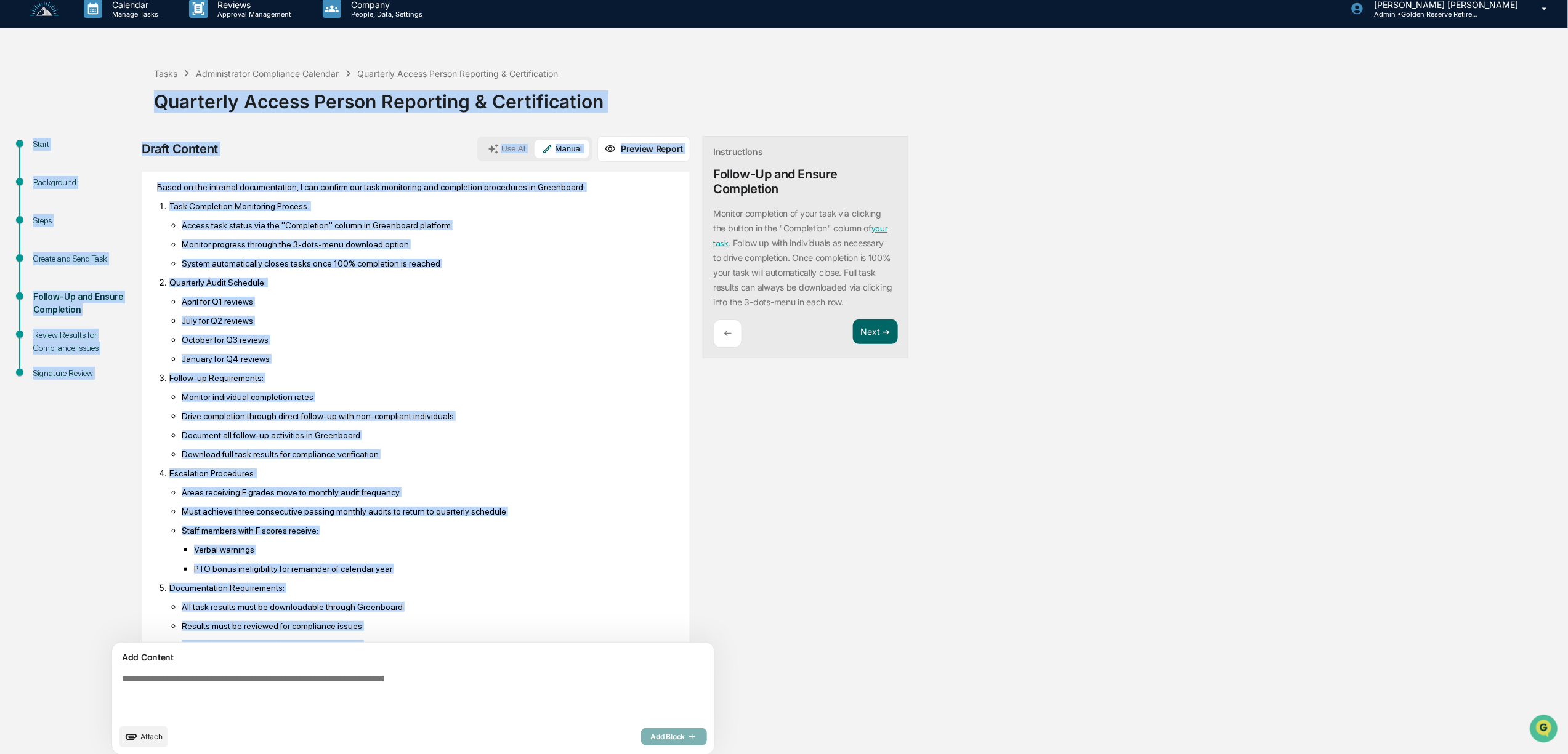
scroll to position [0, 0]
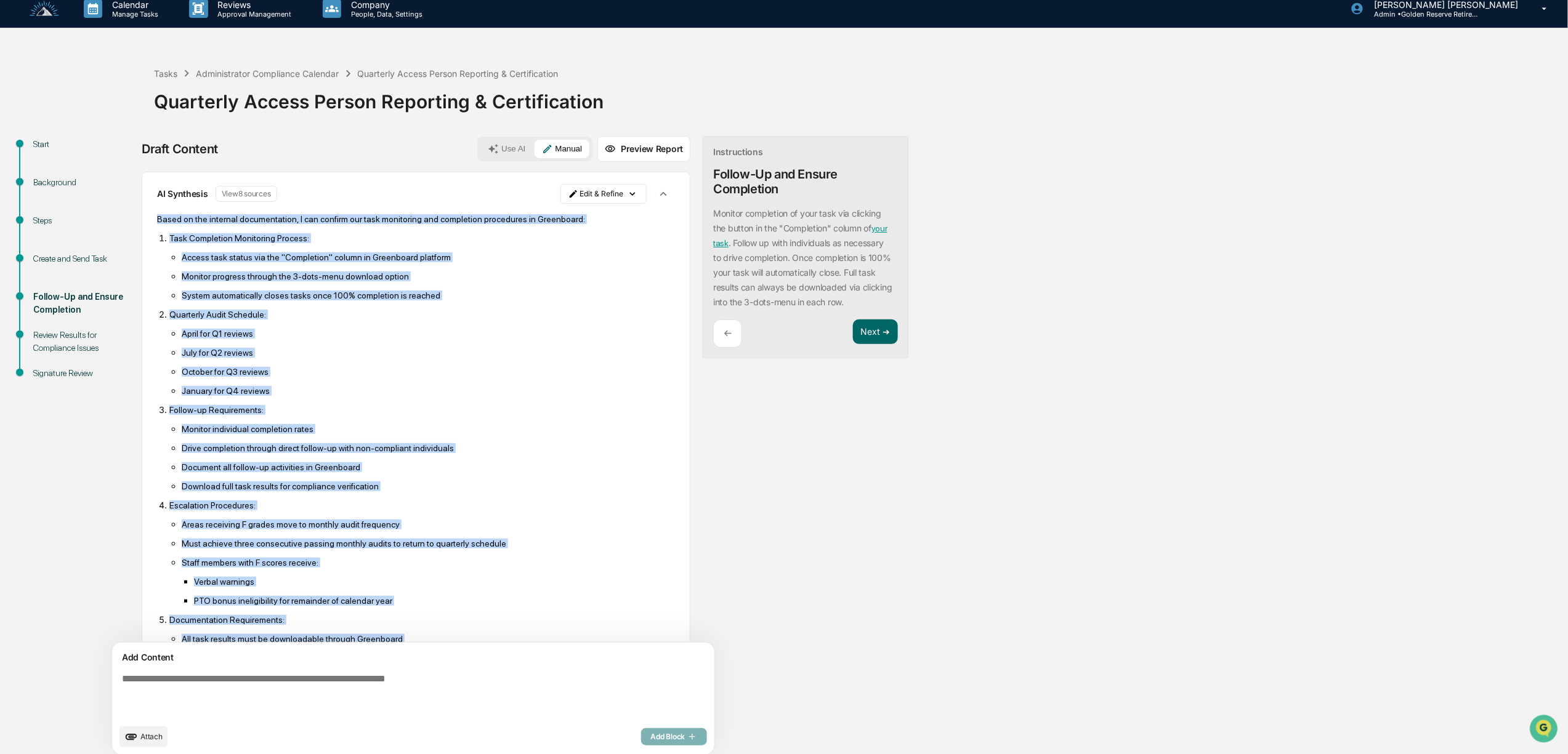
drag, startPoint x: 320, startPoint y: 549, endPoint x: 159, endPoint y: 215, distance: 370.8
click at [159, 215] on div "Based on the internal documentation, I can confirm our task monitoring and comp…" at bounding box center [416, 477] width 518 height 543
click at [568, 191] on html "Calendar Manage Tasks Reviews Approval Management Company People, Data, Setting…" at bounding box center [788, 367] width 1577 height 754
click at [548, 239] on div "Delete Result" at bounding box center [540, 240] width 90 height 20
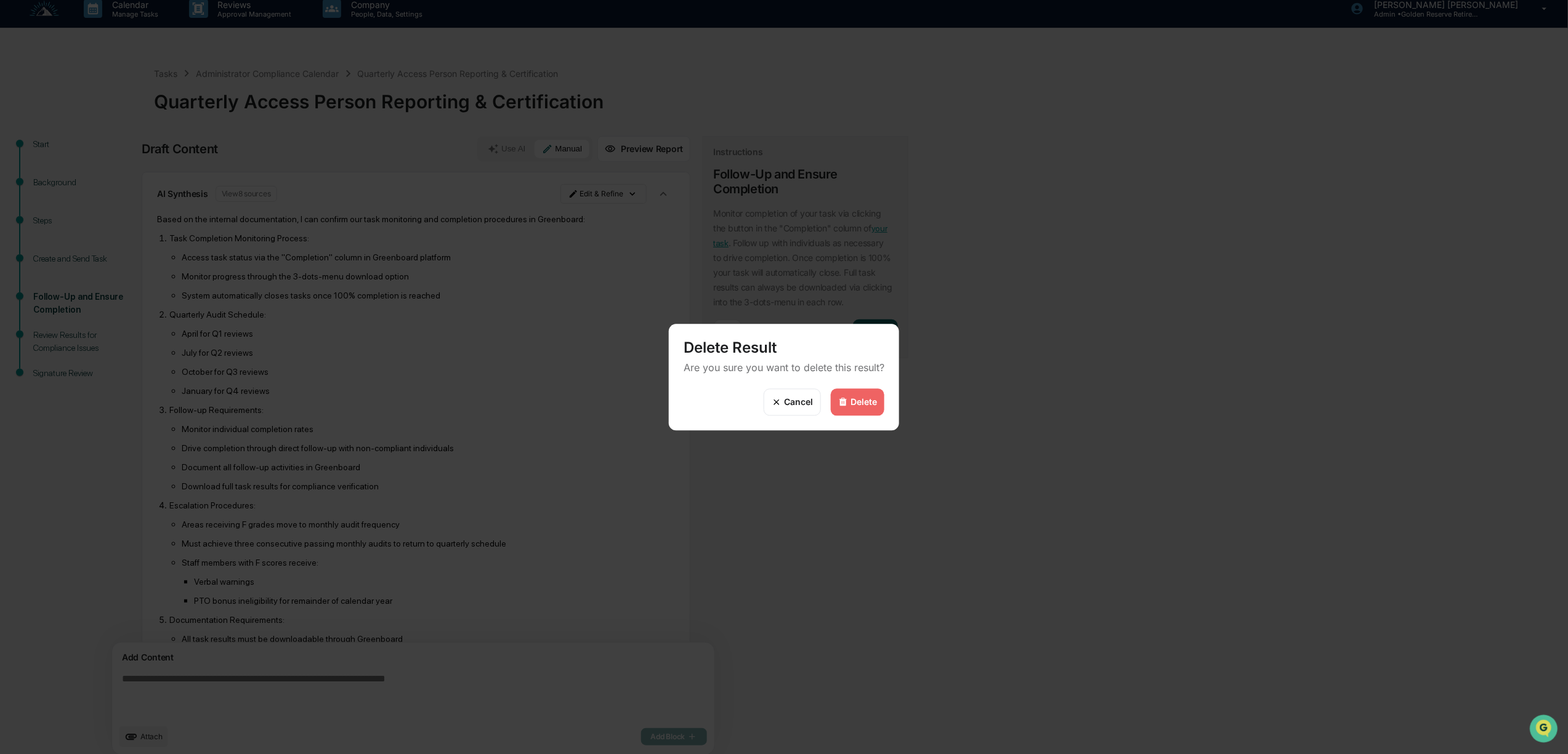
click at [862, 395] on div "Delete" at bounding box center [857, 402] width 54 height 27
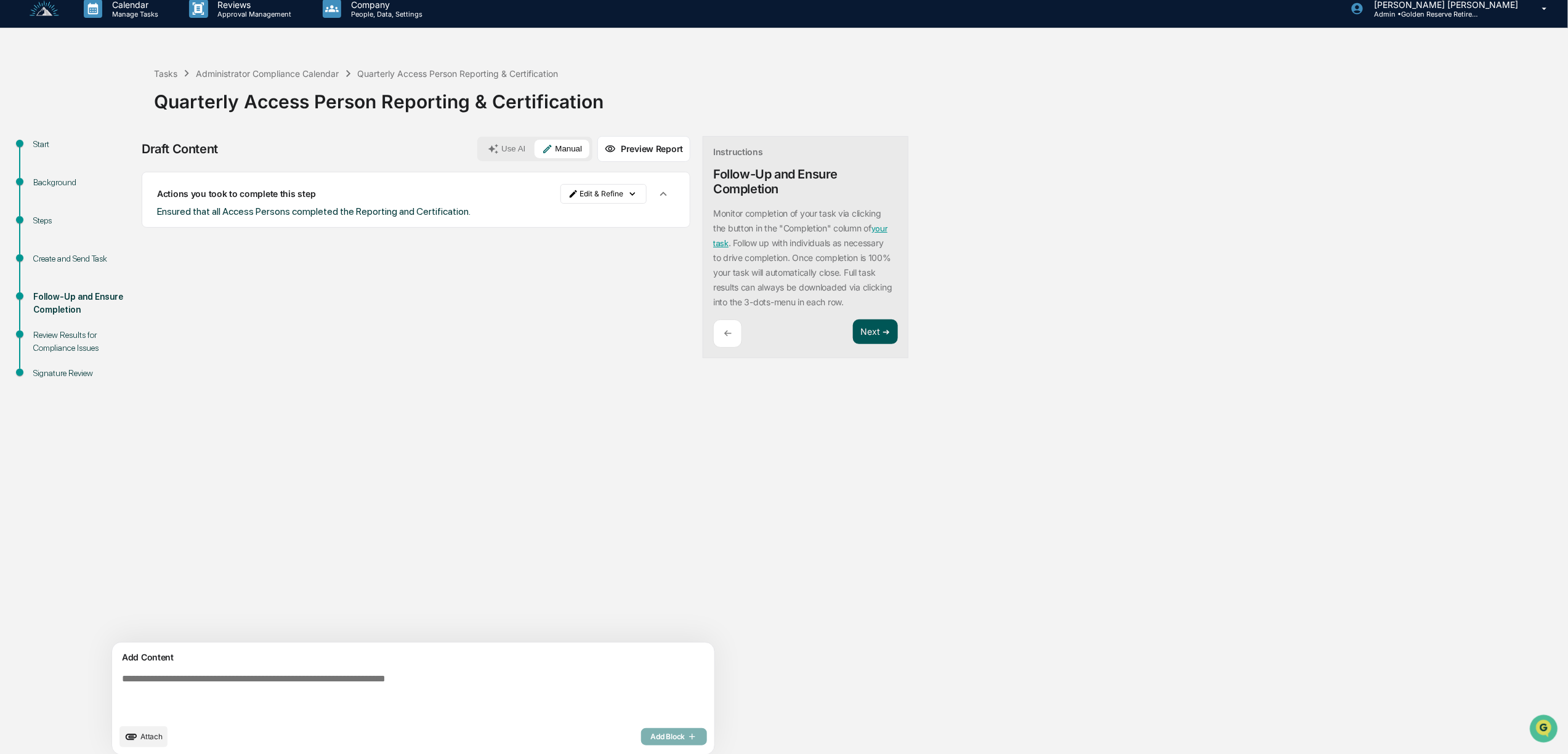
click at [853, 331] on button "Next ➔" at bounding box center [875, 332] width 45 height 26
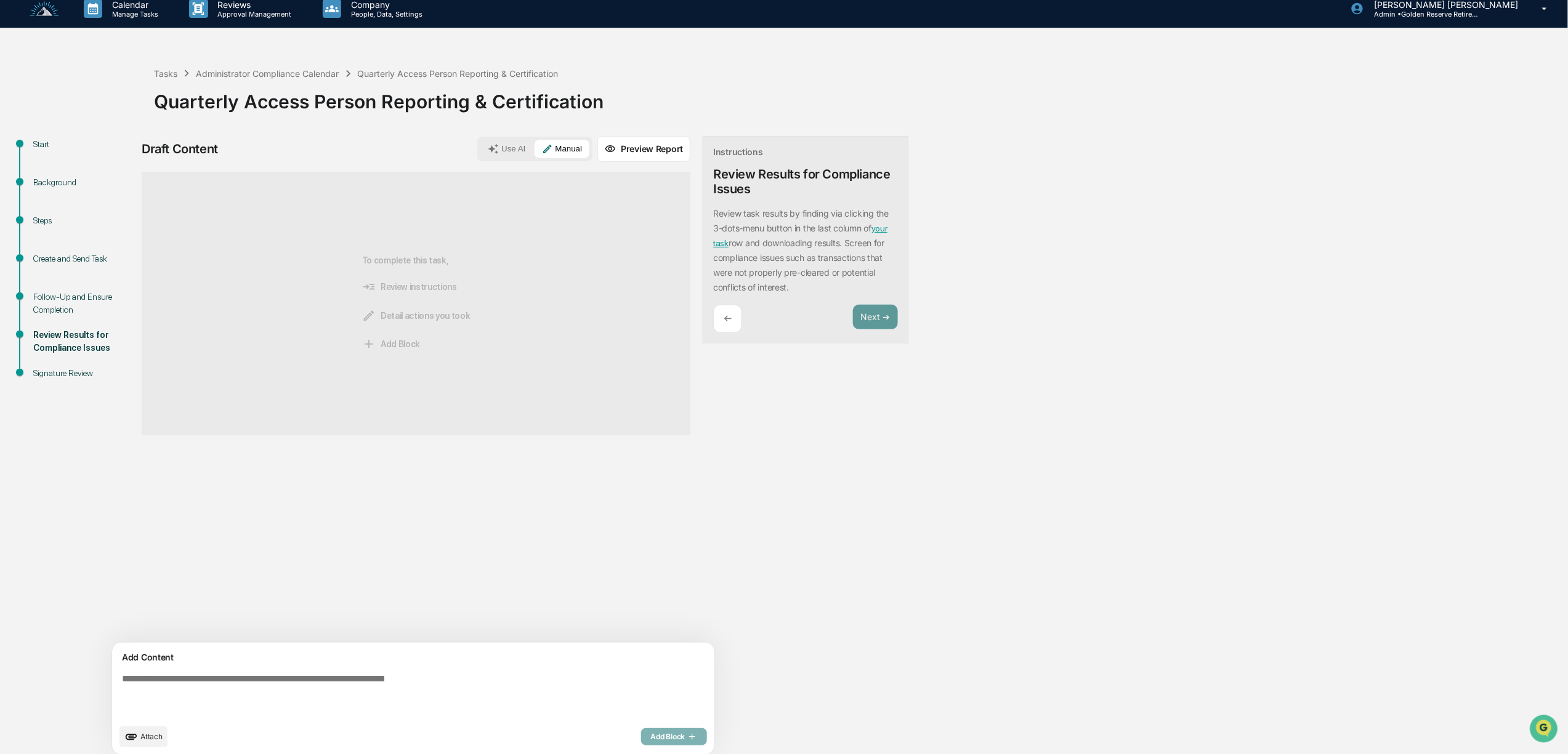
click at [279, 675] on textarea at bounding box center [384, 696] width 535 height 54
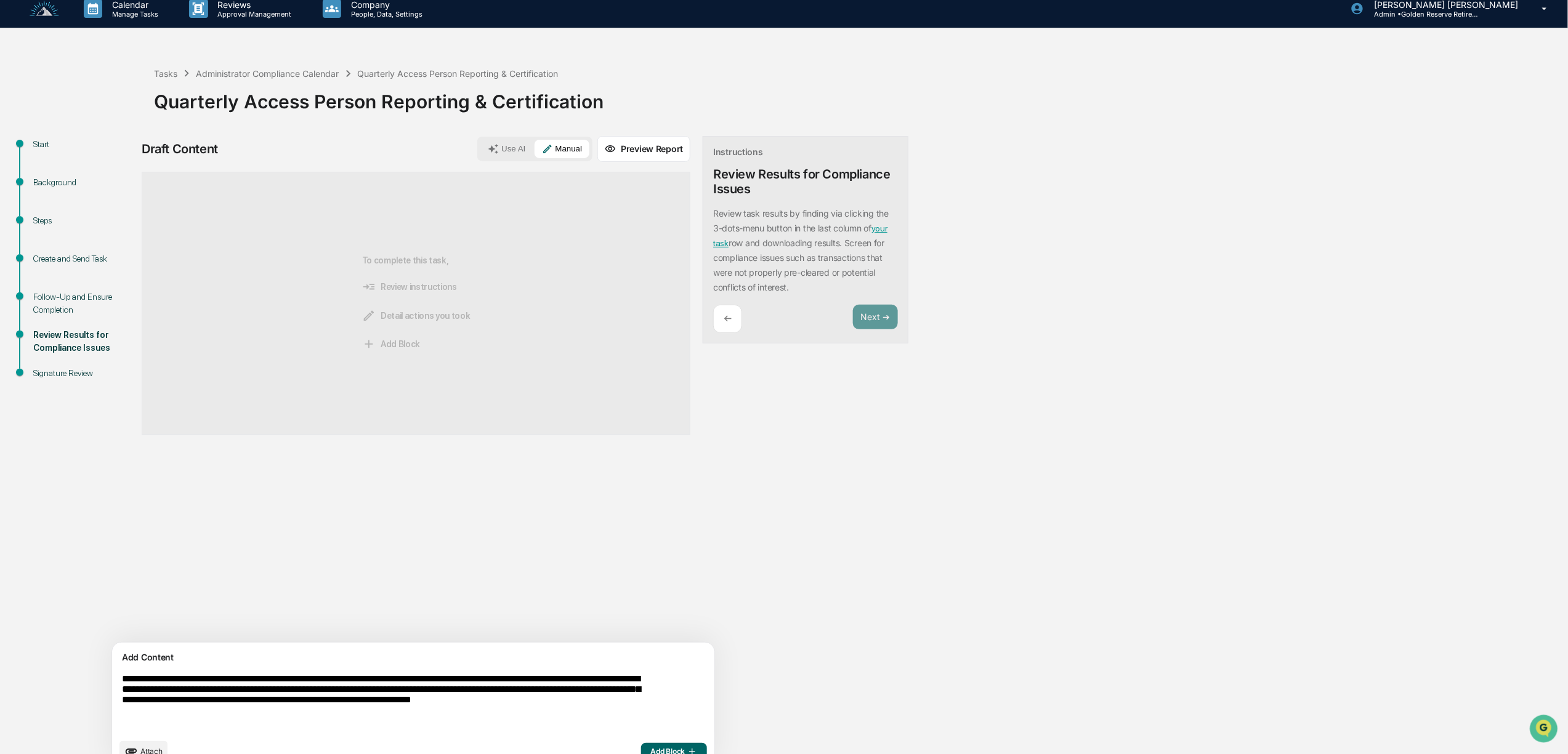
drag, startPoint x: 239, startPoint y: 724, endPoint x: 350, endPoint y: 708, distance: 112.1
click at [350, 708] on textarea "**********" at bounding box center [384, 703] width 535 height 69
type textarea "**********"
drag, startPoint x: 412, startPoint y: 708, endPoint x: 420, endPoint y: 702, distance: 10.0
click at [420, 702] on textarea "**********" at bounding box center [384, 696] width 535 height 57
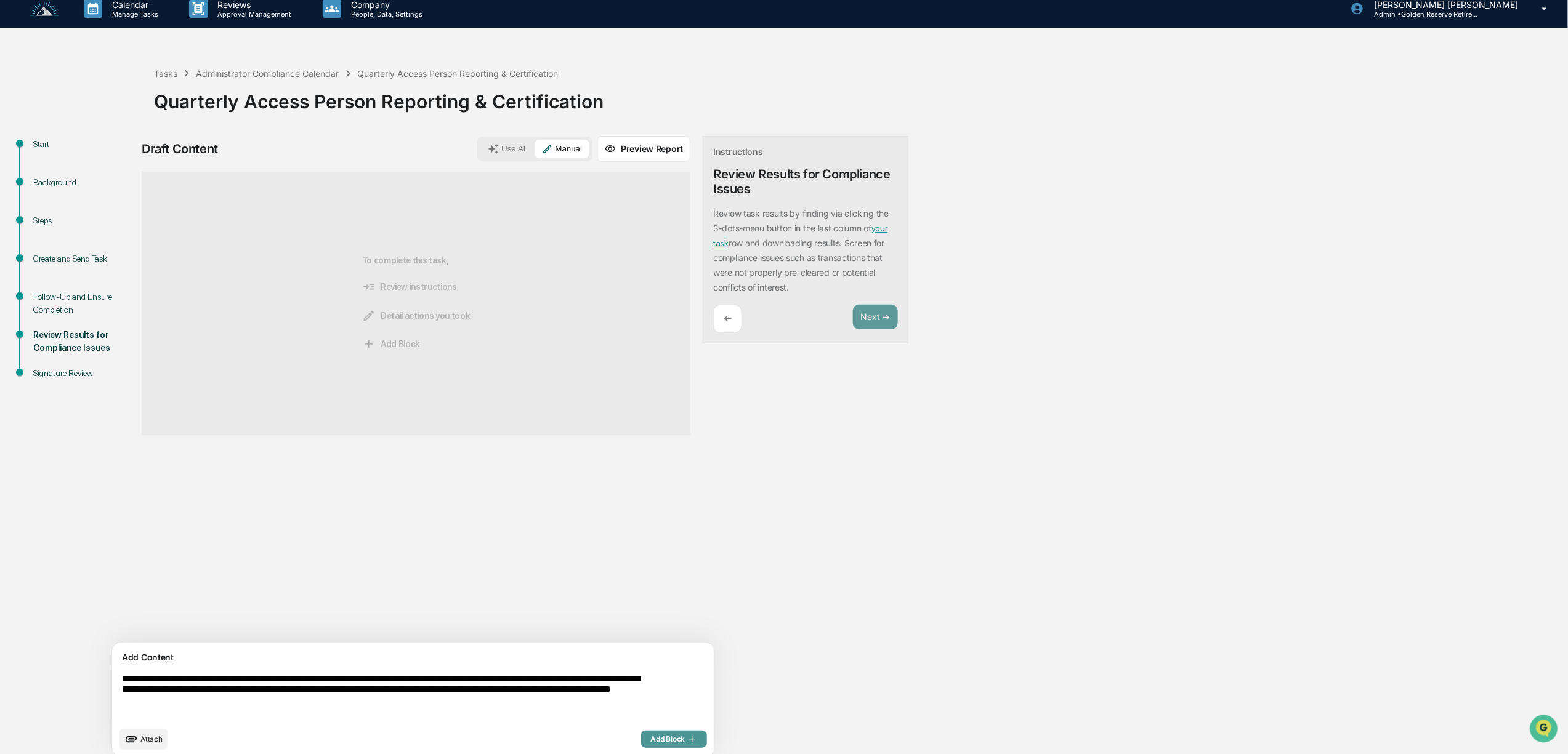
click at [651, 739] on span "Add Block" at bounding box center [674, 739] width 46 height 10
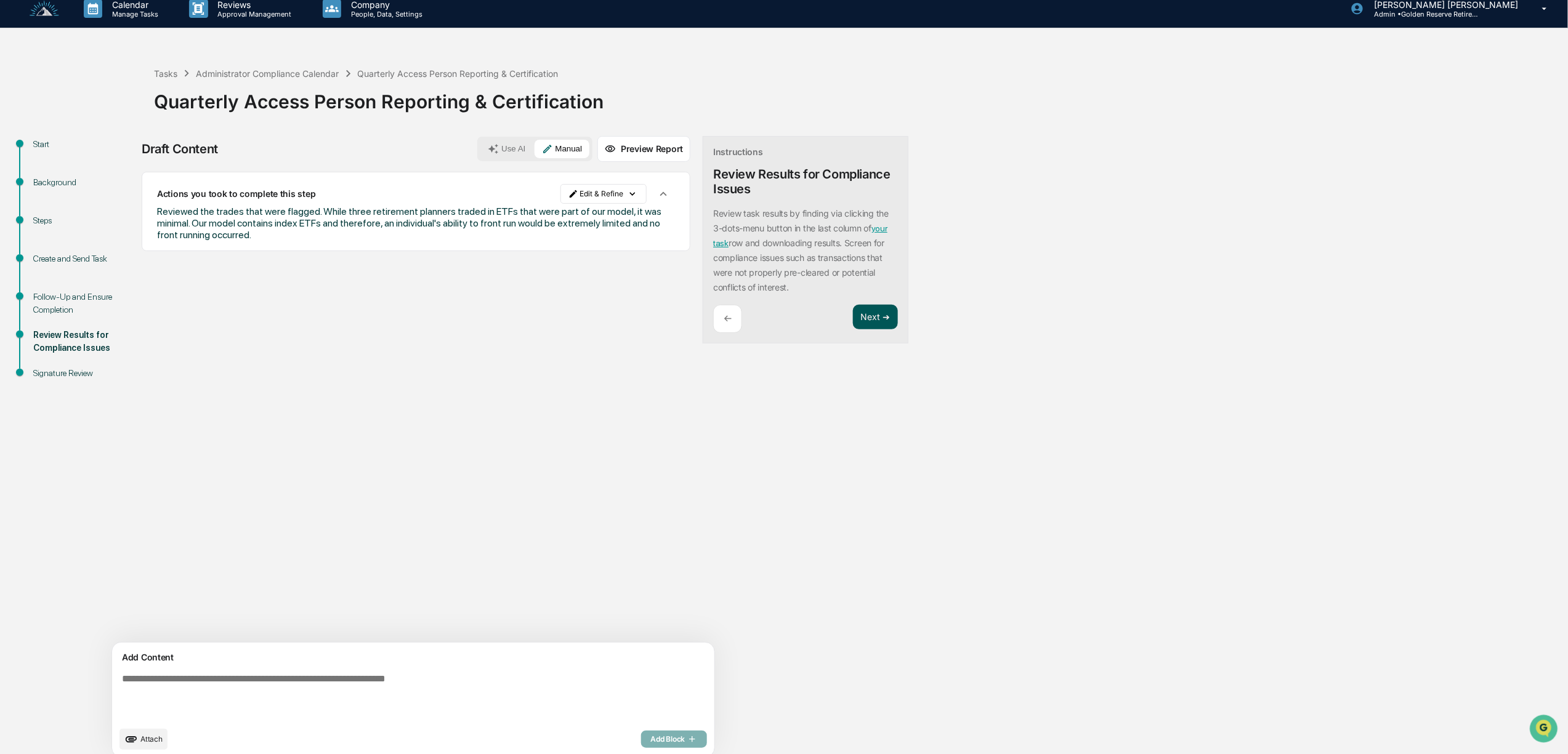
click at [853, 316] on button "Next ➔" at bounding box center [875, 318] width 45 height 26
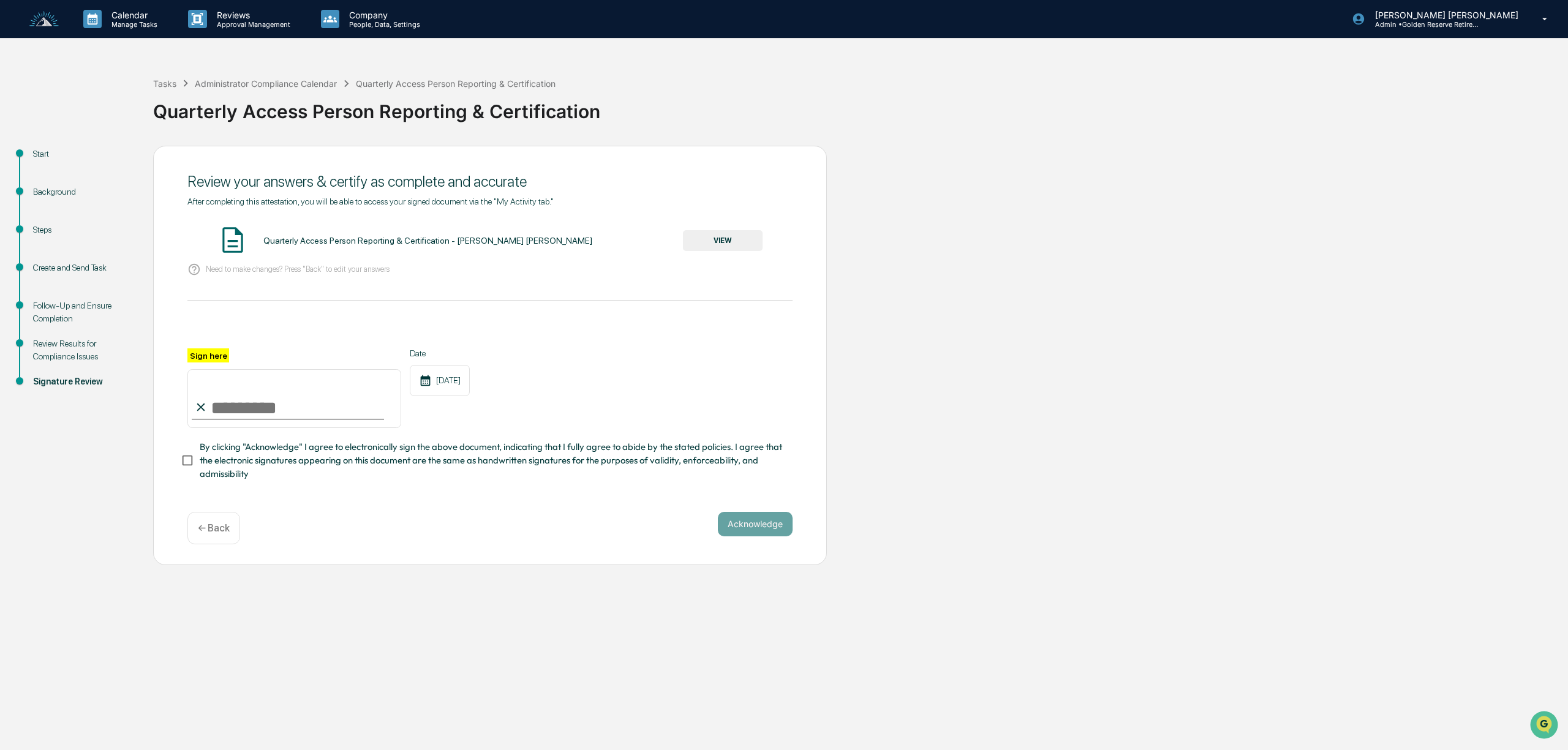
click at [718, 237] on button "VIEW" at bounding box center [722, 240] width 80 height 21
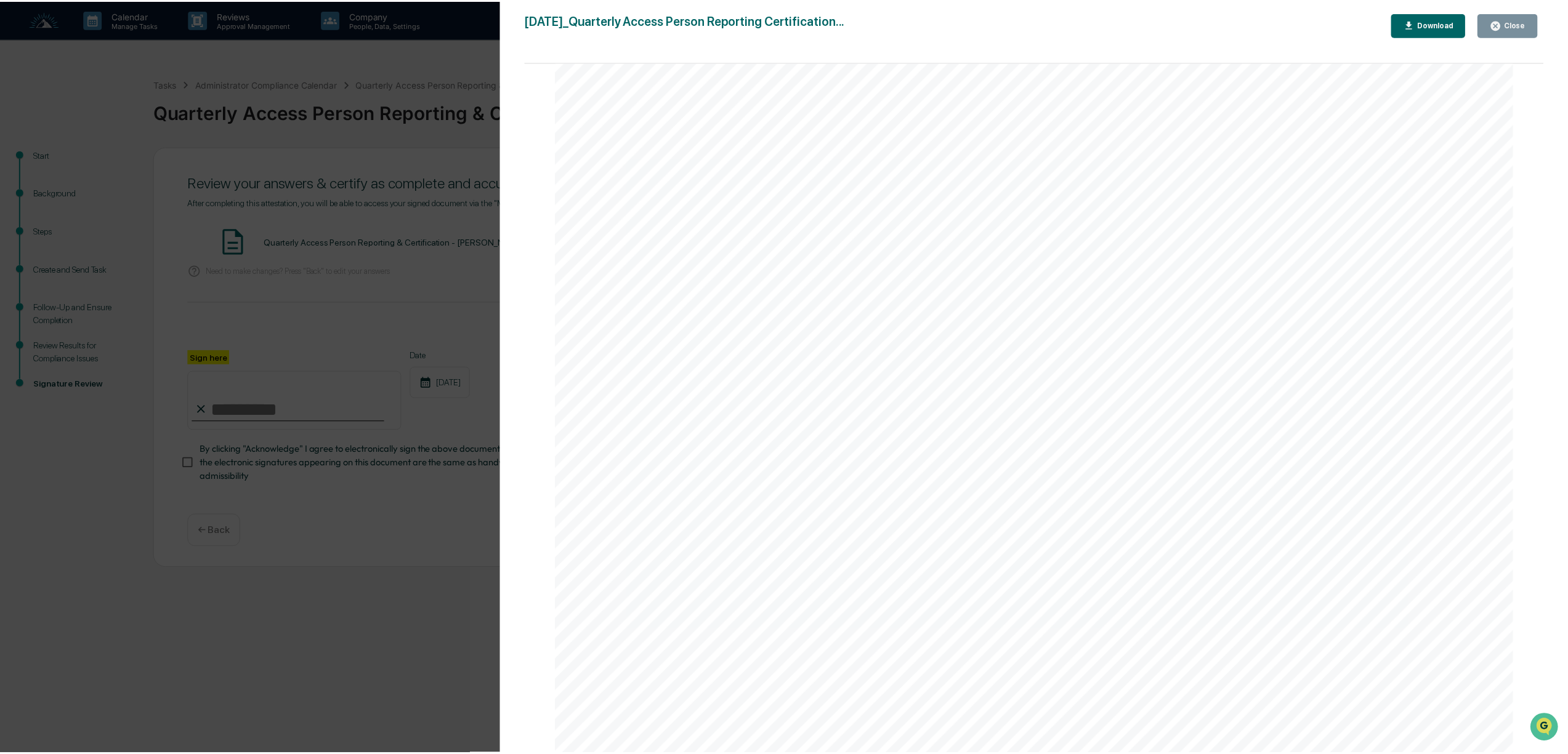
scroll to position [2100, 0]
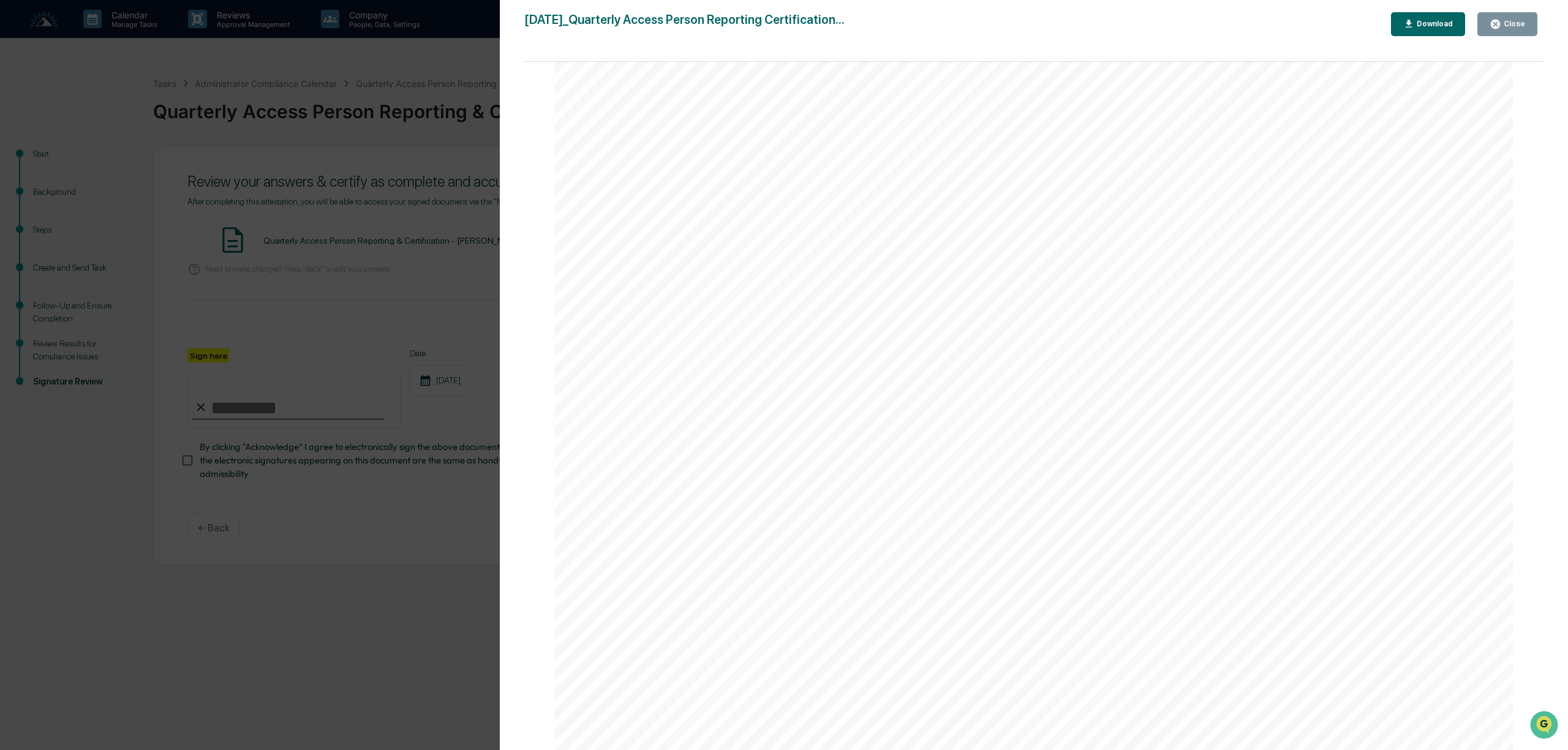
click at [1492, 20] on icon "button" at bounding box center [1495, 24] width 12 height 12
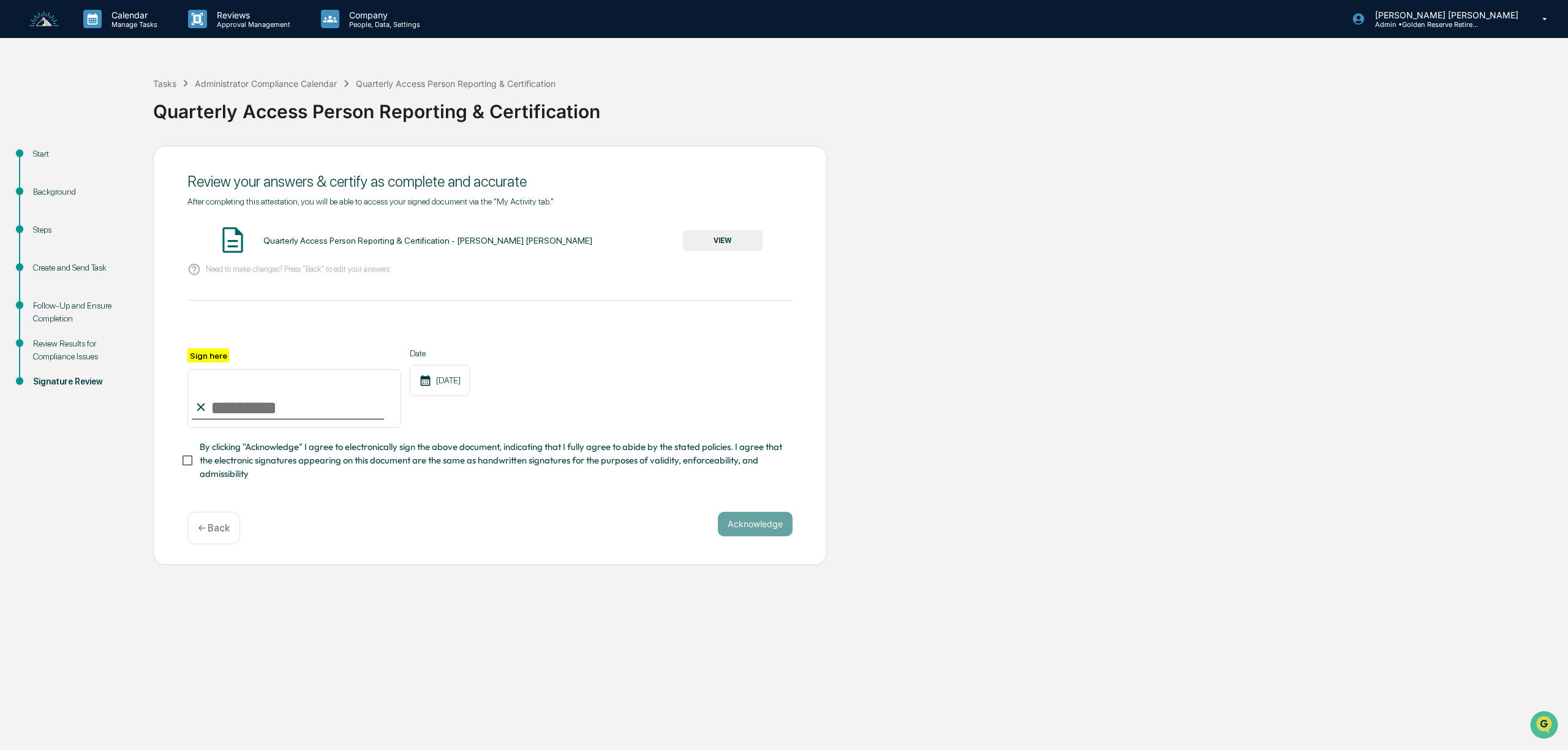
click at [192, 534] on div "← Back" at bounding box center [213, 528] width 53 height 33
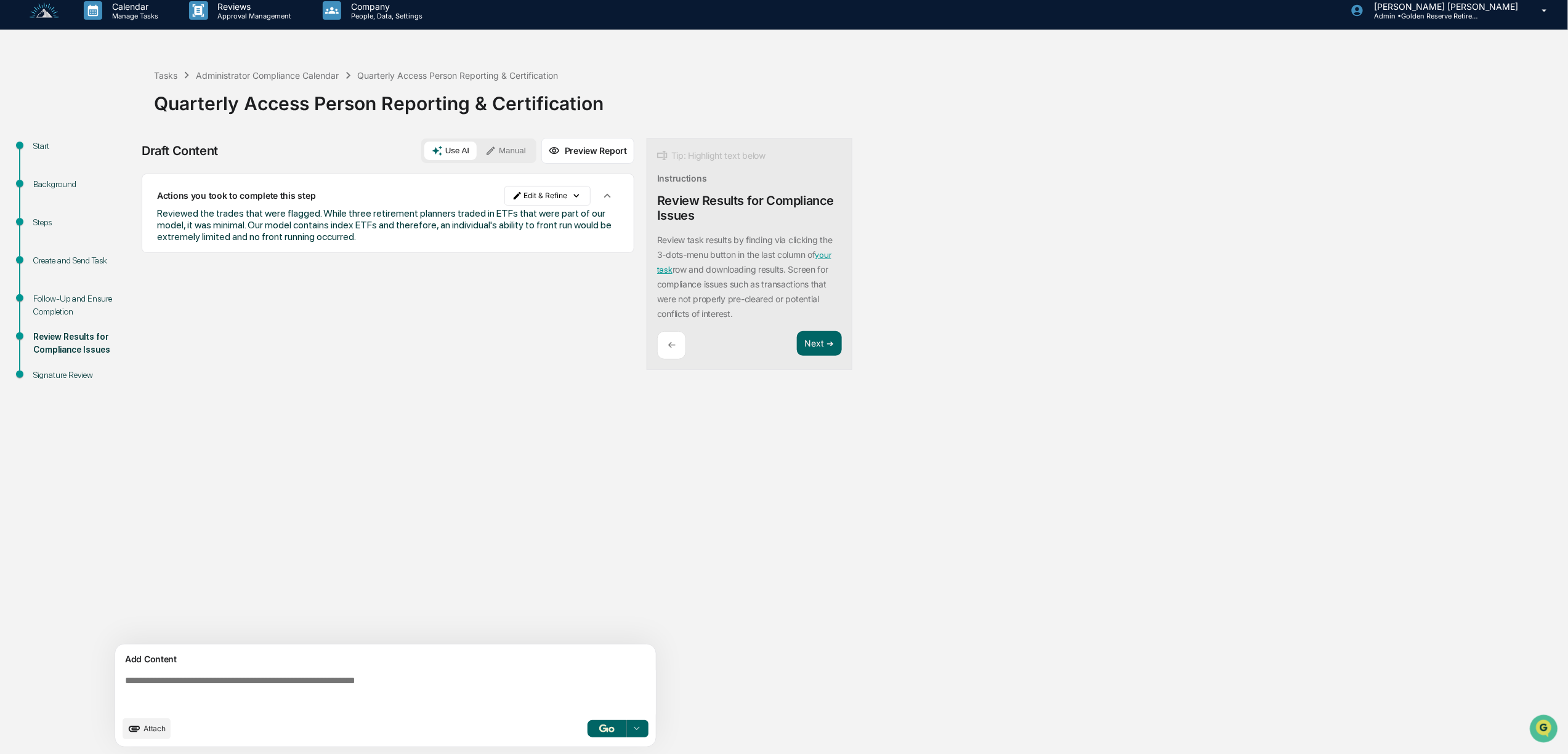
scroll to position [10, 0]
click at [678, 347] on div "←" at bounding box center [672, 345] width 29 height 29
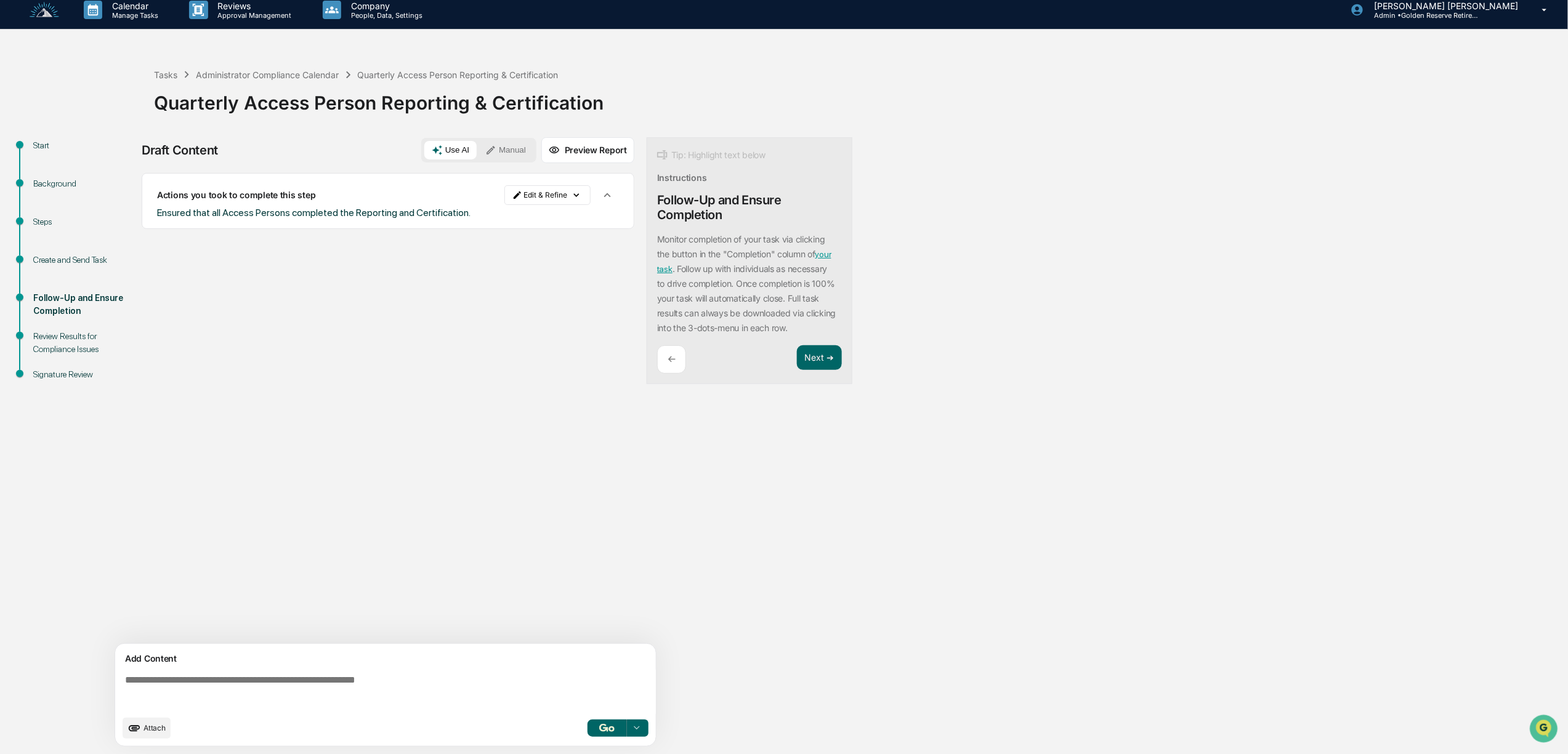
click at [673, 360] on p "←" at bounding box center [672, 359] width 8 height 12
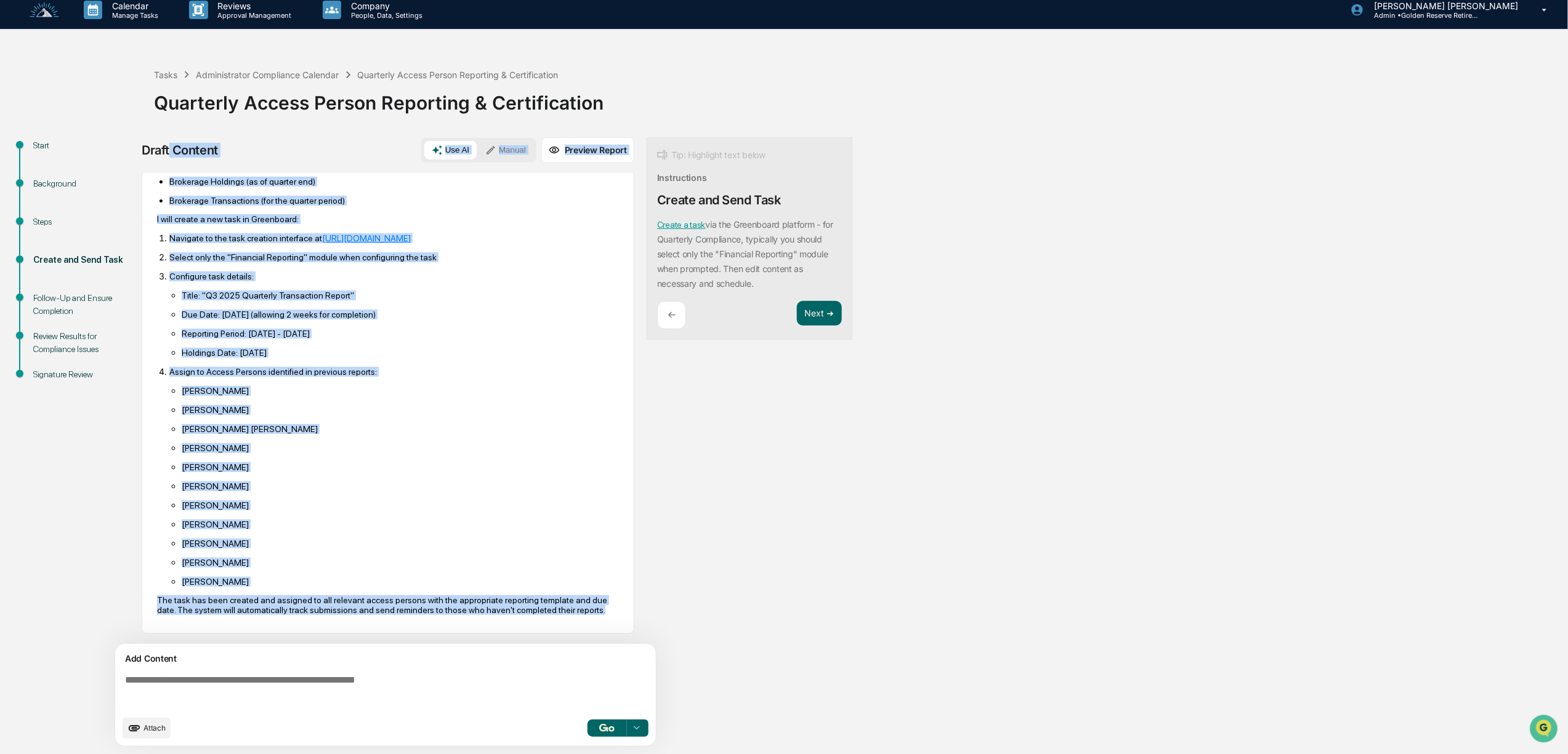
scroll to position [0, 0]
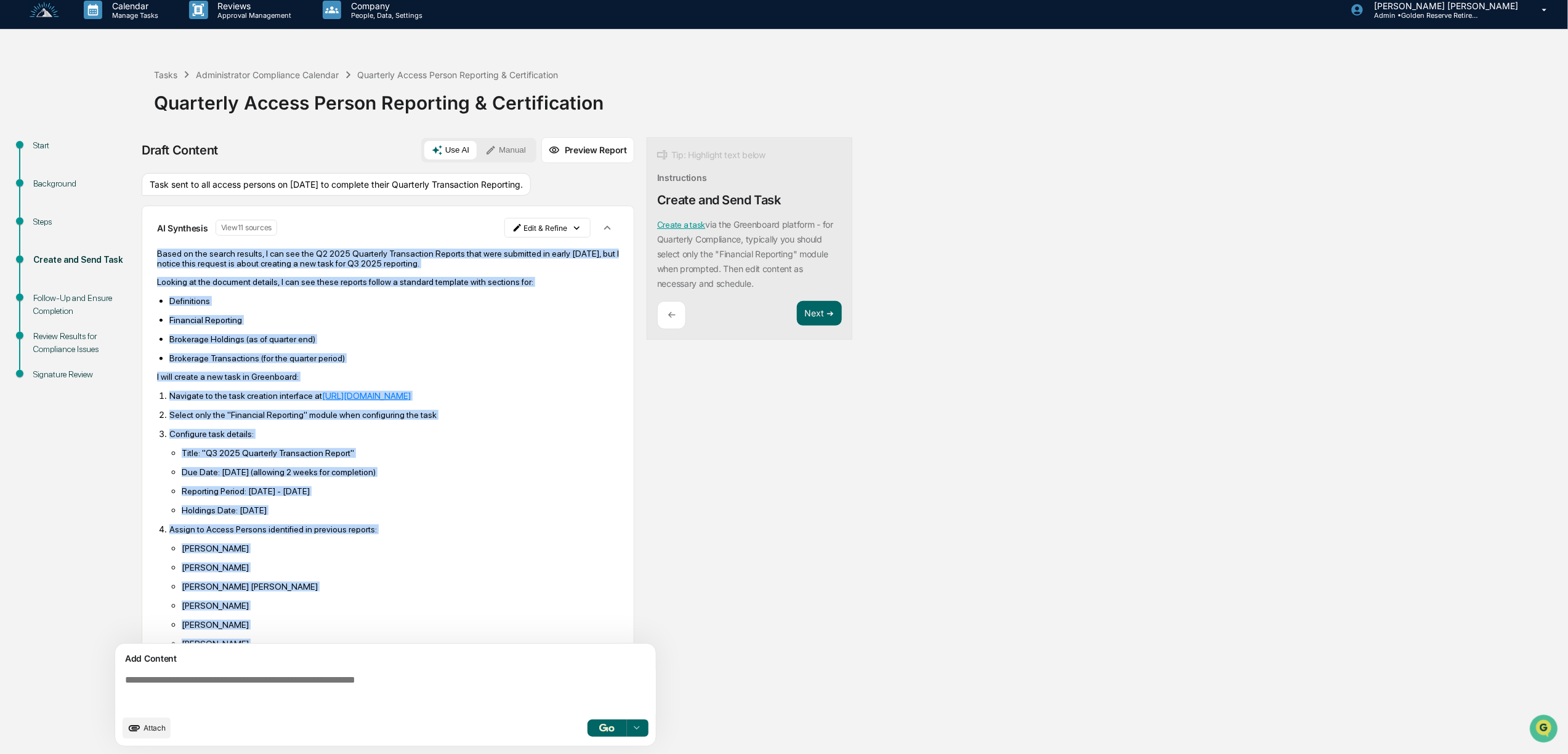
drag, startPoint x: 567, startPoint y: 604, endPoint x: 149, endPoint y: 255, distance: 544.5
click at [149, 255] on div "AI Synthesis View 11 sources Edit & Refine Based on the search results, I can s…" at bounding box center [388, 498] width 493 height 585
click at [533, 245] on html "Calendar Manage Tasks Reviews Approval Management Company People, Data, Setting…" at bounding box center [784, 367] width 1568 height 754
click at [550, 287] on div "Delete Result" at bounding box center [540, 286] width 90 height 20
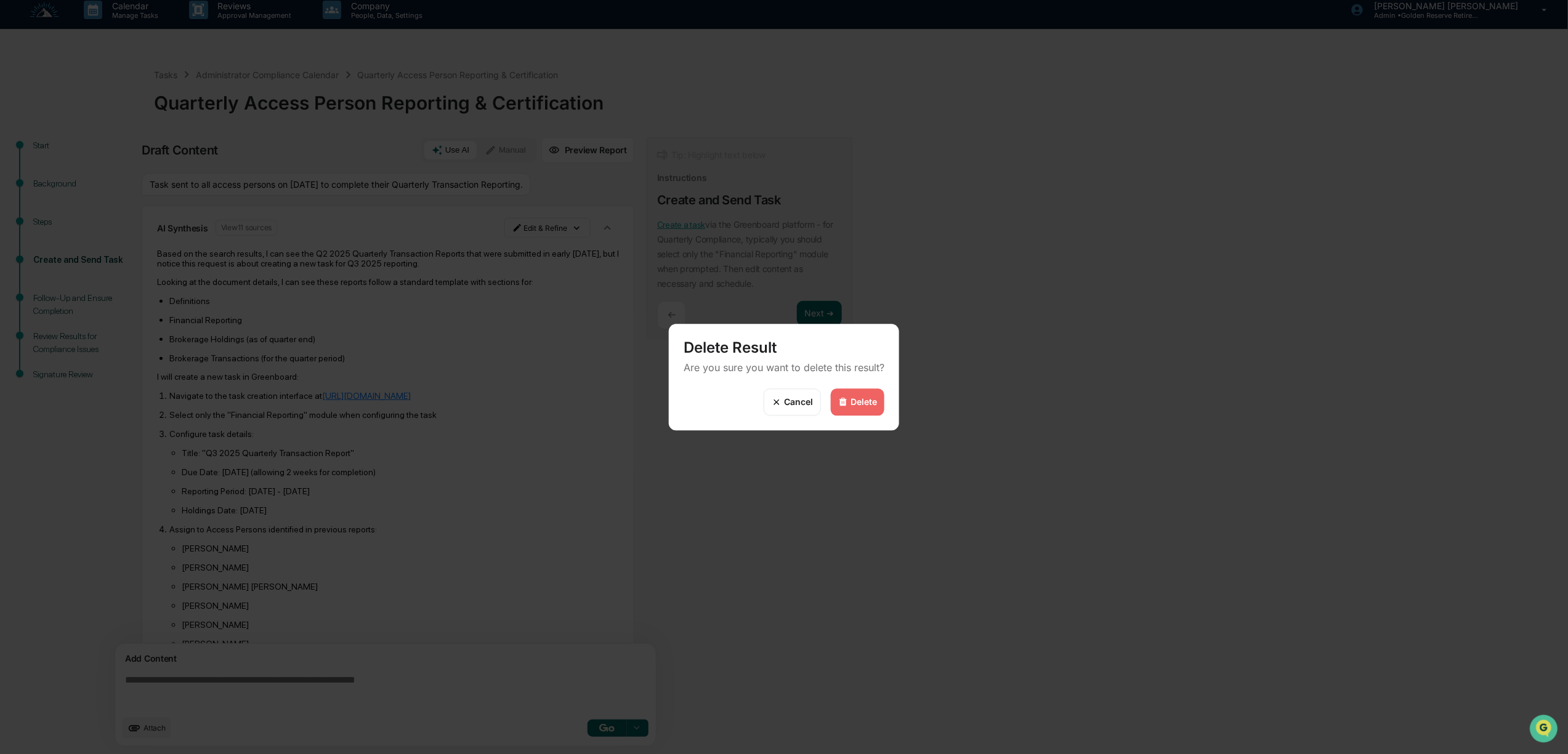
click at [860, 391] on div "Delete" at bounding box center [857, 402] width 54 height 27
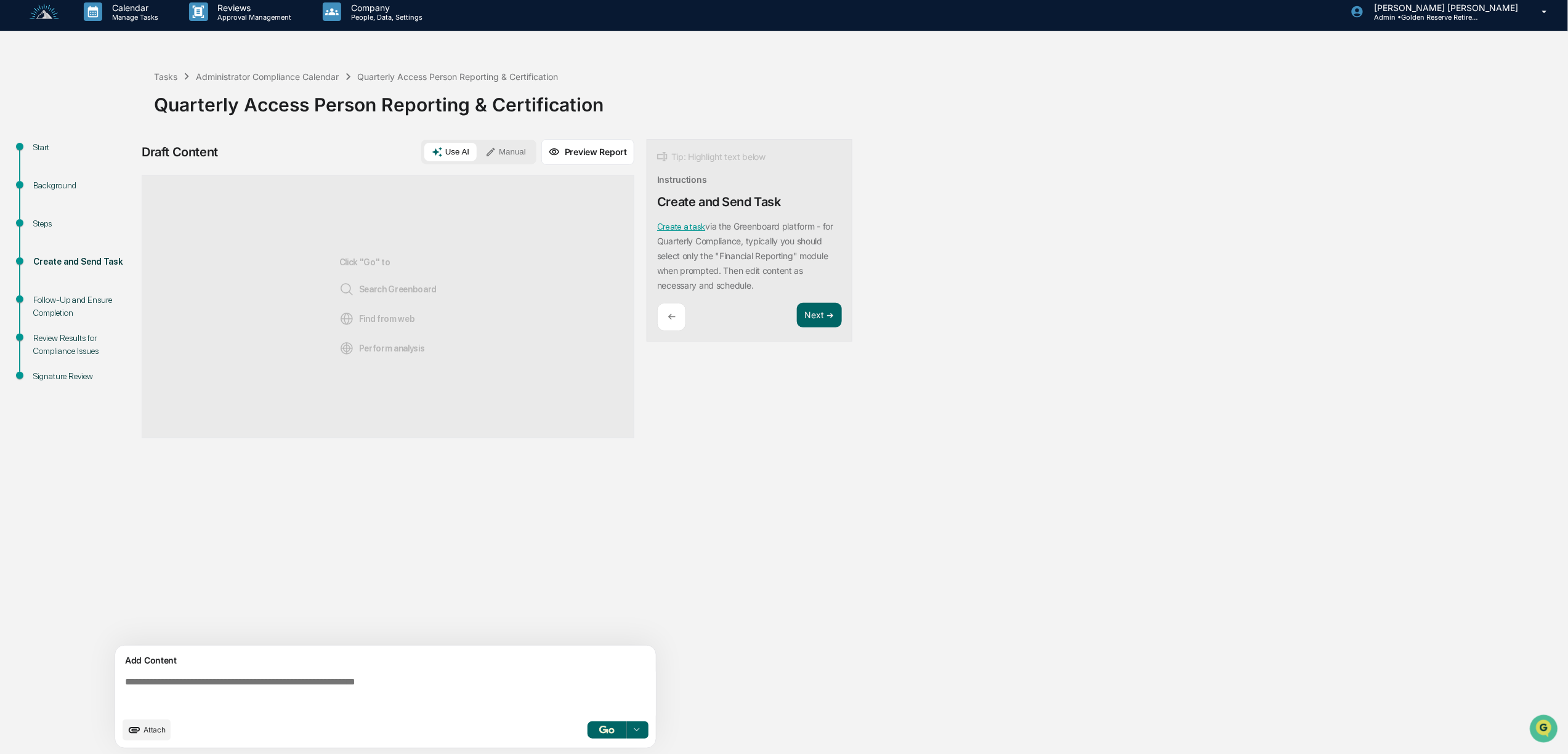
scroll to position [10, 0]
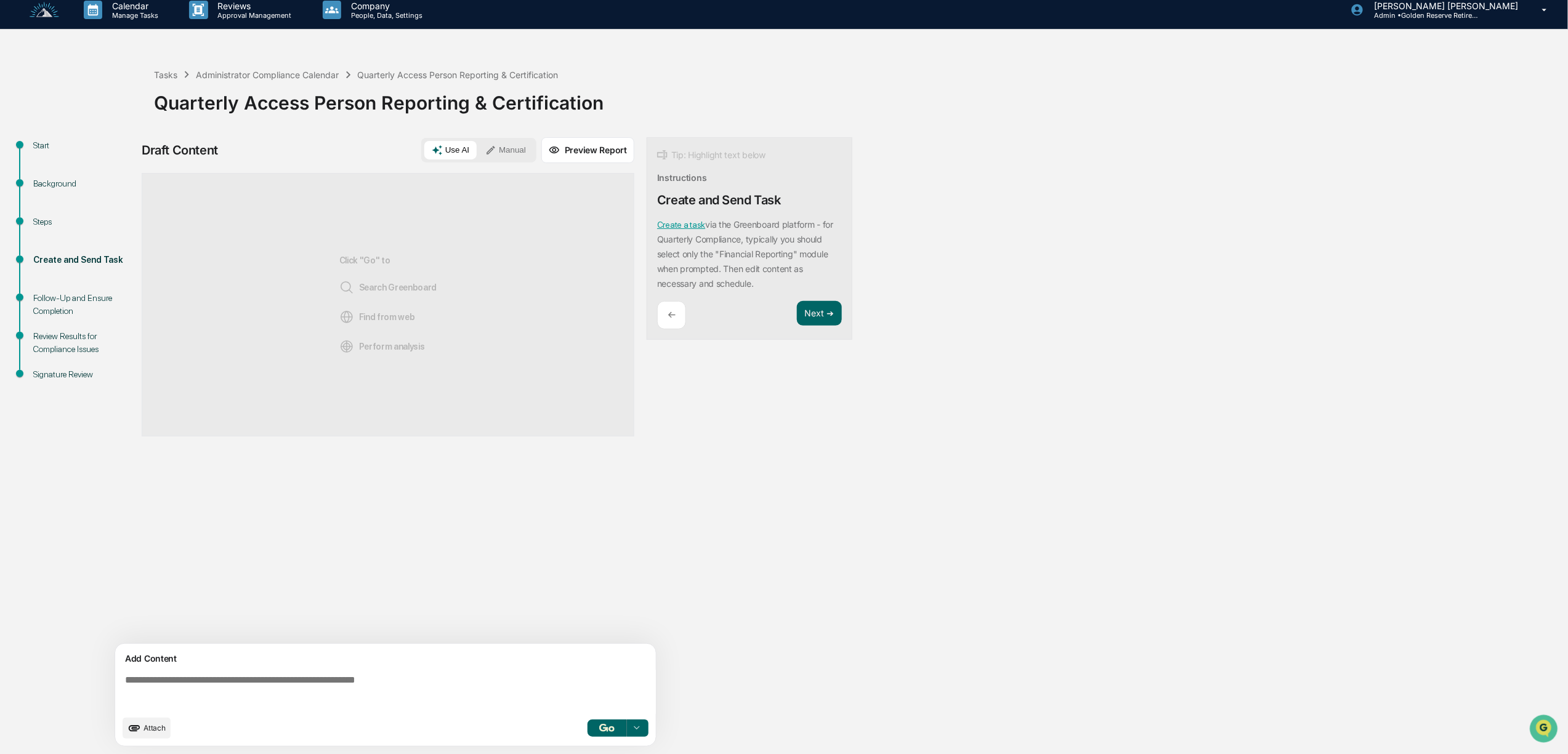
drag, startPoint x: 303, startPoint y: 696, endPoint x: 297, endPoint y: 692, distance: 7.2
click at [302, 696] on textarea at bounding box center [388, 692] width 536 height 44
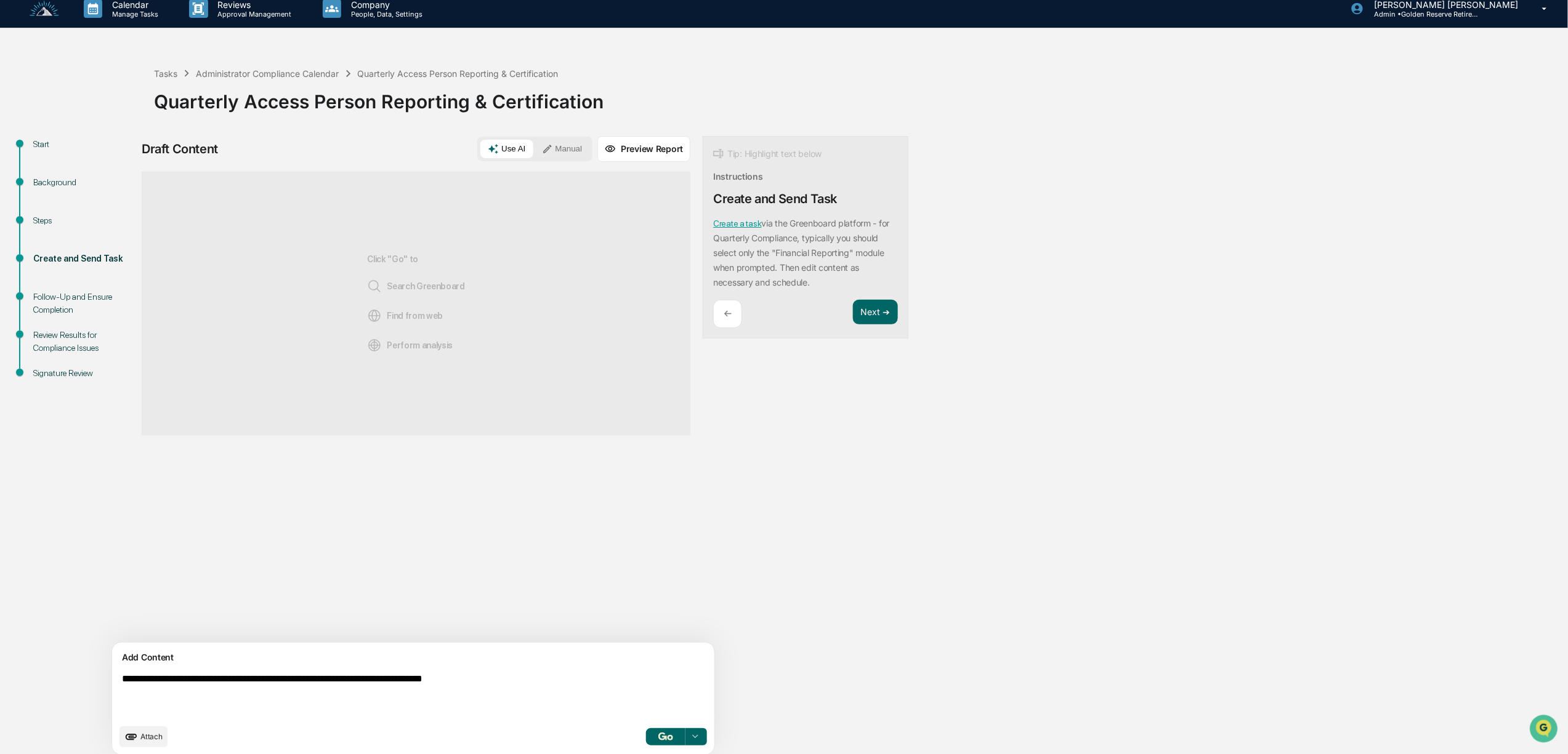
type textarea "**********"
click at [658, 739] on img "button" at bounding box center [665, 736] width 14 height 8
